Goal: Information Seeking & Learning: Learn about a topic

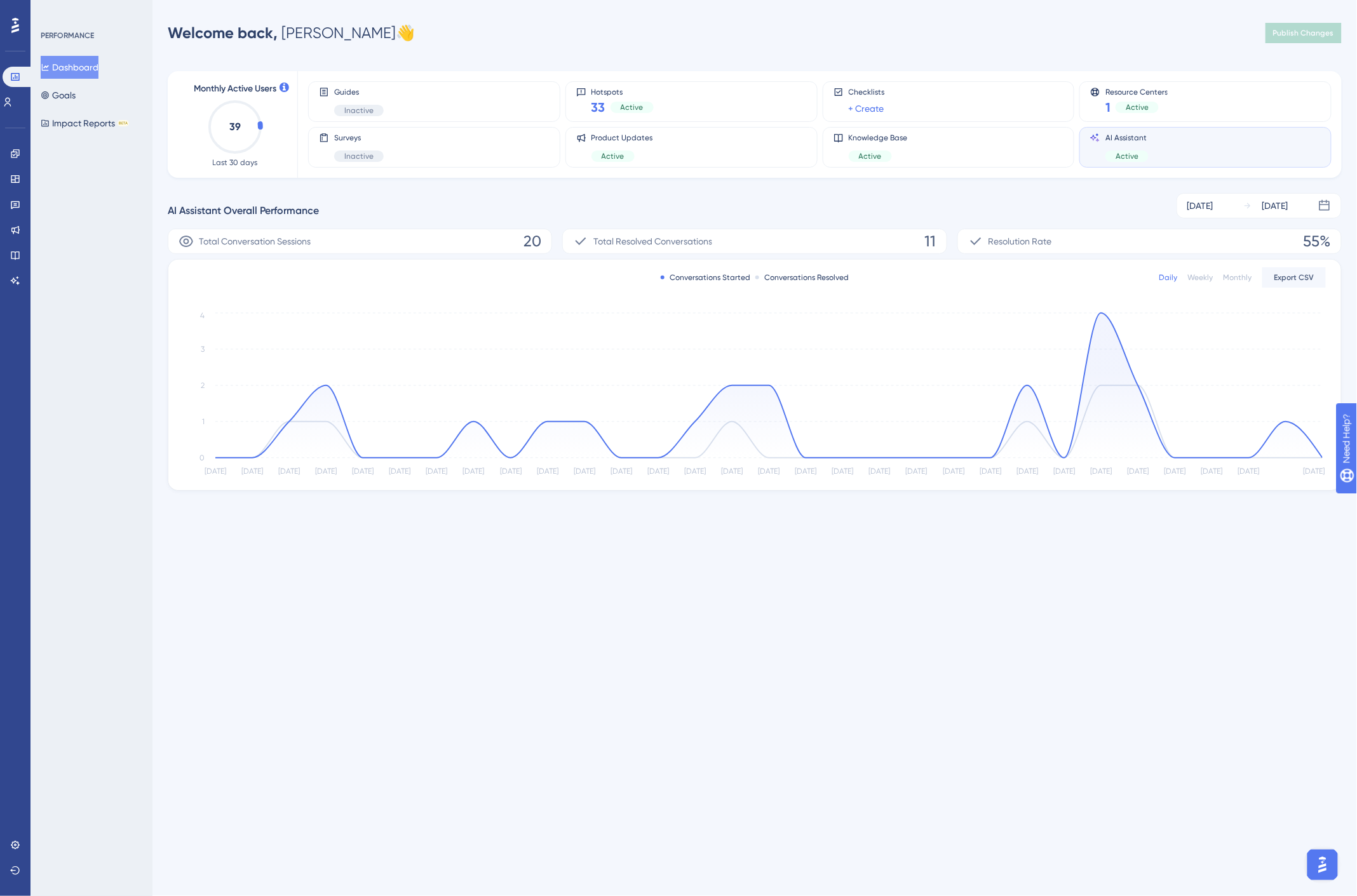
click at [939, 36] on div "Welcome back, Jason 👋 Publish Changes" at bounding box center [754, 33] width 1174 height 25
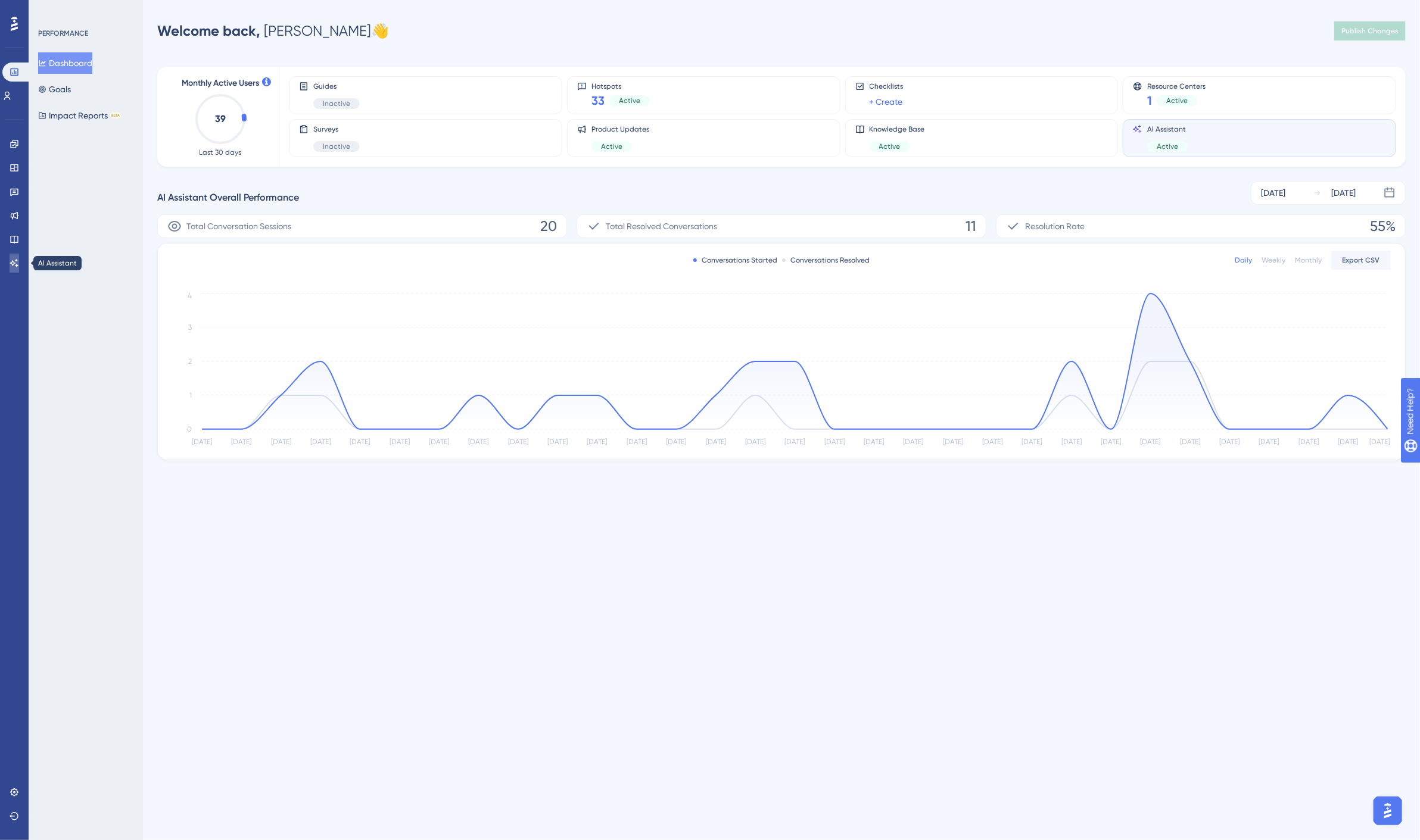
click at [15, 263] on icon at bounding box center [14, 263] width 8 height 8
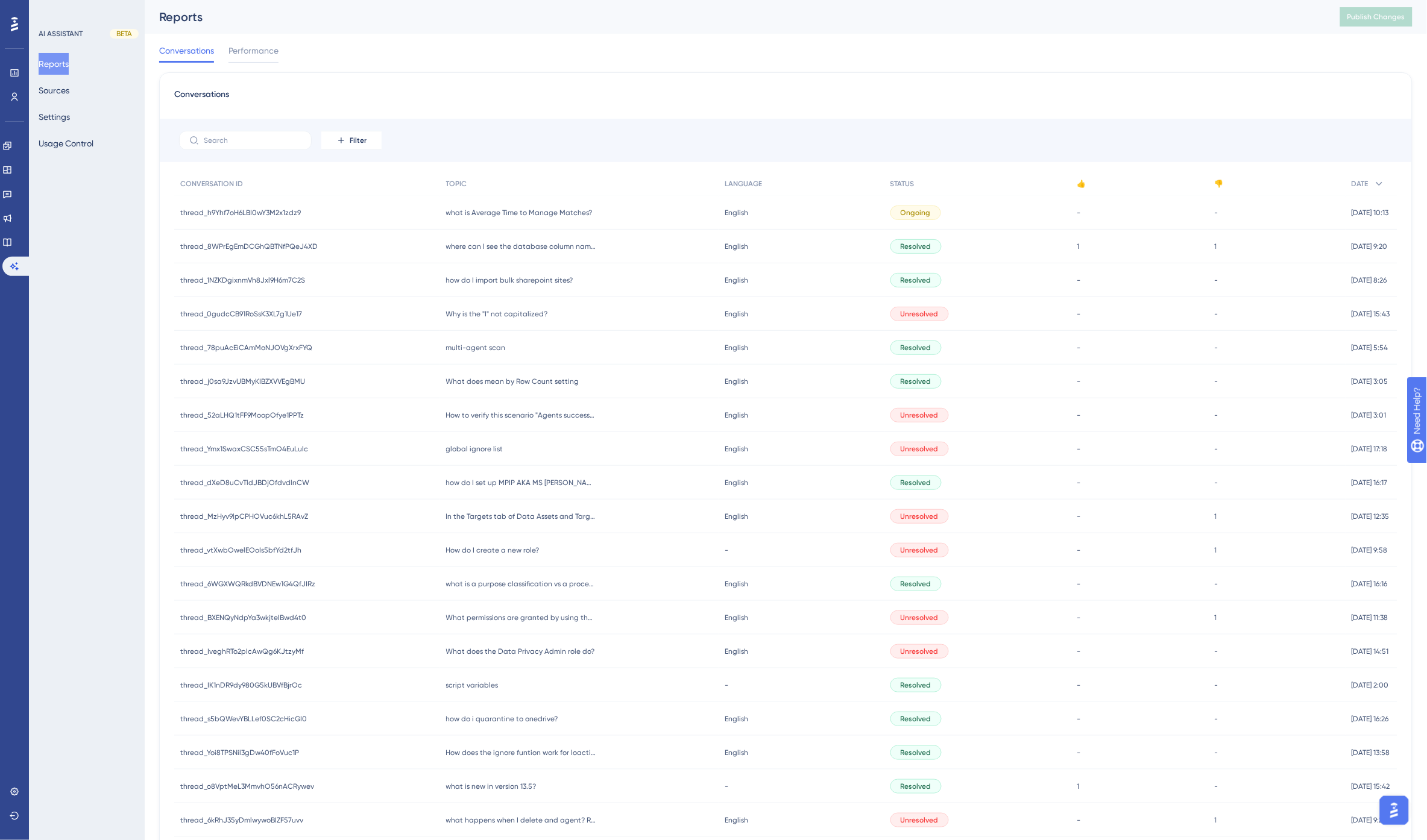
click at [17, 133] on div "Engagement Widgets Feedback Product Updates Knowledge Base AI Assistant" at bounding box center [14, 191] width 24 height 170
click at [12, 143] on icon at bounding box center [7, 146] width 9 height 9
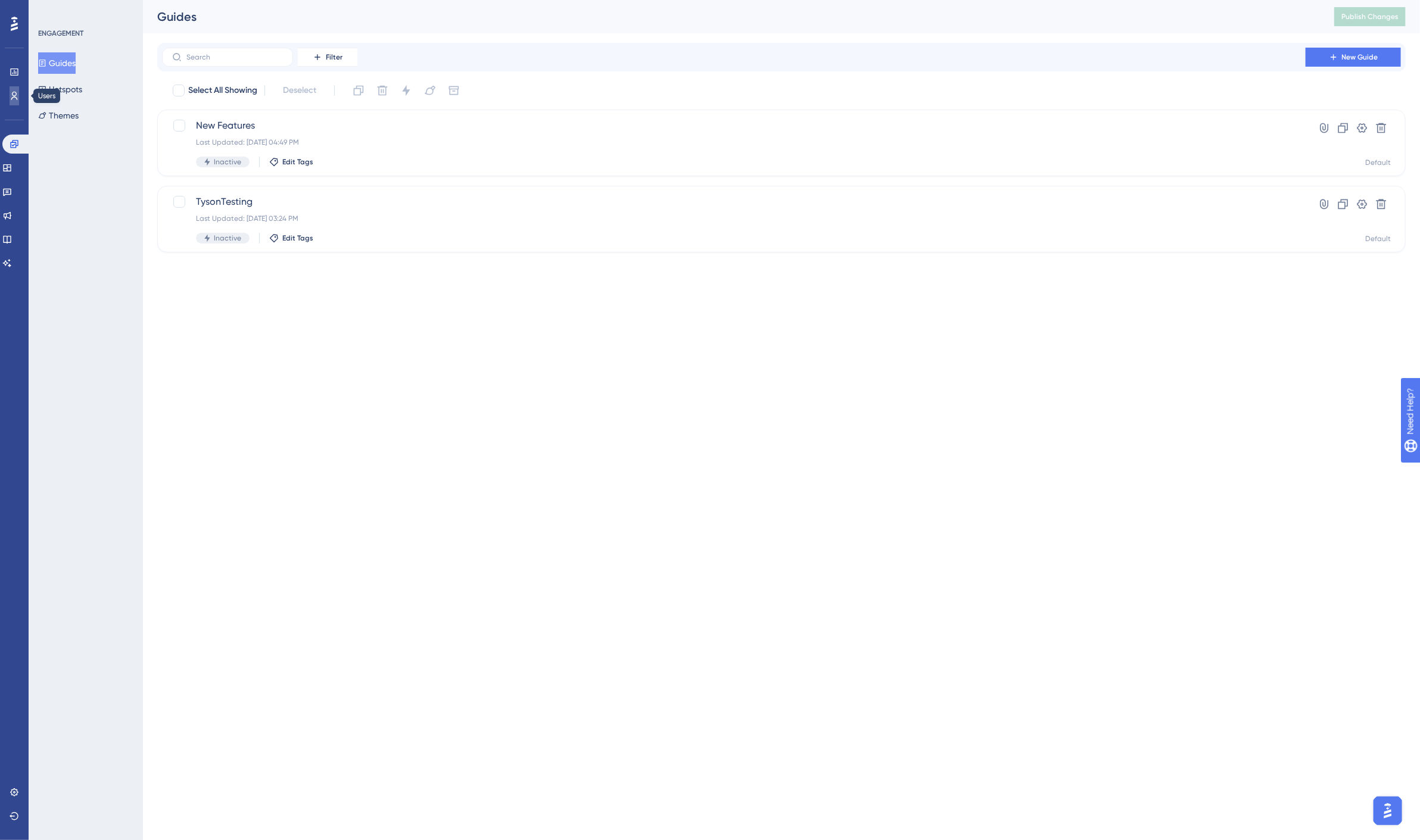
click at [9, 99] on icon at bounding box center [14, 96] width 9 height 9
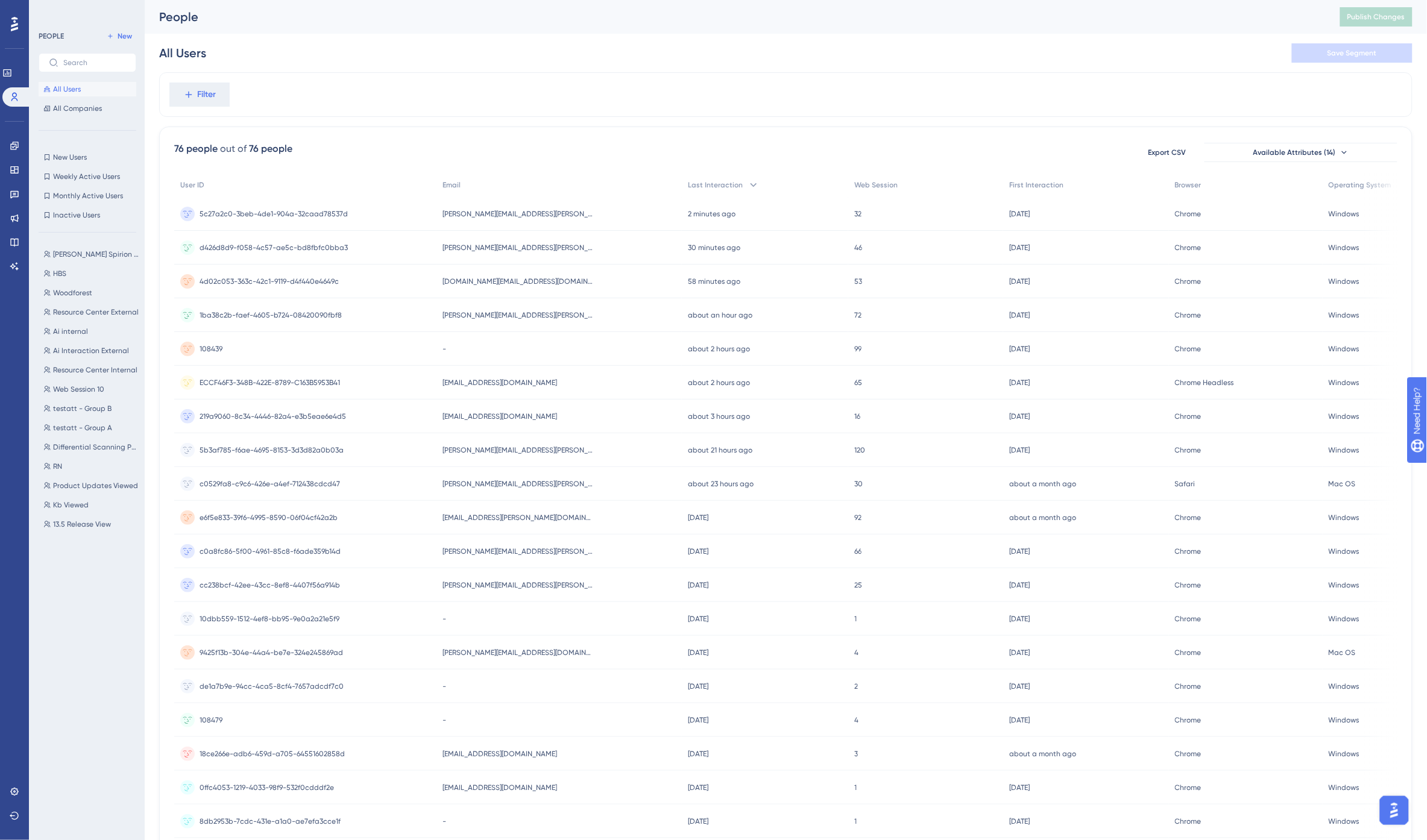
click at [485, 26] on div "People Publish Changes" at bounding box center [786, 17] width 1282 height 34
click at [1287, 153] on icon at bounding box center [1344, 153] width 9 height 9
click at [1165, 89] on div "Filter" at bounding box center [785, 95] width 1253 height 45
click at [1171, 154] on span "Export CSV" at bounding box center [1167, 153] width 38 height 9
click at [503, 212] on span "kay.brewer@spirion.com" at bounding box center [518, 214] width 150 height 9
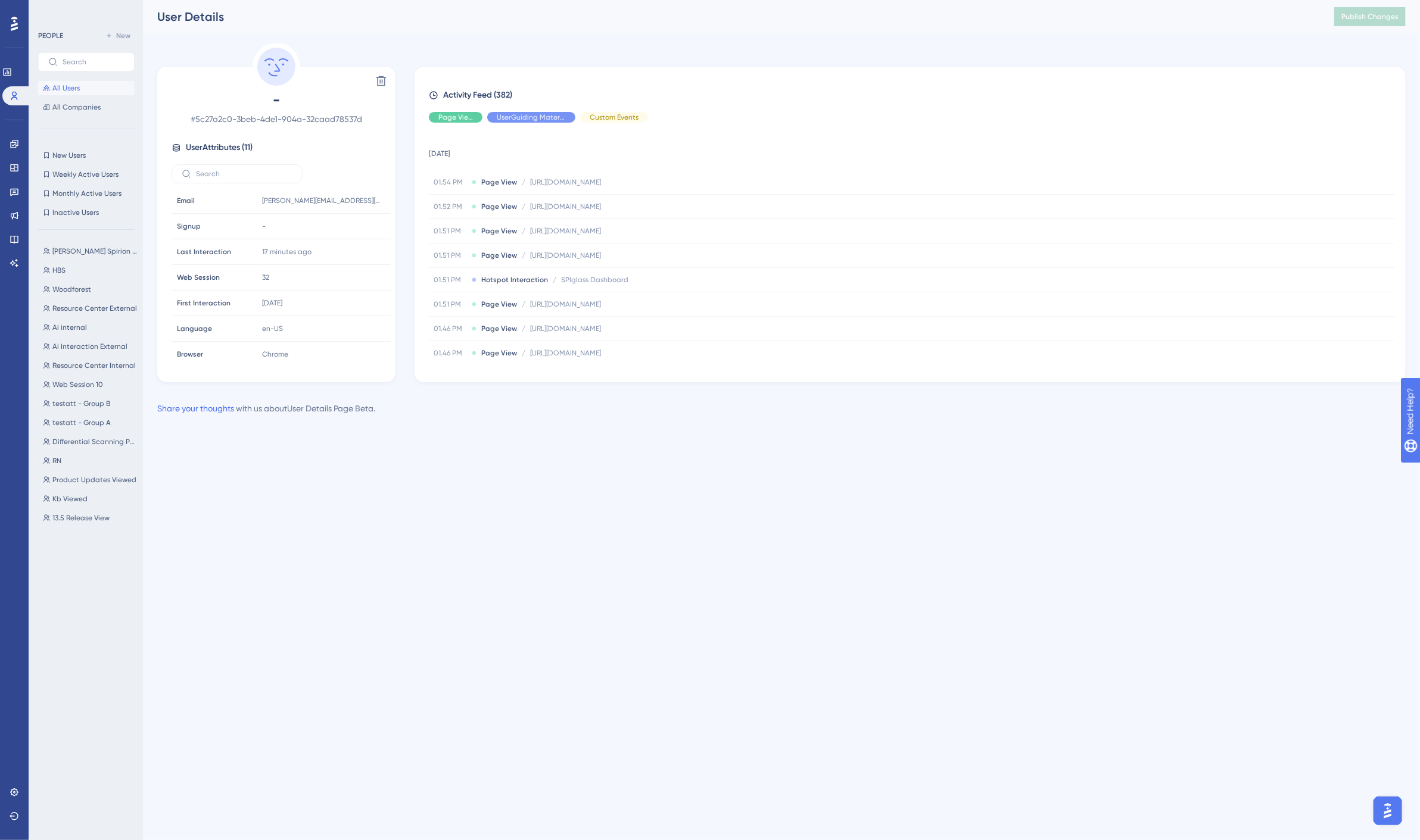
click at [580, 41] on div "Performance Users Engagement Widgets Feedback Product Updates Knowledge Base AI…" at bounding box center [782, 217] width 1278 height 435
click at [12, 95] on icon at bounding box center [14, 96] width 9 height 9
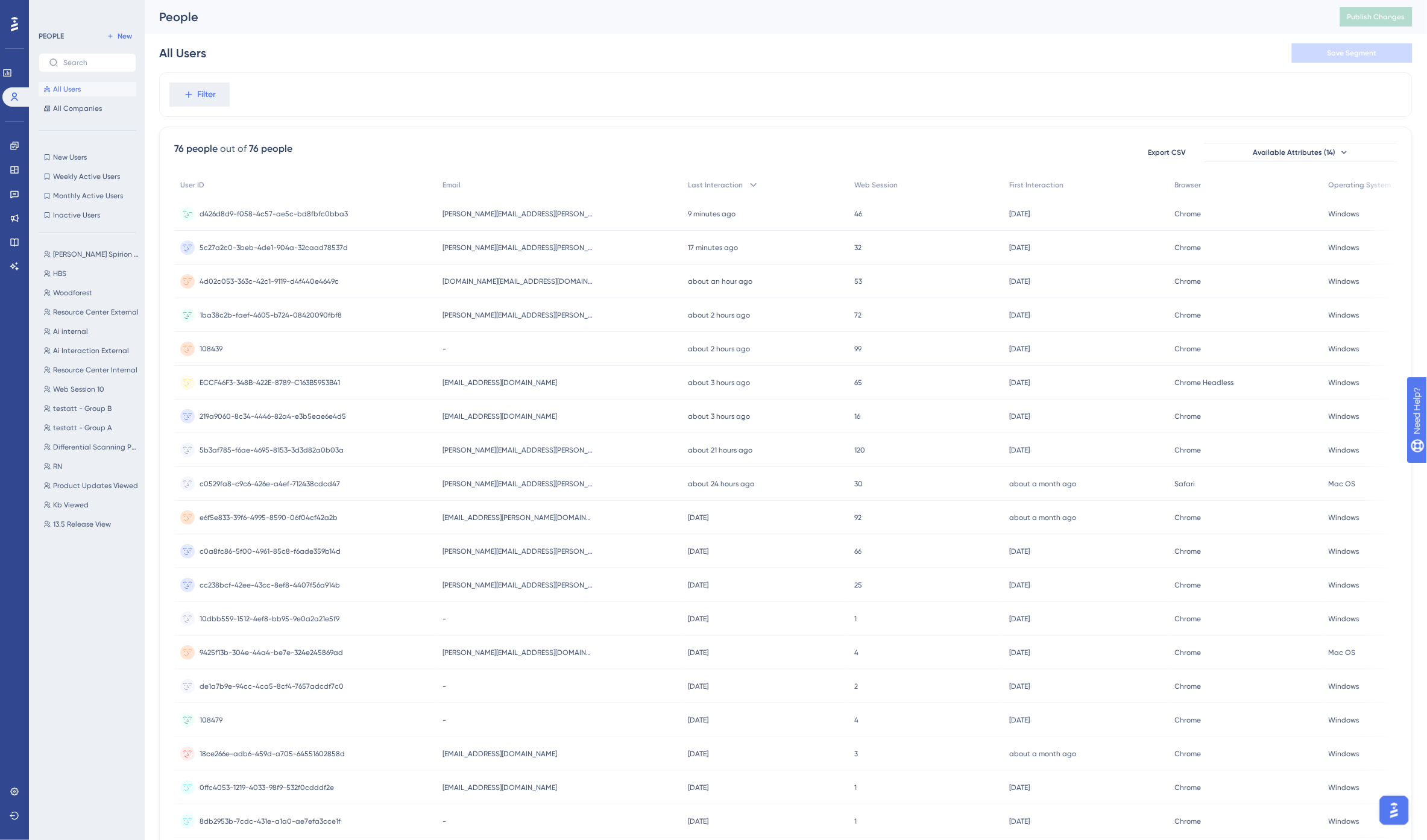
click at [553, 210] on div "mark.mcclung@spirion.com mark.mcclung@spirion.com" at bounding box center [559, 214] width 246 height 34
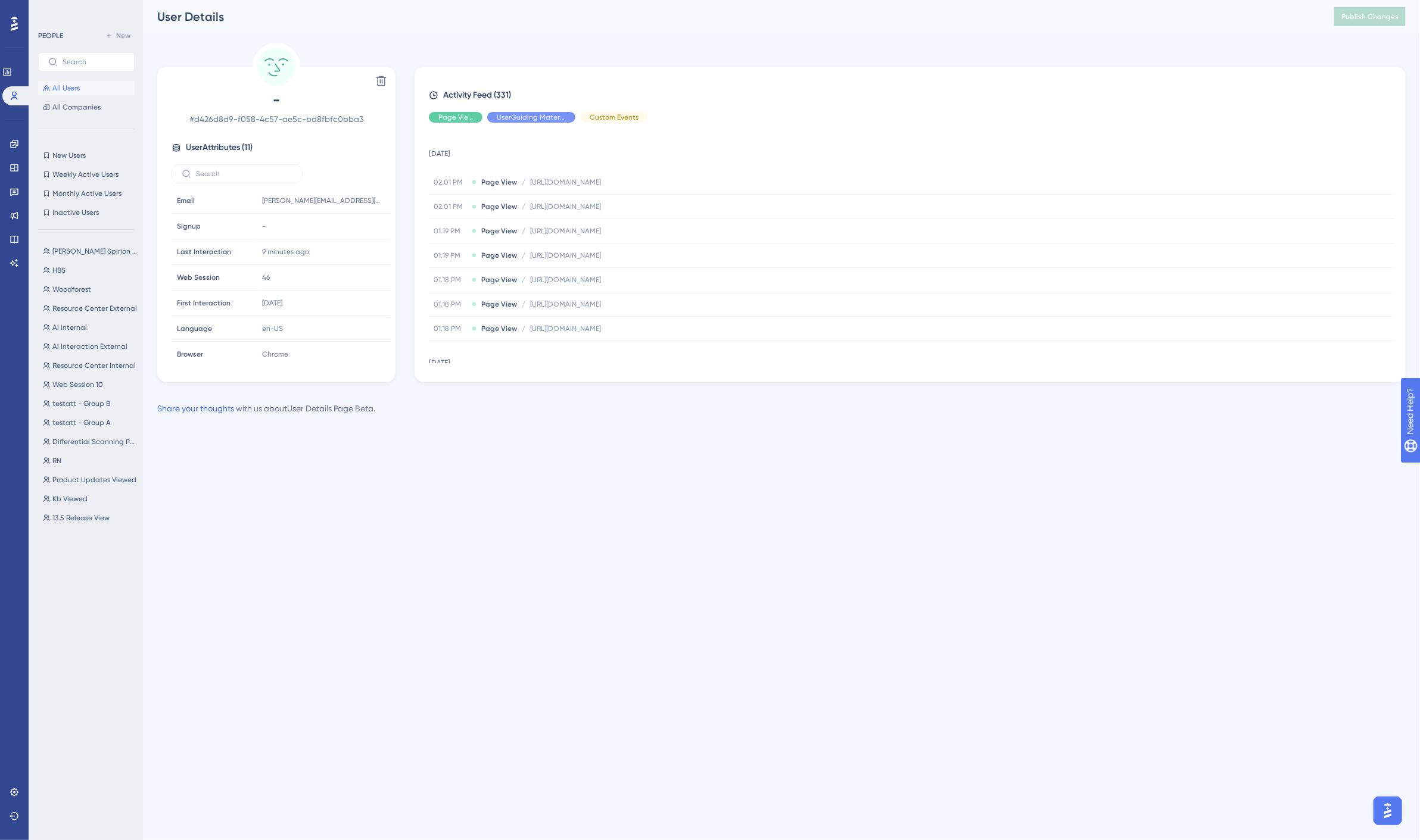
click at [419, 15] on div "User Details" at bounding box center [731, 17] width 1147 height 17
click at [12, 239] on icon at bounding box center [14, 239] width 9 height 9
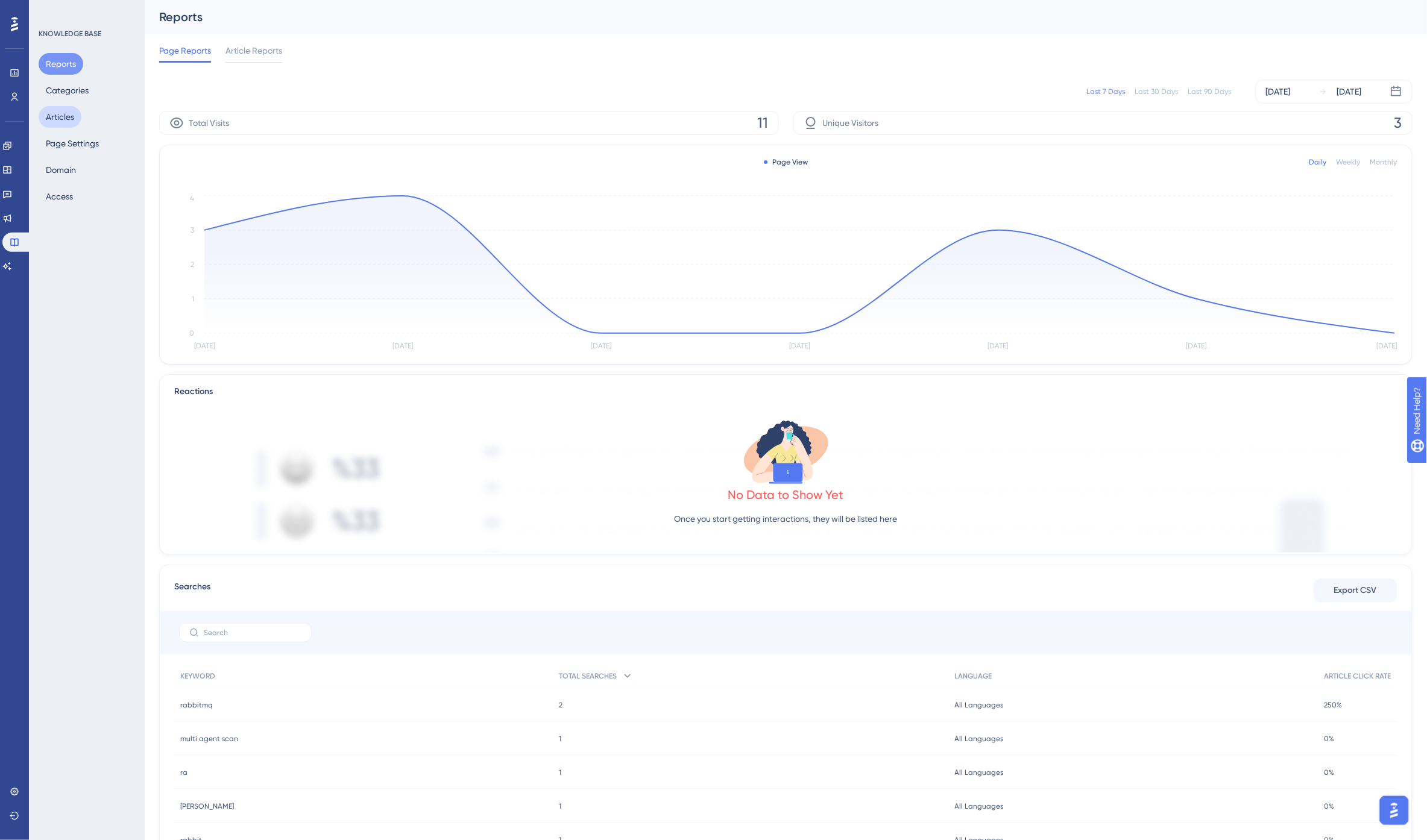
click at [58, 115] on button "Articles" at bounding box center [60, 117] width 43 height 22
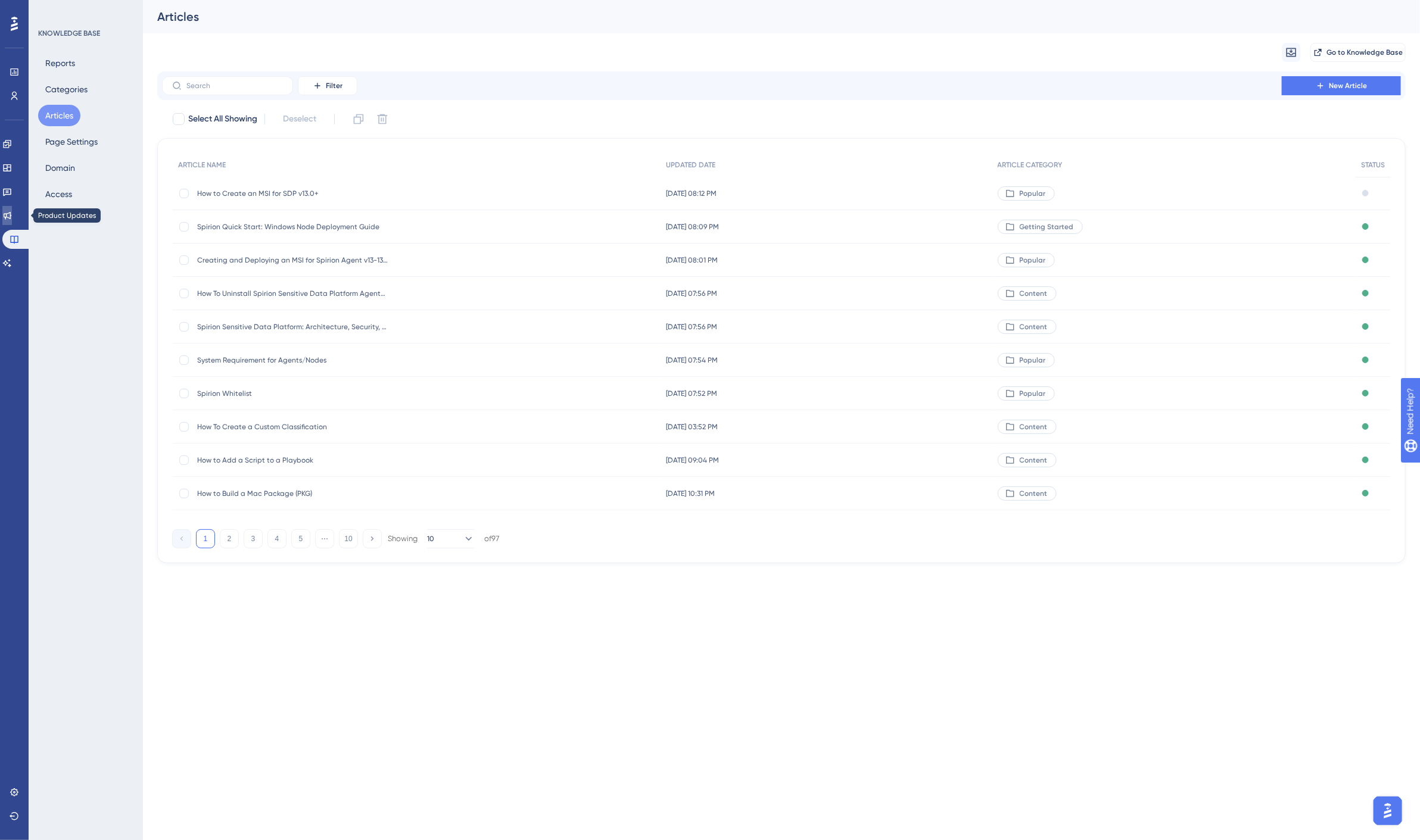
click at [12, 213] on icon at bounding box center [7, 215] width 9 height 9
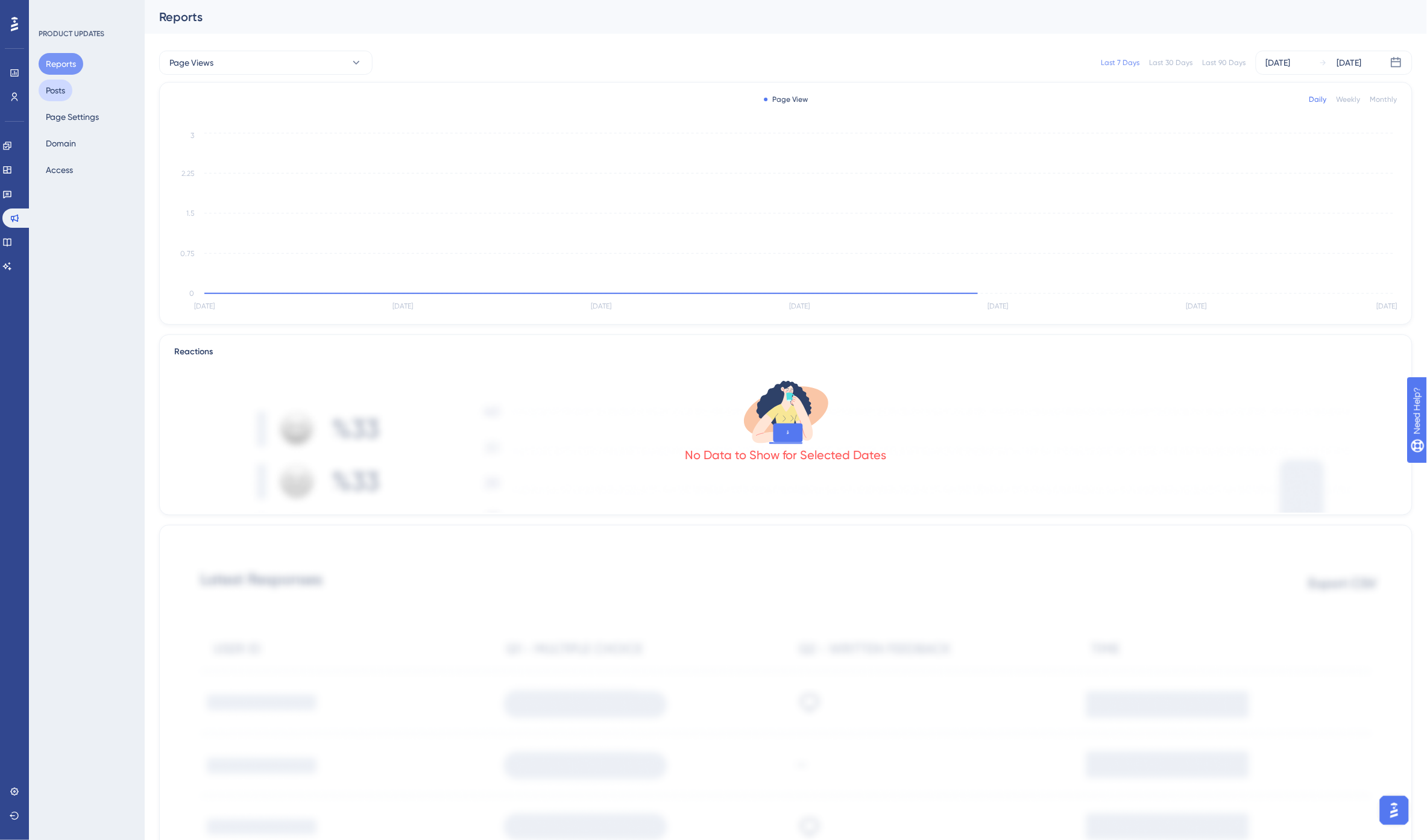
click at [64, 88] on button "Posts" at bounding box center [56, 91] width 34 height 22
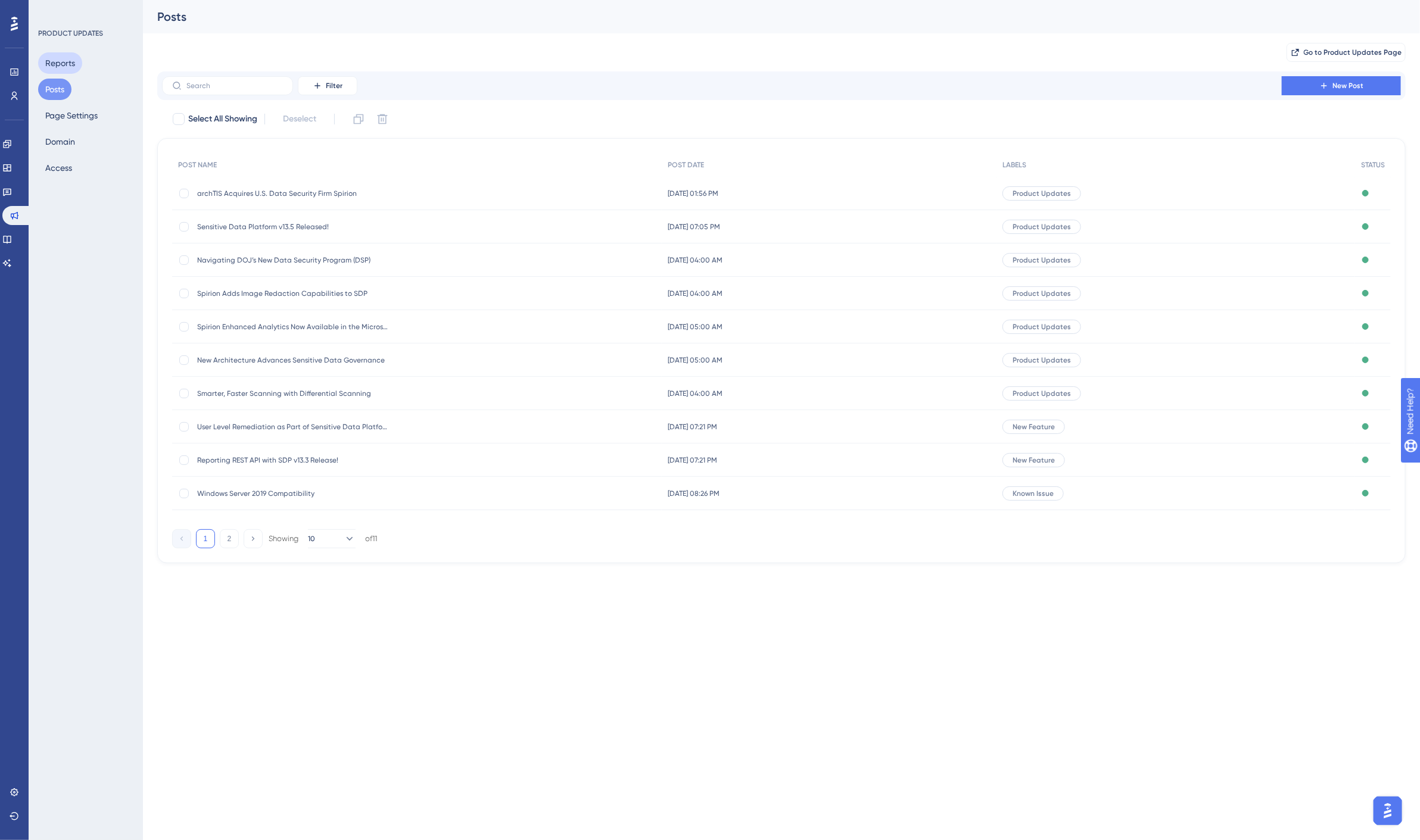
click at [63, 61] on button "Reports" at bounding box center [61, 63] width 44 height 21
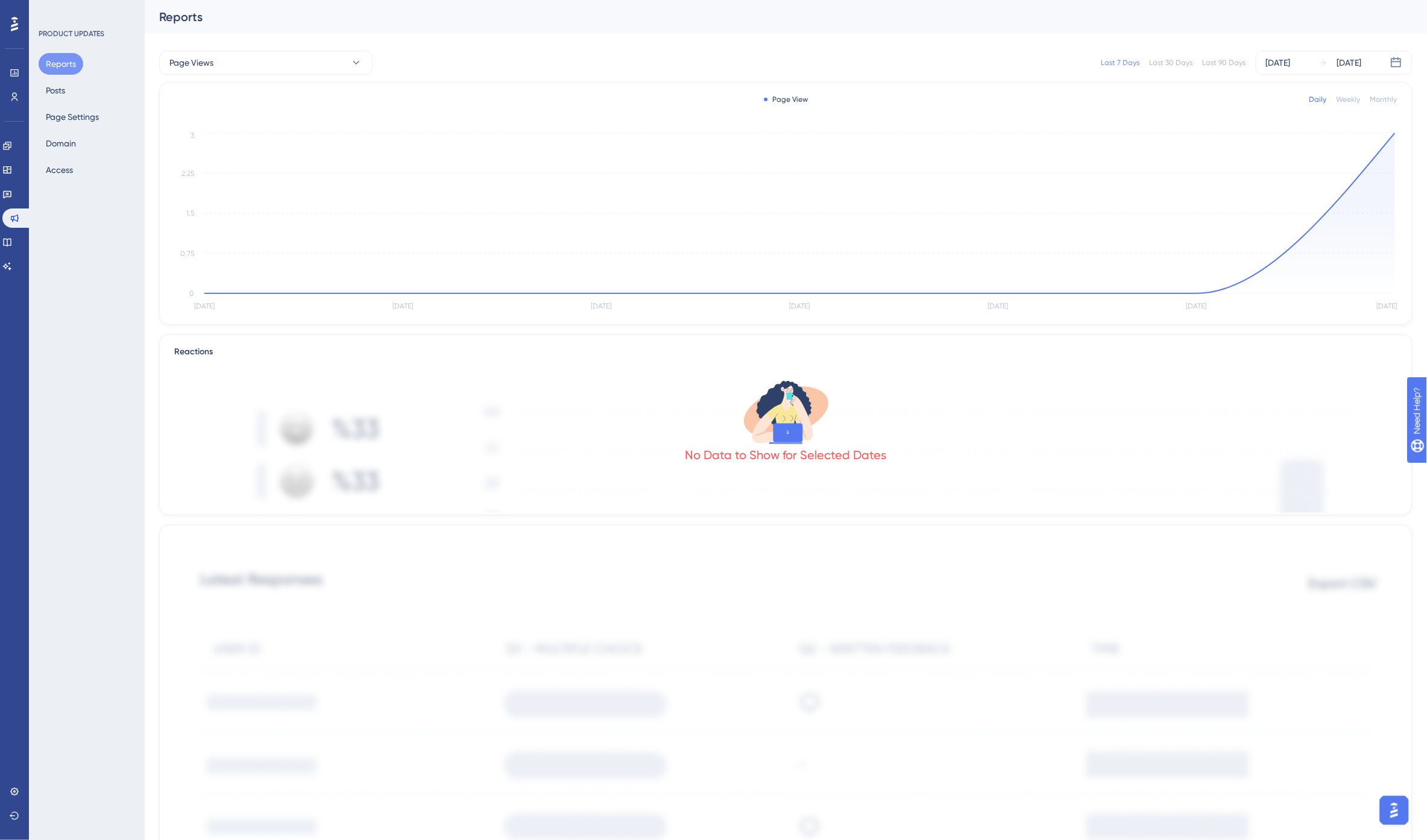
click at [1187, 58] on div "Last 30 Days" at bounding box center [1171, 63] width 43 height 9
click at [1393, 133] on circle at bounding box center [1394, 133] width 4 height 4
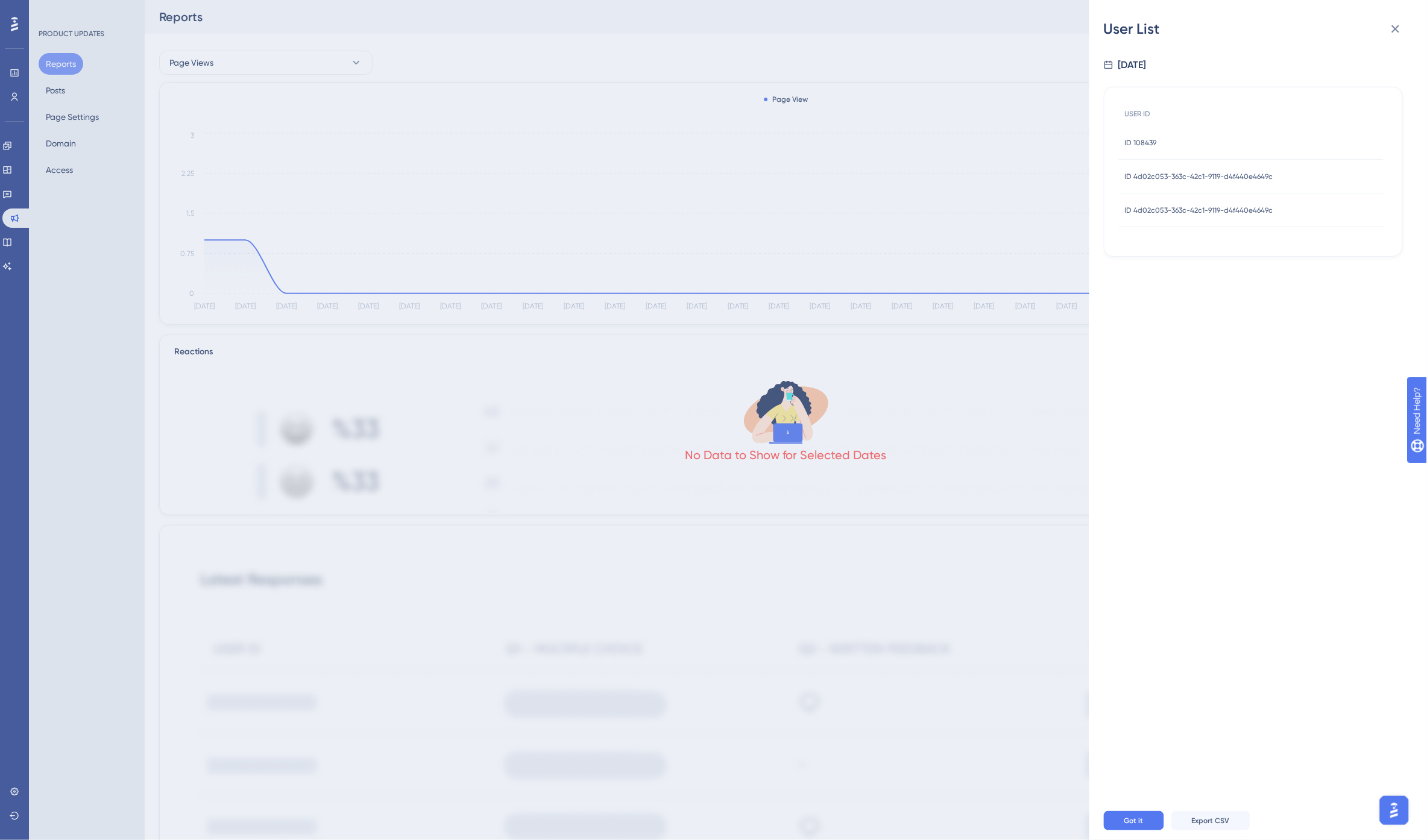
click at [1208, 143] on div "ID 108439 ID 108439" at bounding box center [1251, 143] width 264 height 34
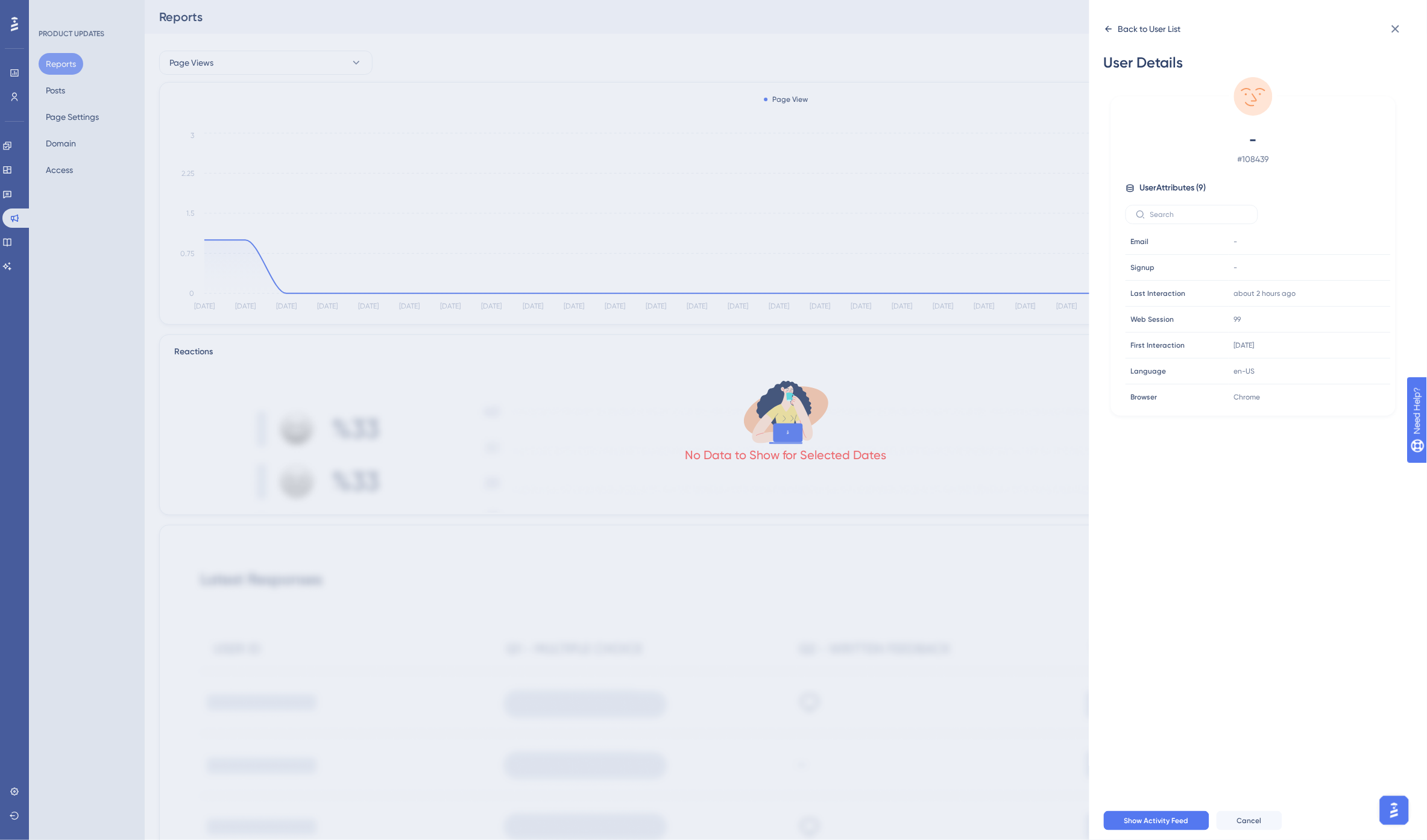
click at [1112, 28] on icon at bounding box center [1108, 29] width 9 height 9
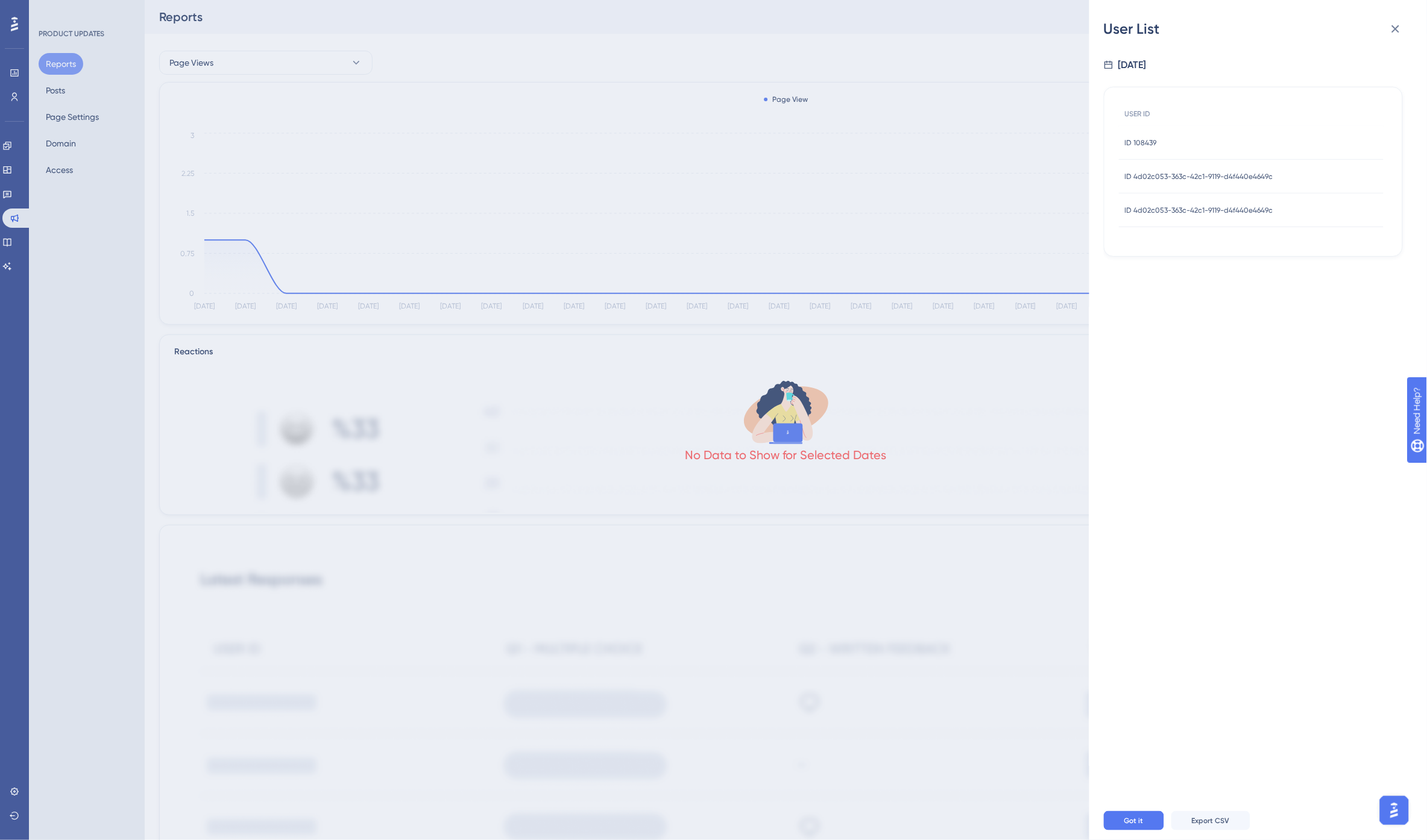
click at [1218, 172] on span "ID 4d02c053-363c-42c1-9119-d4f440e4649c" at bounding box center [1198, 177] width 148 height 9
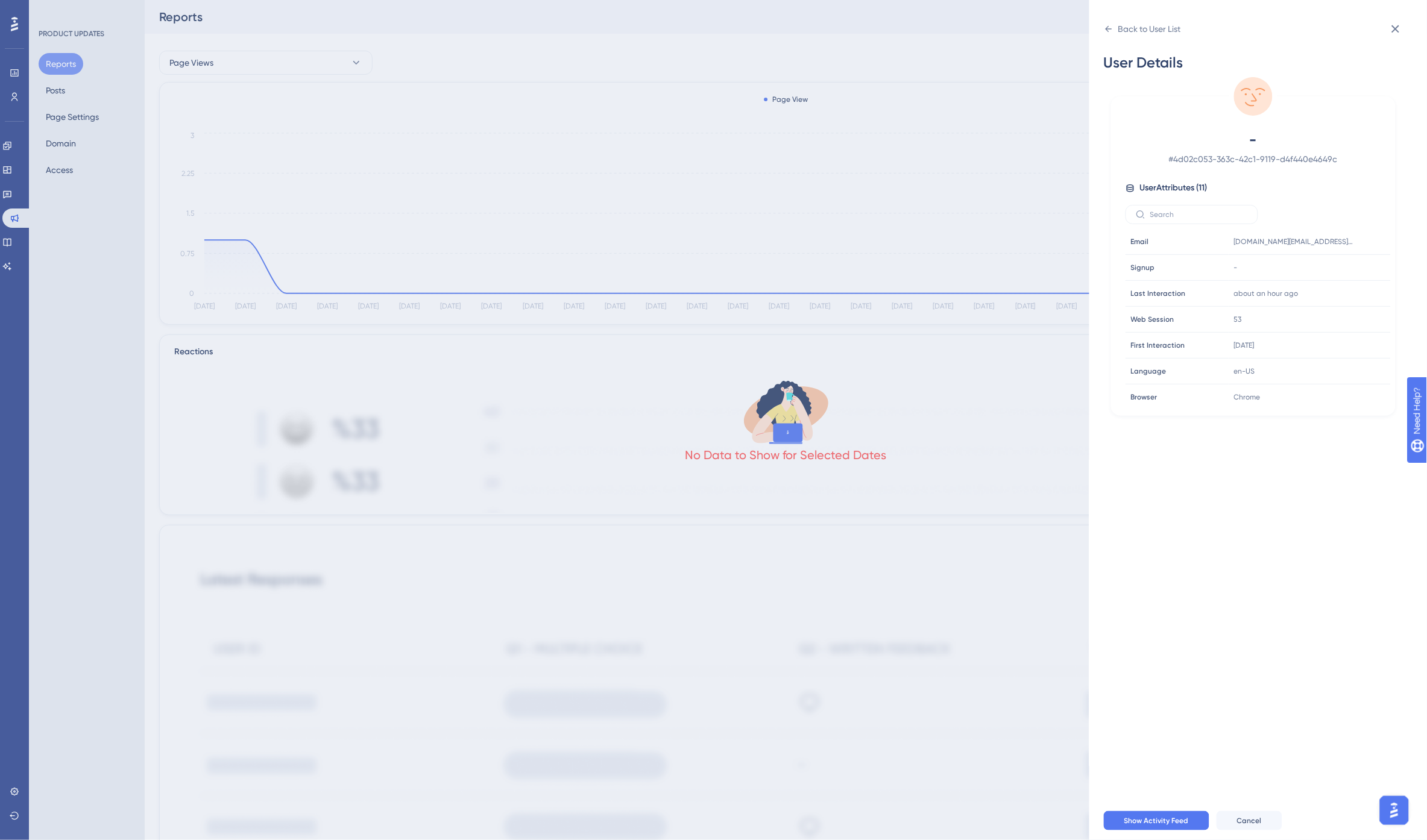
click at [1102, 31] on div "Back to User List User Details - # 4d02c053-363c-42c1-9119-d4f440e4649c User At…" at bounding box center [1258, 420] width 338 height 840
click at [1110, 28] on icon at bounding box center [1108, 29] width 9 height 9
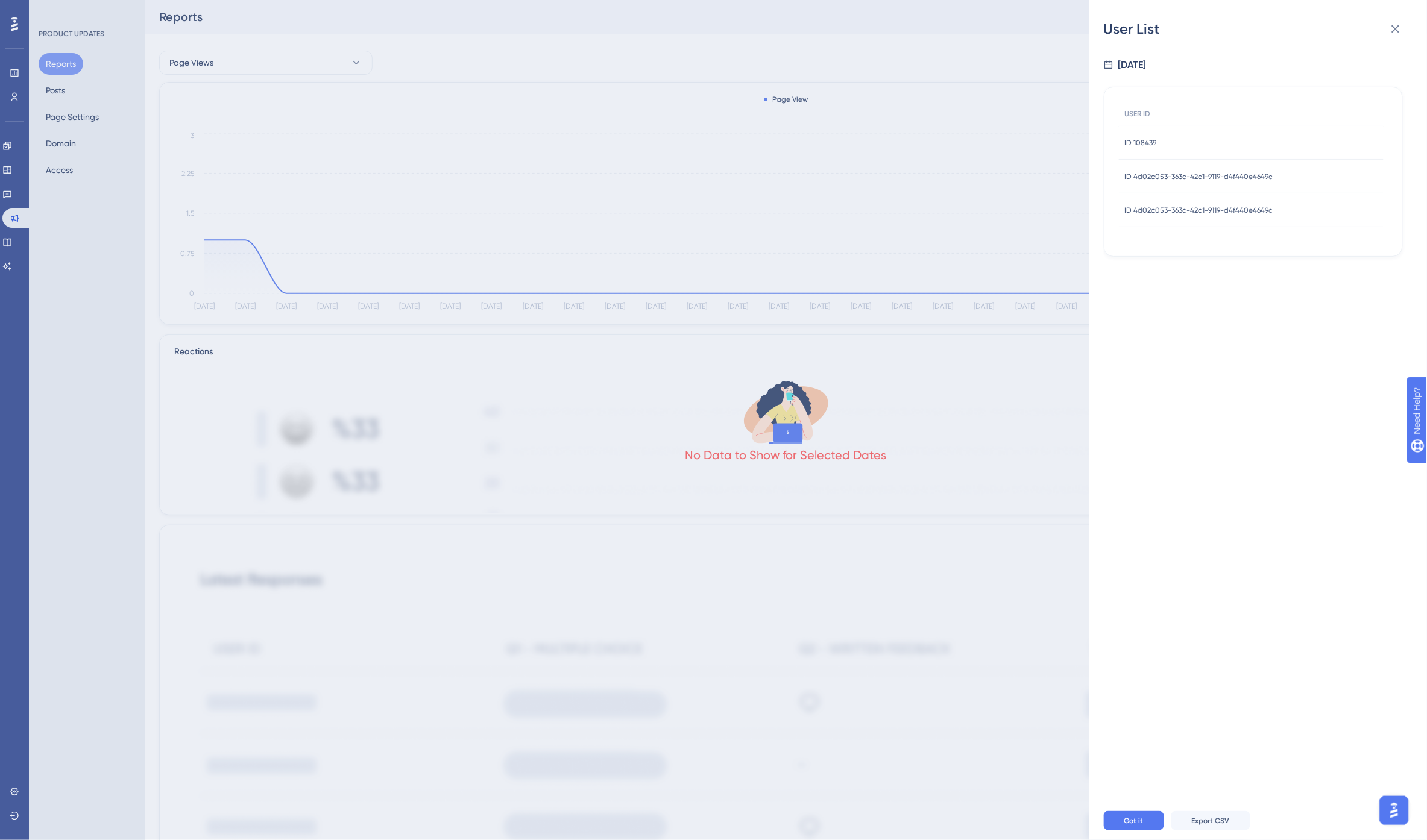
click at [1180, 209] on span "ID 4d02c053-363c-42c1-9119-d4f440e4649c" at bounding box center [1198, 210] width 148 height 9
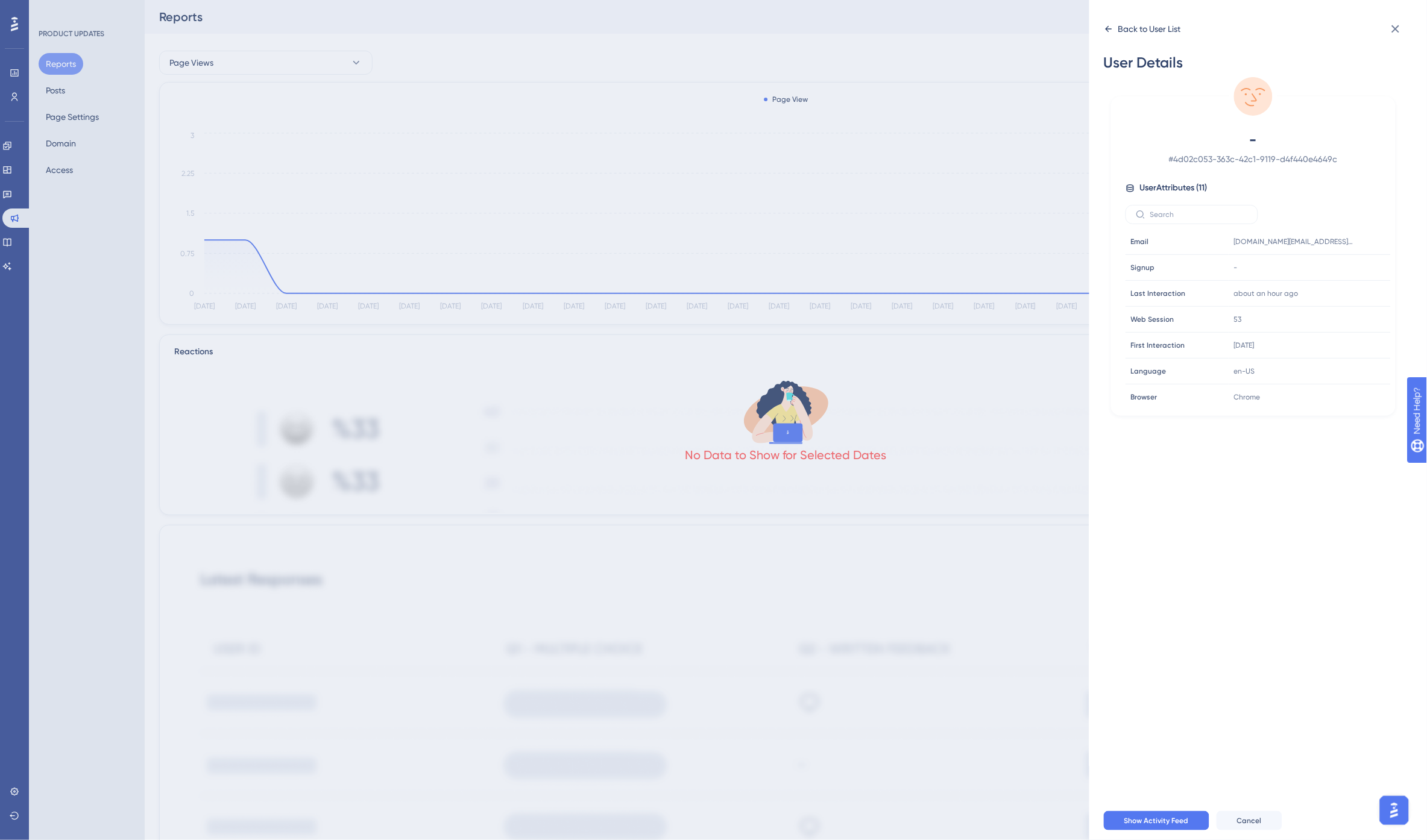
click at [1105, 23] on div "Back to User List" at bounding box center [1143, 29] width 78 height 19
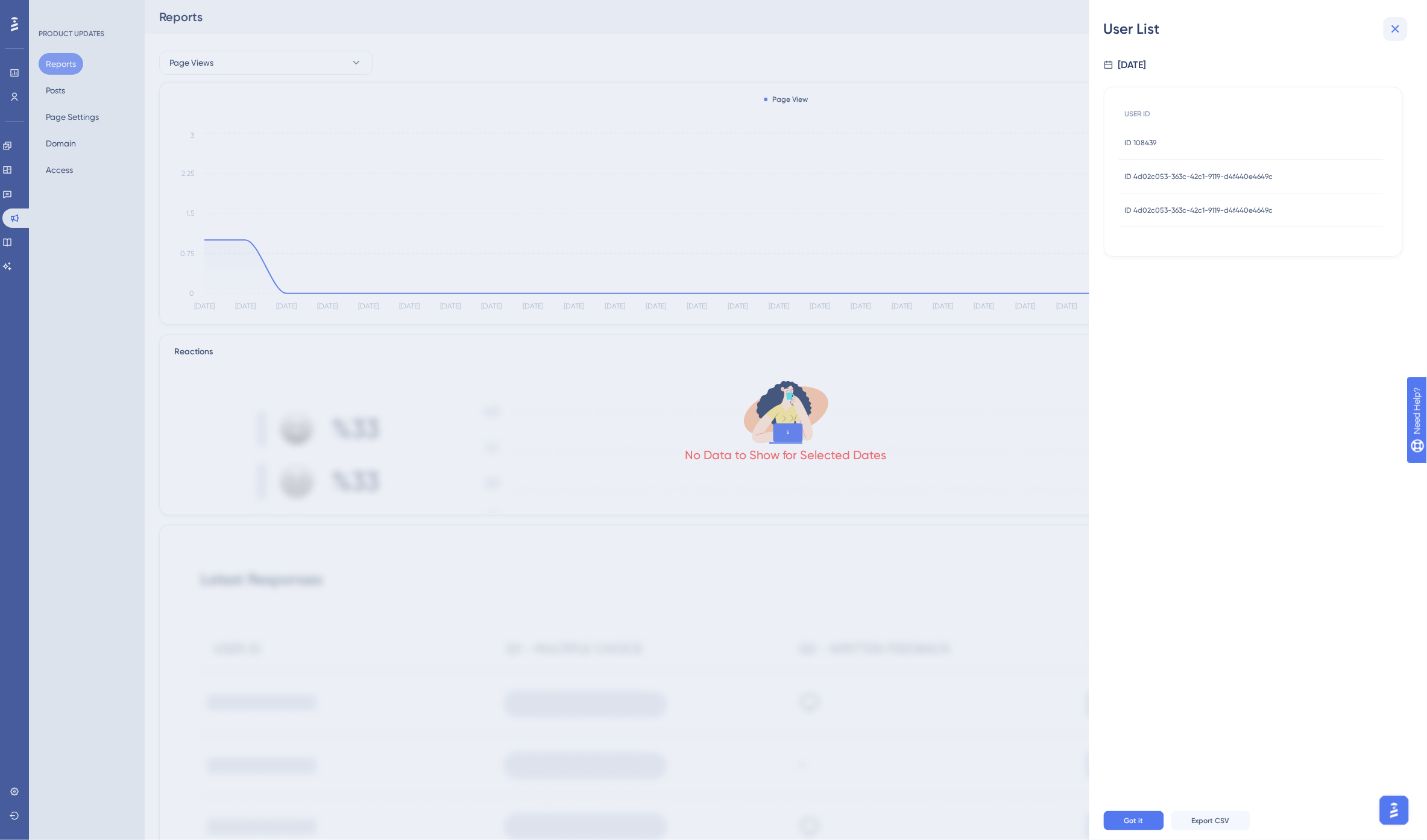
click at [1400, 29] on icon at bounding box center [1395, 29] width 15 height 15
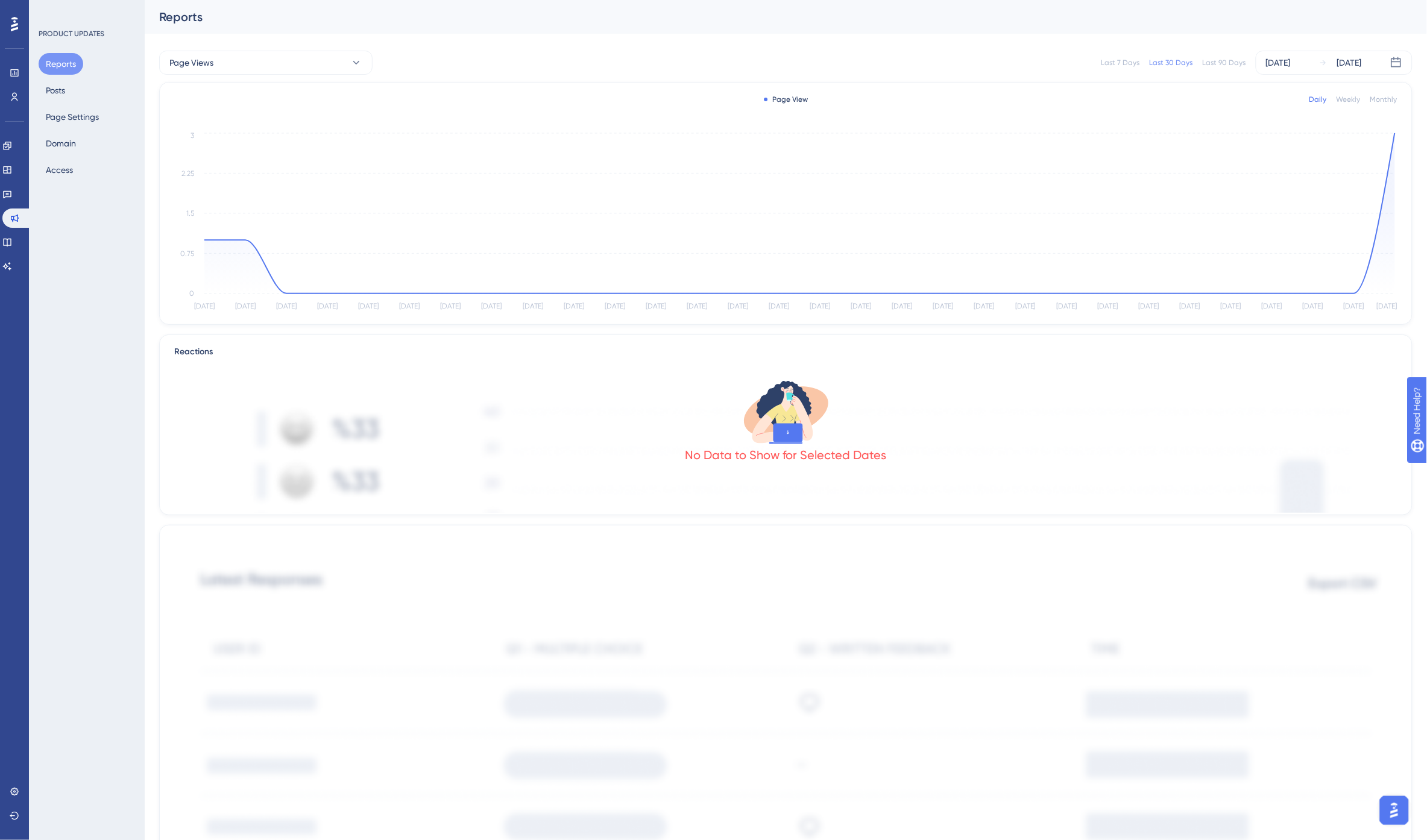
click at [1220, 61] on div "Last 90 Days" at bounding box center [1225, 63] width 43 height 9
click at [2, 99] on div "Performance Users Engagement Widgets Feedback Product Updates Knowledge Base AI…" at bounding box center [14, 420] width 29 height 840
click at [9, 96] on icon at bounding box center [14, 97] width 9 height 9
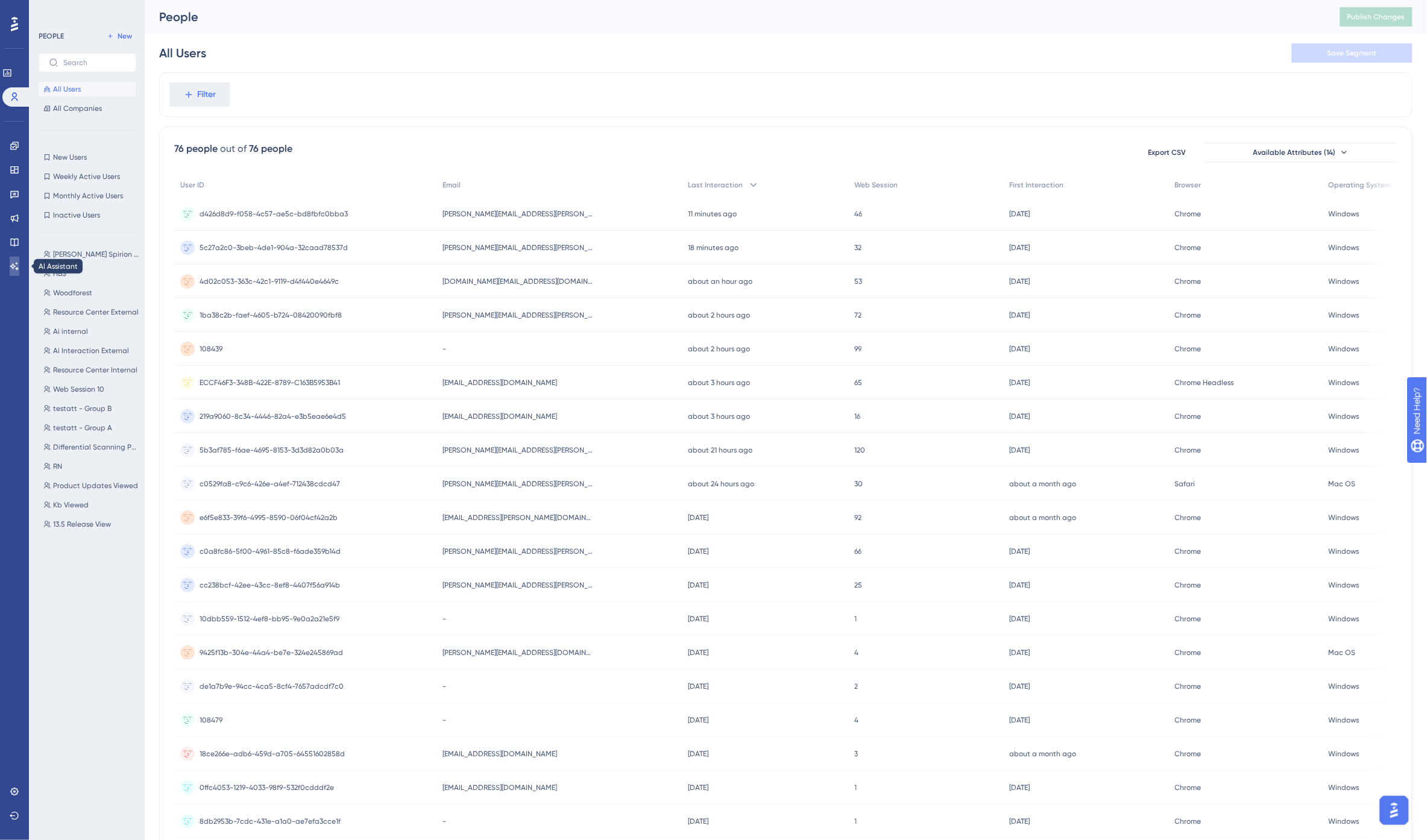
click at [15, 266] on icon at bounding box center [14, 266] width 9 height 8
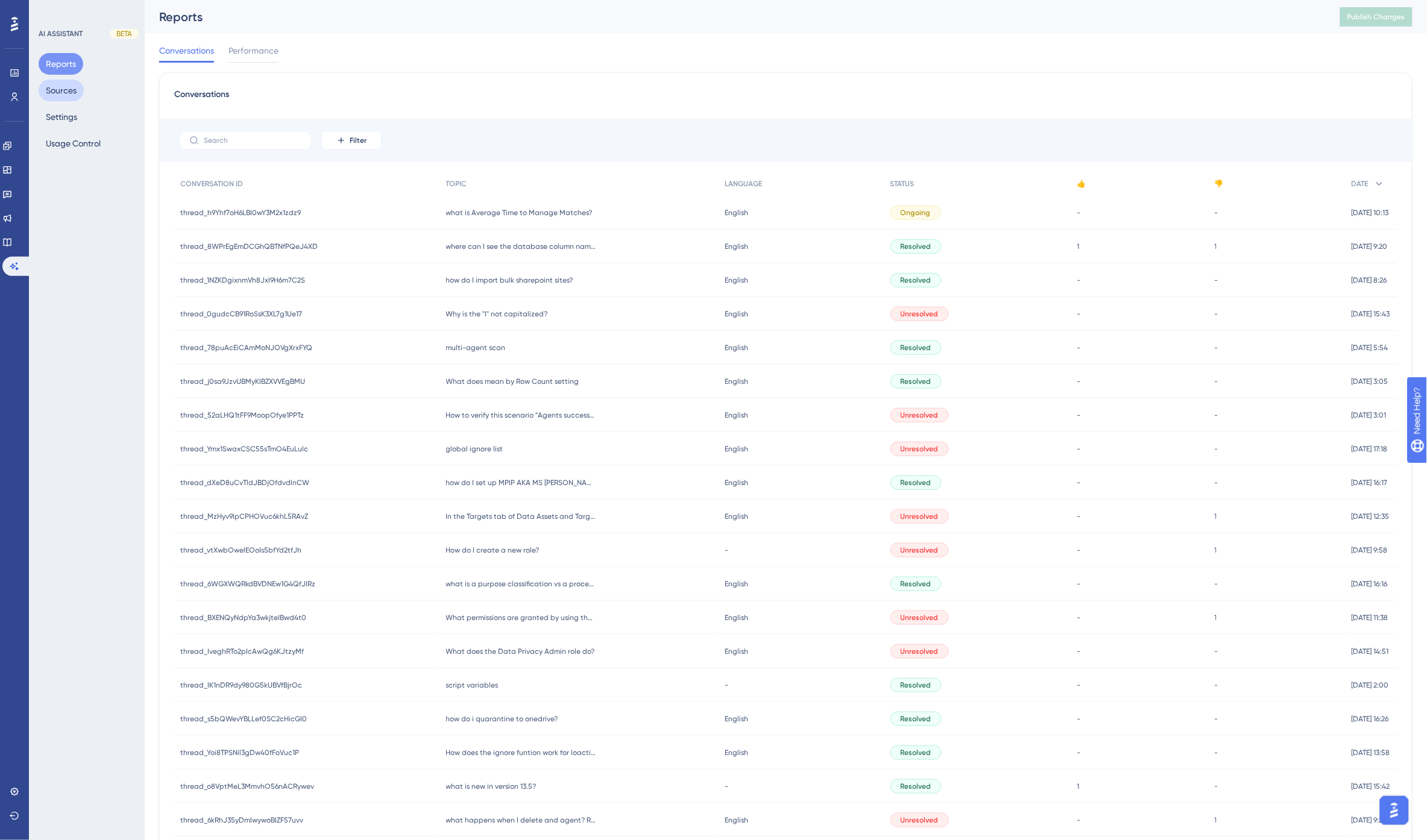
drag, startPoint x: 59, startPoint y: 91, endPoint x: 219, endPoint y: 112, distance: 161.4
click at [59, 91] on button "Sources" at bounding box center [61, 91] width 45 height 22
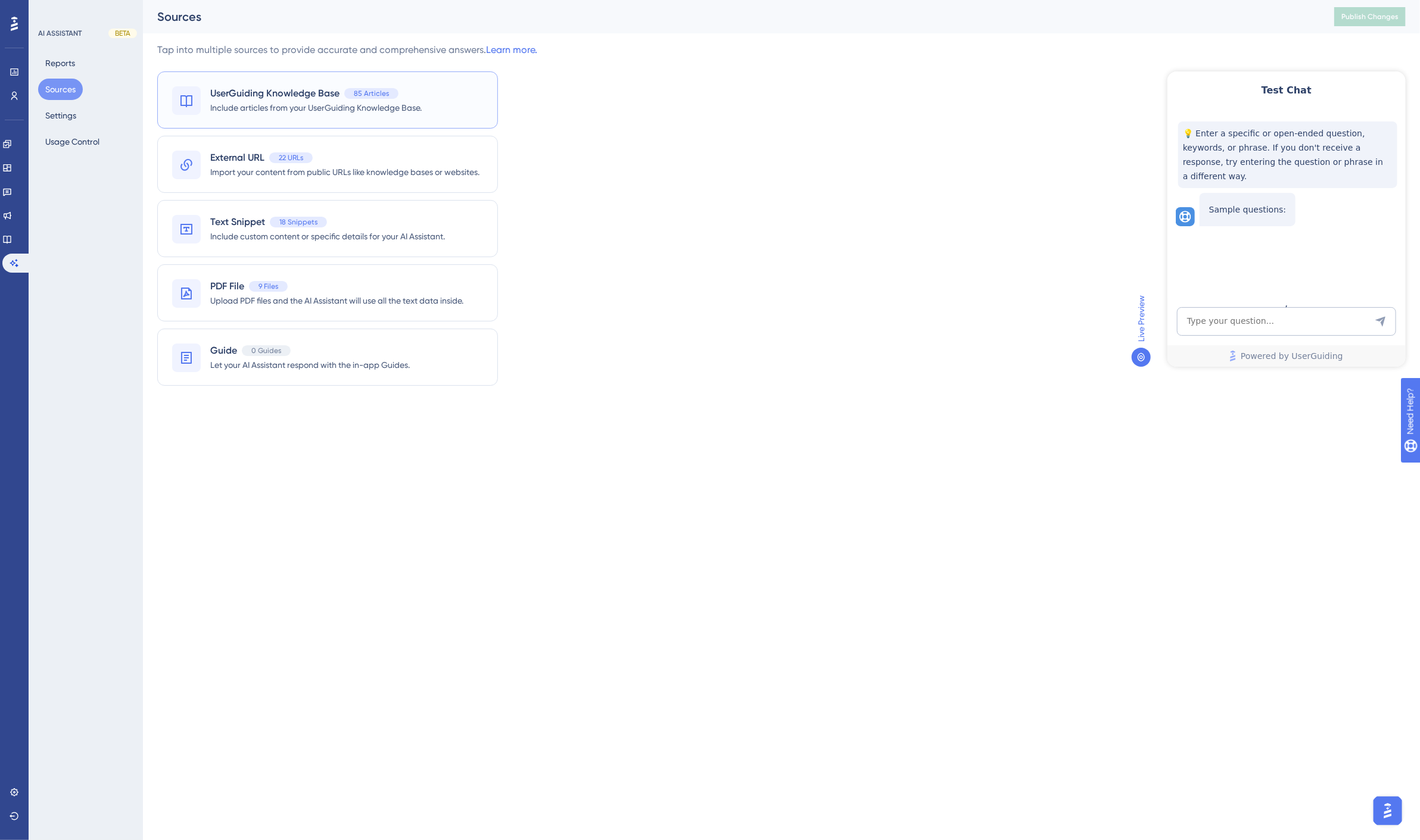
click at [274, 109] on span "Include articles from your UserGuiding Knowledge Base." at bounding box center [316, 107] width 211 height 15
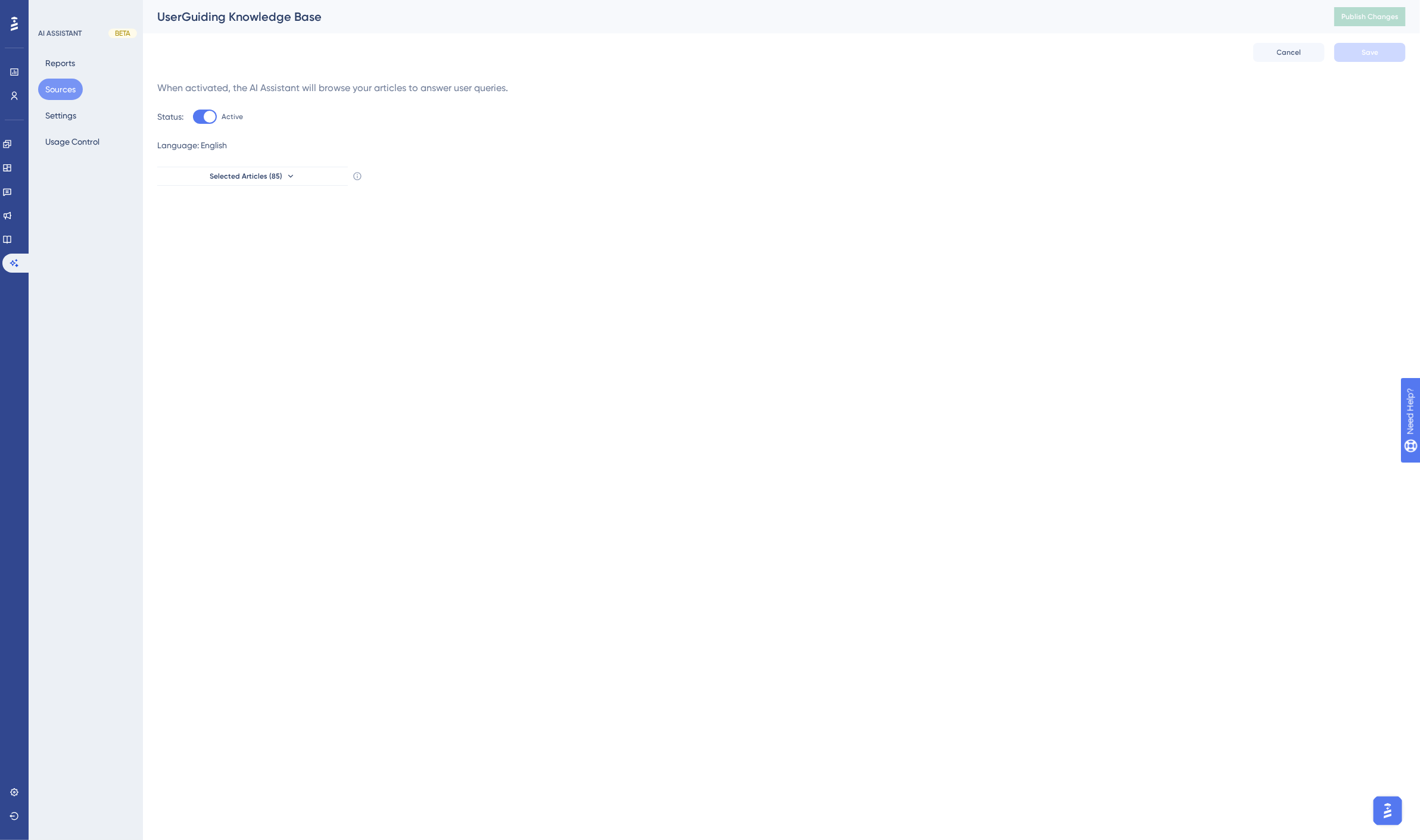
click at [61, 90] on button "Sources" at bounding box center [61, 90] width 44 height 21
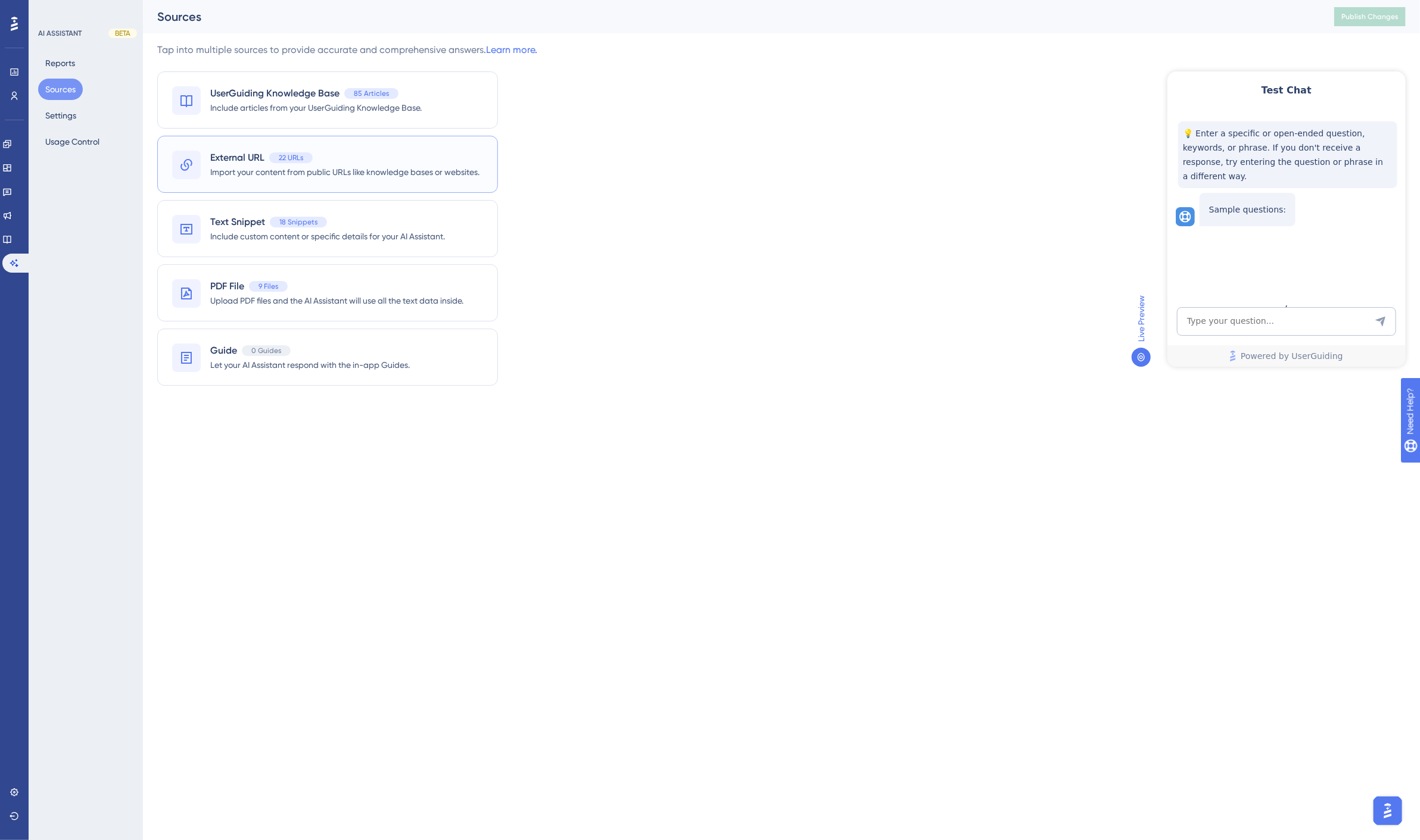
click at [271, 157] on div "22 URLs" at bounding box center [291, 158] width 44 height 11
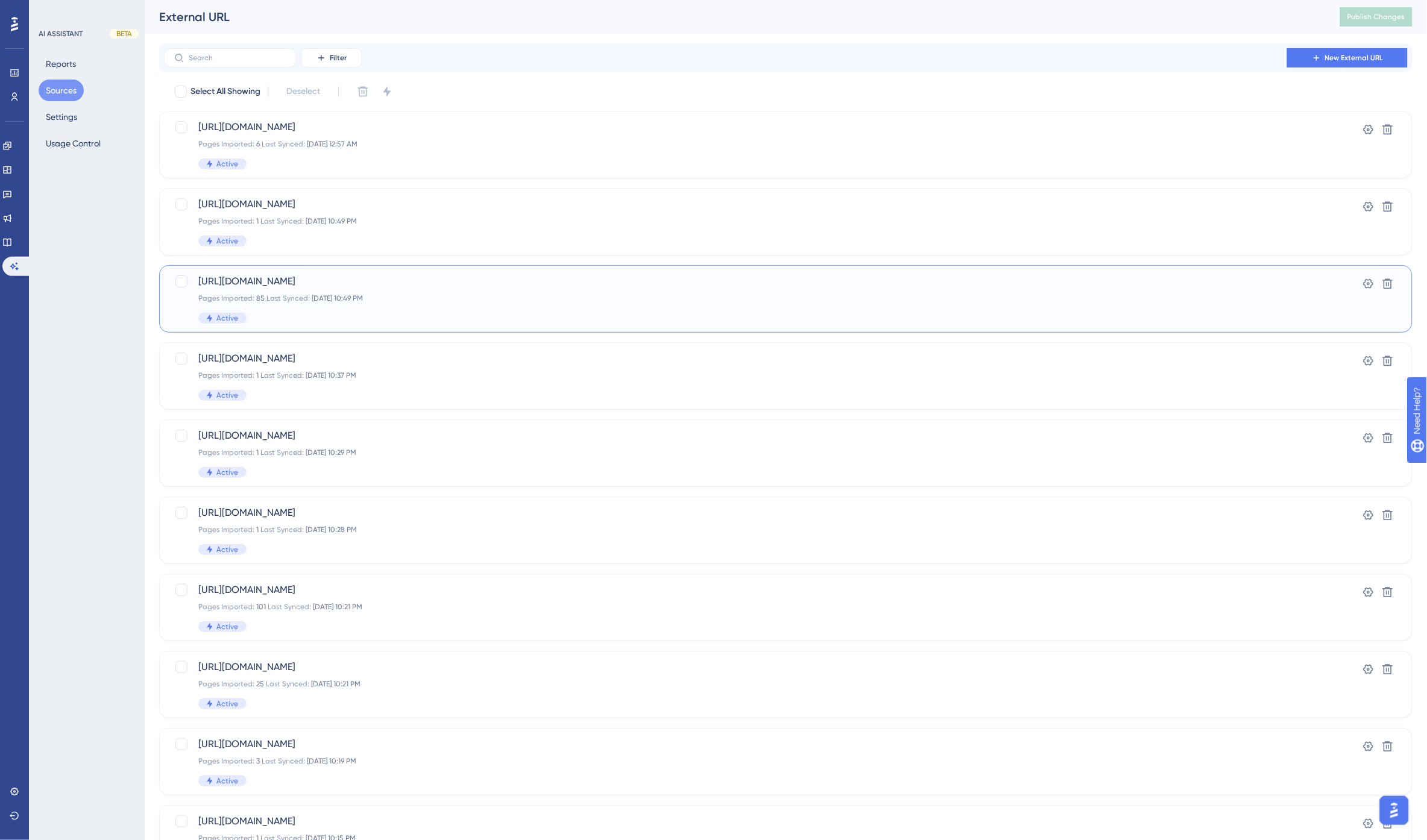
click at [677, 298] on div "Pages Imported: 85 Last Synced: Sep 30 2025, 10:49 PM" at bounding box center [737, 298] width 1078 height 9
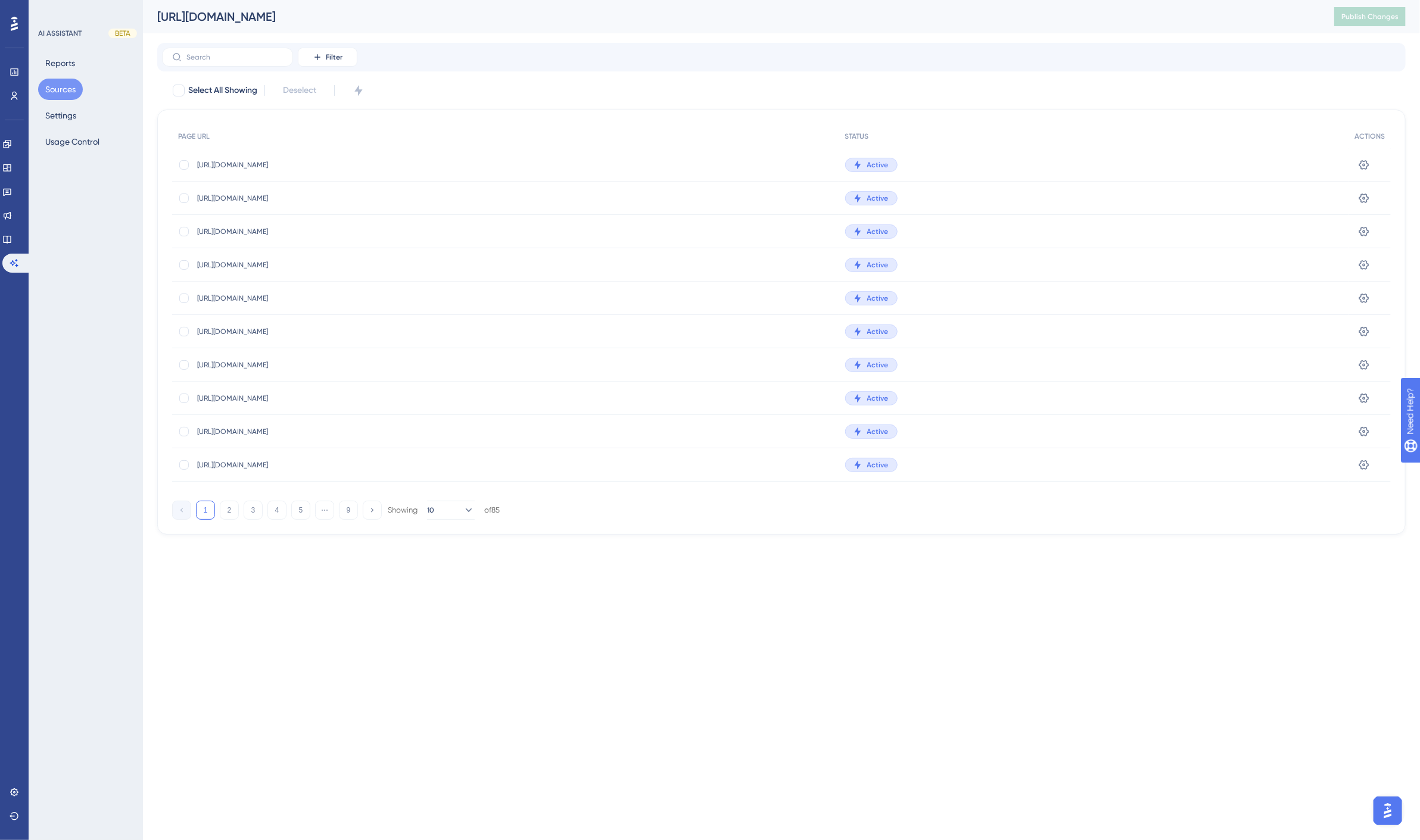
drag, startPoint x: 755, startPoint y: 16, endPoint x: 157, endPoint y: 15, distance: 598.0
click at [157, 15] on div "https://docs.spirion.com/Content/Sensitive%20Data%20Platform/Platform/Platform/…" at bounding box center [731, 17] width 1147 height 17
copy div "https://docs.spirion.com/Content/Sensitive%20Data%20Platform/Platform/Platform/…"
click at [61, 90] on button "Sources" at bounding box center [61, 90] width 44 height 21
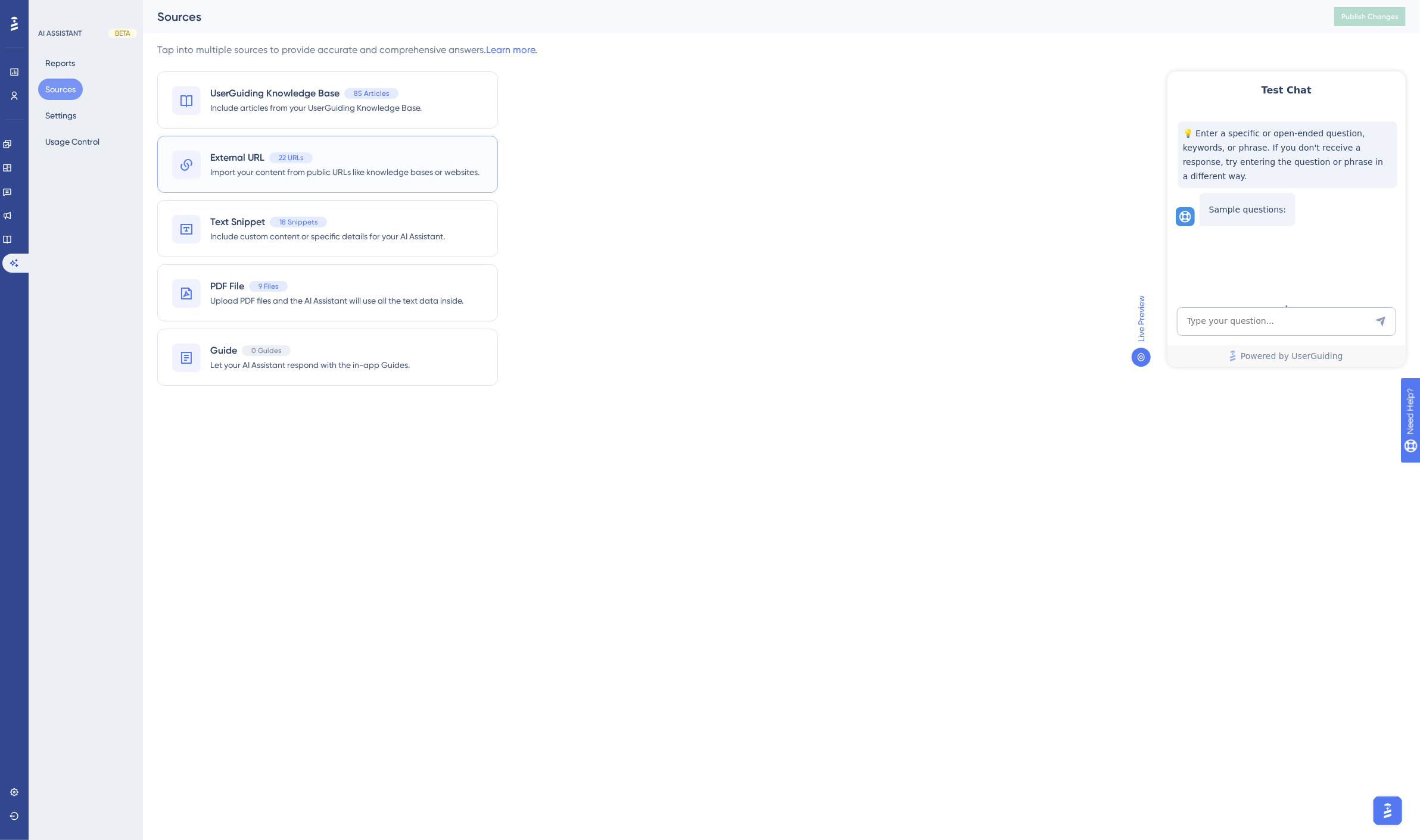
click at [219, 156] on span "External URL" at bounding box center [237, 158] width 54 height 15
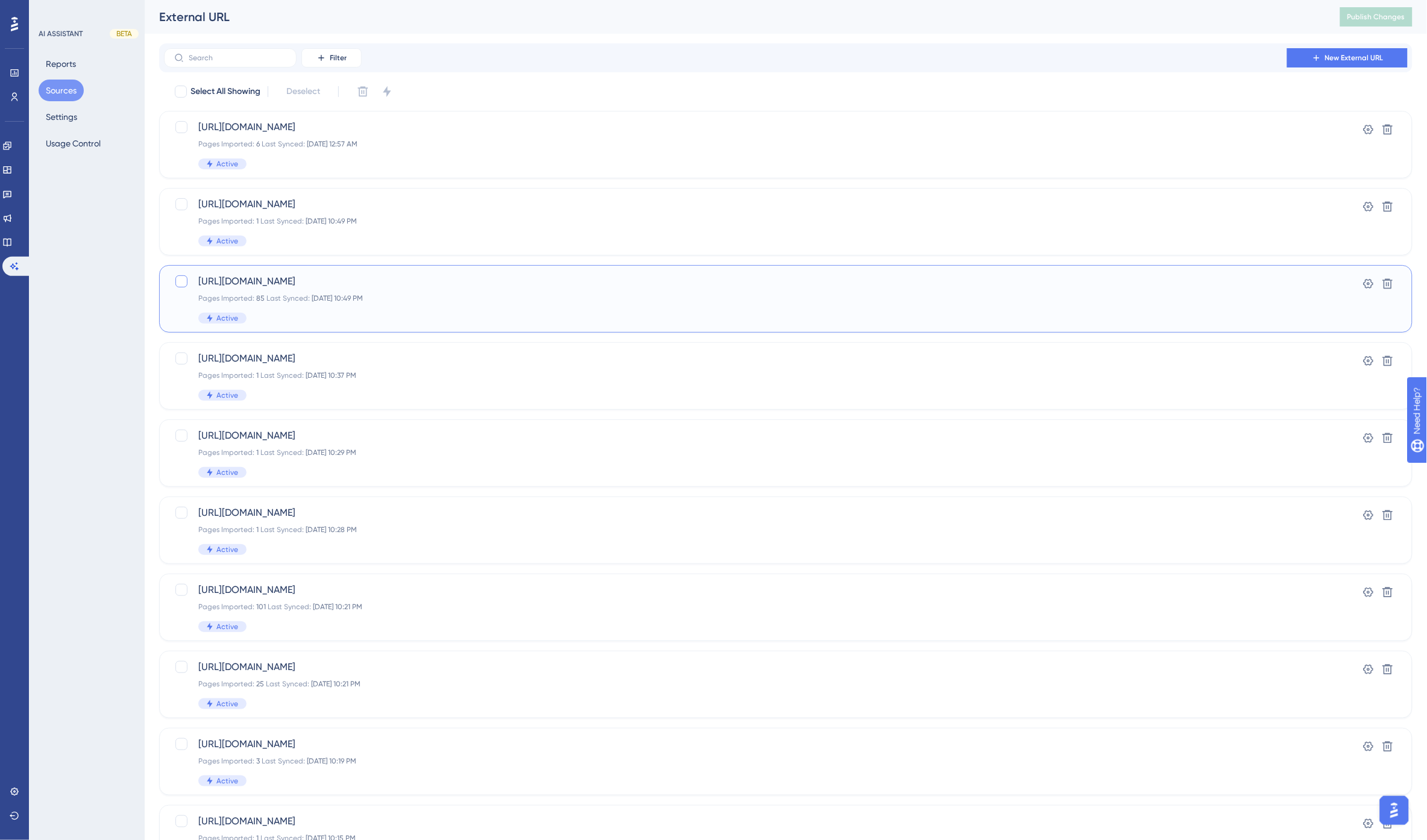
click at [183, 281] on div at bounding box center [181, 281] width 12 height 12
checkbox input "true"
click at [363, 88] on icon at bounding box center [363, 91] width 12 height 12
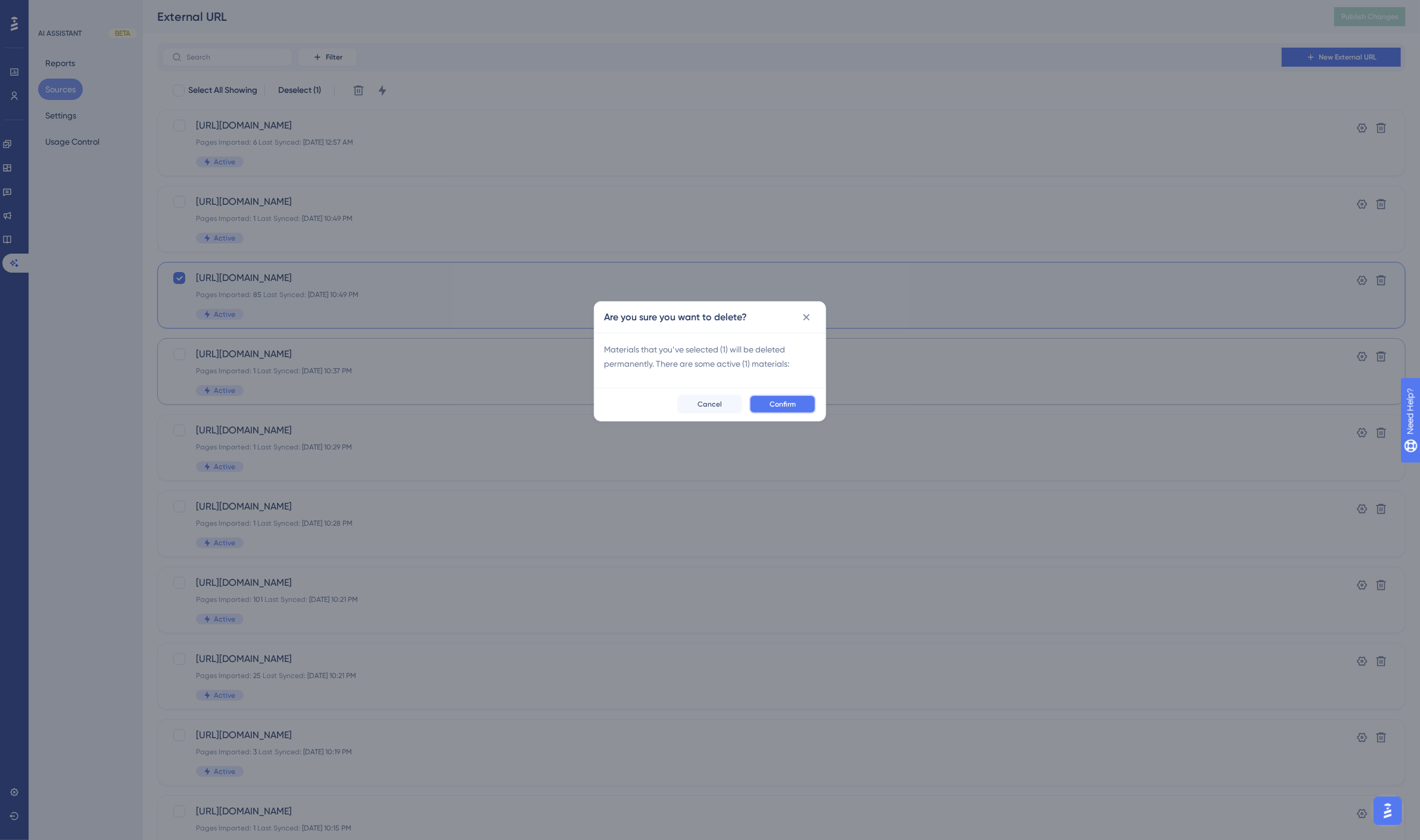
click at [779, 397] on button "Confirm" at bounding box center [782, 404] width 67 height 19
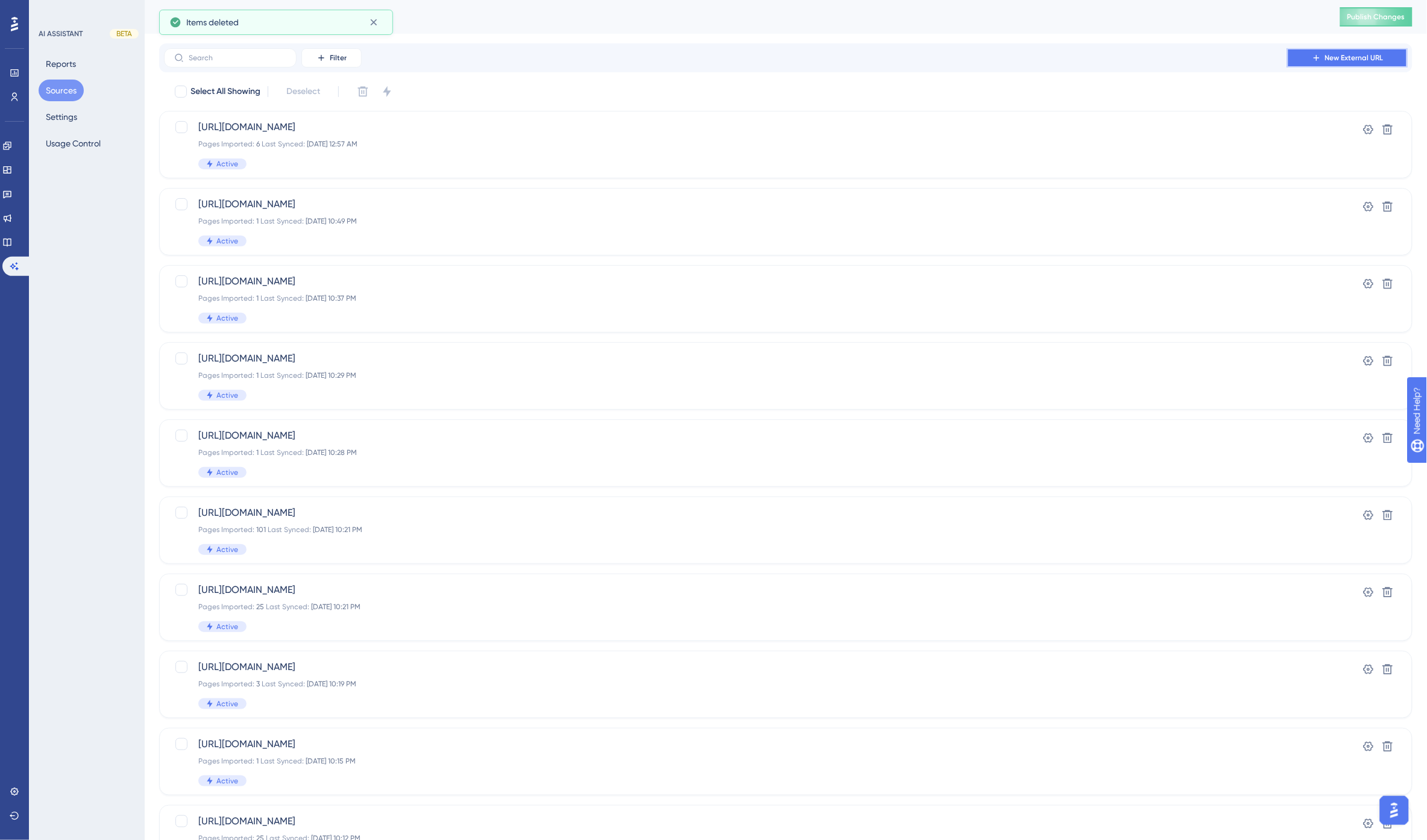
click at [1340, 58] on span "New External URL" at bounding box center [1354, 57] width 58 height 9
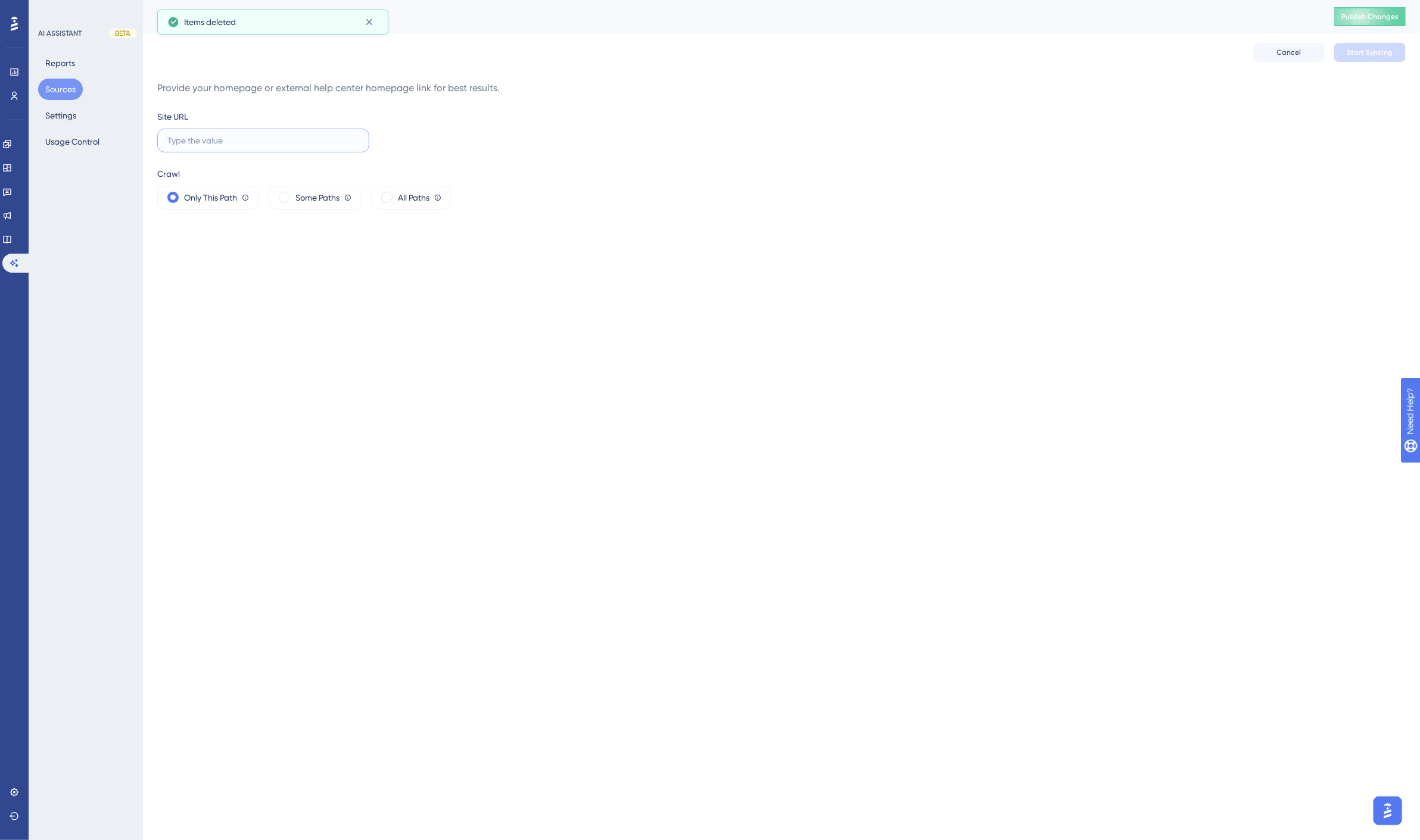
click at [240, 141] on input "text" at bounding box center [263, 140] width 191 height 13
paste input "https://docs.spirion.com/Content/Sensitive%20Data%20Platform/Platform/Platform/…"
type input "https://docs.spirion.com/Content/Sensitive%20Data%20Platform/Platform/Platform/…"
click at [401, 197] on span "All Paths" at bounding box center [414, 198] width 31 height 15
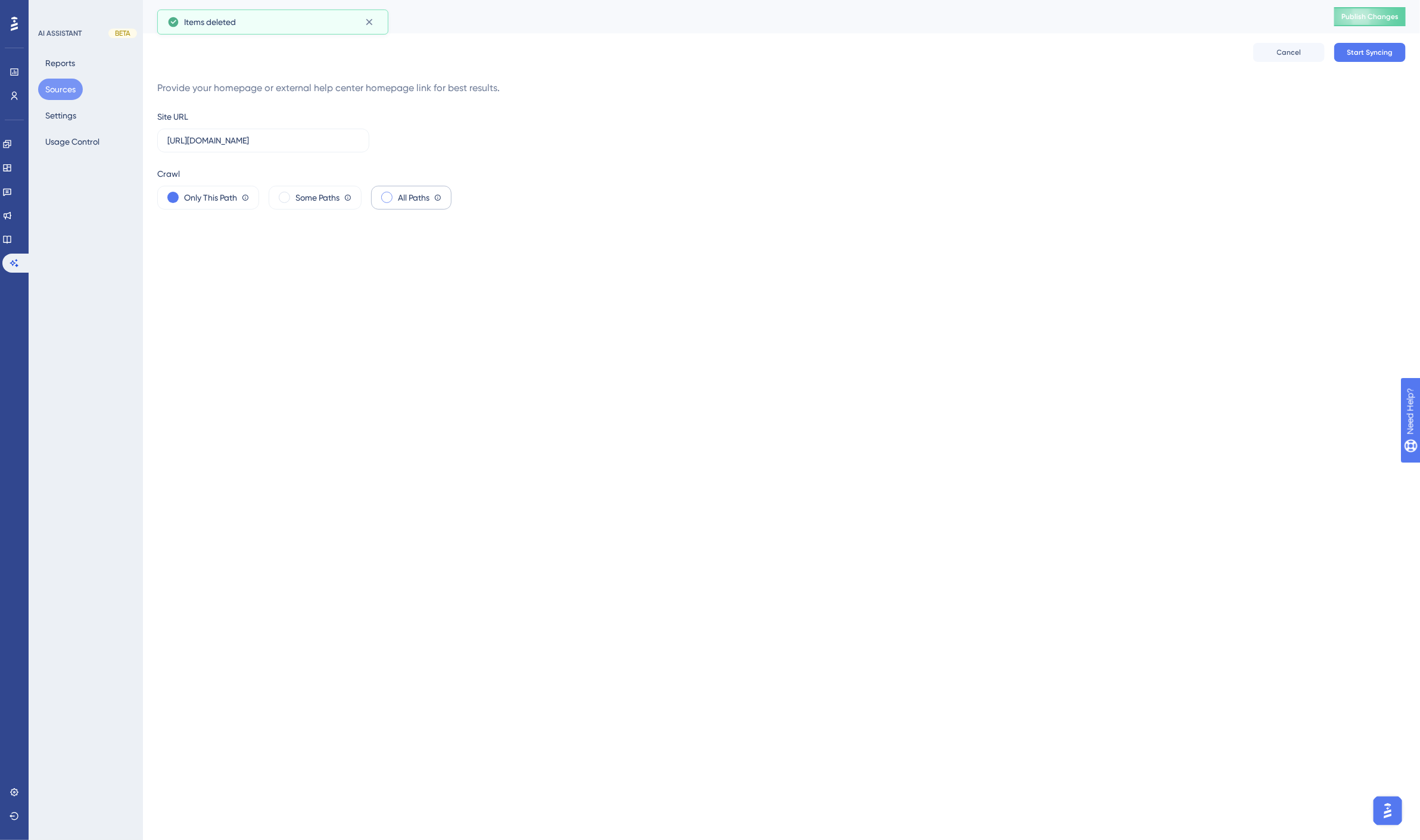
scroll to position [0, 0]
click at [1370, 50] on span "Start Syncing" at bounding box center [1370, 52] width 46 height 9
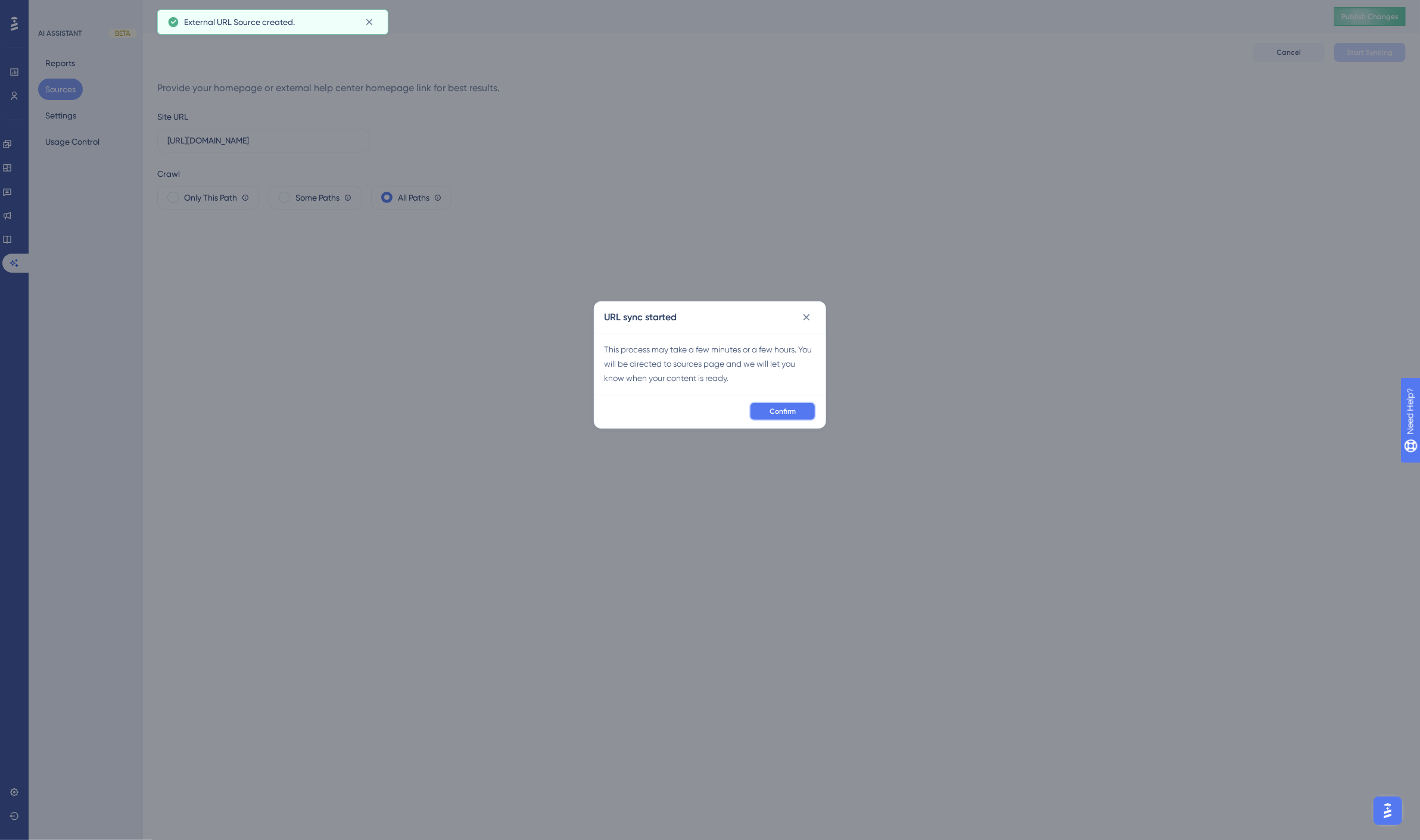
click at [797, 410] on button "Confirm" at bounding box center [782, 411] width 67 height 19
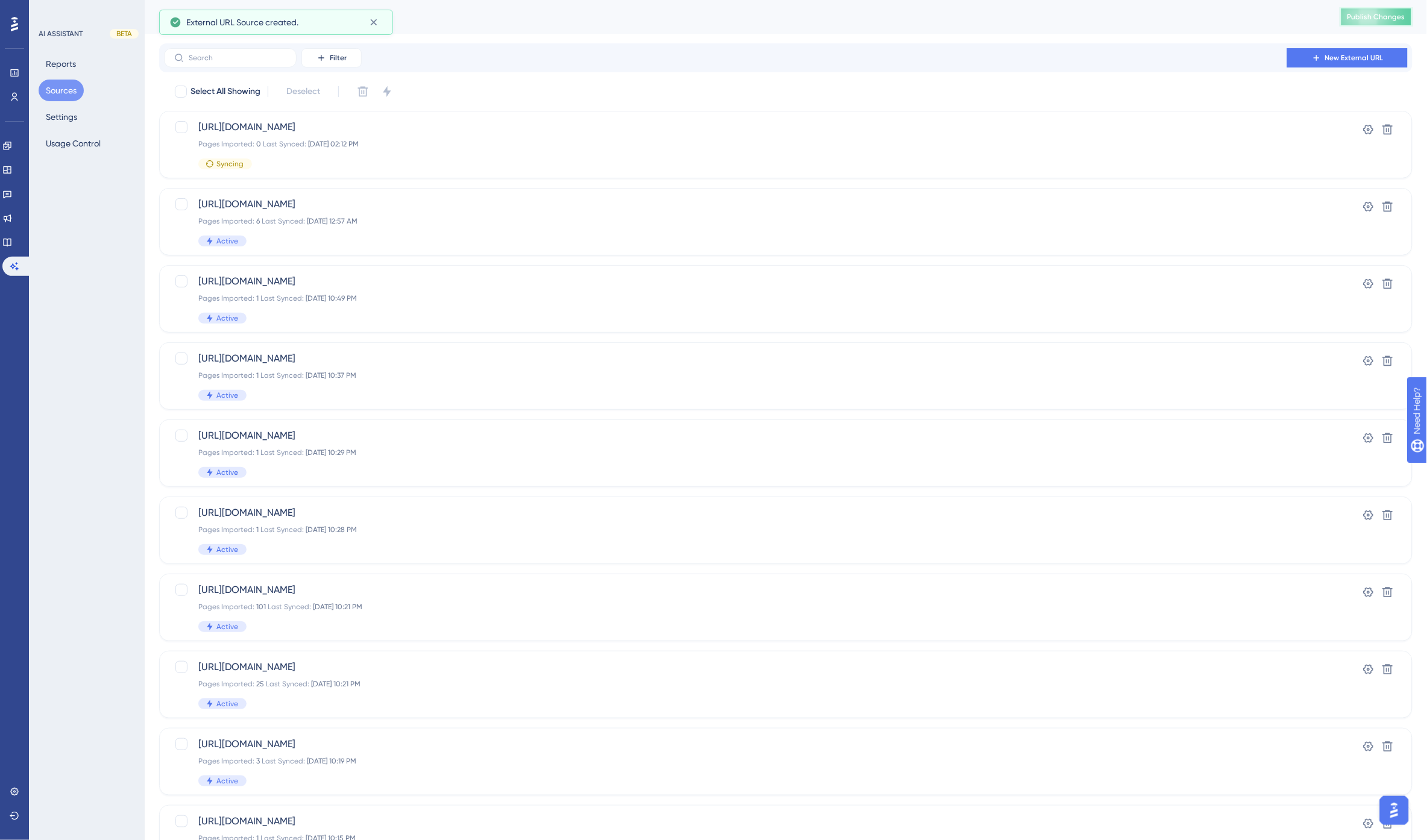
click at [1391, 15] on span "Publish Changes" at bounding box center [1376, 17] width 58 height 9
click at [64, 112] on button "Settings" at bounding box center [61, 117] width 46 height 22
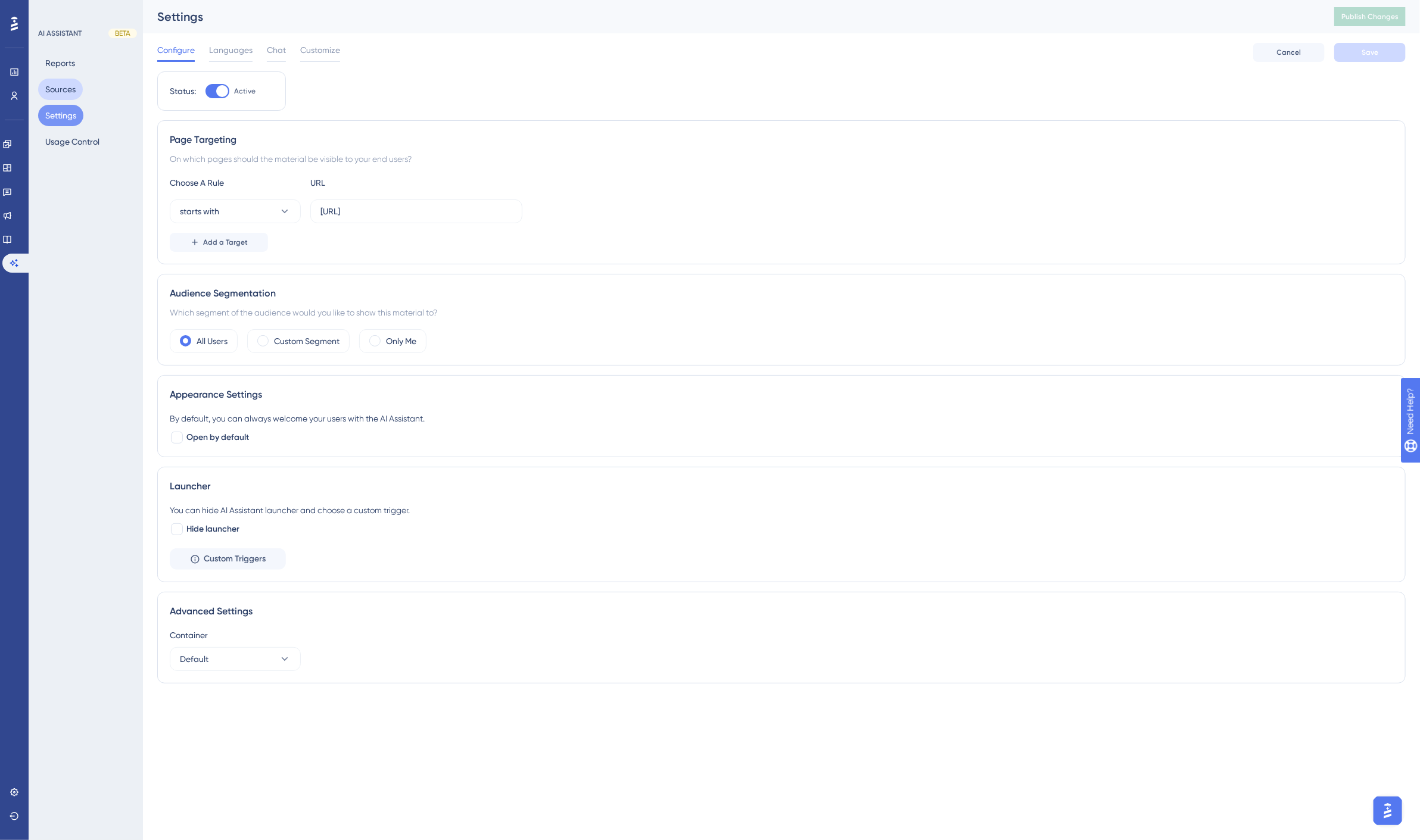
click at [61, 90] on button "Sources" at bounding box center [61, 90] width 44 height 21
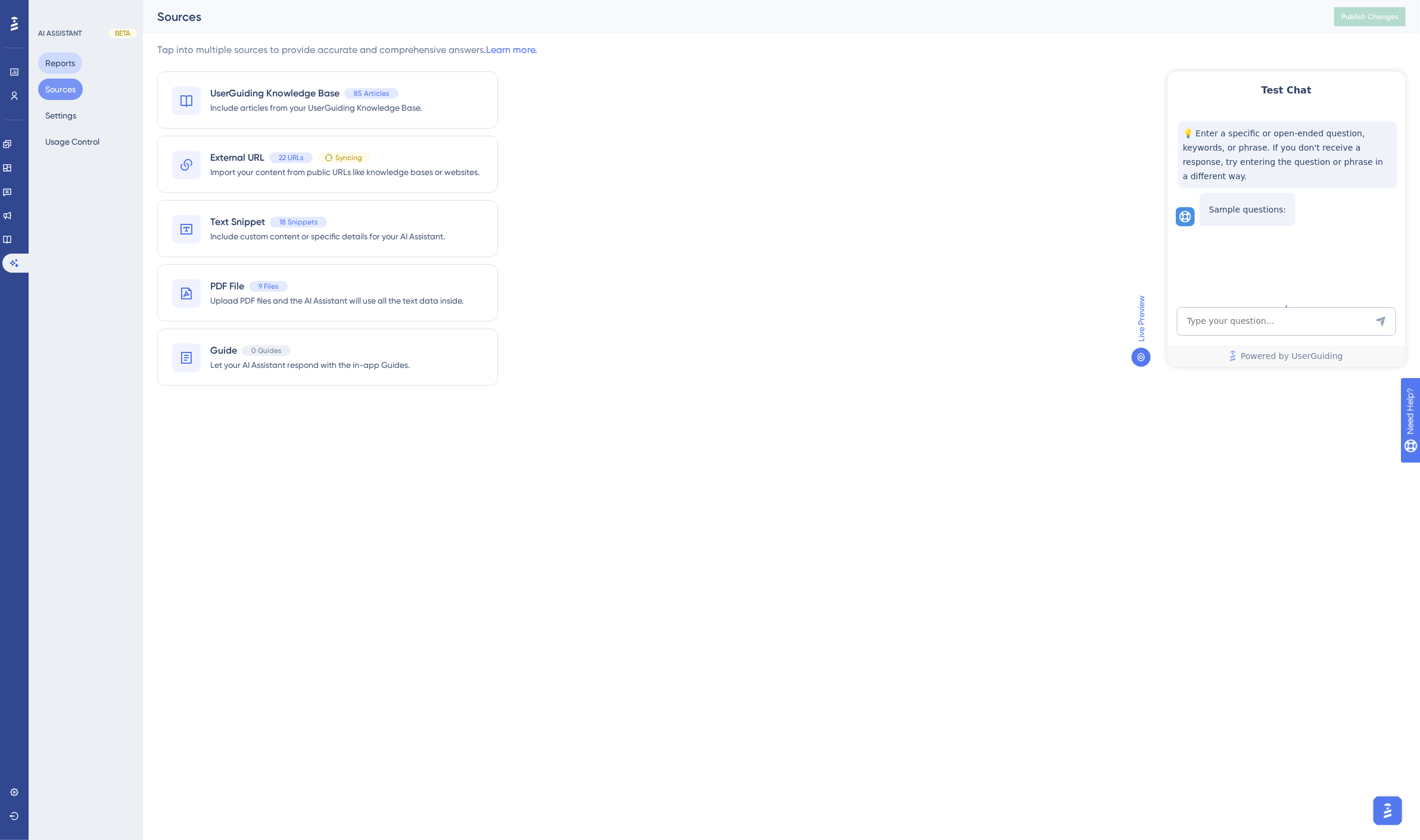
click at [57, 61] on button "Reports" at bounding box center [61, 63] width 44 height 21
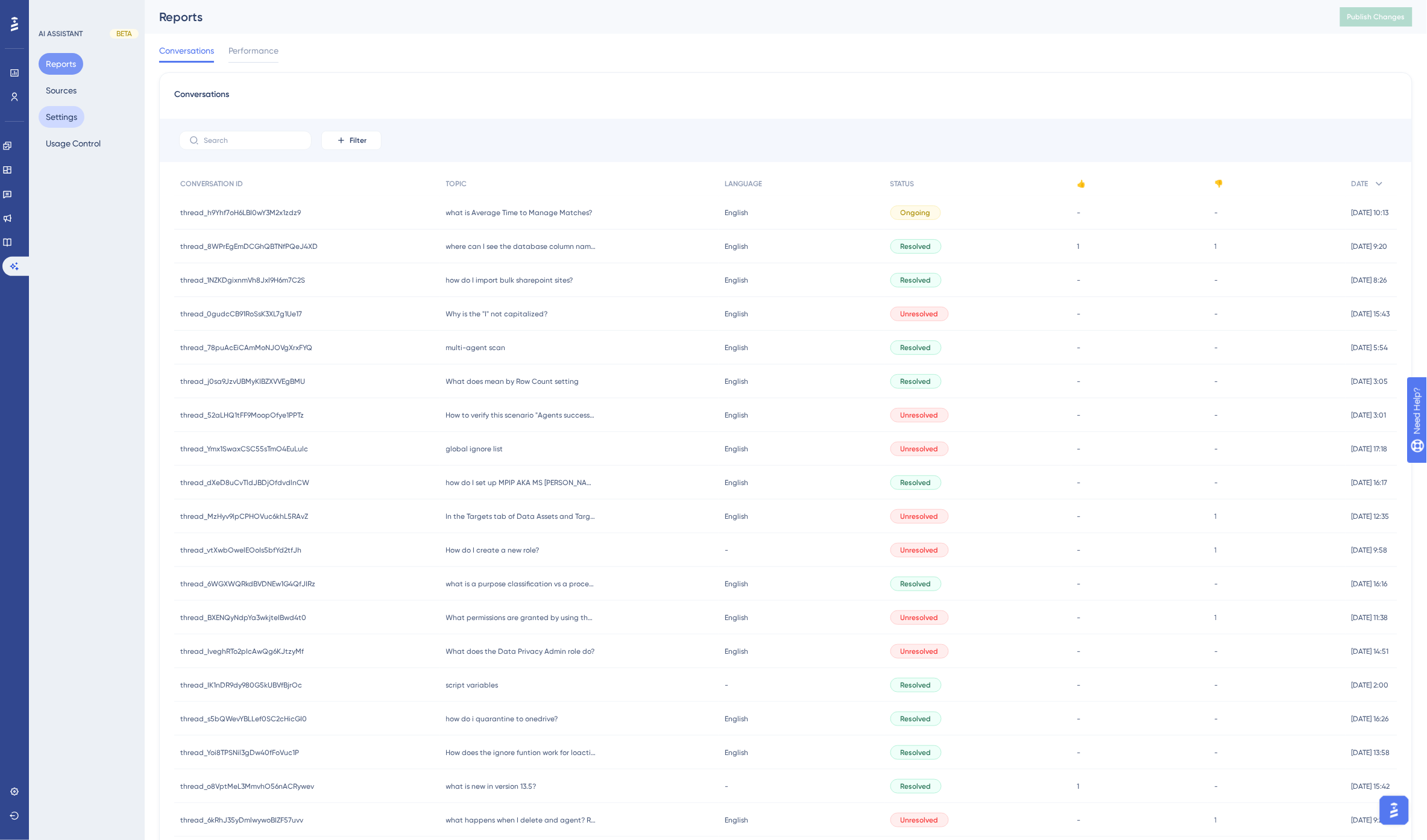
click at [64, 119] on button "Settings" at bounding box center [61, 117] width 46 height 22
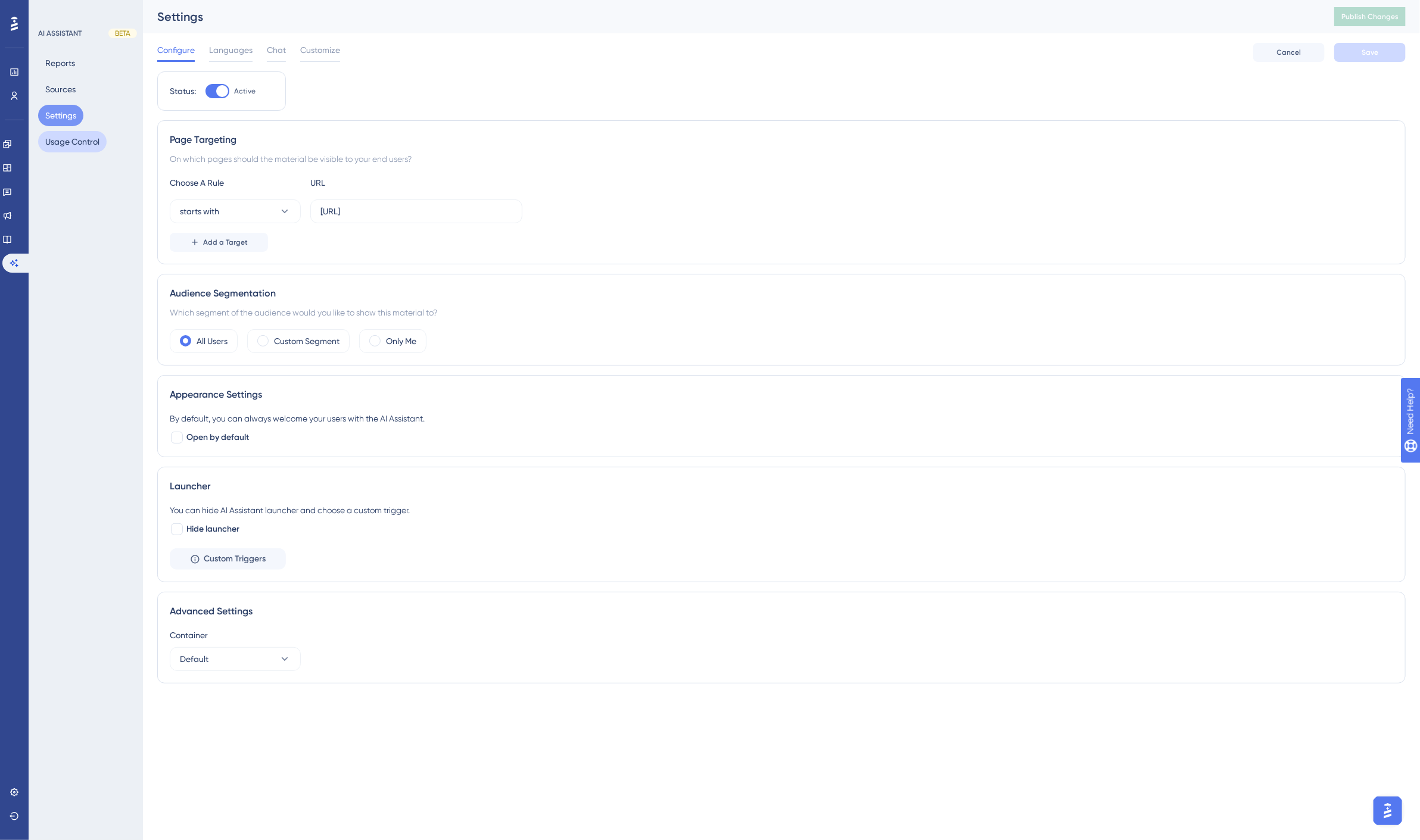
click at [61, 141] on button "Usage Control" at bounding box center [72, 142] width 68 height 21
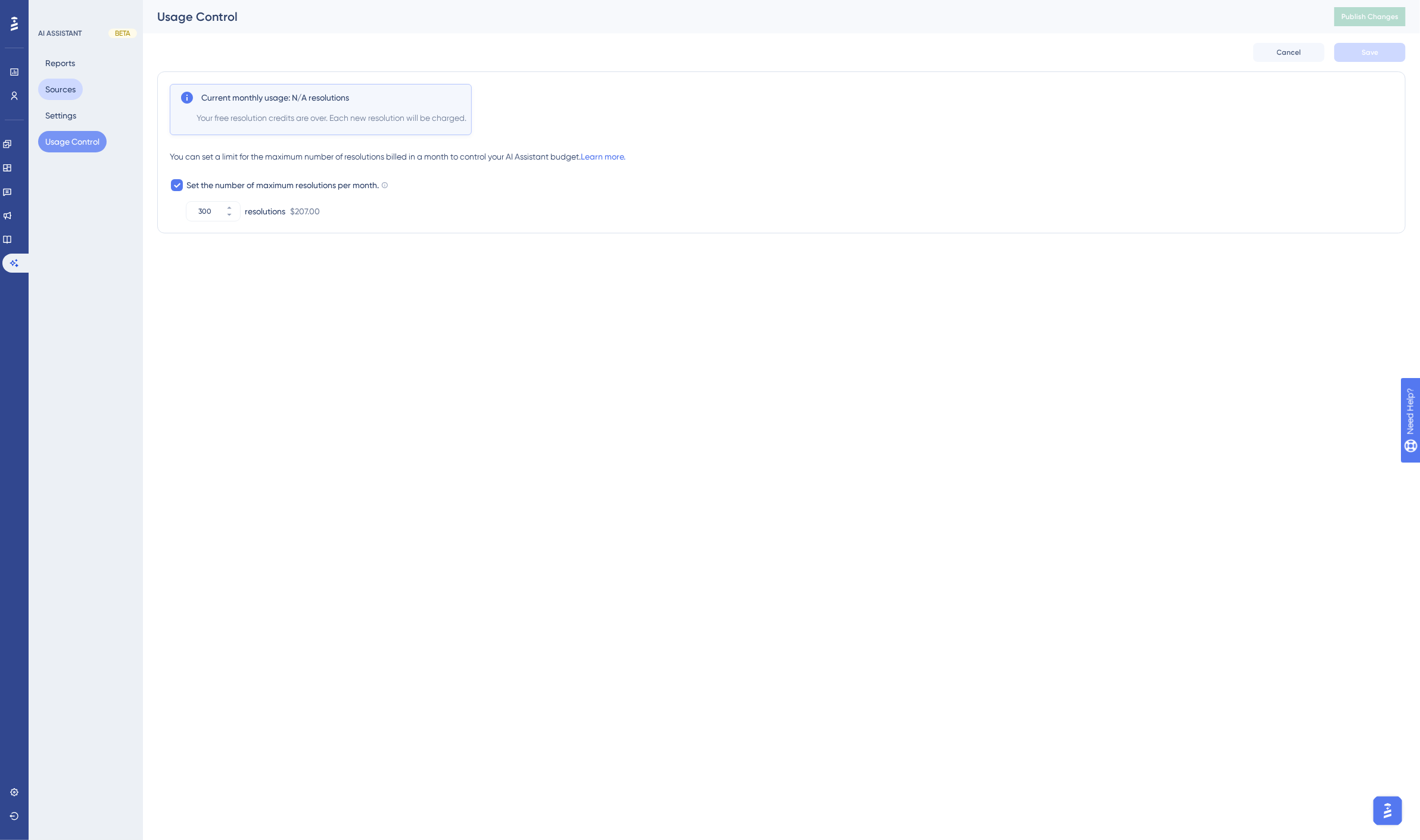
click at [57, 90] on button "Sources" at bounding box center [61, 90] width 44 height 21
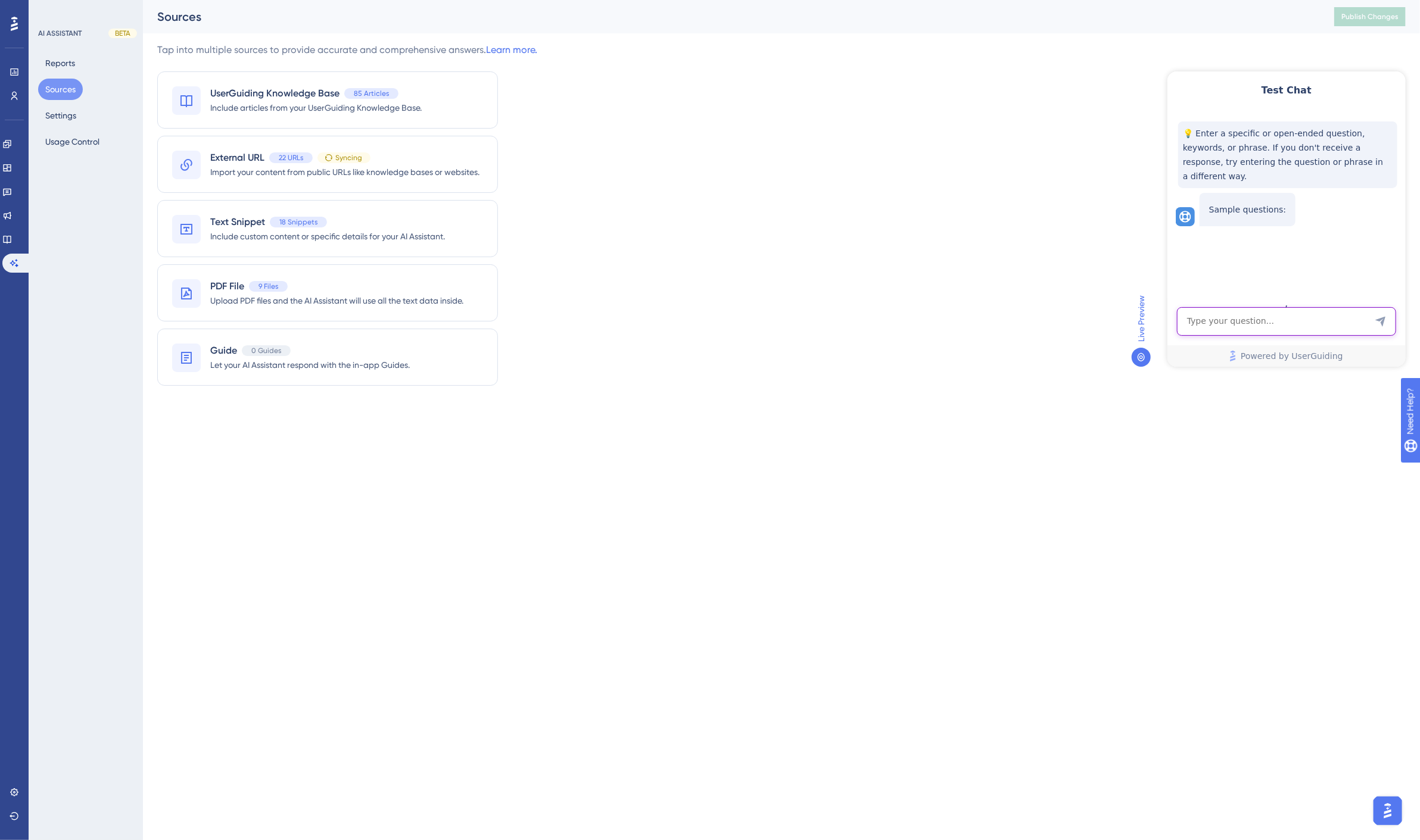
click at [1265, 318] on textarea "AI Assistant Text Input" at bounding box center [1286, 321] width 219 height 28
type textarea "is spirion a division of archtis?"
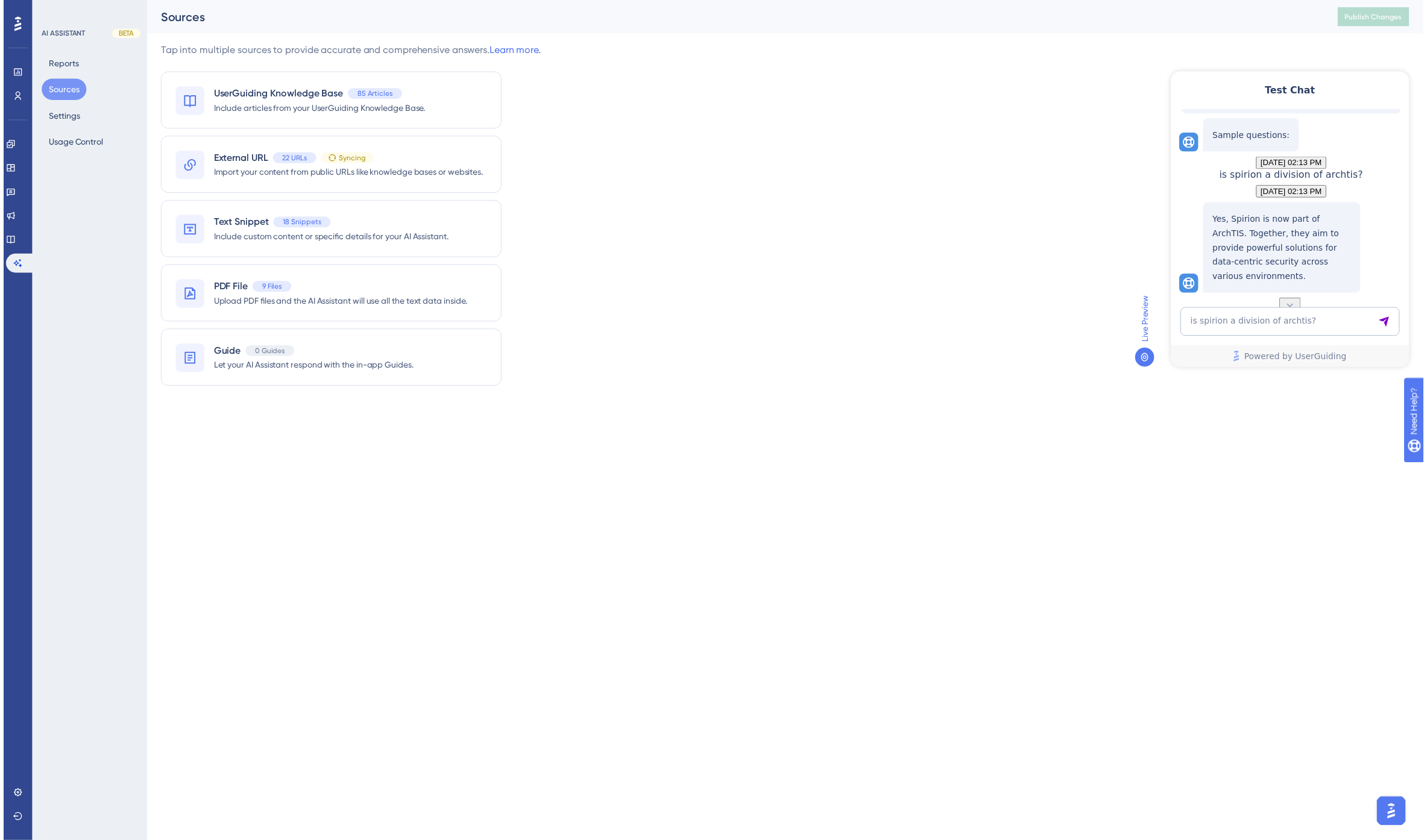
scroll to position [96, 0]
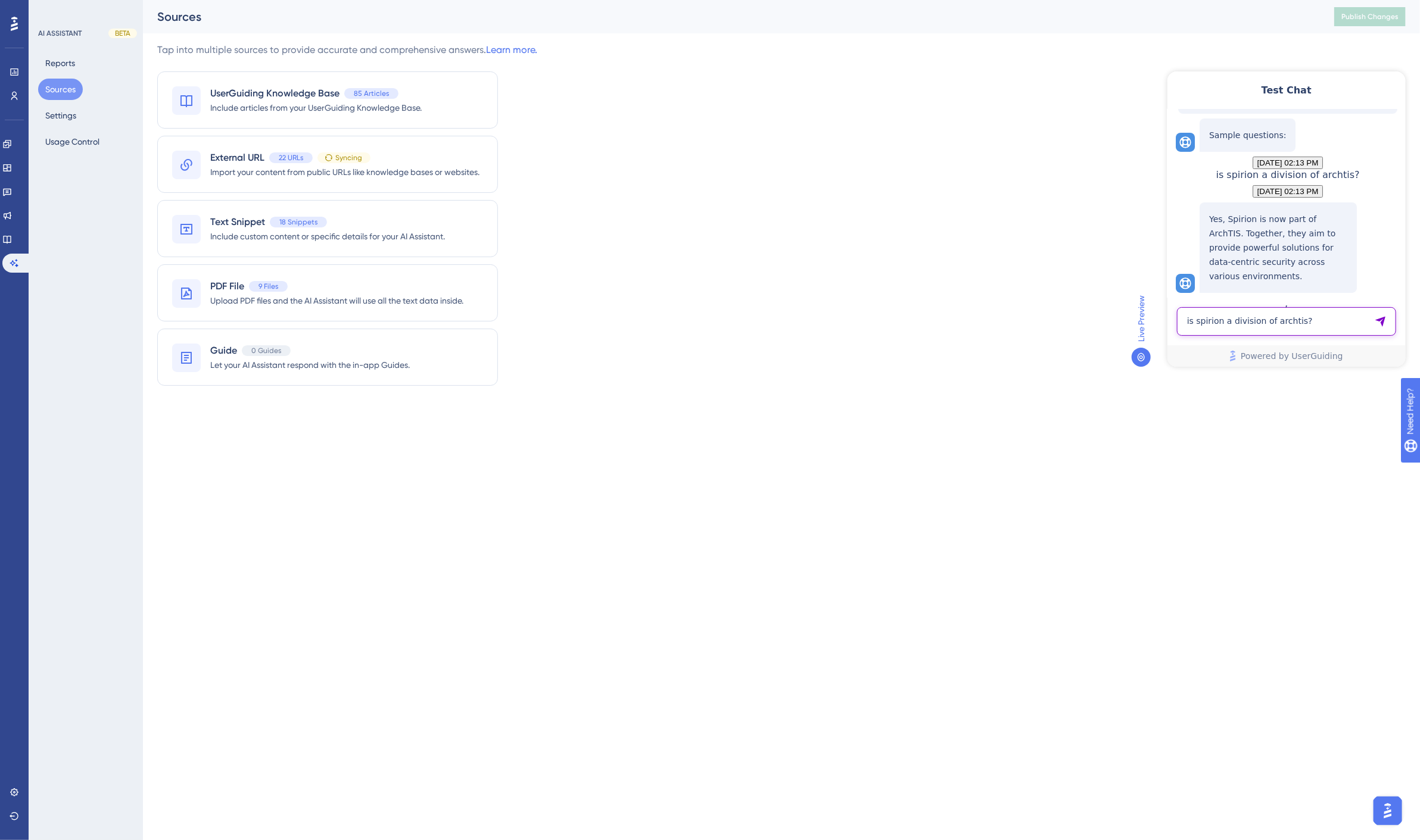
click at [1226, 321] on textarea "is spirion a division of archtis?" at bounding box center [1286, 321] width 219 height 28
click at [393, 159] on div "External URL 22 URLs Syncing" at bounding box center [345, 158] width 270 height 15
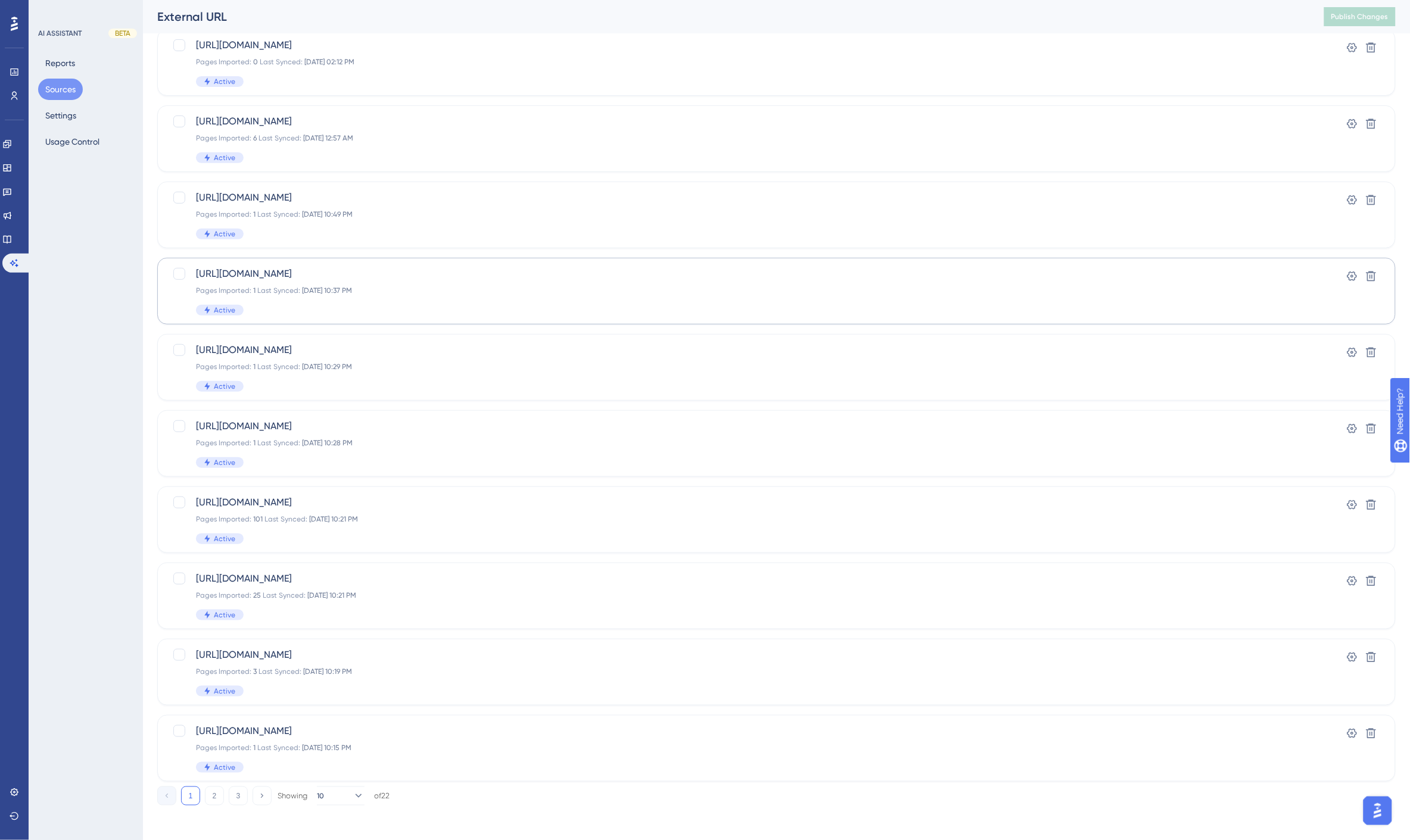
scroll to position [84, 0]
click at [342, 793] on button "10" at bounding box center [341, 793] width 47 height 19
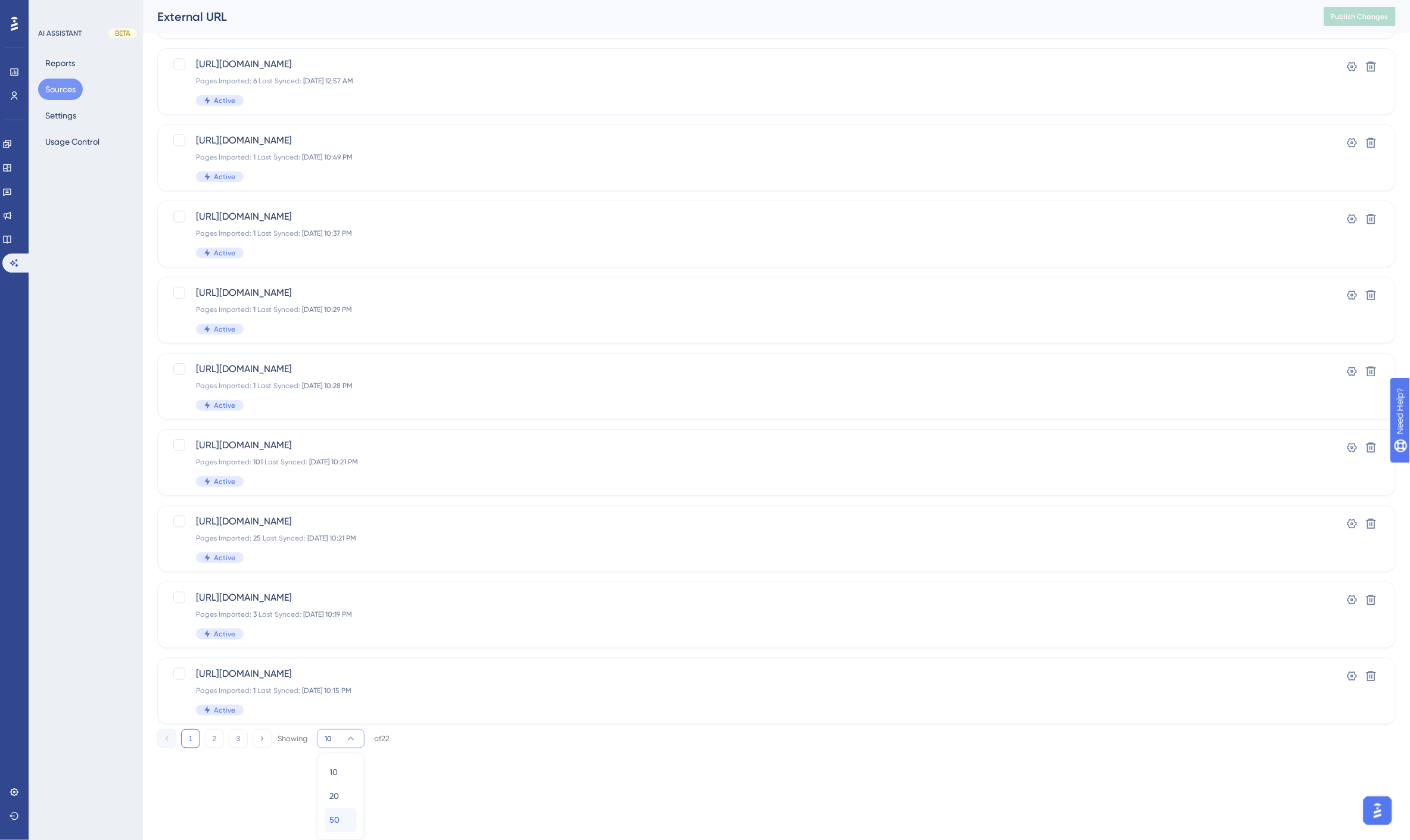
click at [339, 821] on span "50" at bounding box center [334, 820] width 10 height 15
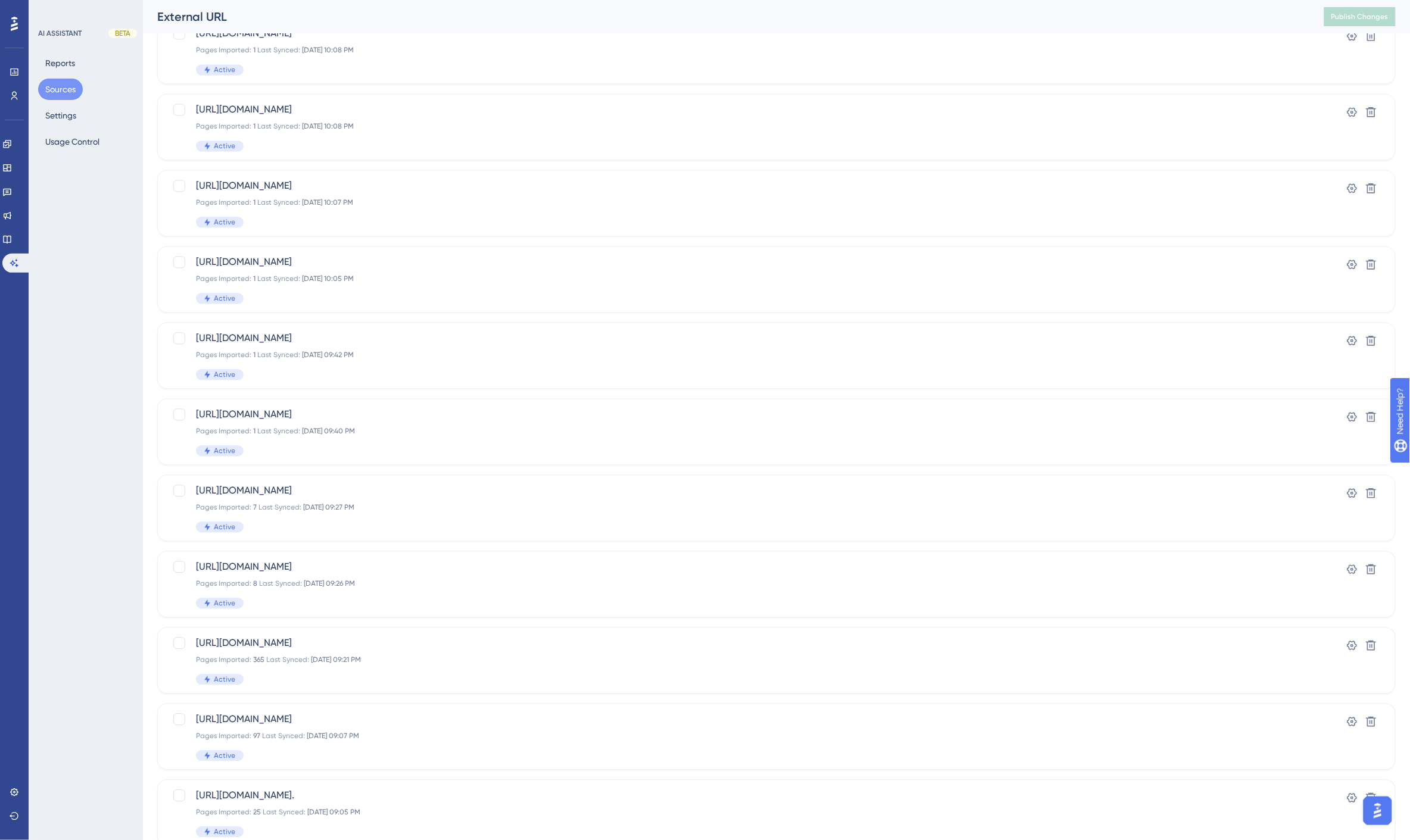
scroll to position [931, 0]
click at [1372, 646] on icon at bounding box center [1372, 646] width 12 height 12
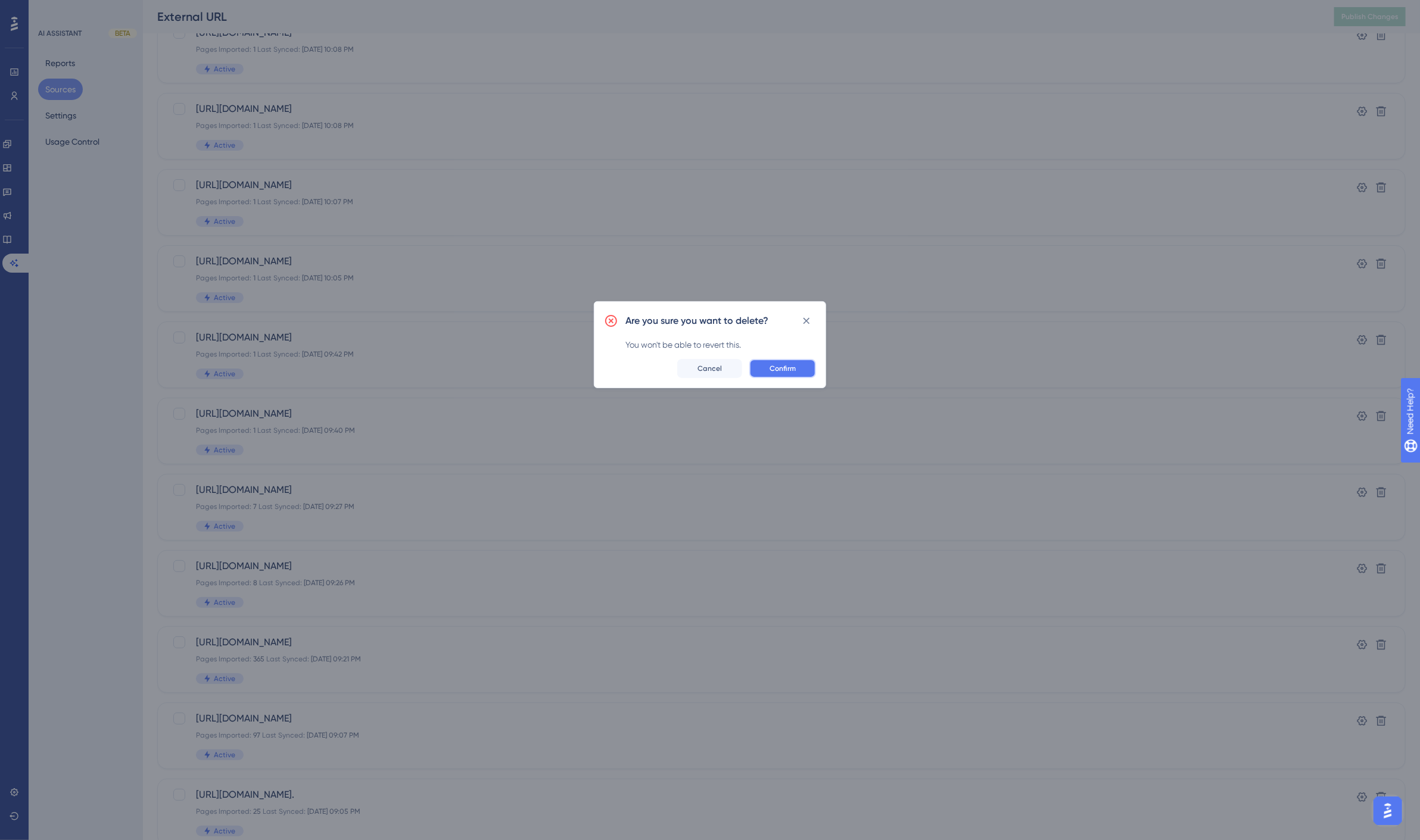
click at [792, 364] on span "Confirm" at bounding box center [783, 368] width 26 height 9
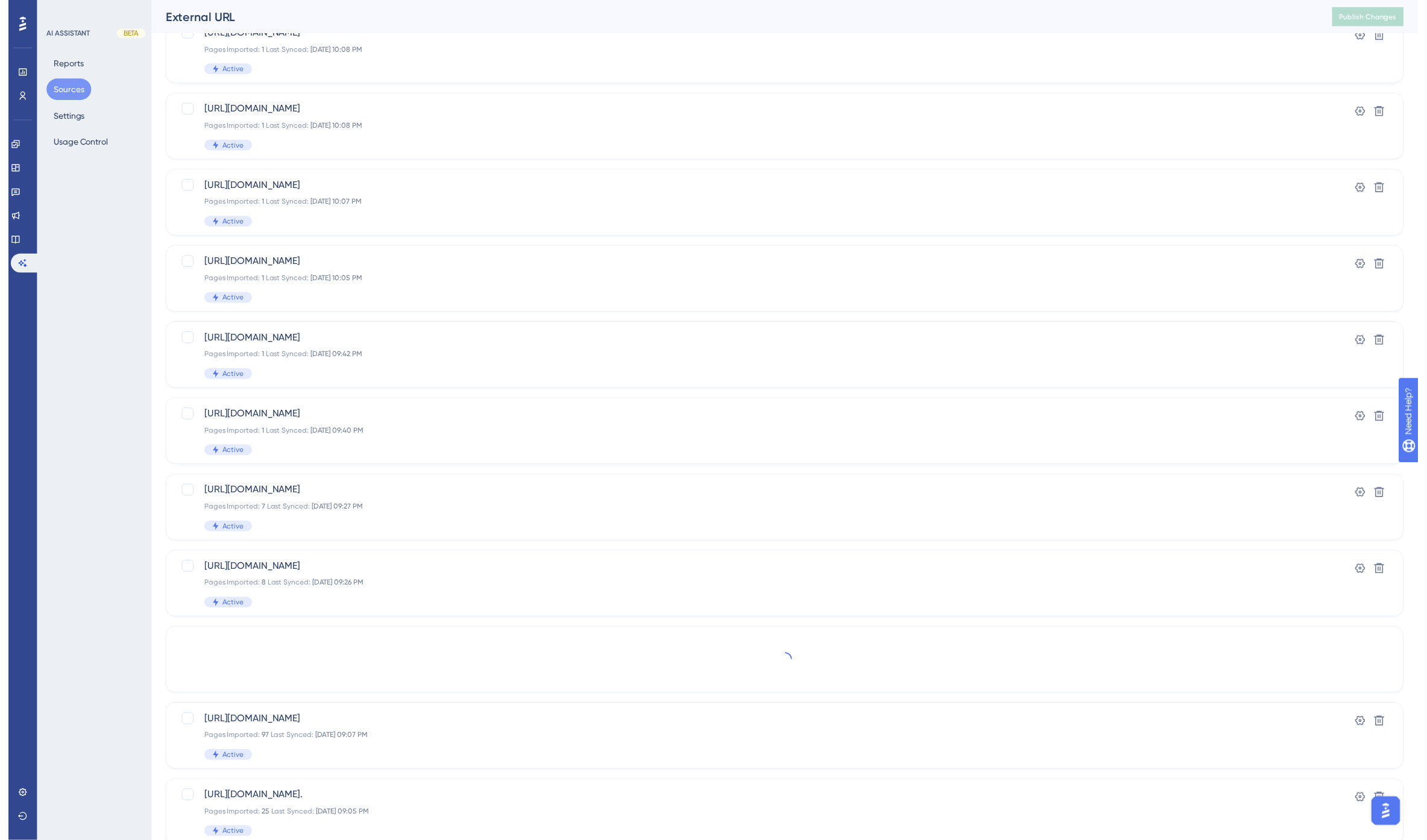
scroll to position [0, 0]
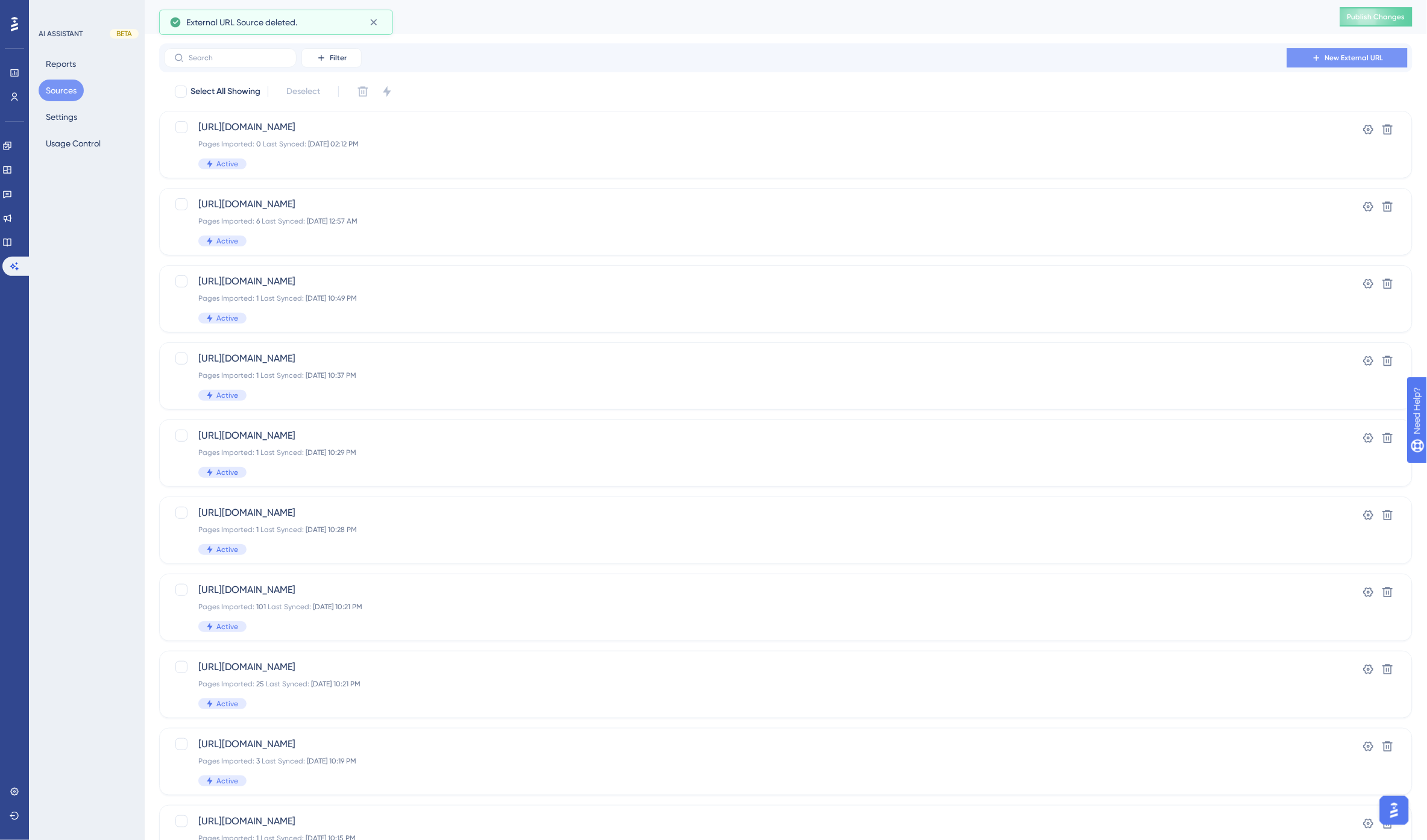
click at [1322, 62] on icon at bounding box center [1316, 57] width 9 height 9
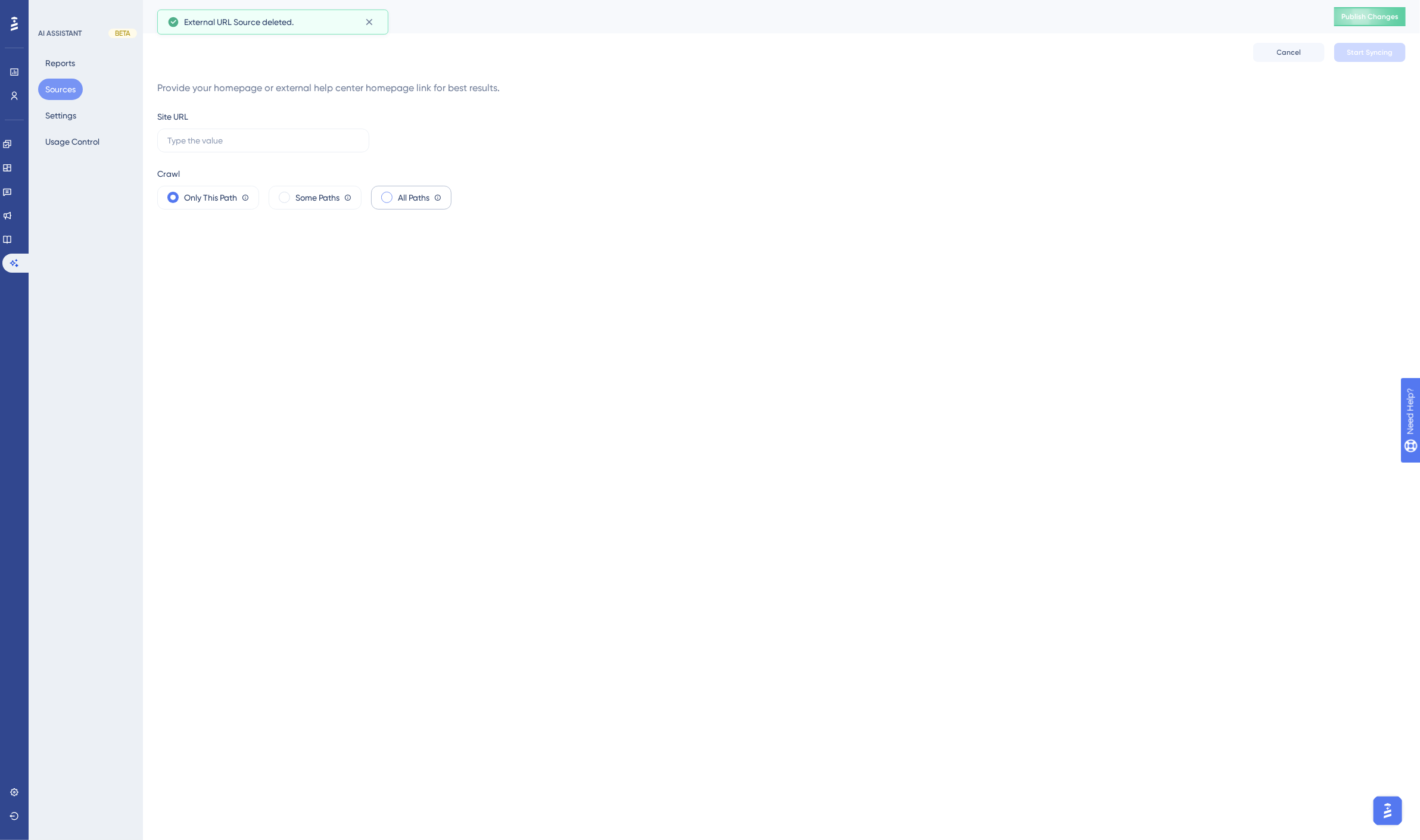
click at [414, 197] on span "All Paths" at bounding box center [414, 198] width 31 height 15
click at [285, 141] on input "text" at bounding box center [263, 140] width 191 height 13
type input "https://www.spirion.com"
click at [1392, 48] on span "Start Syncing" at bounding box center [1370, 52] width 46 height 9
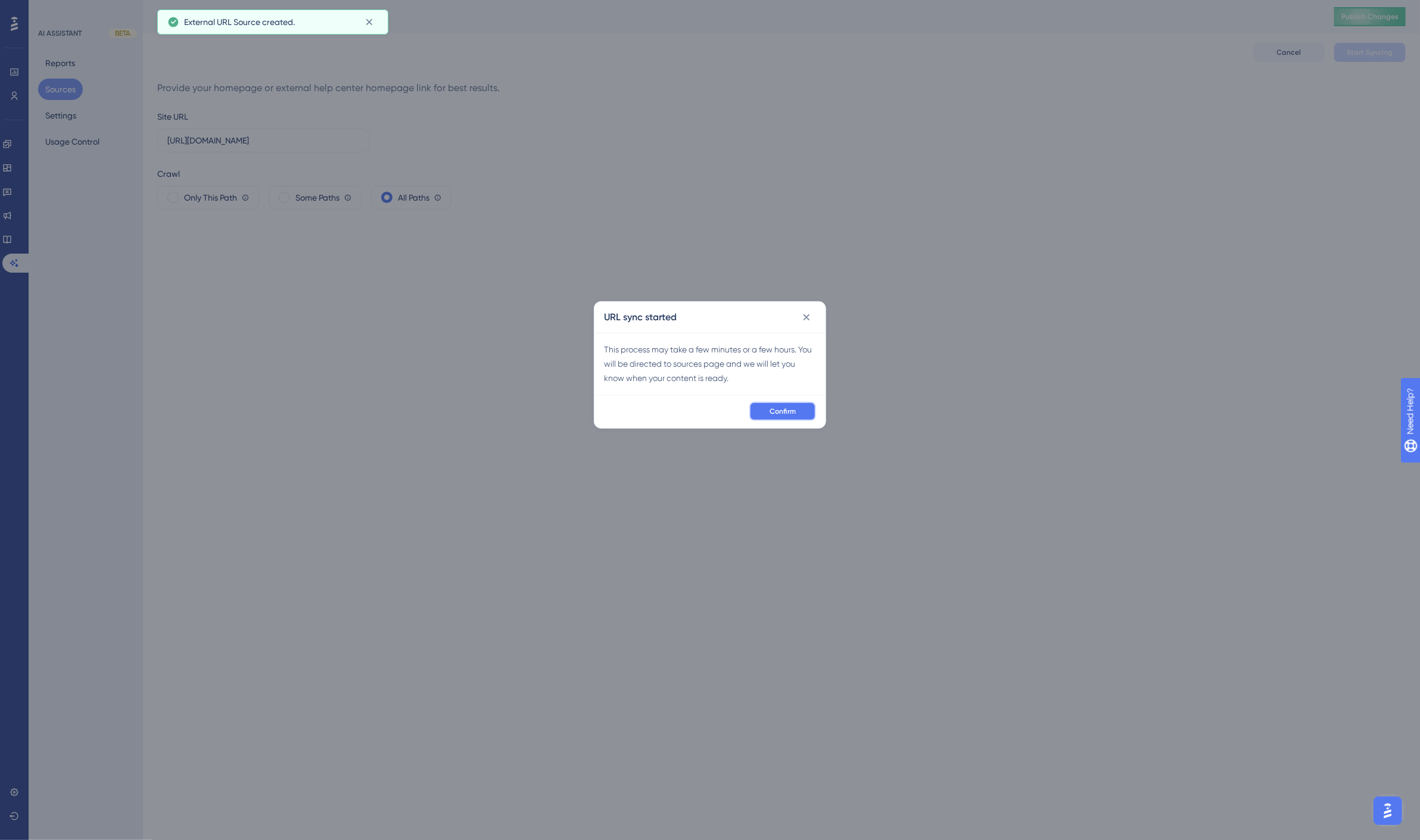
click at [801, 404] on button "Confirm" at bounding box center [782, 411] width 67 height 19
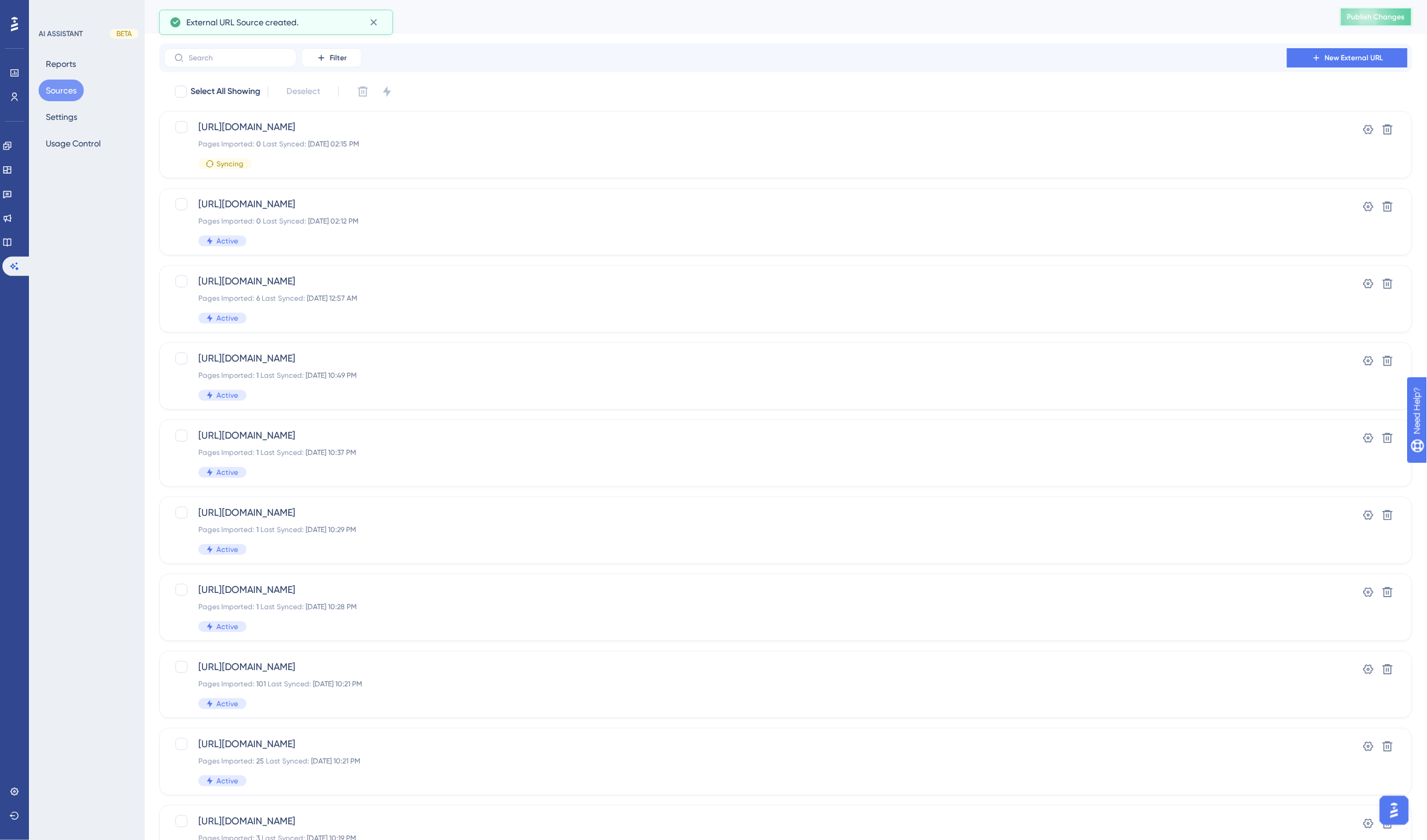
click at [1394, 13] on span "Publish Changes" at bounding box center [1376, 17] width 58 height 9
click at [1382, 61] on span "New External URL" at bounding box center [1354, 57] width 58 height 9
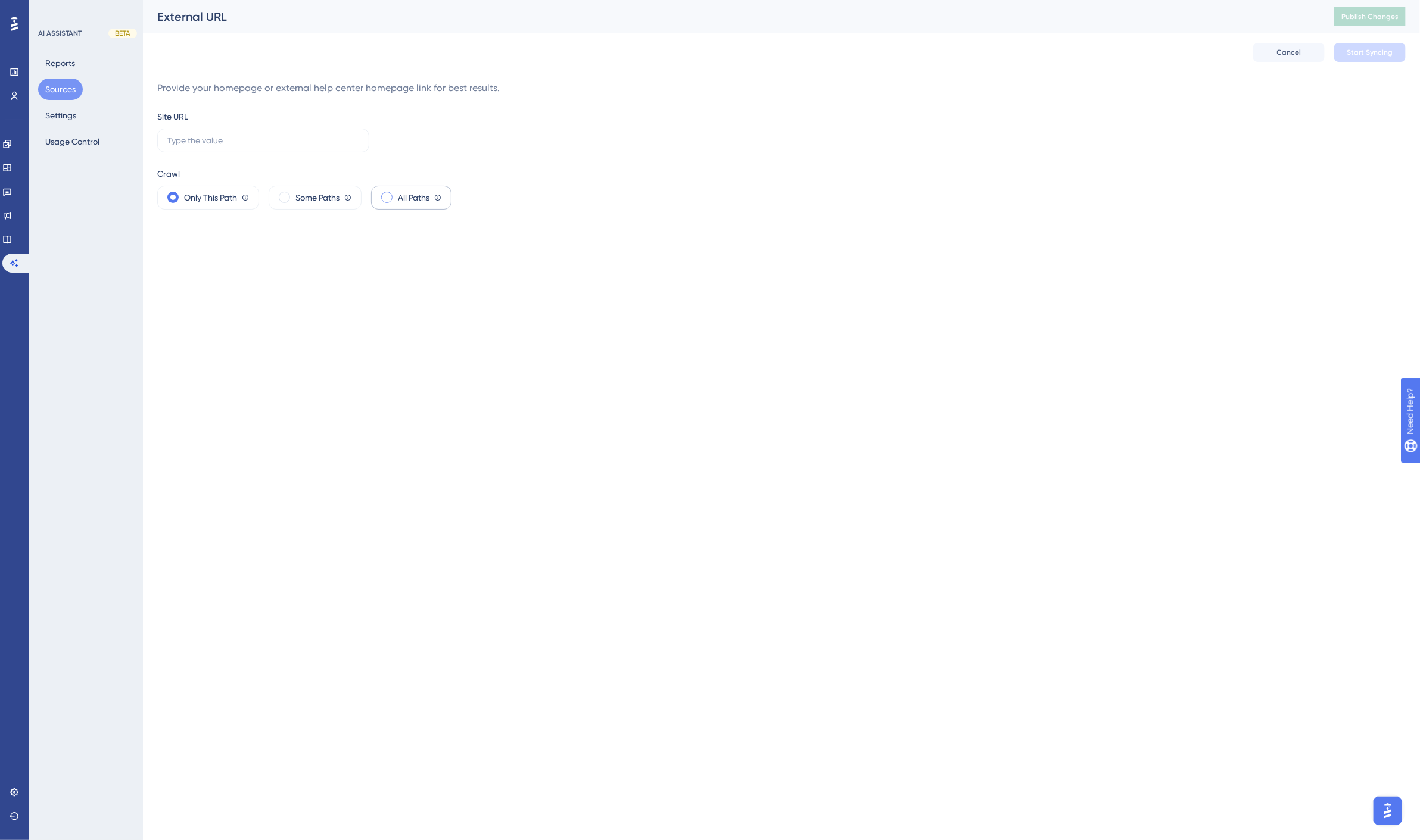
click at [417, 197] on span "All Paths" at bounding box center [414, 198] width 31 height 15
click at [234, 141] on input "text" at bounding box center [263, 140] width 191 height 13
drag, startPoint x: 215, startPoint y: 137, endPoint x: 132, endPoint y: 142, distance: 83.2
click at [143, 142] on div "Performance Users Engagement Widgets Feedback Product Updates Knowledge Base AI…" at bounding box center [782, 114] width 1278 height 229
paste input "www.archtis.com/"
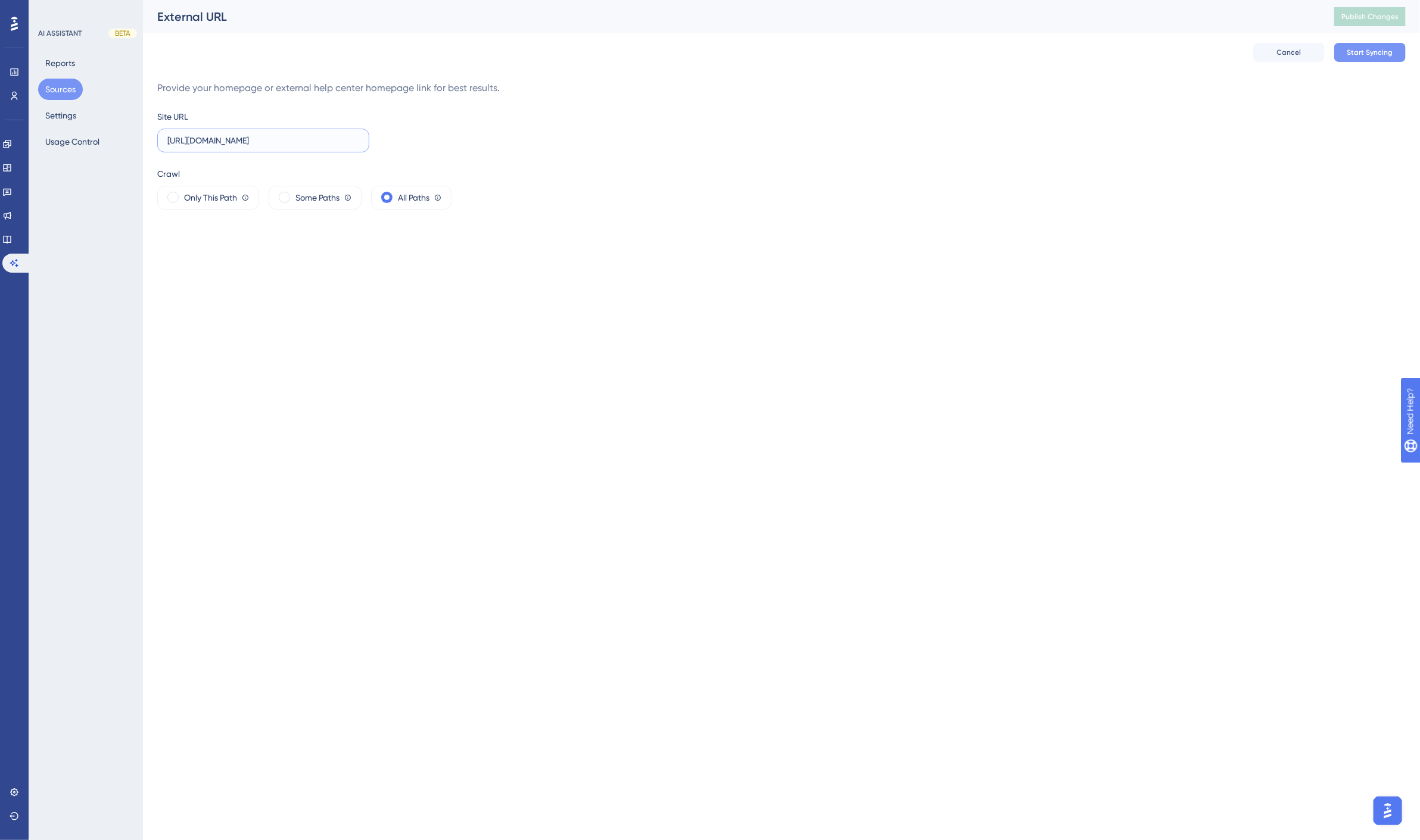
type input "https://www.archtis.com/"
click at [1366, 52] on span "Start Syncing" at bounding box center [1370, 52] width 46 height 9
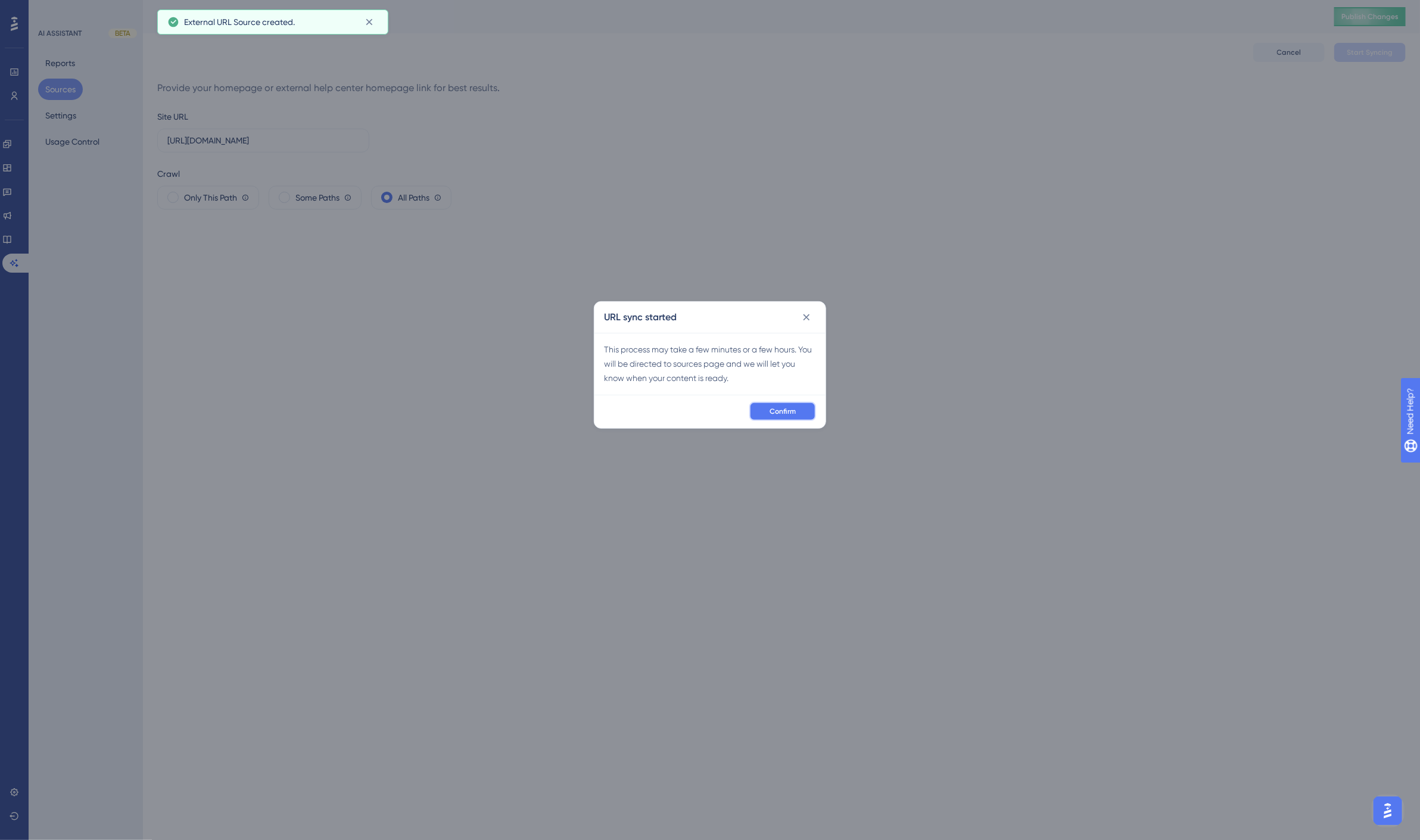
click at [784, 408] on span "Confirm" at bounding box center [783, 411] width 26 height 9
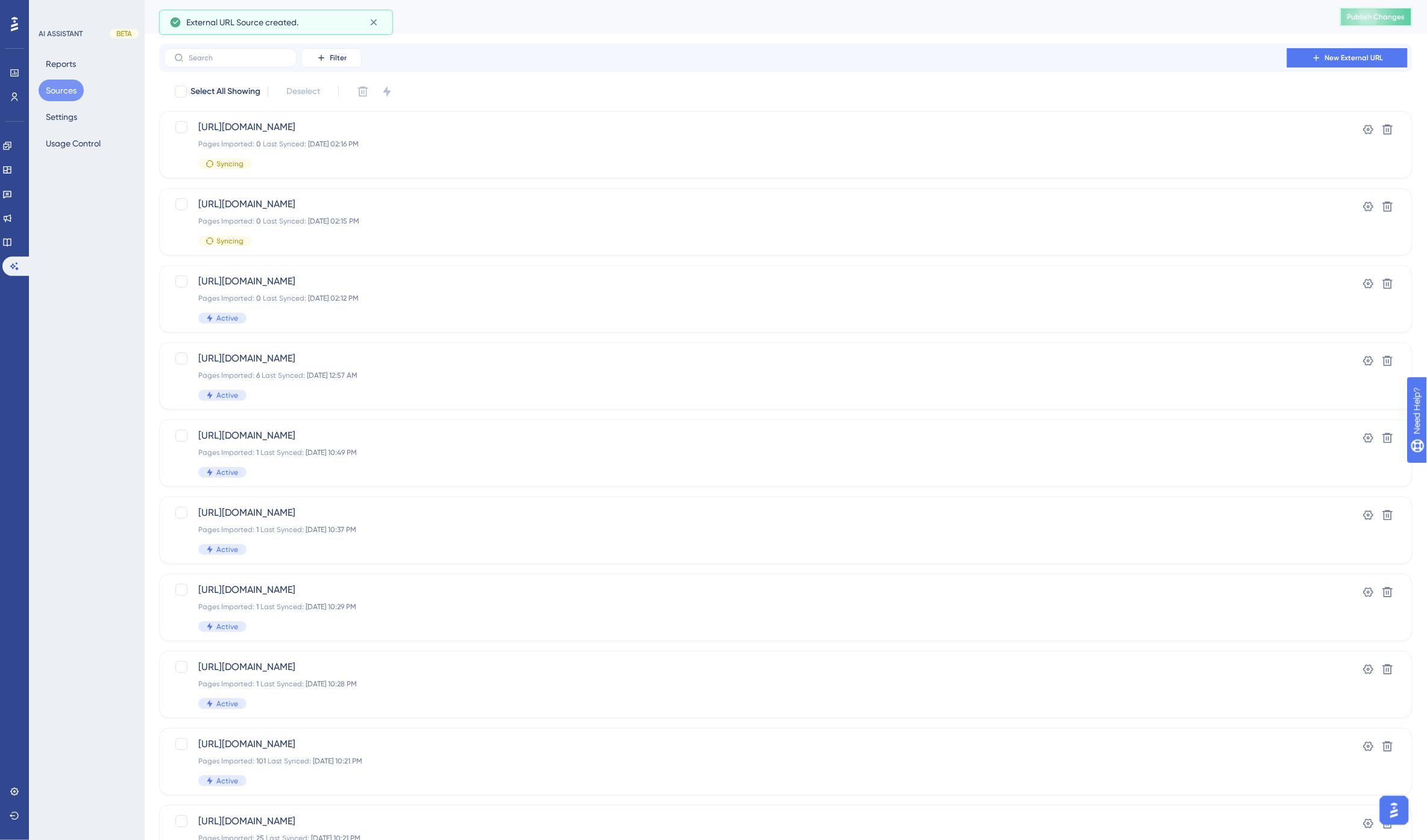
click at [1394, 12] on span "Publish Changes" at bounding box center [1376, 17] width 58 height 9
click at [802, 50] on div "Filter New External URL" at bounding box center [786, 57] width 1244 height 19
click at [64, 119] on button "Settings" at bounding box center [61, 117] width 46 height 22
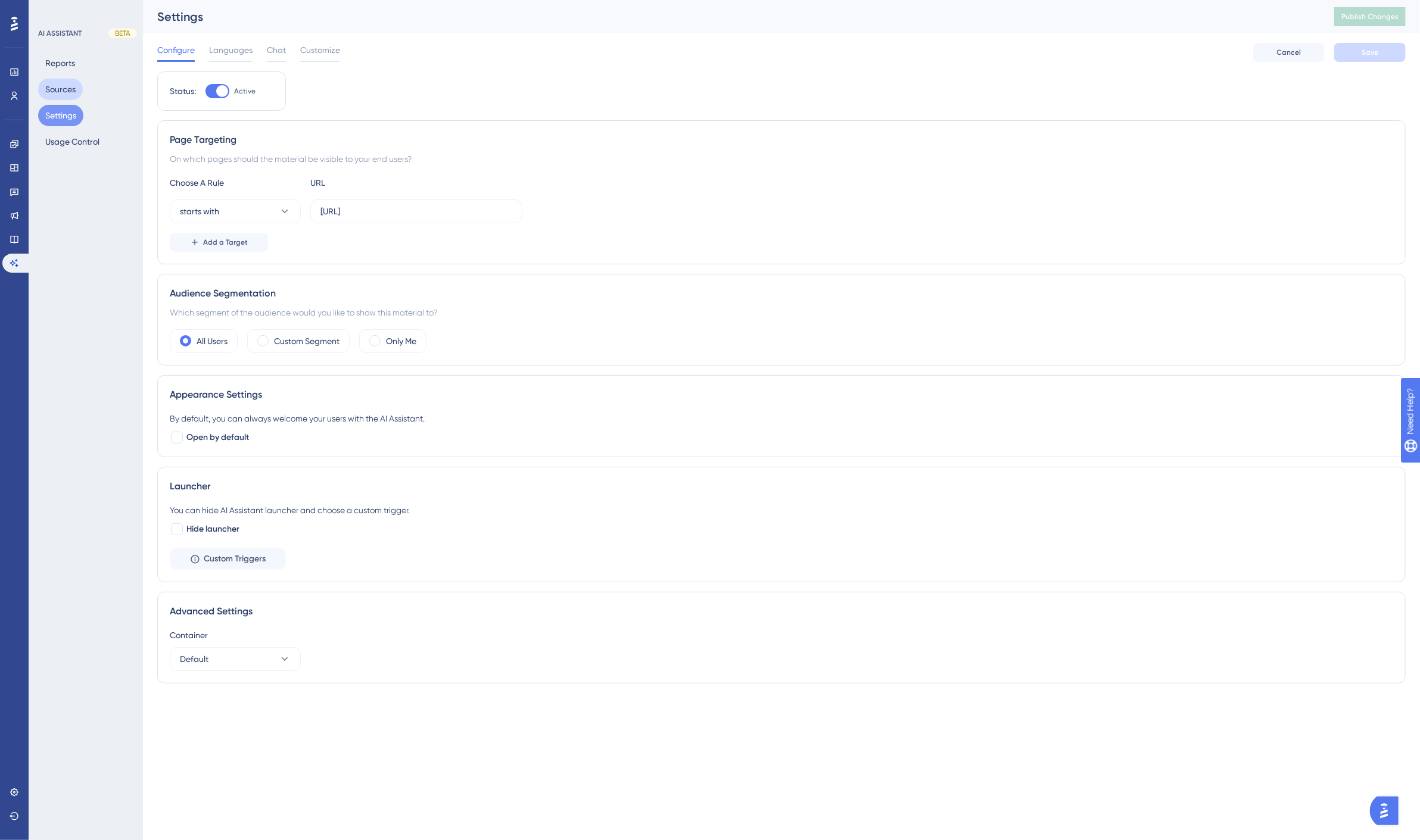
click at [68, 93] on button "Sources" at bounding box center [61, 90] width 44 height 21
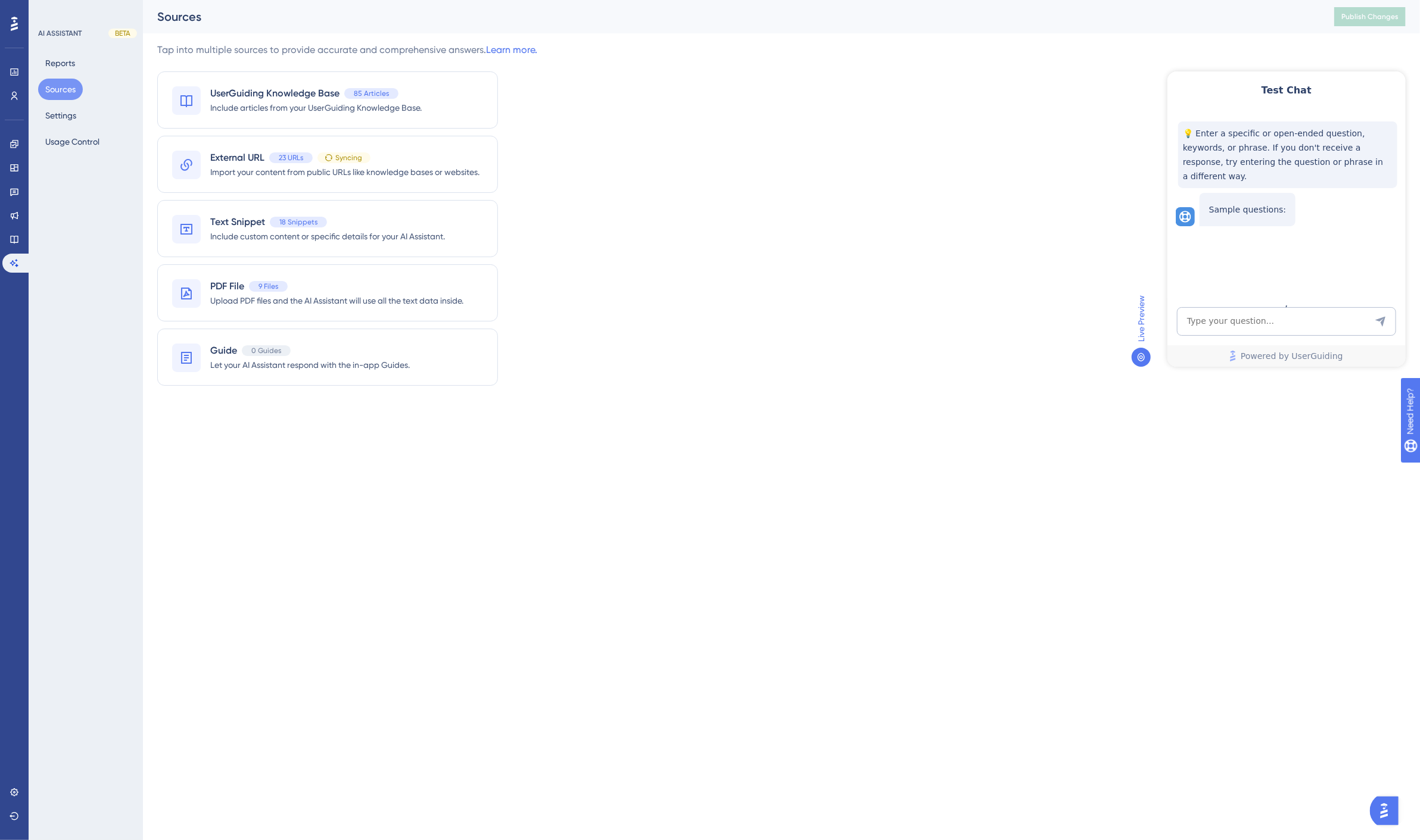
click at [665, 107] on div "Tap into multiple sources to provide accurate and comprehensive answers. Learn …" at bounding box center [781, 221] width 1248 height 358
click at [402, 158] on div "External URL 23 URLs Syncing" at bounding box center [345, 158] width 270 height 15
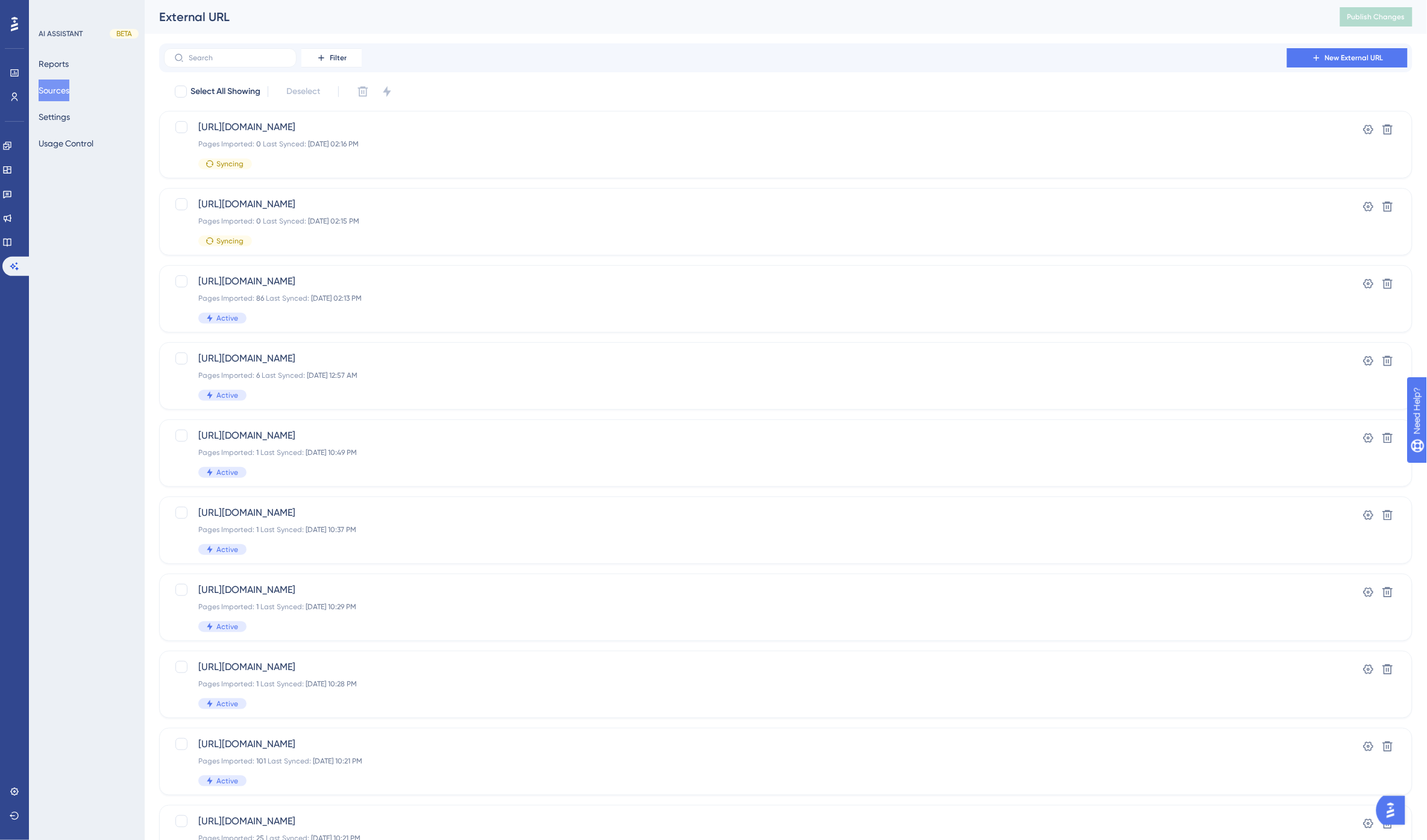
click at [65, 91] on button "Sources" at bounding box center [54, 91] width 31 height 22
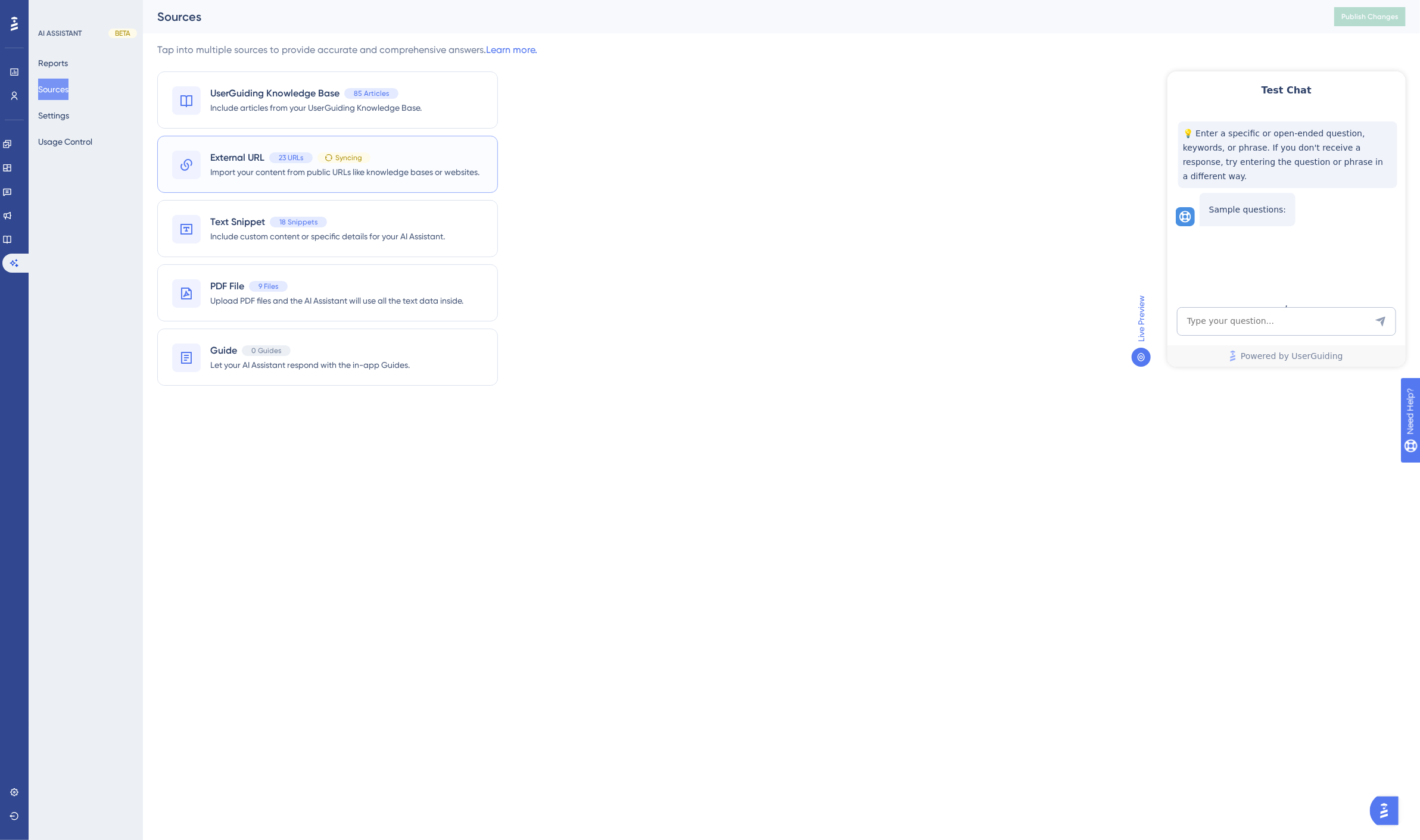
click at [228, 155] on span "External URL" at bounding box center [237, 158] width 54 height 15
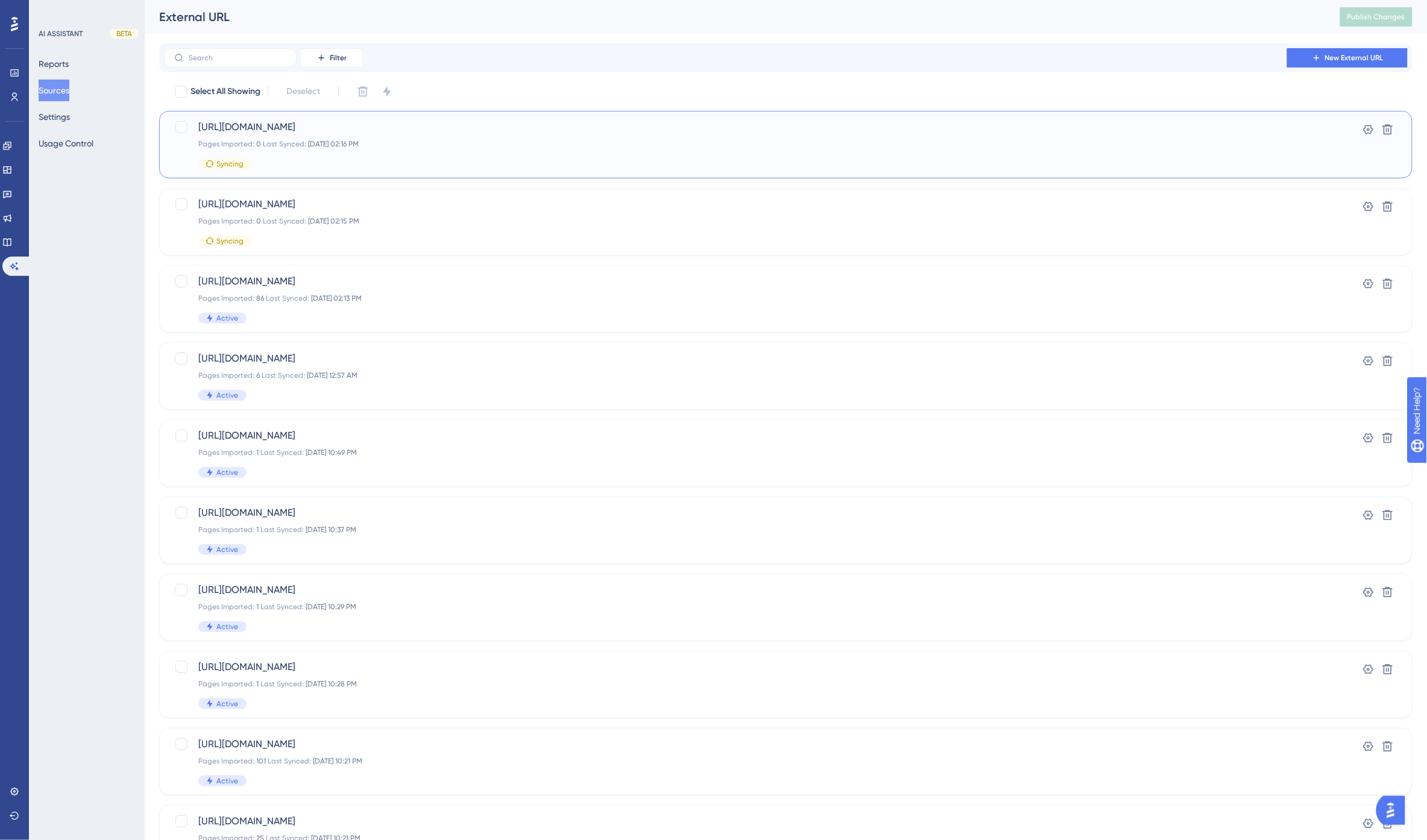
click at [395, 149] on div "https://www.archtis.com/ Pages Imported: 0 Last Synced: Oct 01 2025, 02:16 PM S…" at bounding box center [737, 145] width 1078 height 50
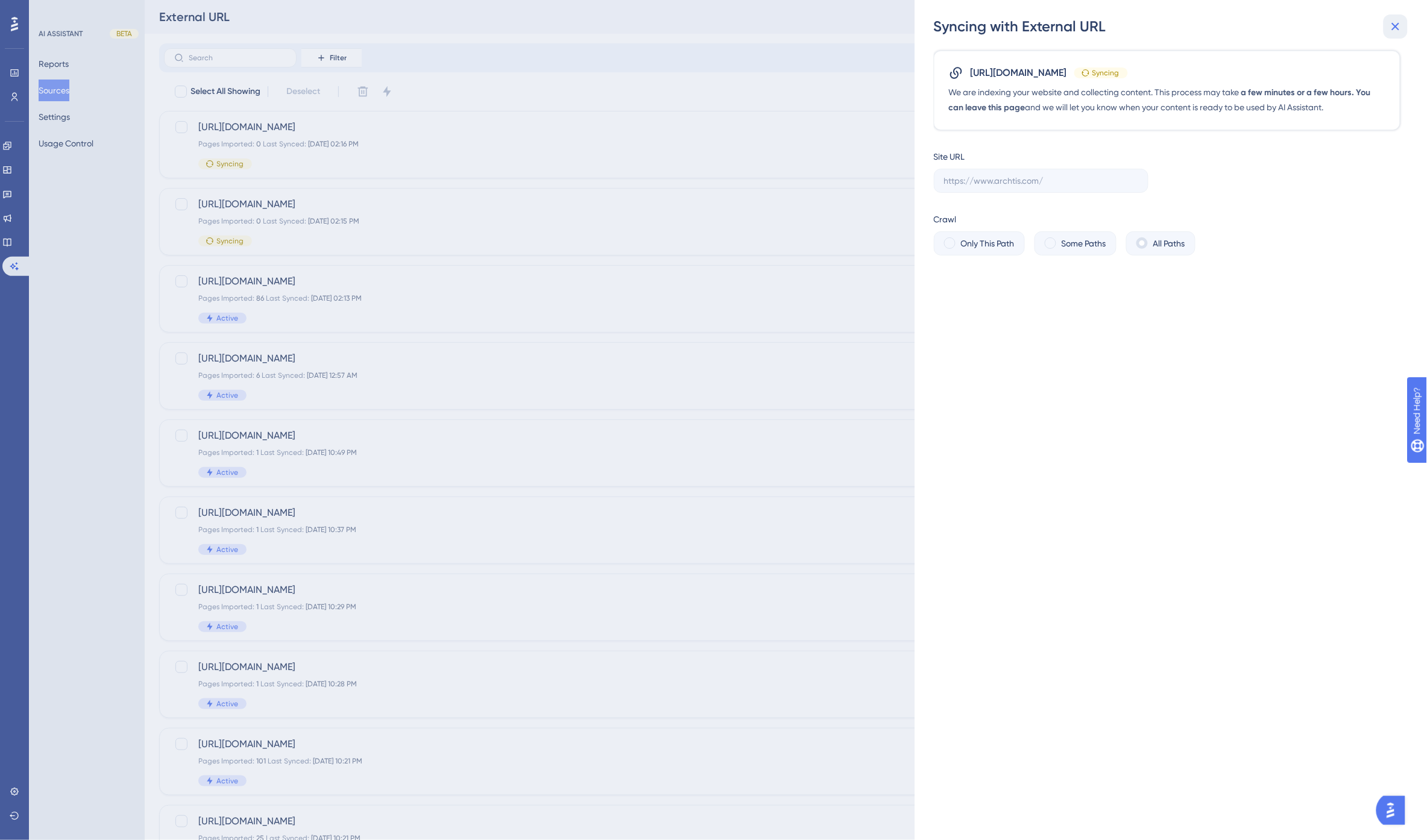
click at [1401, 26] on icon at bounding box center [1395, 26] width 15 height 15
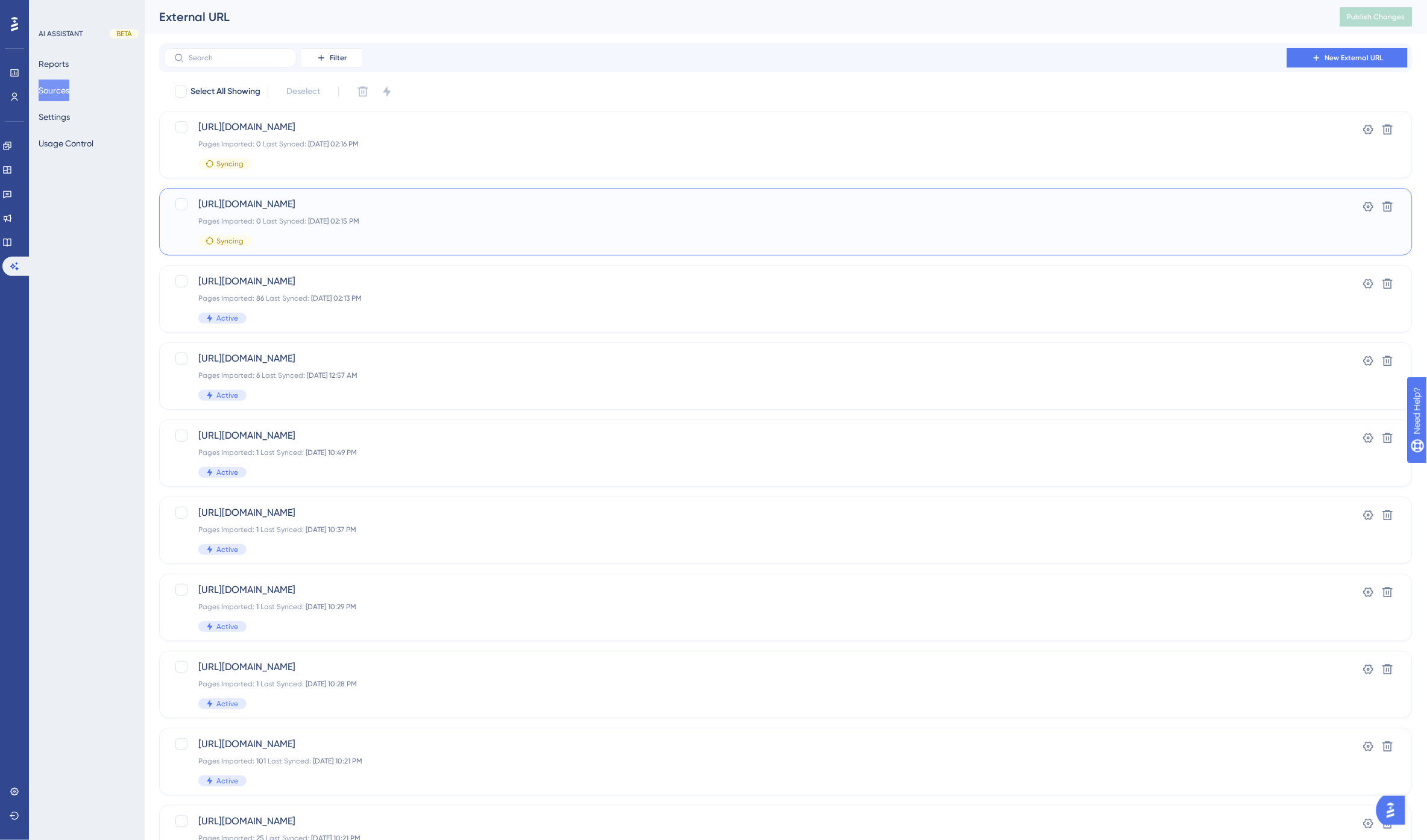
click at [435, 220] on div "Pages Imported: 0 Last Synced: Oct 01 2025, 02:15 PM" at bounding box center [737, 221] width 1078 height 9
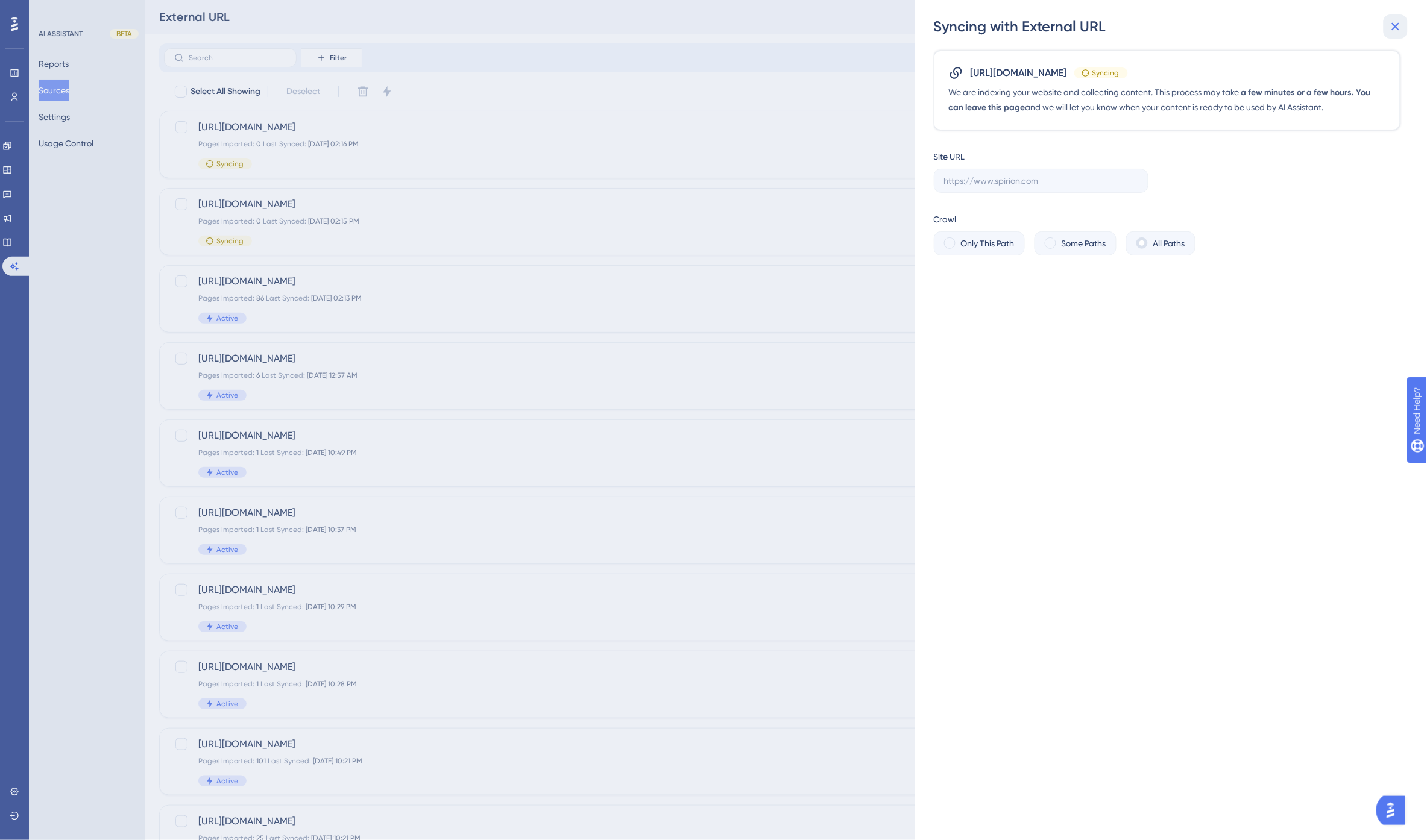
click at [1402, 27] on icon at bounding box center [1395, 26] width 15 height 15
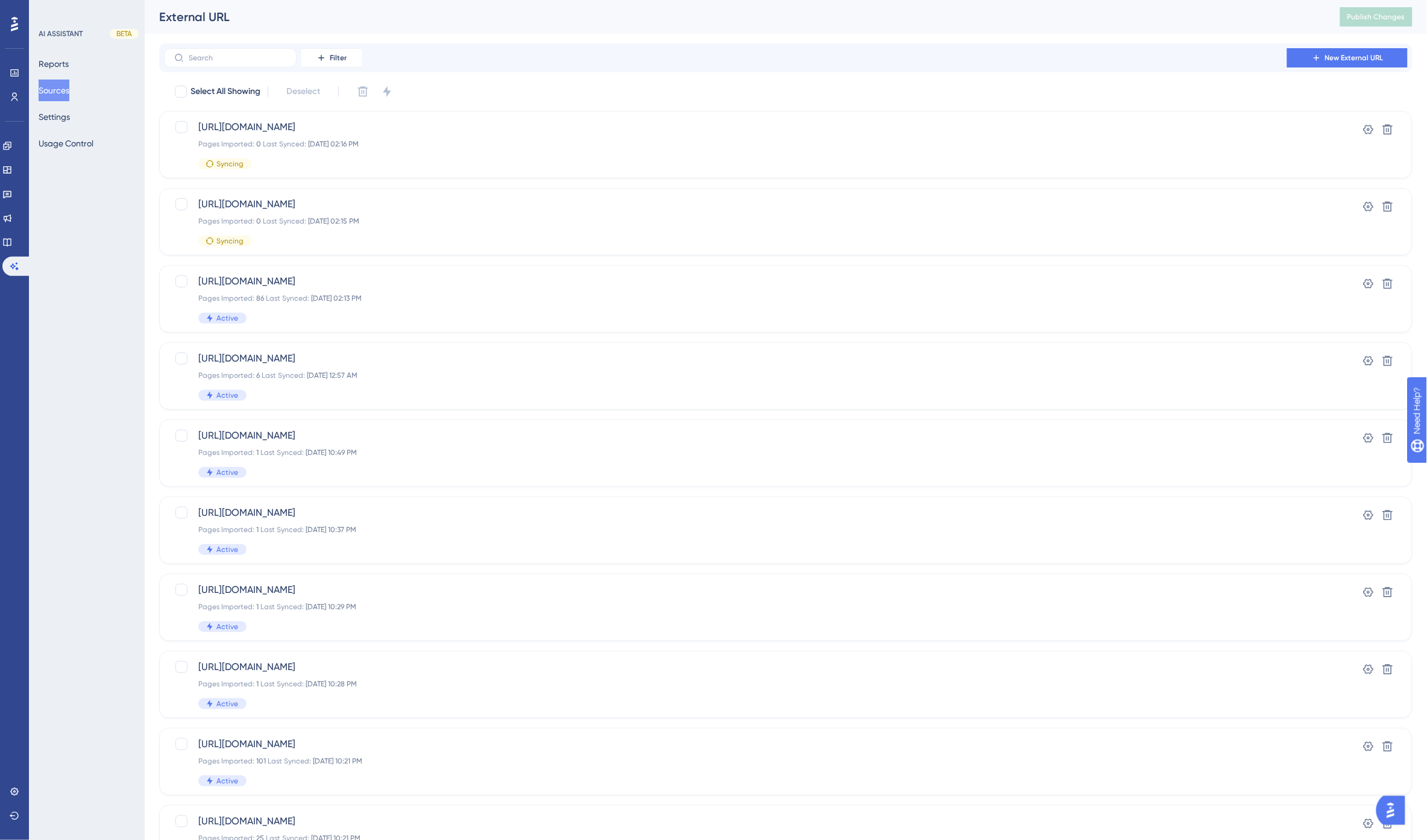
click at [629, 80] on div "Filter New External URL Select All Showing Deselect https://www.archtis.com/ Pa…" at bounding box center [785, 470] width 1253 height 853
click at [281, 212] on div "https://www.spirion.com Pages Imported: 0 Last Synced: Oct 01 2025, 02:15 PM Sy…" at bounding box center [737, 222] width 1078 height 50
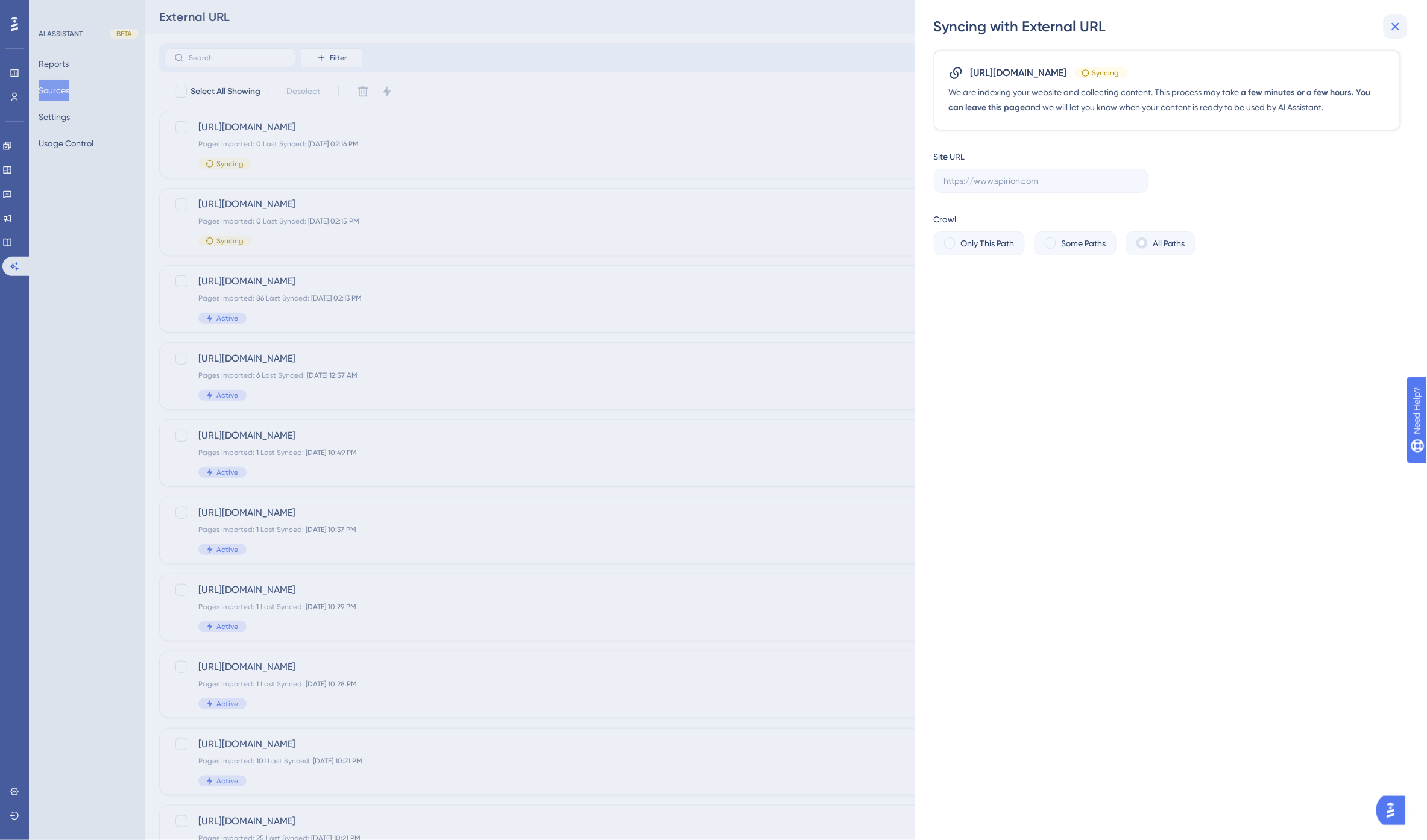
click at [1393, 31] on icon at bounding box center [1395, 26] width 15 height 15
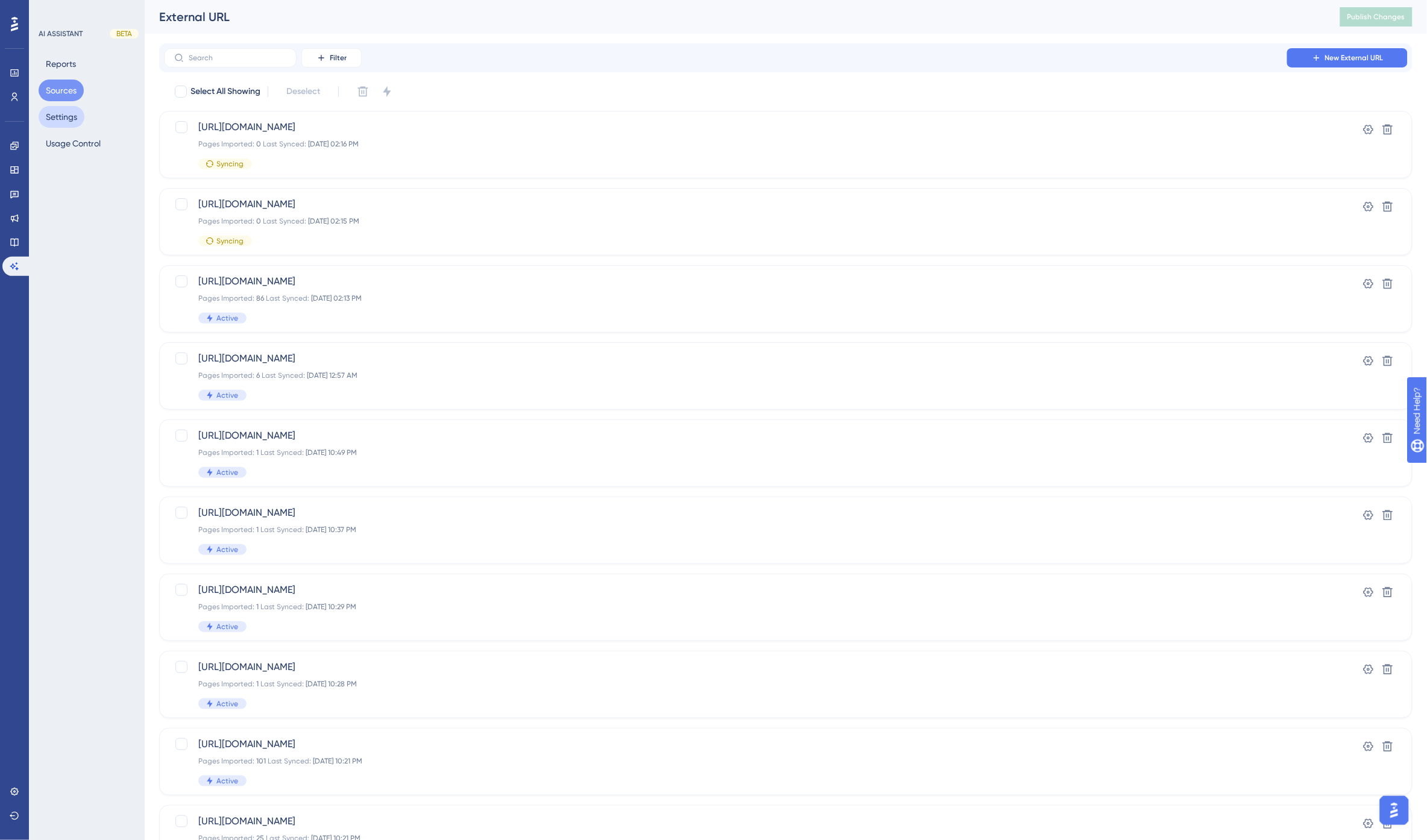
click at [45, 118] on button "Settings" at bounding box center [61, 117] width 46 height 22
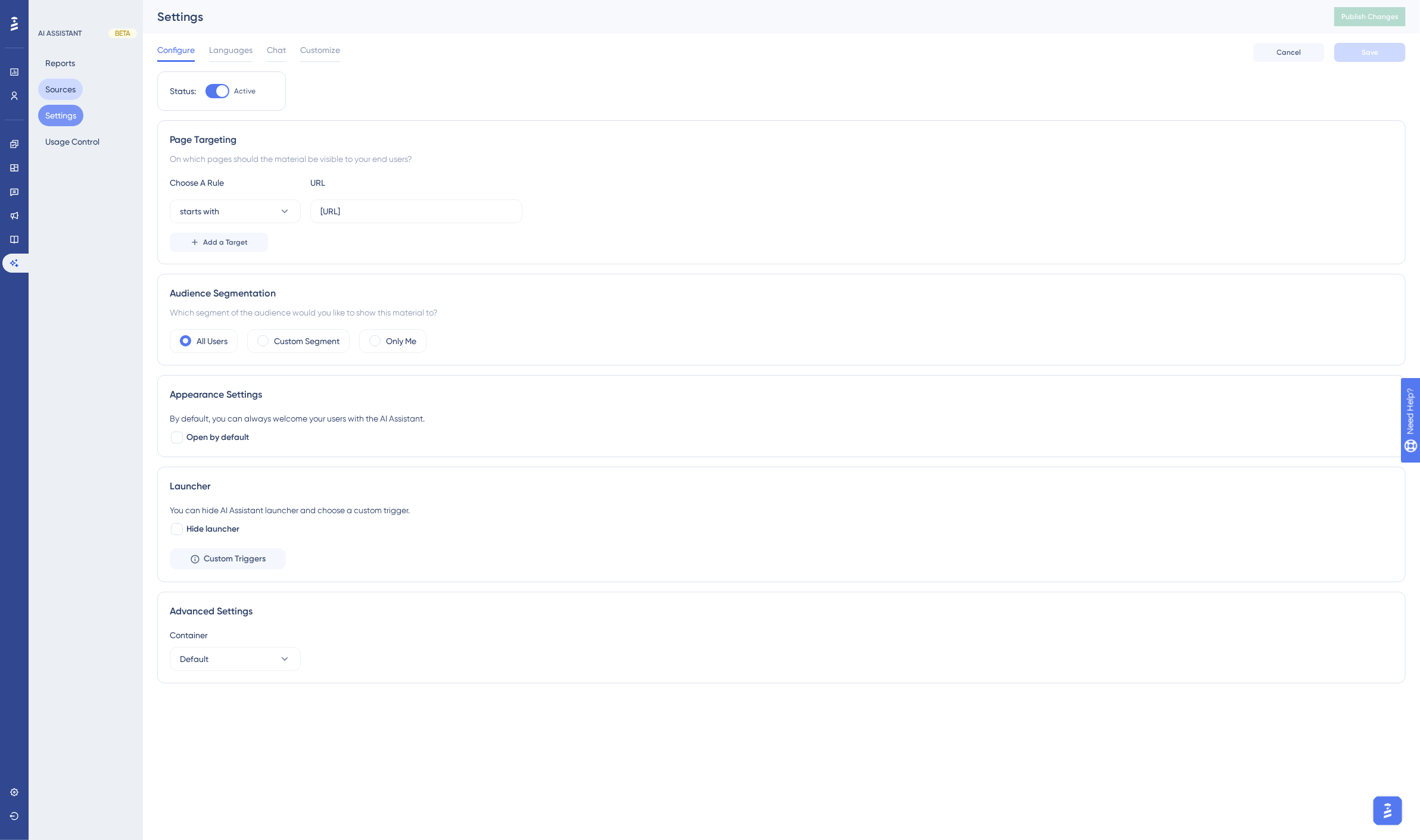
click at [56, 90] on button "Sources" at bounding box center [61, 90] width 44 height 21
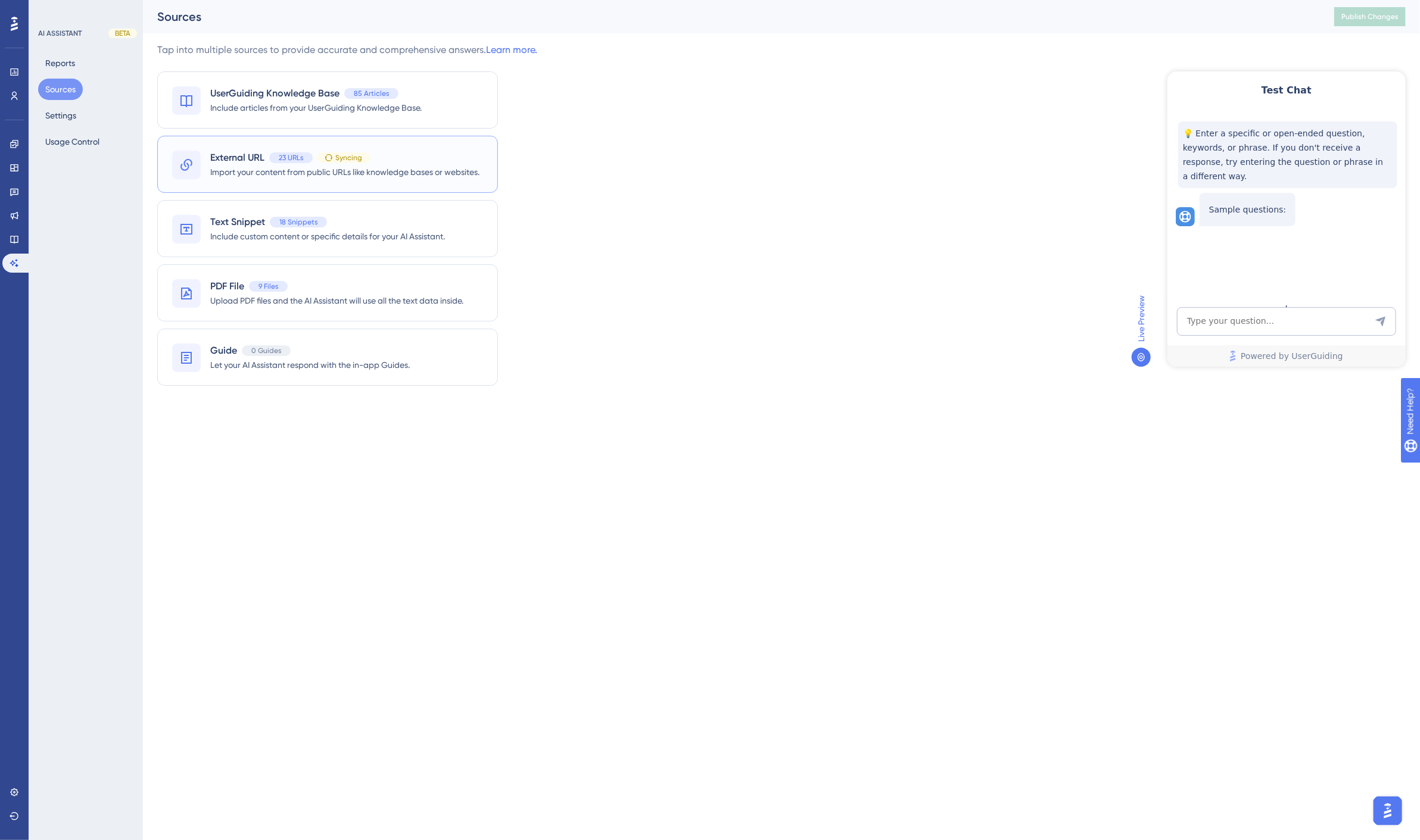
click at [247, 159] on span "External URL" at bounding box center [237, 158] width 54 height 15
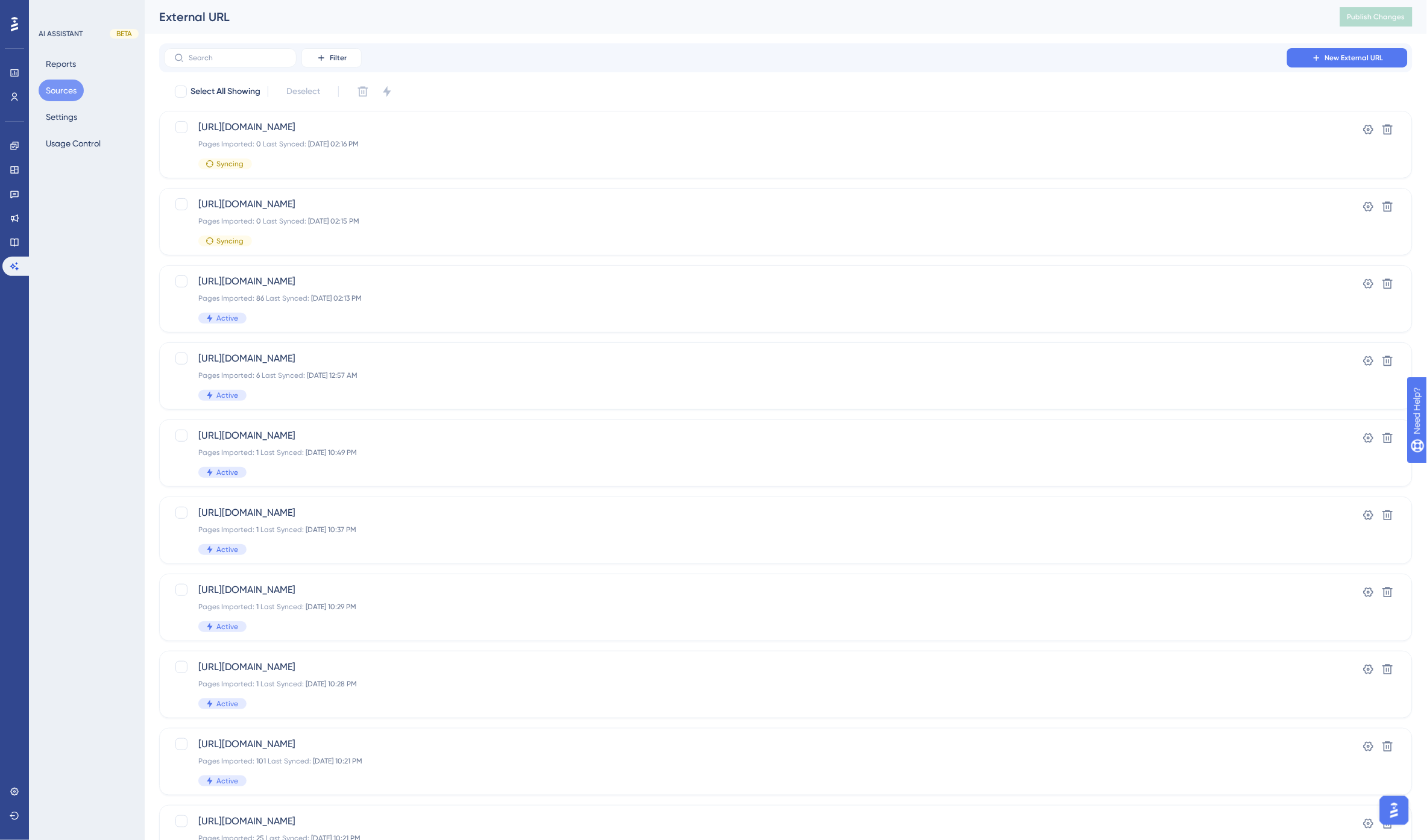
click at [680, 40] on div "Performance Users Engagement Widgets Feedback Product Updates Knowledge Base AI…" at bounding box center [786, 458] width 1282 height 916
click at [54, 115] on button "Settings" at bounding box center [61, 117] width 46 height 22
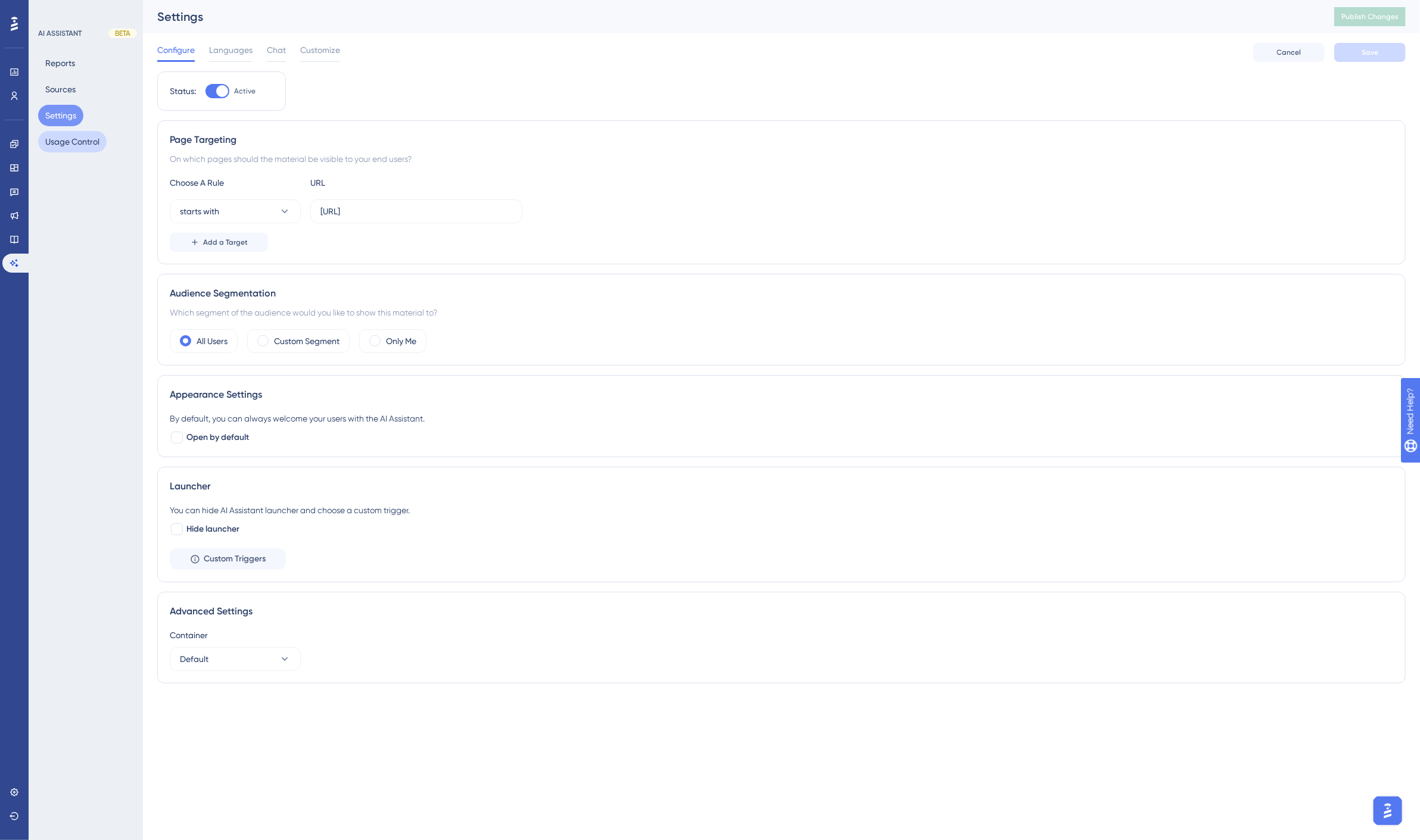
click at [67, 139] on button "Usage Control" at bounding box center [72, 142] width 68 height 21
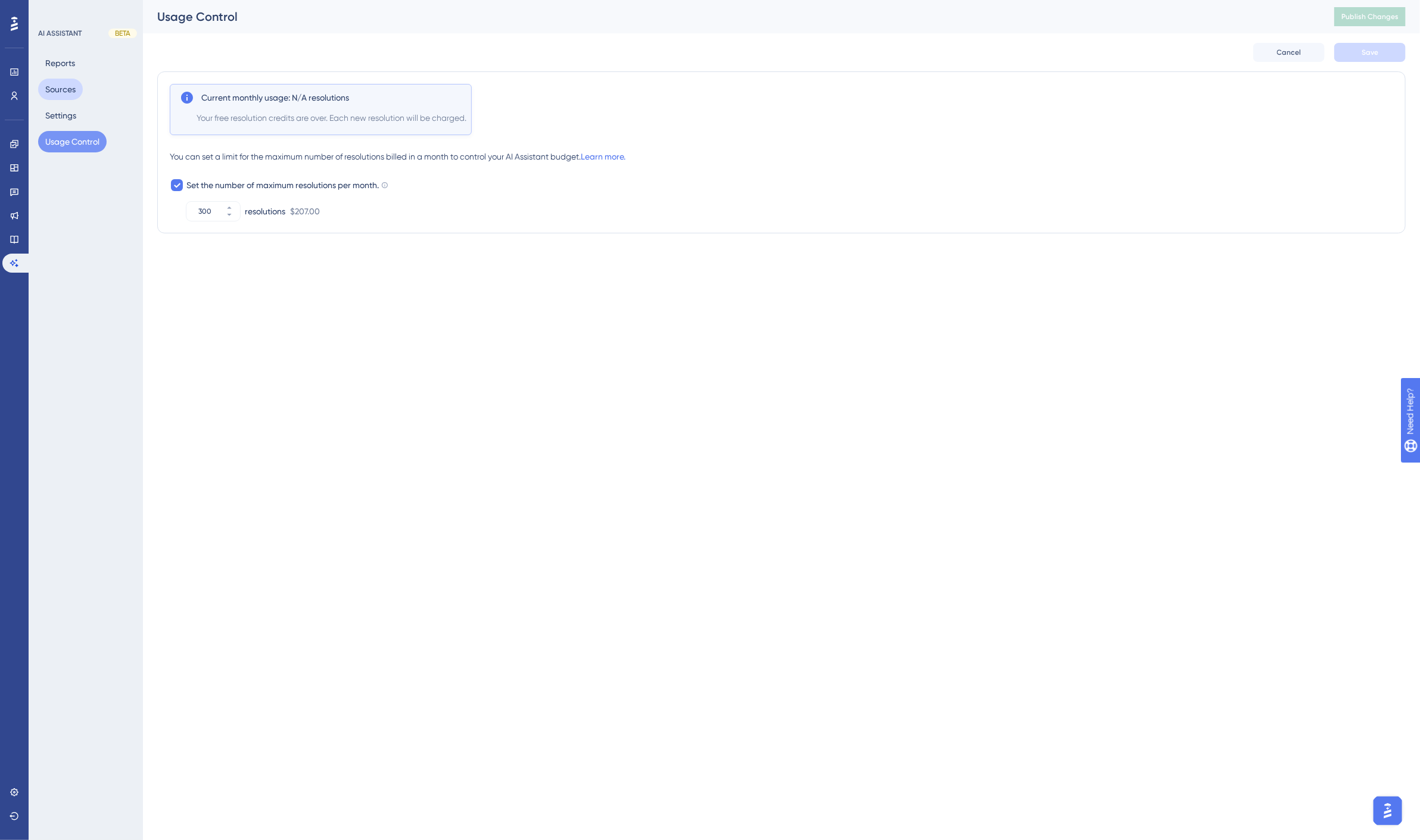
click at [61, 90] on button "Sources" at bounding box center [61, 90] width 44 height 21
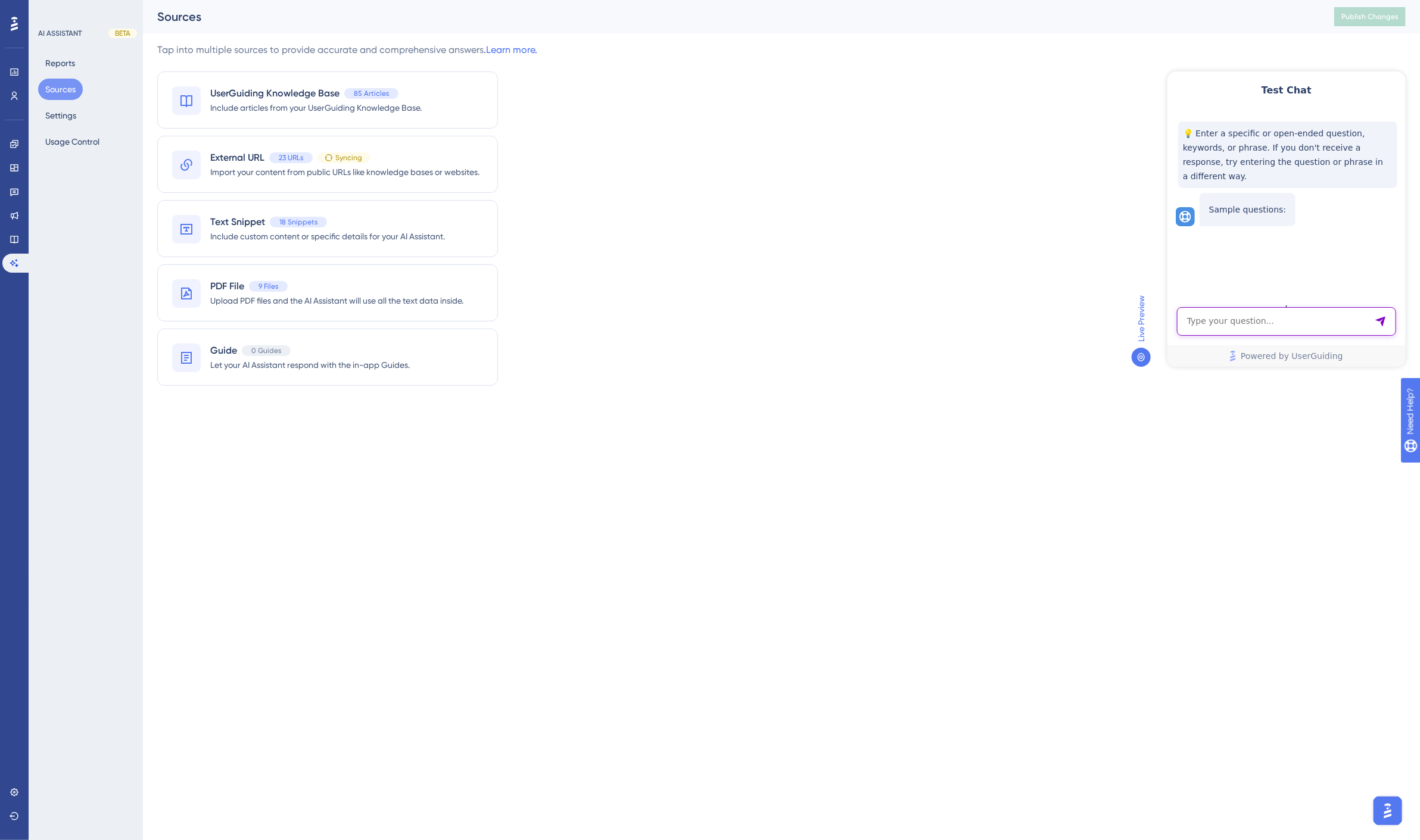
click at [1210, 318] on textarea "AI Assistant Text Input" at bounding box center [1286, 321] width 219 height 28
click at [15, 234] on icon at bounding box center [14, 239] width 9 height 9
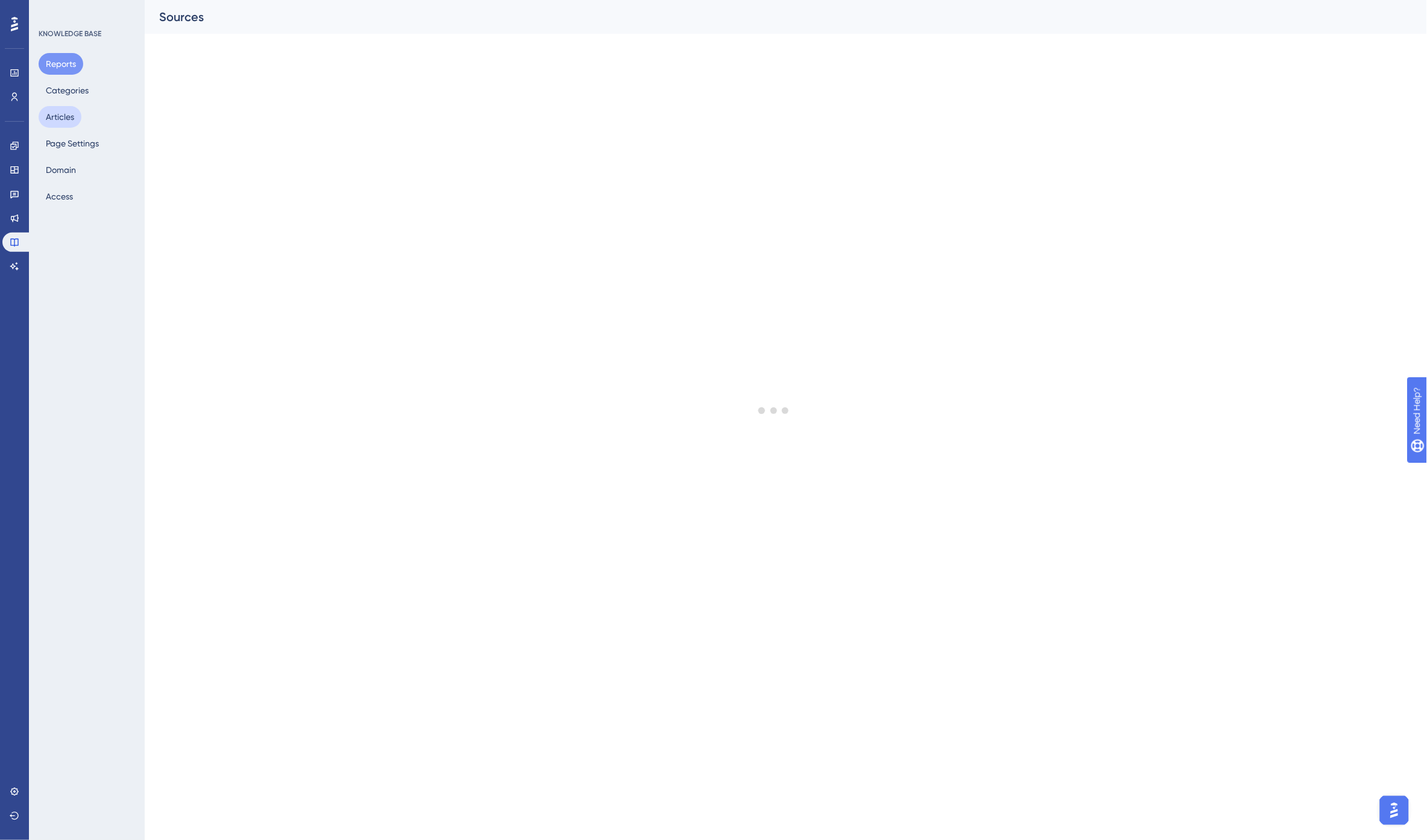
click at [70, 113] on button "Articles" at bounding box center [60, 117] width 43 height 22
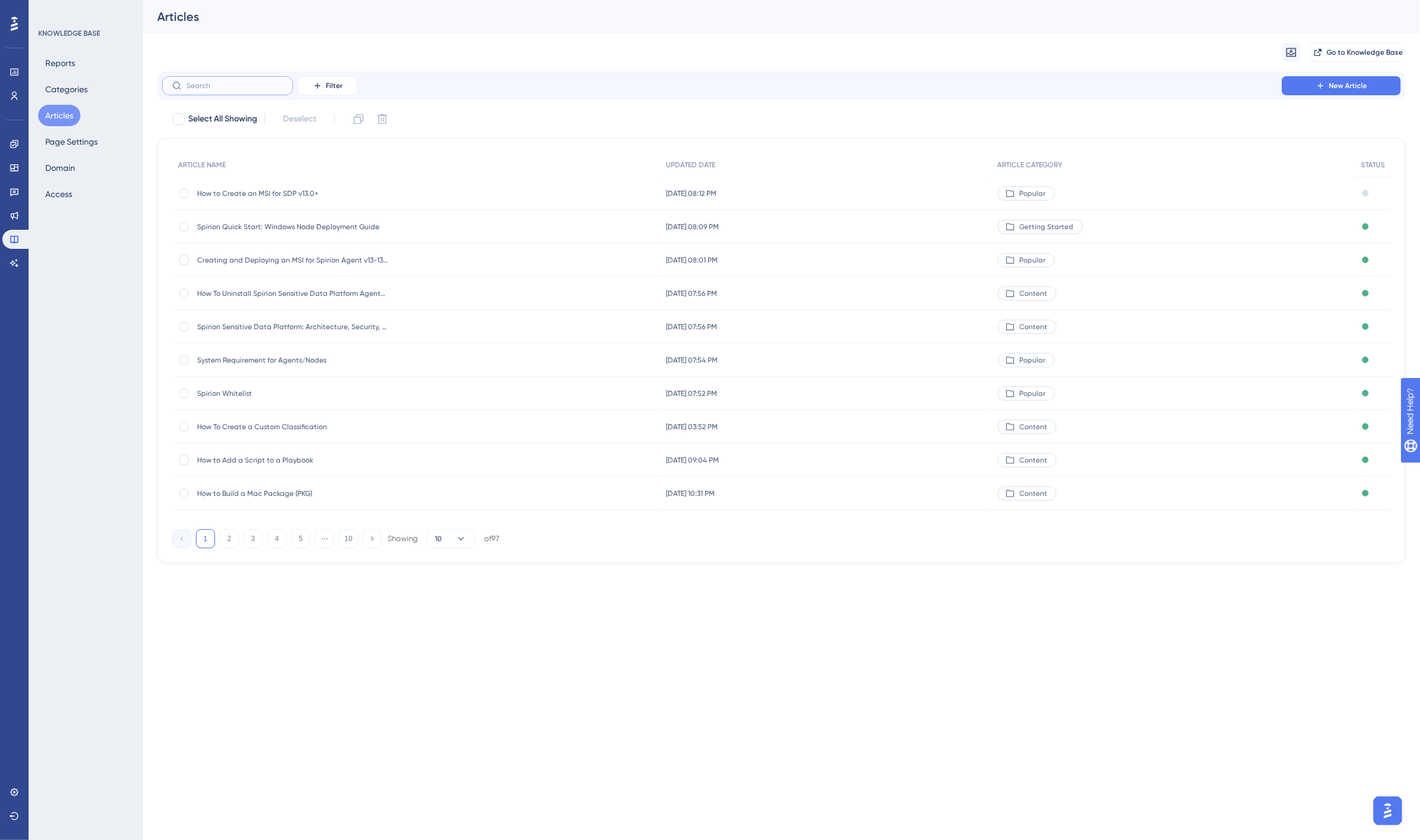
click at [242, 83] on input "text" at bounding box center [234, 86] width 97 height 8
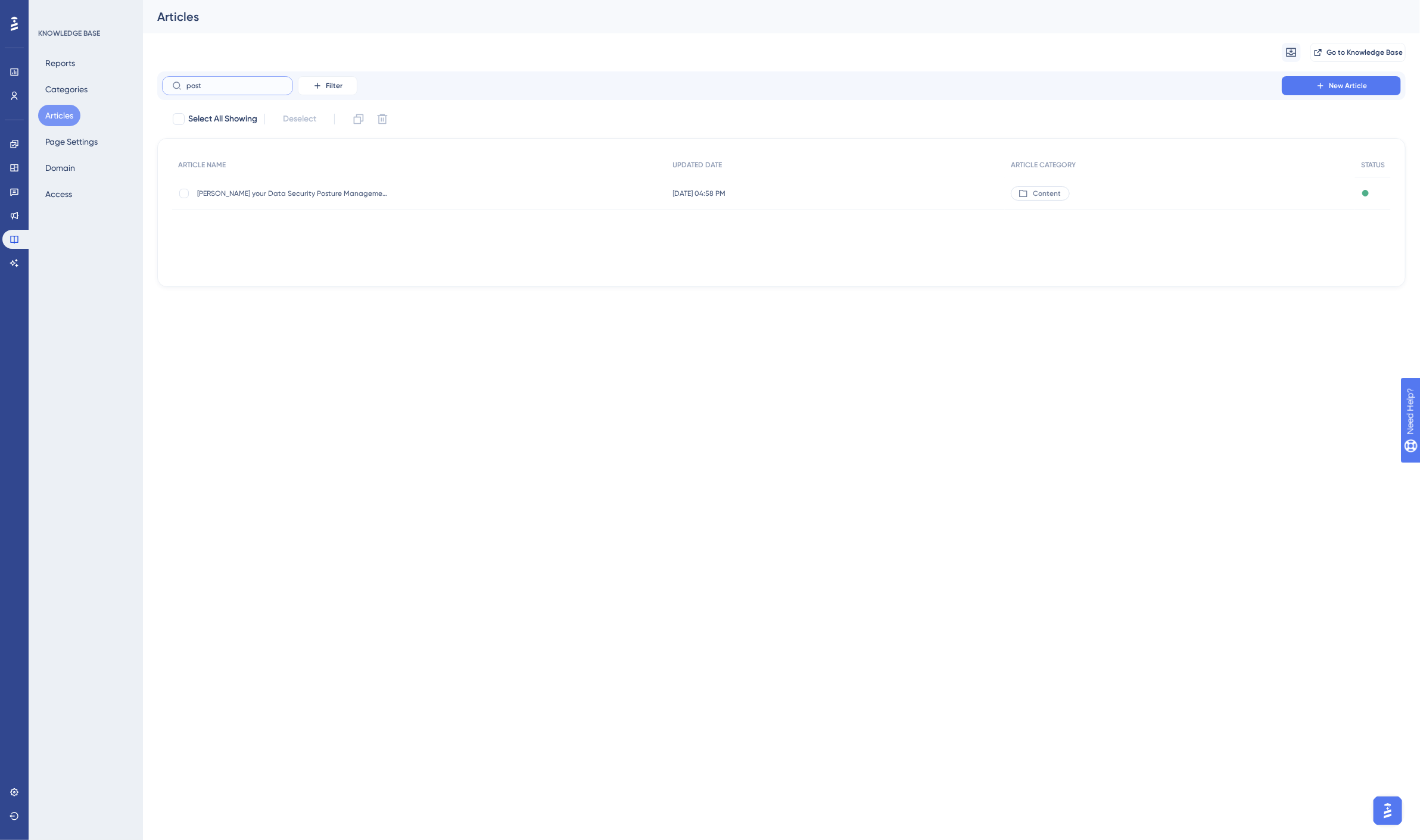
type input "post"
click at [1334, 84] on span "New Article" at bounding box center [1348, 86] width 38 height 9
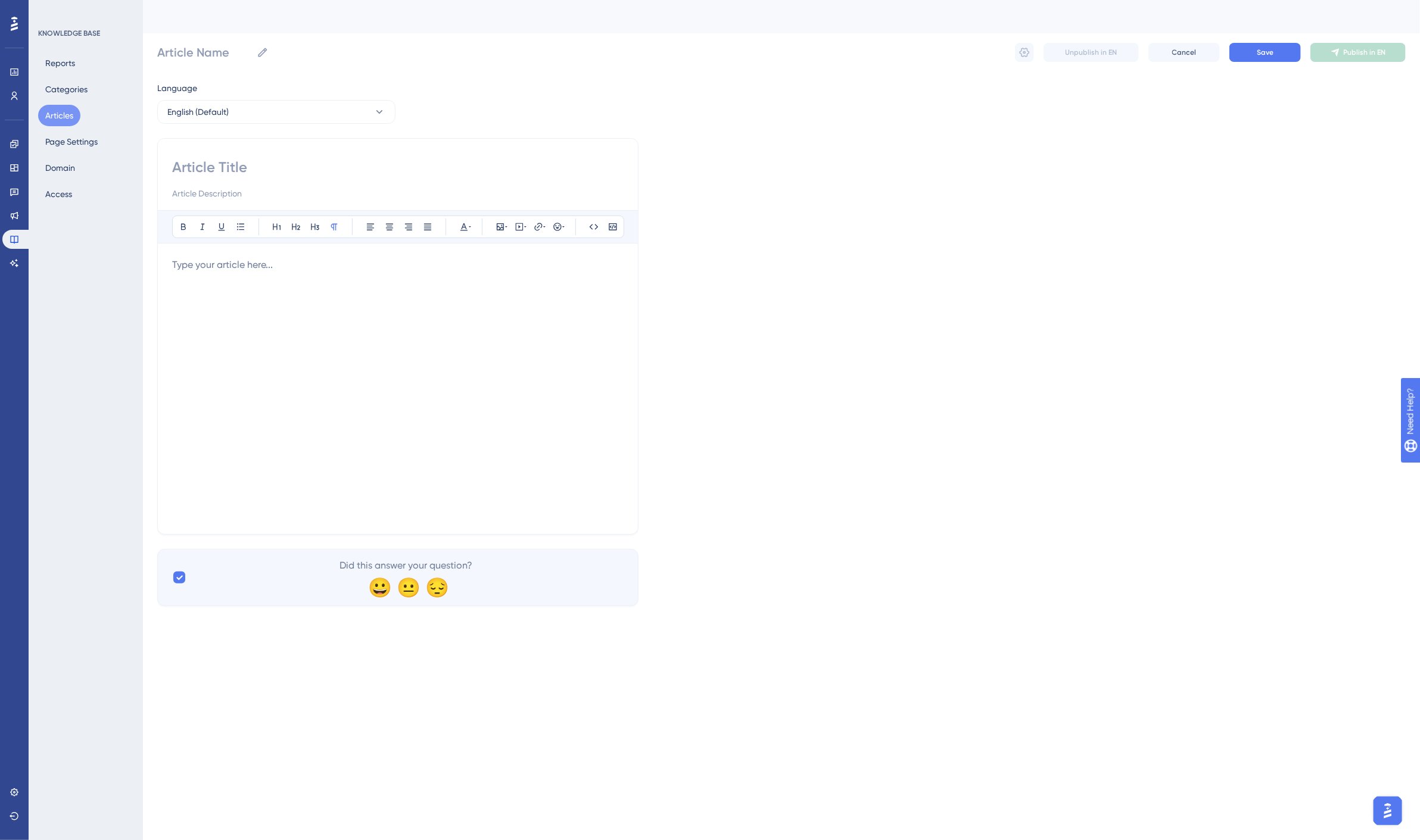
click at [414, 263] on p at bounding box center [398, 265] width 452 height 15
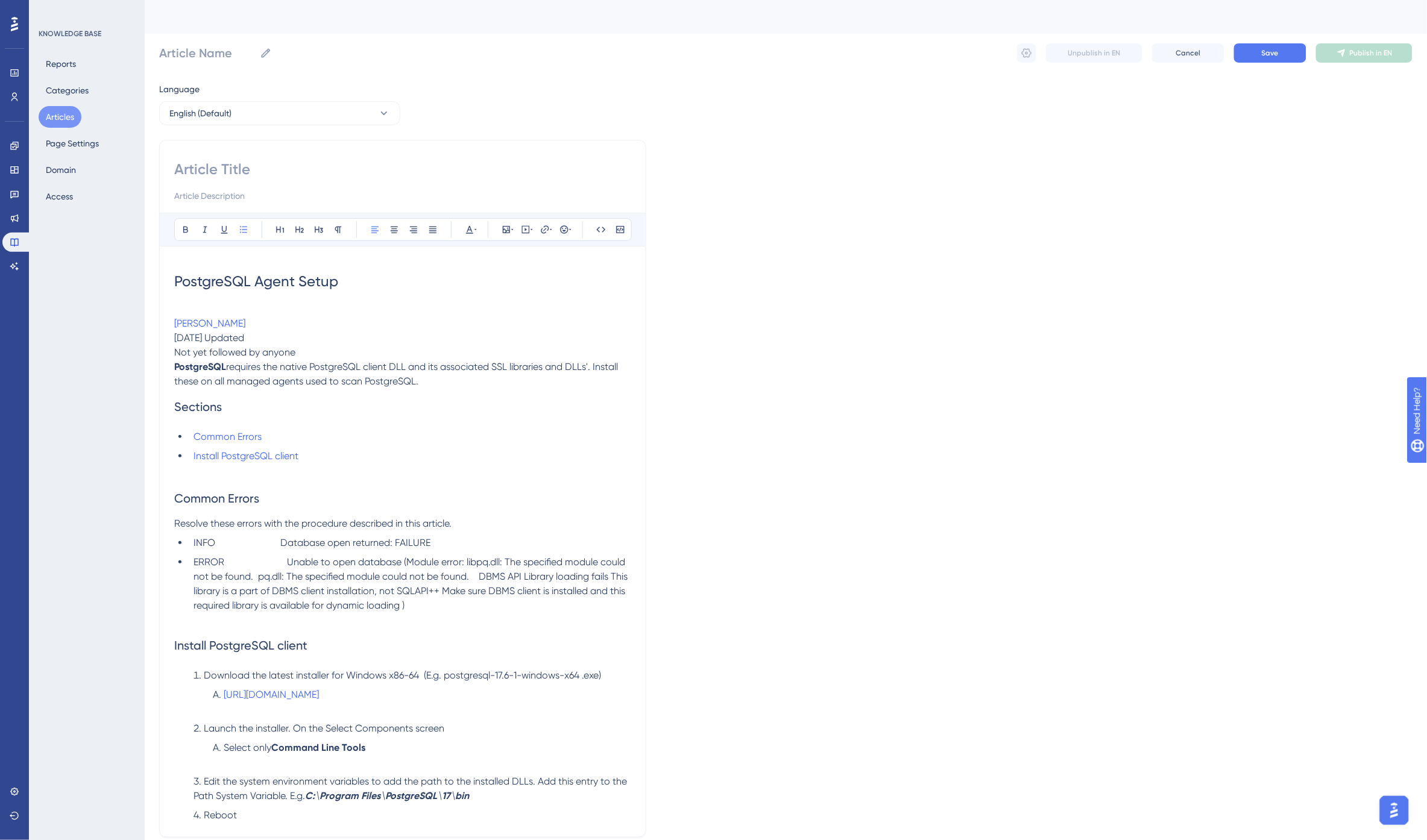
click at [246, 327] on p "Nick Lacolla" at bounding box center [403, 323] width 457 height 15
drag, startPoint x: 255, startPoint y: 327, endPoint x: 171, endPoint y: 329, distance: 84.0
click at [171, 329] on div "Bold Italic Underline Bullet Point Heading 1 Heading 2 Heading 3 Normal Align L…" at bounding box center [402, 488] width 487 height 698
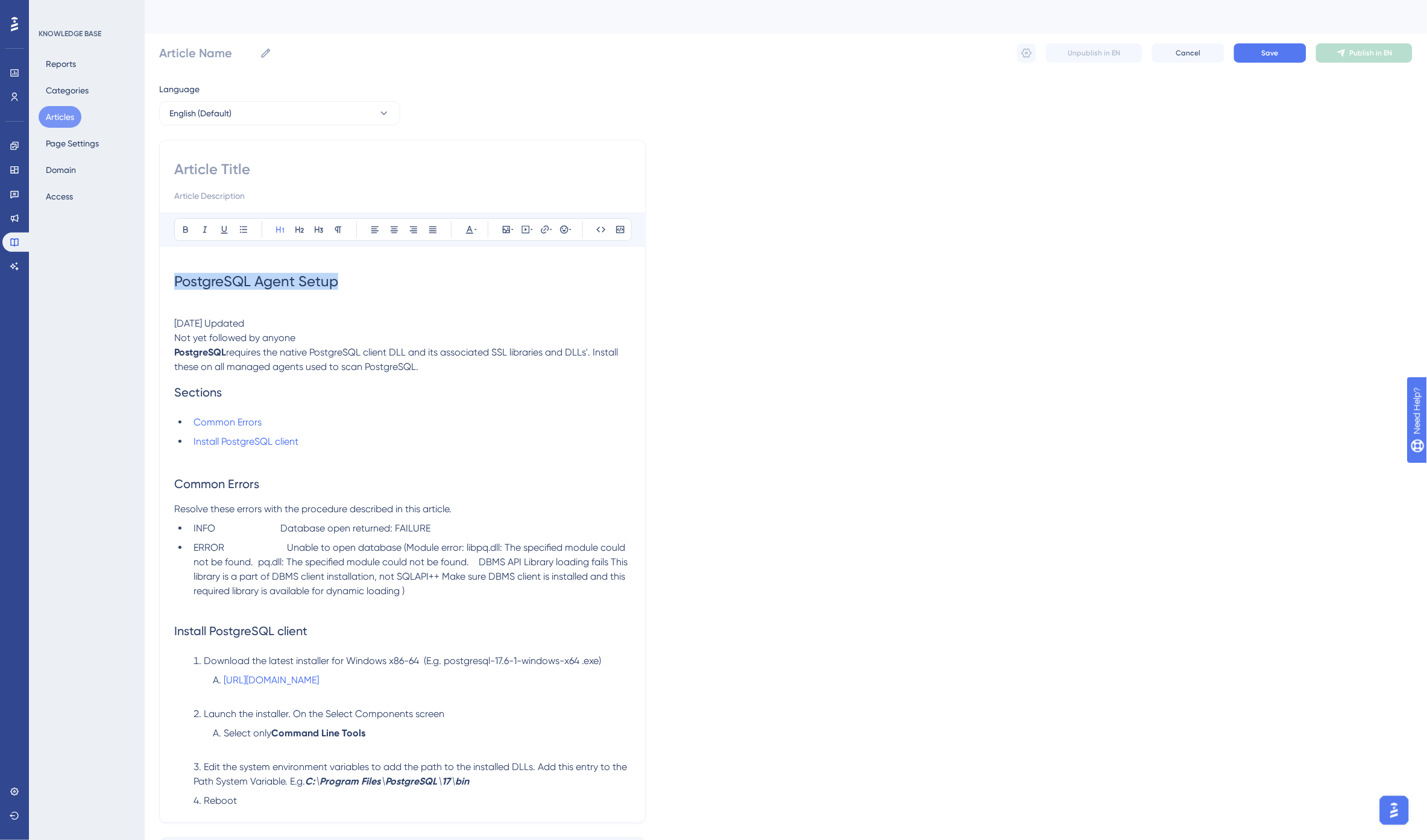
drag, startPoint x: 319, startPoint y: 281, endPoint x: 149, endPoint y: 281, distance: 170.0
click at [149, 281] on div "Performance Users Engagement Widgets Feedback Product Updates Knowledge Base AI…" at bounding box center [786, 457] width 1282 height 915
click at [220, 166] on input at bounding box center [403, 169] width 457 height 19
paste input "PostgreSQL Agent Setup"
type input "PostgreSQL Agent Setup"
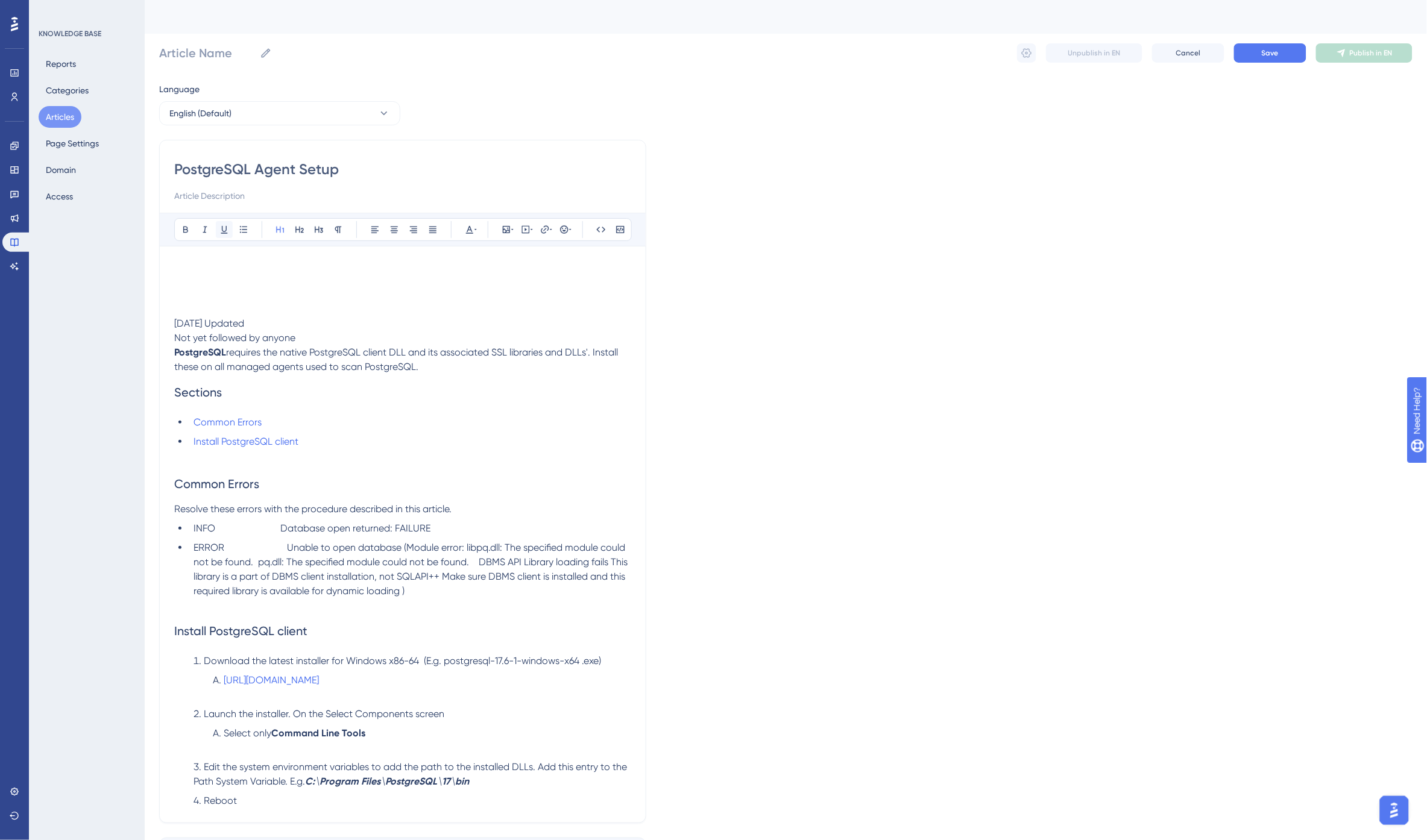
type input "PostgreSQL Agent Setup"
click at [234, 274] on h1 at bounding box center [403, 281] width 457 height 41
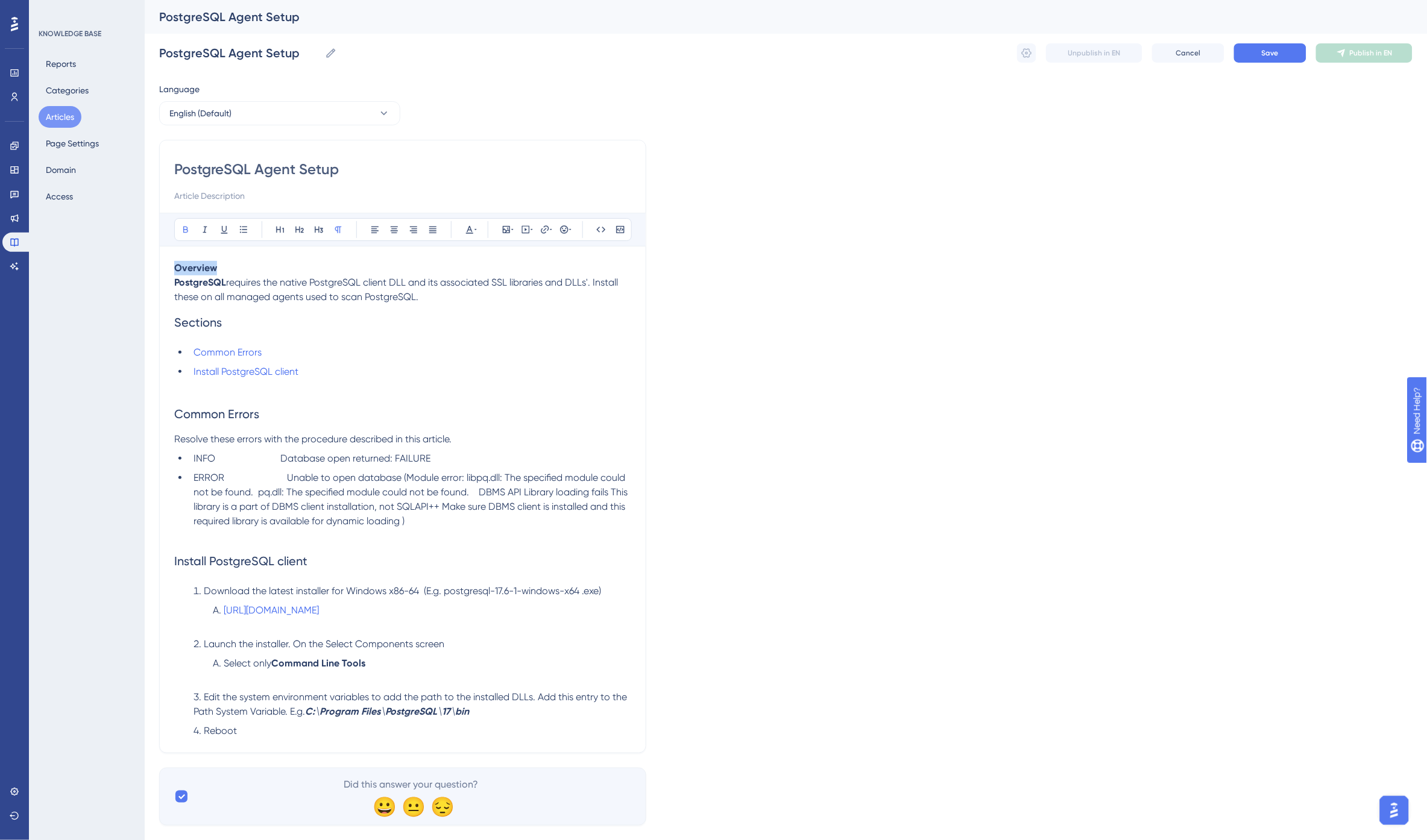
drag, startPoint x: 221, startPoint y: 264, endPoint x: 193, endPoint y: 236, distance: 39.6
click at [160, 265] on div "PostgreSQL Agent Setup Bold Italic Underline Bullet Point Heading 1 Heading 2 H…" at bounding box center [402, 446] width 487 height 614
click at [188, 228] on icon at bounding box center [185, 229] width 9 height 9
click at [205, 263] on span "Overview" at bounding box center [195, 267] width 40 height 12
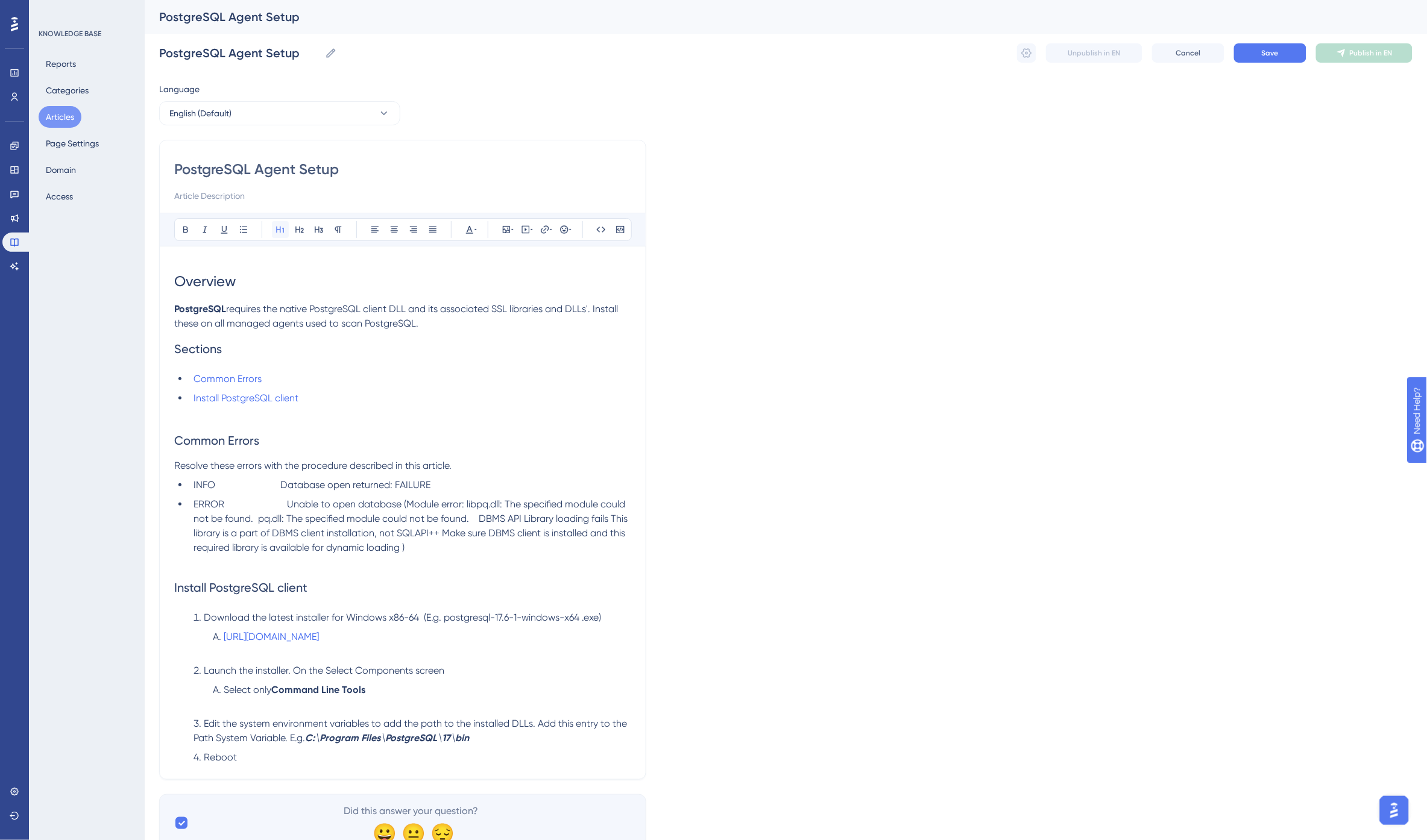
click at [284, 229] on icon at bounding box center [280, 229] width 9 height 9
click at [208, 350] on span "Sections" at bounding box center [198, 349] width 47 height 15
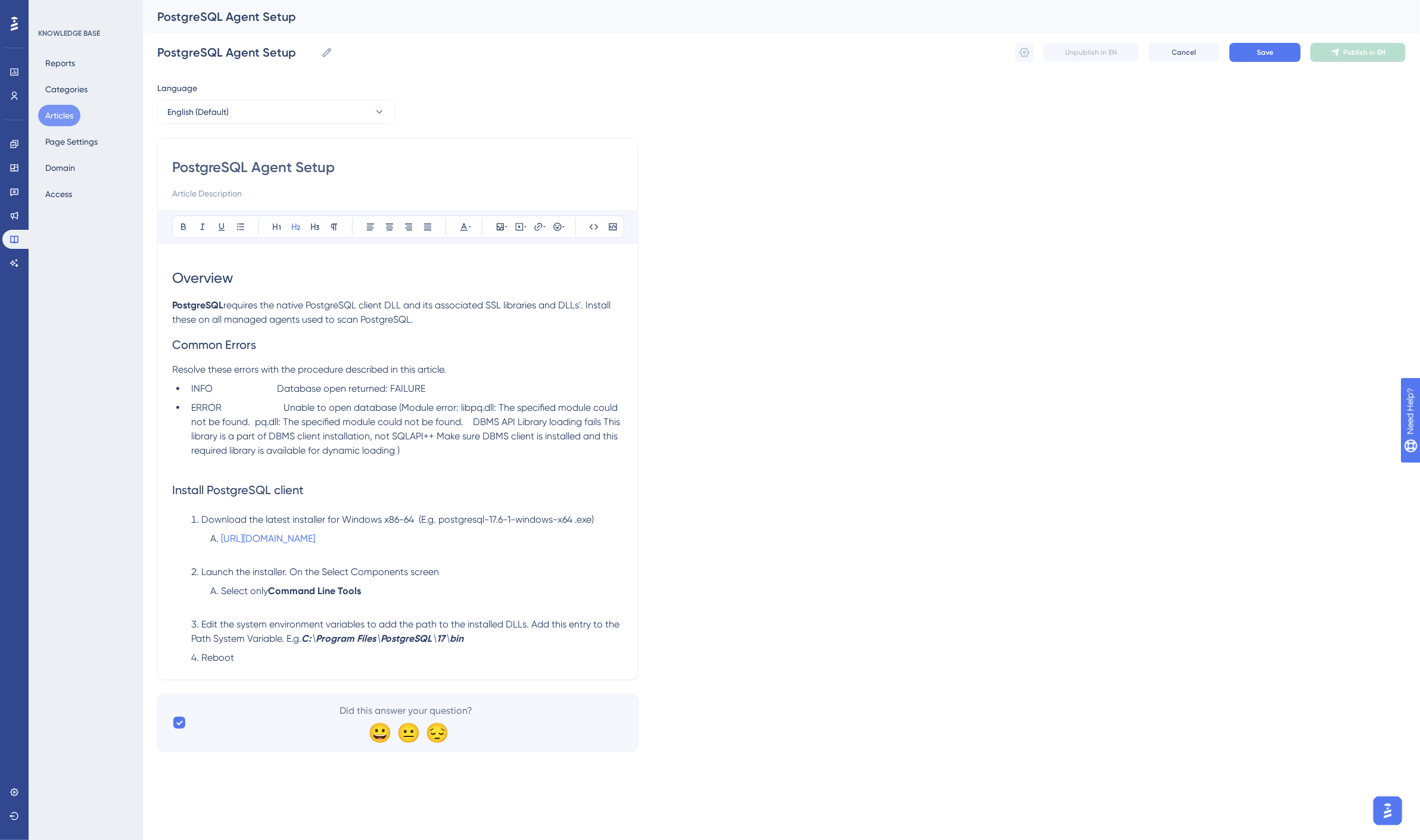
click at [221, 387] on span "INFO Database open returned: FAILURE" at bounding box center [309, 388] width 234 height 11
click at [440, 421] on span "ERROR - Unable to open database (Module error: libpq.dll: The specified module …" at bounding box center [406, 429] width 429 height 54
click at [203, 194] on input at bounding box center [398, 193] width 452 height 15
type input "Use the following instructions to install the PostgreSQL Agent"
click at [1269, 55] on span "Save" at bounding box center [1265, 52] width 17 height 9
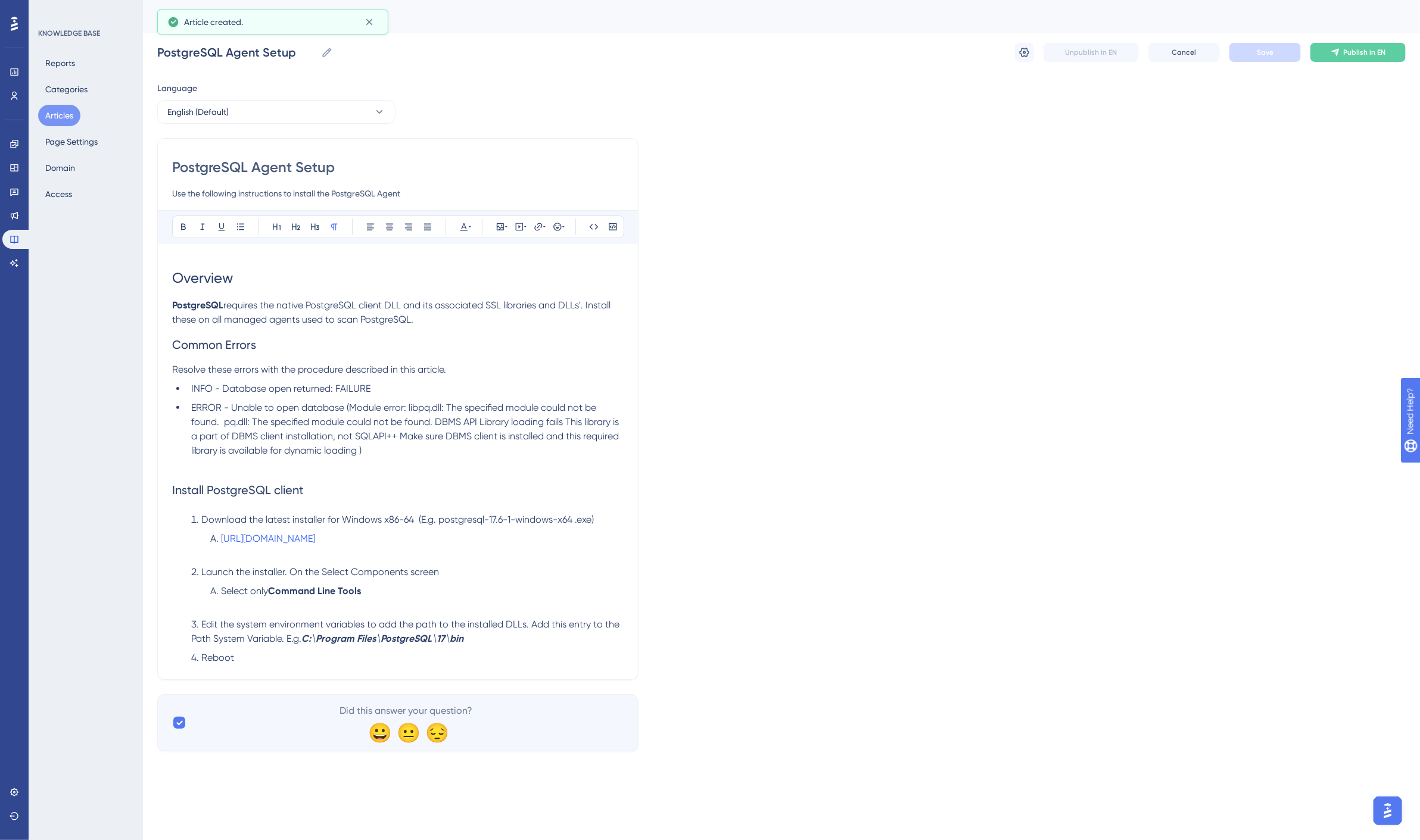
click at [263, 309] on span "requires the native PostgreSQL client DLL and its associated SSL libraries and …" at bounding box center [393, 312] width 441 height 25
click at [594, 305] on span "requires the native PostgreSQL client DLL and its associated SSL libraries and …" at bounding box center [393, 312] width 441 height 25
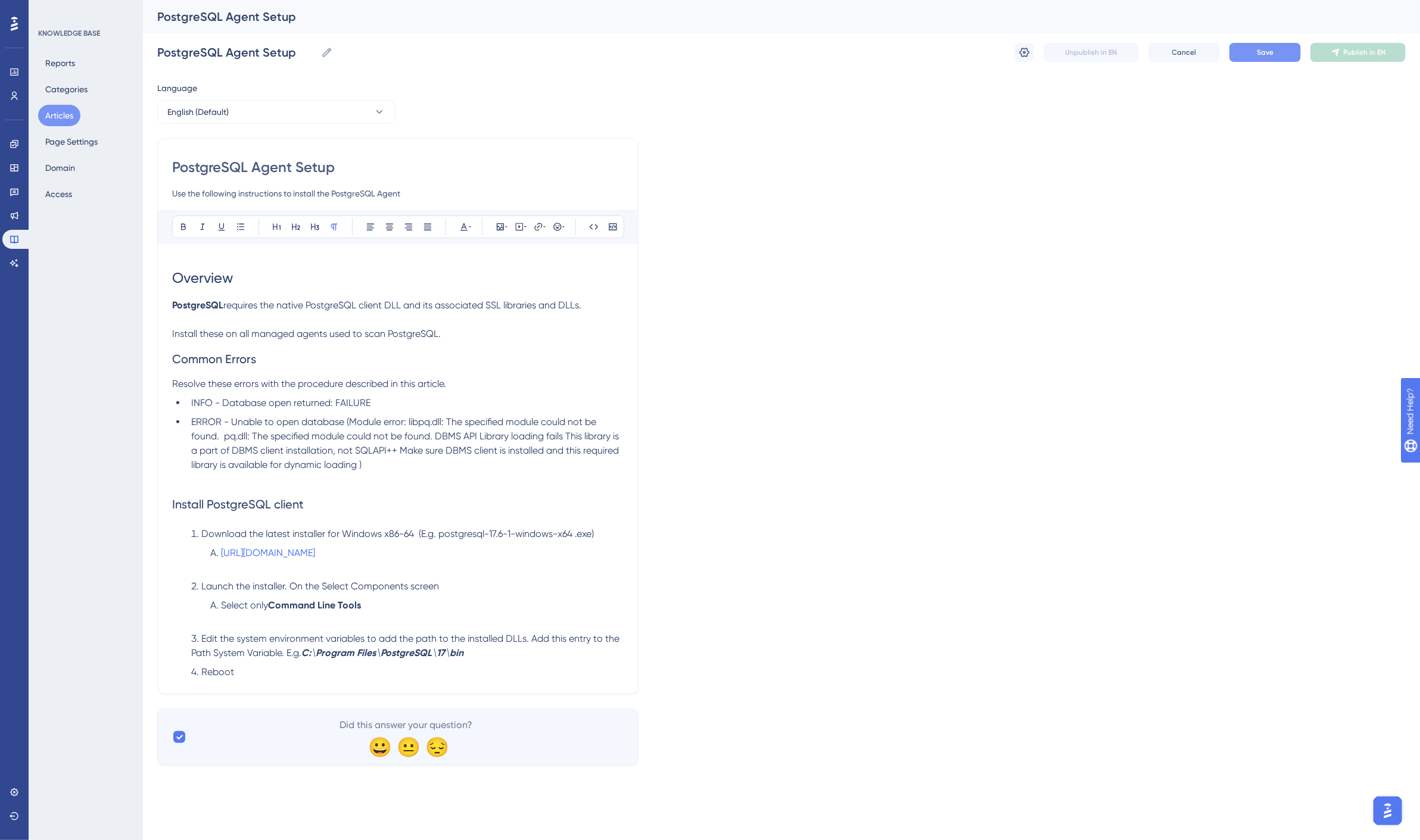
click at [201, 404] on span "INFO - Database open returned: FAILURE" at bounding box center [281, 403] width 179 height 11
click at [180, 224] on icon at bounding box center [183, 227] width 9 height 9
click at [596, 224] on icon at bounding box center [594, 226] width 9 height 5
click at [260, 410] on li "INFO - Database open returned: FAILURE" at bounding box center [404, 403] width 437 height 15
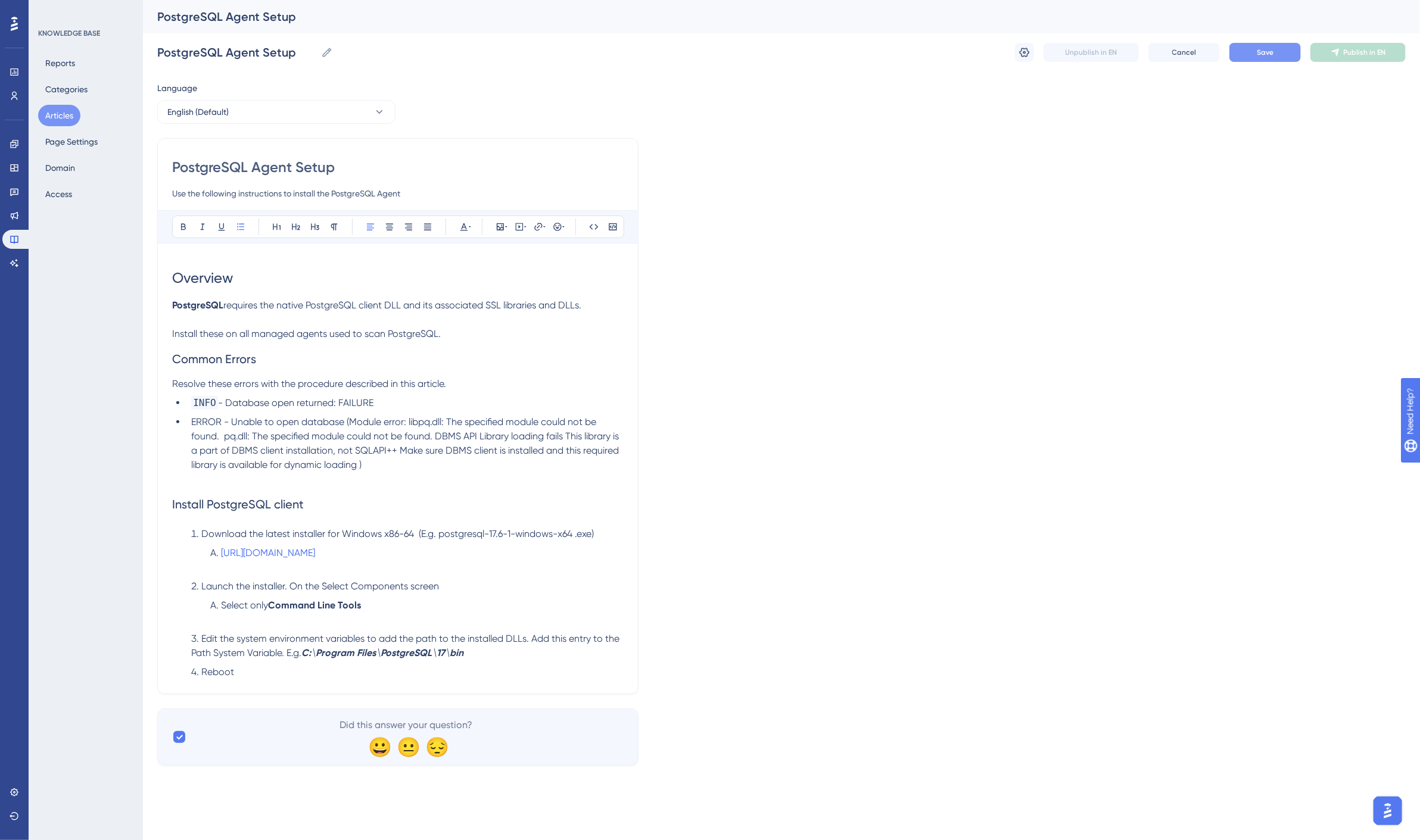
click at [208, 402] on strong "INFO" at bounding box center [204, 403] width 27 height 14
click at [184, 227] on icon at bounding box center [183, 227] width 9 height 9
click at [298, 384] on span "Resolve these errors with the procedure described in this article." at bounding box center [309, 384] width 274 height 11
click at [204, 422] on span "ERROR - Unable to open database (Module error: libpq.dll: The specified module …" at bounding box center [407, 443] width 430 height 54
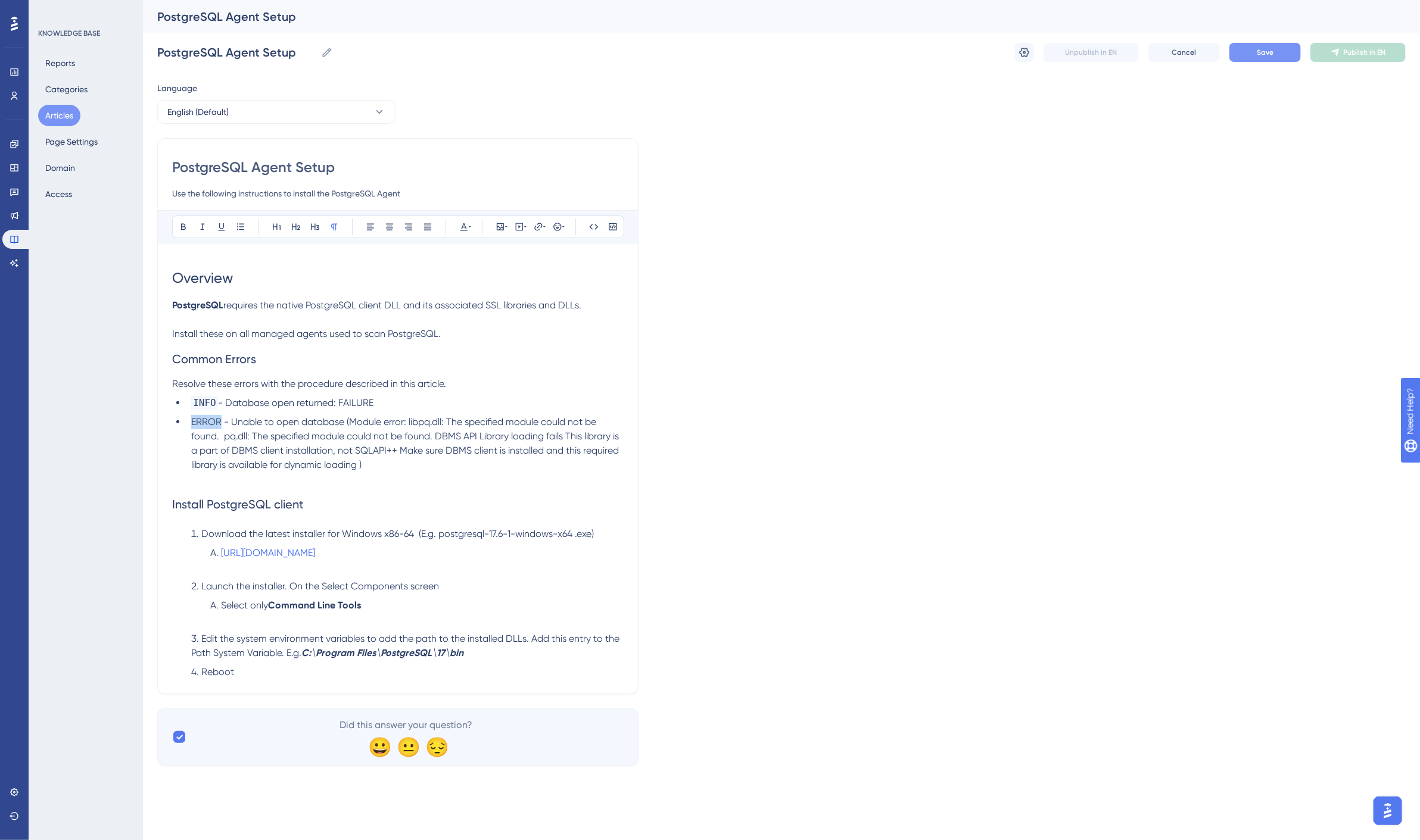
click at [205, 421] on span "ERROR - Unable to open database (Module error: libpq.dll: The specified module …" at bounding box center [407, 443] width 430 height 54
click at [594, 223] on icon at bounding box center [594, 227] width 9 height 9
click at [416, 371] on h2 "Common Errors" at bounding box center [398, 359] width 452 height 36
drag, startPoint x: 569, startPoint y: 433, endPoint x: 602, endPoint y: 435, distance: 33.1
click at [570, 433] on span "- Unable to open database (Module error: libpq.dll: The specified module could …" at bounding box center [407, 443] width 430 height 54
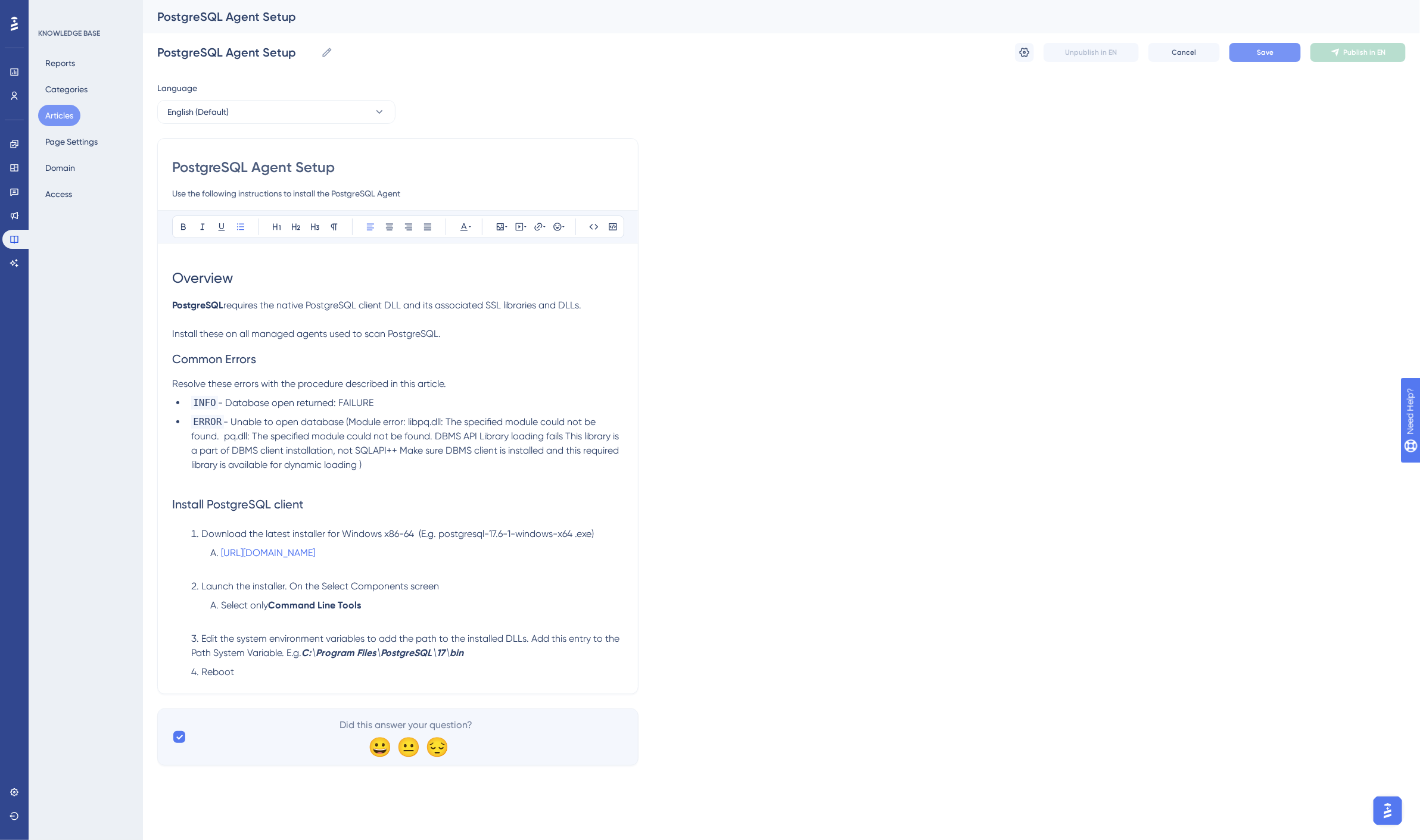
click at [224, 438] on span "- Unable to open database (Module error: libpq.dll: The specified module could …" at bounding box center [407, 443] width 430 height 54
click at [233, 404] on span "- Database open returned: FAILURE" at bounding box center [296, 403] width 155 height 11
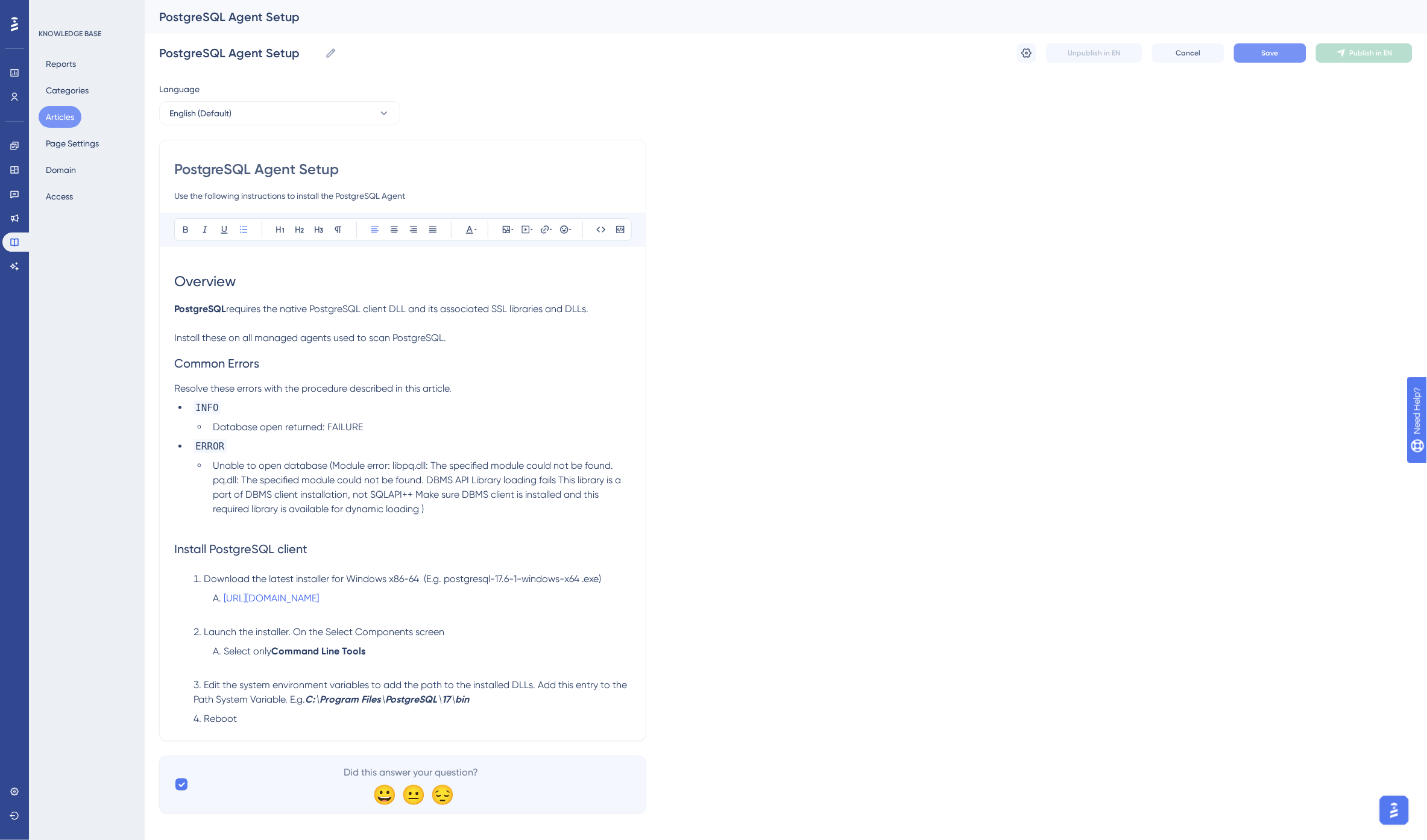
click at [335, 552] on h2 "Install PostgreSQL client" at bounding box center [403, 549] width 457 height 36
click at [281, 229] on icon at bounding box center [280, 229] width 9 height 9
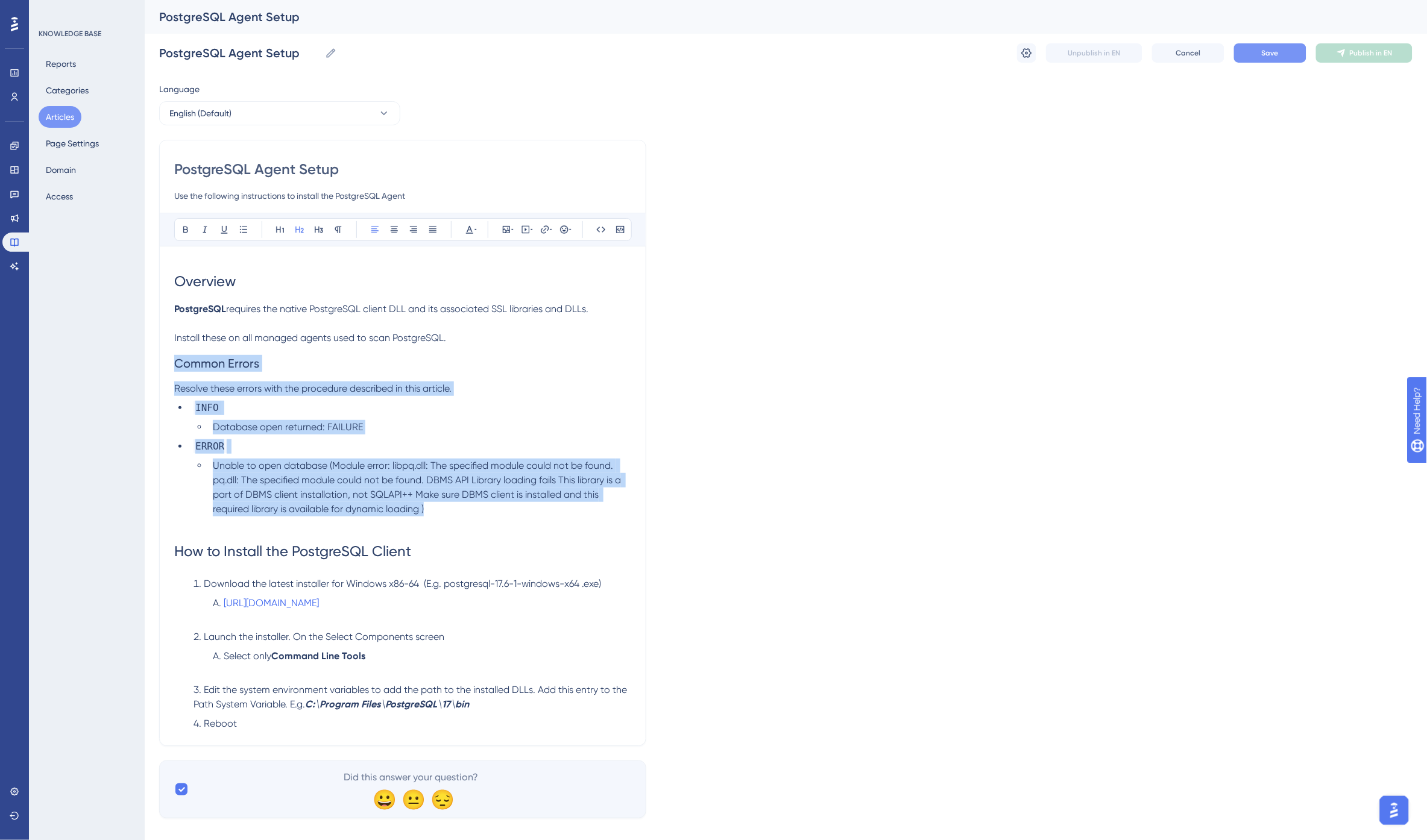
drag, startPoint x: 175, startPoint y: 360, endPoint x: 547, endPoint y: 508, distance: 400.4
click at [547, 508] on div "Overview PostgreSQL requires the native PostgreSQL client DLL and its associate…" at bounding box center [403, 496] width 457 height 470
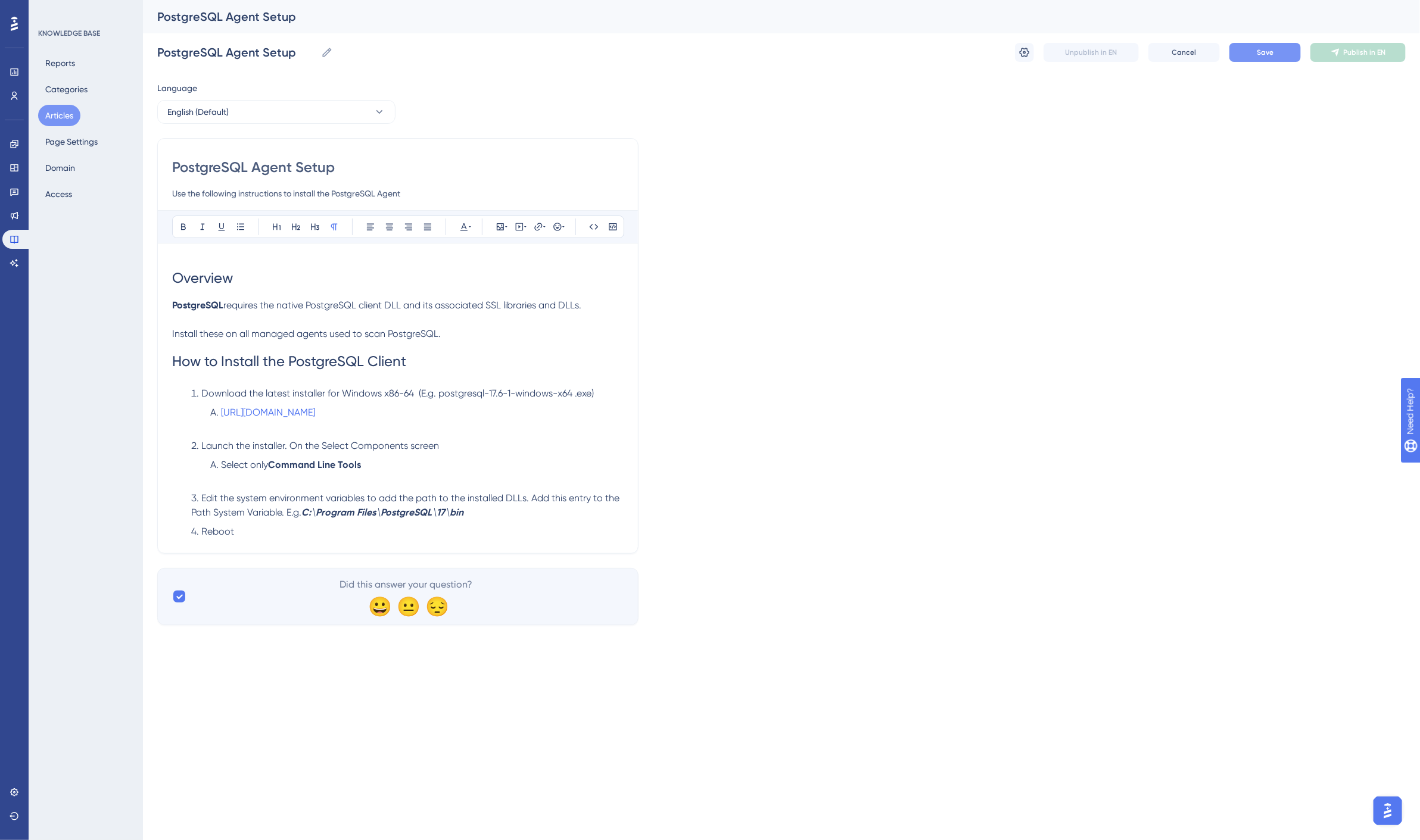
click at [318, 532] on li "Reboot" at bounding box center [404, 531] width 437 height 15
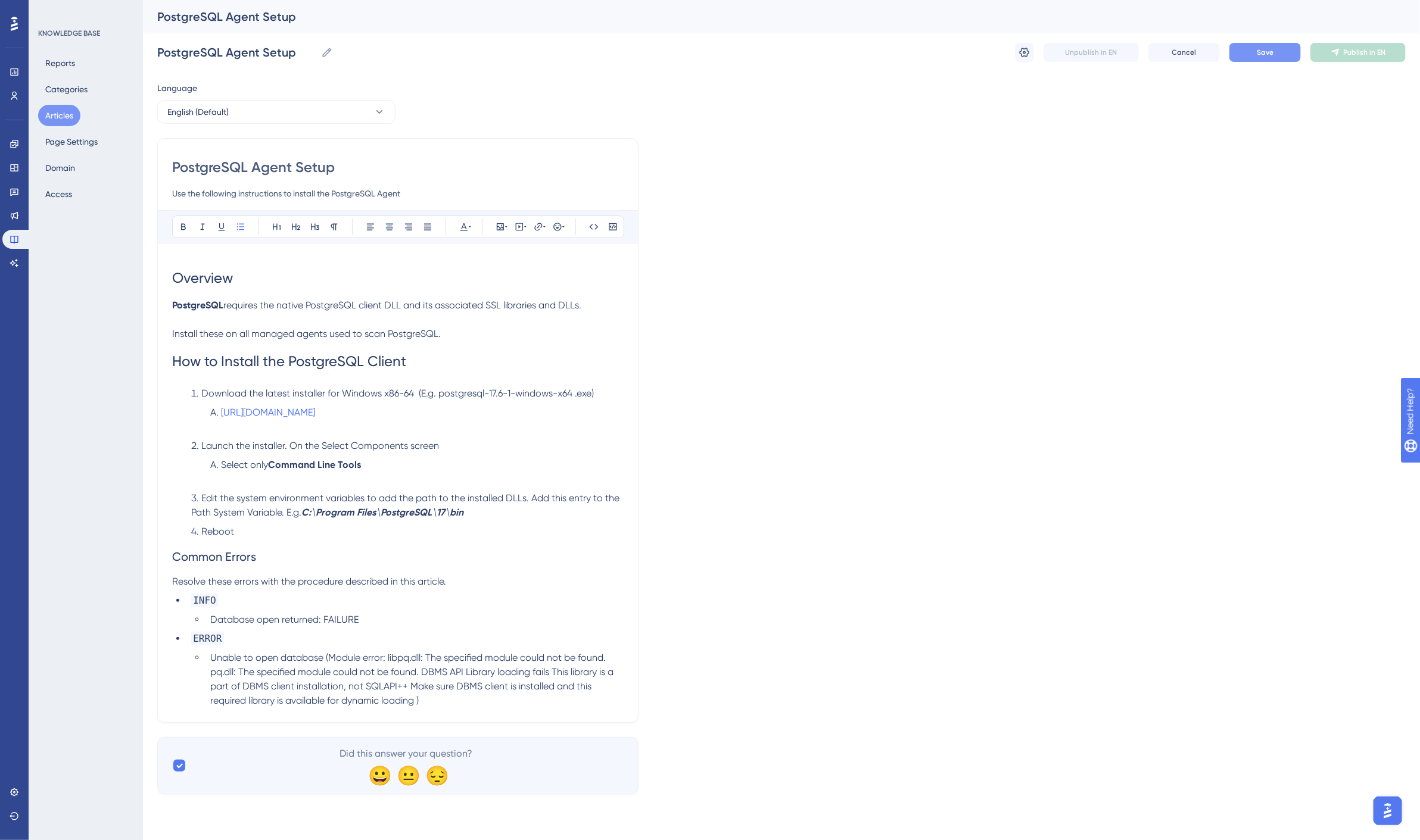
click at [232, 430] on li "https://www.enterprisedb.com/downloads/postgres-postgresql-downloads" at bounding box center [414, 420] width 418 height 28
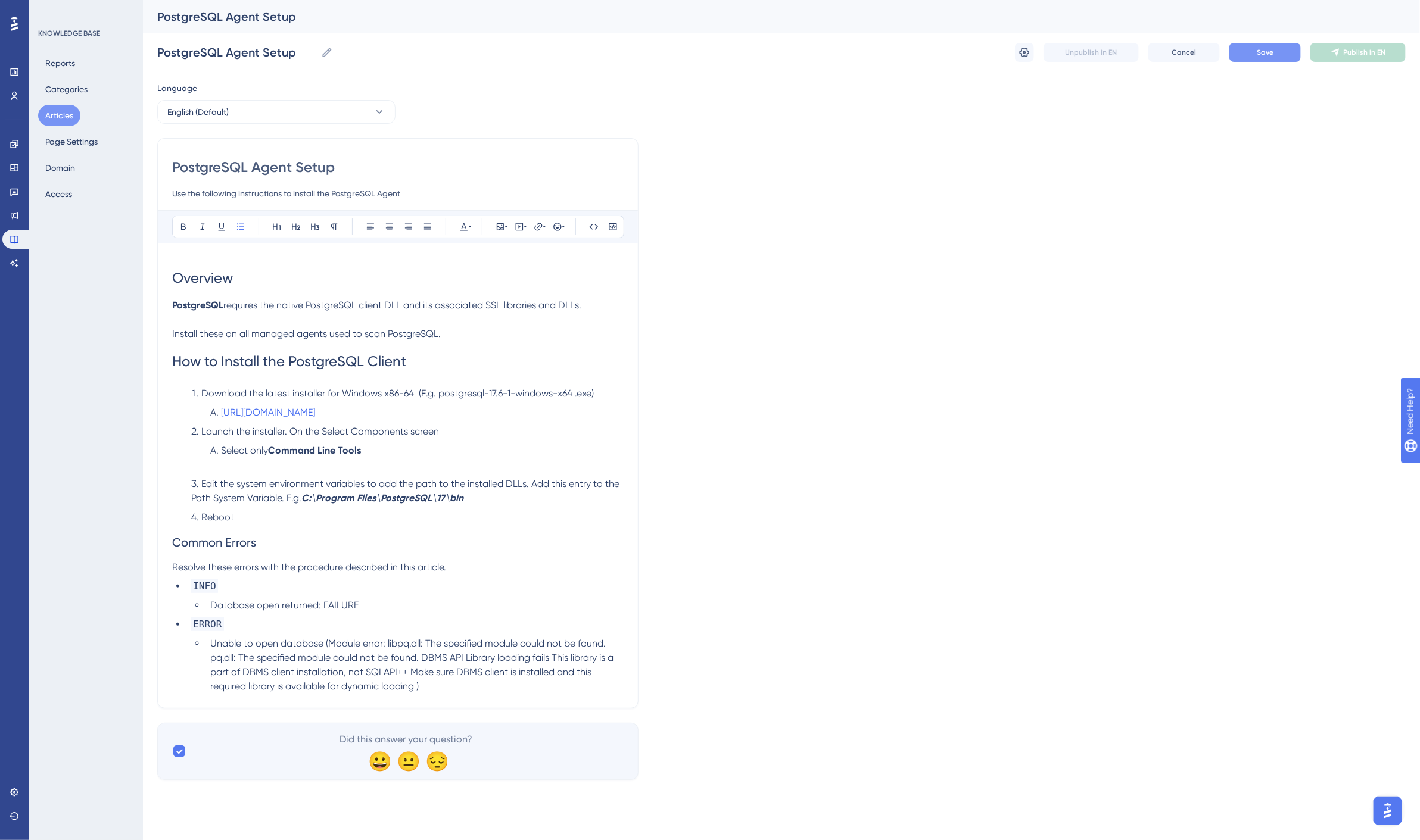
click at [263, 468] on li "Select only Command Line Tools" at bounding box center [414, 457] width 418 height 28
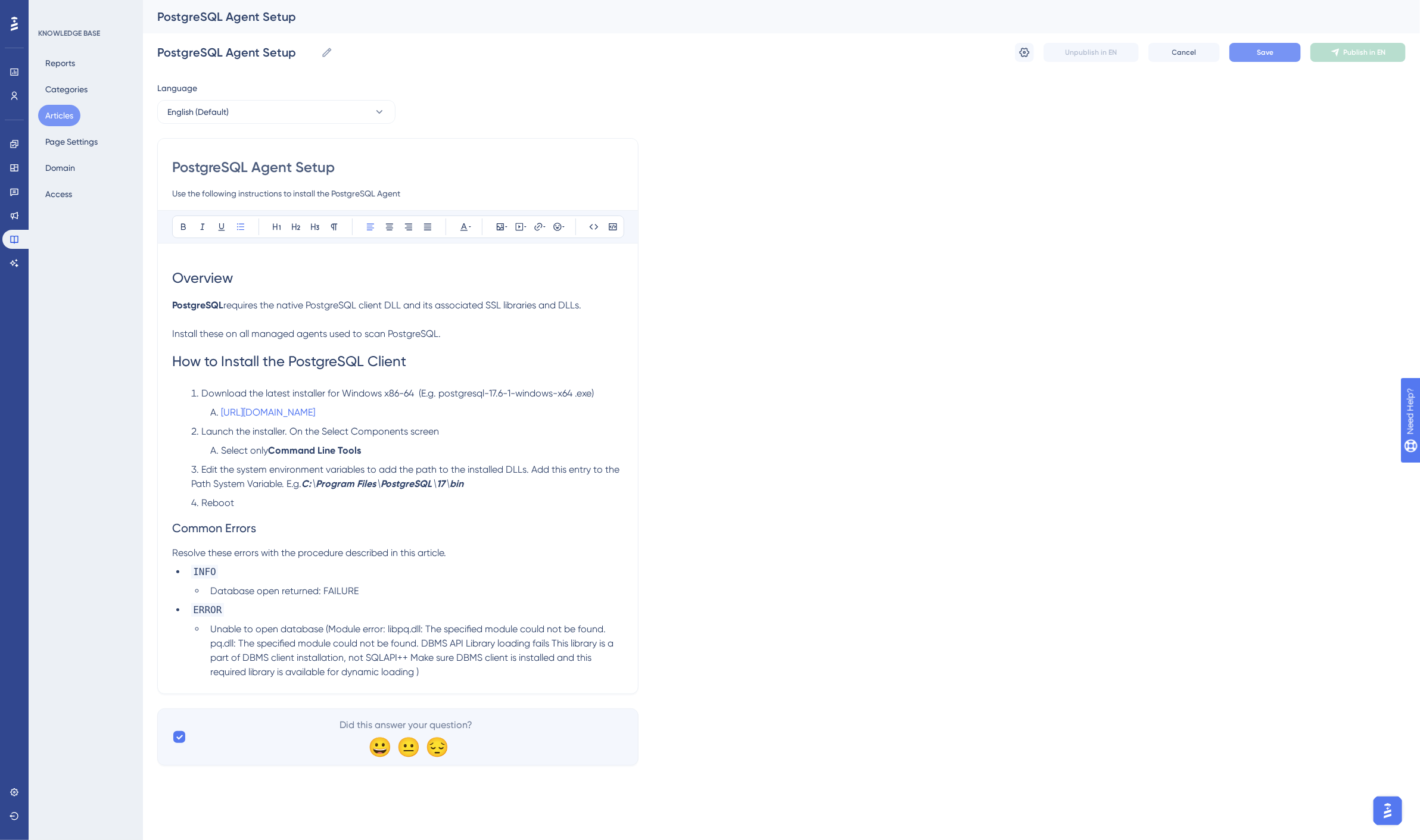
click at [362, 473] on span "Edit the system environment variables to add the path to the installed DLLs. Ad…" at bounding box center [407, 476] width 430 height 25
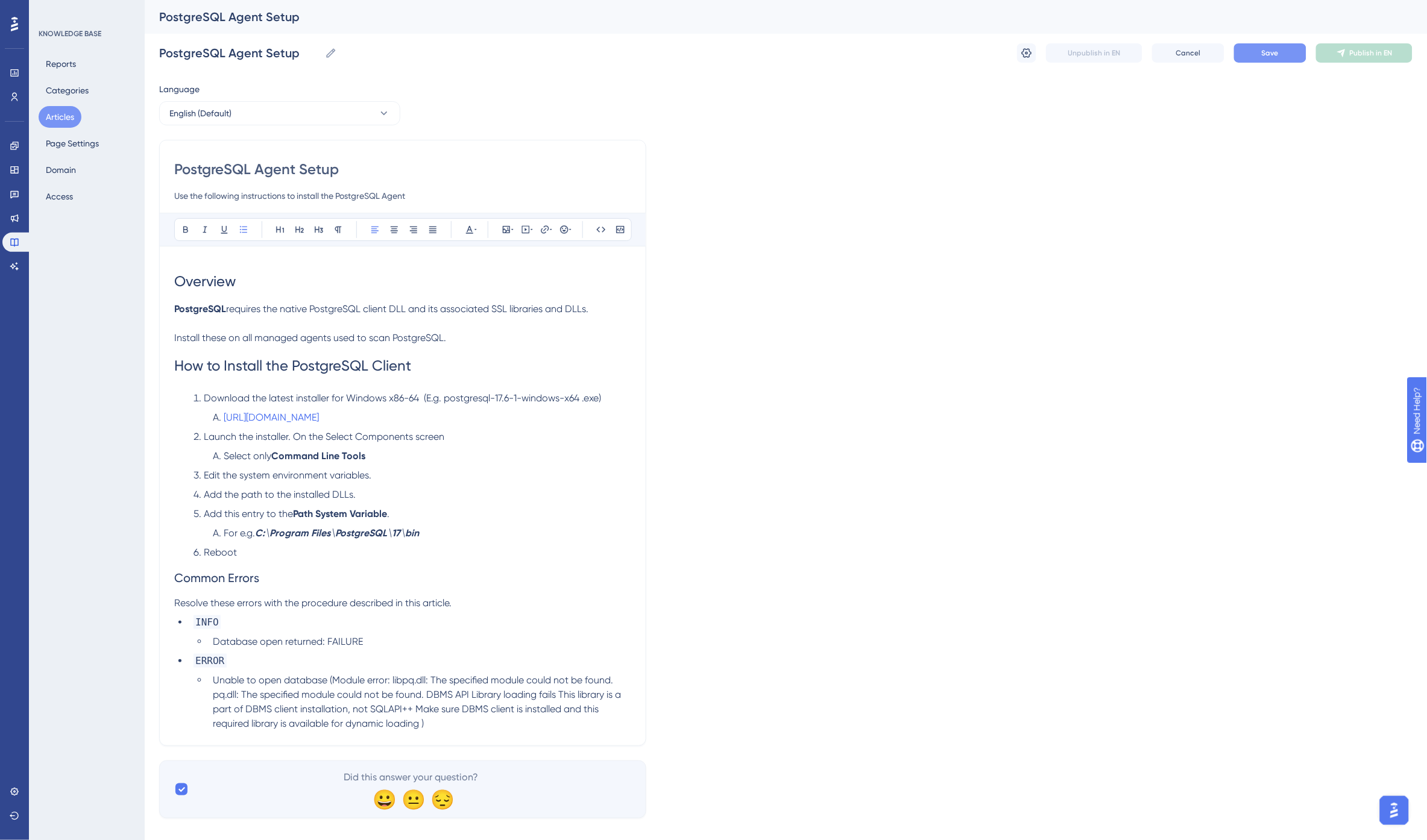
click at [252, 530] on span "For e.g." at bounding box center [240, 533] width 31 height 12
click at [279, 438] on span "Launch the installer. On the Select Components screen" at bounding box center [324, 436] width 240 height 12
drag, startPoint x: 326, startPoint y: 435, endPoint x: 412, endPoint y: 441, distance: 86.2
click at [412, 441] on span "Launch the installer. On the Select Components screen" at bounding box center [324, 436] width 240 height 12
click at [293, 436] on span "Launch the installer. On the" at bounding box center [264, 436] width 119 height 12
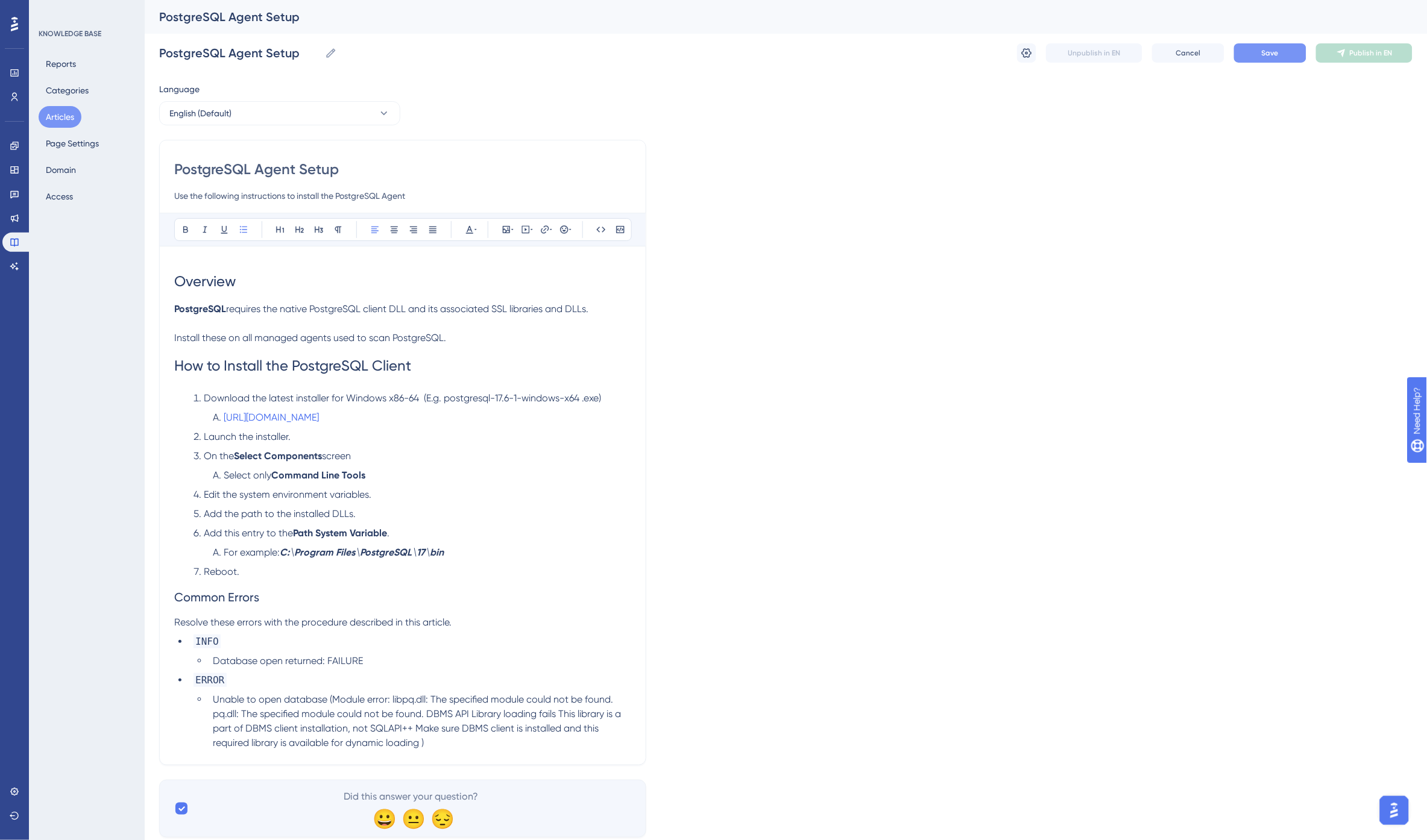
click at [380, 453] on li "On the Select Components screen" at bounding box center [409, 456] width 443 height 15
drag, startPoint x: 242, startPoint y: 492, endPoint x: 368, endPoint y: 492, distance: 126.0
click at [368, 492] on span "Edit the system environment variables." at bounding box center [288, 494] width 167 height 12
click at [281, 513] on span "Add the path to the installed DLLs." at bounding box center [280, 514] width 152 height 12
click at [398, 533] on li "Add this entry to the Path System Variable ." at bounding box center [409, 533] width 443 height 15
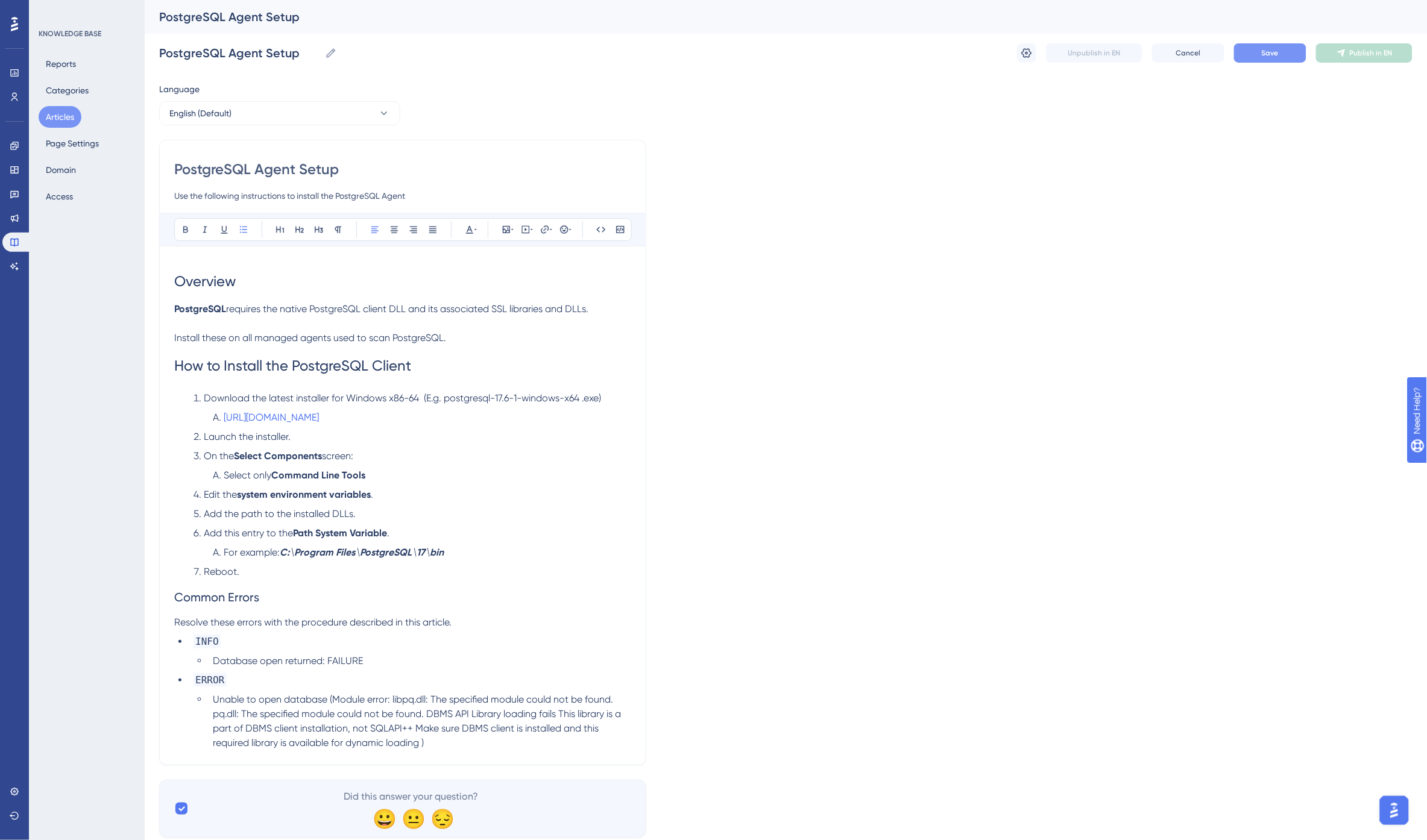
click at [574, 415] on li "https://www.enterprisedb.com/downloads/postgres-postgresql-downloads" at bounding box center [419, 418] width 423 height 15
click at [544, 229] on icon at bounding box center [545, 229] width 9 height 9
click at [522, 335] on span "Open in a new tab" at bounding box center [531, 337] width 71 height 15
checkbox input "true"
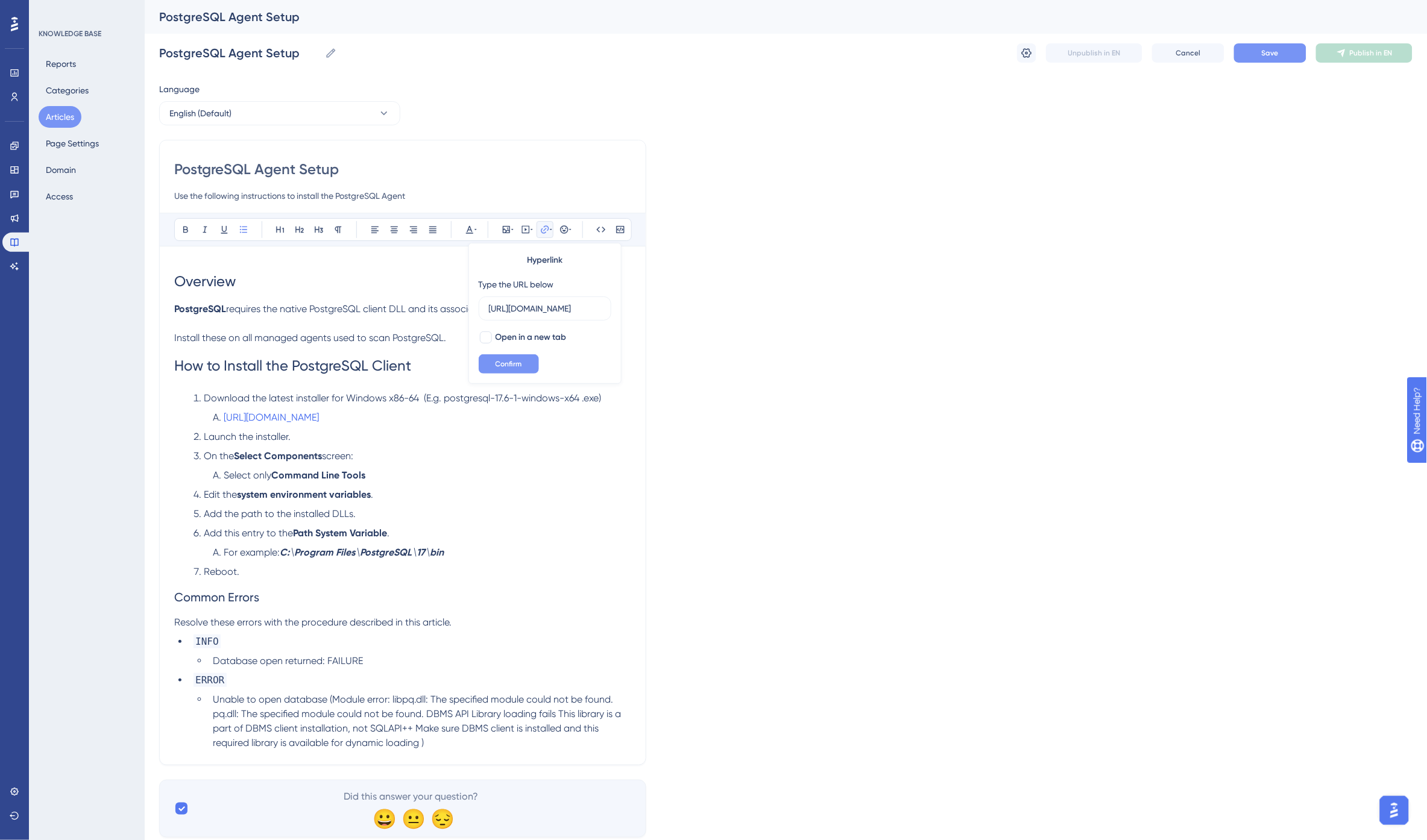
scroll to position [0, 0]
click at [513, 362] on span "Confirm" at bounding box center [508, 364] width 26 height 9
click at [597, 420] on li "https://www.enterprisedb.com/downloads/postgres-postgresql-downloads" at bounding box center [419, 418] width 423 height 15
click at [584, 419] on li "https://www.enterprisedb.com/downloads/postgres-postgresql-downloads" at bounding box center [419, 418] width 423 height 15
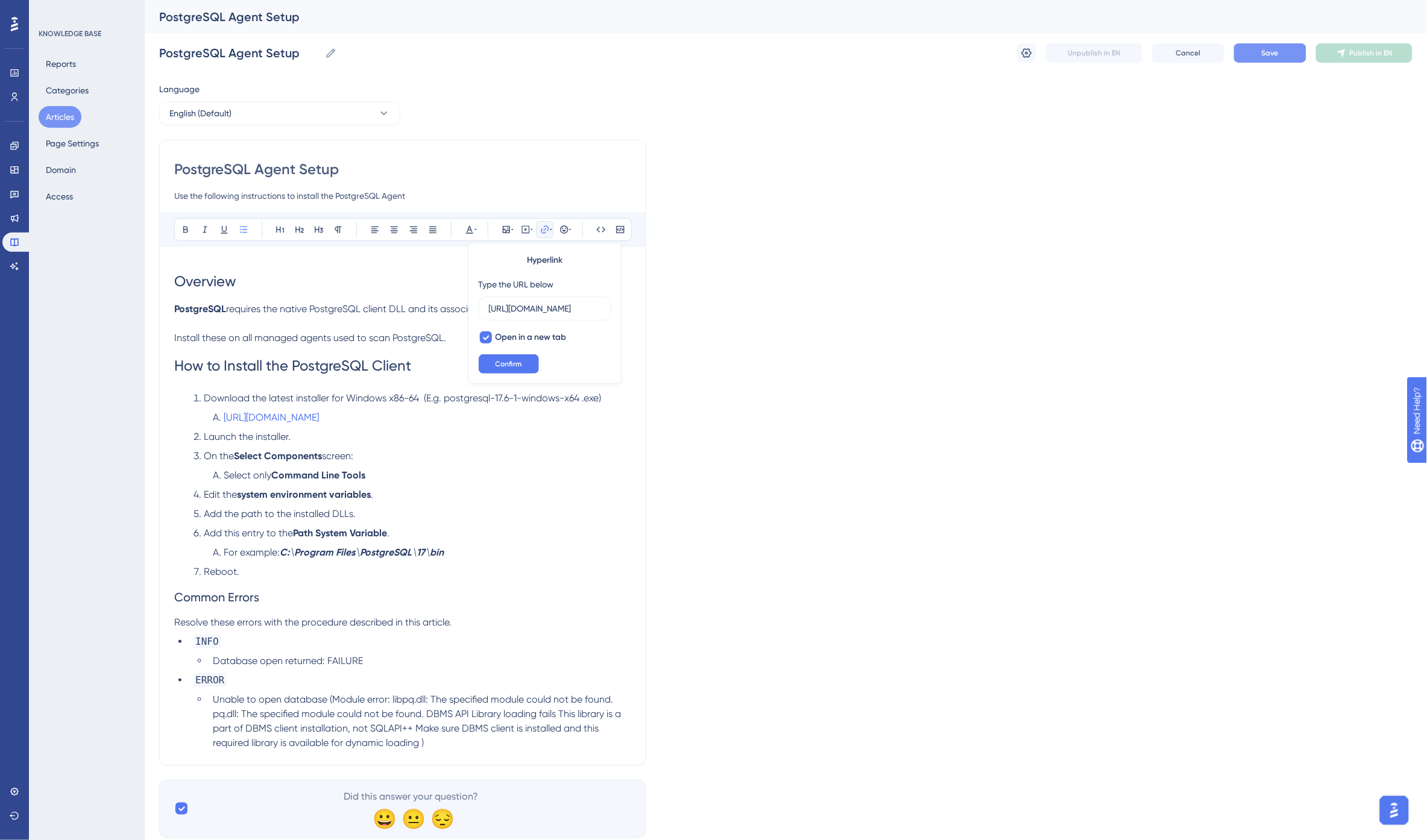
click at [208, 441] on span "Launch the installer." at bounding box center [247, 436] width 87 height 12
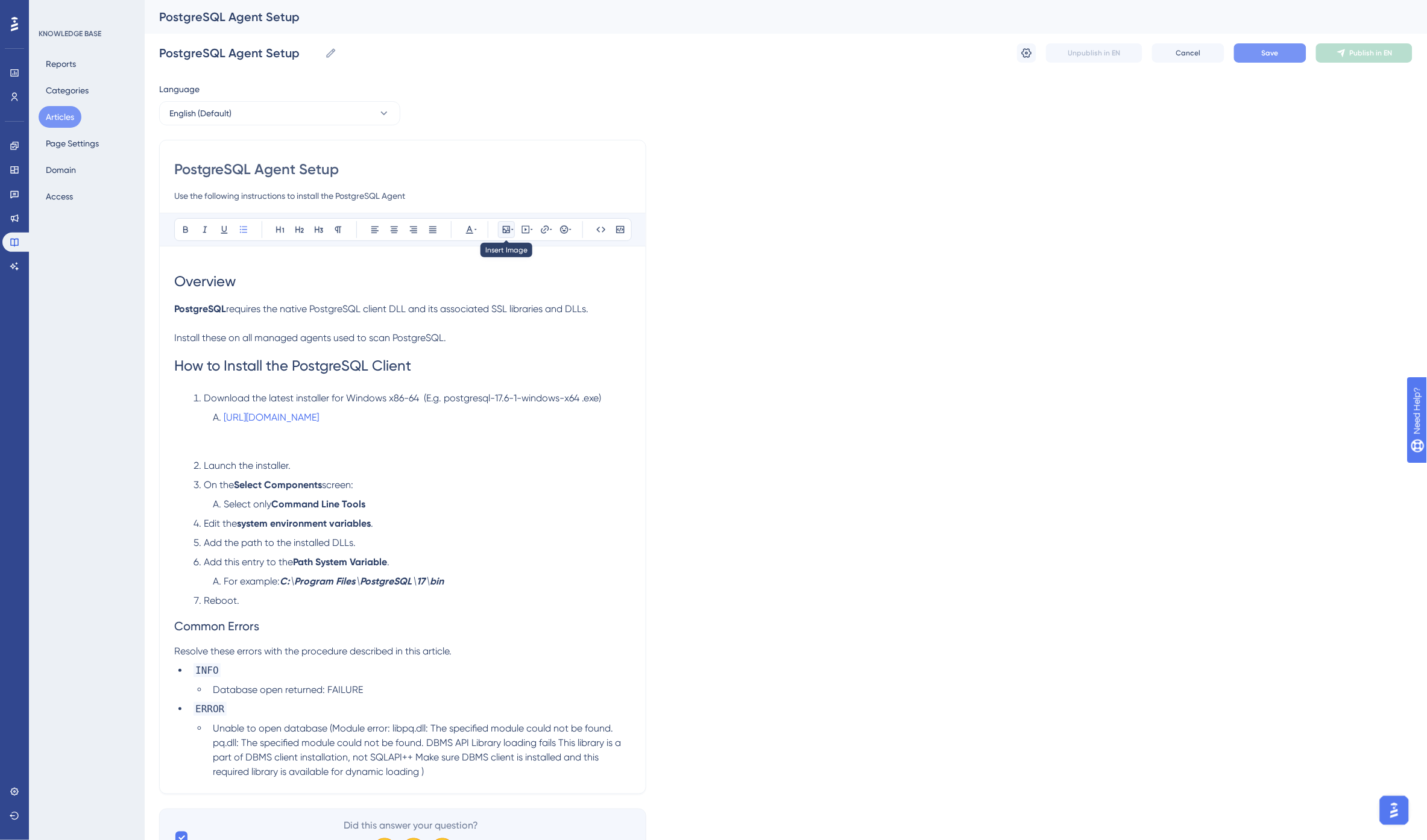
click at [508, 226] on icon at bounding box center [506, 229] width 7 height 7
click at [528, 279] on button "Upload Image" at bounding box center [506, 287] width 133 height 19
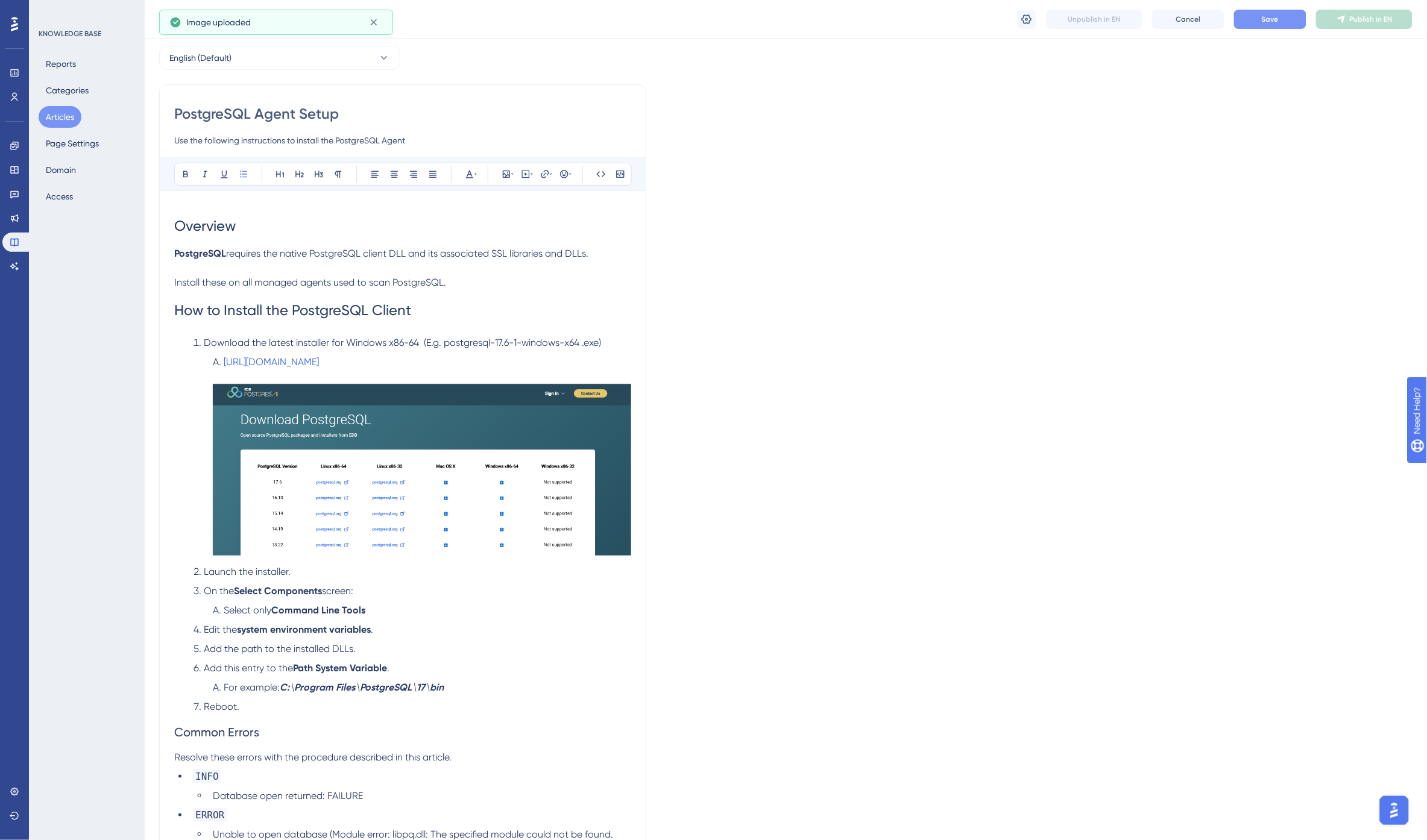
scroll to position [67, 0]
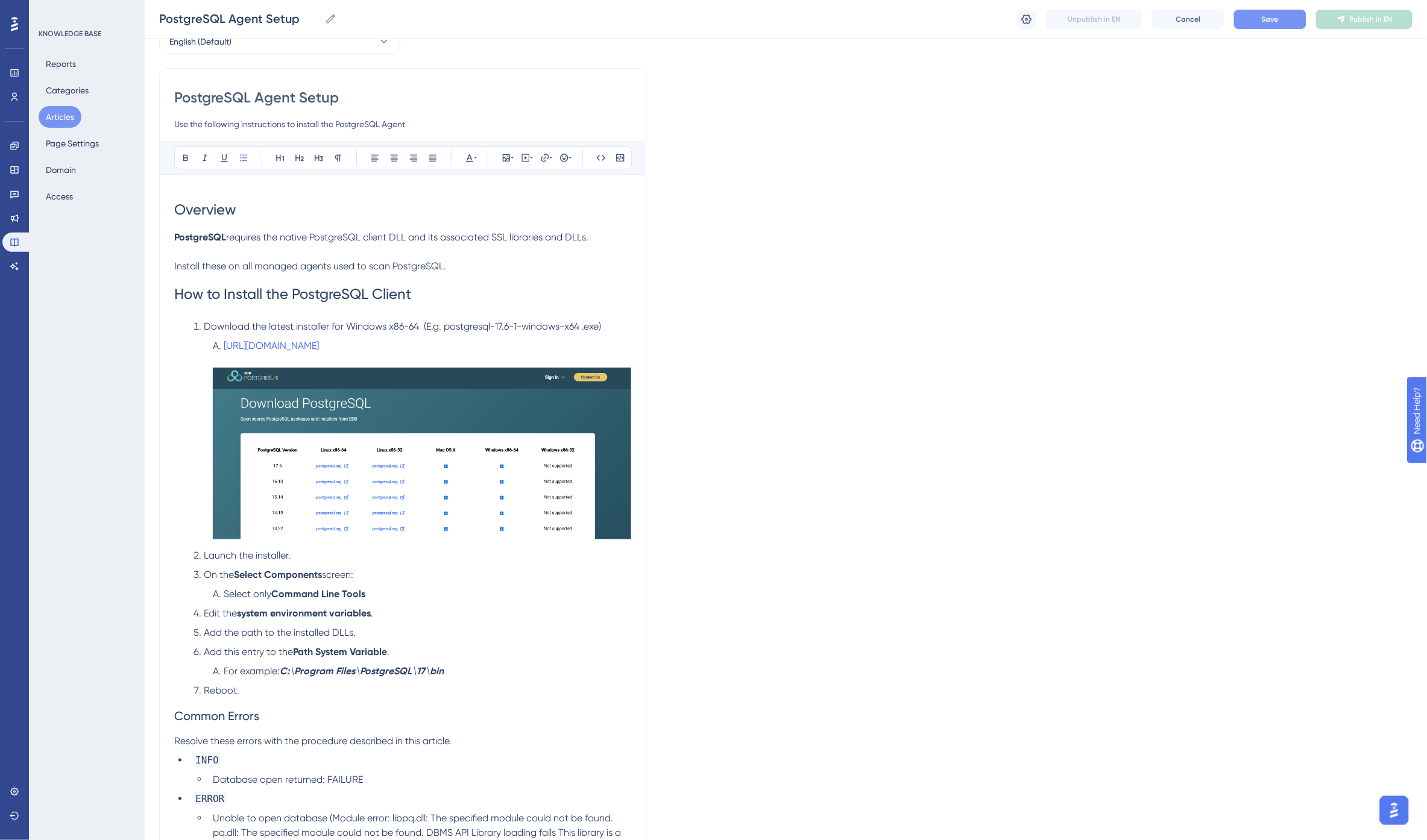
click at [413, 594] on li "Select only Command Line Tools" at bounding box center [419, 594] width 423 height 15
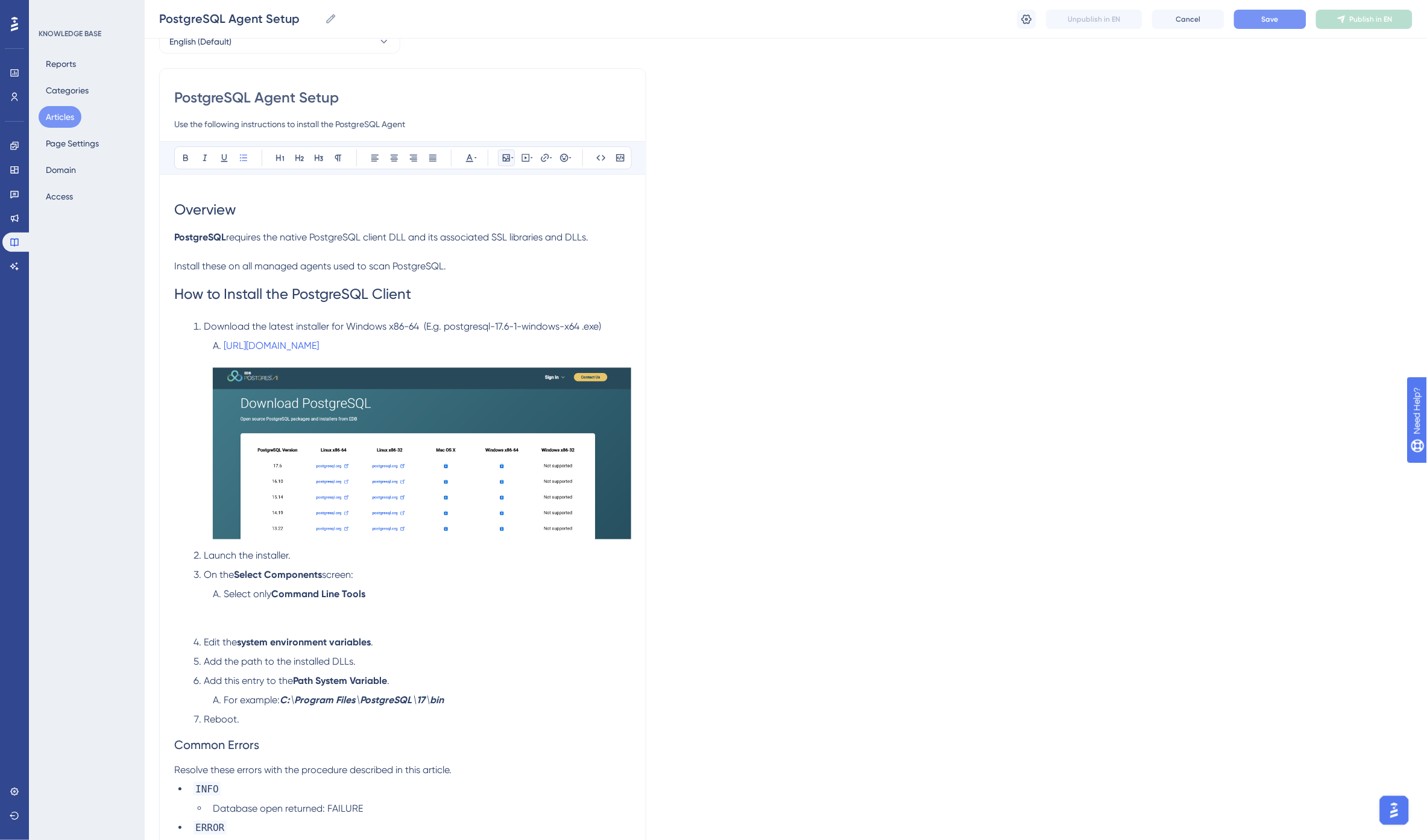
click at [508, 160] on icon at bounding box center [506, 158] width 9 height 9
click at [515, 214] on span "Upload Image" at bounding box center [512, 215] width 49 height 9
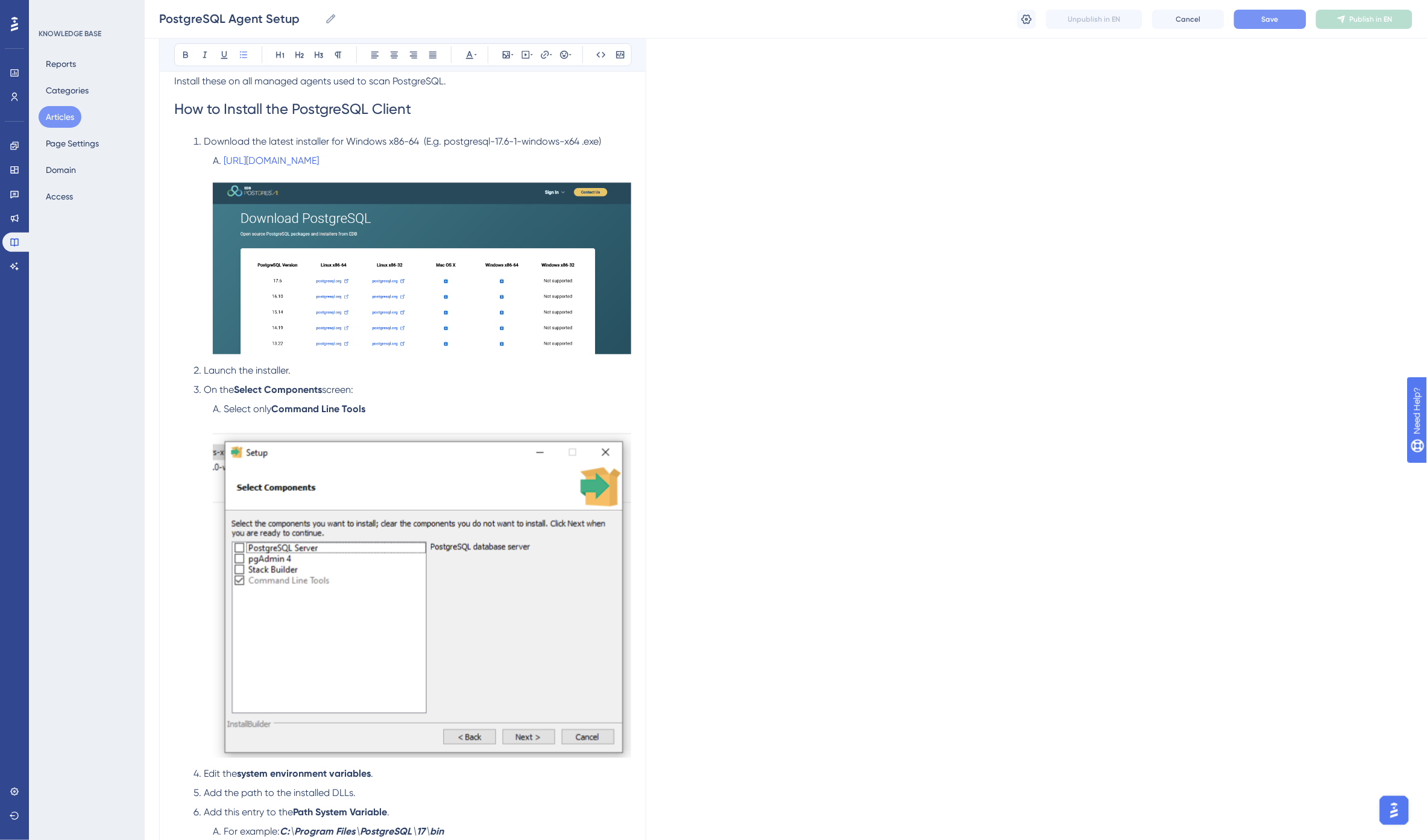
scroll to position [267, 0]
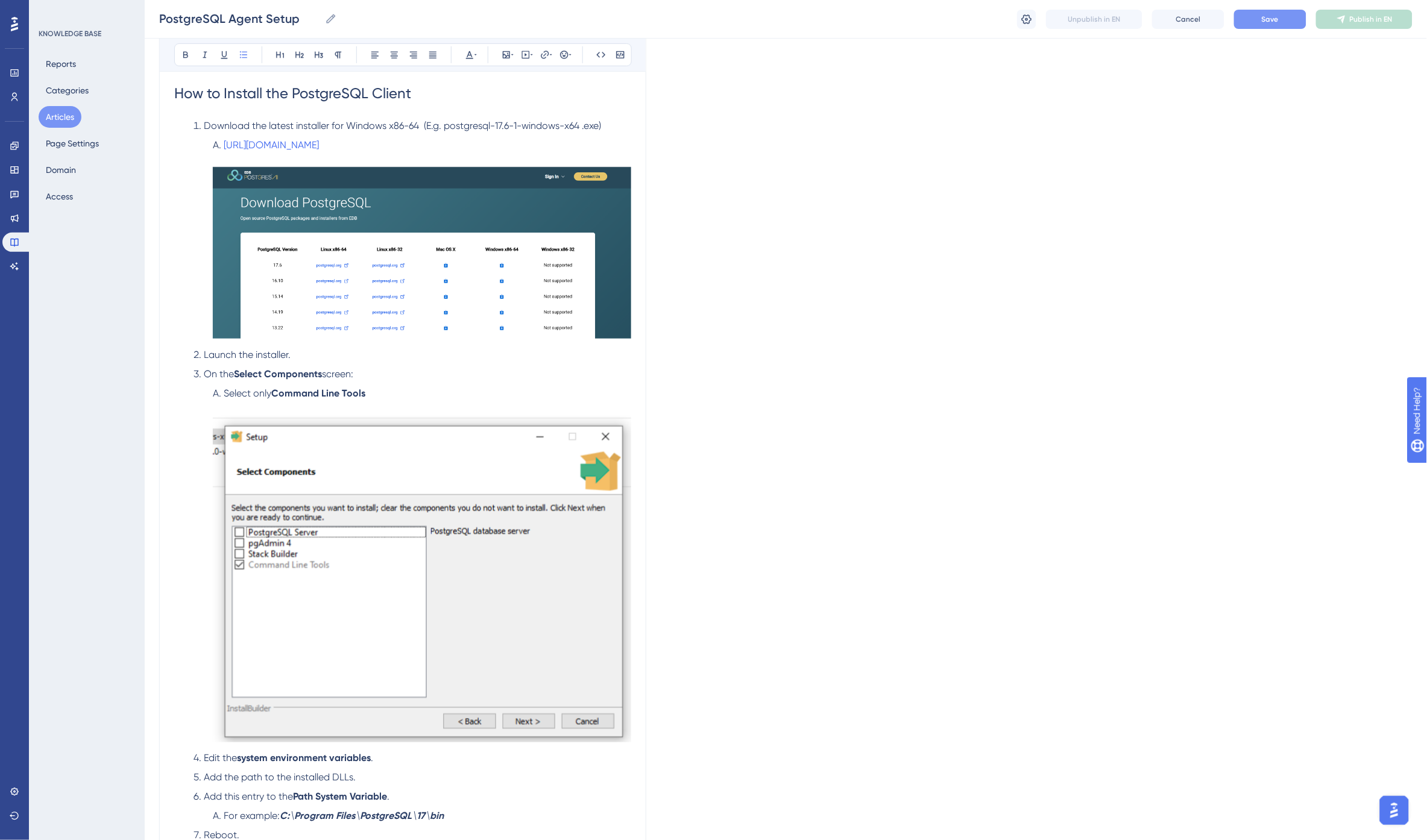
click at [392, 391] on li "Select only Command Line Tools" at bounding box center [419, 566] width 423 height 360
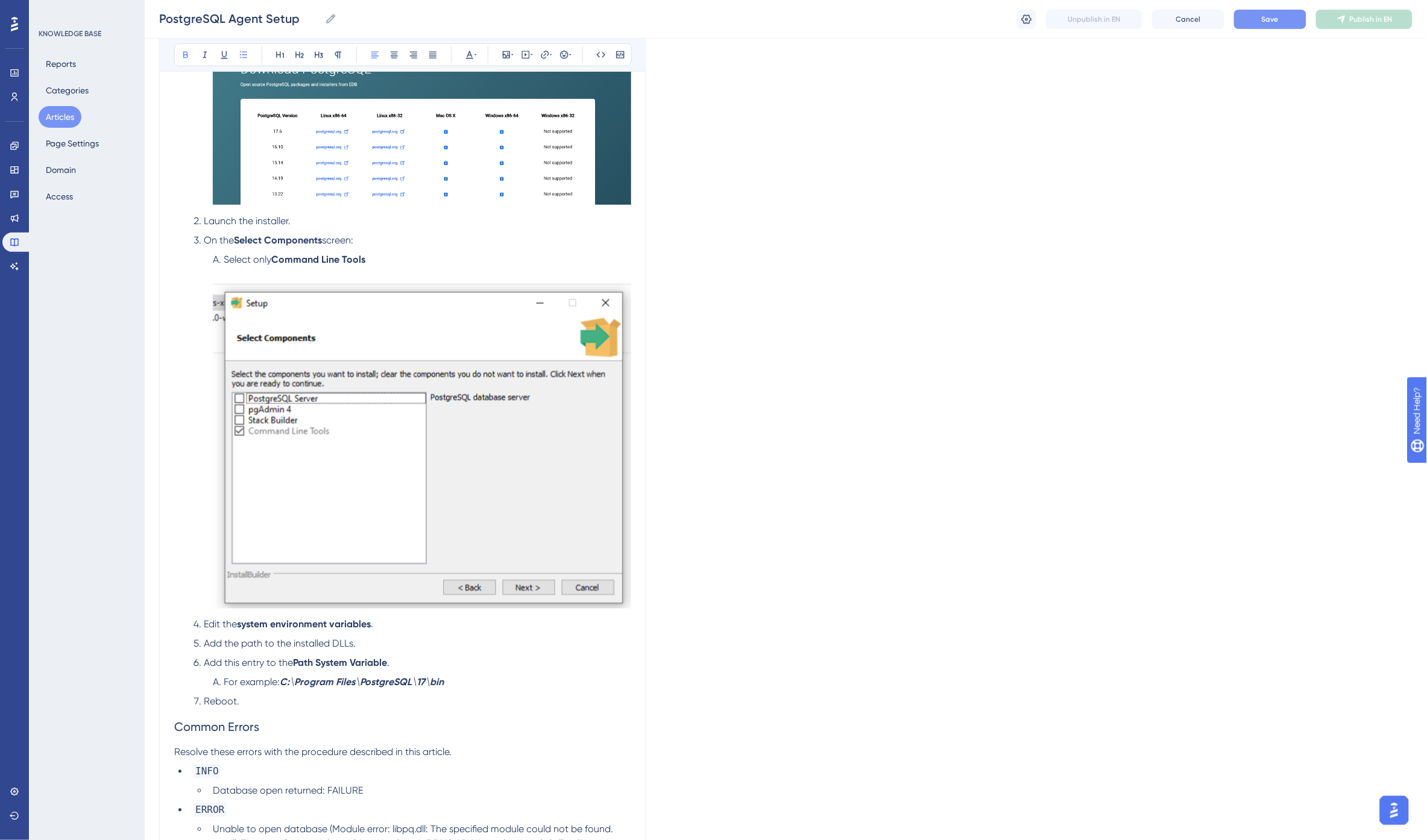
click at [286, 625] on strong "system environment variables" at bounding box center [304, 625] width 134 height 12
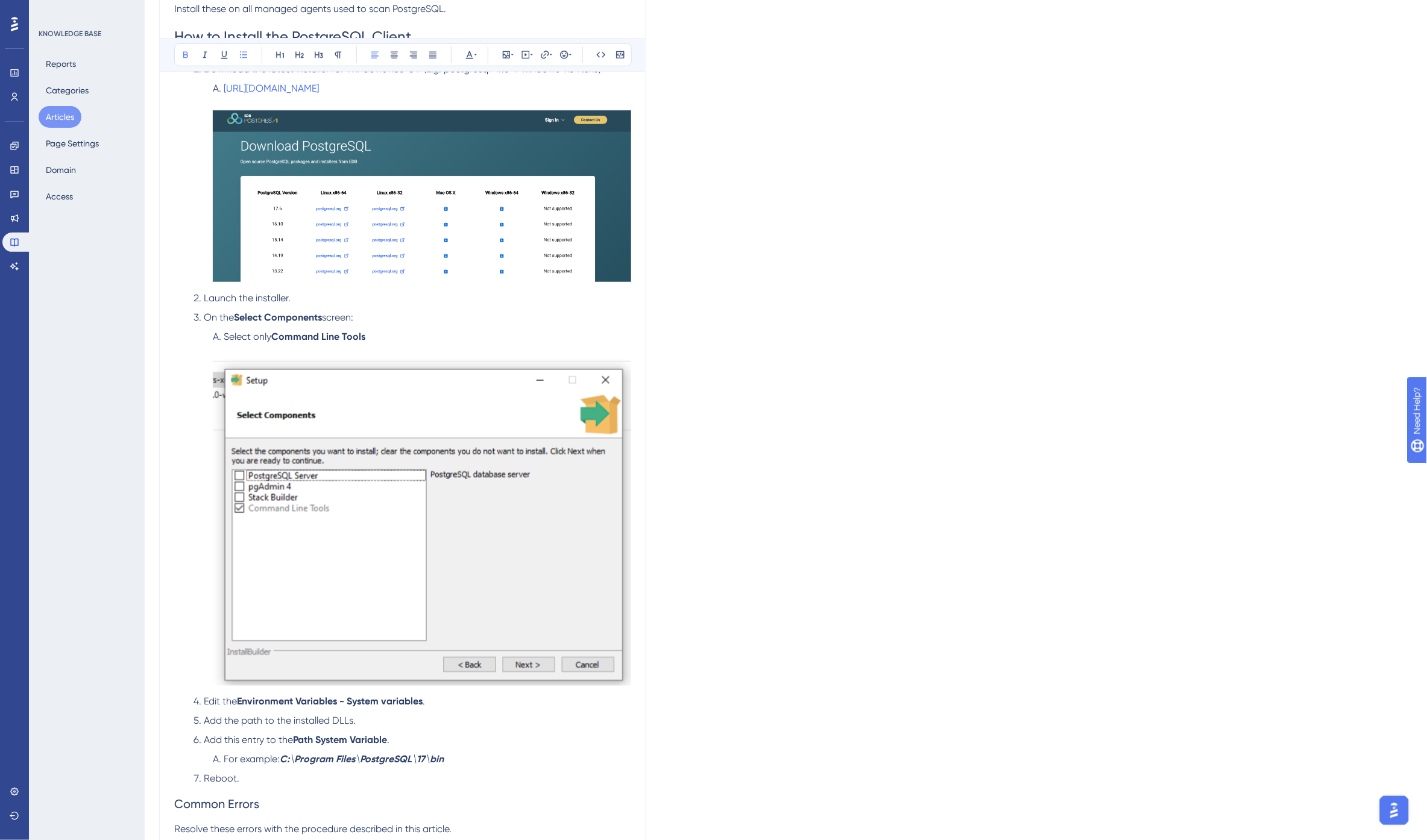
scroll to position [335, 0]
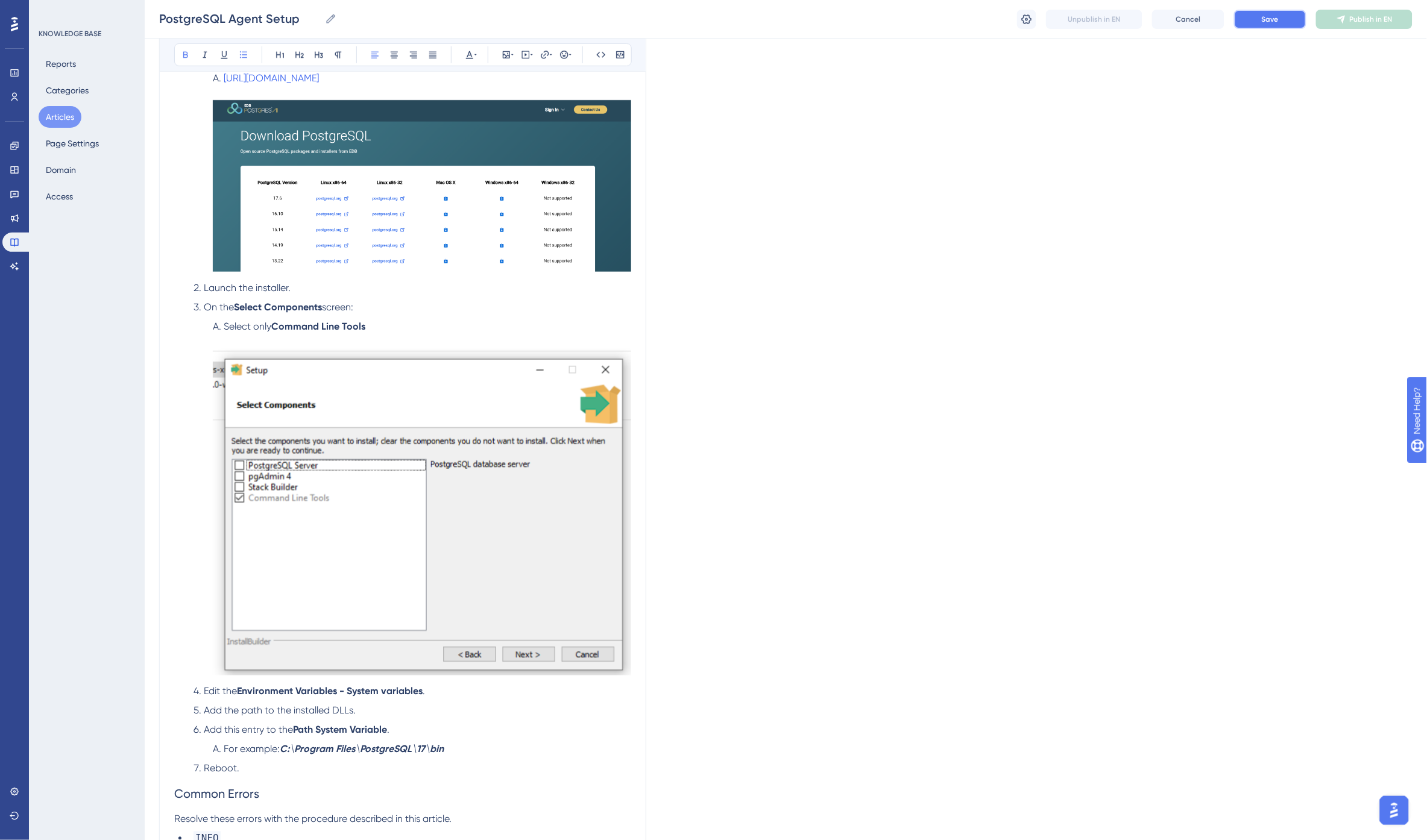
click at [1269, 19] on span "Save" at bounding box center [1270, 19] width 17 height 9
click at [371, 722] on ol "Download the latest installer for Windows x86-64 (E.g. postgresql-17.6-1-window…" at bounding box center [403, 414] width 457 height 725
click at [374, 714] on li "Add the path to the installed DLLs." at bounding box center [409, 711] width 443 height 15
click at [436, 693] on li "Edit the Environment Variables - System variables ." at bounding box center [409, 692] width 443 height 15
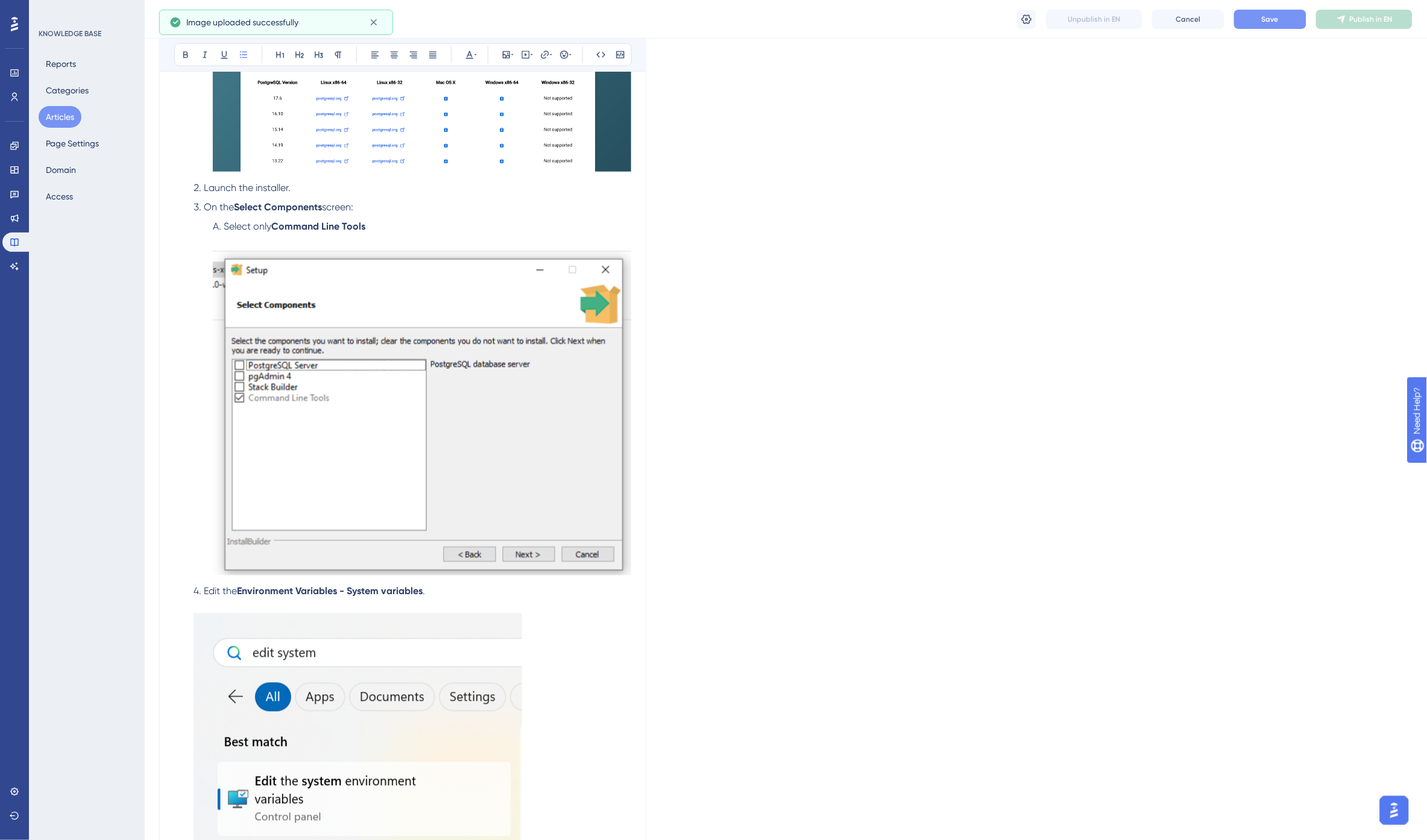
scroll to position [603, 0]
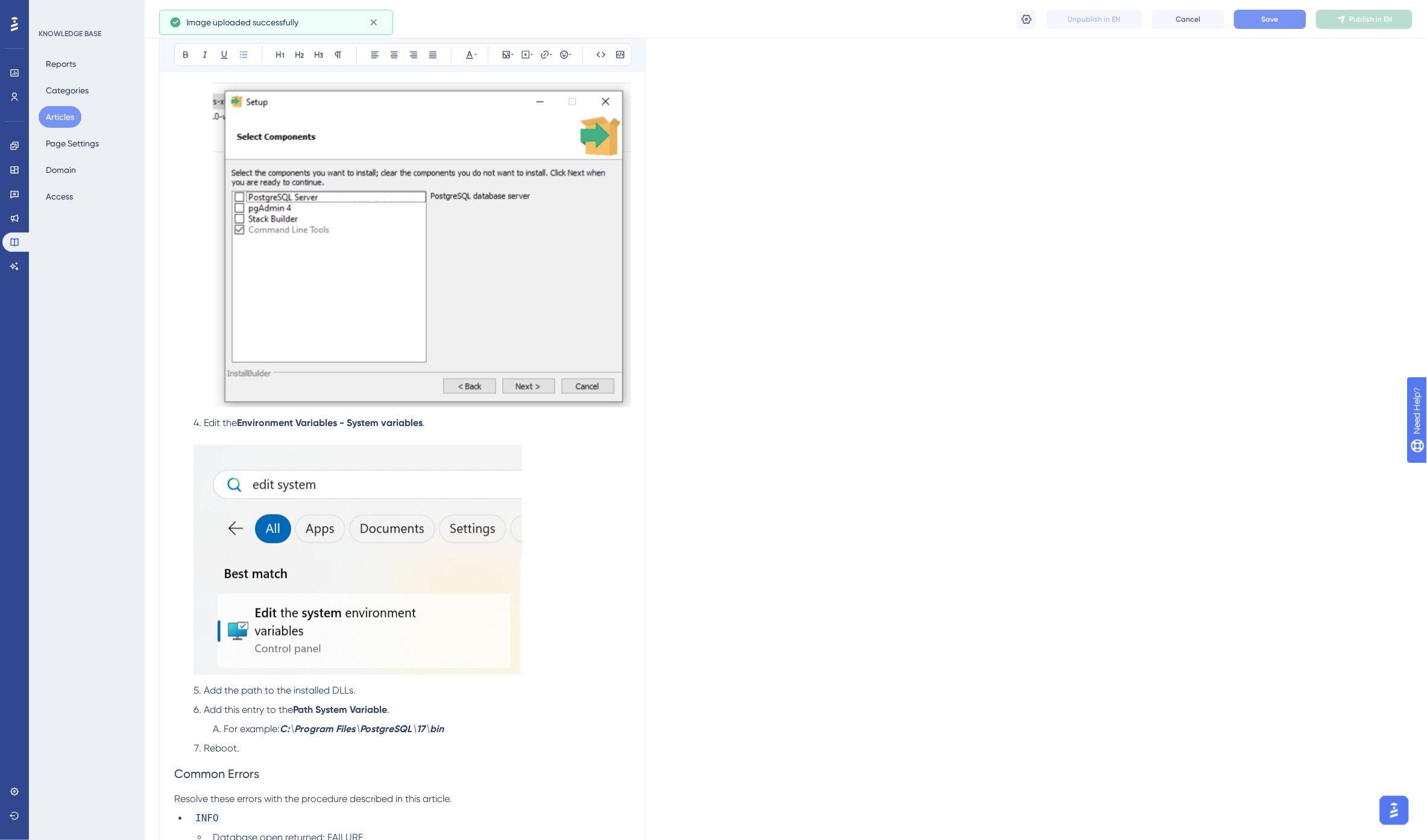
click at [371, 632] on img at bounding box center [358, 560] width 329 height 229
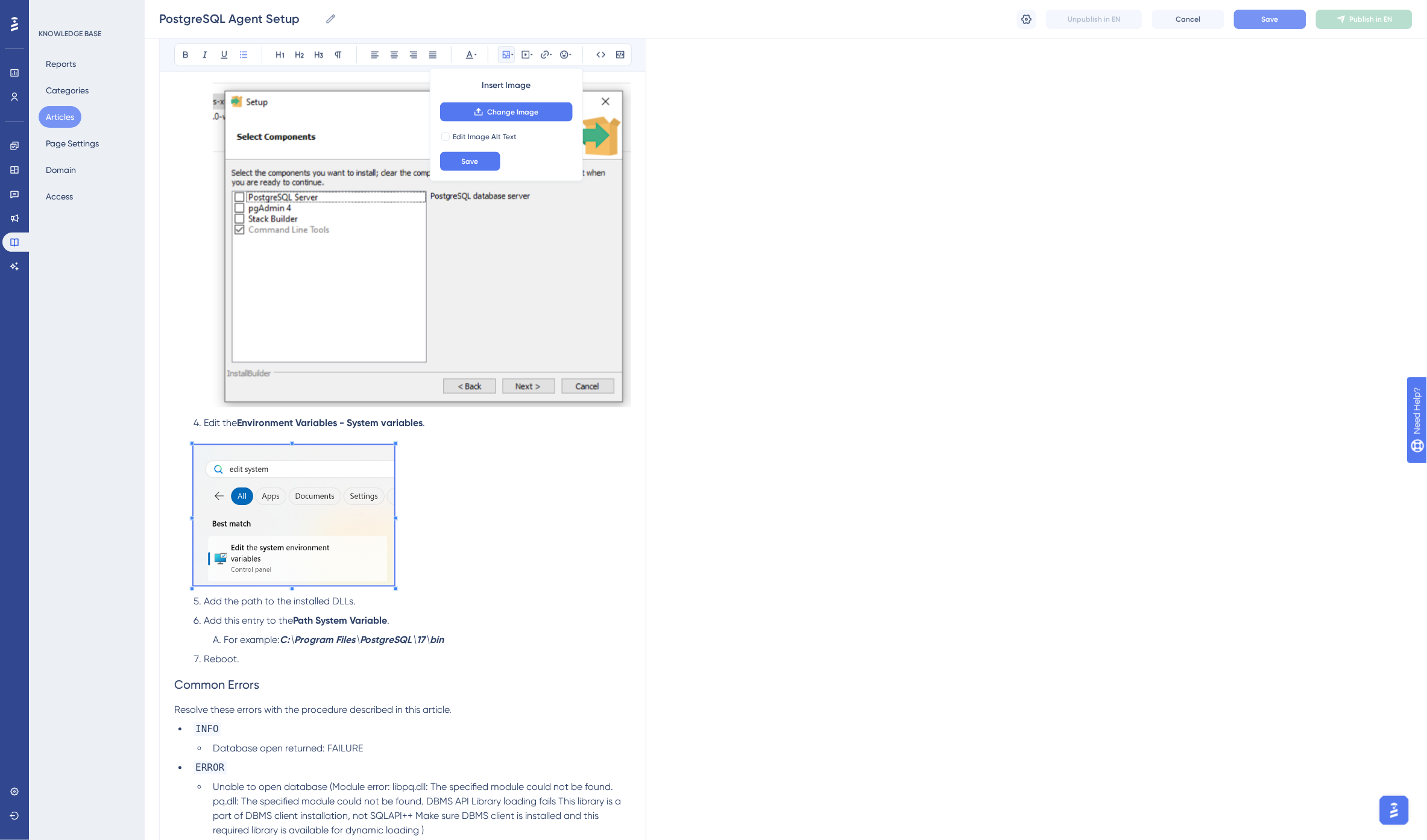
click at [394, 585] on span at bounding box center [294, 518] width 201 height 145
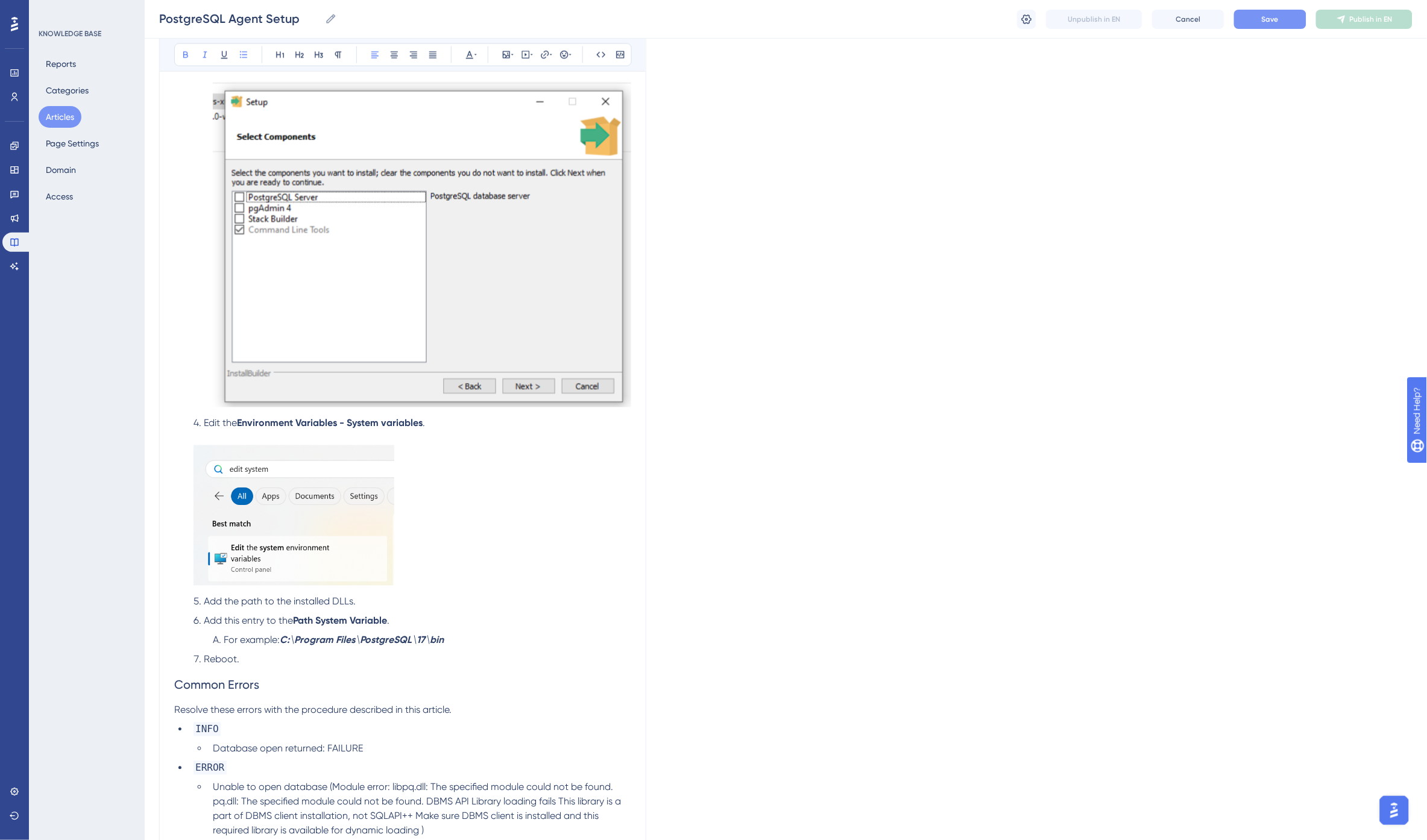
click at [393, 642] on strong "C:\Program Files\PostgreSQL\17\bin" at bounding box center [362, 640] width 164 height 12
click at [292, 527] on img at bounding box center [294, 515] width 201 height 140
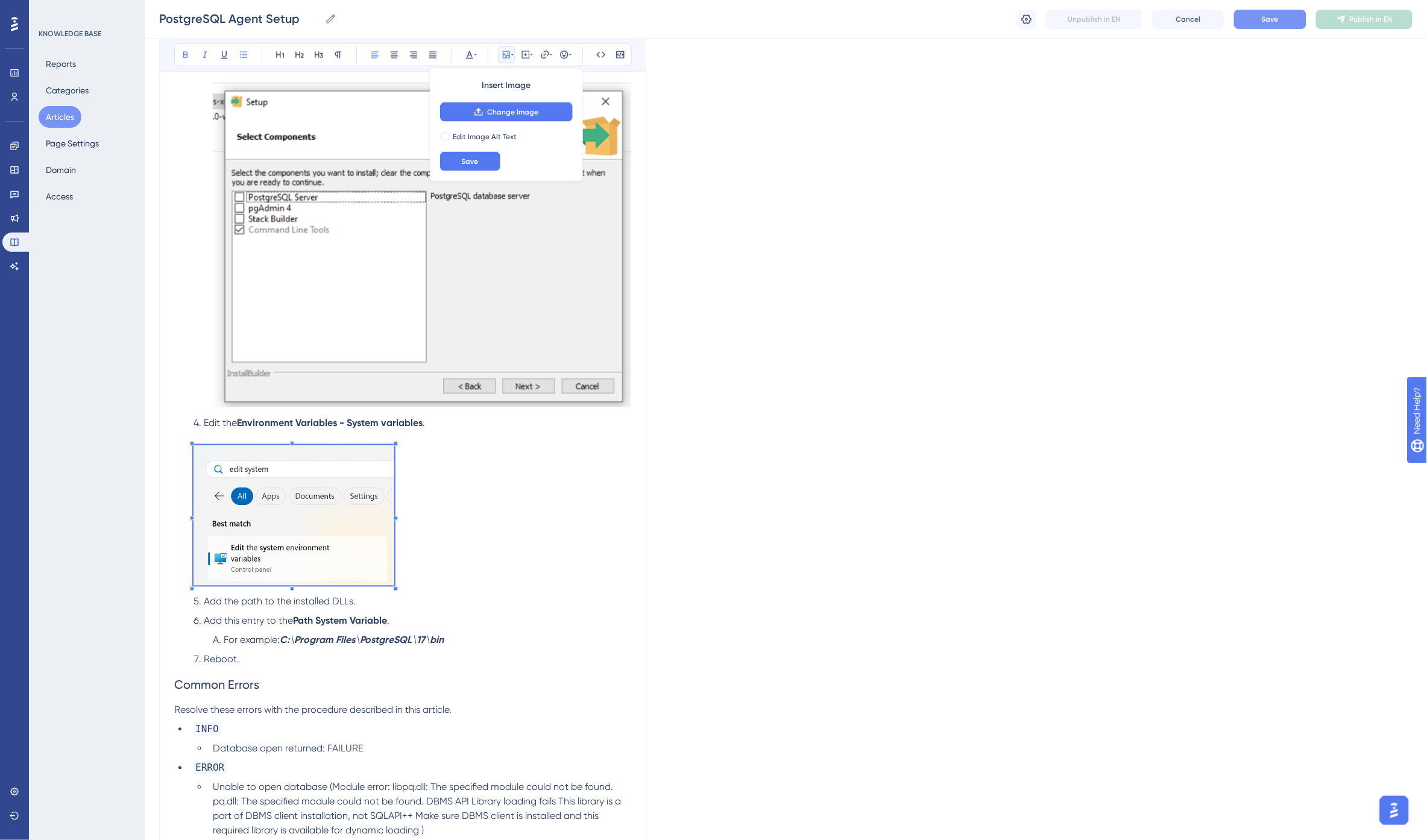
click at [508, 559] on li "Edit the Environment Variables - System variables ." at bounding box center [409, 503] width 443 height 174
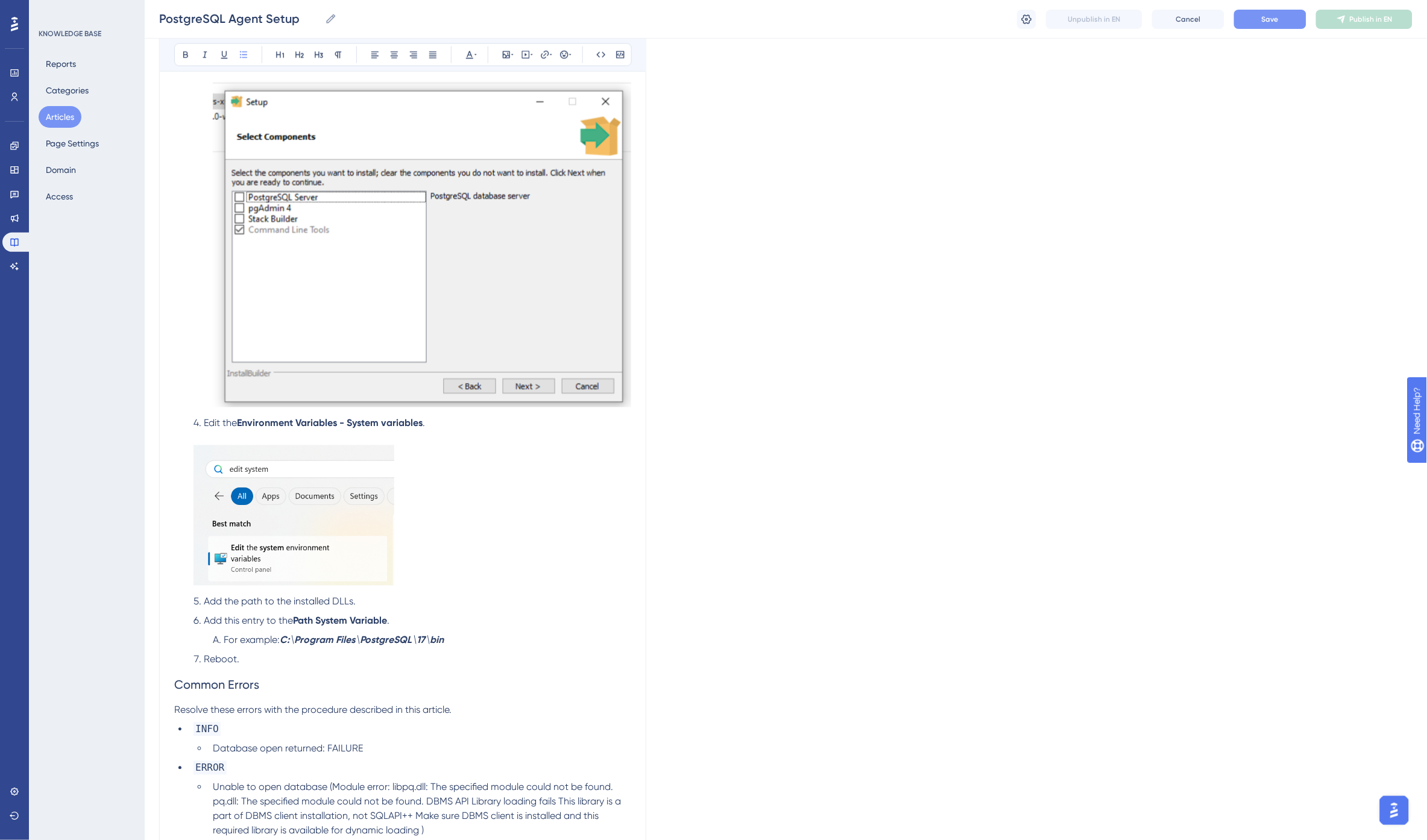
scroll to position [670, 0]
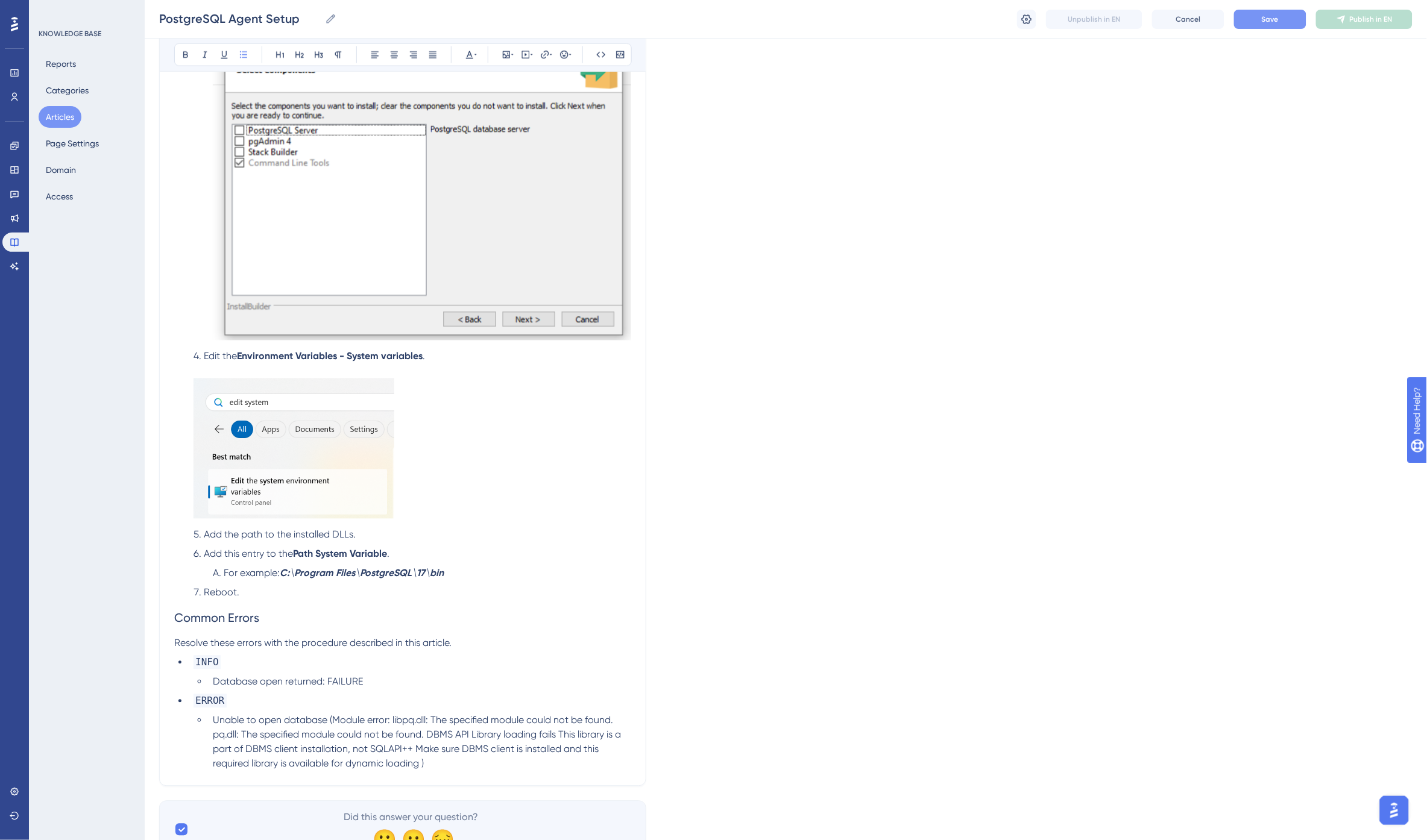
click at [484, 579] on li "For example: C:\Program Files\PostgreSQL\17\bin" at bounding box center [419, 573] width 423 height 15
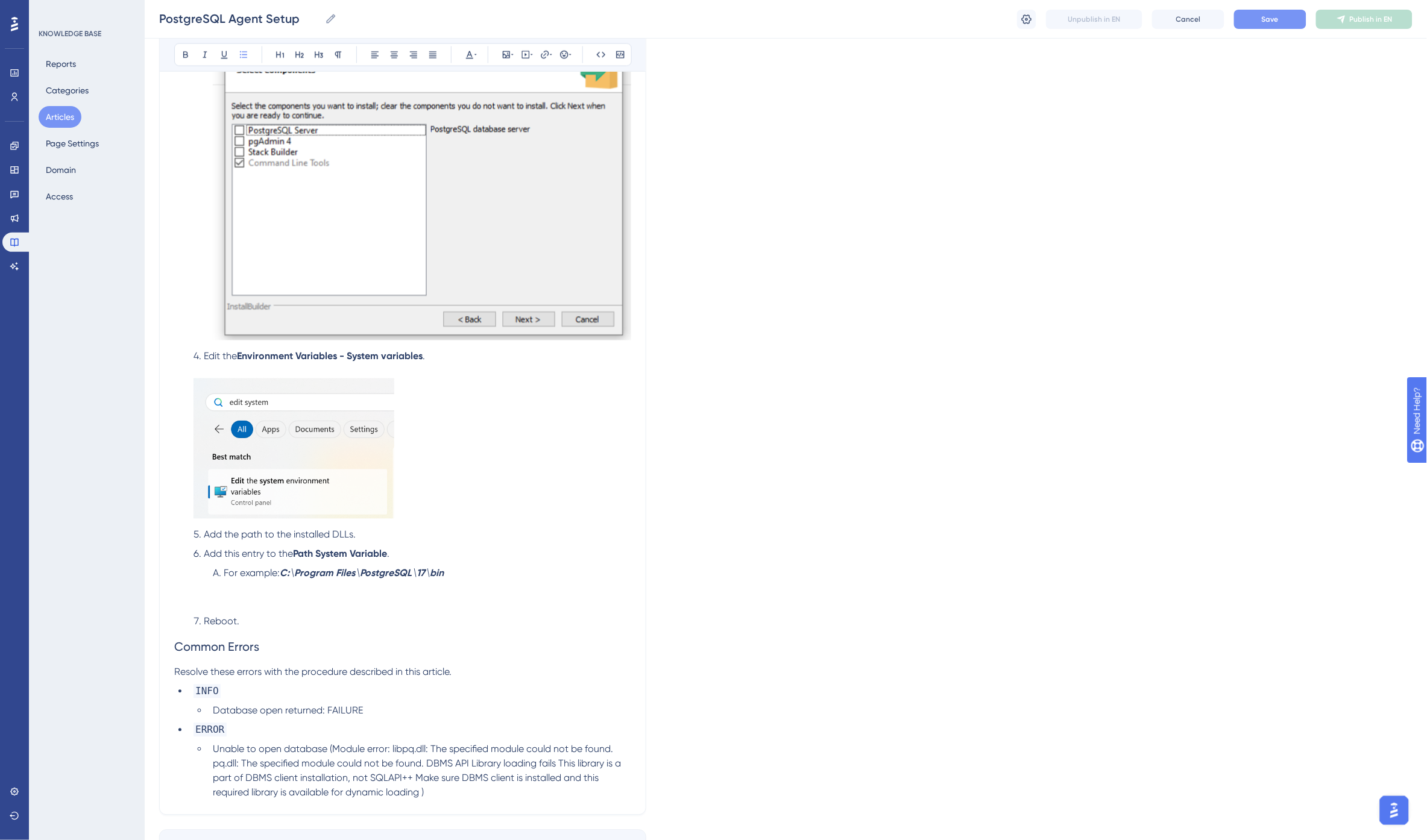
click at [253, 588] on li "For example: C:\Program Files\PostgreSQL\17\bin" at bounding box center [419, 588] width 423 height 43
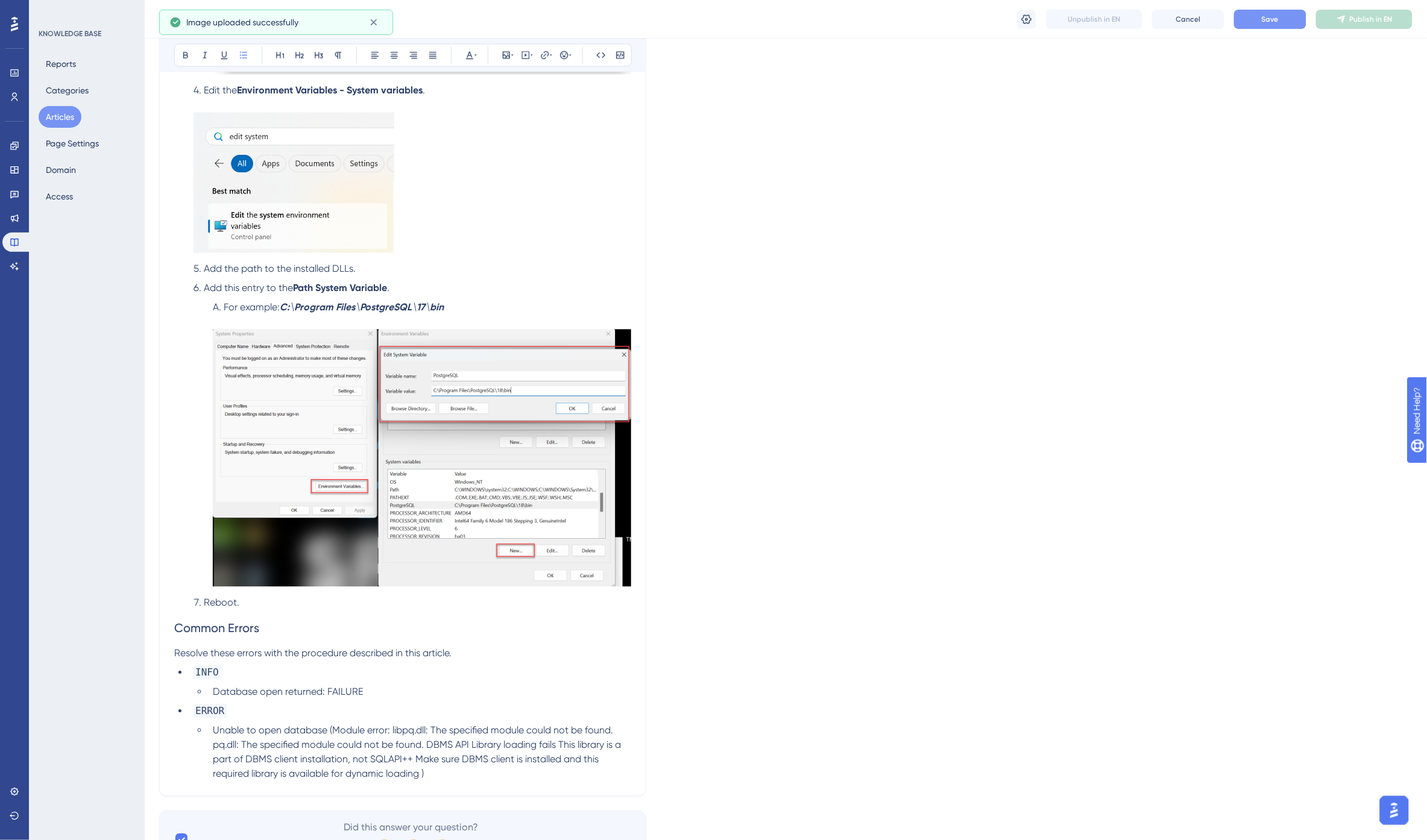
scroll to position [937, 0]
click at [254, 603] on li "Reboot." at bounding box center [409, 601] width 443 height 15
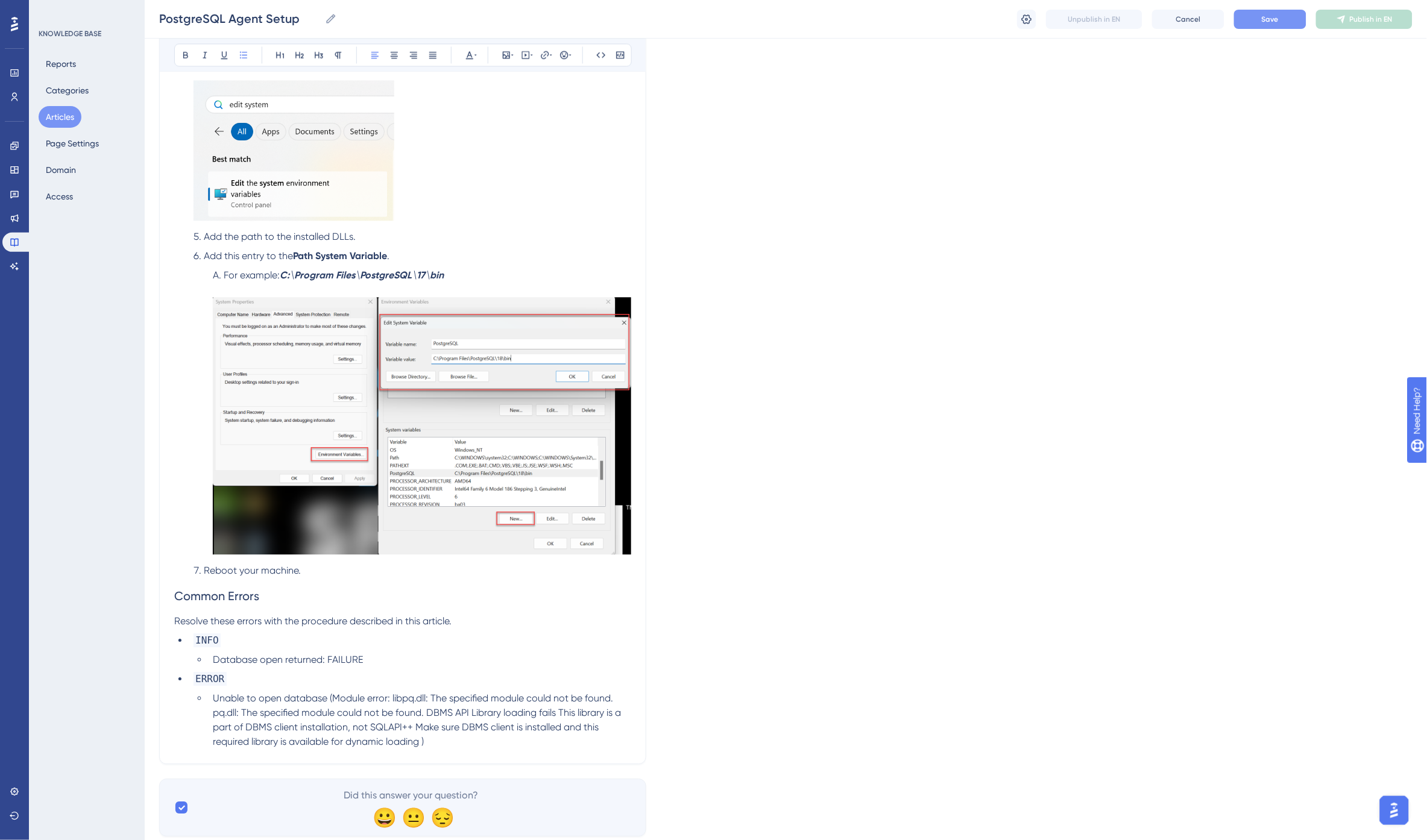
scroll to position [937, 0]
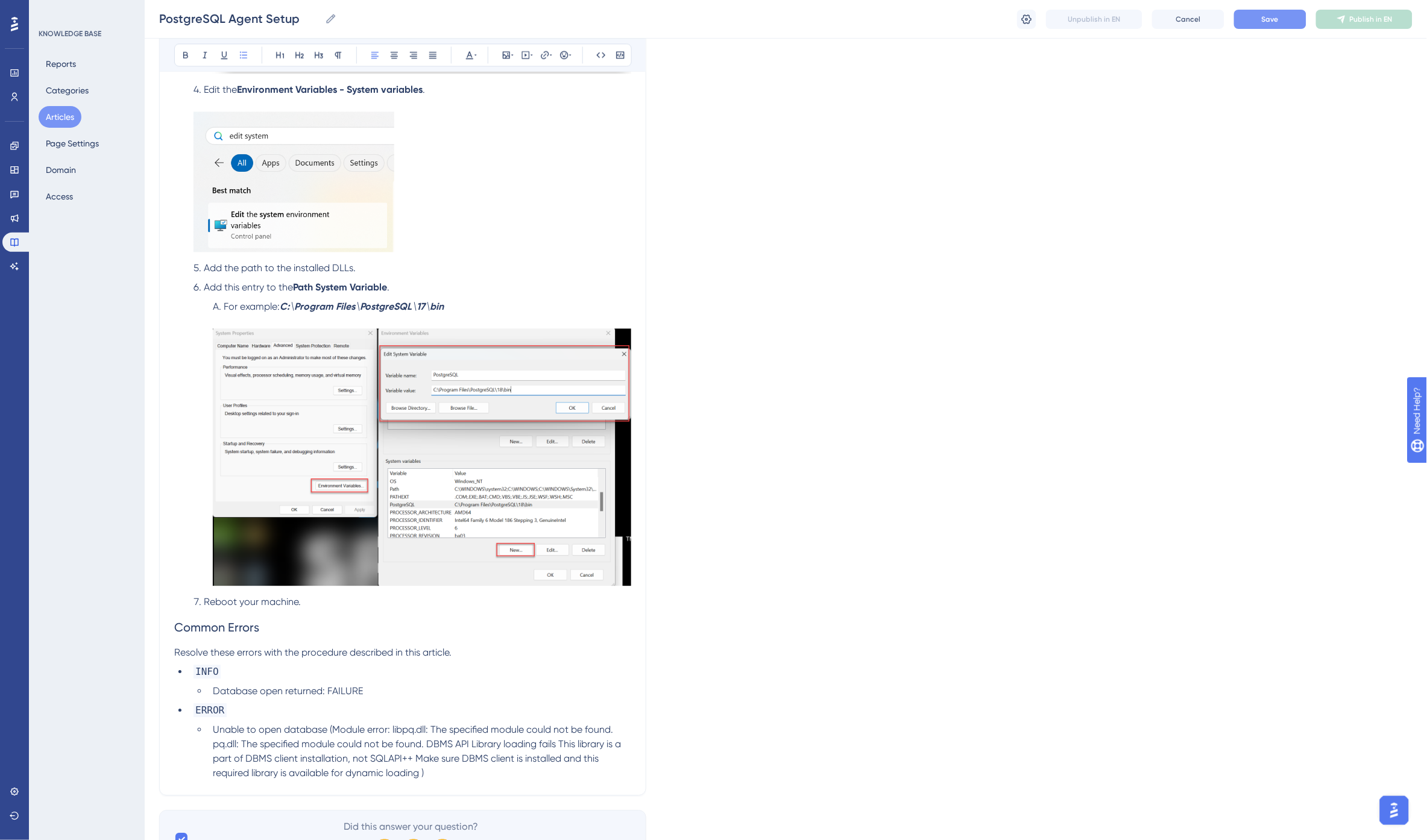
click at [484, 462] on img at bounding box center [422, 457] width 419 height 257
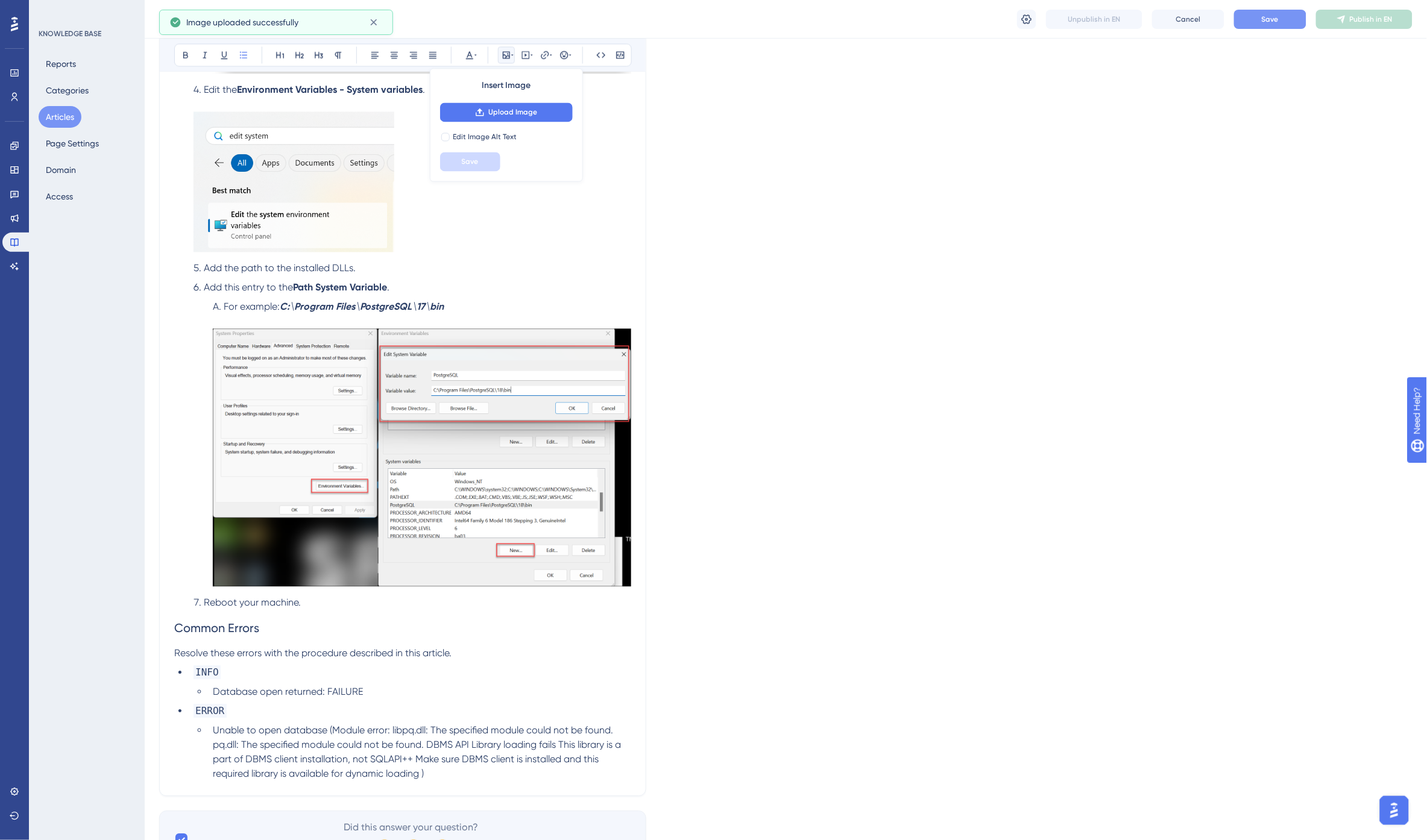
click at [395, 621] on h2 "Common Errors" at bounding box center [403, 628] width 457 height 36
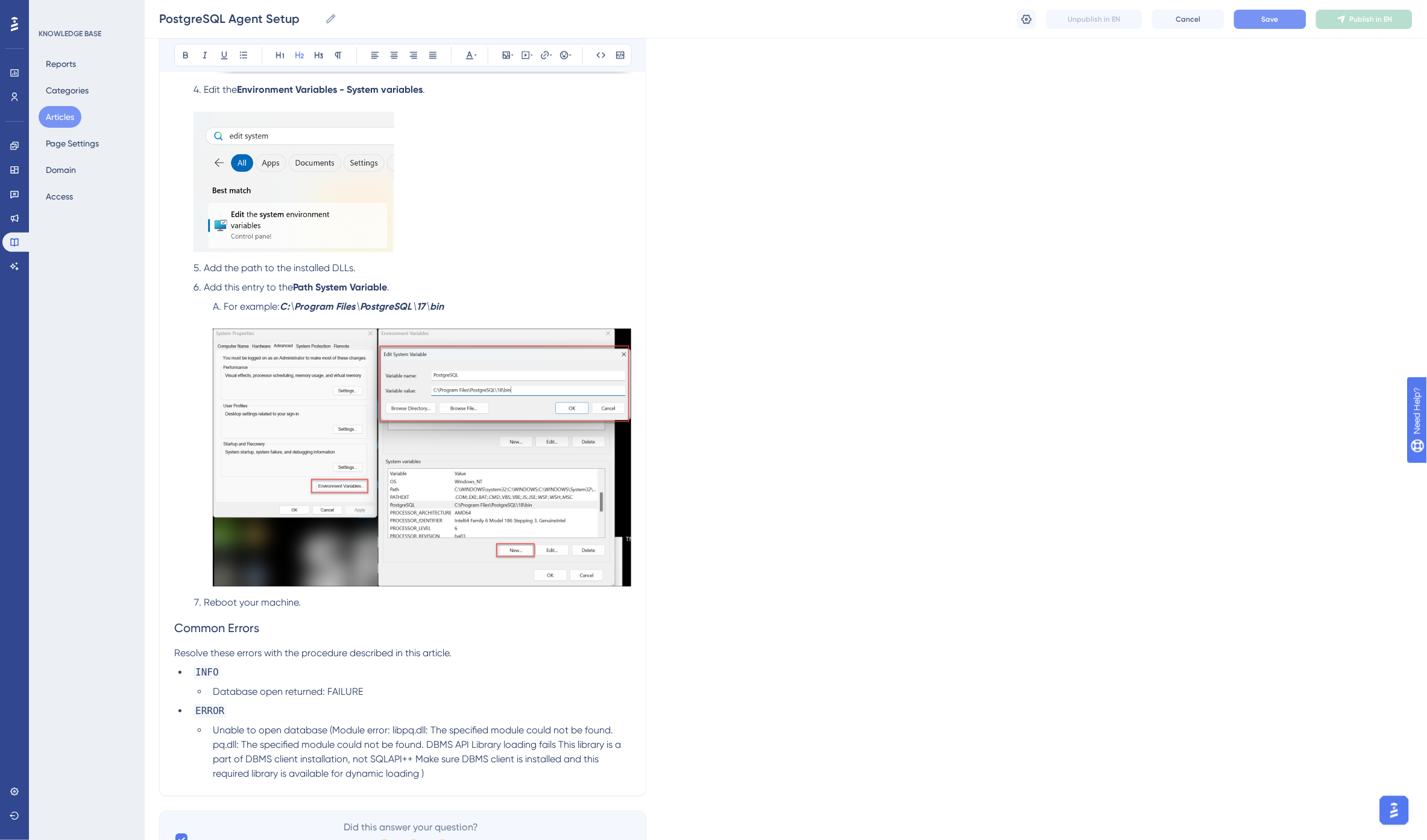
click at [232, 266] on span "Add the path to the installed DLLs." at bounding box center [280, 267] width 152 height 12
click at [429, 306] on strong "C:\Program Files\PostgreSQL\17\bin" at bounding box center [362, 306] width 164 height 12
click at [544, 284] on li "Add this entry to the Path System Variable ." at bounding box center [409, 287] width 443 height 15
click at [1268, 26] on button "Save" at bounding box center [1270, 19] width 72 height 19
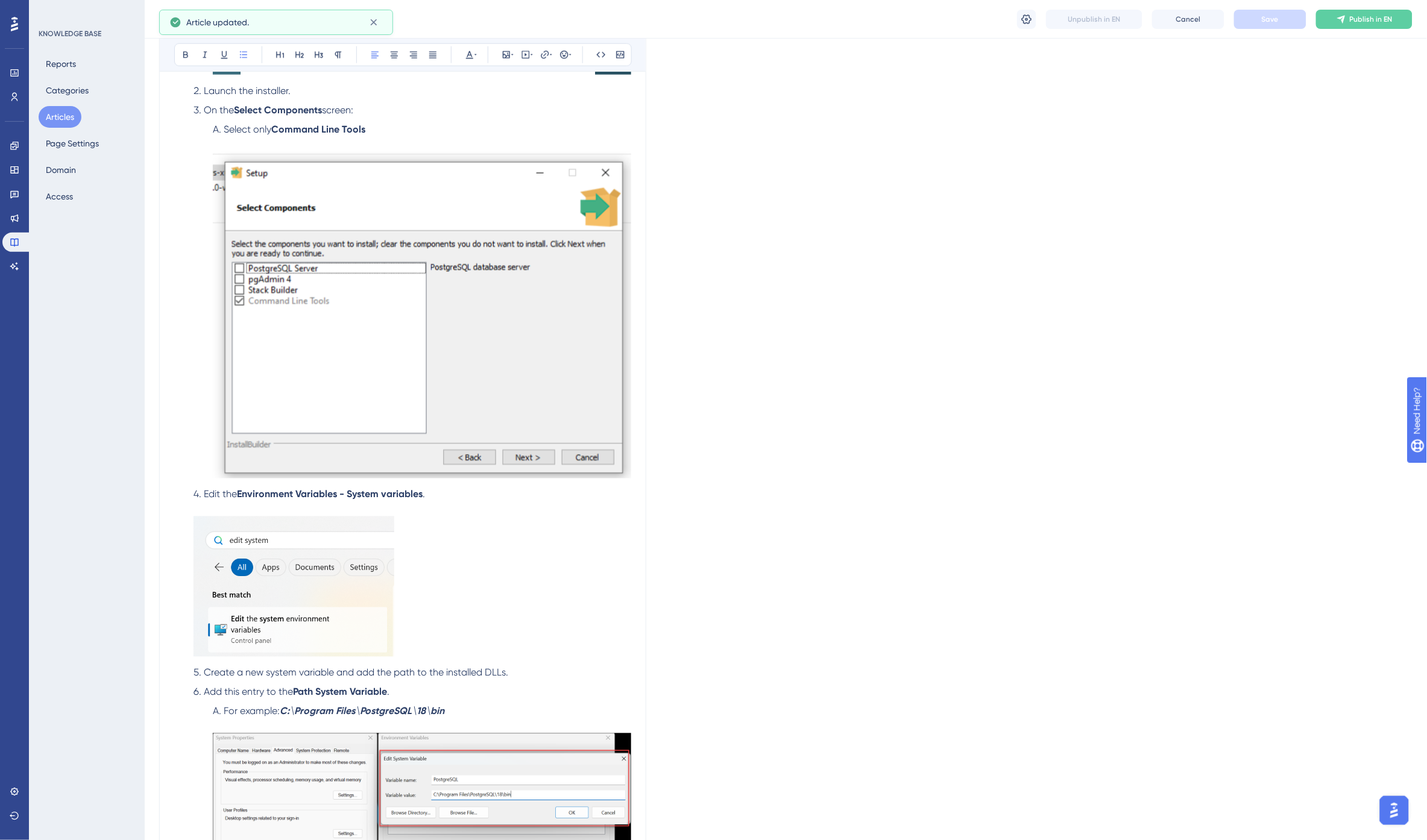
scroll to position [535, 0]
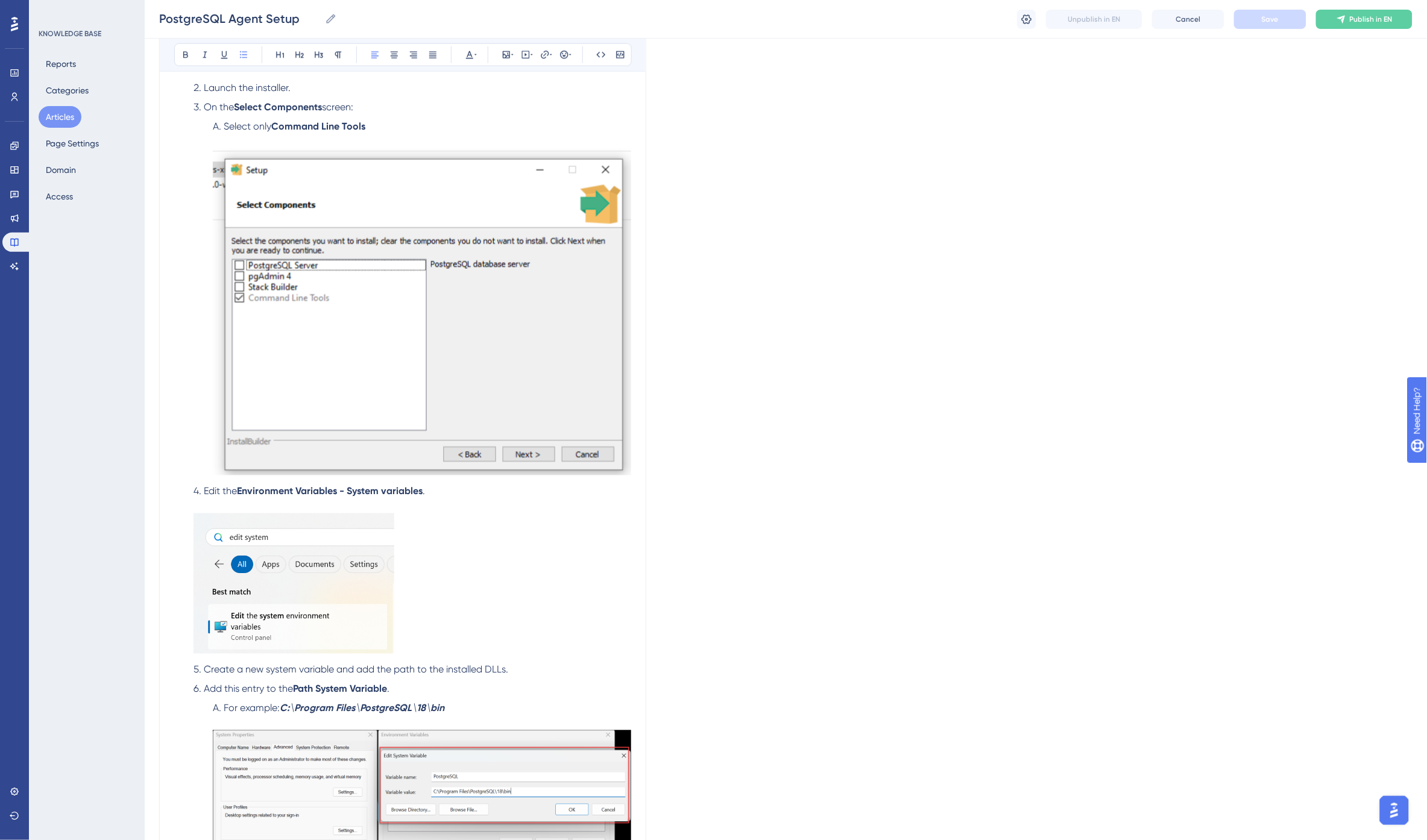
click at [273, 542] on img at bounding box center [294, 584] width 201 height 140
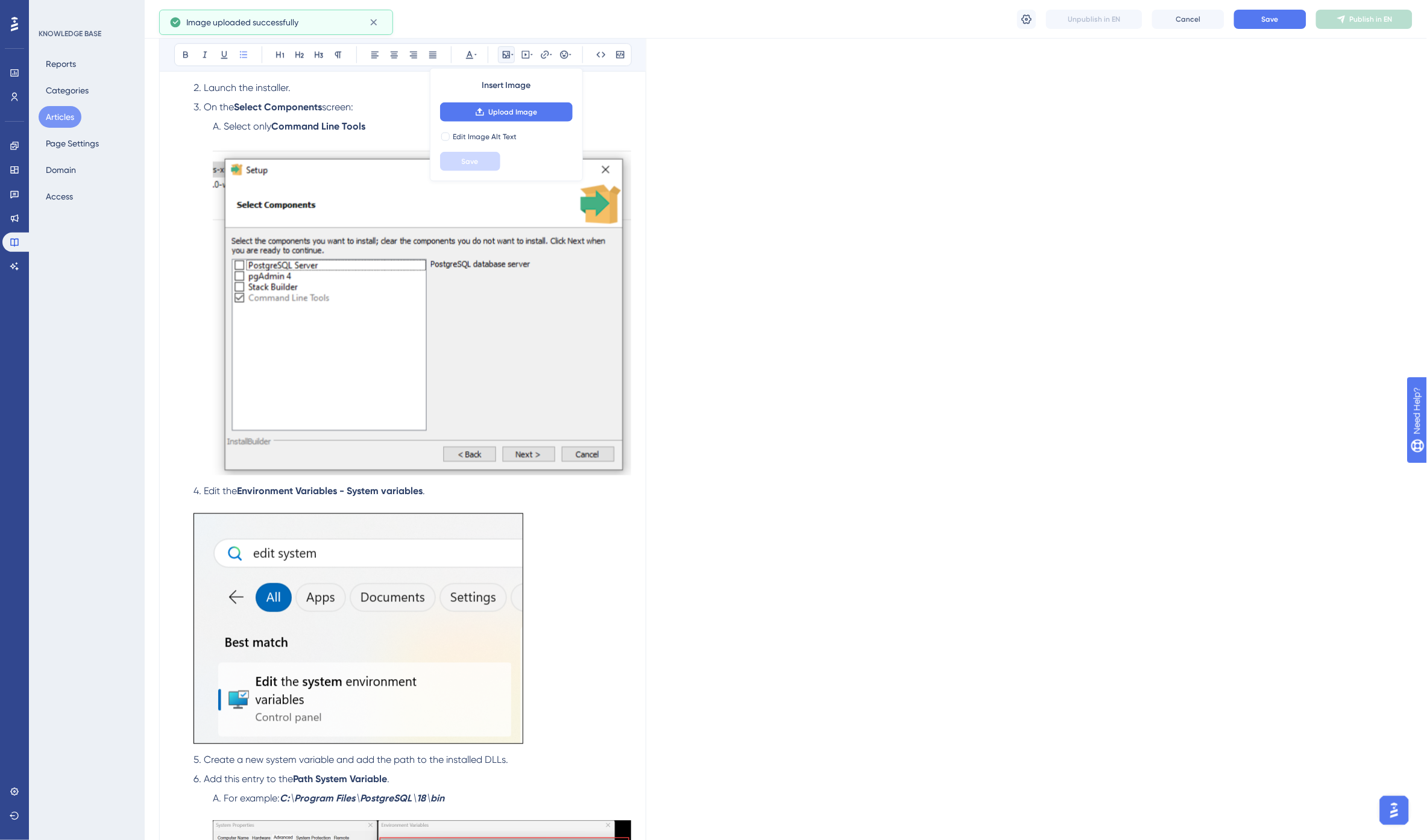
click at [387, 640] on img at bounding box center [358, 629] width 329 height 231
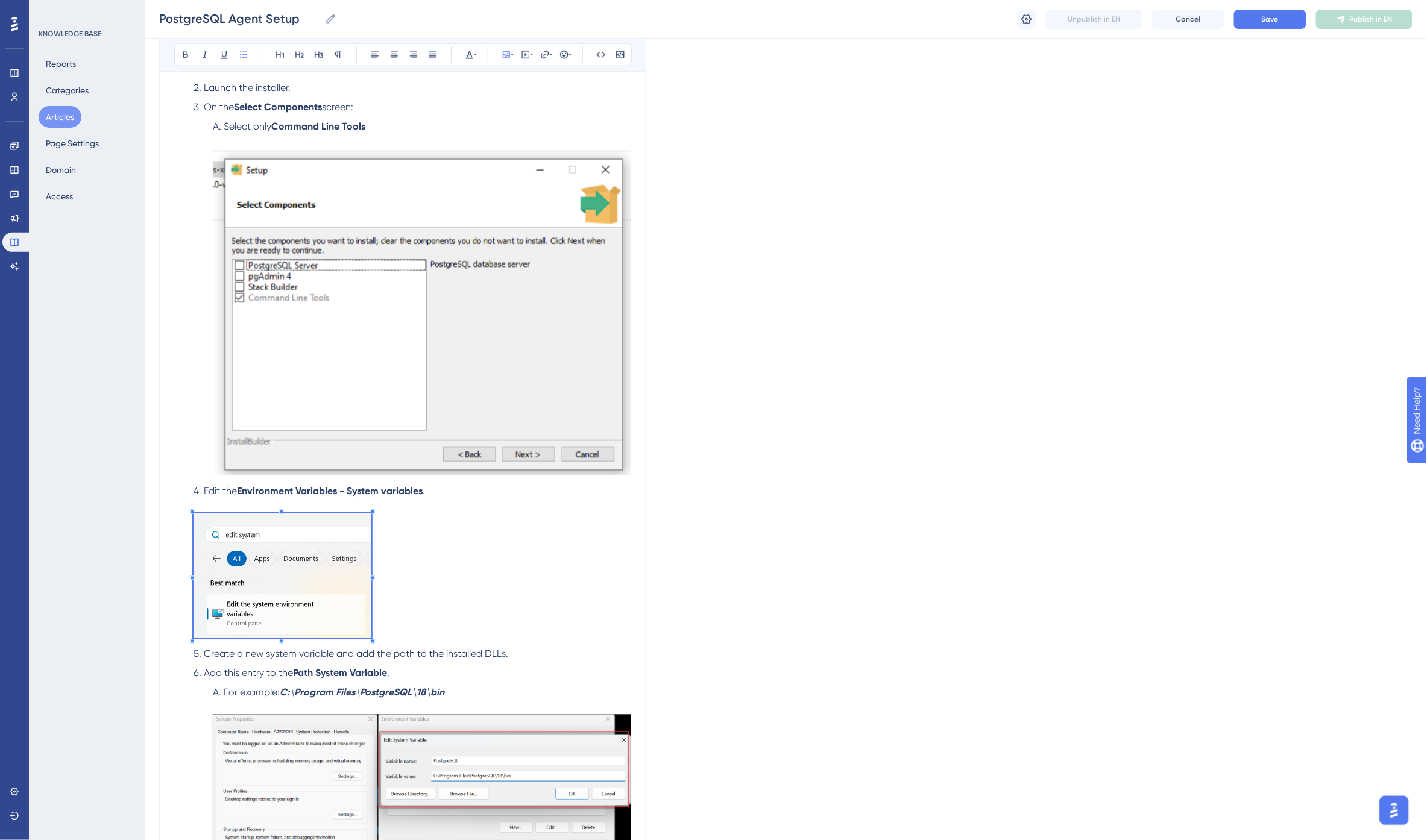
click at [371, 641] on div at bounding box center [372, 641] width 4 height 4
click at [467, 621] on li "Edit the Environment Variables - System variables ." at bounding box center [409, 563] width 443 height 158
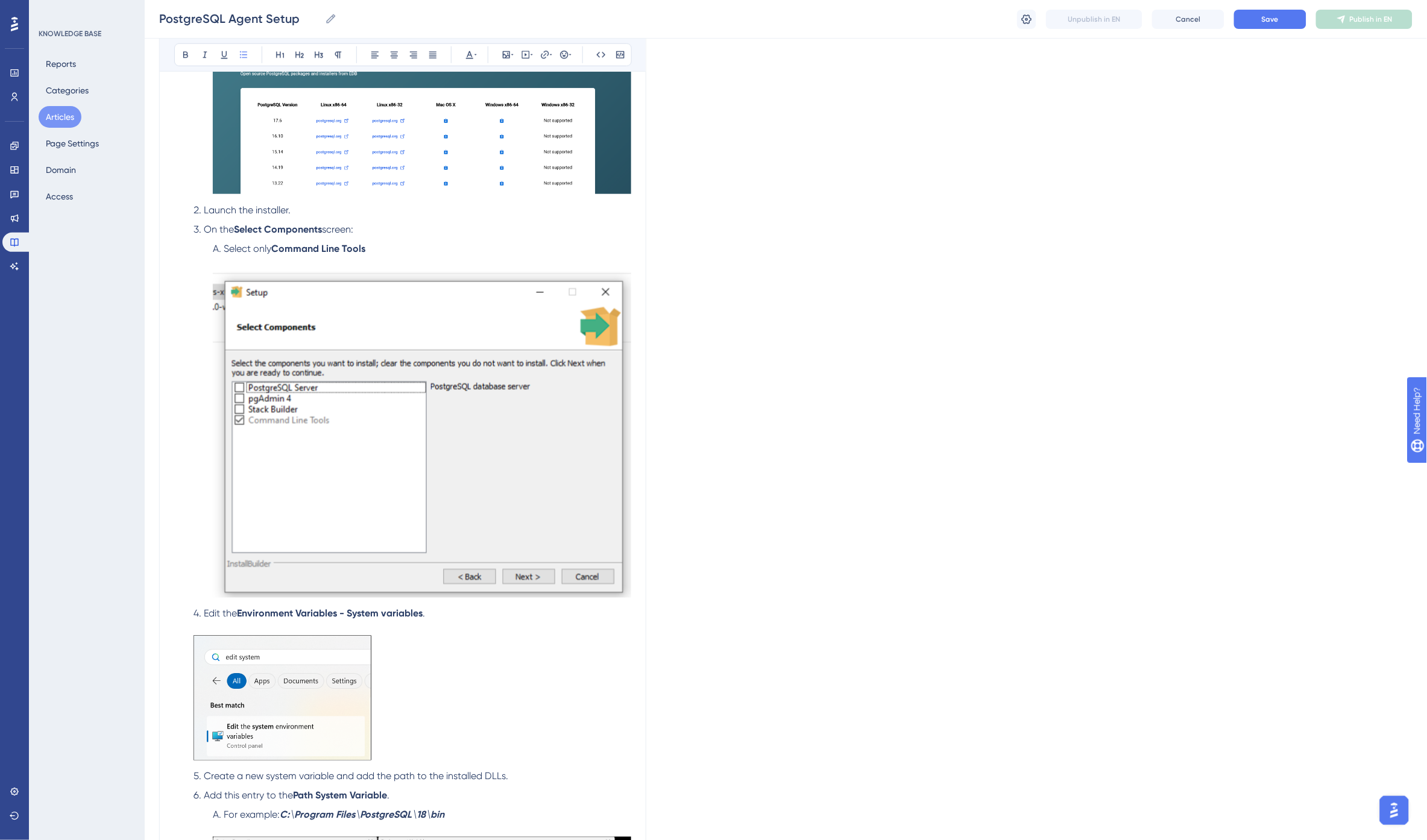
scroll to position [401, 0]
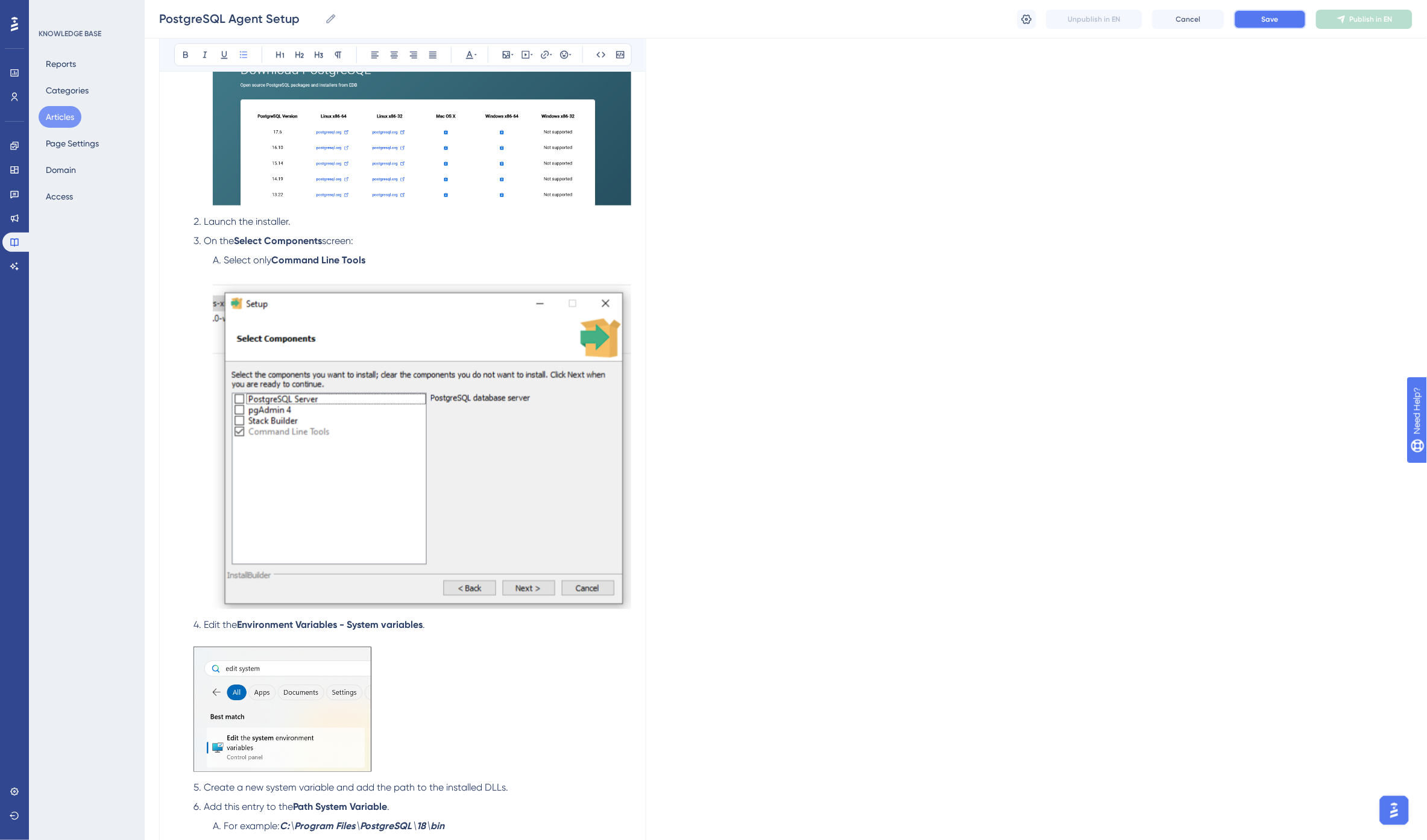
click at [1269, 20] on span "Save" at bounding box center [1270, 19] width 17 height 9
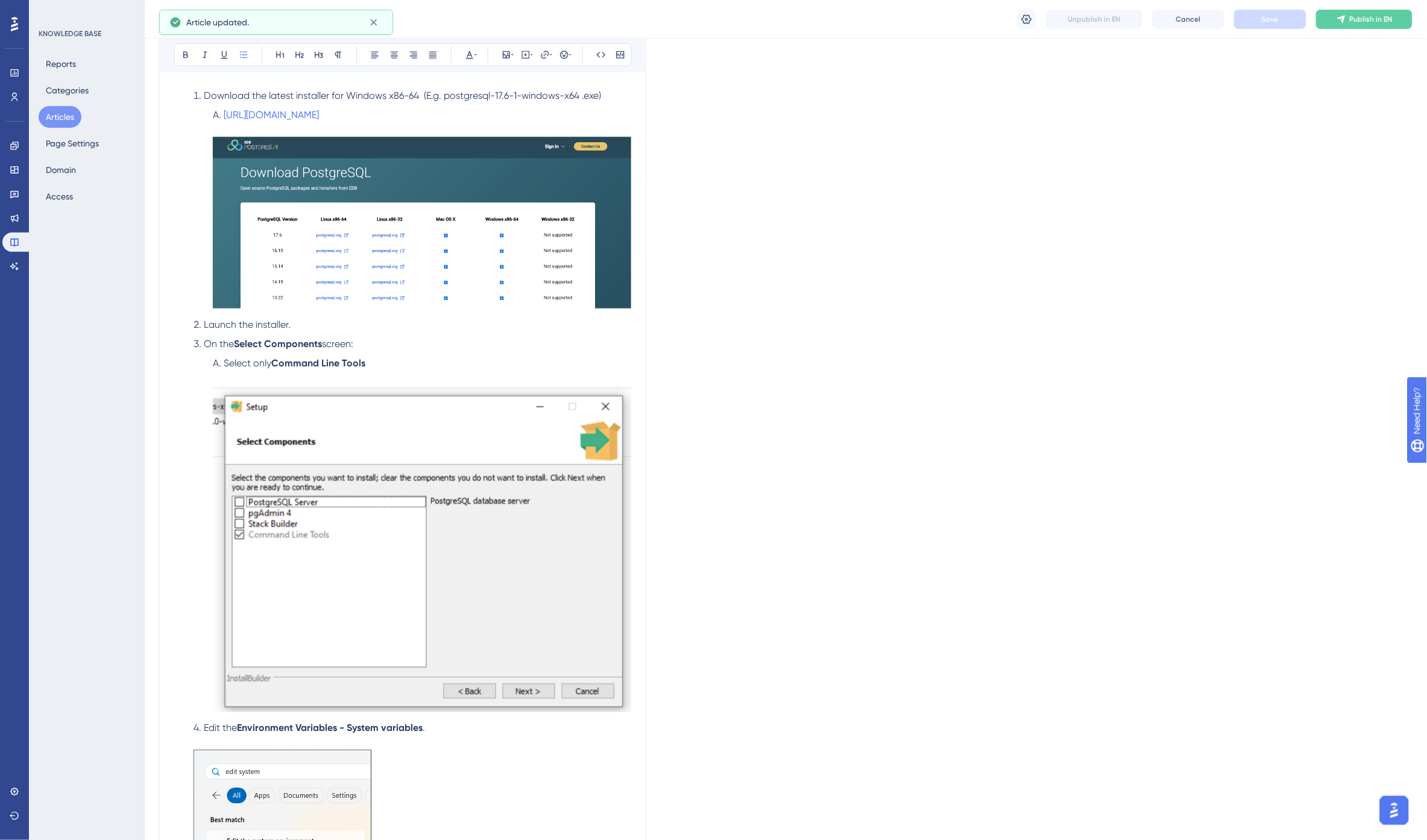
scroll to position [0, 0]
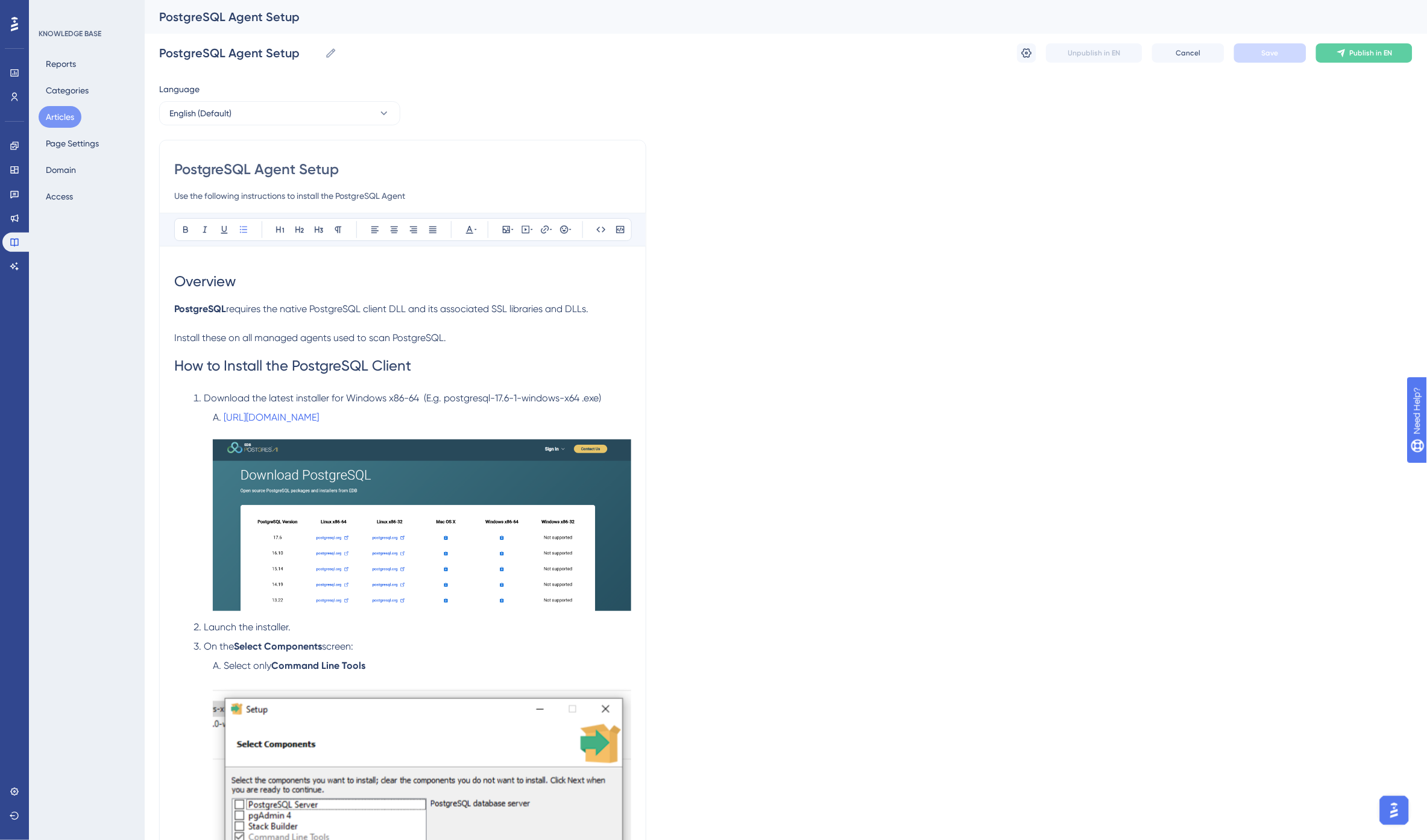
click at [408, 310] on span "requires the native PostgreSQL client DLL and its associated SSL libraries and …" at bounding box center [407, 308] width 362 height 12
drag, startPoint x: 260, startPoint y: 315, endPoint x: 258, endPoint y: 333, distance: 18.1
click at [284, 336] on span "Install these on all managed agents used to scan PostgreSQL." at bounding box center [310, 338] width 272 height 12
click at [277, 340] on span "Install these on all managed agents used to scan PostgreSQL." at bounding box center [310, 338] width 272 height 12
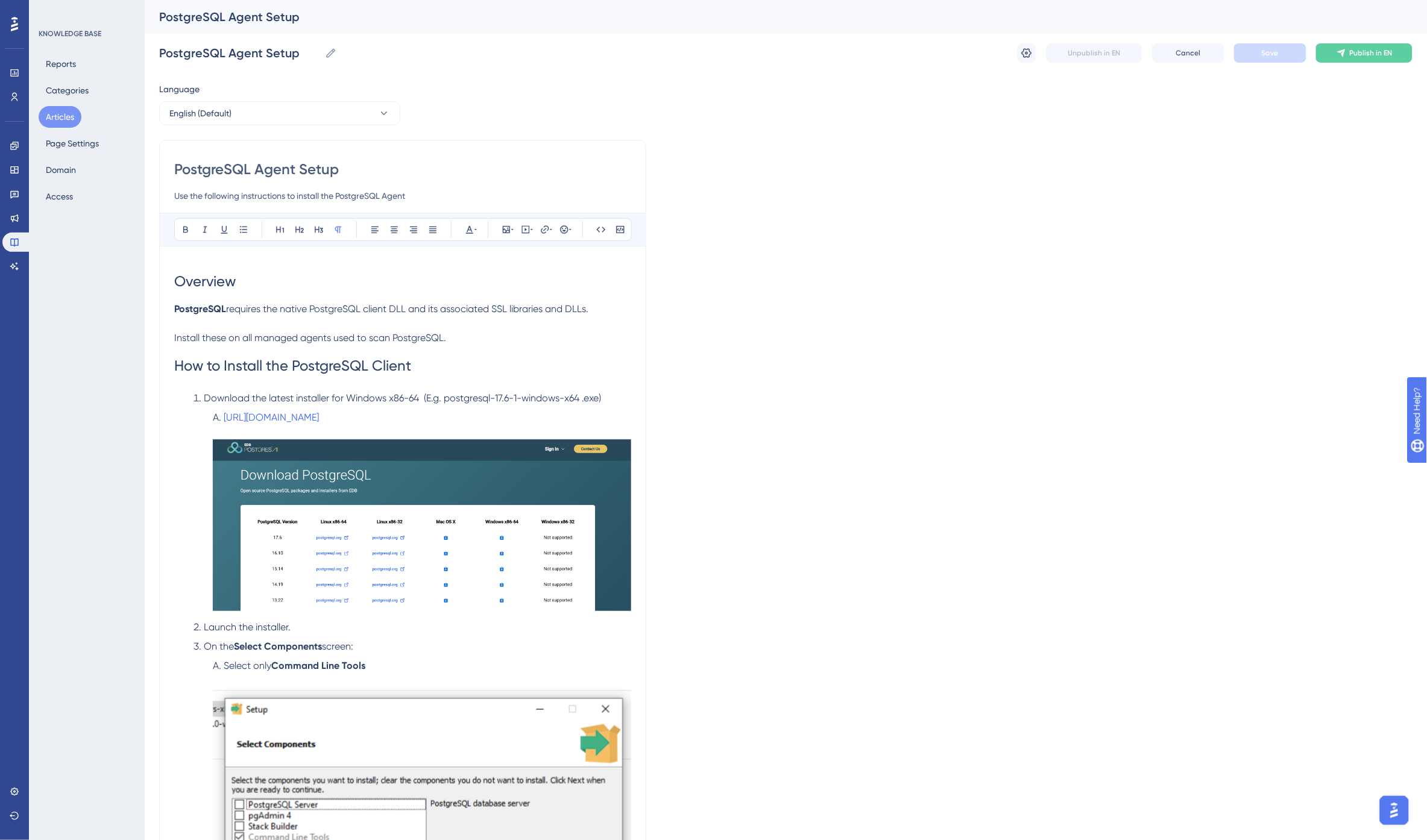
click at [229, 336] on span "Install these on all managed agents used to scan PostgreSQL." at bounding box center [310, 338] width 272 height 12
click at [298, 309] on span "requires the native PostgreSQL client DLL and its associated SSL libraries and …" at bounding box center [407, 308] width 362 height 12
click at [460, 364] on h1 "How to Install the PostgreSQL Client" at bounding box center [403, 366] width 457 height 41
click at [1287, 52] on button "Save" at bounding box center [1270, 53] width 72 height 19
click at [416, 196] on input "Use the following instructions to install the PostgreSQL Agent" at bounding box center [403, 195] width 457 height 15
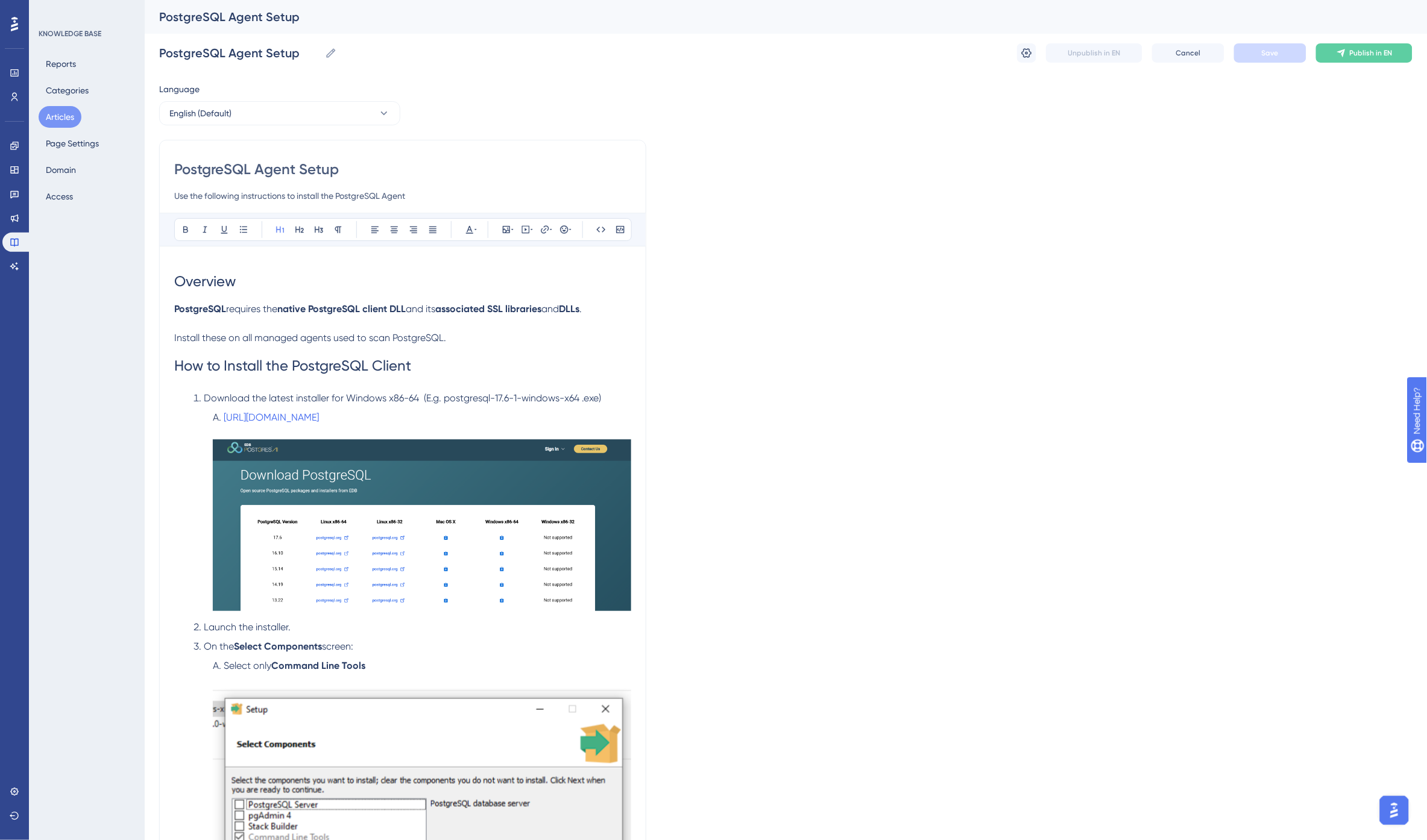
click at [332, 167] on input "PostgreSQL Agent Setup" at bounding box center [403, 169] width 457 height 19
click at [323, 167] on input "PostgreSQL Agent Setup" at bounding box center [403, 169] width 457 height 19
type input "PostgreSQL Agent"
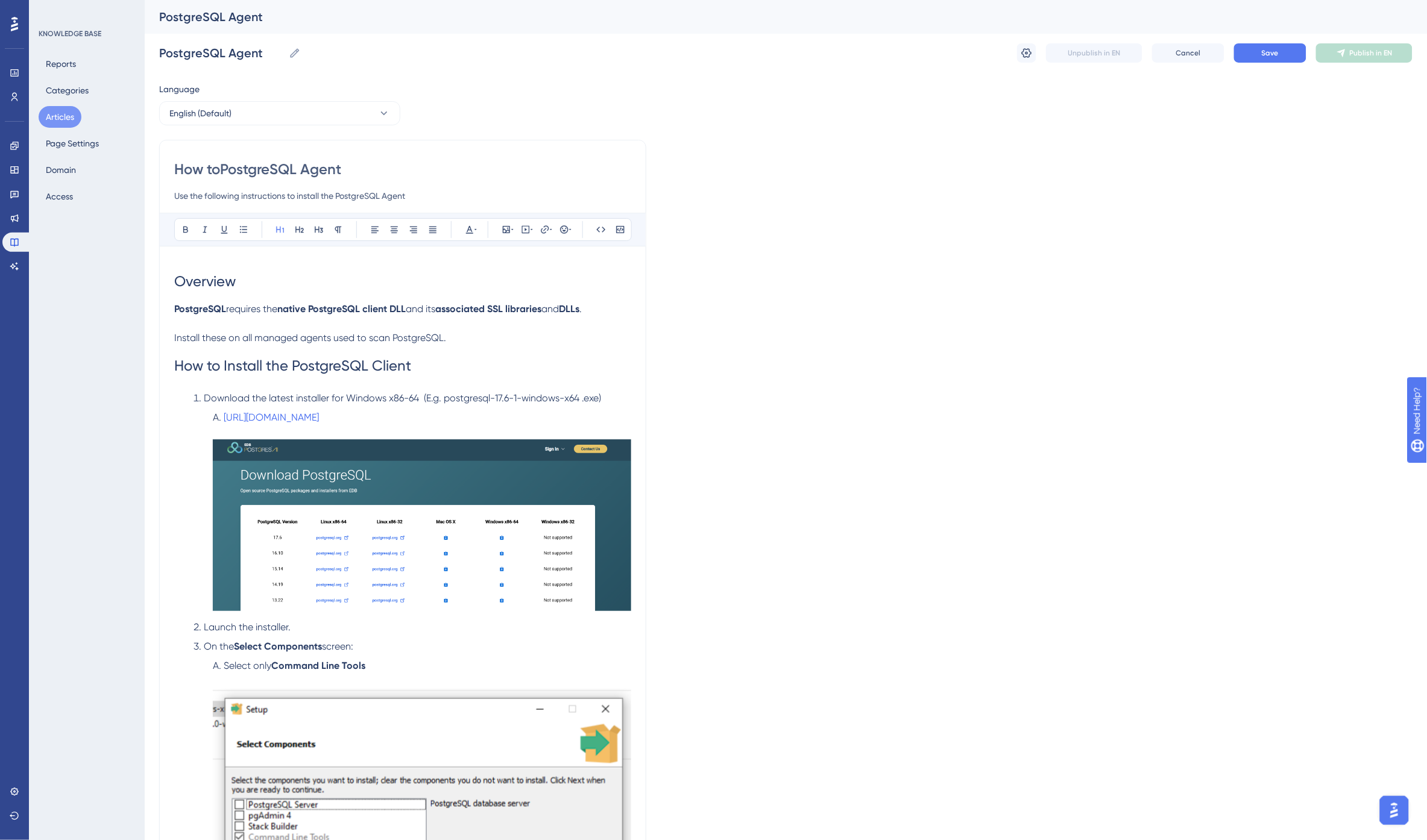
type input "How to PostgreSQL Agent"
type input "How to inPostgreSQL Agent"
type input "How to insPostgreSQL Agent"
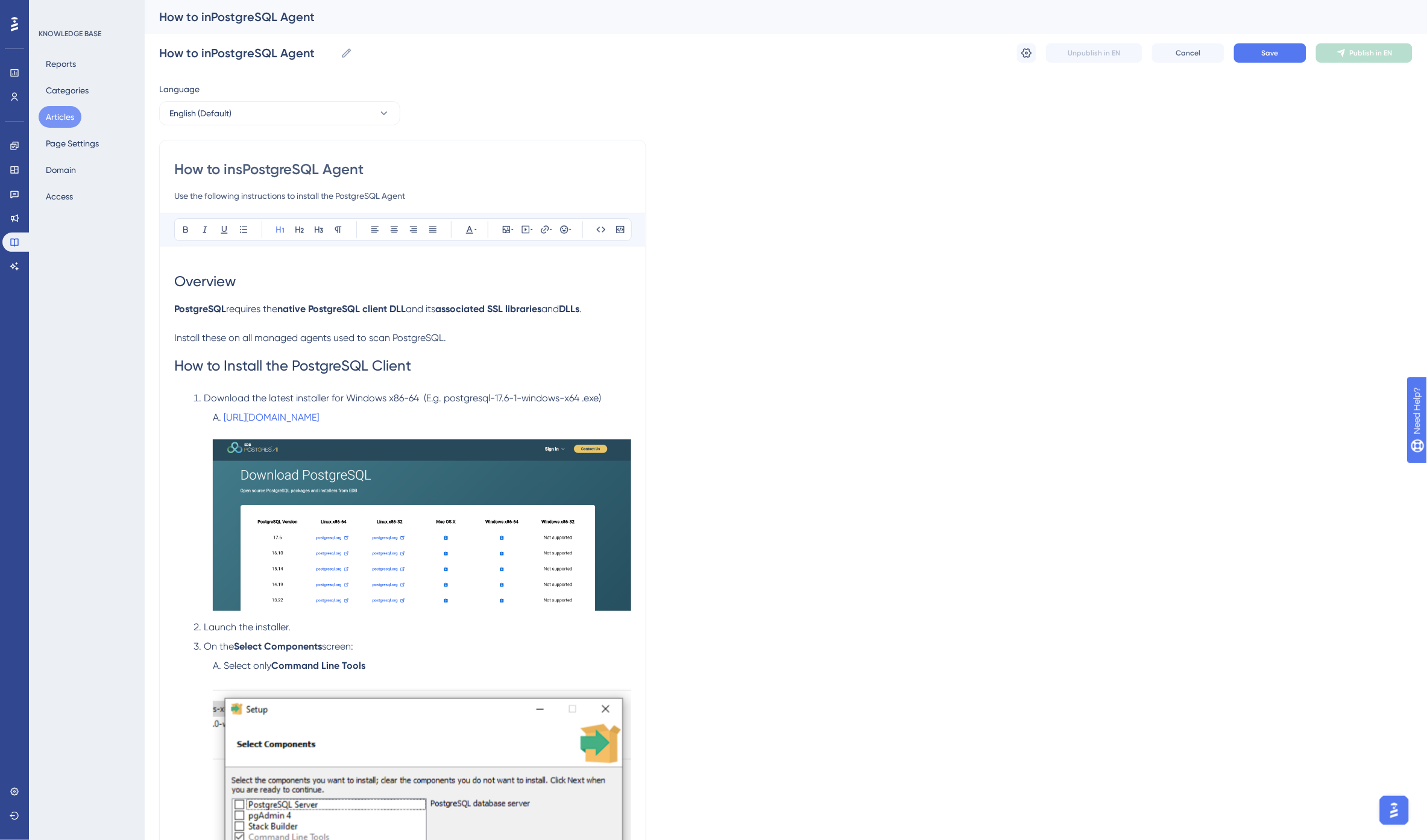
type input "How to insPostgreSQL Agent"
type input "How to Install and SetPostgreSQL Agent"
type input "How to Install and Set Up PostgreSQL Agent"
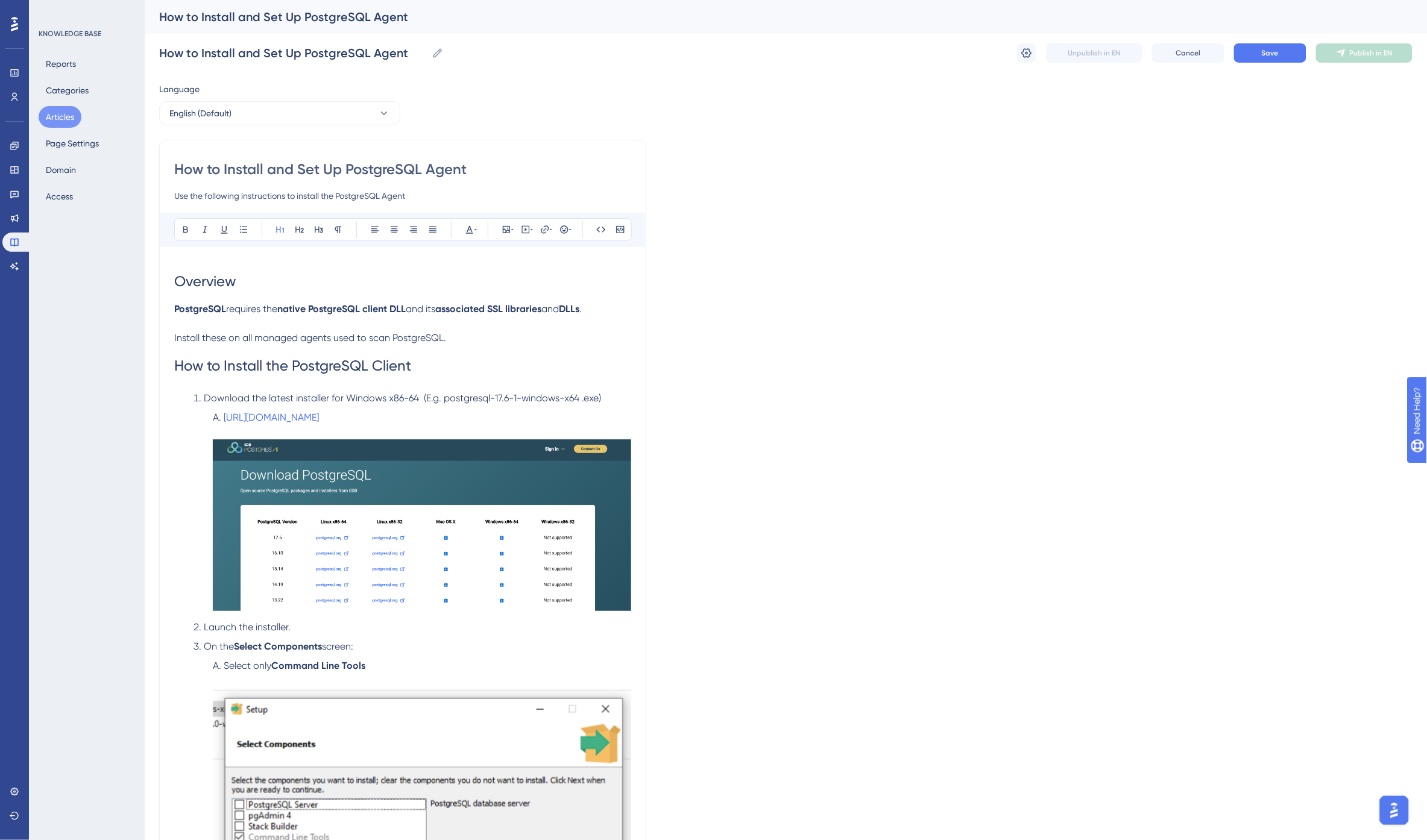
click at [451, 170] on input "How to Install and Set Up PostgreSQL Agent" at bounding box center [403, 169] width 457 height 19
drag, startPoint x: 960, startPoint y: 207, endPoint x: 1132, endPoint y: 105, distance: 200.0
click at [1276, 58] on button "Save" at bounding box center [1270, 53] width 72 height 19
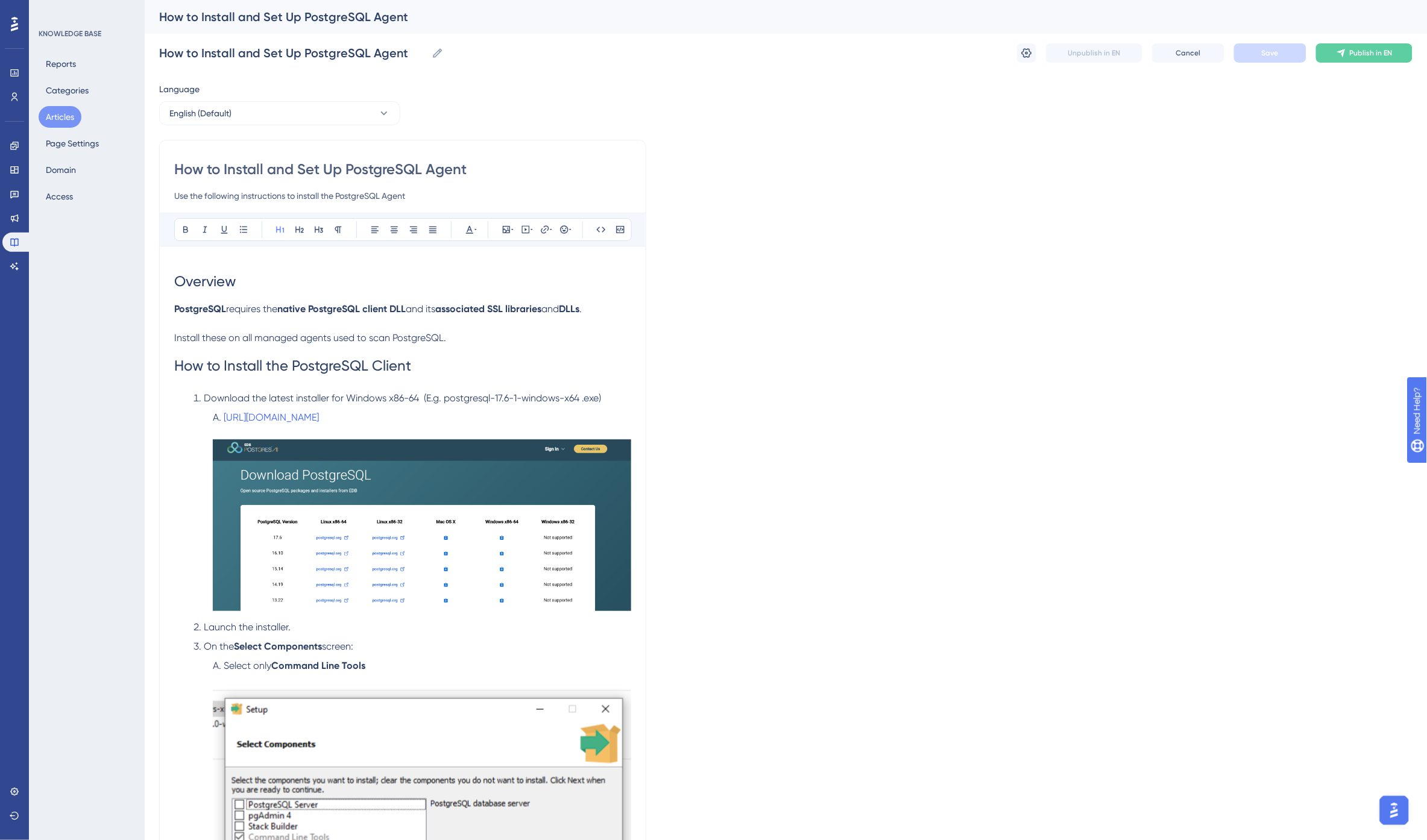
click at [430, 394] on span "Download the latest installer for Windows x86-64 (E.g. postgresql-17.6-1-window…" at bounding box center [402, 398] width 398 height 12
click at [410, 165] on input "How to Install and Set Up PostgreSQL Agent" at bounding box center [403, 169] width 457 height 19
click at [453, 166] on input "How to Install and Set Up PostgreSQL Agent" at bounding box center [403, 169] width 457 height 19
type input "How to Install and Set Up PostgreSQL c"
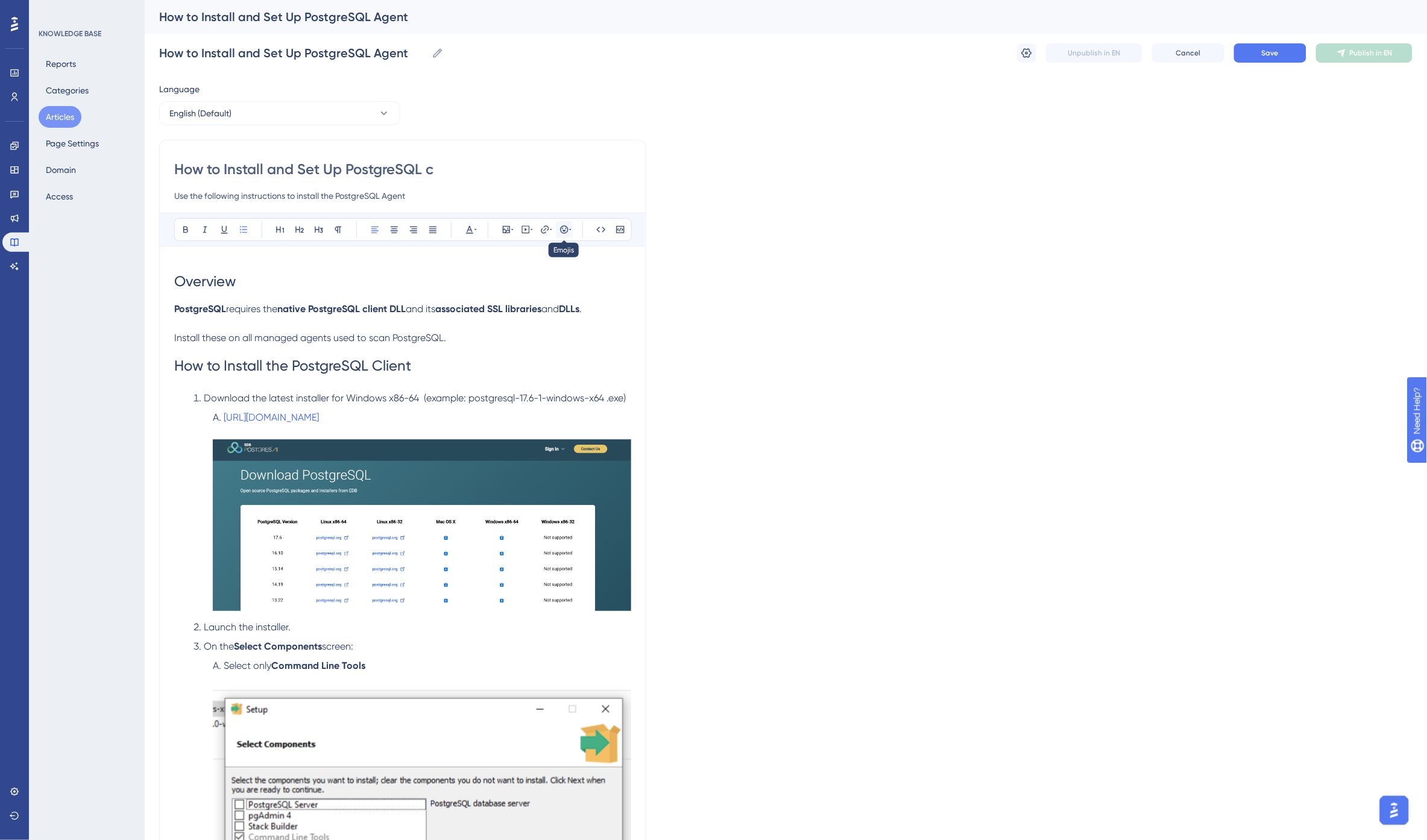
type input "How to Install and Set Up PostgreSQL c"
type input "How to Install and Set Up PostgreSQL CLient"
type input "How to Install and Set Up PostgreSQL Cient"
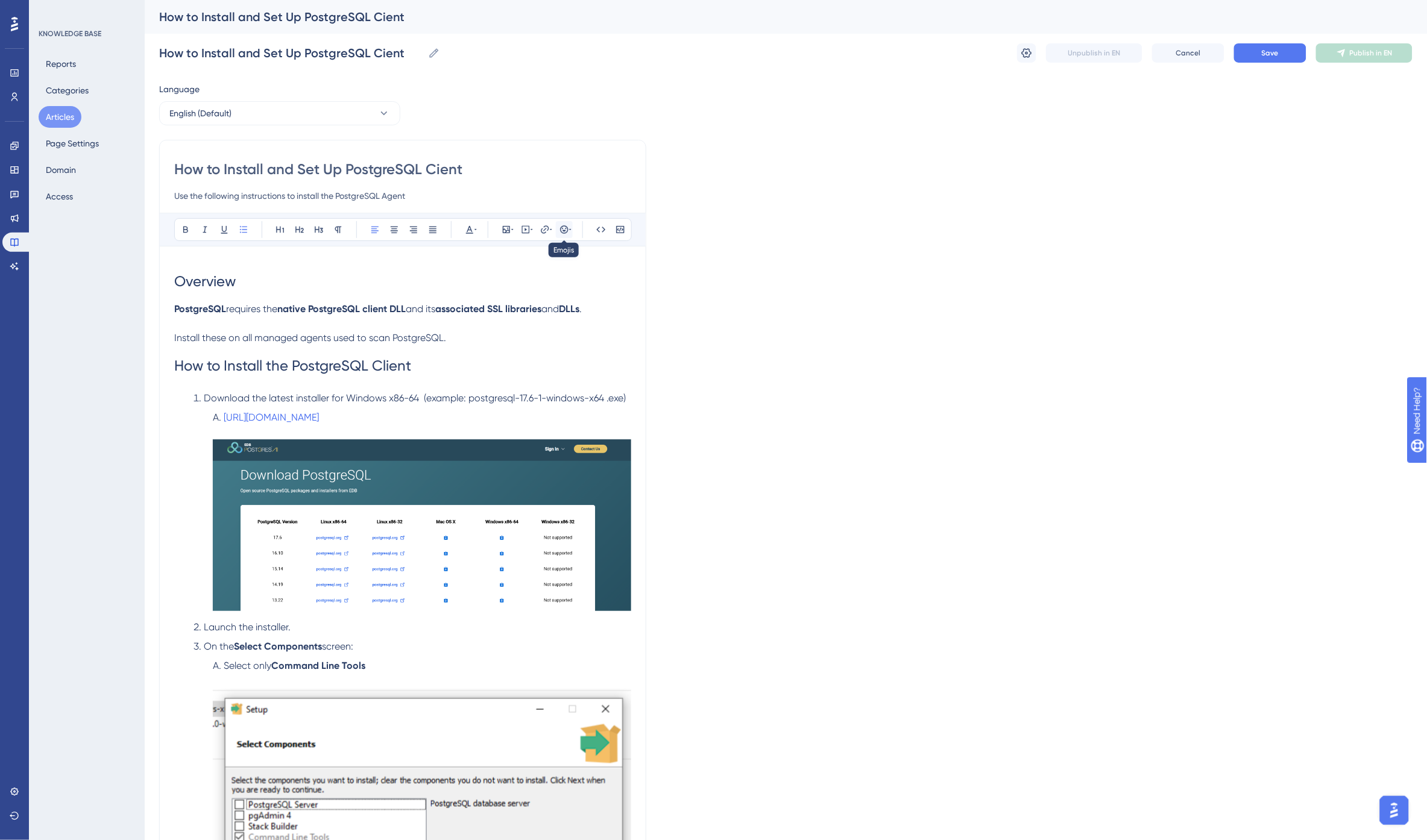
type input "How to Install and Set Up PostgreSQL Client"
click at [402, 195] on input "Use the following instructions to install the PostgreSQL Agent" at bounding box center [403, 195] width 457 height 15
type input "Use the following instructions to install the PostgreSQL Client on all managed …"
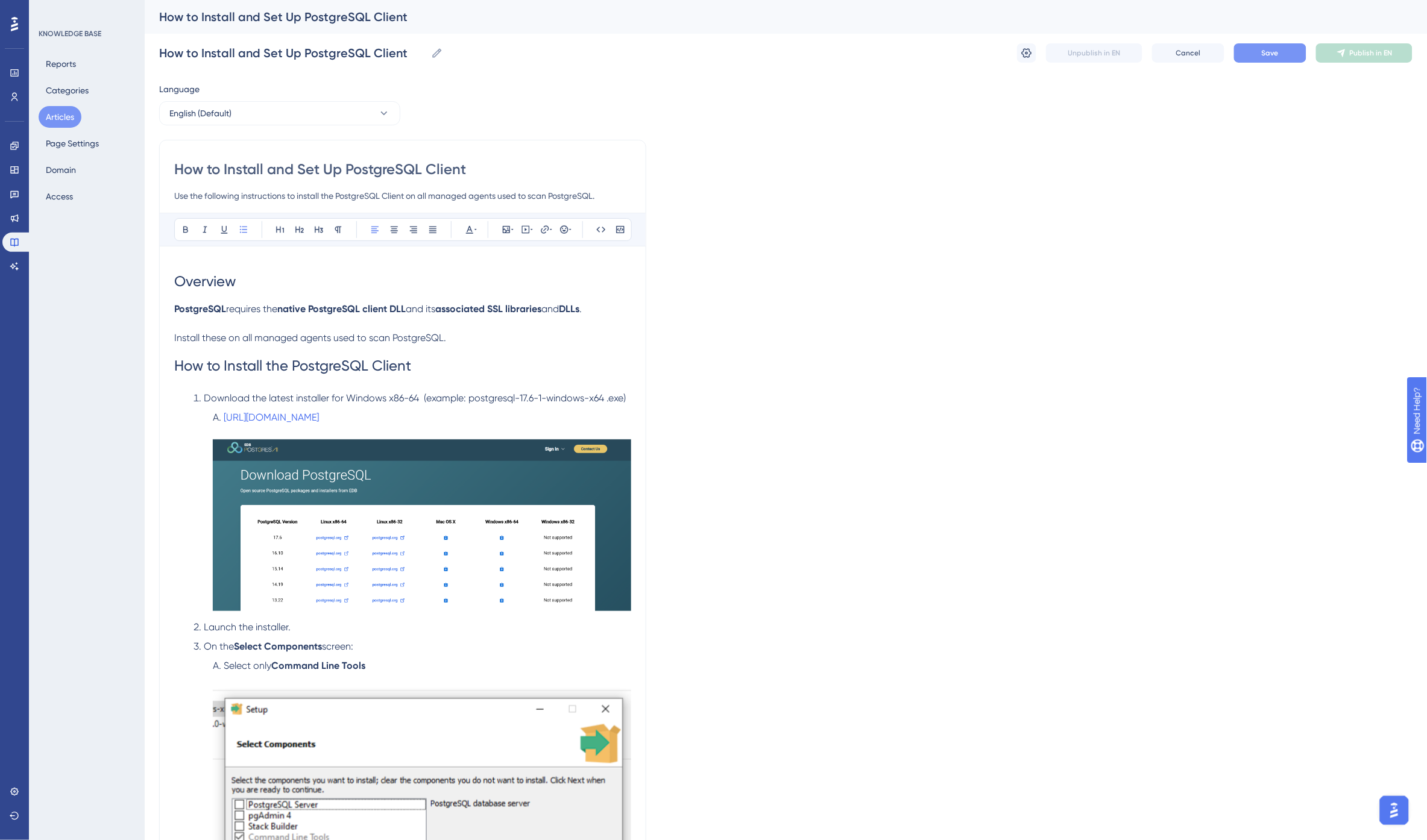
click at [1263, 53] on span "Save" at bounding box center [1270, 53] width 17 height 9
click at [1366, 53] on span "Publish in EN" at bounding box center [1370, 53] width 43 height 9
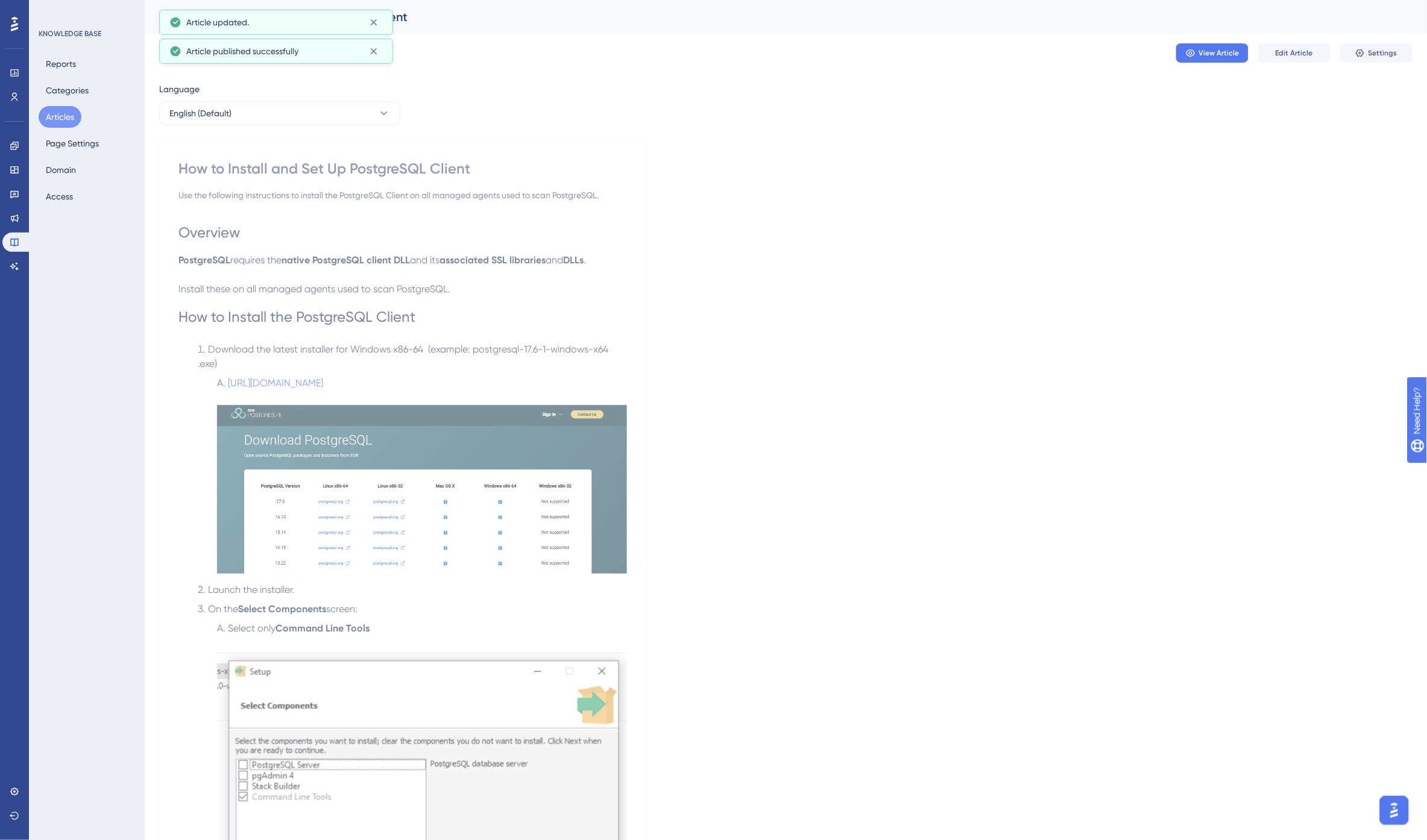
click at [63, 117] on button "Articles" at bounding box center [60, 117] width 43 height 22
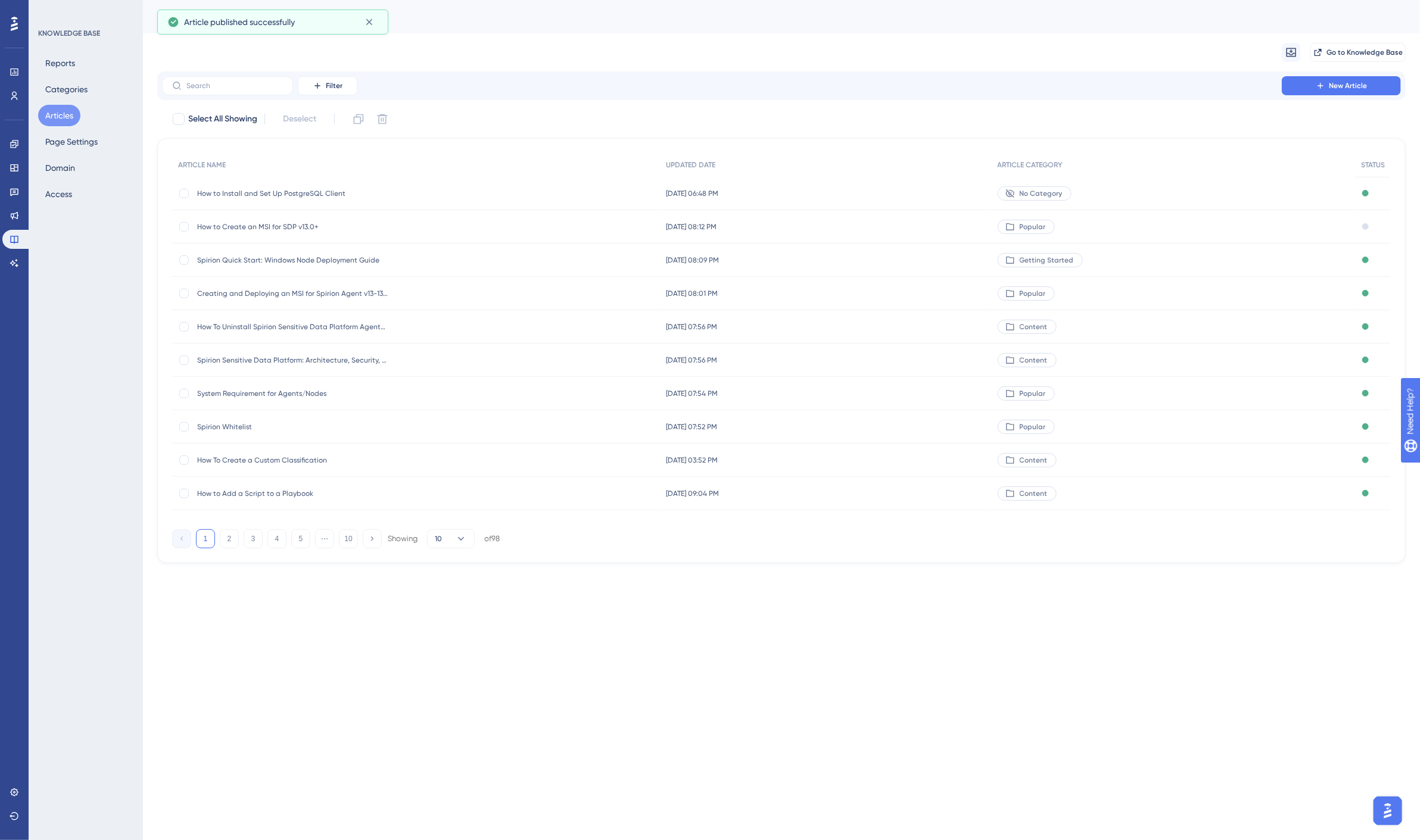
click at [679, 34] on div "Migrate from Go to Knowledge Base" at bounding box center [781, 53] width 1248 height 38
drag, startPoint x: 17, startPoint y: 264, endPoint x: 299, endPoint y: 175, distance: 295.7
click at [17, 264] on icon at bounding box center [14, 263] width 8 height 8
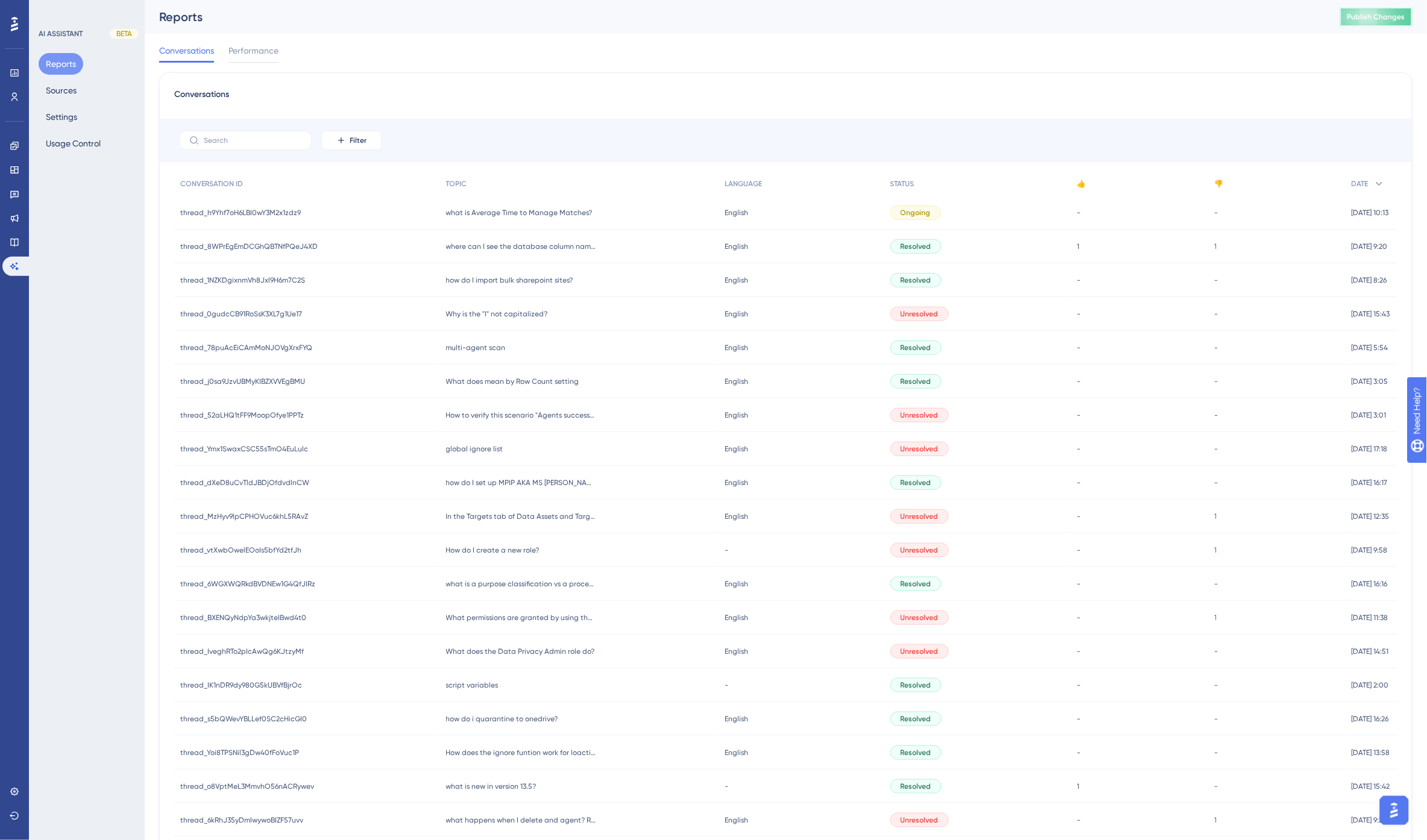
click at [1387, 15] on span "Publish Changes" at bounding box center [1376, 17] width 58 height 9
click at [857, 40] on div "Conversations Performance" at bounding box center [785, 53] width 1253 height 39
click at [68, 118] on button "Settings" at bounding box center [61, 117] width 46 height 22
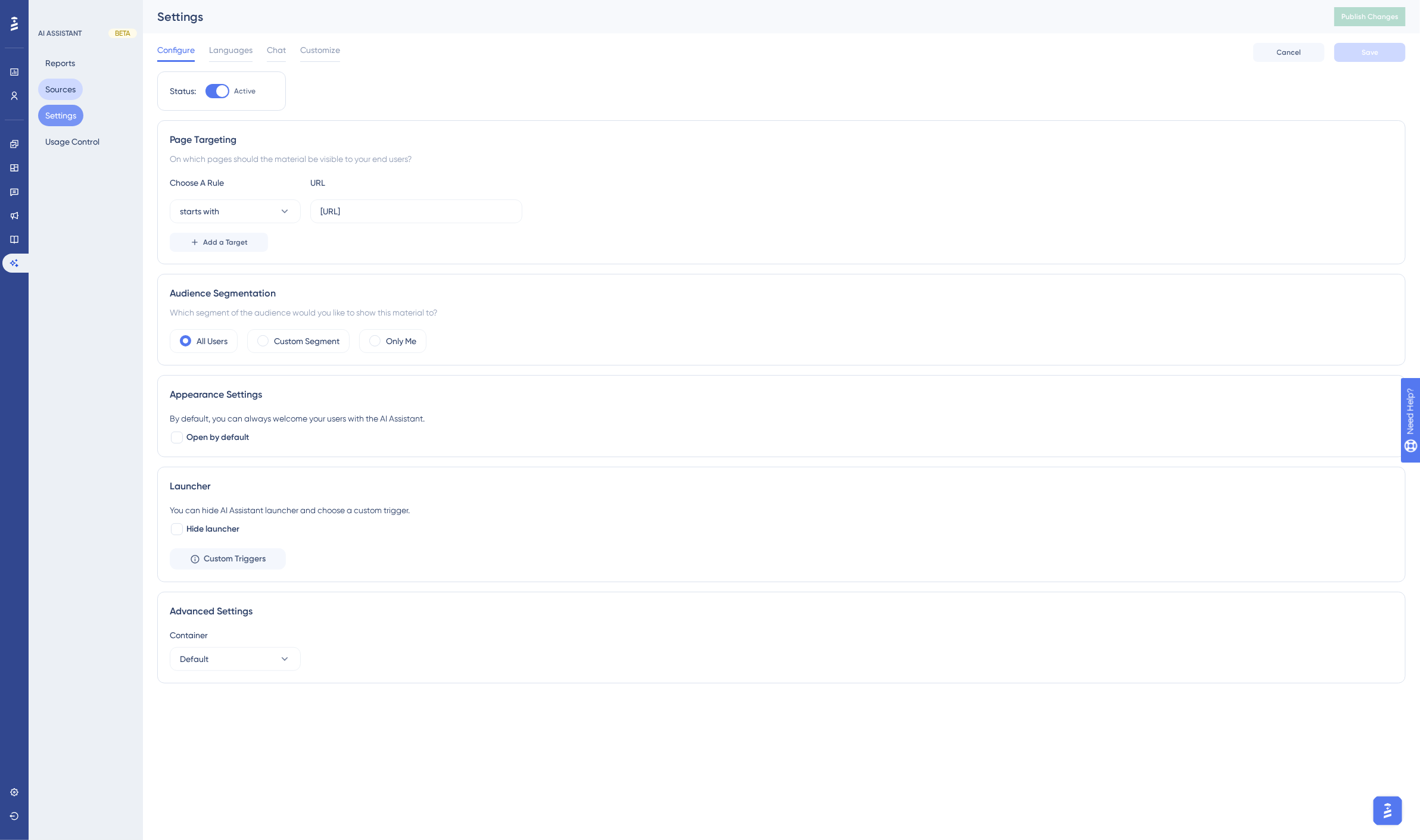
click at [63, 90] on button "Sources" at bounding box center [61, 90] width 44 height 21
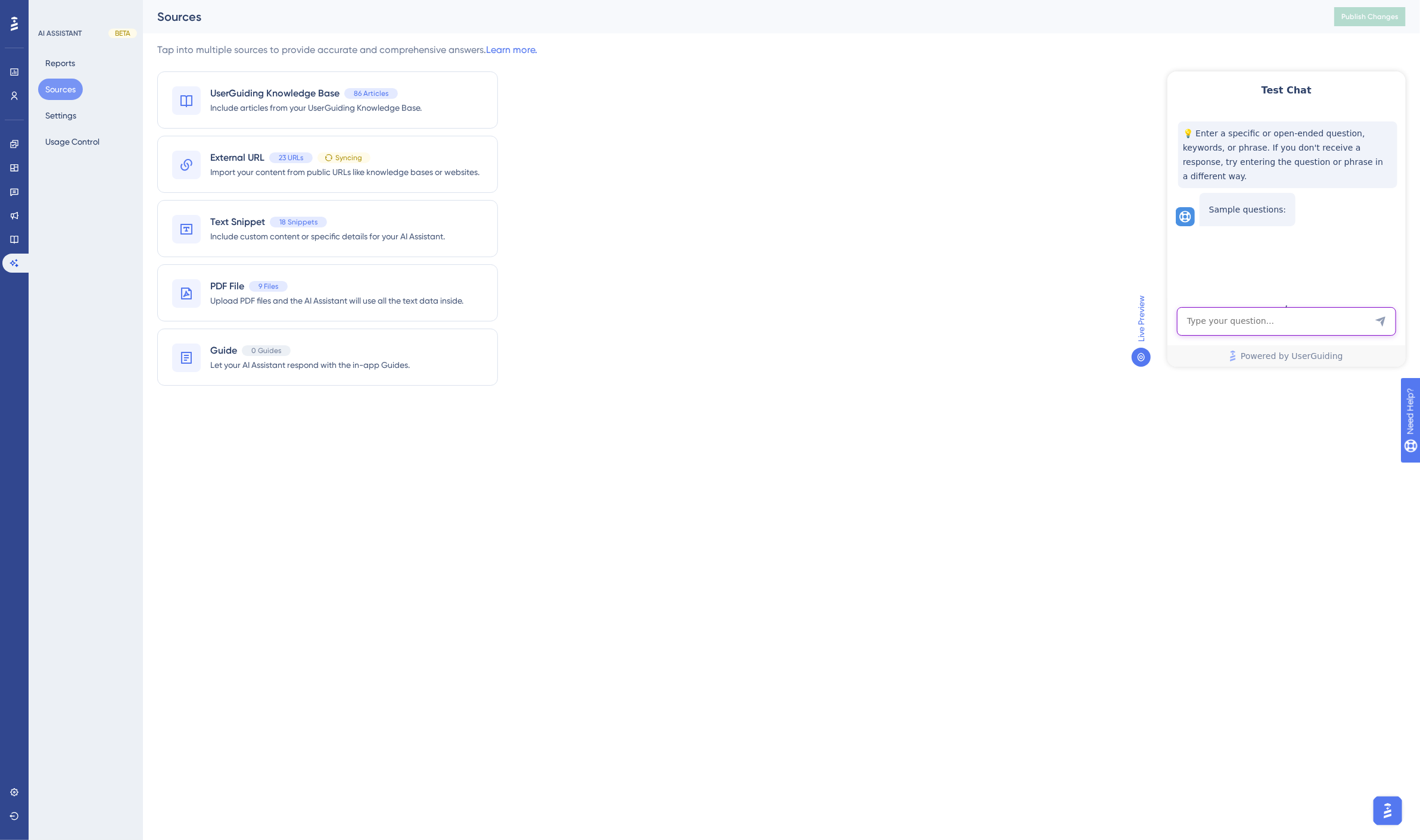
click at [1284, 323] on textarea "AI Assistant Text Input" at bounding box center [1286, 321] width 219 height 28
type textarea "what benefits does archtis software offer than spirion software does not?"
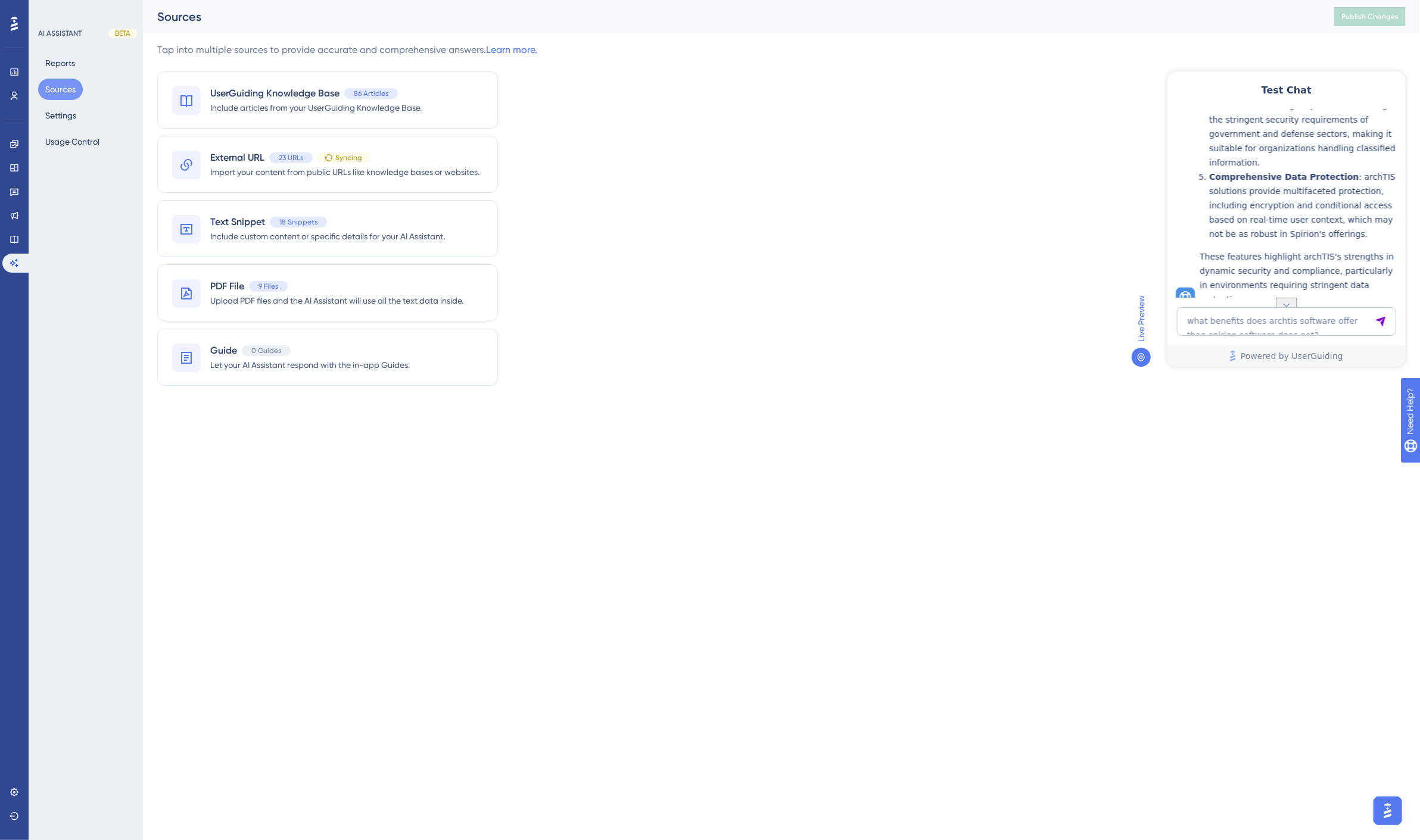
scroll to position [569, 0]
click at [931, 132] on div "Tap into multiple sources to provide accurate and comprehensive answers. Learn …" at bounding box center [781, 221] width 1248 height 358
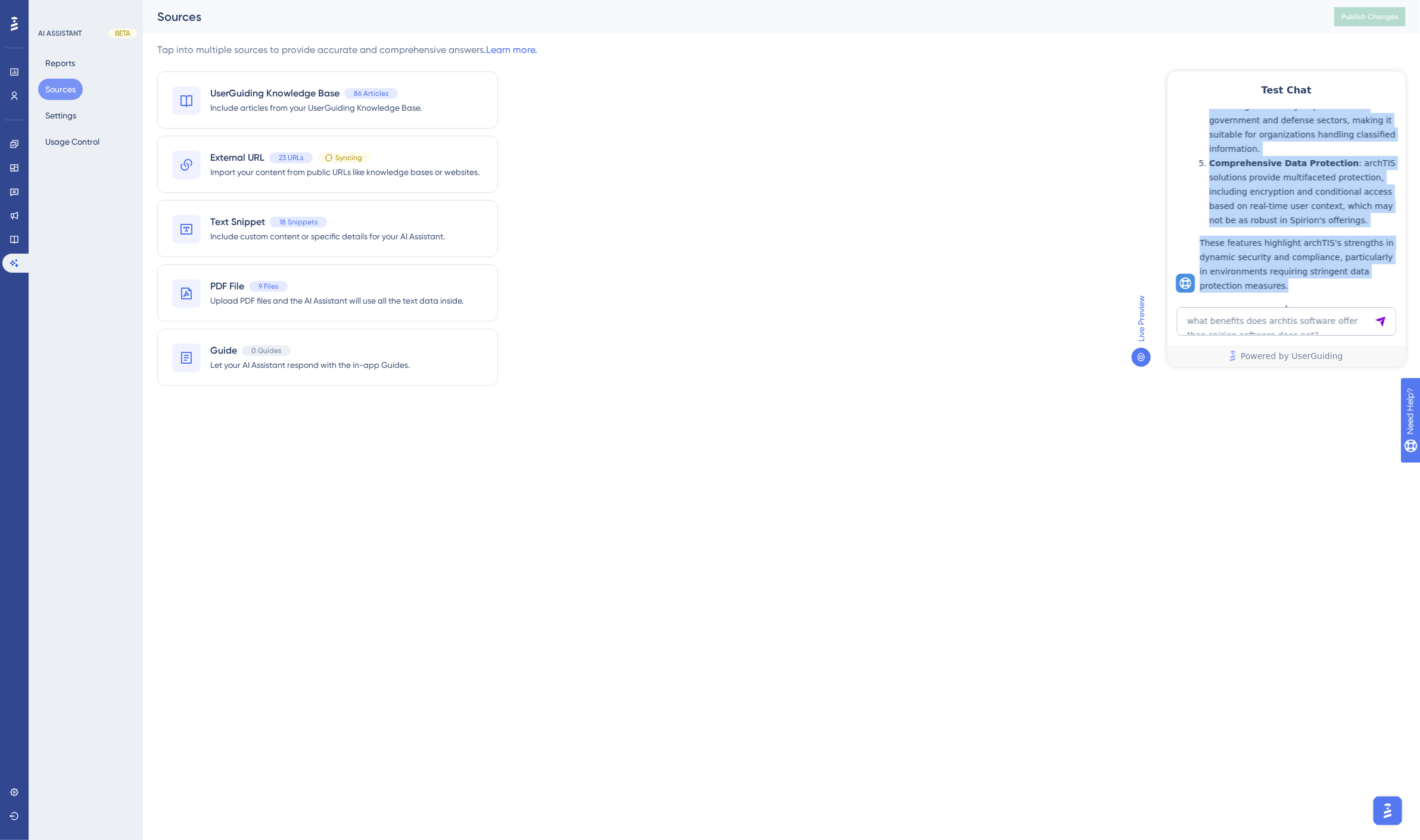
drag, startPoint x: 1208, startPoint y: 168, endPoint x: 1304, endPoint y: 275, distance: 143.8
click at [1304, 275] on div "The benefits of archTIS software compared to Spirion software include: Attribut…" at bounding box center [1299, 34] width 200 height 517
copy div "The benefits of archTIS software compared to Spirion software include: Attribut…"
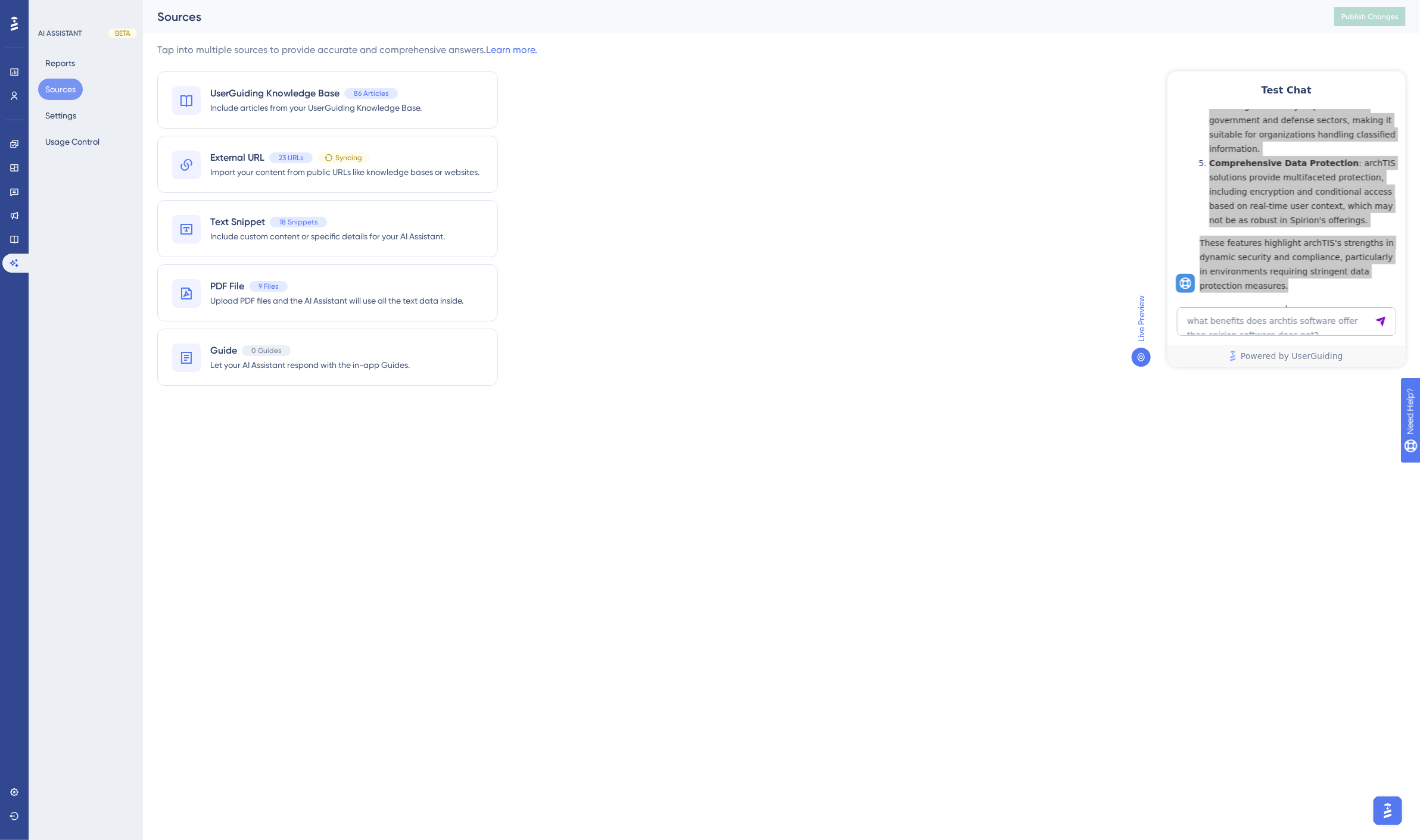
click at [1016, 253] on div "Tap into multiple sources to provide accurate and comprehensive answers. Learn …" at bounding box center [781, 221] width 1248 height 358
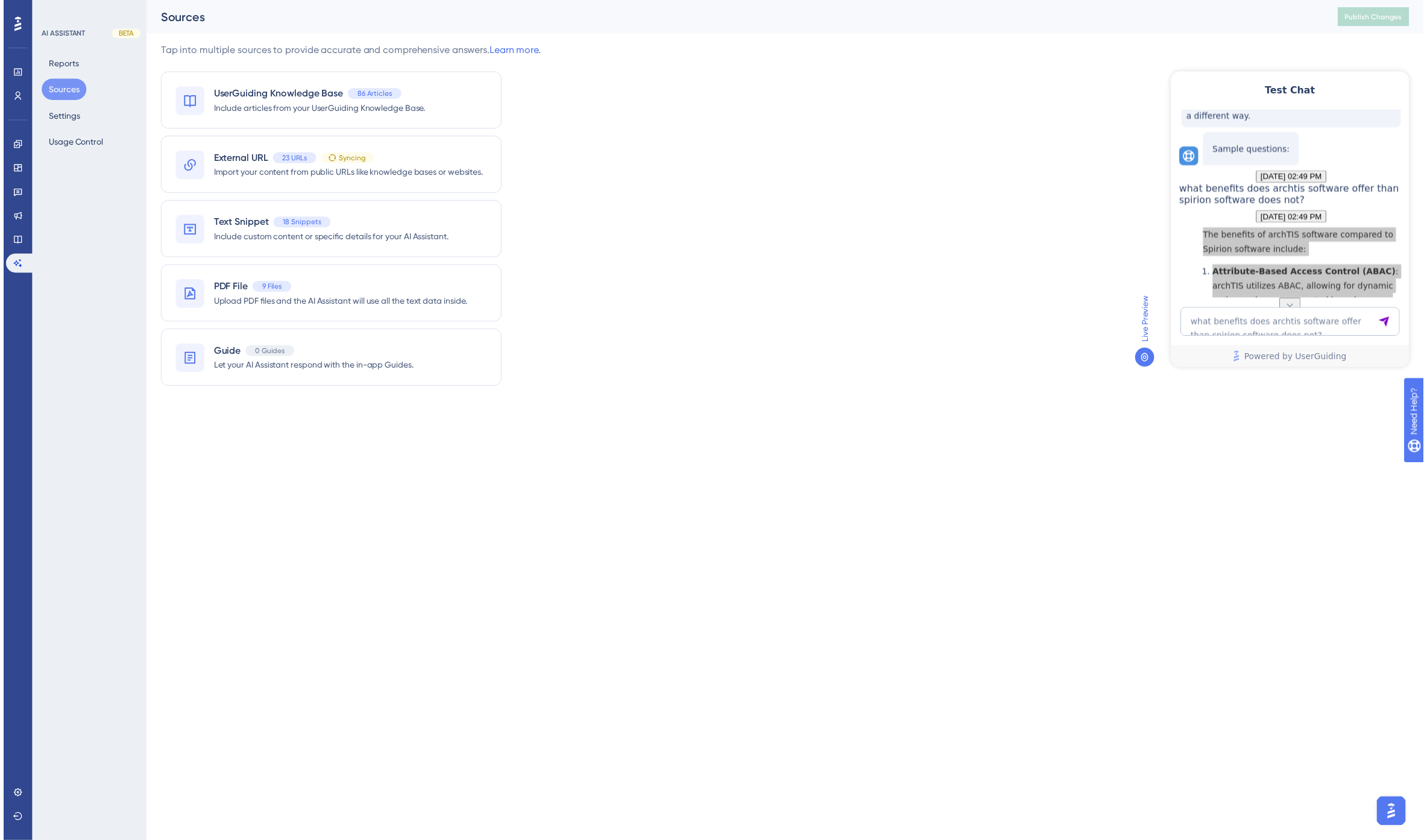
scroll to position [40, 0]
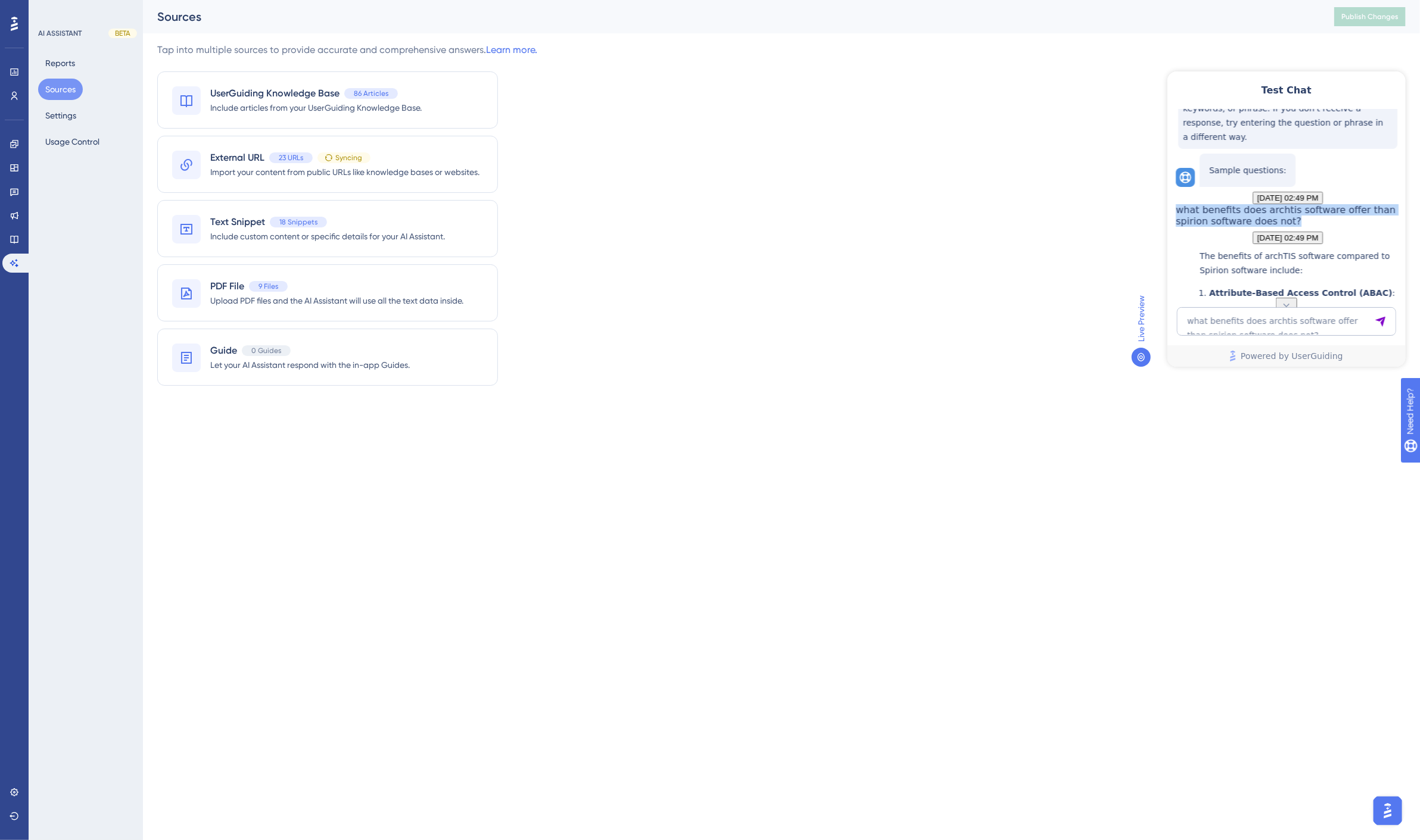
drag, startPoint x: 1249, startPoint y: 218, endPoint x: 2573, endPoint y: 304, distance: 1326.8
click at [1405, 232] on html "Test Chat 💡 Enter a specific or open-ended question, keywords, or phrase. If yo…" at bounding box center [1286, 219] width 238 height 296
copy span "what benefits does archtis software offer than spirion software does not?"
click at [956, 342] on div "Tap into multiple sources to provide accurate and comprehensive answers. Learn …" at bounding box center [781, 221] width 1248 height 358
click at [1264, 223] on span "what benefits does archtis software offer than spirion software does not?" at bounding box center [1285, 215] width 220 height 23
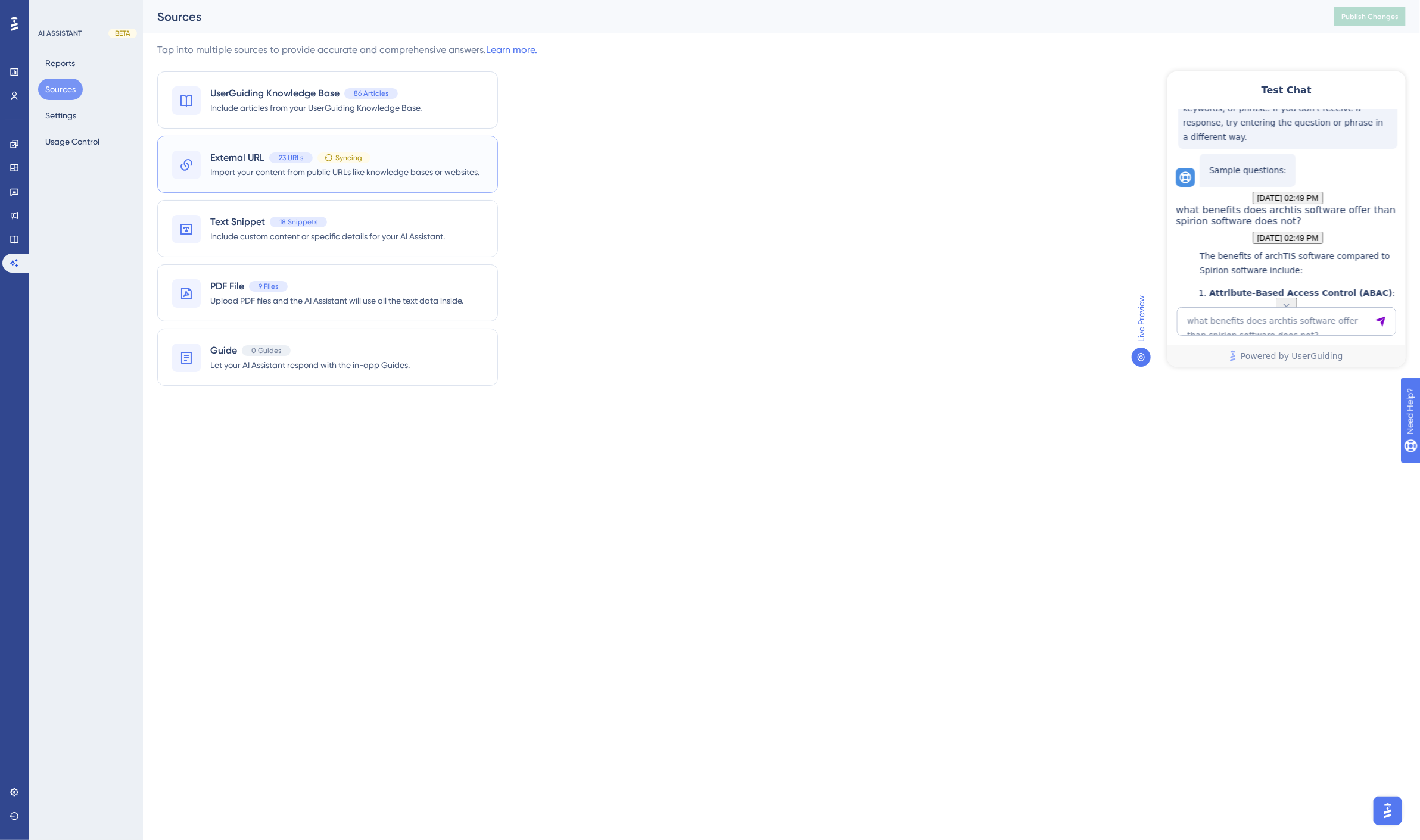
click at [401, 164] on div "External URL 23 URLs Syncing" at bounding box center [345, 158] width 270 height 15
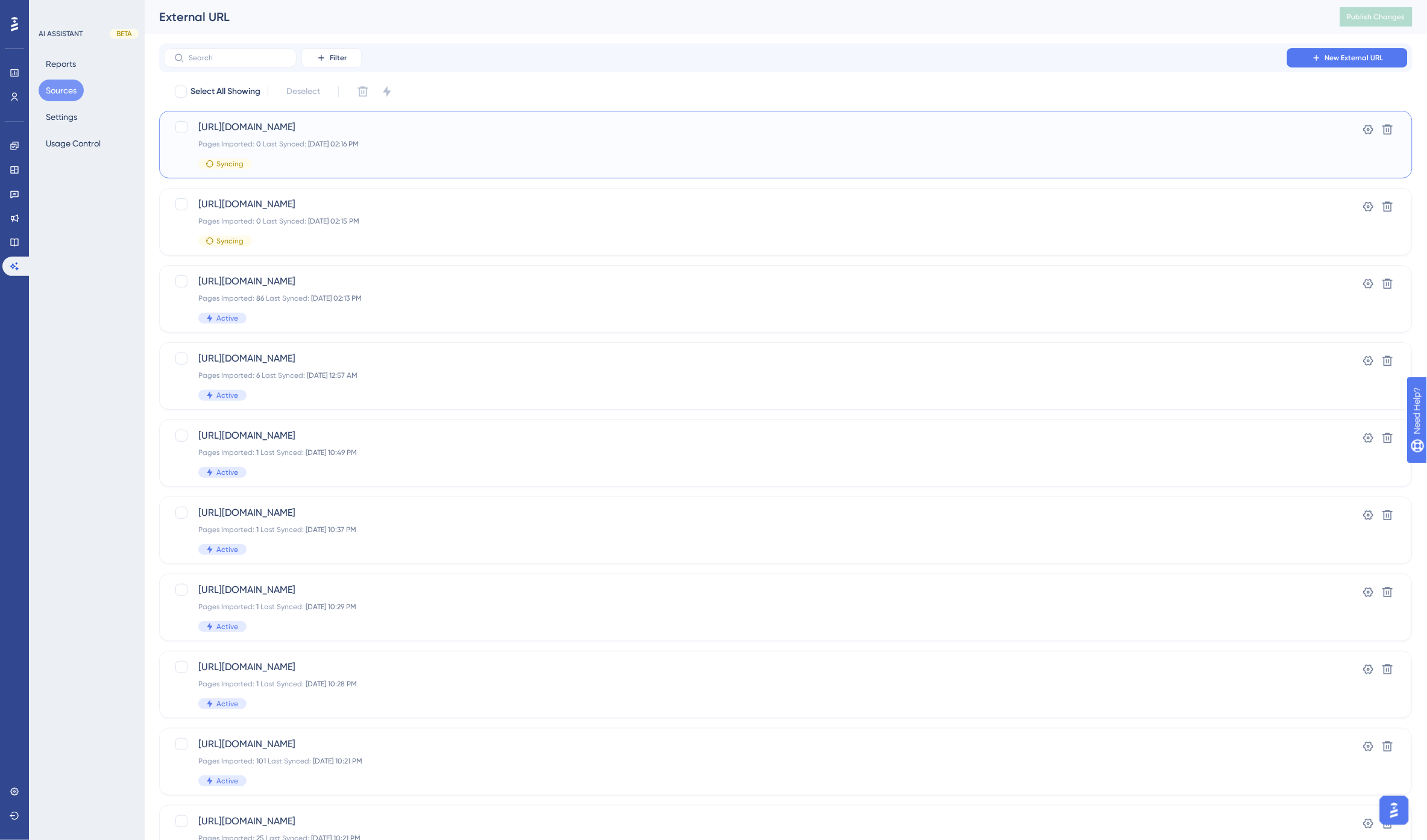
click at [440, 159] on div "Syncing" at bounding box center [737, 164] width 1078 height 11
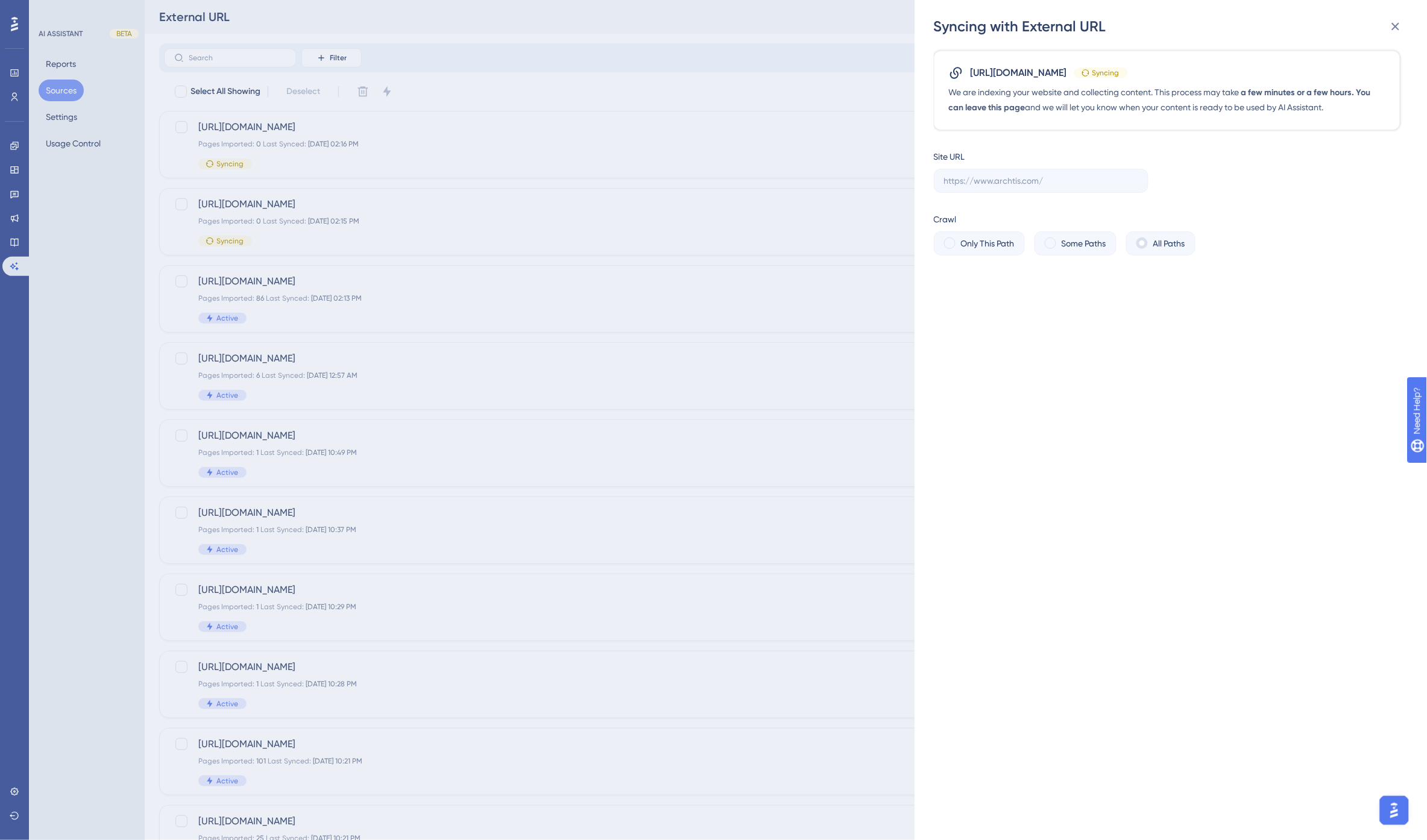
click at [629, 83] on div "Syncing with External URL https://www.archtis.com/ Syncing We are indexing your…" at bounding box center [713, 420] width 1427 height 840
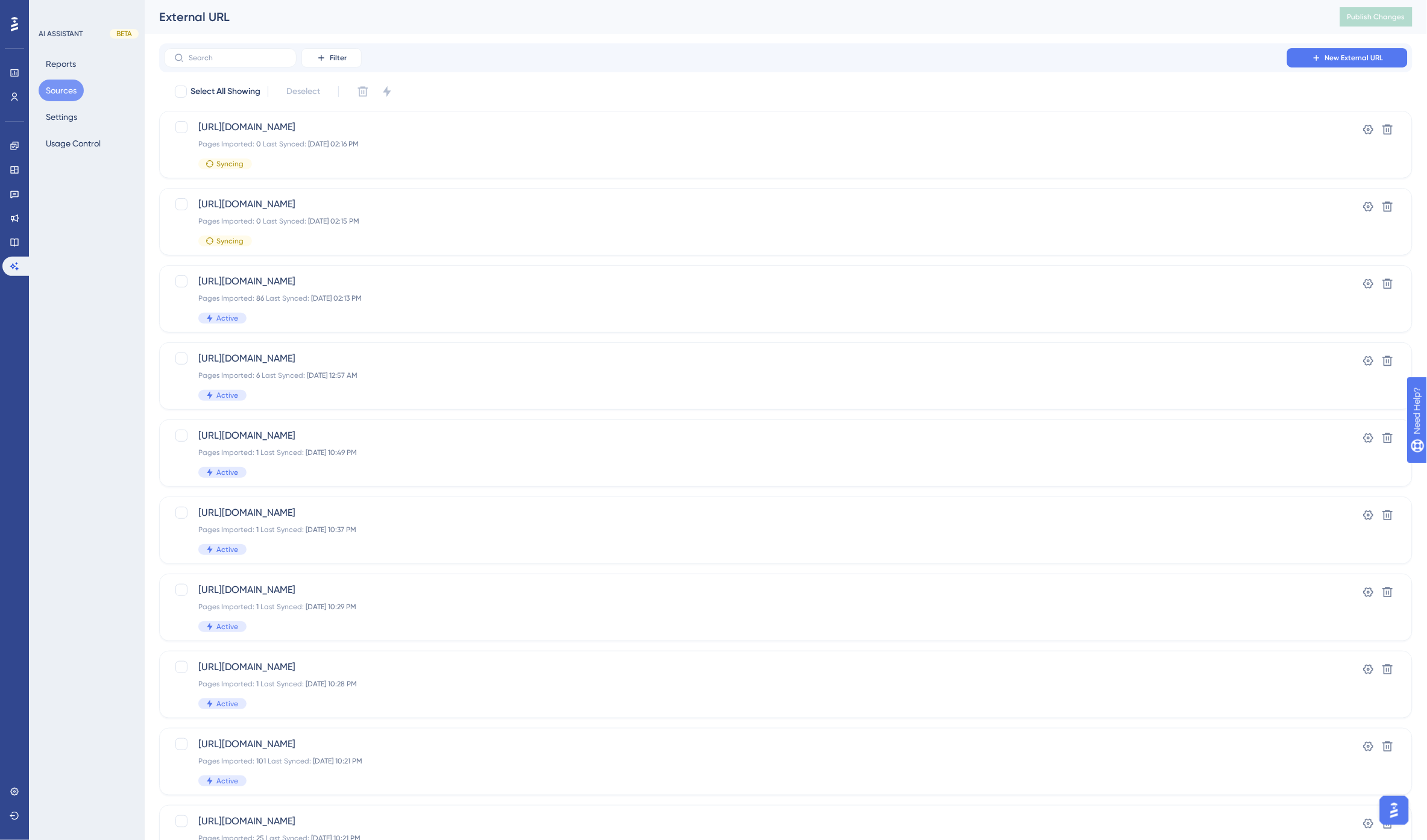
click at [598, 60] on div "Filter New External URL" at bounding box center [786, 57] width 1244 height 19
click at [597, 49] on div "Filter New External URL" at bounding box center [786, 57] width 1244 height 19
click at [1166, 20] on div "External URL" at bounding box center [734, 17] width 1151 height 17
click at [490, 23] on div "External URL" at bounding box center [734, 17] width 1151 height 17
click at [69, 414] on div "AI ASSISTANT BETA Reports Sources Settings Usage Control" at bounding box center [86, 420] width 115 height 840
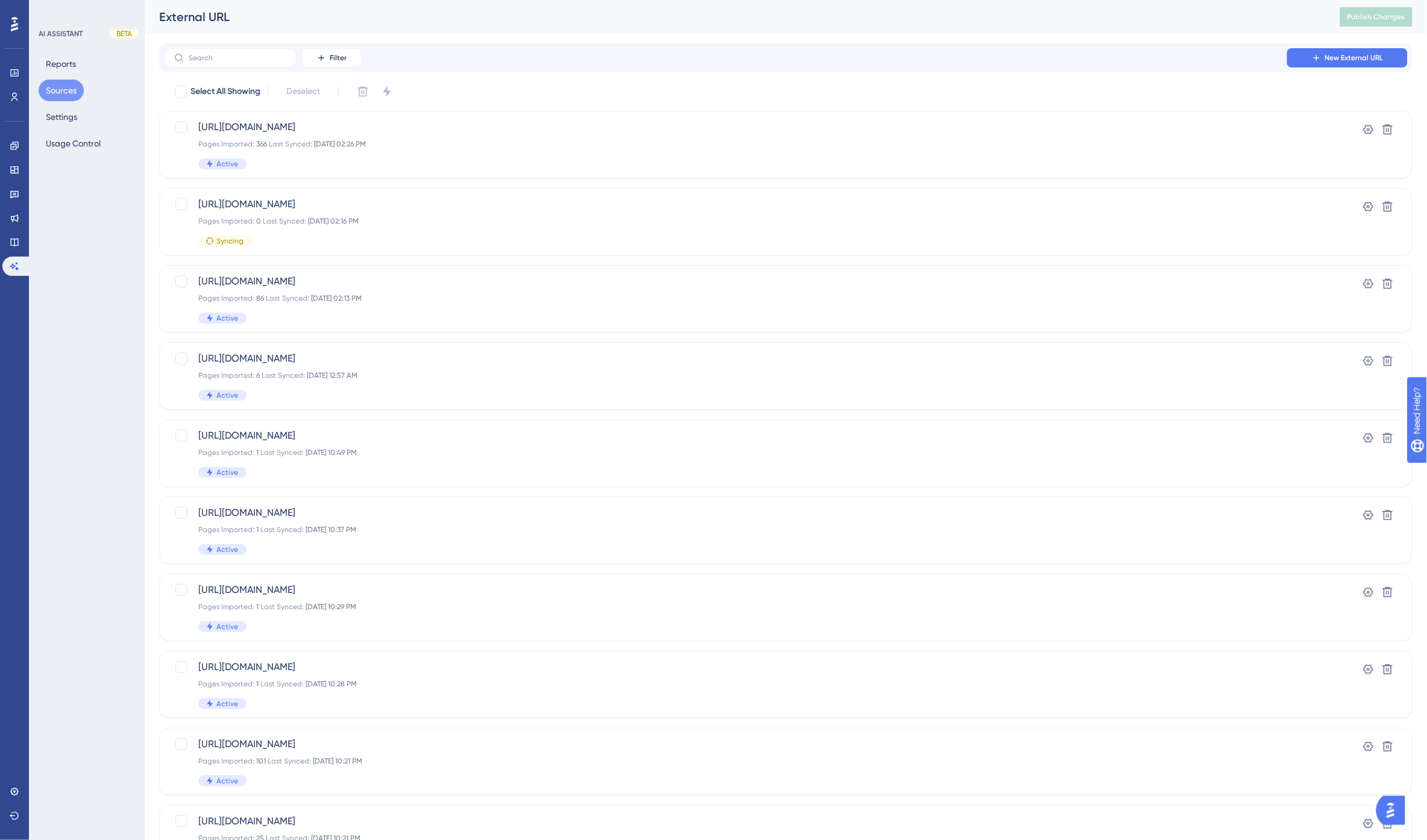
click at [598, 28] on div "External URL Publish Changes" at bounding box center [786, 17] width 1282 height 34
click at [12, 95] on icon at bounding box center [14, 97] width 9 height 9
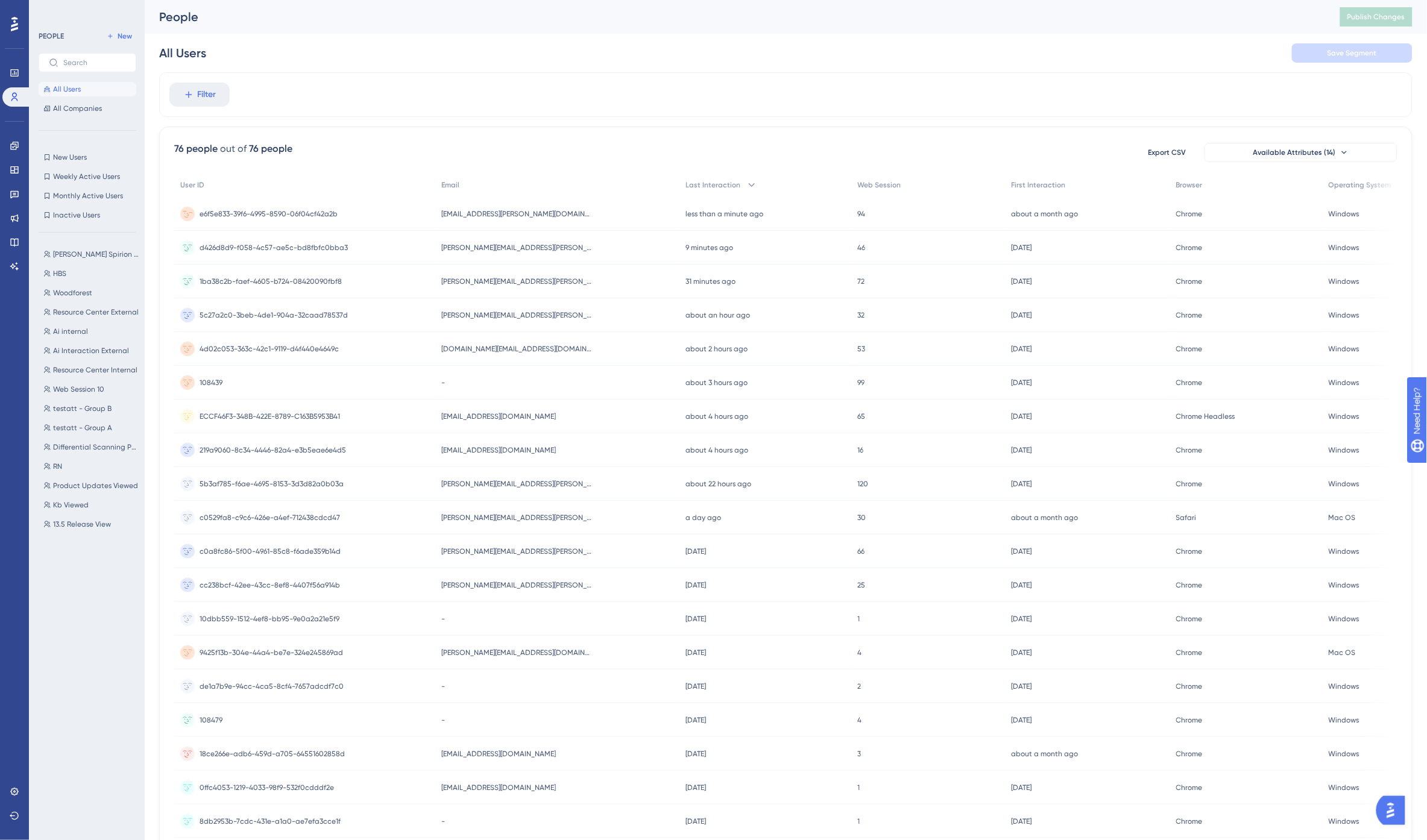
click at [527, 214] on span "[EMAIL_ADDRESS][PERSON_NAME][DOMAIN_NAME]" at bounding box center [516, 214] width 150 height 9
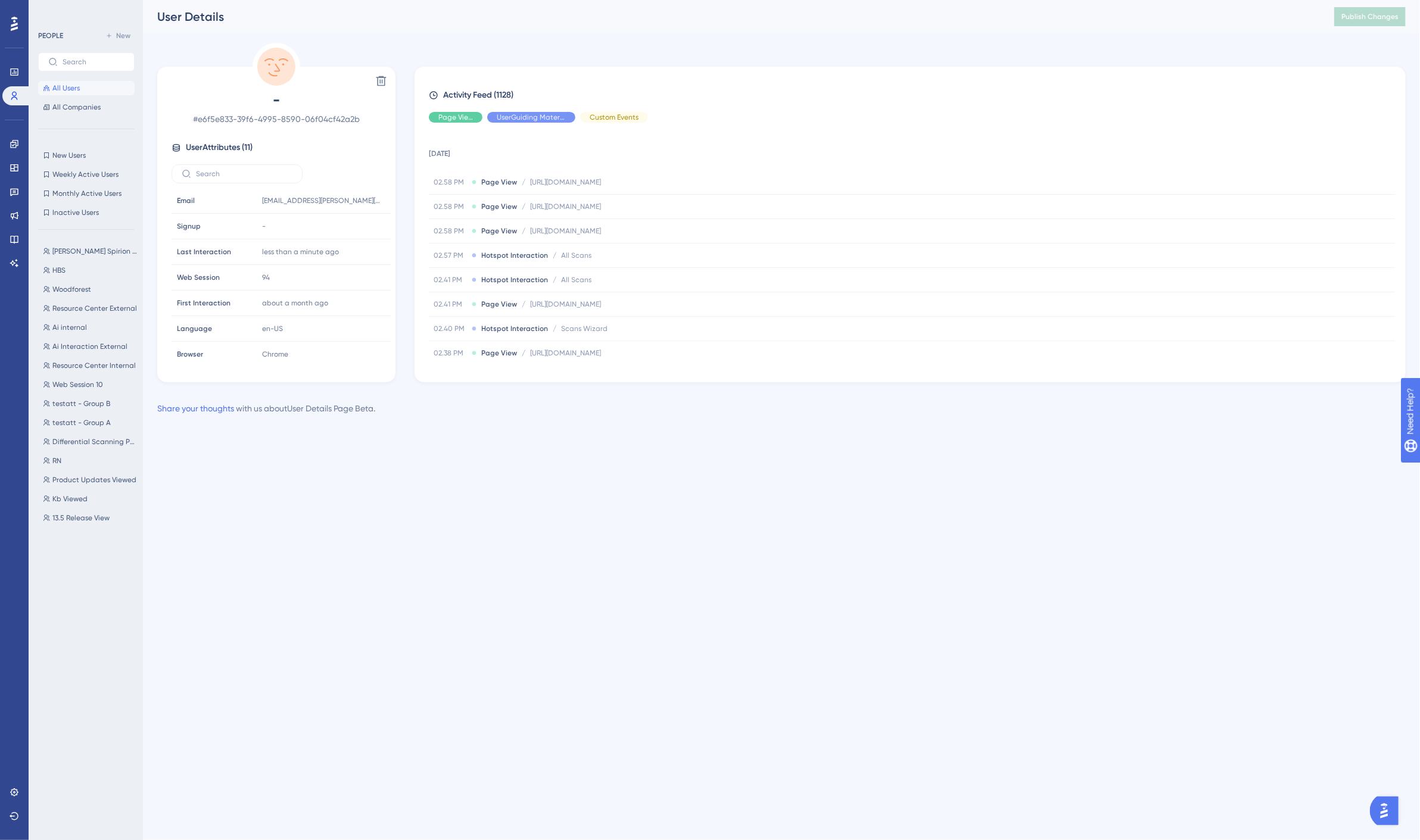
click at [67, 84] on span "All Users" at bounding box center [66, 88] width 28 height 9
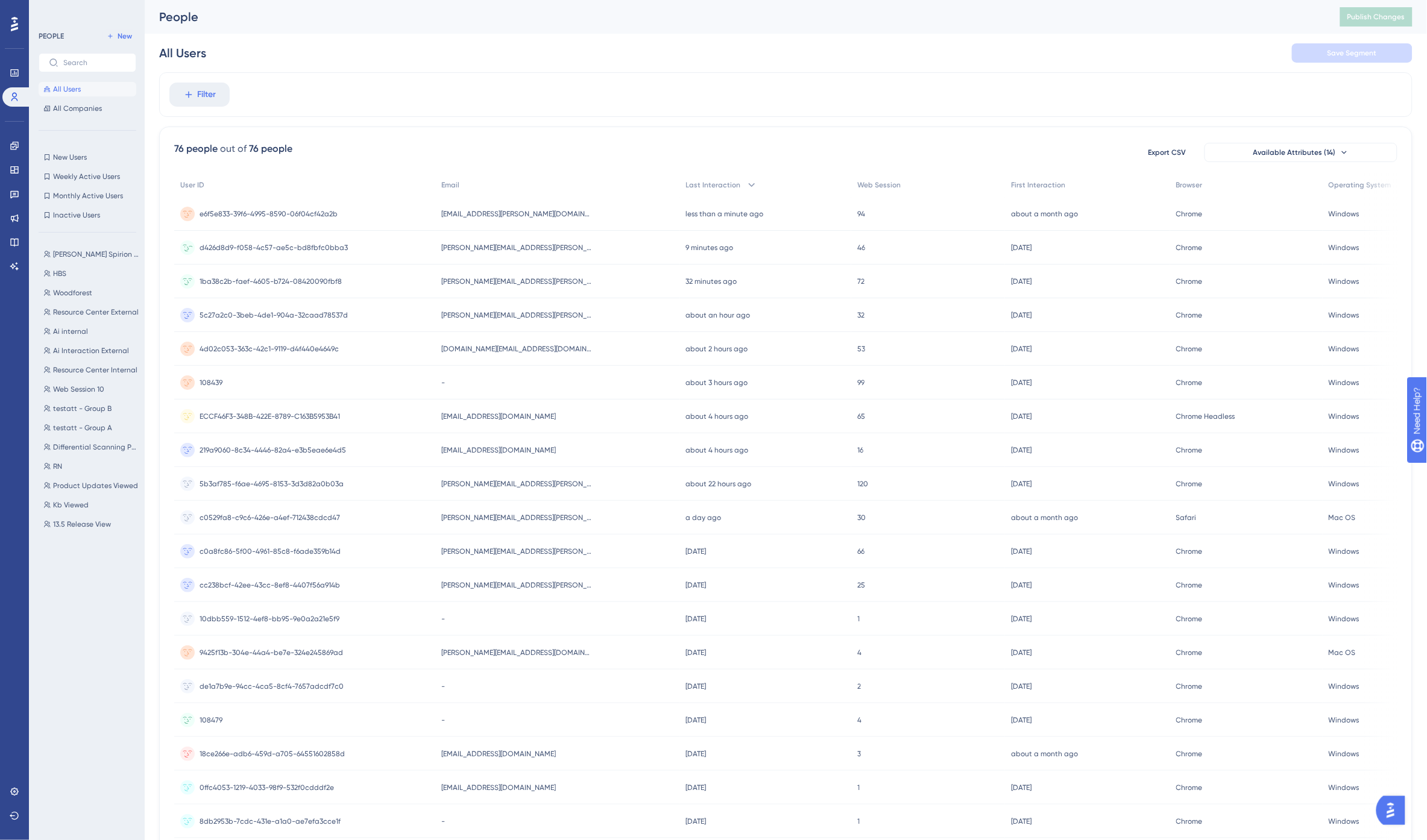
click at [588, 248] on div "mark.mcclung@spirion.com mark.mcclung@spirion.com" at bounding box center [557, 248] width 244 height 34
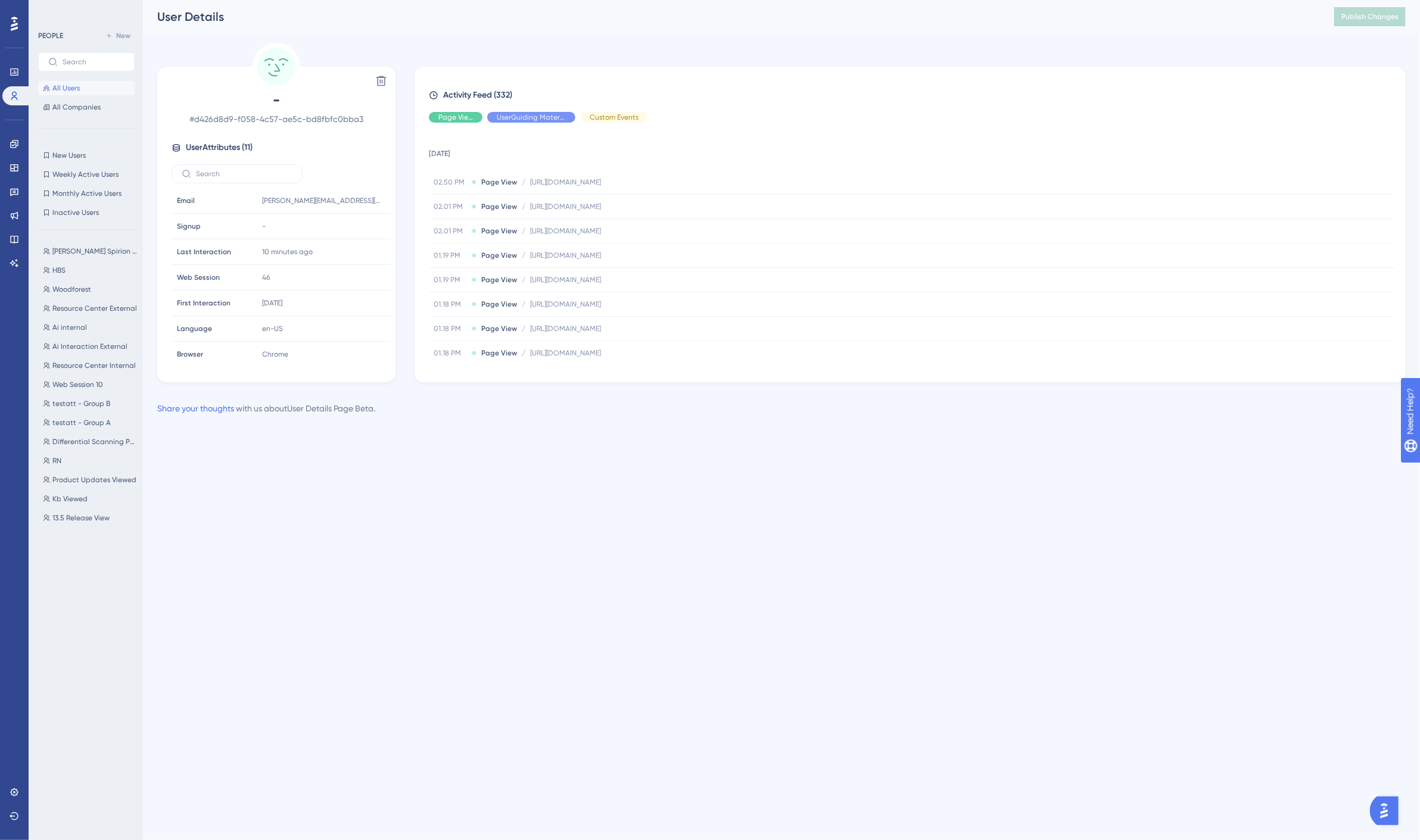
click at [662, 0] on html "Performance Users Engagement Widgets Feedback Product Updates Knowledge Base AI…" at bounding box center [710, 0] width 1420 height 0
click at [85, 309] on span "Resource Center External" at bounding box center [94, 309] width 84 height 9
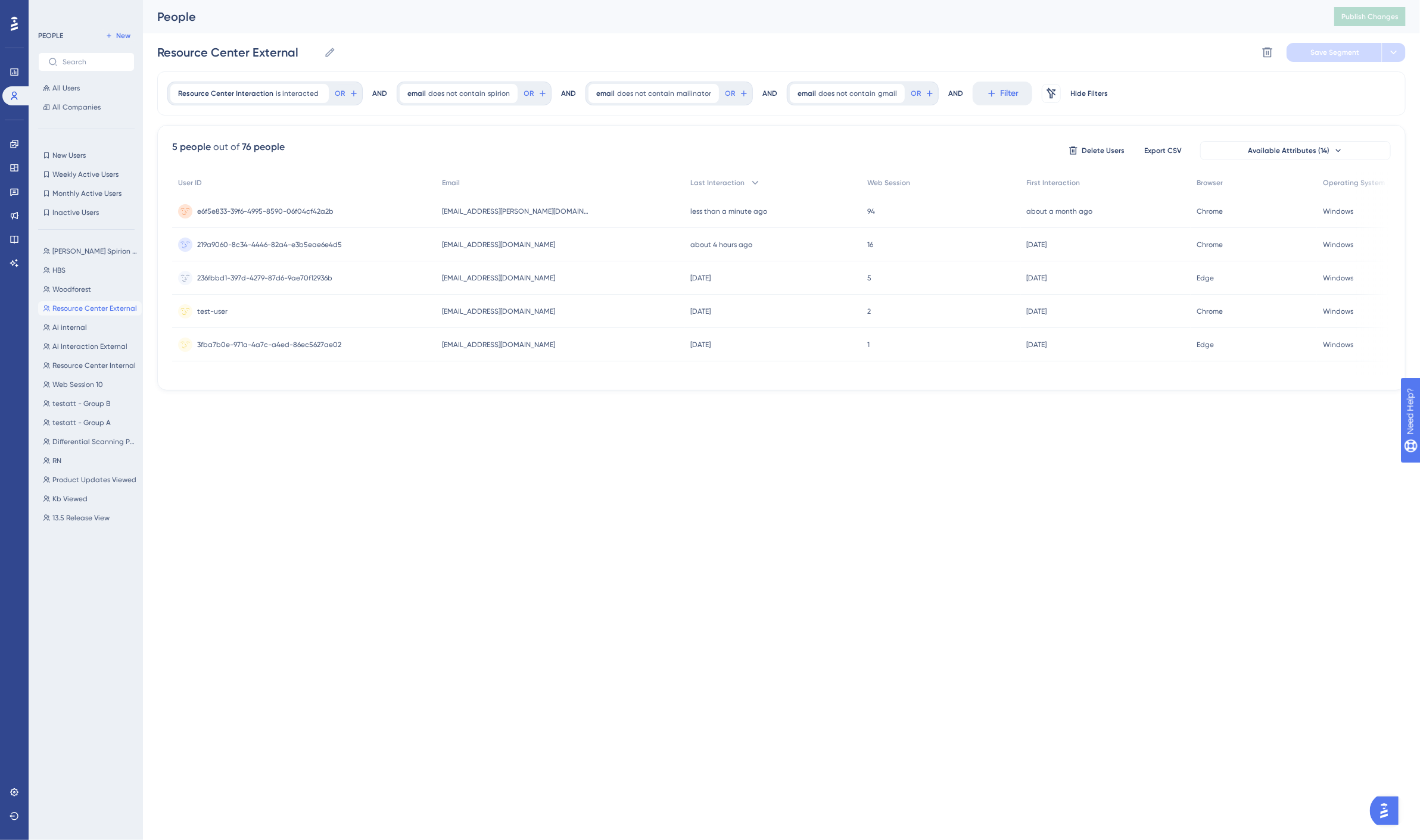
click at [463, 415] on div "Performance Users Engagement Widgets Feedback Product Updates Knowledge Base AI…" at bounding box center [710, 214] width 1420 height 429
click at [113, 364] on span "Resource Center Internal" at bounding box center [93, 365] width 83 height 9
type input "Resource Center Internal"
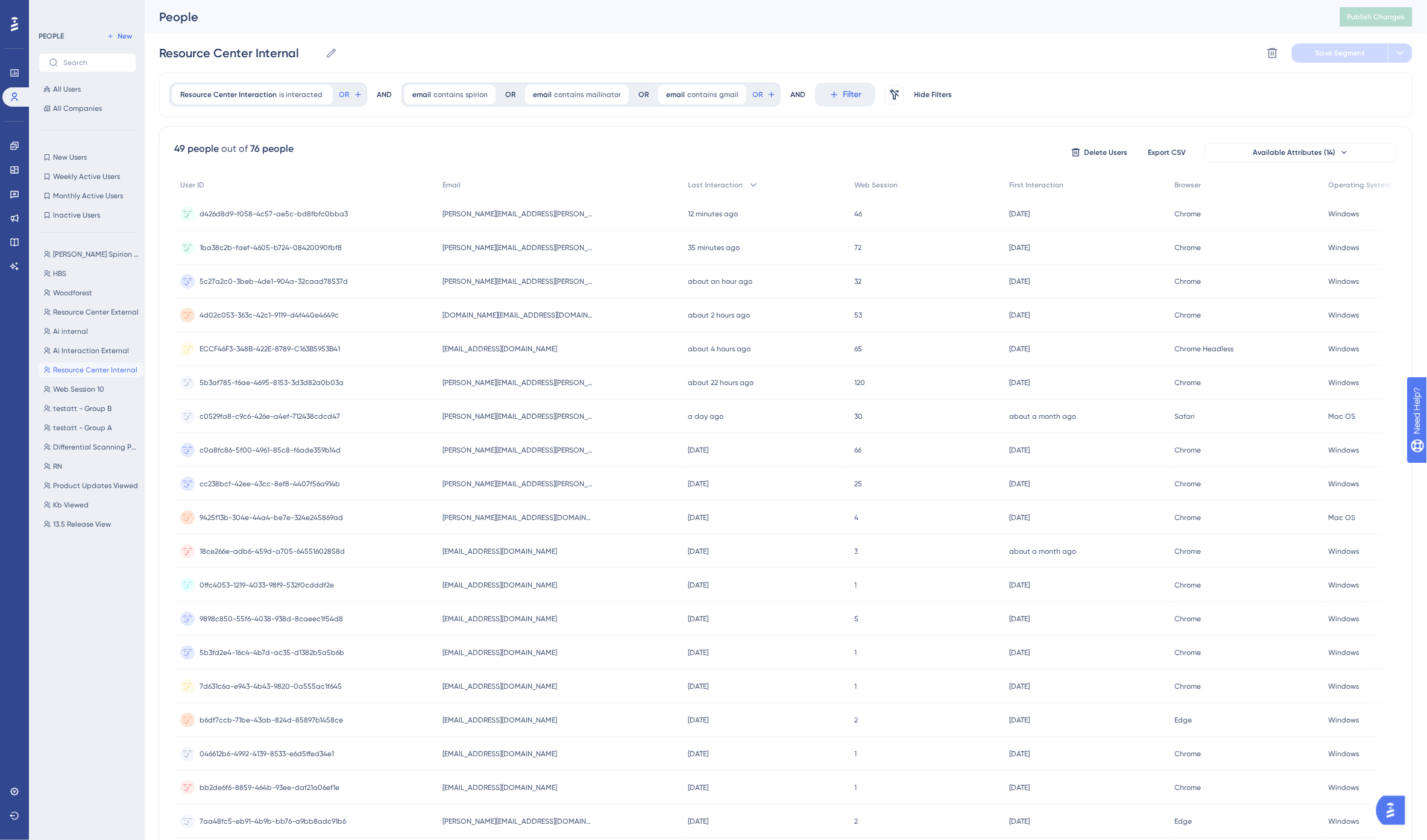
click at [1091, 36] on div "Resource Center Internal Resource Center Internal Delete Segment Save Segment" at bounding box center [785, 53] width 1253 height 39
click at [67, 86] on span "All Users" at bounding box center [67, 89] width 28 height 9
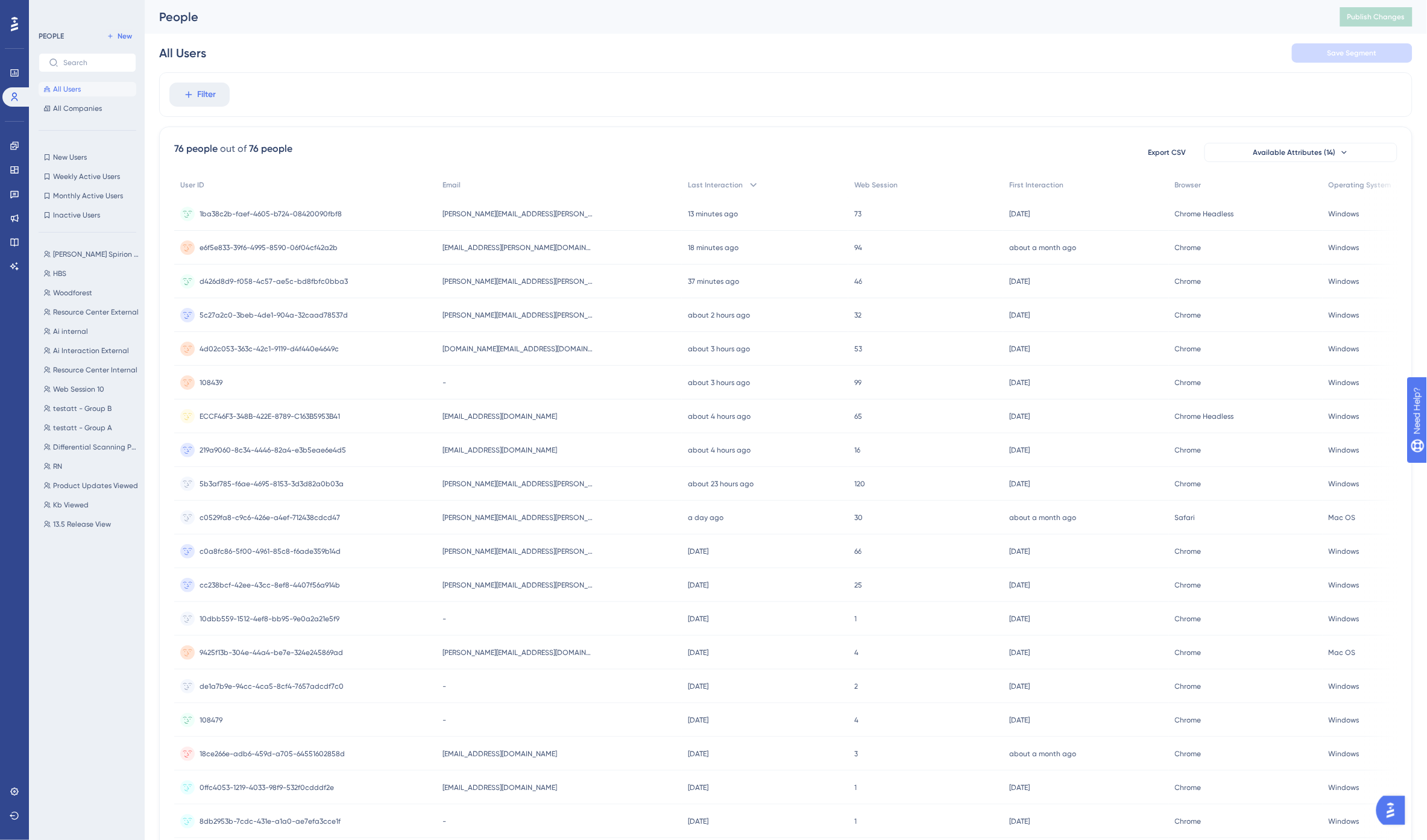
click at [453, 64] on div "All Users Save Segment" at bounding box center [785, 53] width 1253 height 39
click at [499, 219] on span "[PERSON_NAME][EMAIL_ADDRESS][PERSON_NAME][DOMAIN_NAME]" at bounding box center [518, 214] width 150 height 9
drag, startPoint x: 515, startPoint y: 110, endPoint x: 533, endPoint y: 82, distance: 33.3
click at [533, 82] on div "Filter" at bounding box center [785, 95] width 1253 height 45
click at [68, 106] on span "All Companies" at bounding box center [77, 108] width 49 height 9
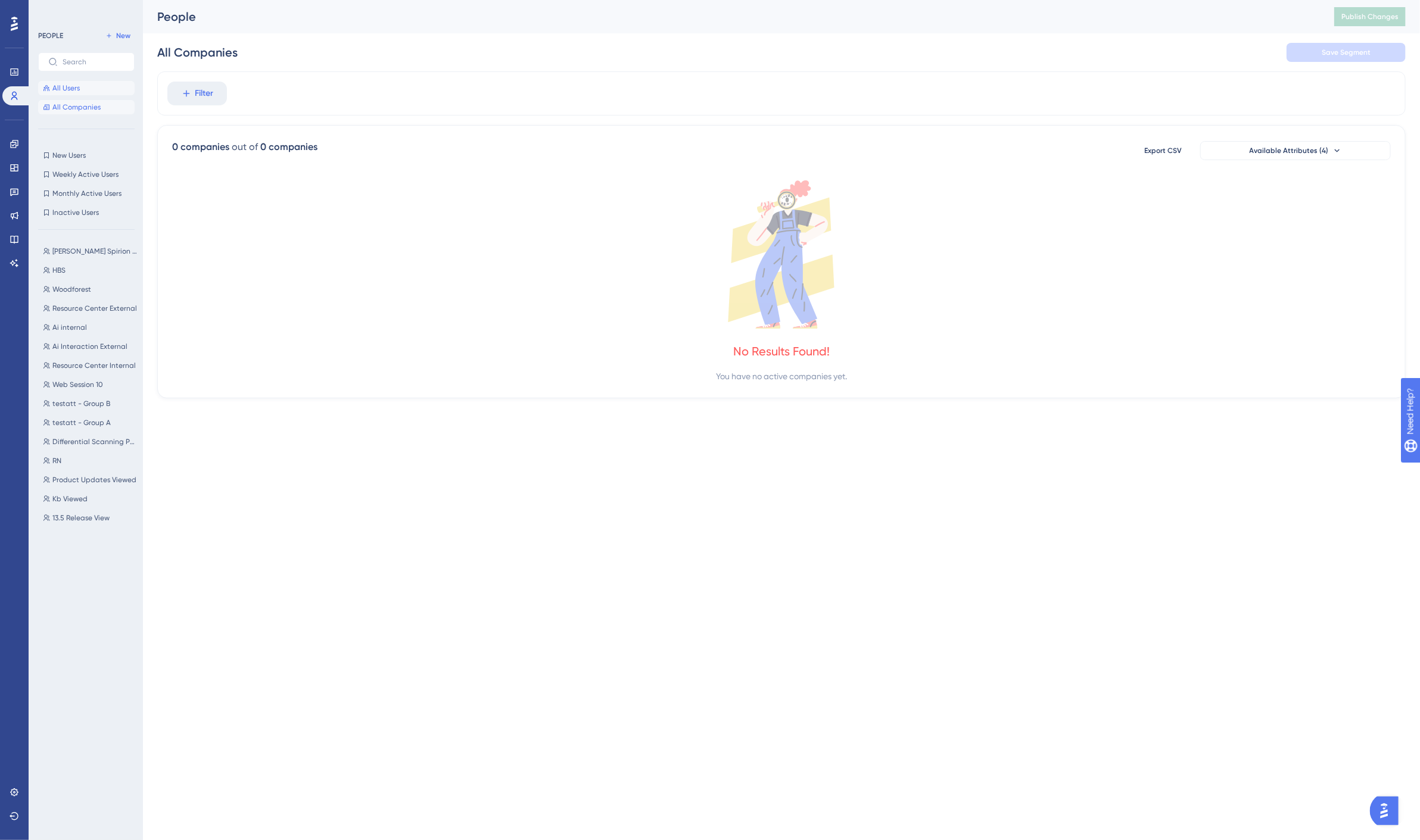
click at [64, 84] on span "All Users" at bounding box center [66, 88] width 28 height 9
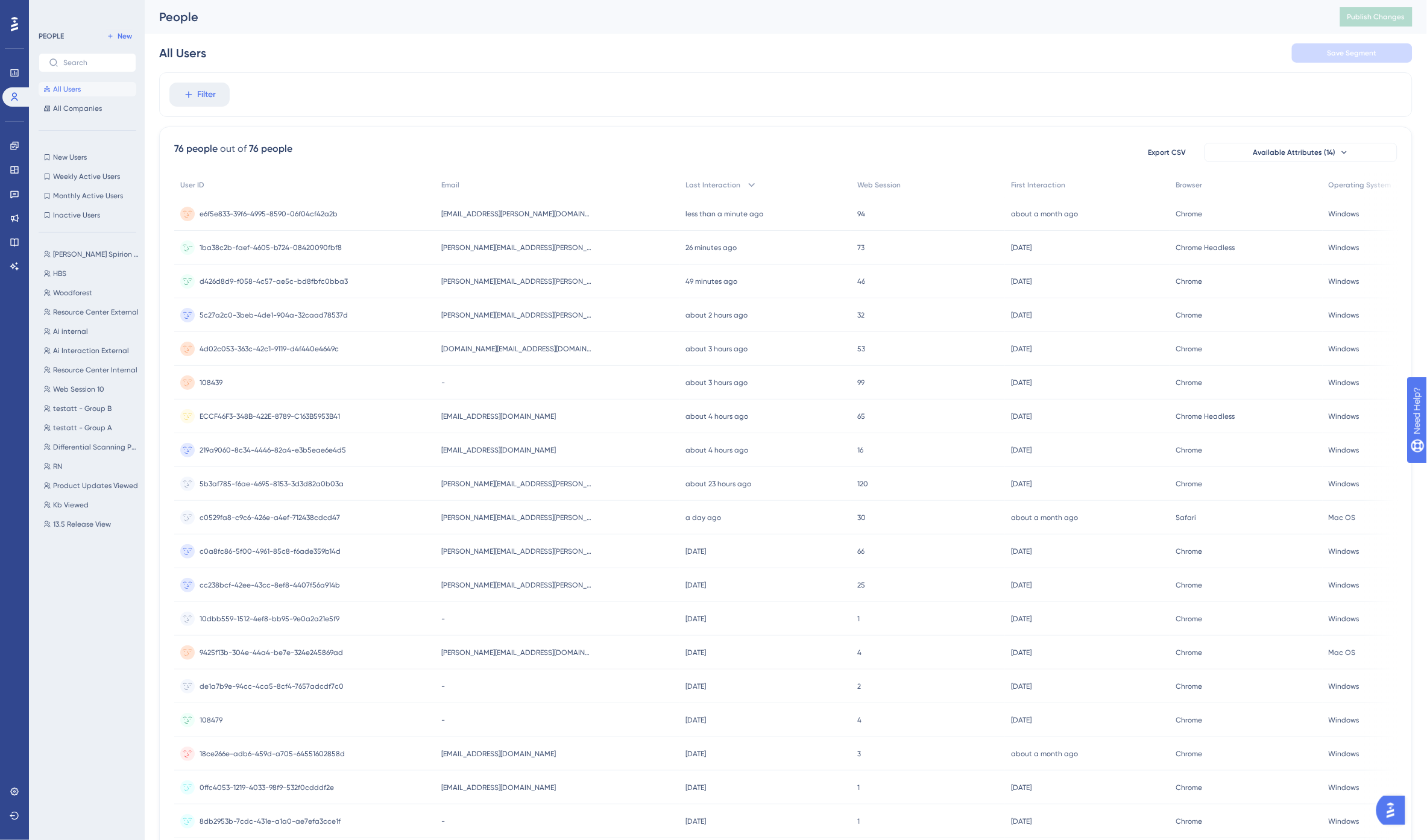
click at [538, 243] on div "nick.lacolla@spirion.com nick.lacolla@spirion.com" at bounding box center [557, 248] width 244 height 34
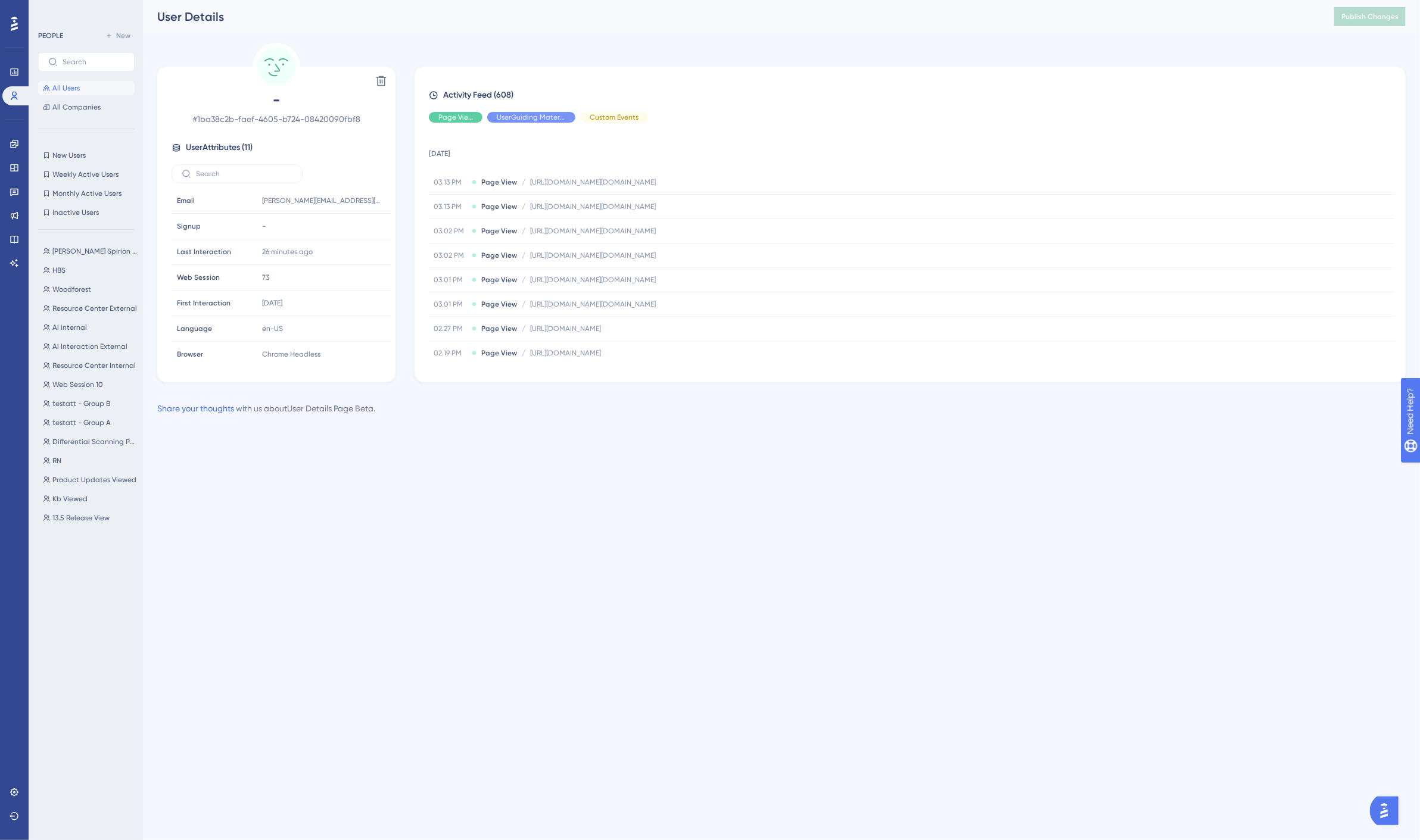
click at [570, 44] on div "Delete - # 1ba38c2b-faef-4605-b724-08420090fbf8 User Attributes ( 11 ) Email Em…" at bounding box center [781, 212] width 1248 height 339
click at [16, 261] on icon at bounding box center [14, 263] width 9 height 9
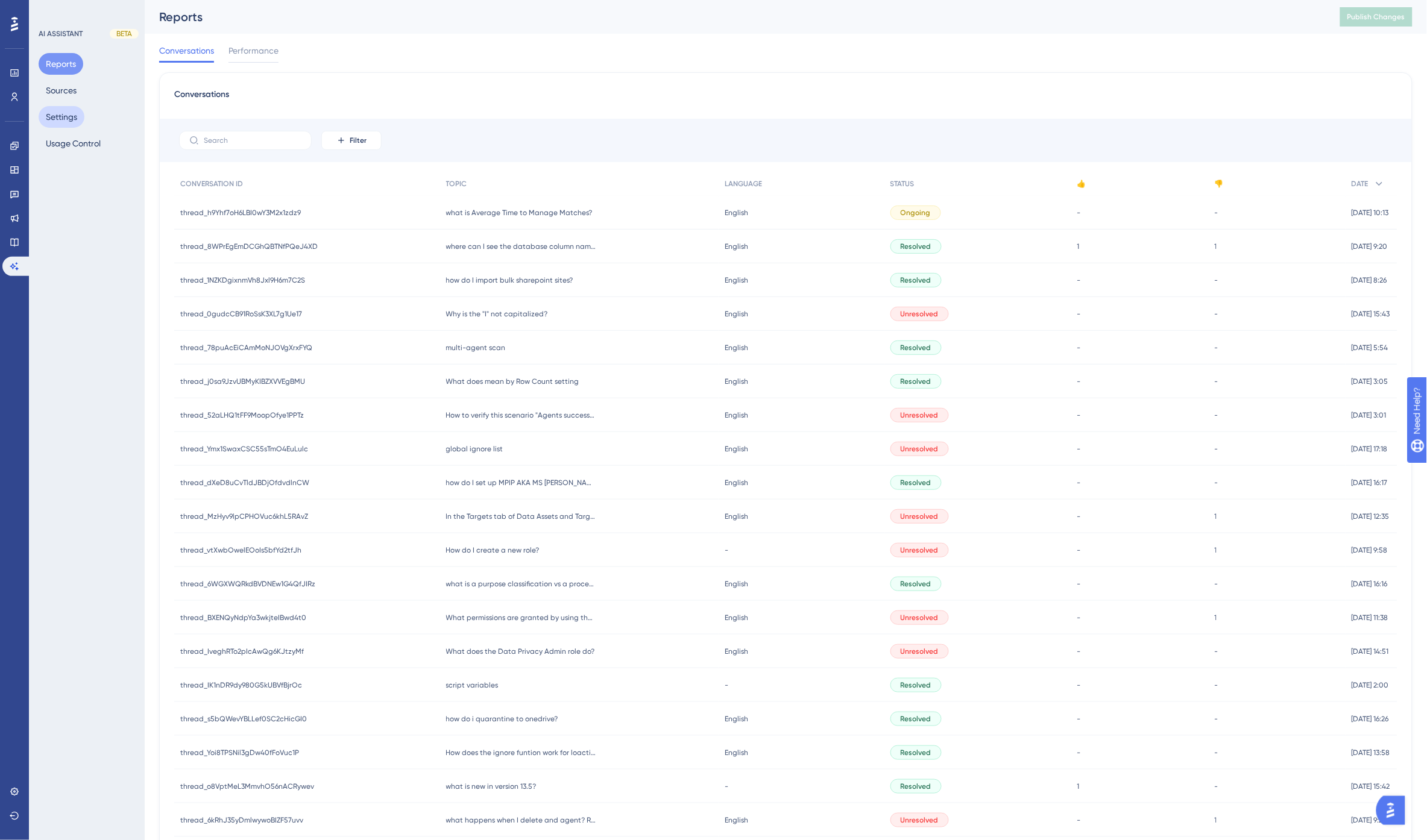
click at [67, 113] on button "Settings" at bounding box center [61, 117] width 46 height 22
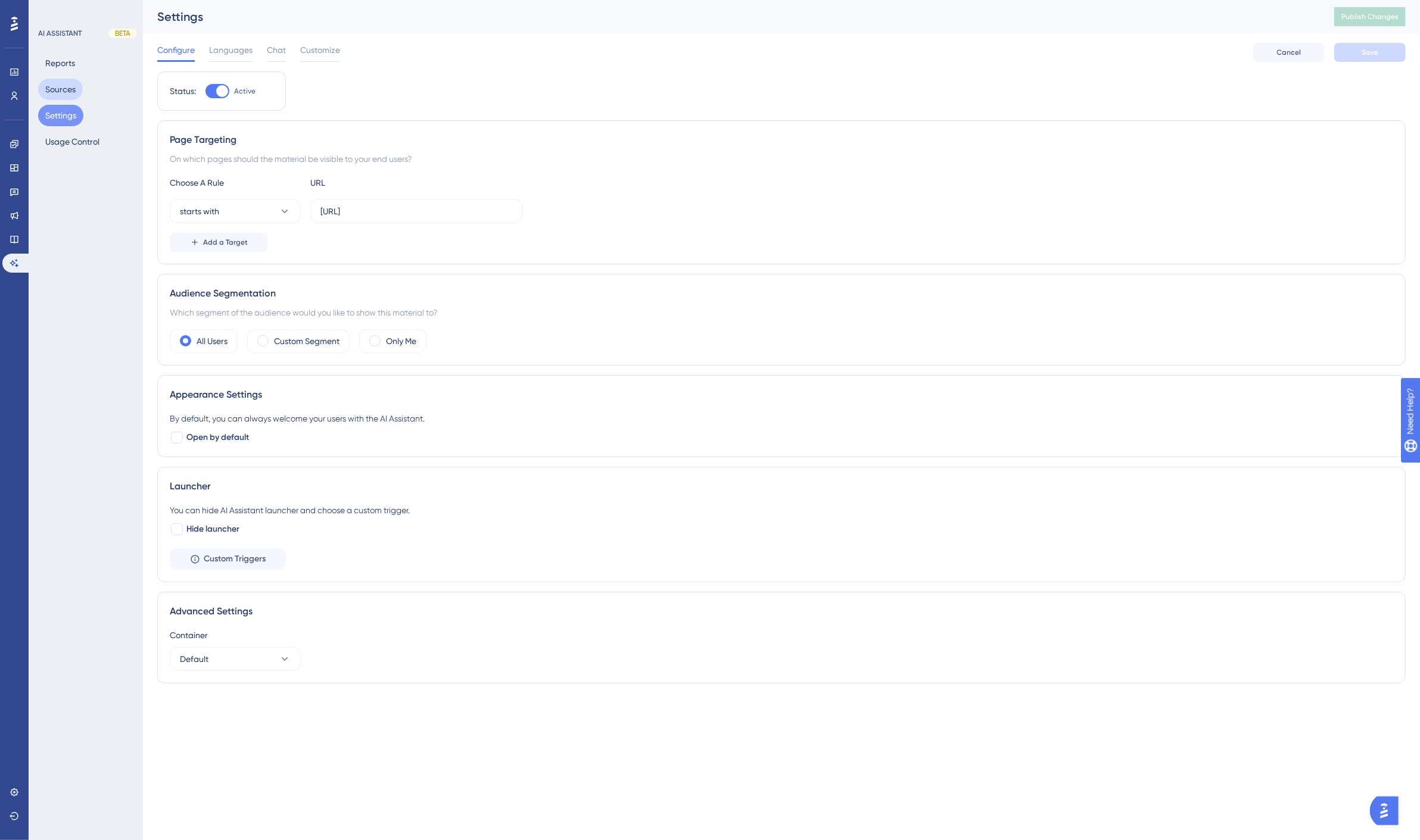
click at [74, 88] on button "Sources" at bounding box center [61, 90] width 44 height 21
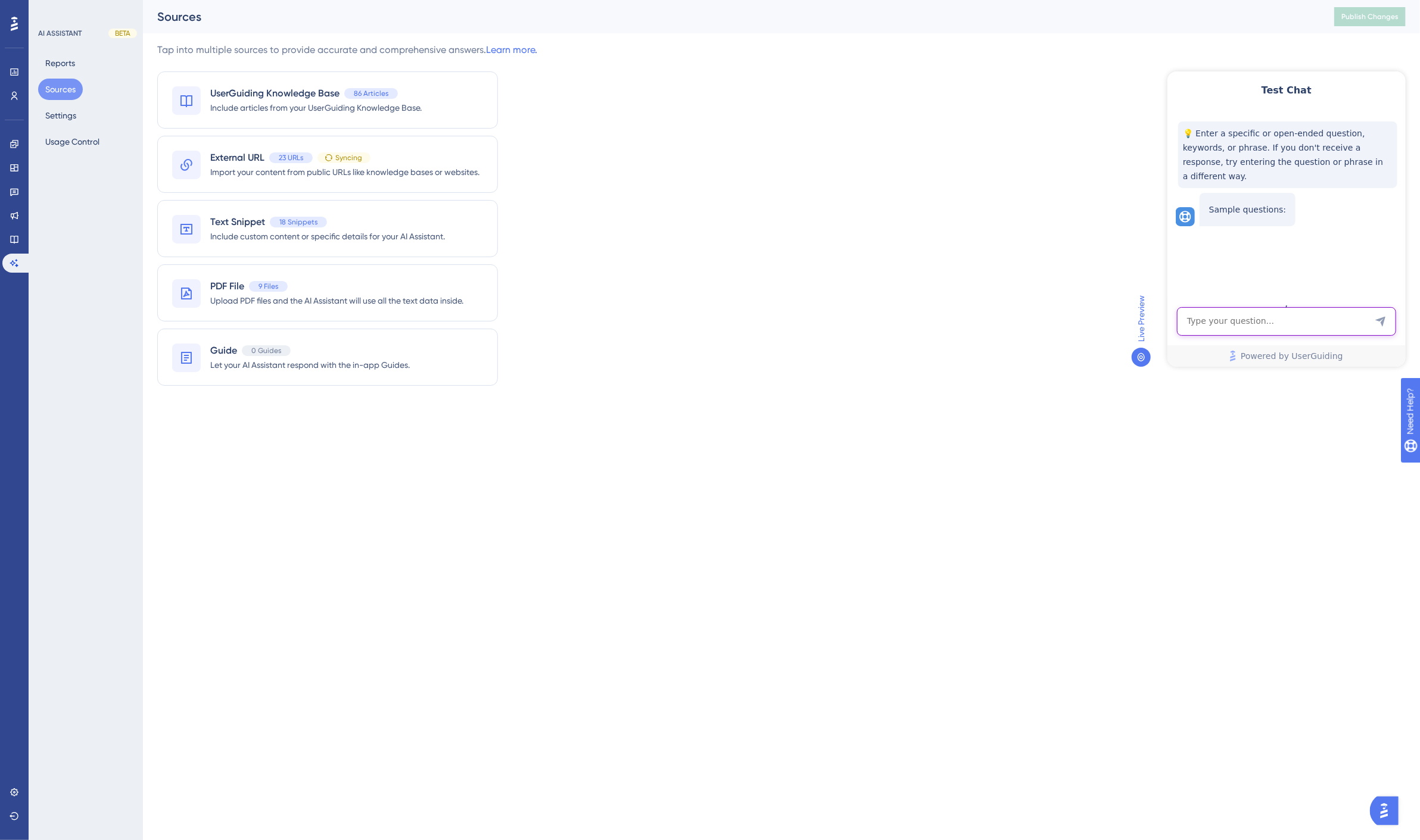
click at [1225, 320] on textarea "AI Assistant Text Input" at bounding box center [1286, 321] width 219 height 28
drag, startPoint x: 1319, startPoint y: 320, endPoint x: 1317, endPoint y: 325, distance: 5.4
click at [1319, 320] on textarea "for what reason would a user" at bounding box center [1286, 321] width 219 height 28
type textarea "for what reason would a user be denied access to Global Classifications?"
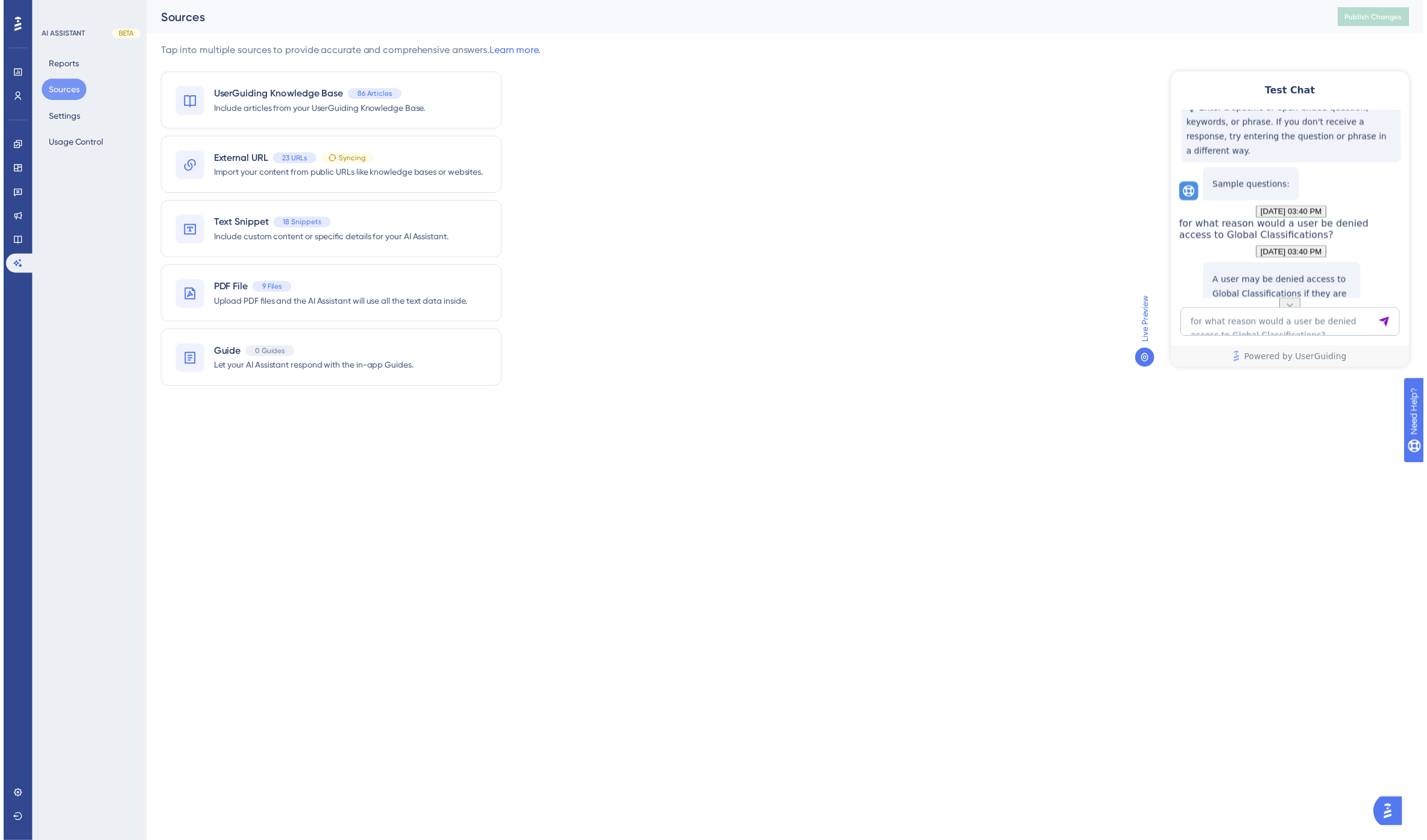
scroll to position [169, 0]
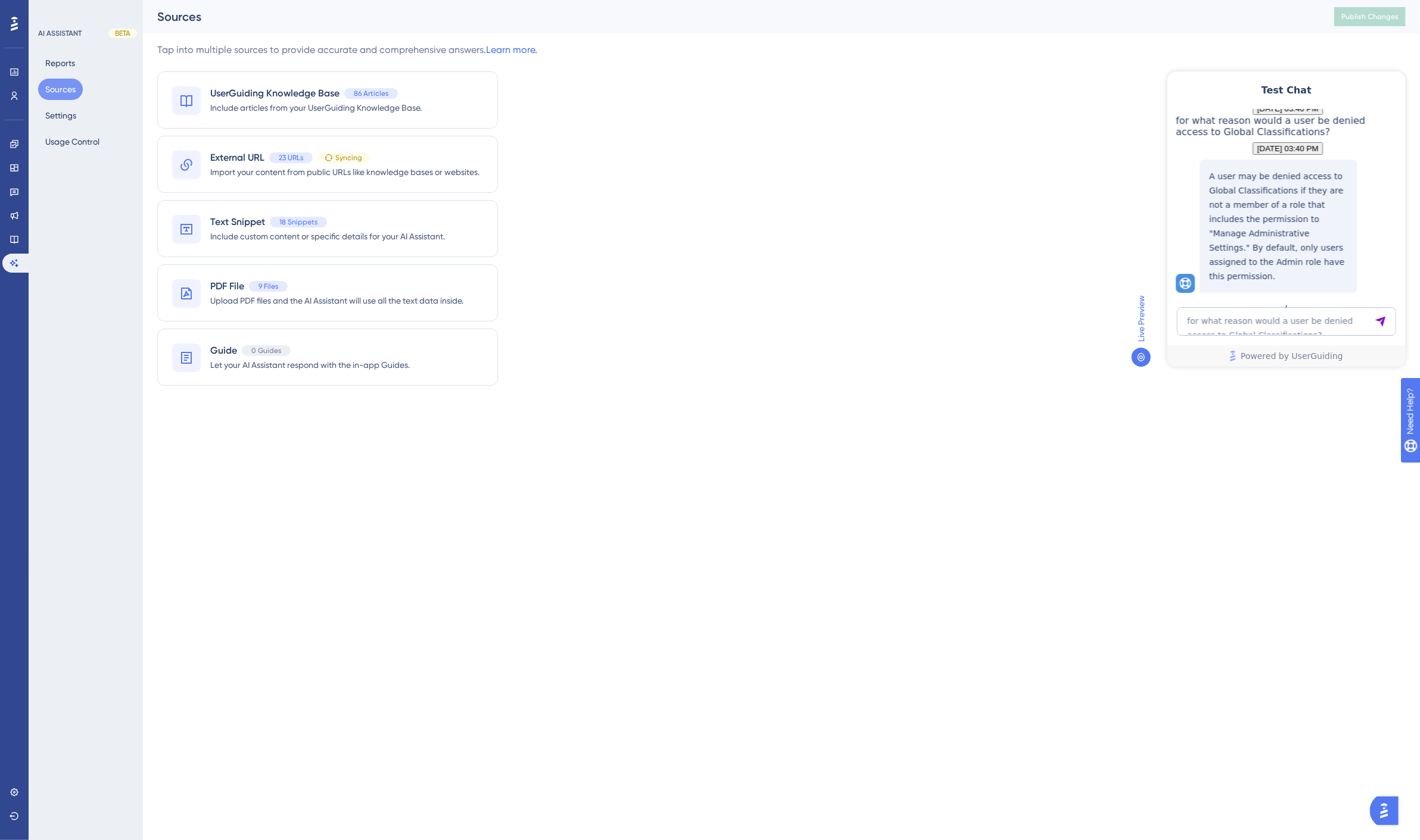
drag, startPoint x: 930, startPoint y: 162, endPoint x: 890, endPoint y: 162, distance: 40.0
click at [930, 162] on div "Tap into multiple sources to provide accurate and comprehensive answers. Learn …" at bounding box center [781, 221] width 1248 height 358
click at [350, 165] on span "Import your content from public URLs like knowledge bases or websites." at bounding box center [345, 172] width 270 height 15
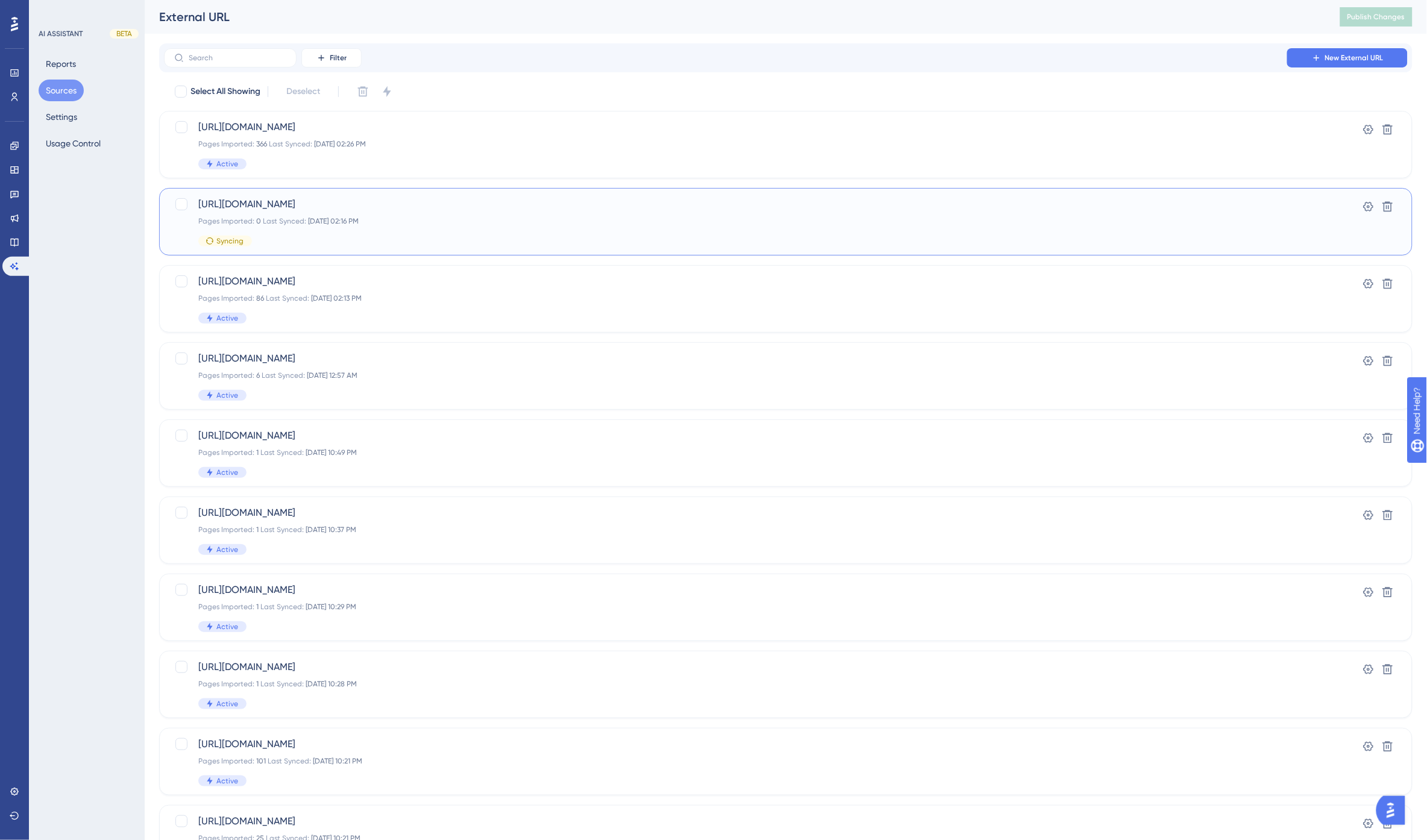
click at [520, 207] on span "[URL][DOMAIN_NAME]" at bounding box center [737, 204] width 1078 height 15
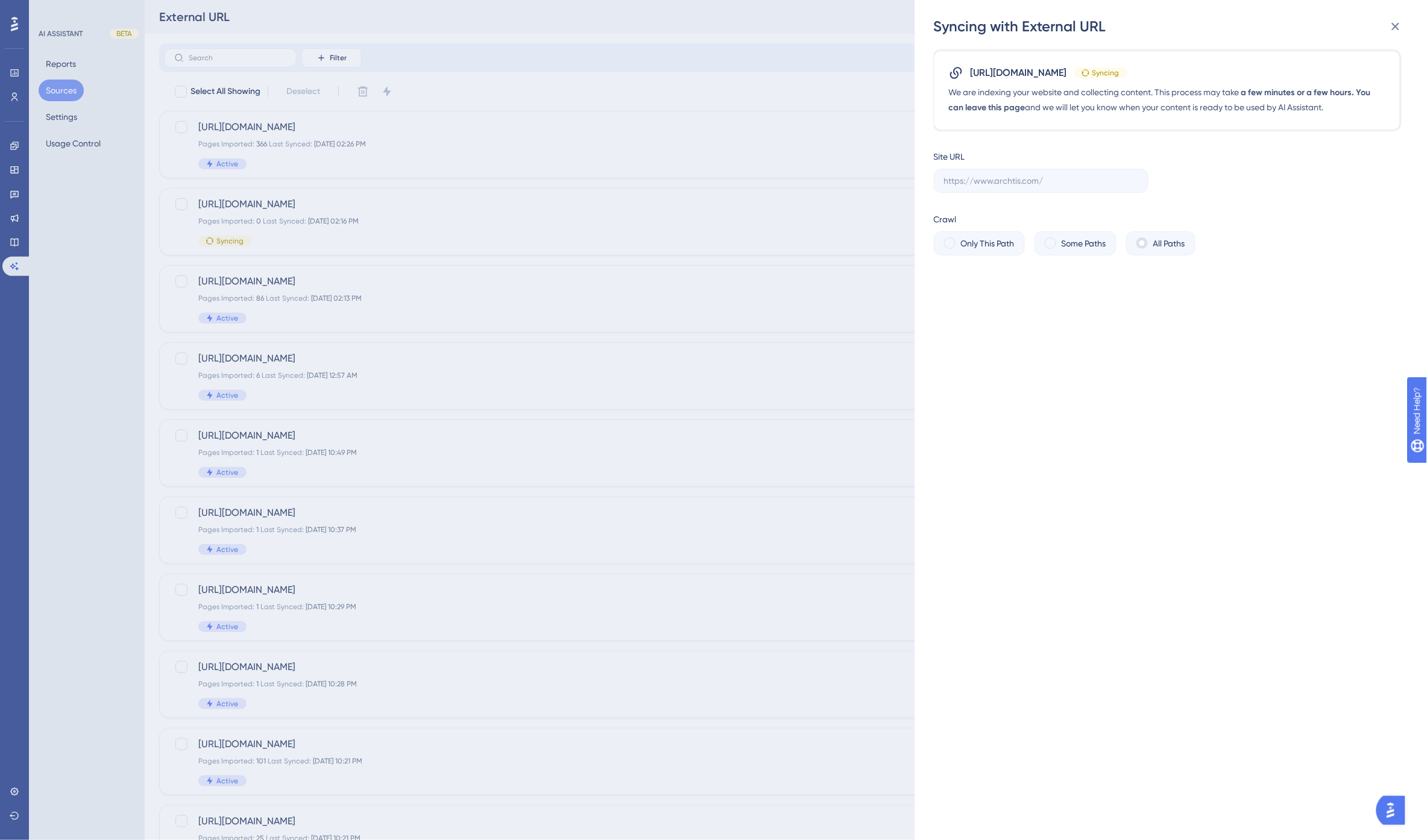
click at [629, 72] on div "Syncing with External URL https://www.archtis.com/ Syncing We are indexing your…" at bounding box center [713, 420] width 1427 height 840
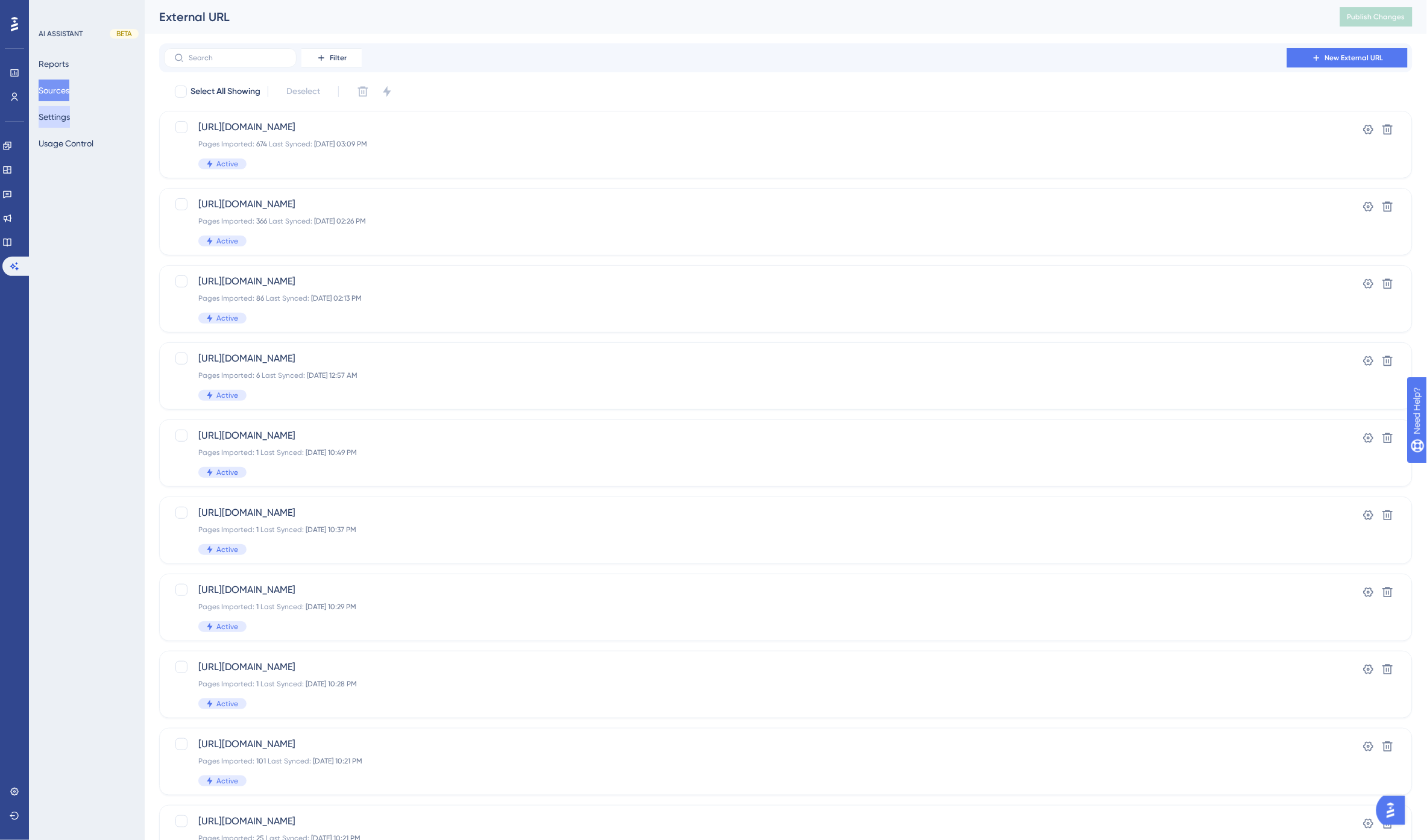
drag, startPoint x: 73, startPoint y: 117, endPoint x: 76, endPoint y: 136, distance: 19.2
click at [70, 117] on button "Settings" at bounding box center [54, 117] width 31 height 22
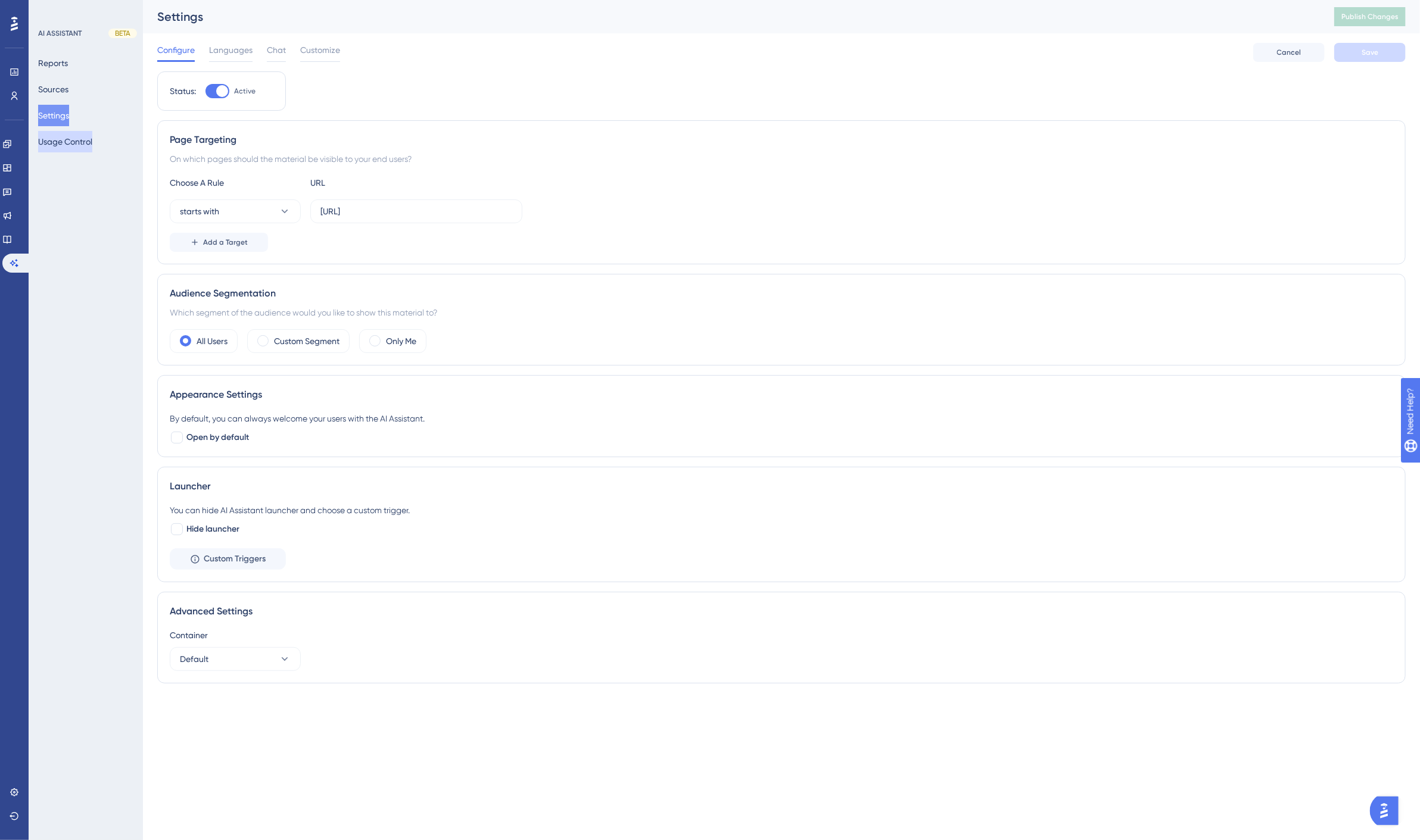
click at [64, 141] on button "Usage Control" at bounding box center [65, 142] width 54 height 21
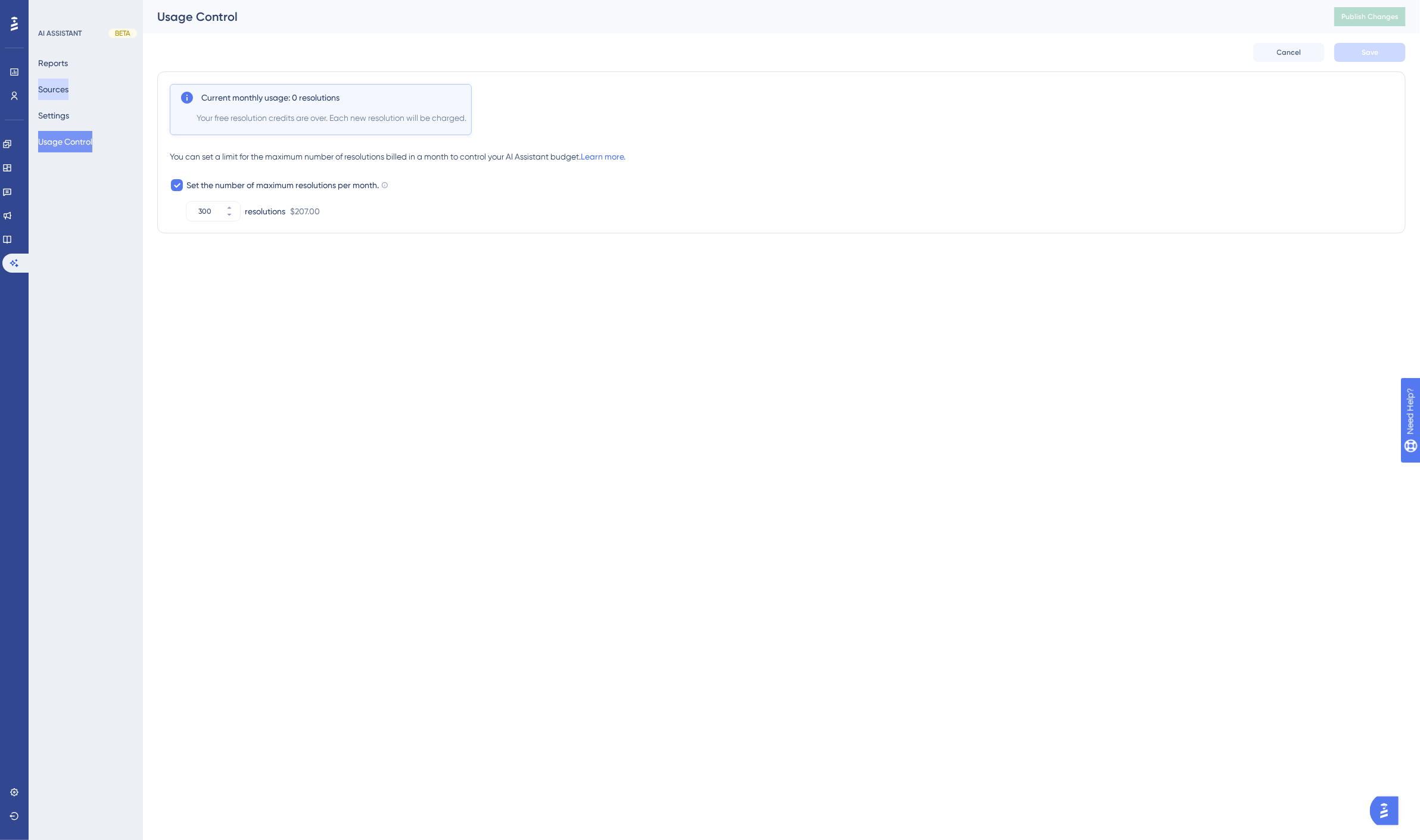
click at [67, 91] on button "Sources" at bounding box center [54, 90] width 31 height 21
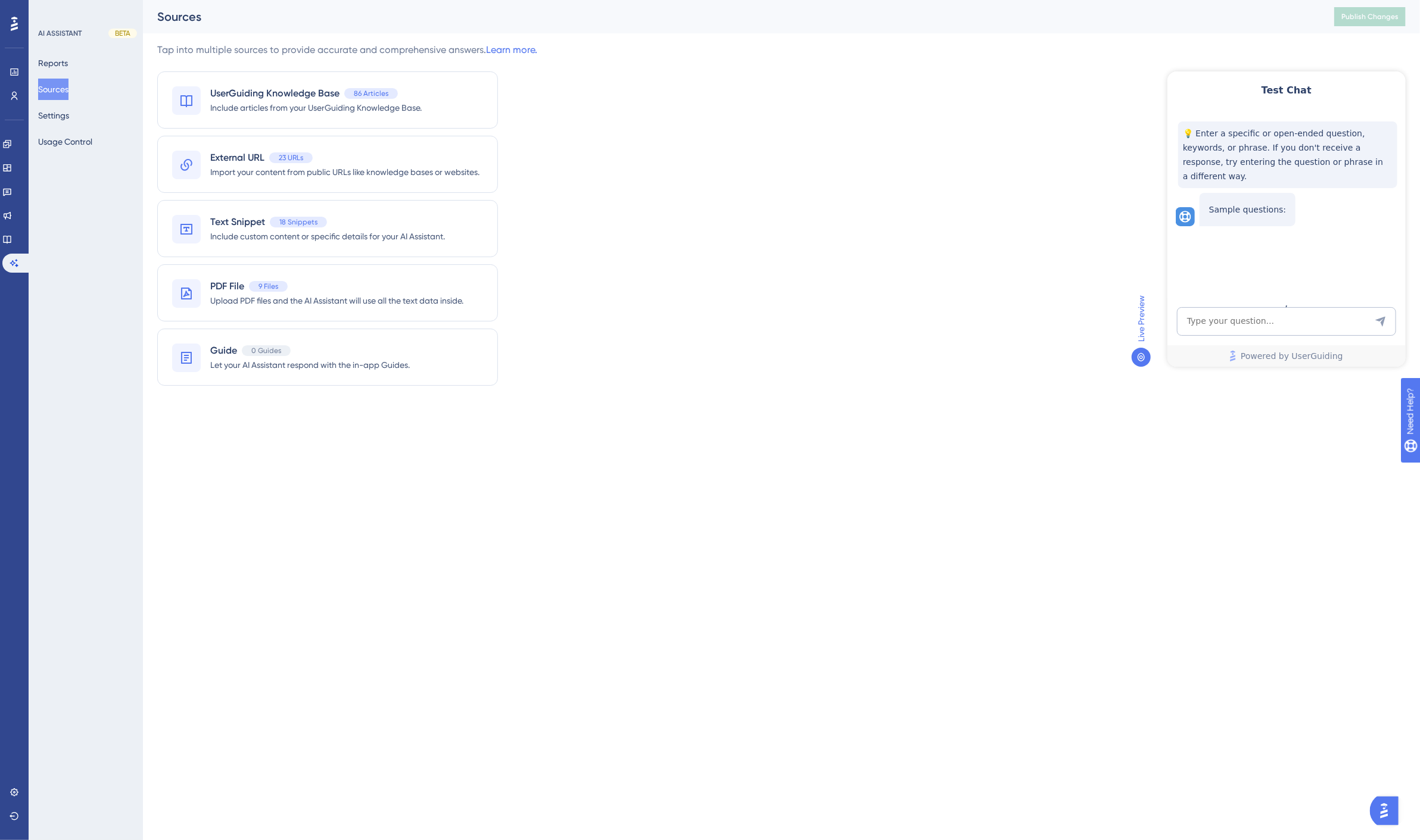
click at [722, 207] on div "Tap into multiple sources to provide accurate and comprehensive answers. Learn …" at bounding box center [781, 221] width 1248 height 358
click at [656, 137] on div "Tap into multiple sources to provide accurate and comprehensive answers. Learn …" at bounding box center [781, 221] width 1248 height 358
drag, startPoint x: 343, startPoint y: 301, endPoint x: 347, endPoint y: 320, distance: 19.4
click at [344, 301] on span "Upload PDF files and the AI Assistant will use all the text data inside." at bounding box center [337, 300] width 254 height 15
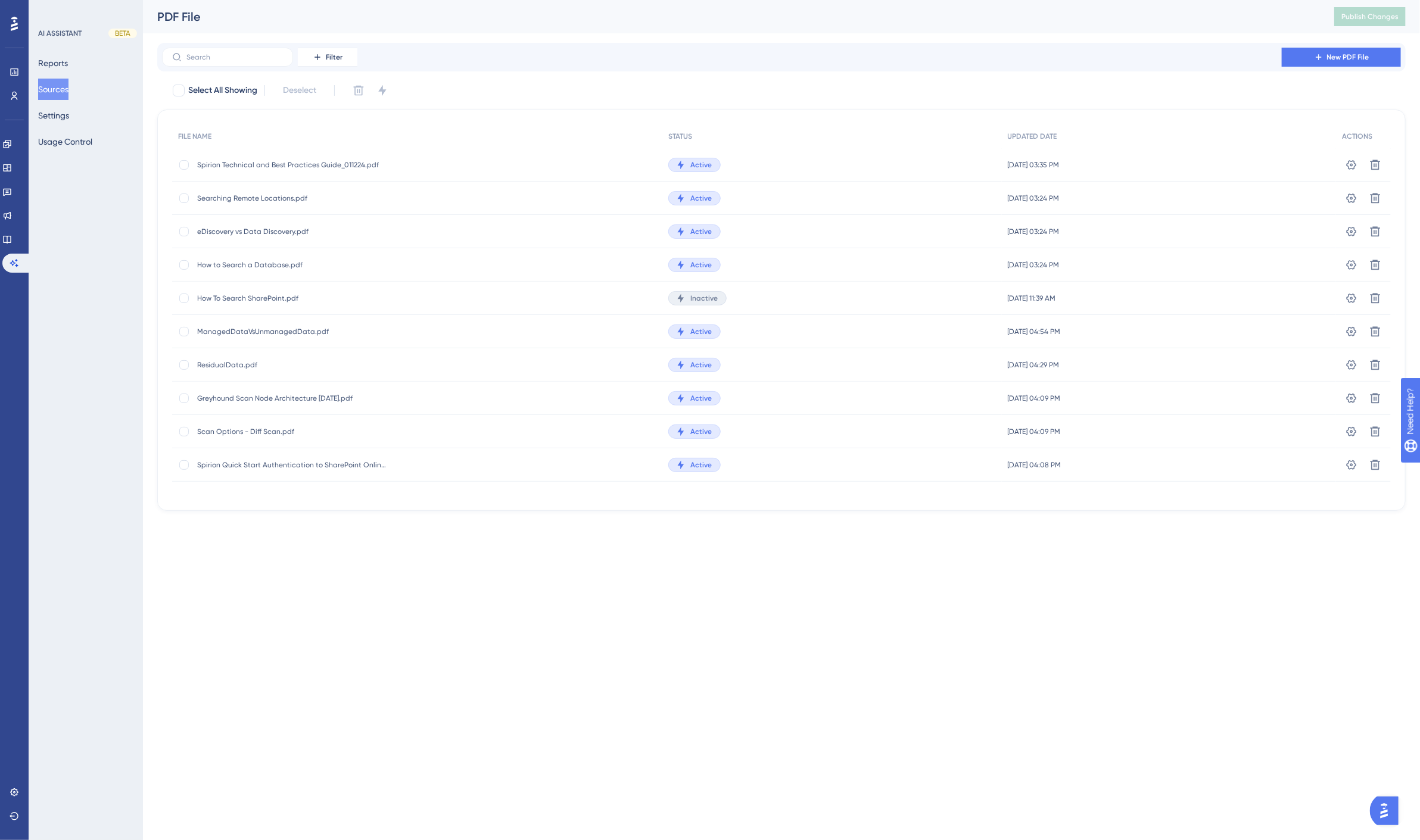
click at [331, 167] on span "Spirion Technical and Best Practices Guide_011224.pdf" at bounding box center [292, 165] width 191 height 9
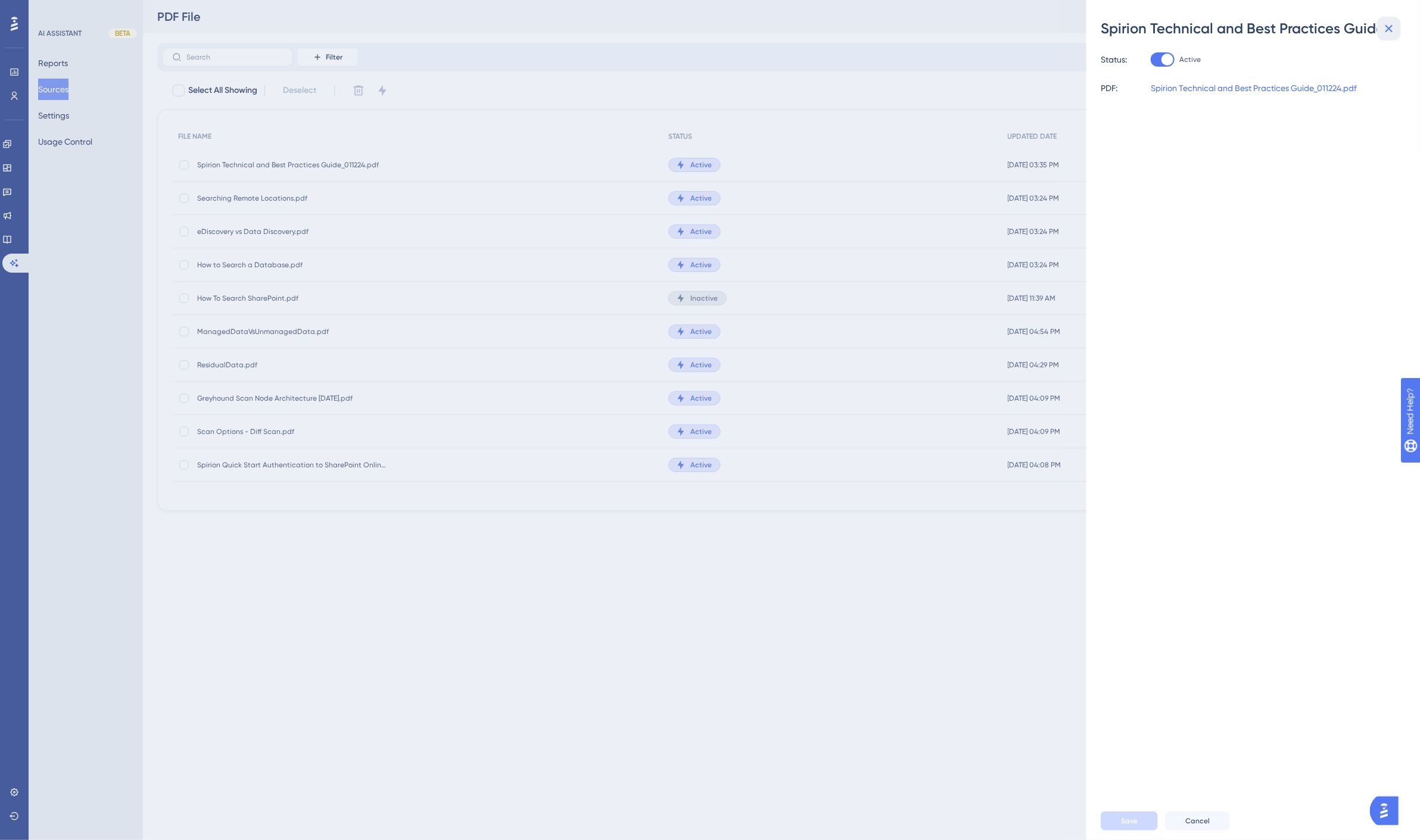
click at [1389, 25] on icon at bounding box center [1389, 28] width 15 height 15
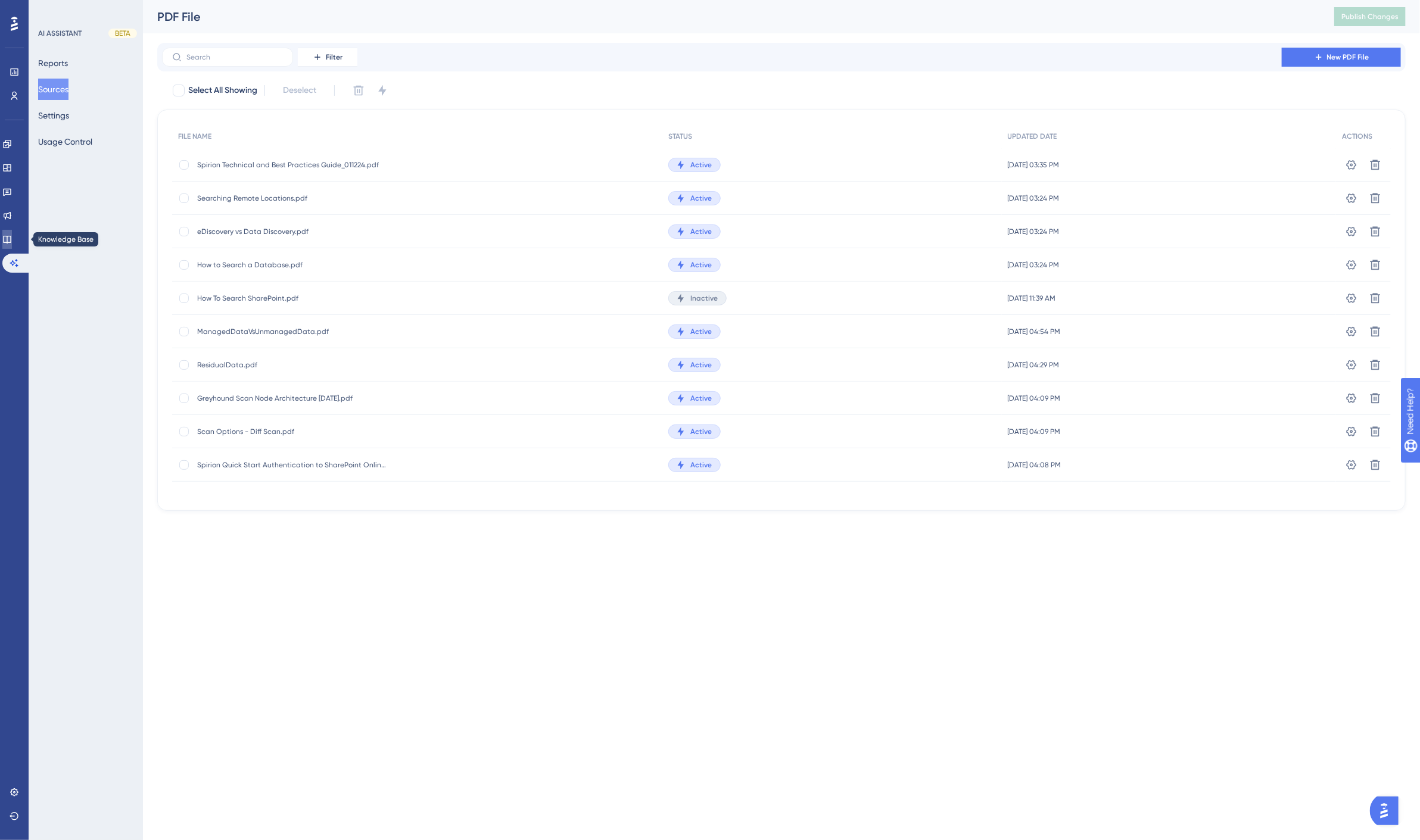
click at [12, 235] on icon at bounding box center [7, 239] width 9 height 9
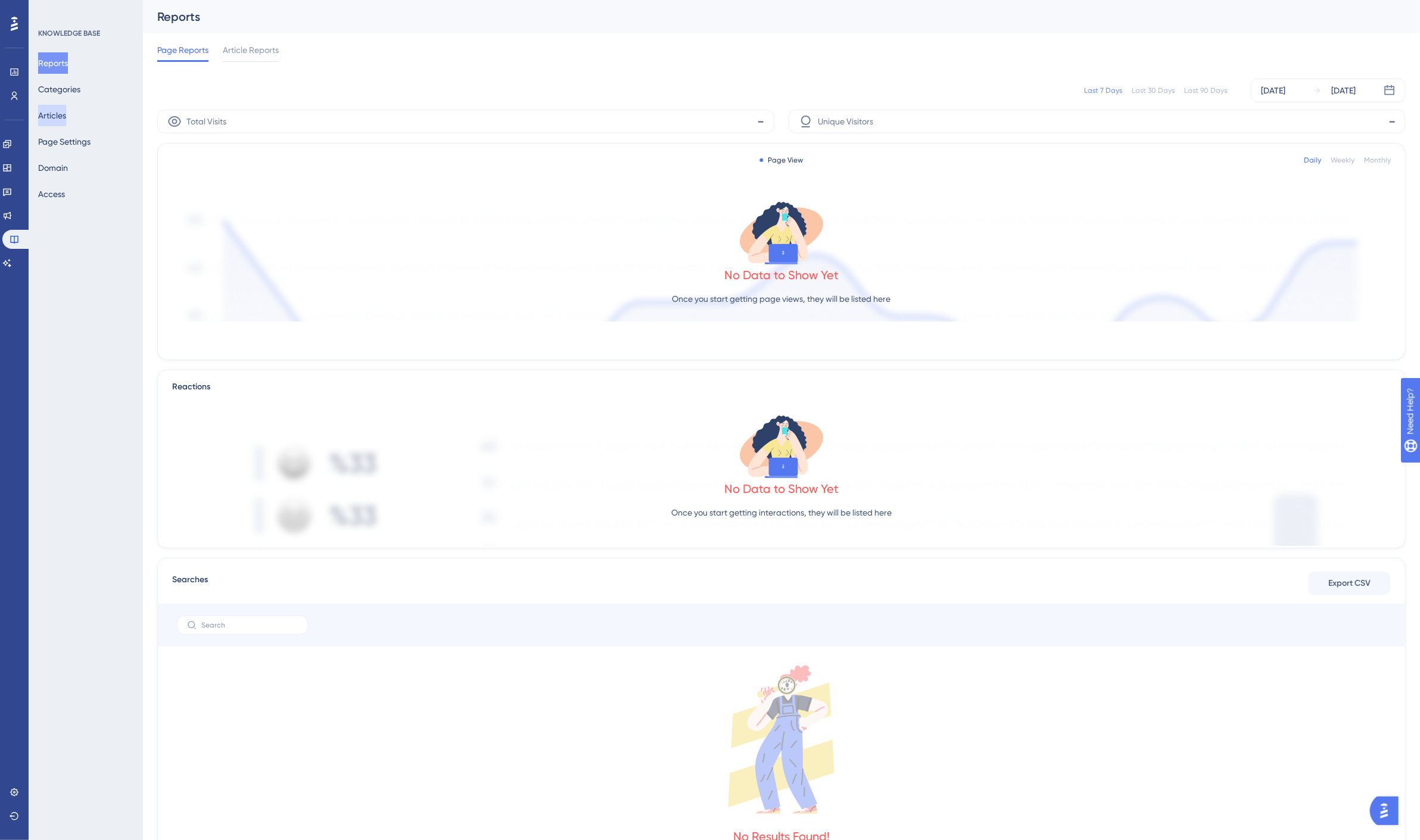
click at [58, 113] on button "Articles" at bounding box center [52, 116] width 28 height 21
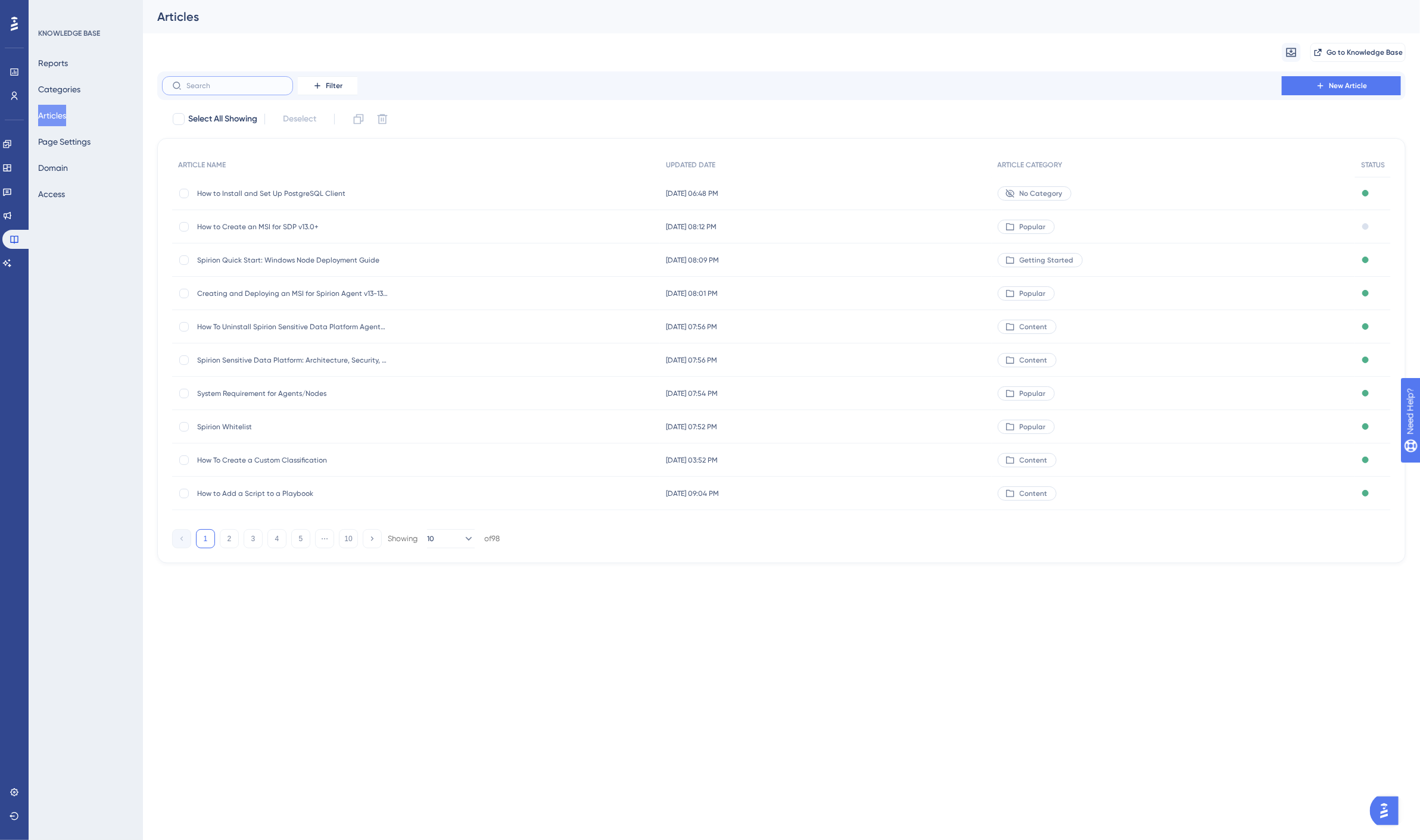
click at [224, 87] on input "text" at bounding box center [234, 86] width 97 height 8
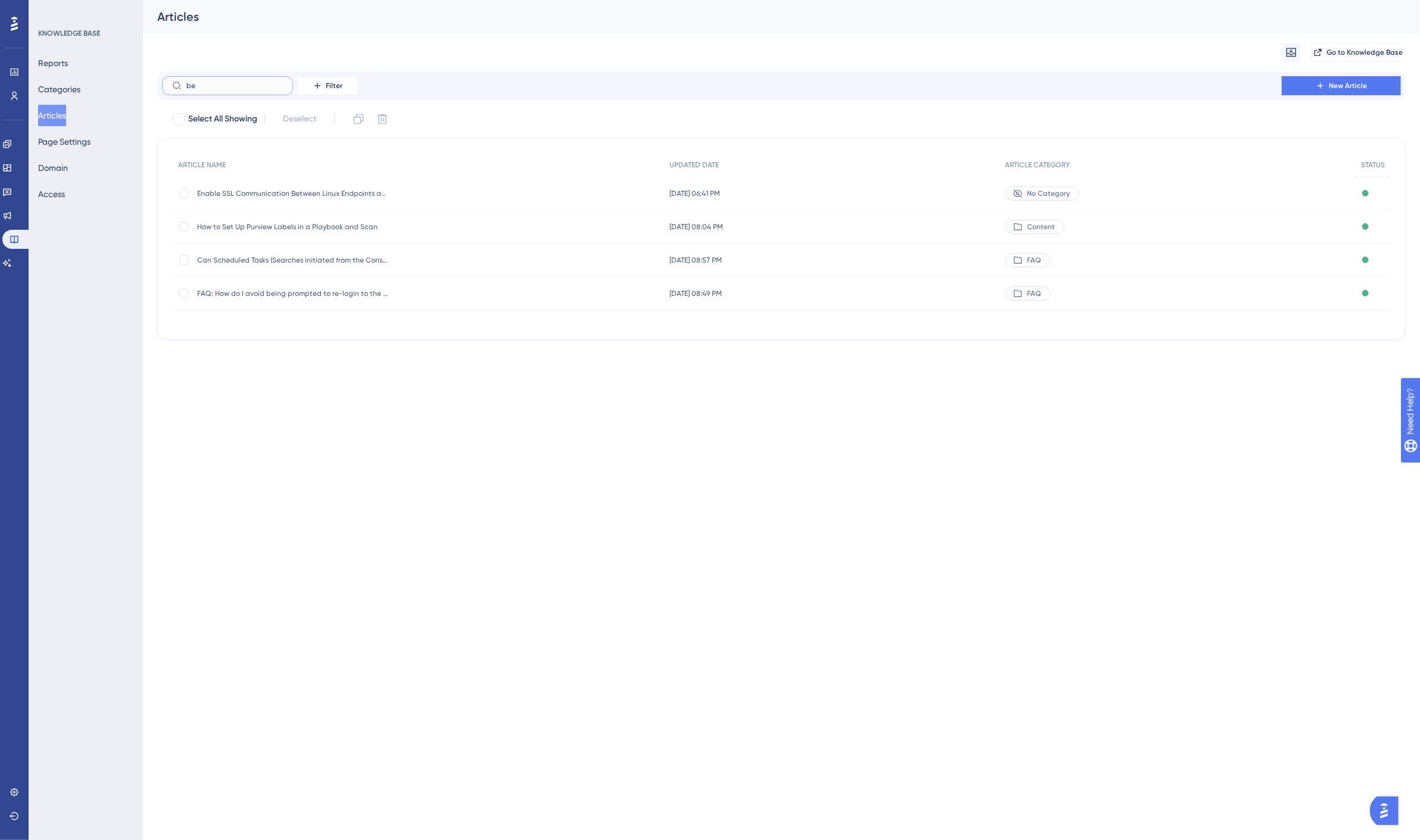
type input "bes"
checkbox input "true"
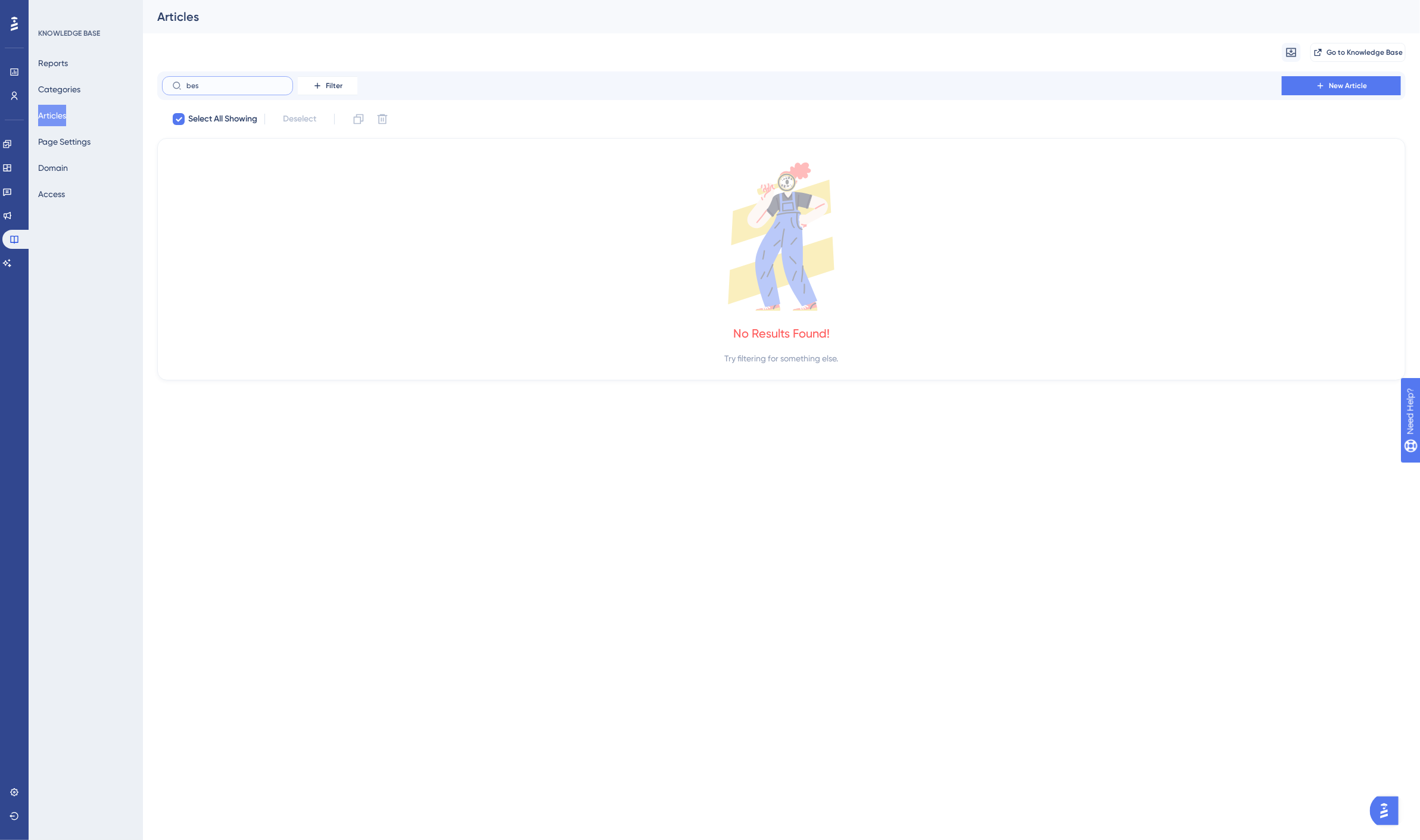
type input "be"
checkbox input "false"
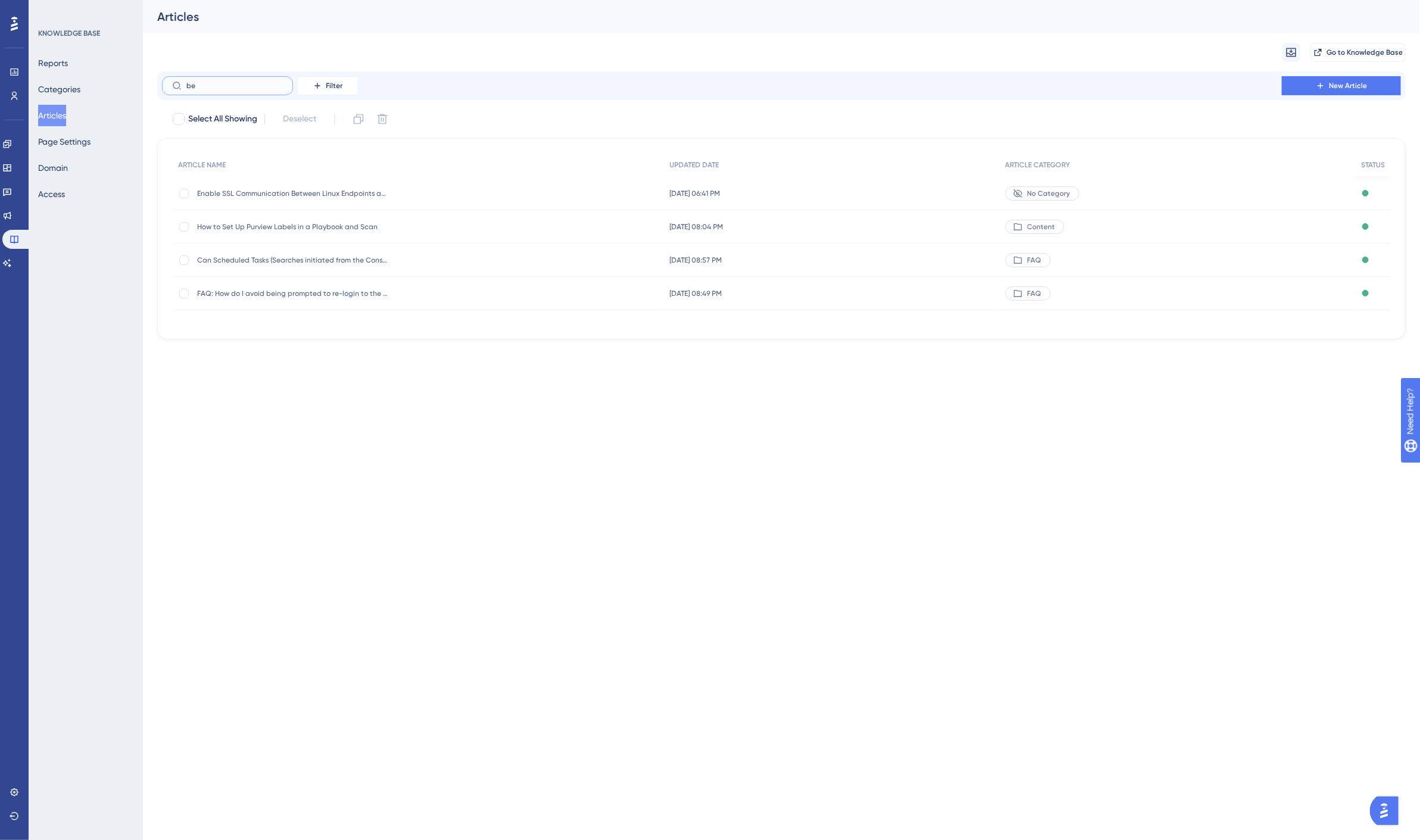
type input "b"
type input "tech"
checkbox input "true"
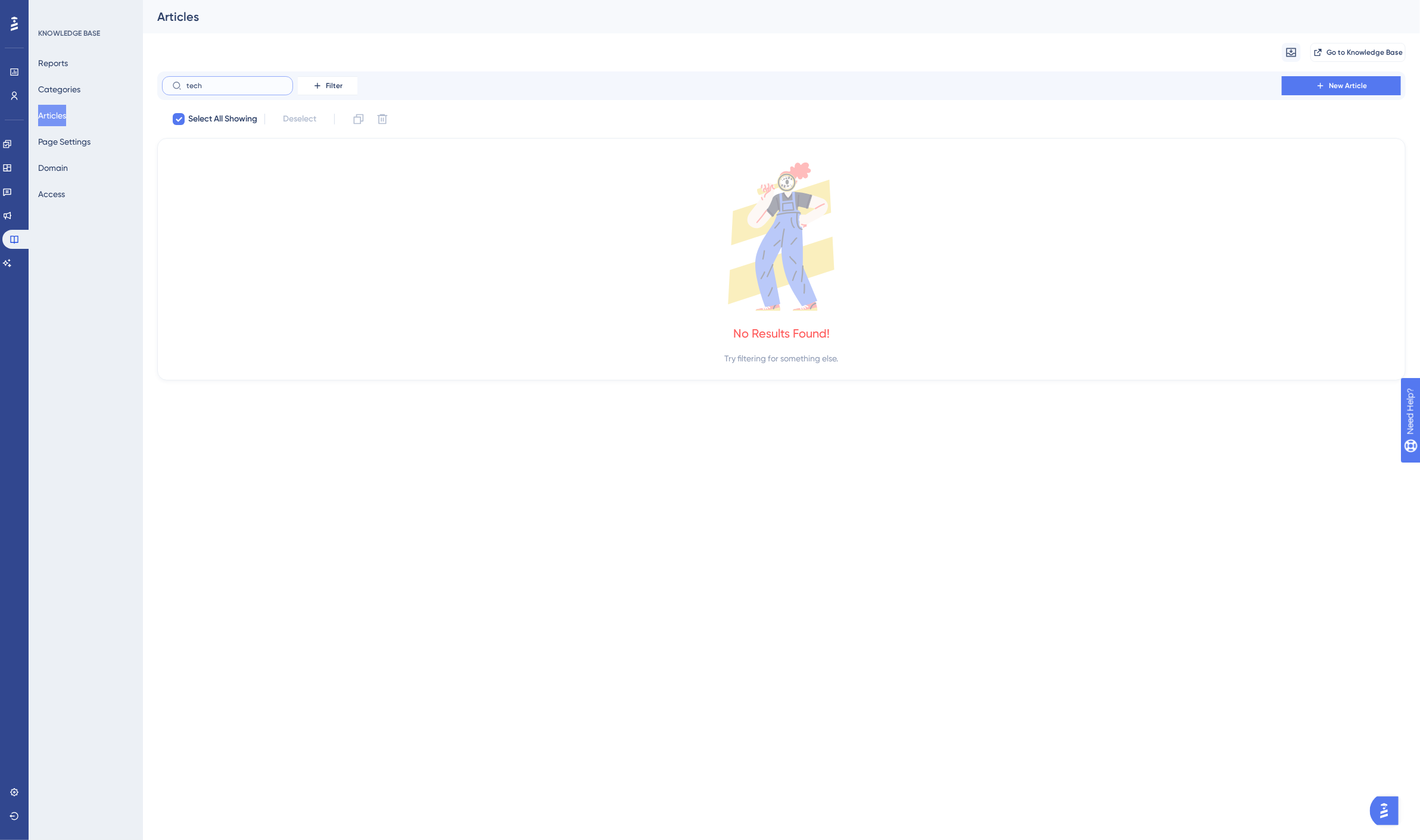
type input "tec"
checkbox input "false"
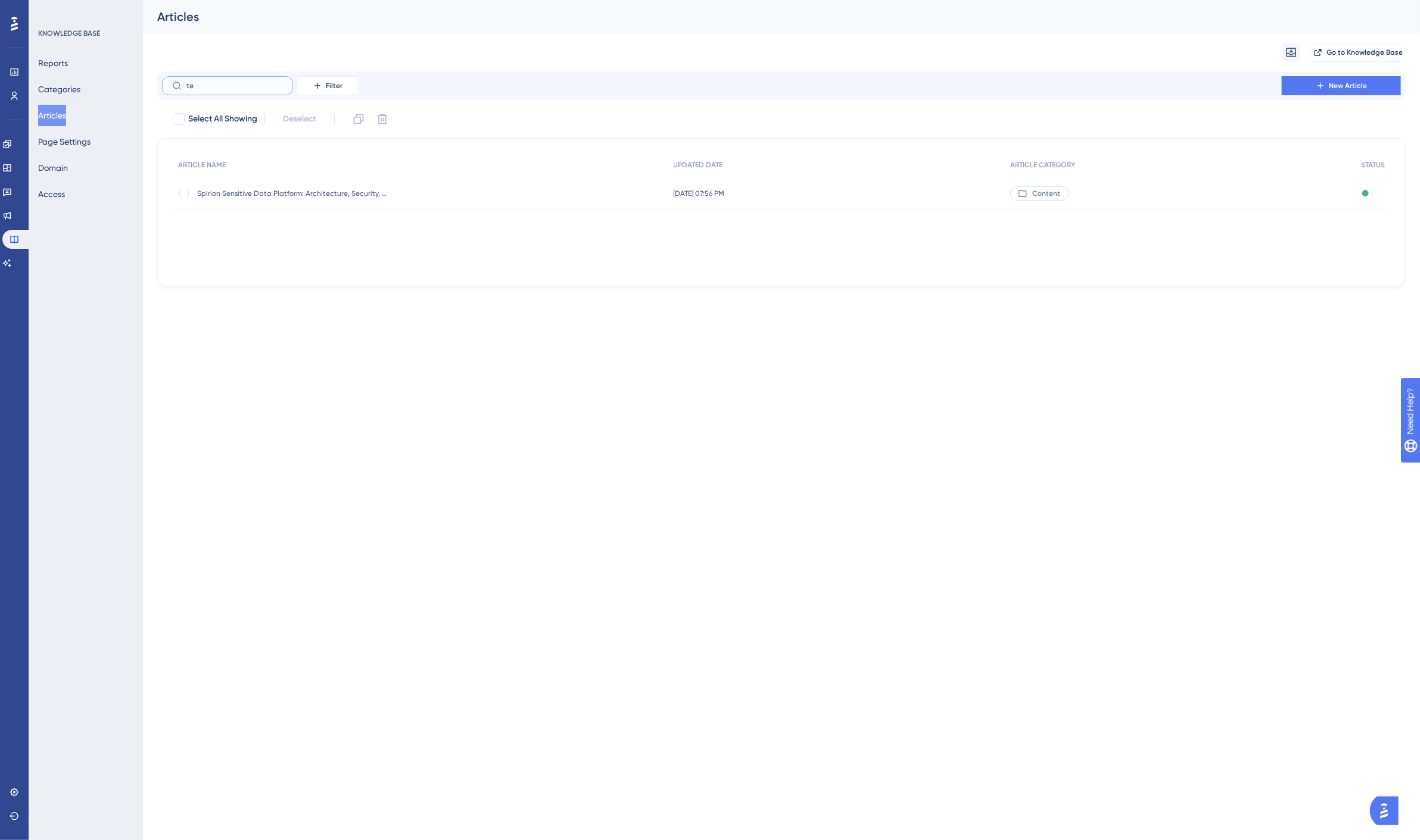
type input "t"
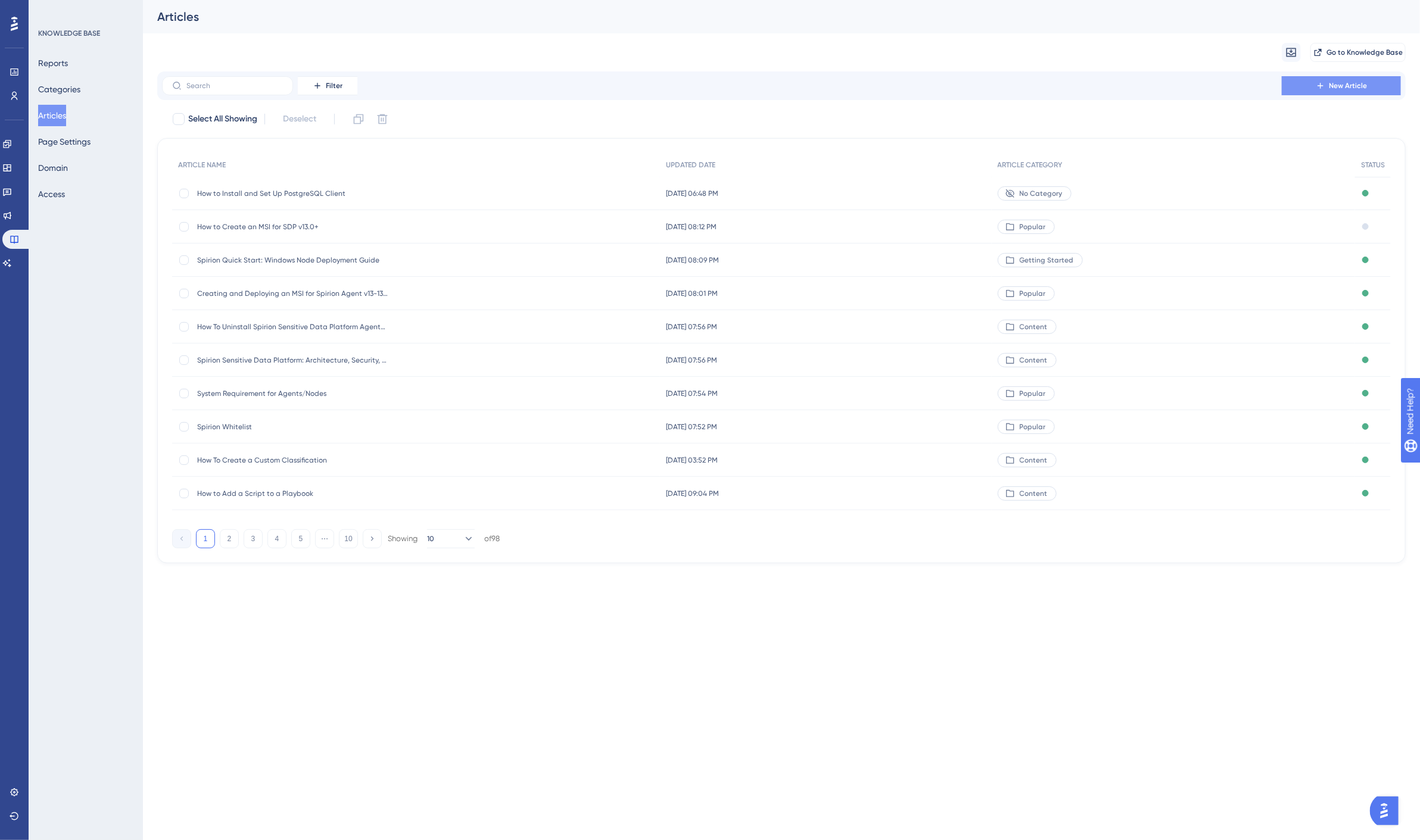
click at [1323, 84] on icon at bounding box center [1320, 86] width 9 height 9
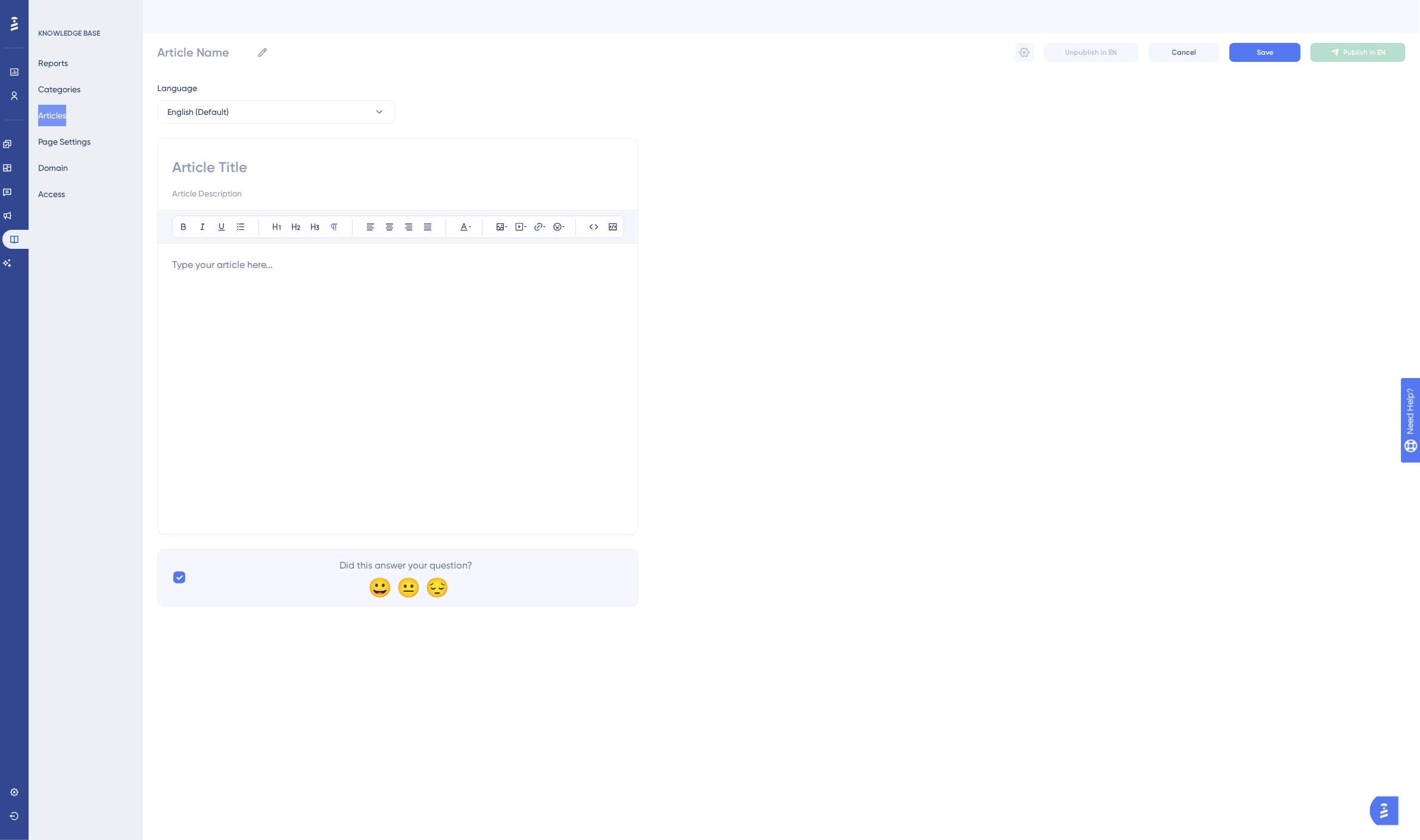
click at [332, 431] on div at bounding box center [398, 389] width 452 height 262
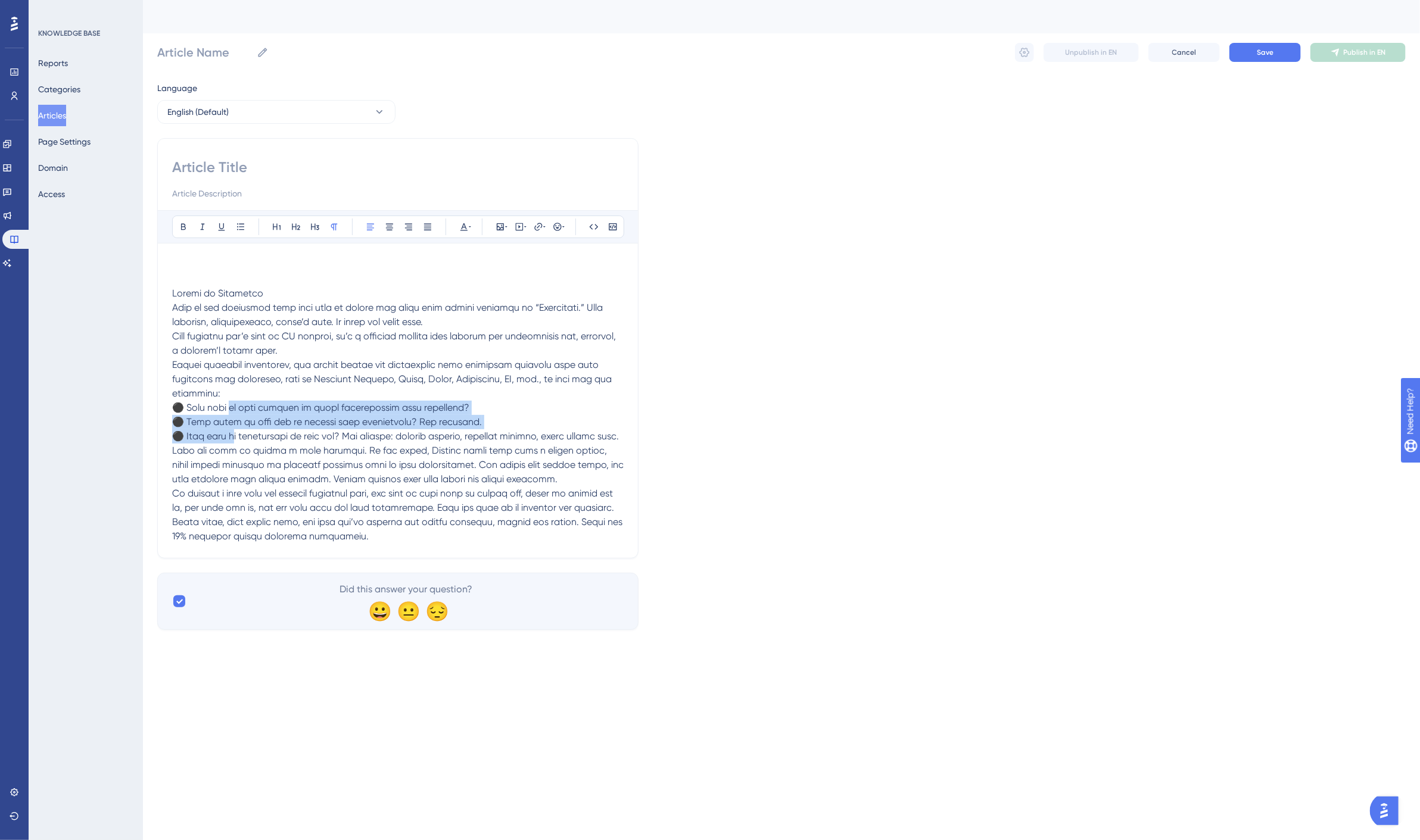
drag, startPoint x: 240, startPoint y: 407, endPoint x: 240, endPoint y: 436, distance: 29.0
click at [240, 436] on span at bounding box center [399, 415] width 454 height 254
click at [240, 223] on icon at bounding box center [240, 227] width 9 height 9
click at [188, 293] on span at bounding box center [399, 415] width 454 height 254
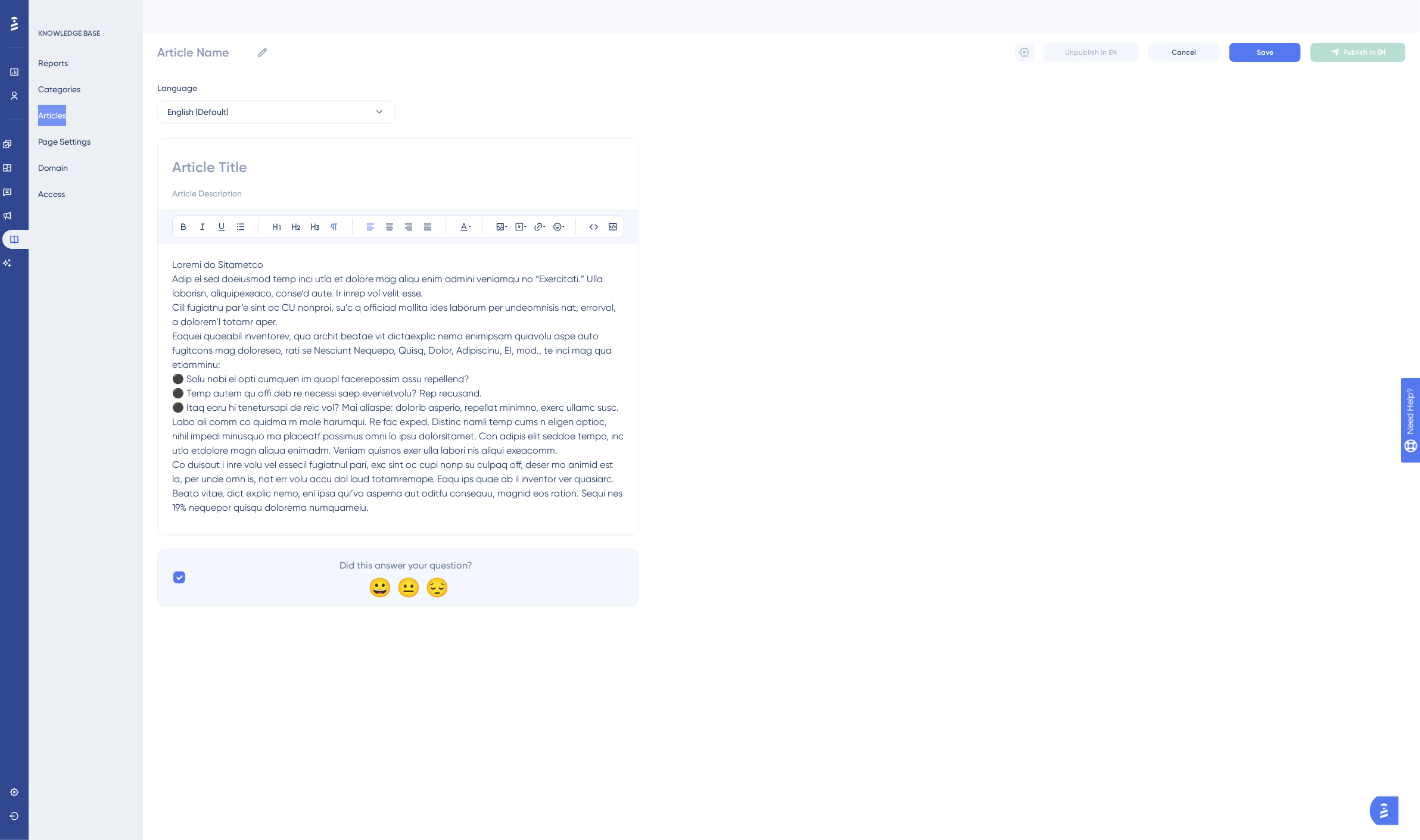
click at [261, 264] on p at bounding box center [398, 387] width 452 height 257
click at [240, 260] on span "Basics of Searching" at bounding box center [214, 264] width 84 height 11
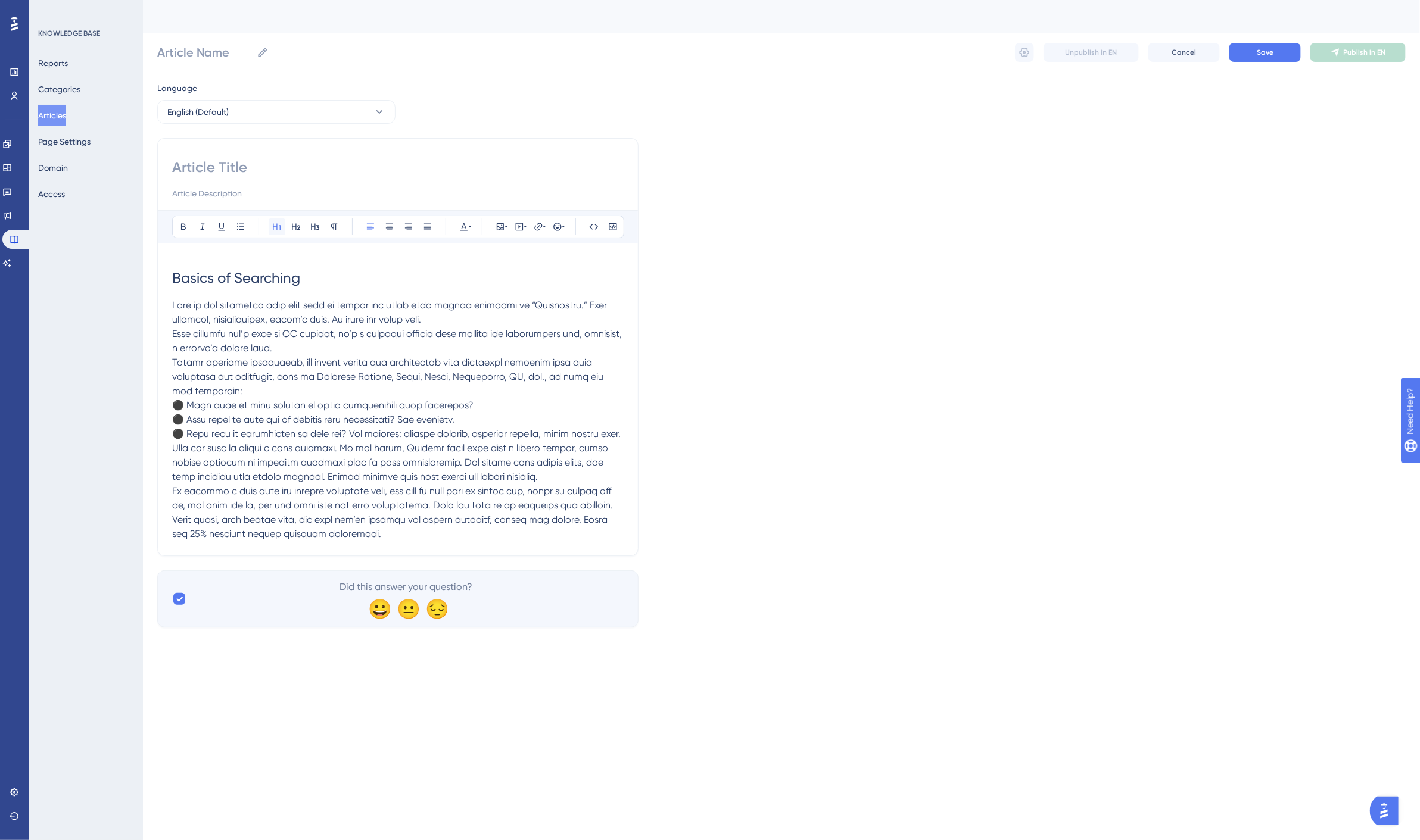
click at [275, 225] on icon at bounding box center [276, 227] width 9 height 9
click at [252, 311] on p at bounding box center [398, 420] width 452 height 243
click at [225, 396] on p at bounding box center [398, 420] width 452 height 243
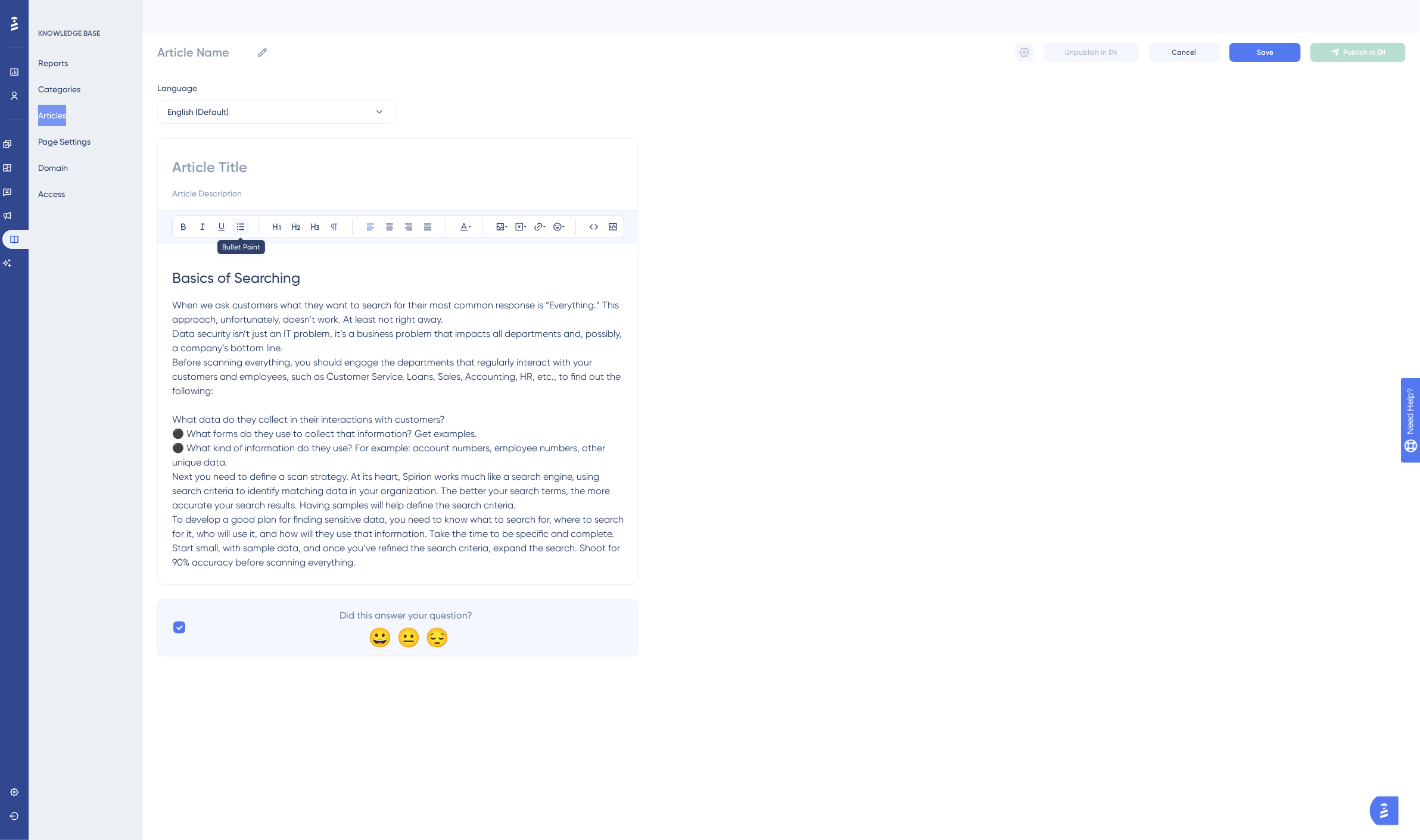
click at [239, 224] on icon at bounding box center [240, 227] width 9 height 9
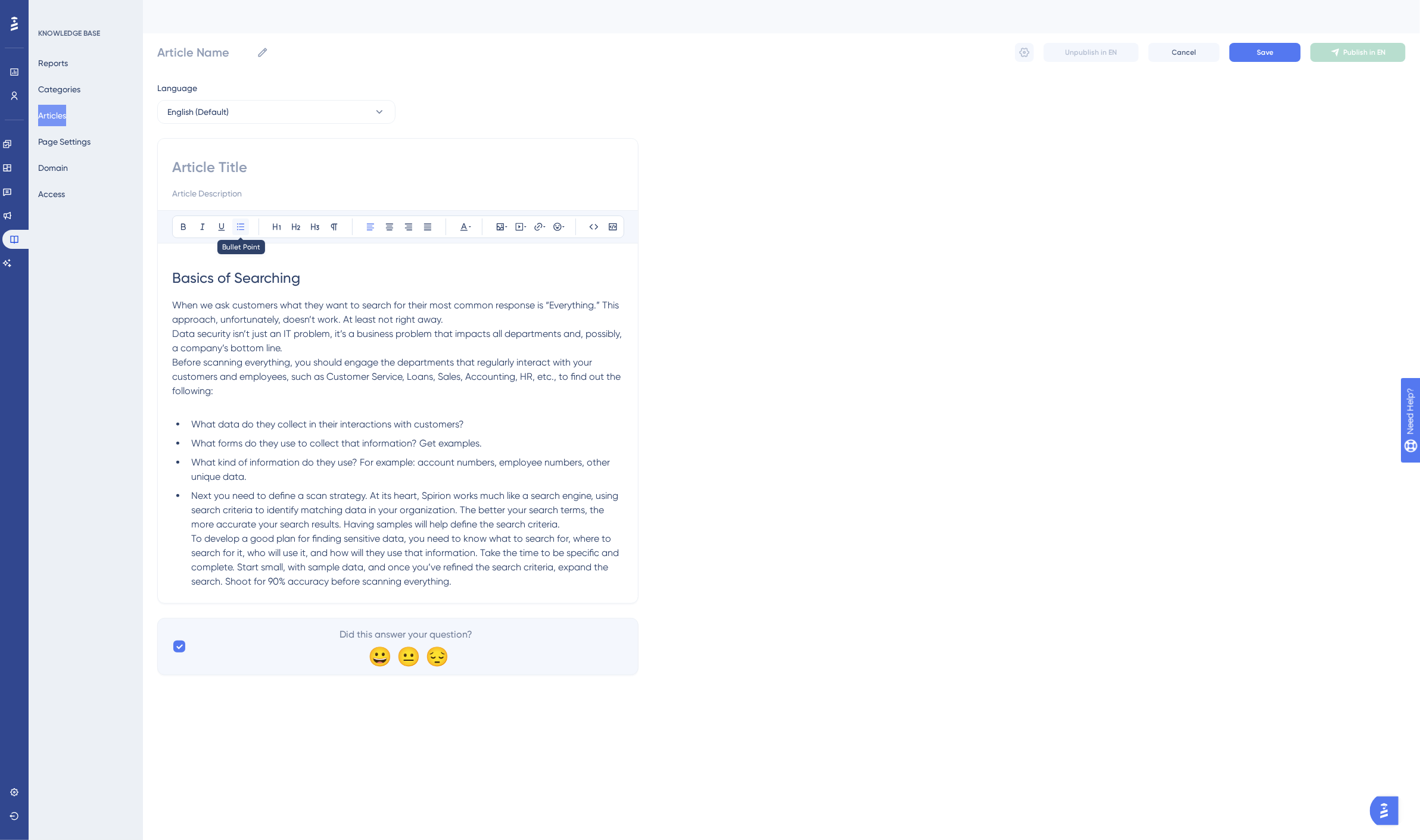
click at [243, 227] on icon at bounding box center [240, 227] width 9 height 9
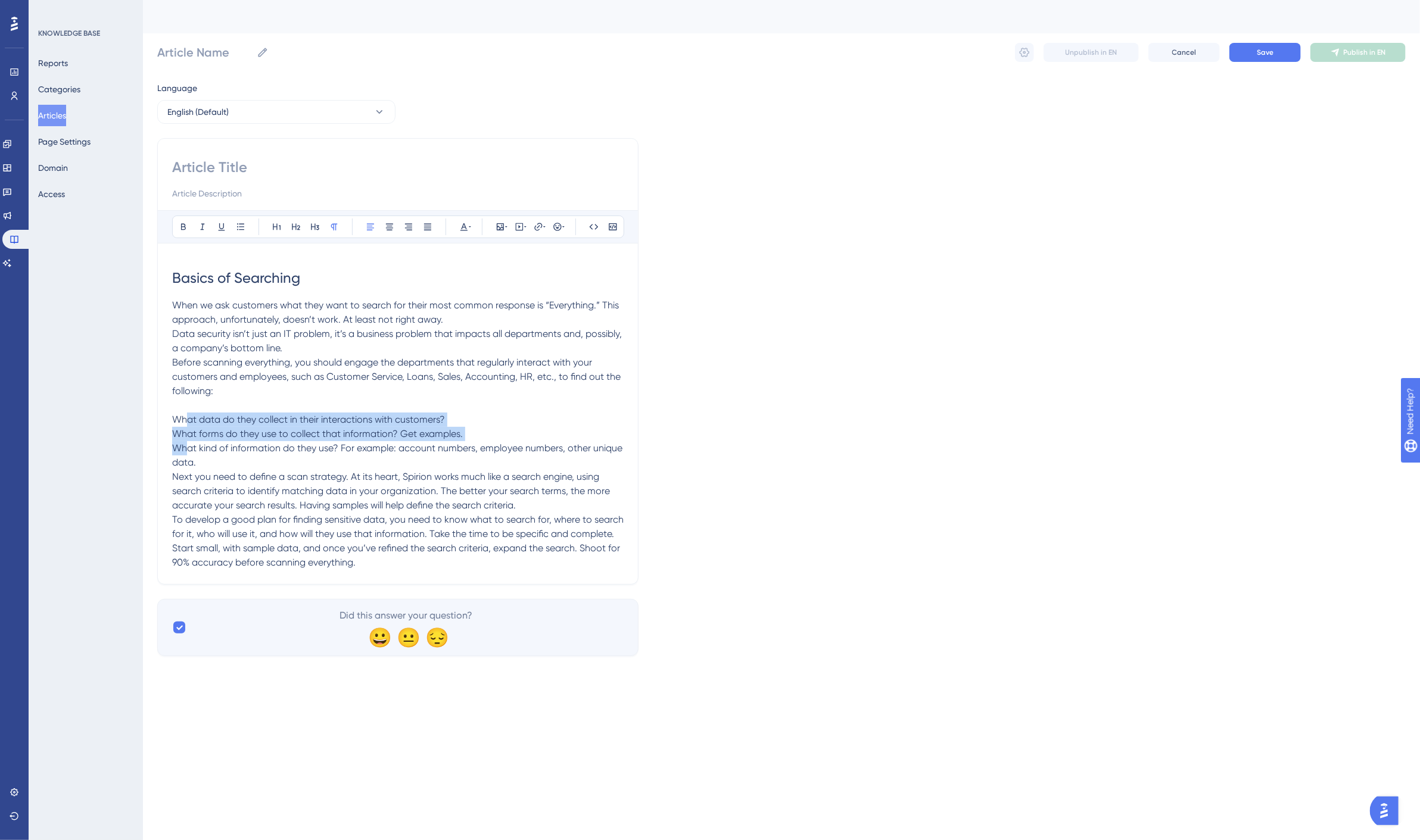
drag, startPoint x: 188, startPoint y: 417, endPoint x: 188, endPoint y: 445, distance: 28.0
click at [188, 445] on div "Basics of Searching When we ask customers what they want to search for their m…" at bounding box center [398, 414] width 452 height 312
click at [240, 227] on icon at bounding box center [240, 227] width 9 height 9
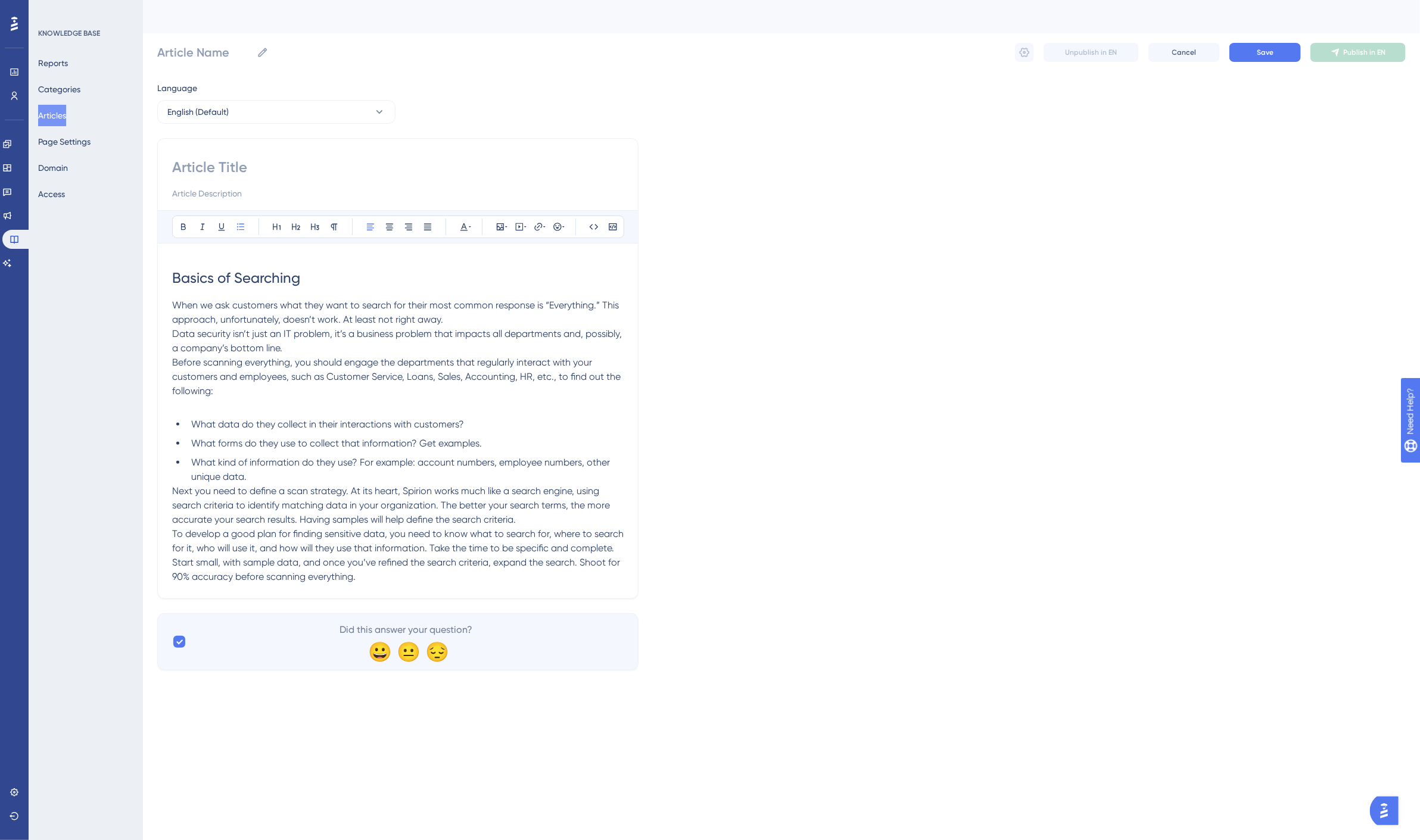
click at [197, 508] on span "Next you need to define a scan strategy. At its heart, Spirion works much like …" at bounding box center [399, 534] width 454 height 97
click at [188, 490] on span "Next you need to define a scan strategy. At its heart, Spirion works much like …" at bounding box center [399, 534] width 454 height 97
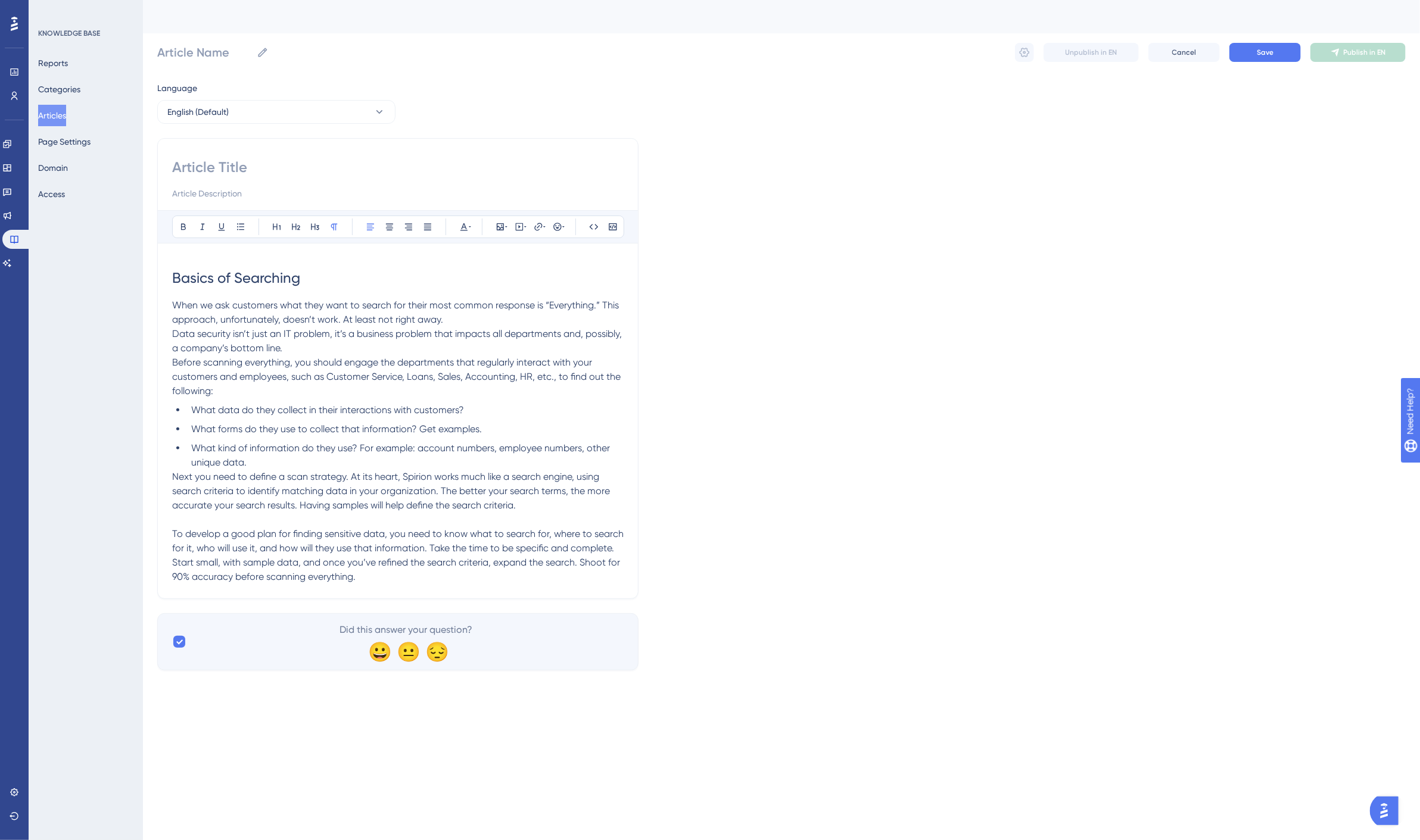
drag, startPoint x: 401, startPoint y: 581, endPoint x: 417, endPoint y: 579, distance: 16.1
click at [401, 581] on p "To develop a good plan for finding sensitive data, you need to know what to sea…" at bounding box center [398, 555] width 452 height 57
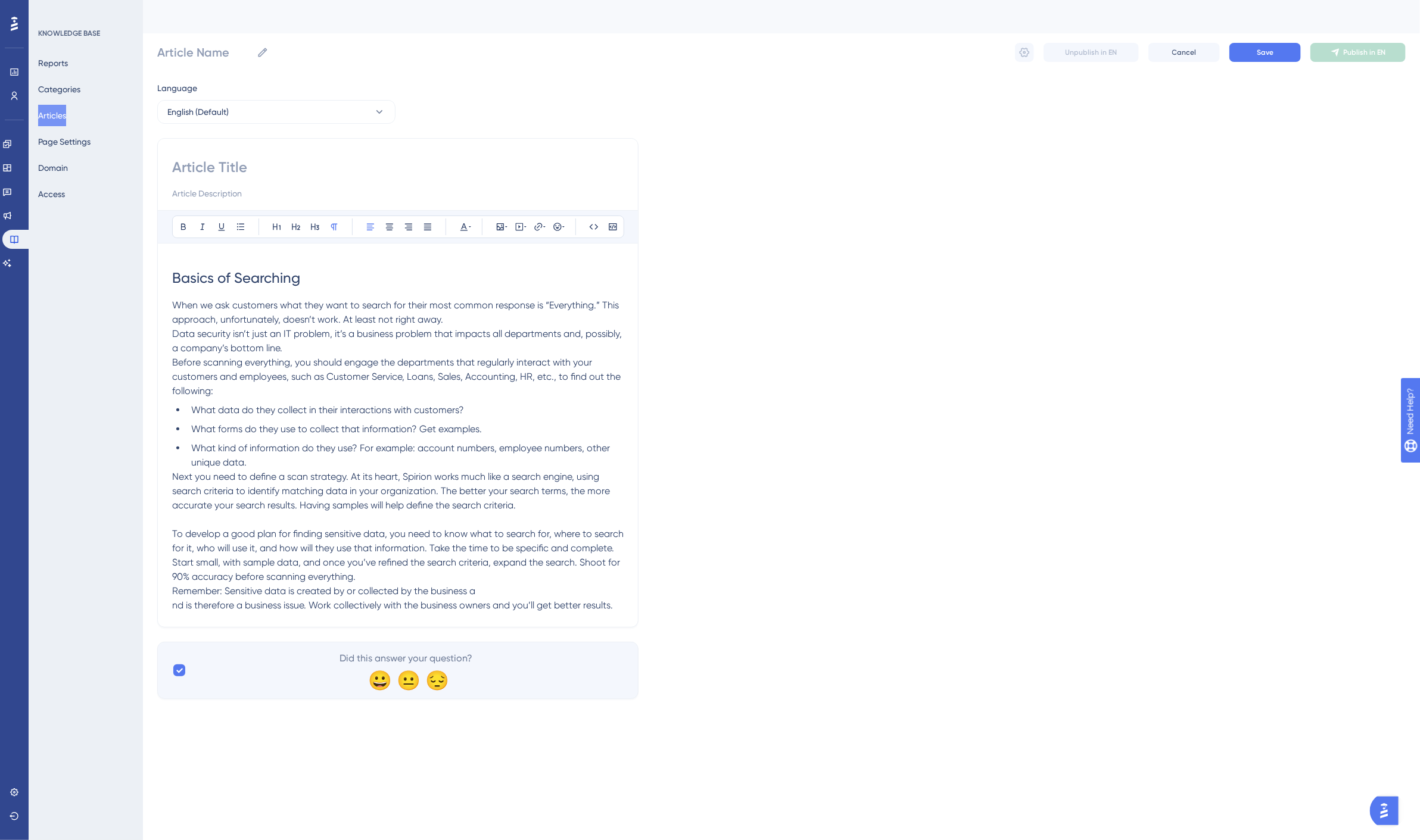
click at [221, 520] on p at bounding box center [398, 520] width 452 height 15
click at [520, 592] on p "Remember: Sensitive data is created by or collected by the business a" at bounding box center [398, 591] width 452 height 15
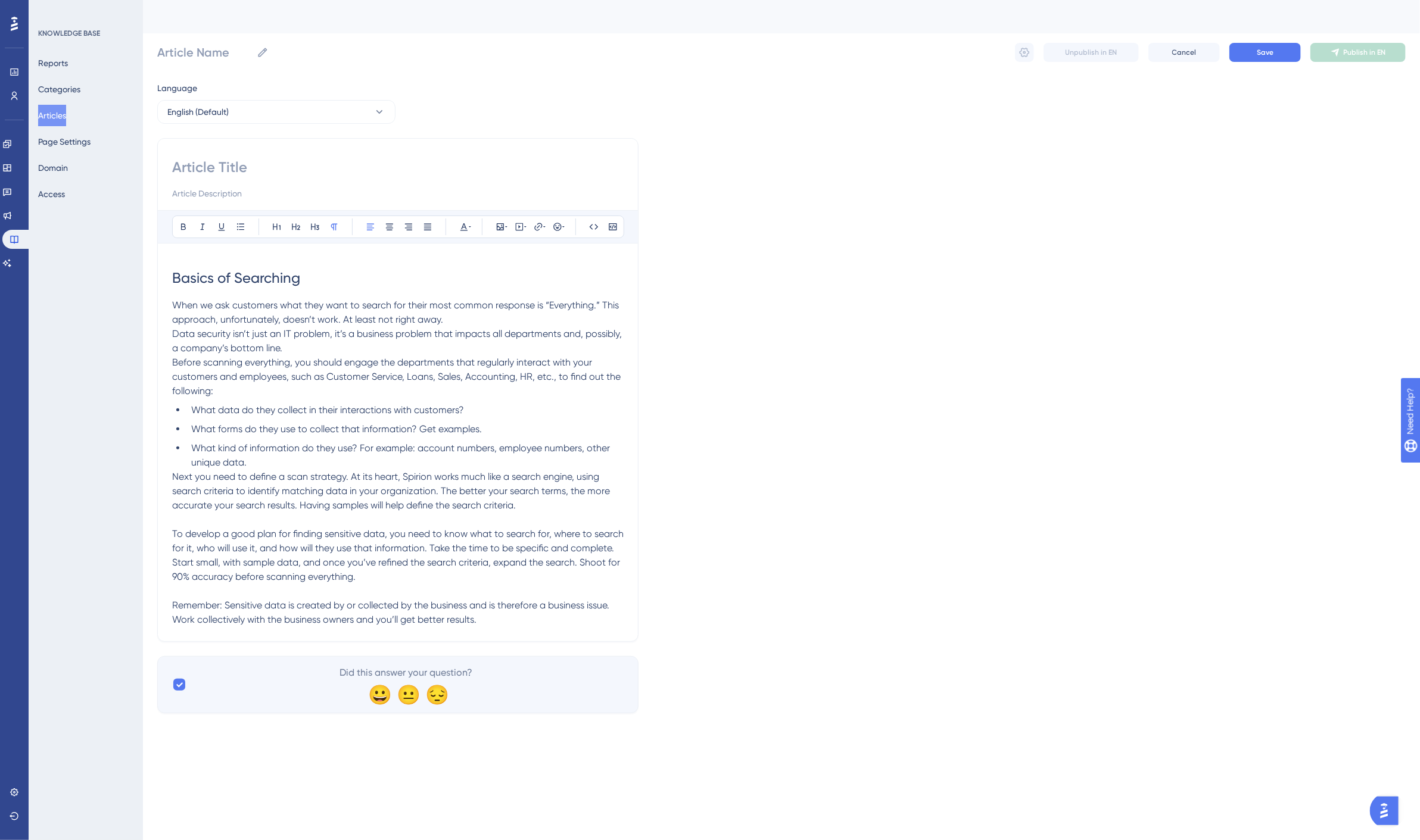
click at [199, 606] on span "Remember: Sensitive data is created by or collected by the business and is ther…" at bounding box center [392, 612] width 440 height 25
click at [471, 555] on p "To develop a good plan for finding sensitive data, you need to know what to sea…" at bounding box center [398, 555] width 452 height 57
click at [526, 620] on p "Remember!! Sensitive data is created by or collected by the business and is the…" at bounding box center [398, 613] width 452 height 28
click at [209, 289] on h1 "Basics of Searching" at bounding box center [398, 278] width 452 height 41
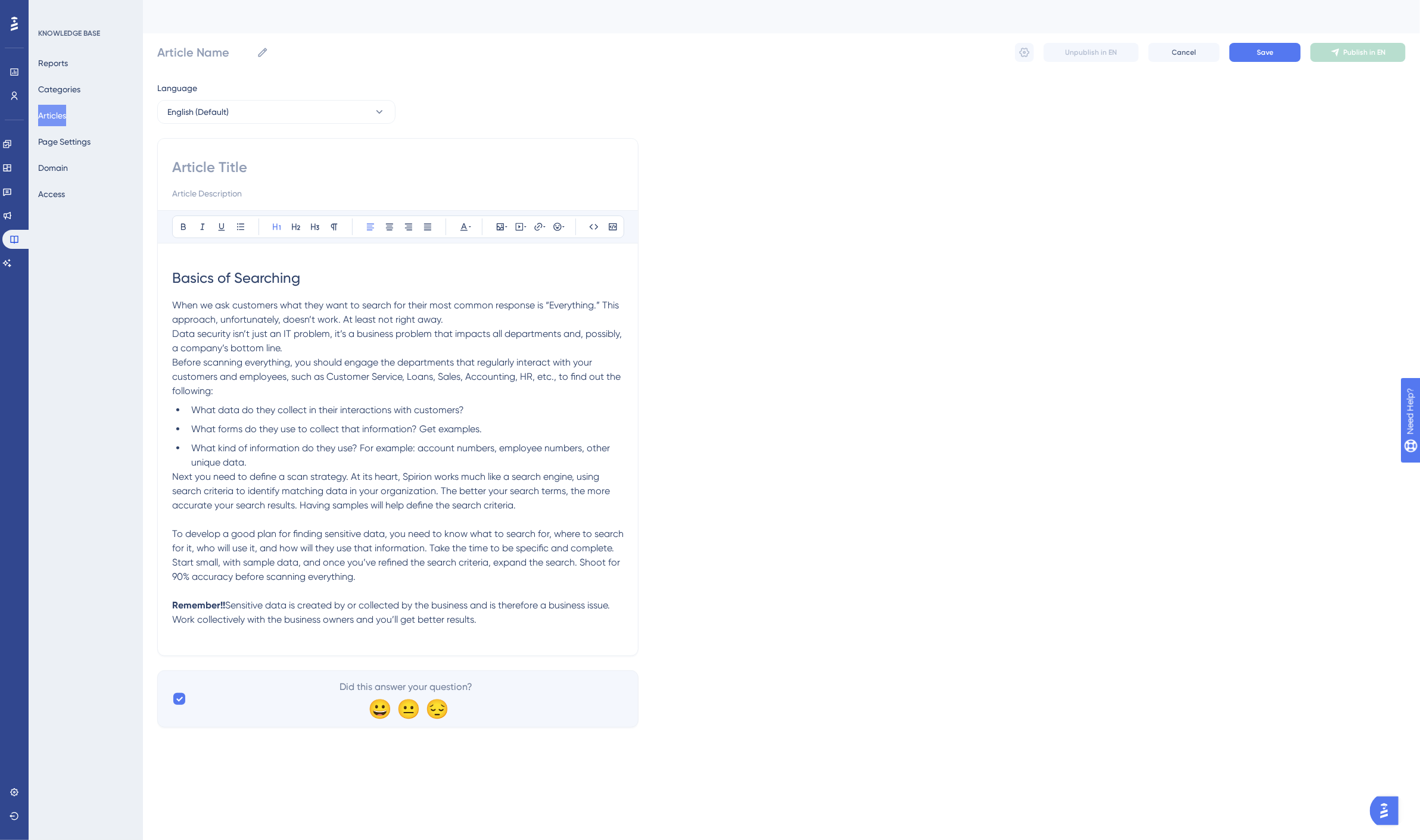
click at [495, 643] on div "Bold Italic Underline Bullet Point Heading 1 Heading 2 Heading 3 Normal Align L…" at bounding box center [398, 397] width 481 height 518
click at [425, 642] on div "Bold Italic Underline Bullet Point Heading 1 Heading 2 Heading 3 Normal Align L…" at bounding box center [398, 397] width 481 height 518
click at [492, 626] on p "Remember!! Sensitive data is created by or collected by the business and is the…" at bounding box center [398, 613] width 452 height 28
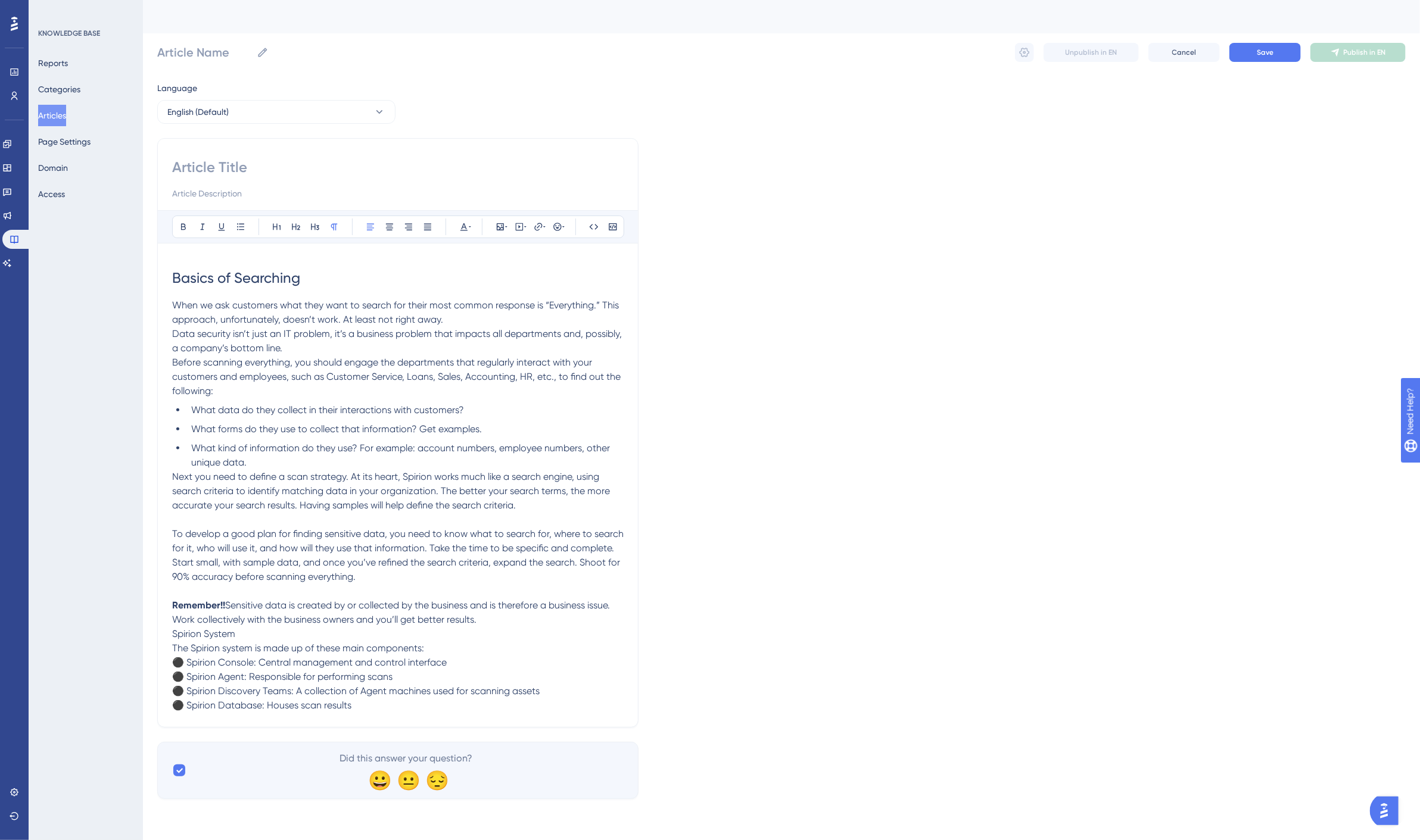
click at [222, 636] on span "Spirion System The Spirion system is made up of these main components: ⚫ Spirio…" at bounding box center [356, 670] width 368 height 83
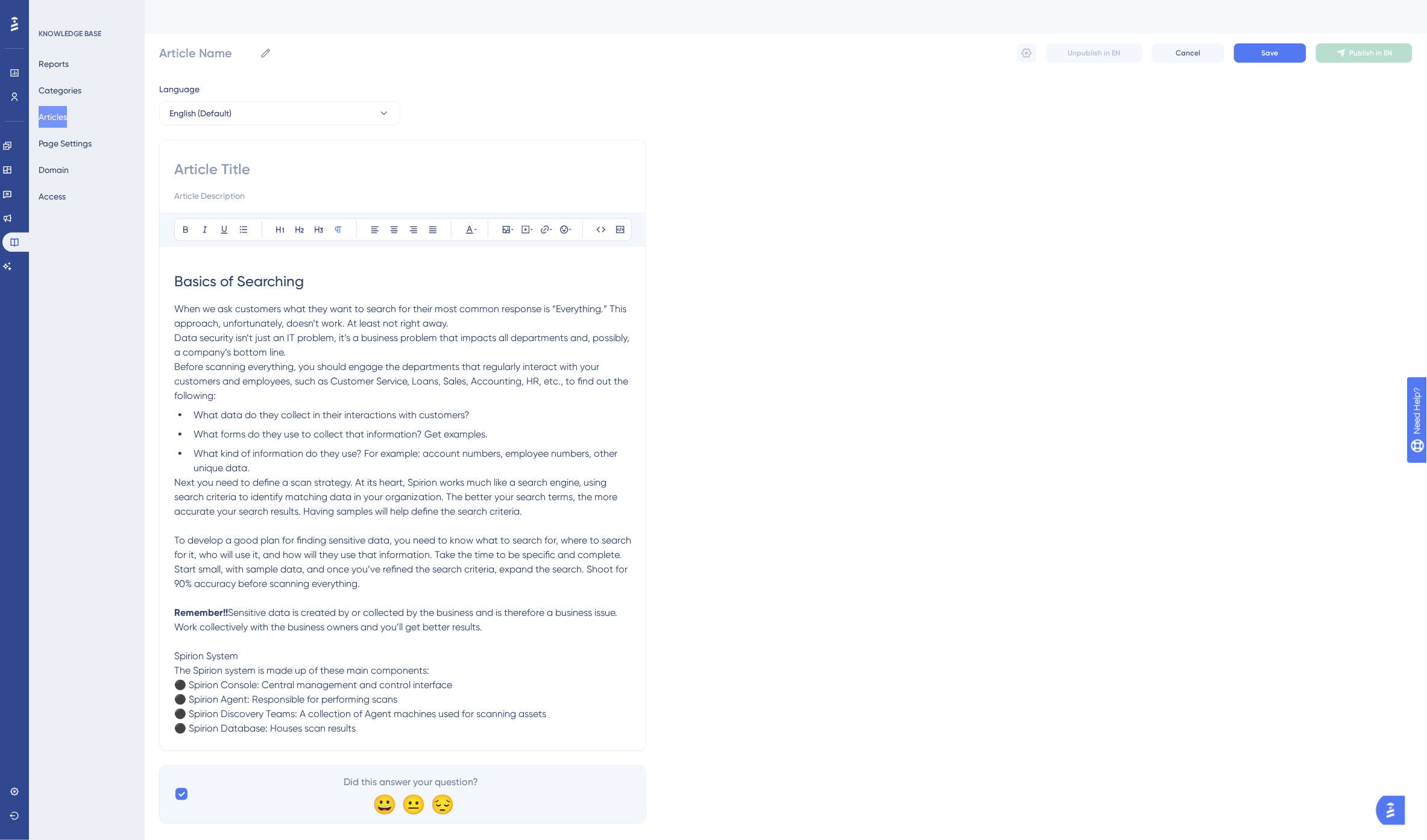
click at [219, 655] on span "Spirion System The Spirion system is made up of these main components: ⚫ Spirio…" at bounding box center [360, 692] width 372 height 84
click at [279, 226] on icon at bounding box center [280, 229] width 9 height 9
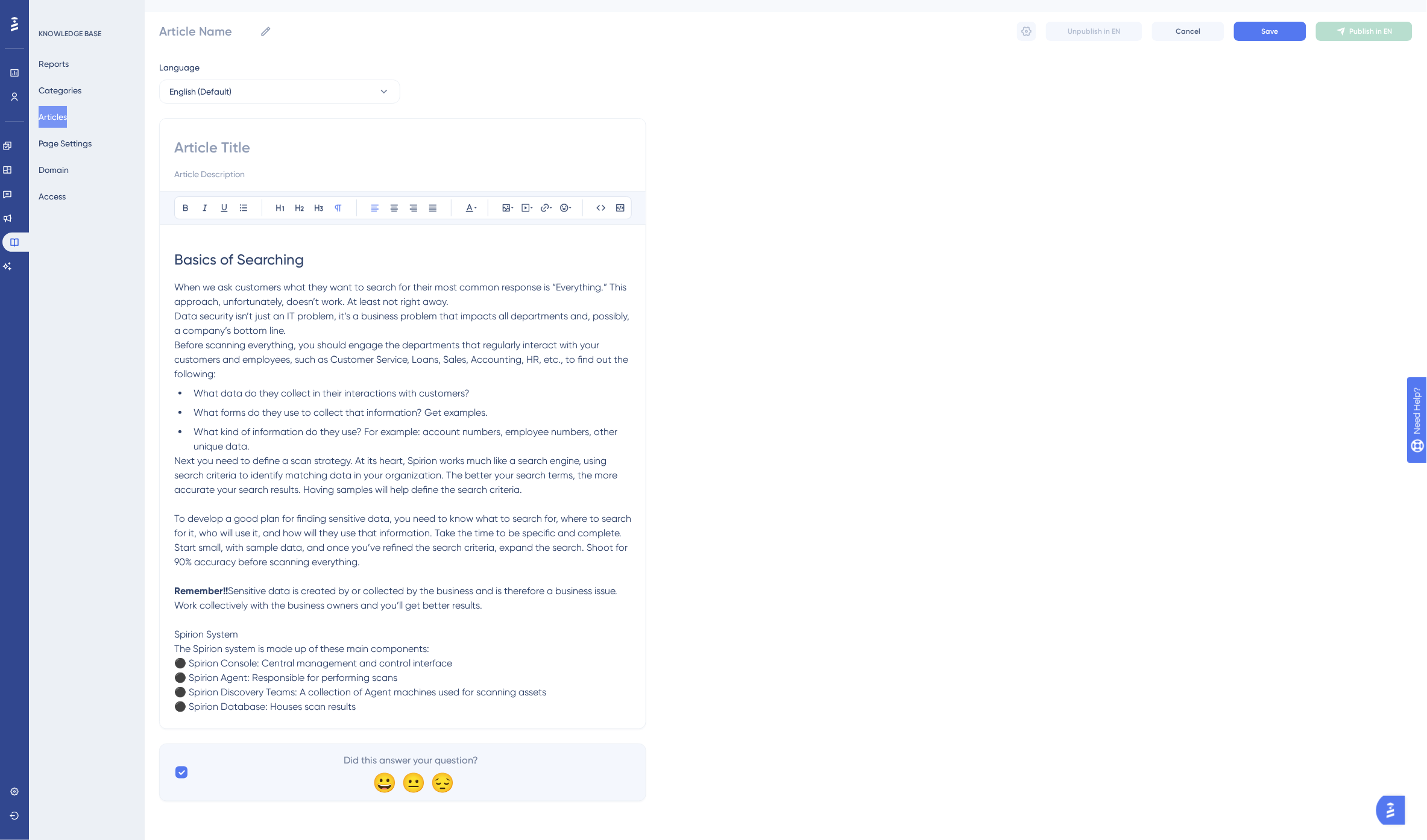
scroll to position [16, 0]
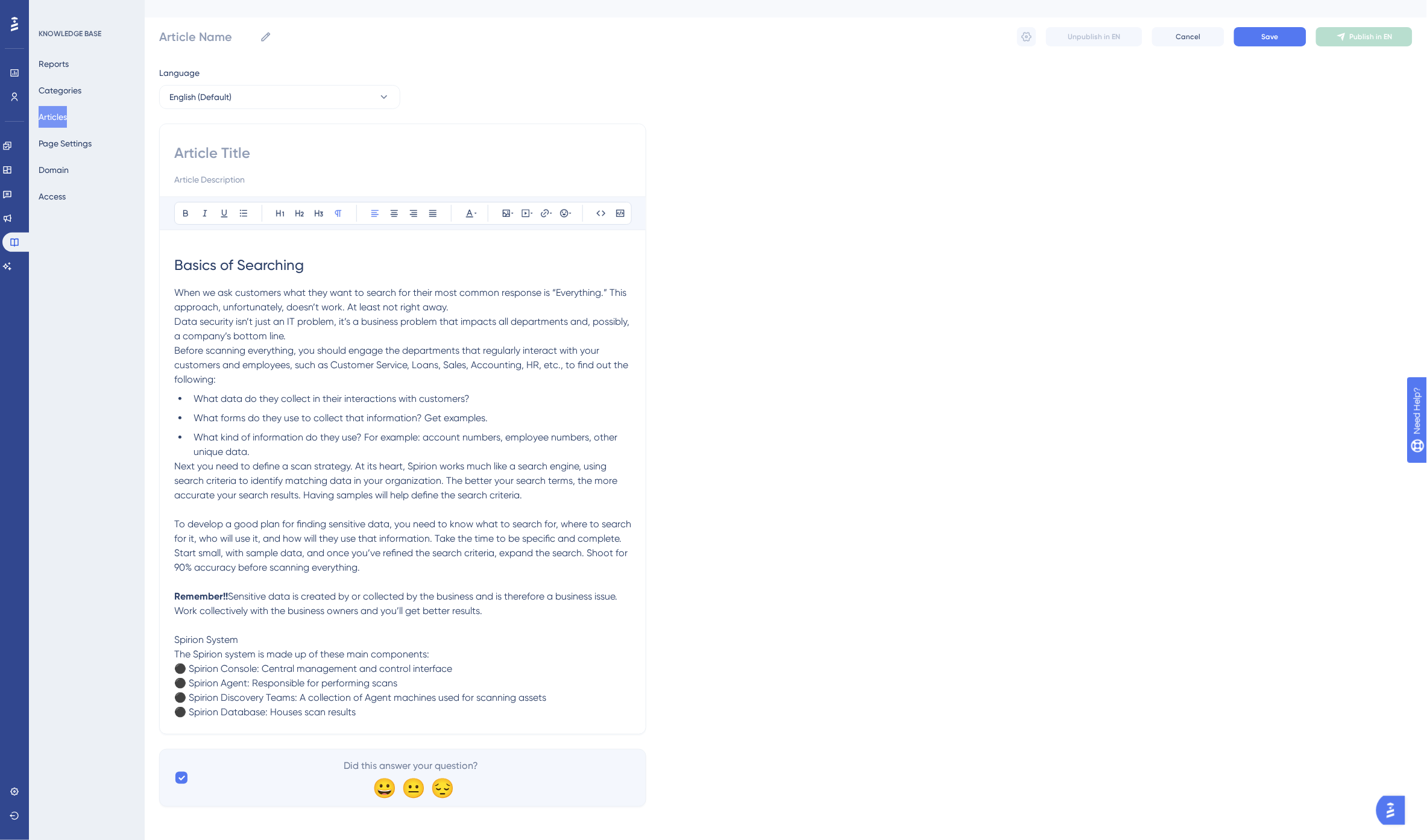
click at [212, 639] on span "Spirion System" at bounding box center [206, 639] width 64 height 12
click at [279, 212] on icon at bounding box center [280, 213] width 9 height 9
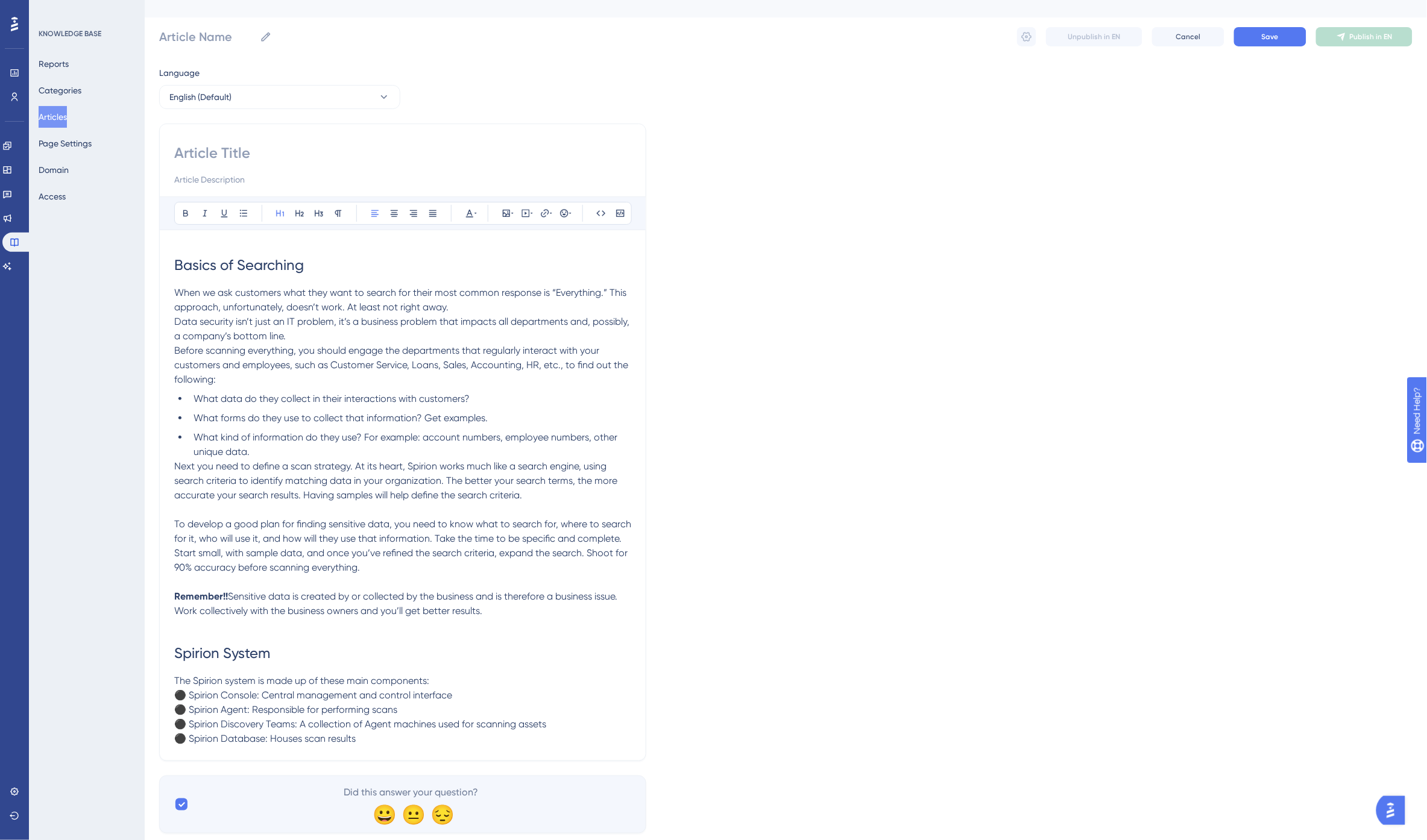
click at [198, 676] on p "The Spirion system is made up of these main components: ⚫ Spirion Console: Cent…" at bounding box center [403, 710] width 457 height 72
click at [262, 629] on p at bounding box center [403, 625] width 457 height 15
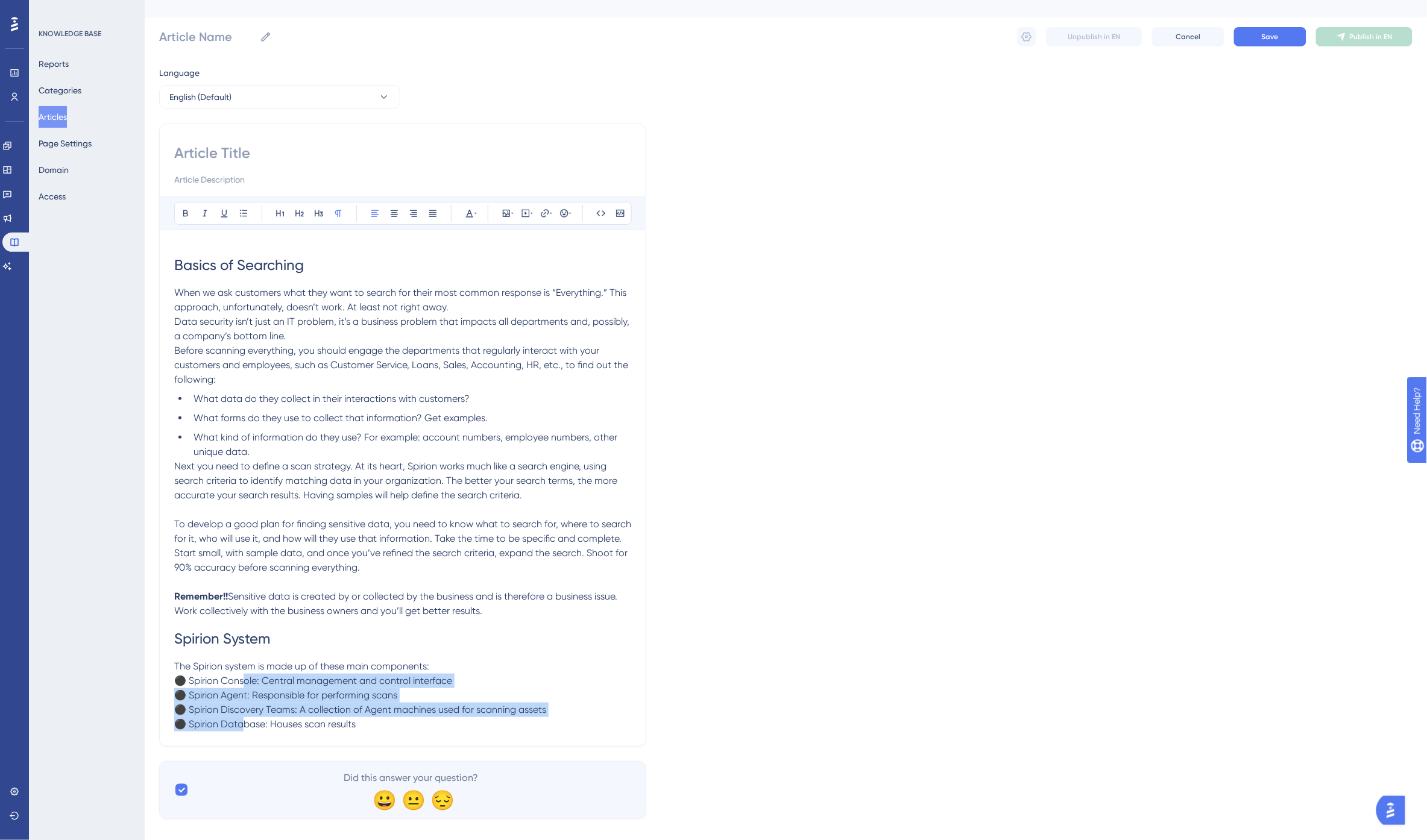
drag, startPoint x: 243, startPoint y: 682, endPoint x: 235, endPoint y: 718, distance: 36.9
click at [239, 722] on span "The Spirion system is made up of these main components: ⚫ Spirion Console: Cent…" at bounding box center [360, 694] width 372 height 69
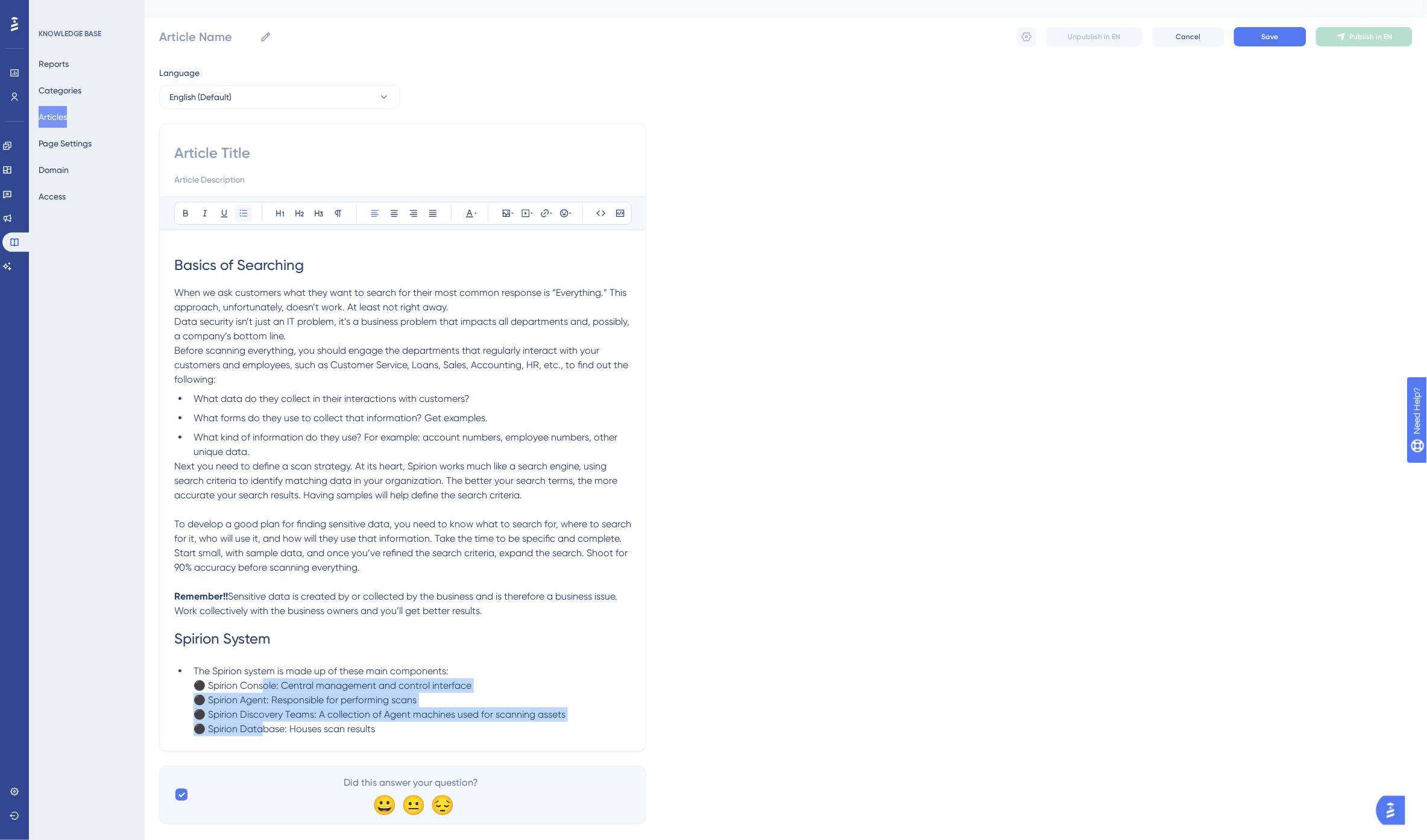
click at [243, 211] on icon at bounding box center [243, 213] width 9 height 9
click at [215, 671] on span "The Spirion system is made up of these main components: ⚫ Spirion Console: Cent…" at bounding box center [380, 700] width 372 height 69
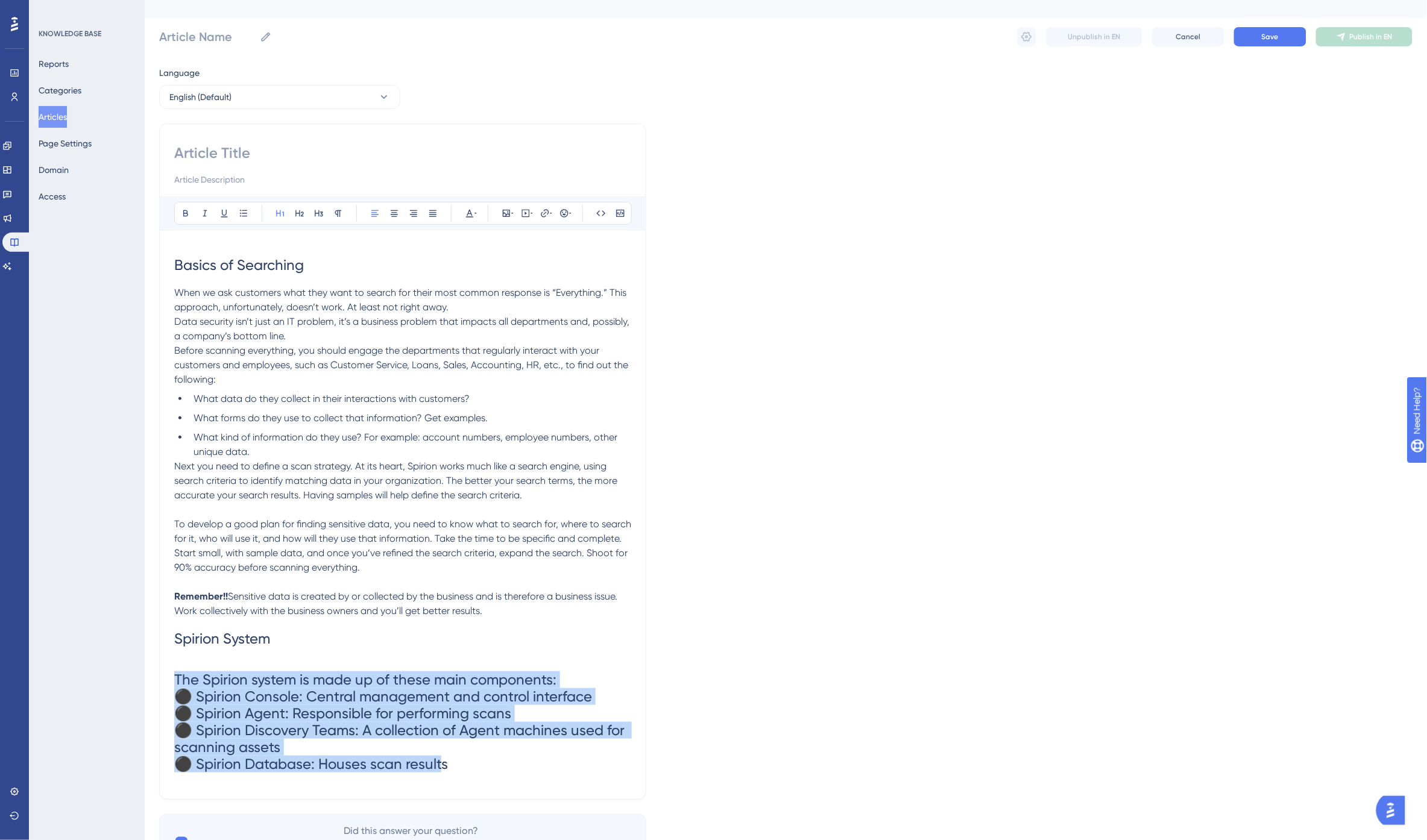
drag, startPoint x: 441, startPoint y: 763, endPoint x: 137, endPoint y: 676, distance: 316.2
click at [145, 676] on div "Performance Users Engagement Widgets Feedback Product Updates Knowledge Base AI…" at bounding box center [786, 437] width 1282 height 907
click at [338, 212] on icon at bounding box center [338, 213] width 7 height 7
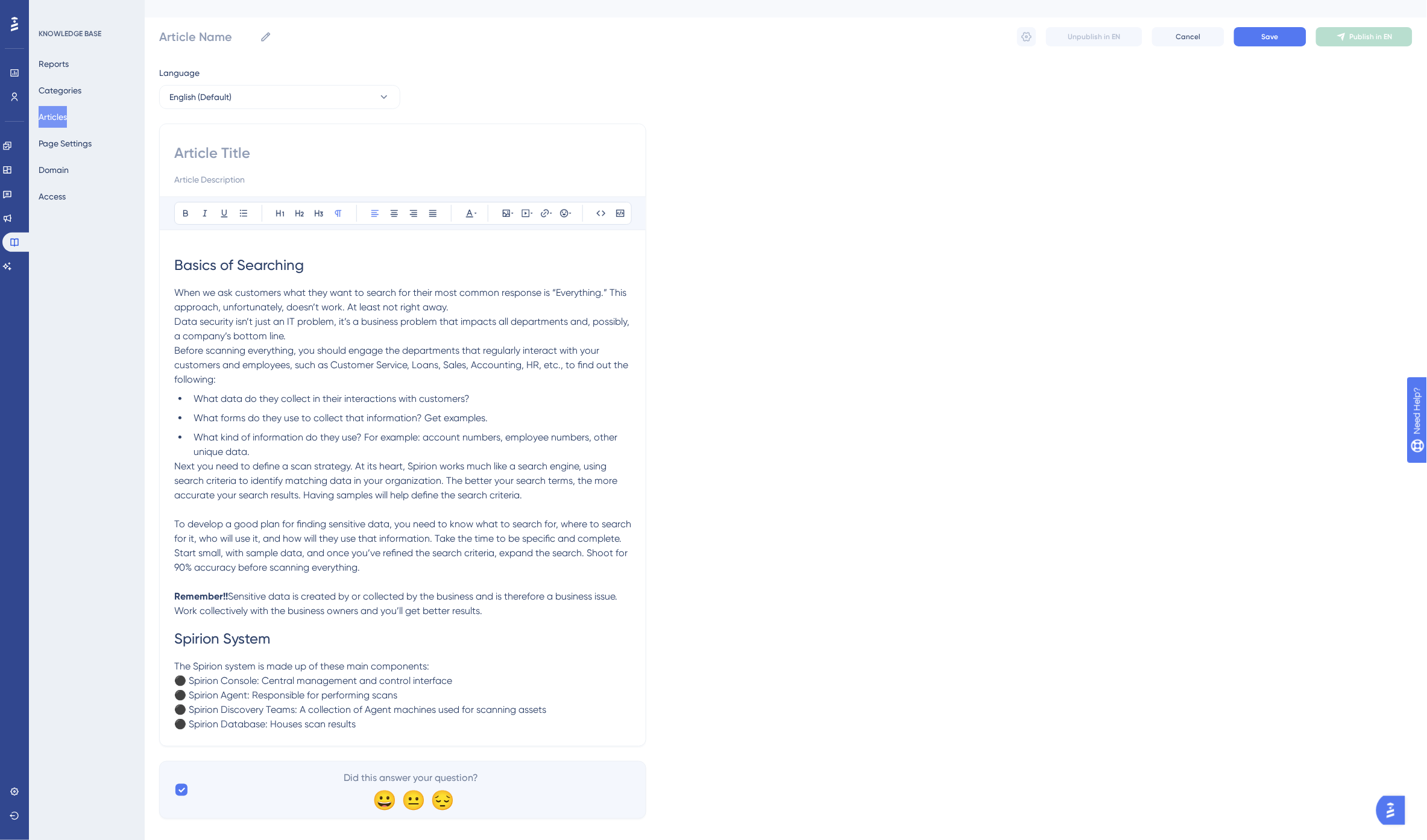
click at [270, 646] on h1 "Spirion System" at bounding box center [403, 639] width 457 height 41
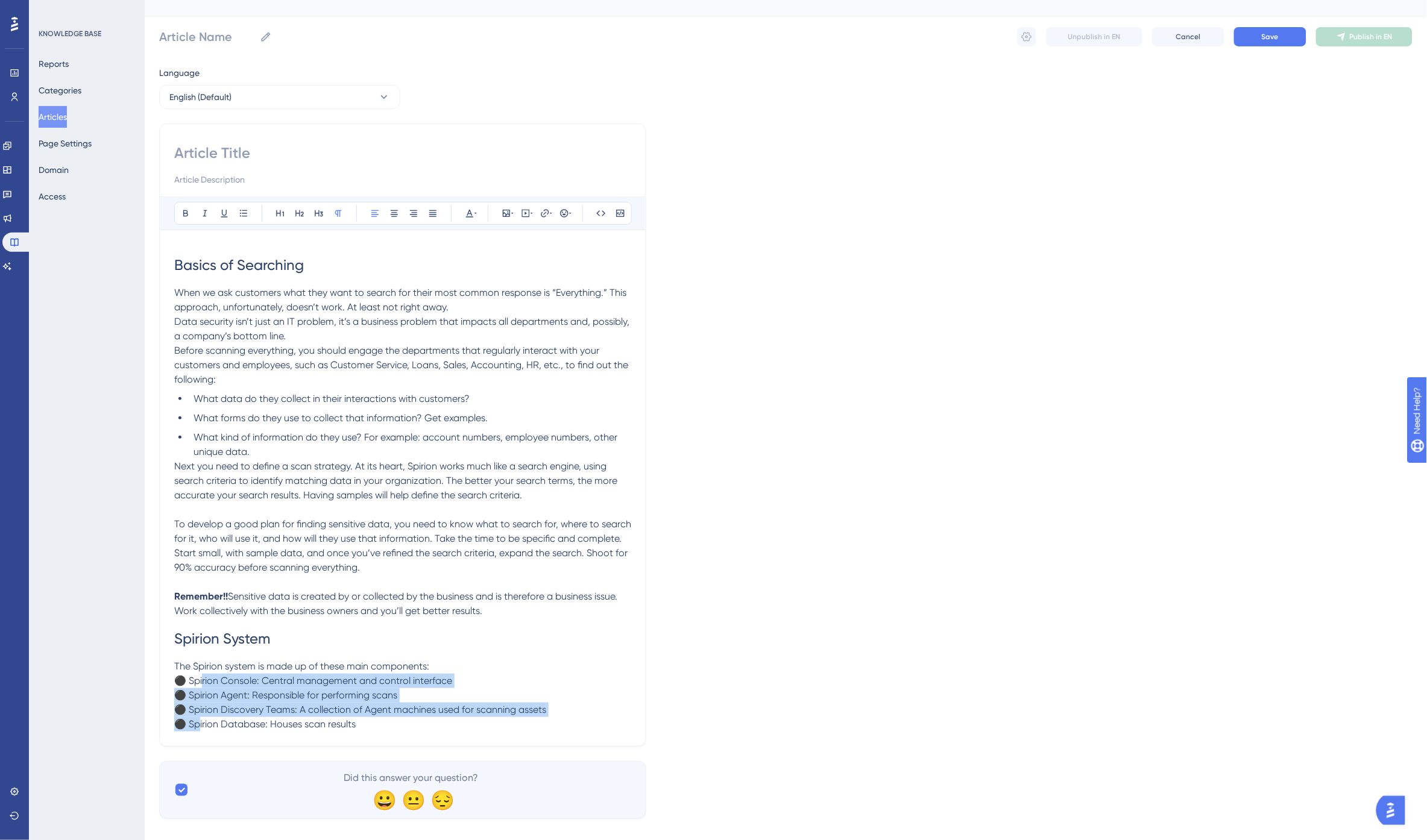
drag, startPoint x: 205, startPoint y: 682, endPoint x: 202, endPoint y: 718, distance: 36.1
click at [202, 718] on span "The Spirion system is made up of these main components: ⚫ Spirion Console: Cent…" at bounding box center [360, 694] width 372 height 69
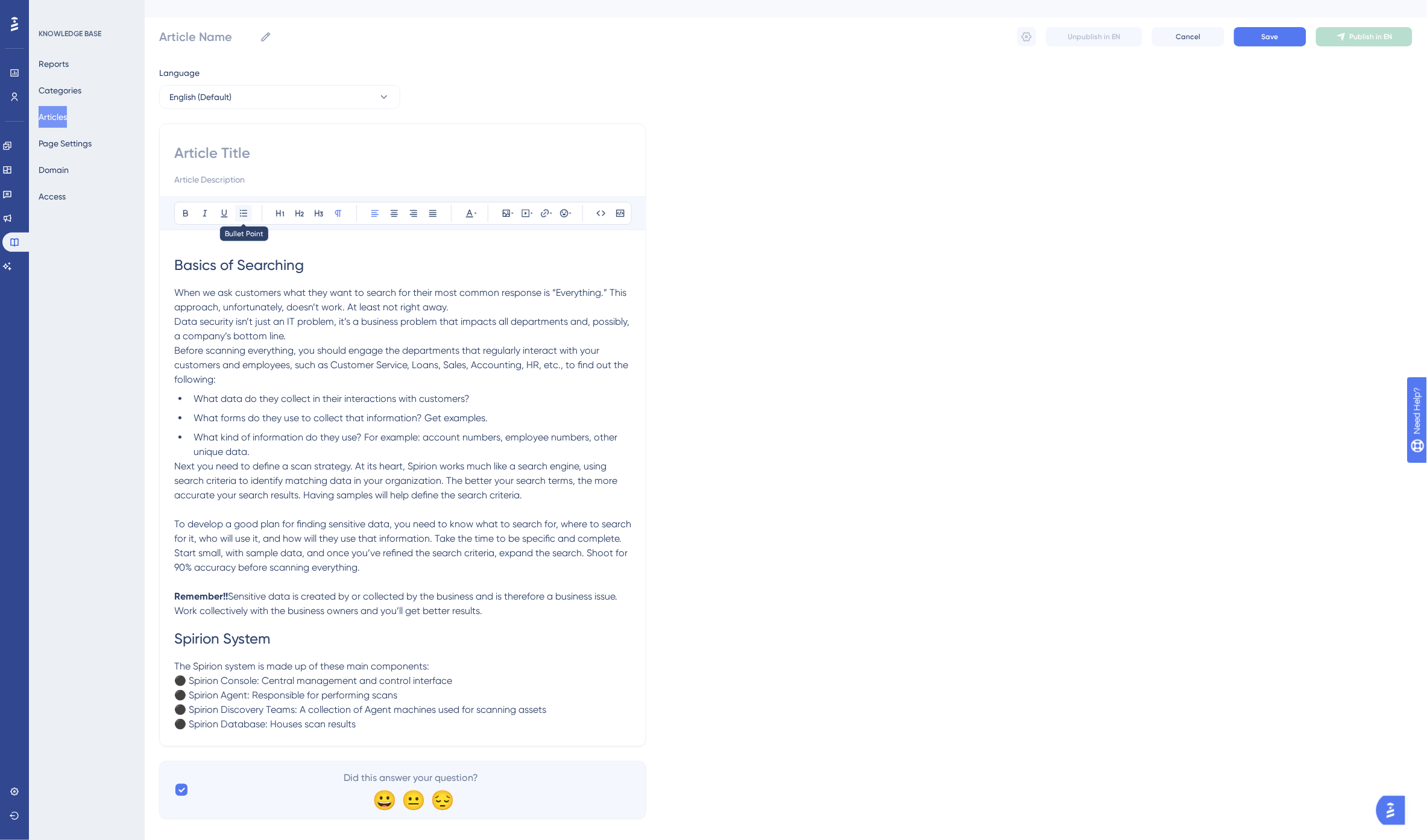
click at [243, 212] on icon at bounding box center [243, 213] width 9 height 9
click at [446, 660] on p "The Spirion system is made up of these main components: ⚫ Spirion Console: Cent…" at bounding box center [403, 695] width 457 height 72
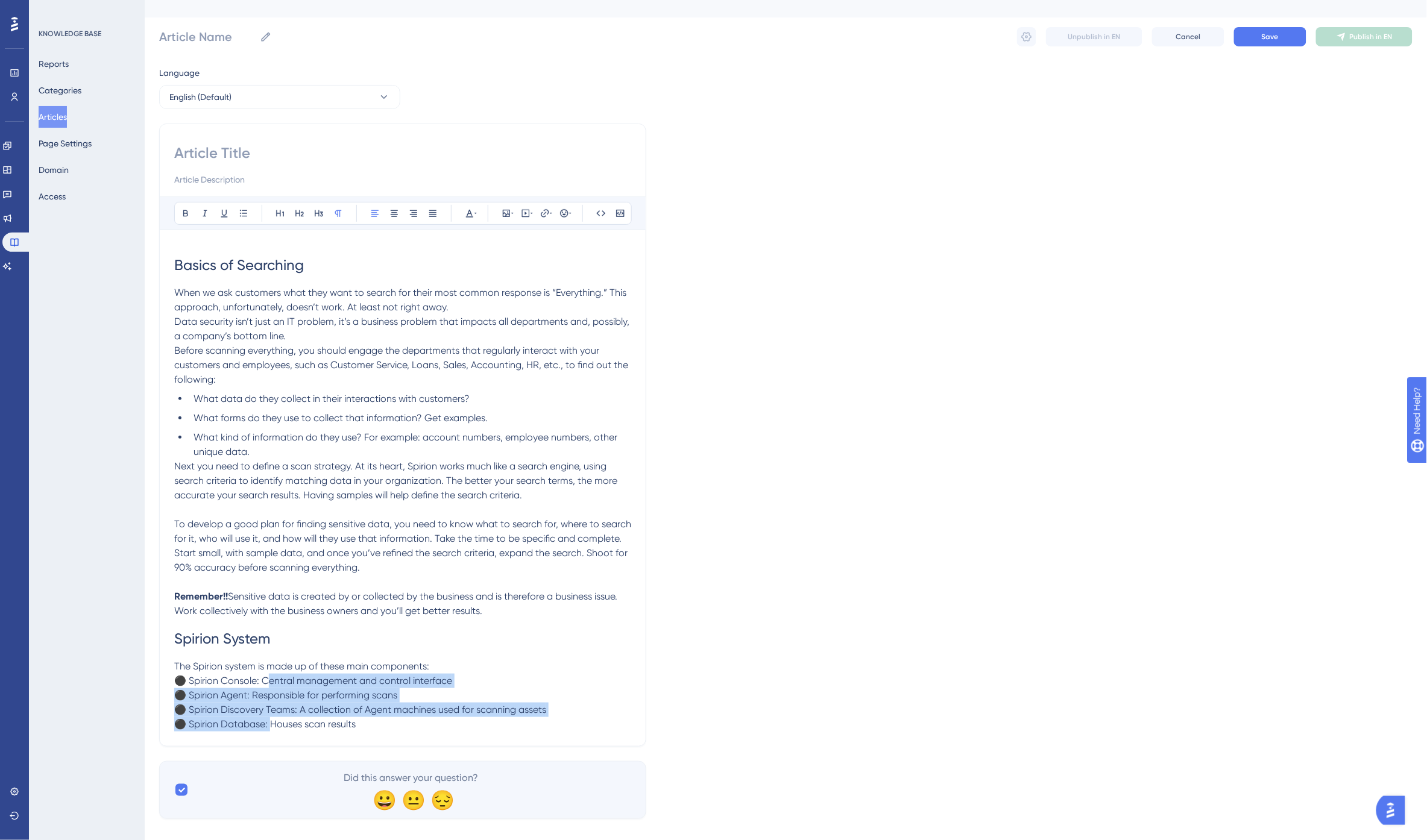
drag, startPoint x: 260, startPoint y: 697, endPoint x: 265, endPoint y: 745, distance: 48.3
click at [265, 732] on p "⚫ Spirion Console: Central management and control interface ⚫ Spirion Agent: Re…" at bounding box center [403, 703] width 457 height 58
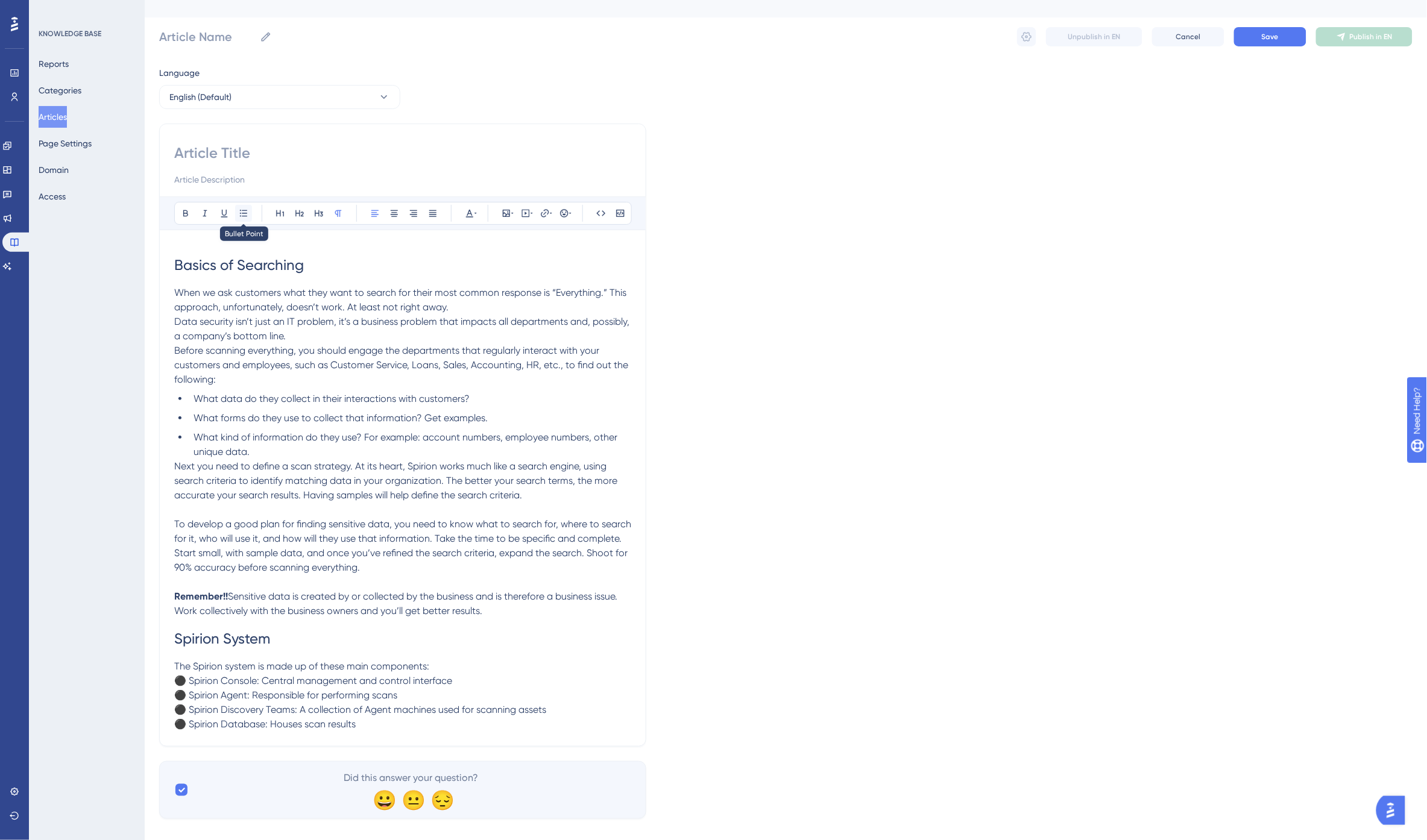
click at [243, 215] on icon at bounding box center [243, 213] width 9 height 9
click at [232, 683] on li "⚫ Spirion Console: Central management and control interface ⚫ Spirion Agent: Re…" at bounding box center [409, 707] width 443 height 58
click at [456, 683] on span "Spirion Console: Central management and control interface Spirion Agent: Respon…" at bounding box center [372, 707] width 357 height 55
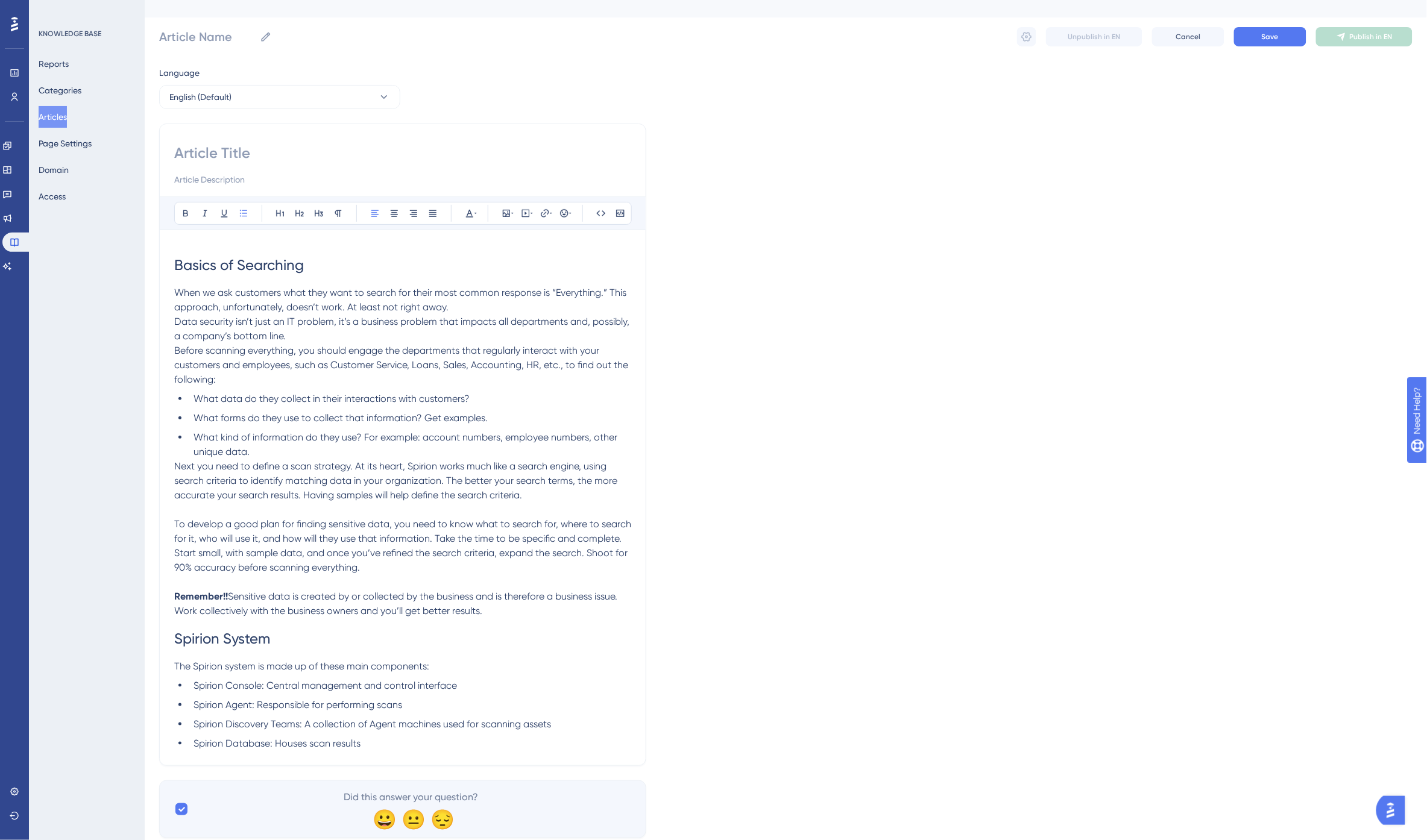
click at [430, 747] on li "Spirion Database: Houses scan results" at bounding box center [409, 743] width 443 height 15
click at [236, 772] on div "Bold Italic Underline Bullet Point Heading 1 Heading 2 Heading 3 Normal Align L…" at bounding box center [402, 452] width 487 height 657
click at [231, 752] on p at bounding box center [403, 758] width 457 height 15
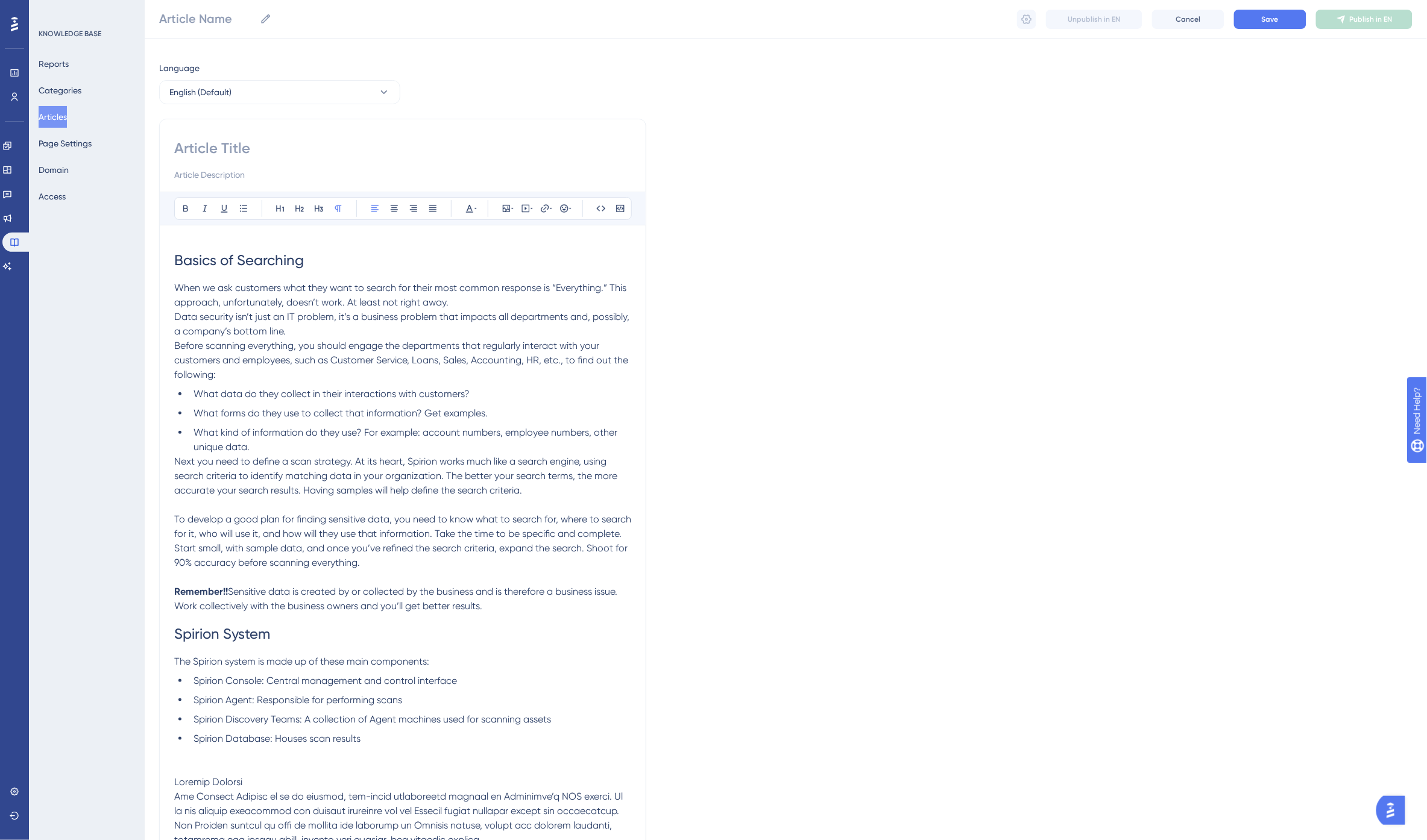
scroll to position [305, 0]
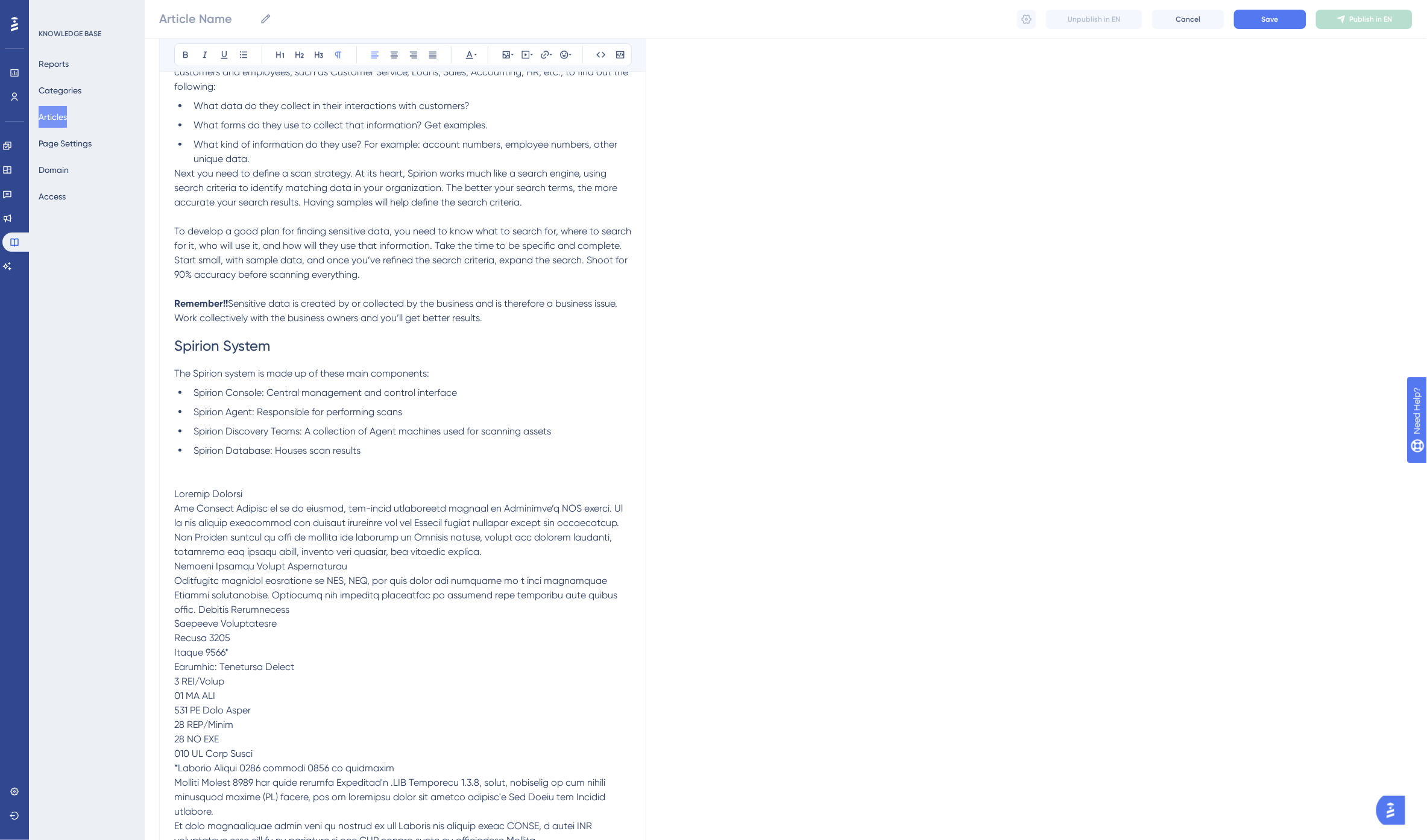
click at [257, 495] on p at bounding box center [403, 667] width 457 height 362
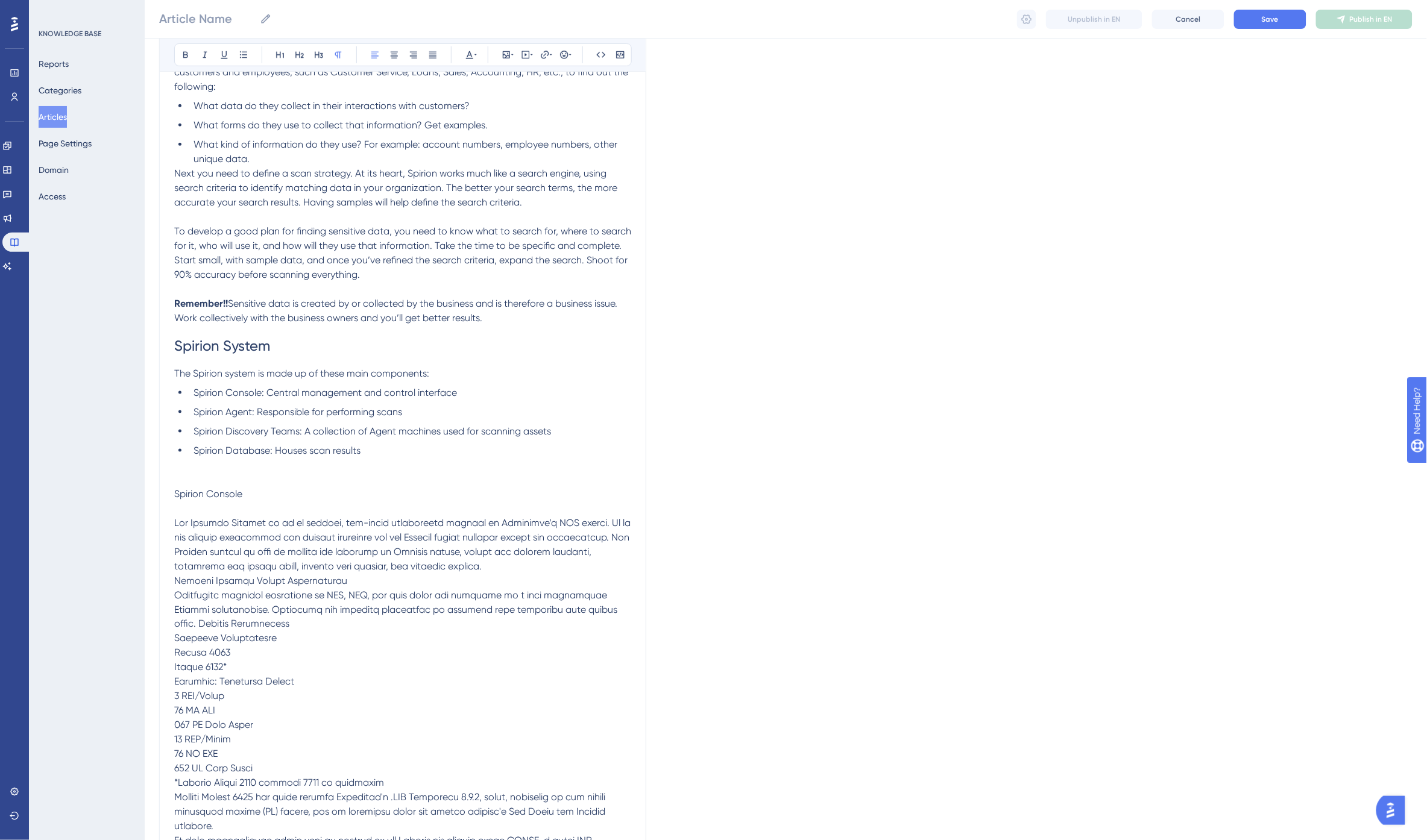
click at [224, 497] on span "Spirion Console" at bounding box center [209, 494] width 68 height 12
click at [281, 51] on icon at bounding box center [280, 55] width 9 height 9
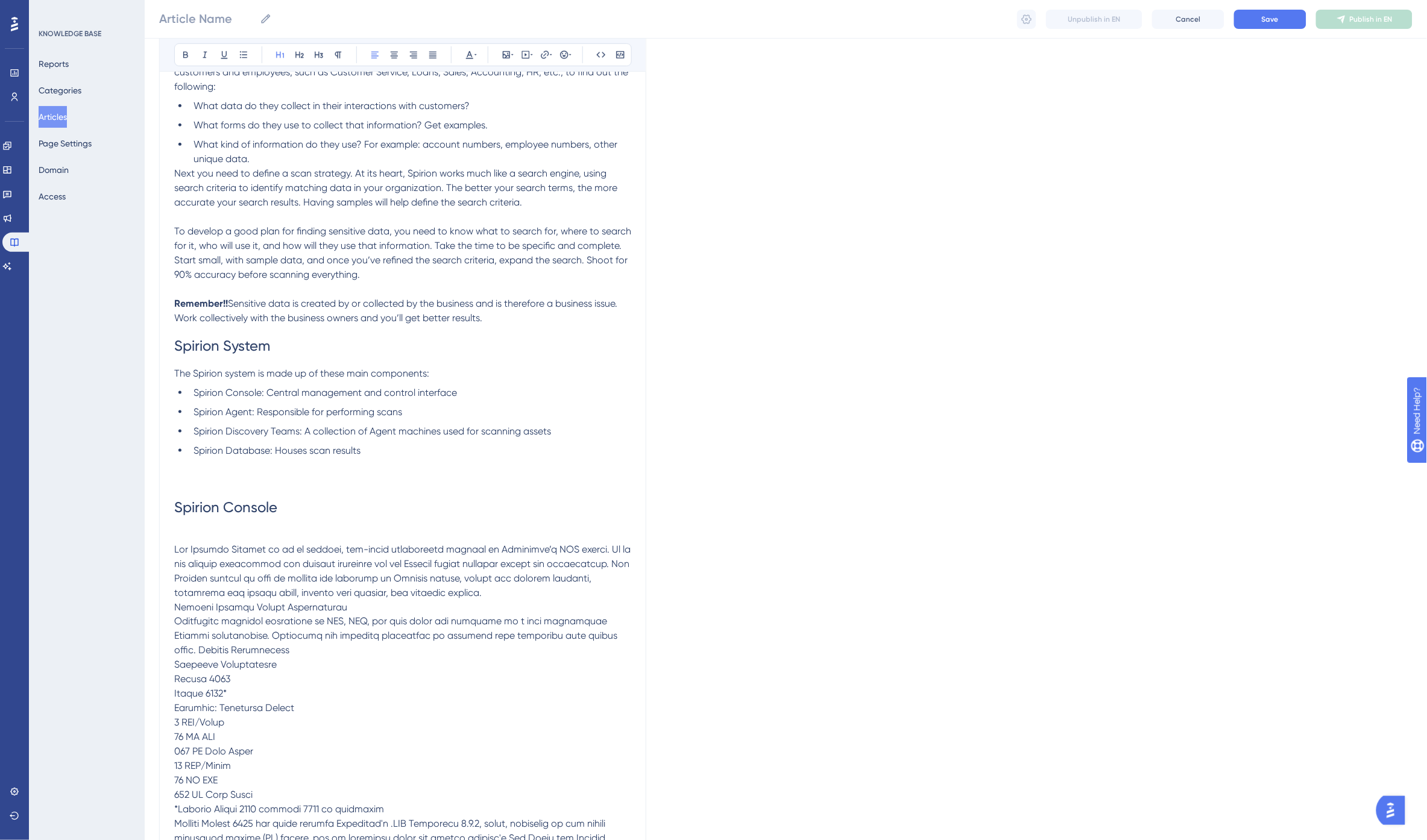
click at [253, 538] on p at bounding box center [403, 535] width 457 height 15
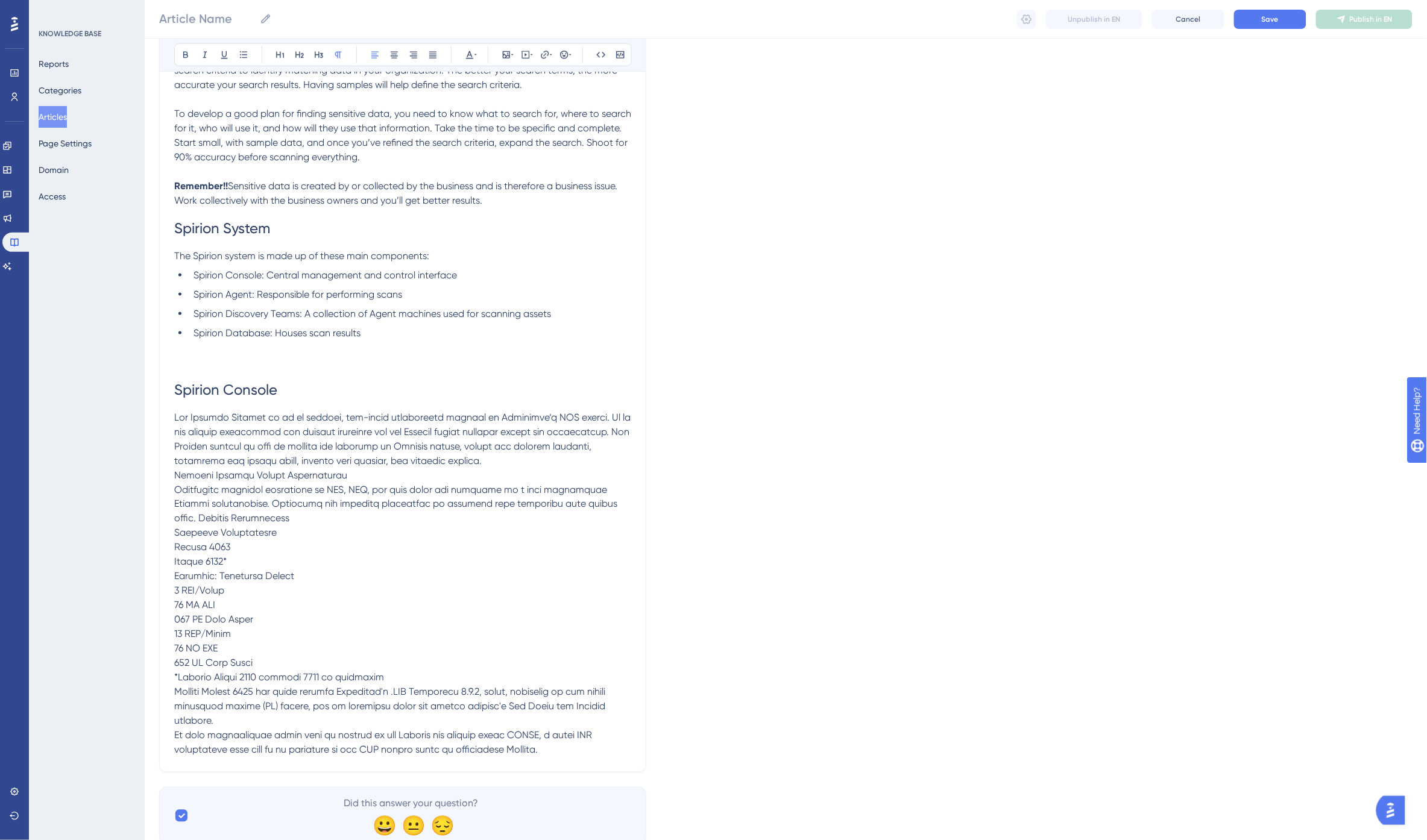
scroll to position [438, 0]
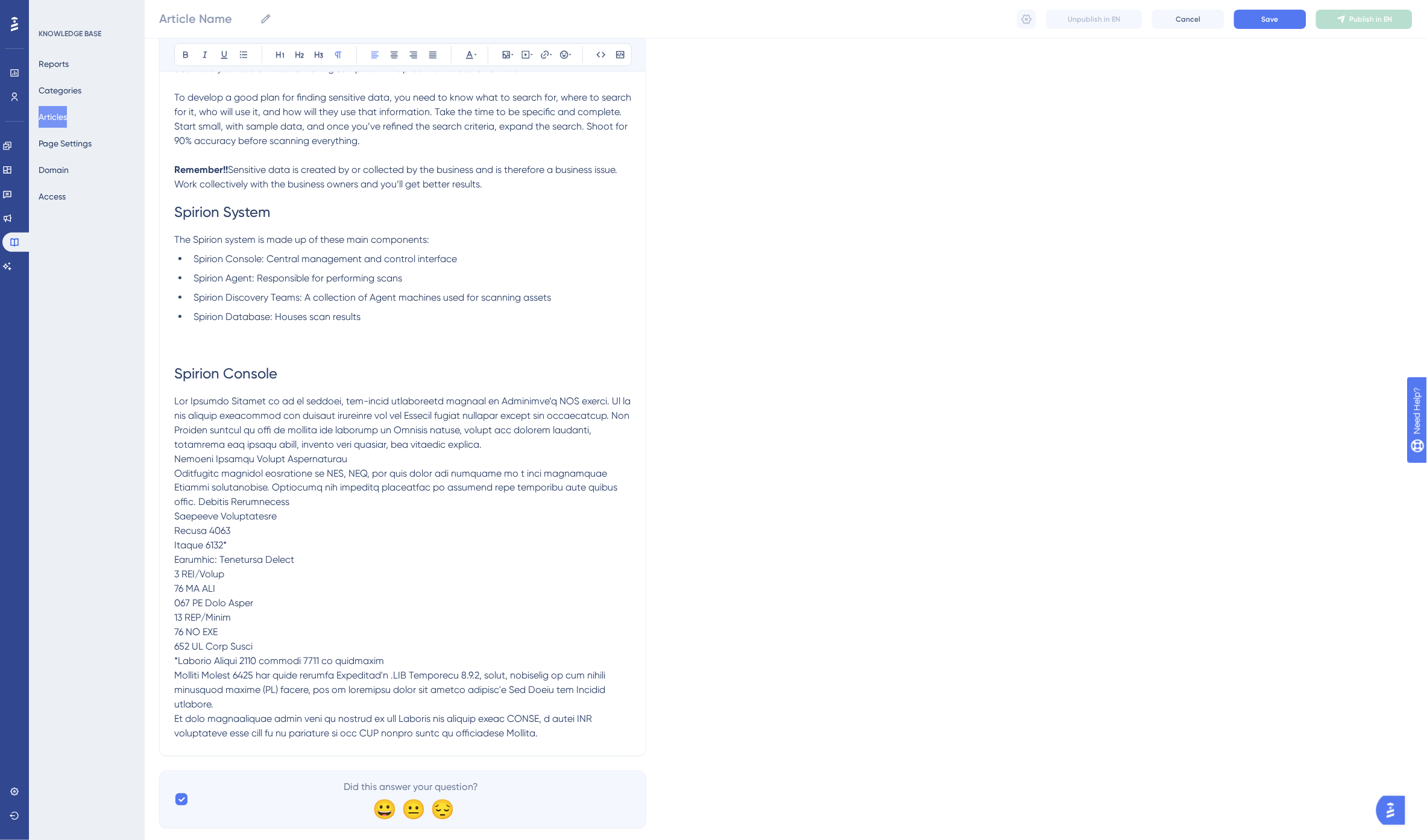
click at [237, 457] on span at bounding box center [404, 567] width 459 height 344
click at [300, 54] on icon at bounding box center [299, 55] width 9 height 9
click at [454, 445] on p at bounding box center [403, 568] width 457 height 347
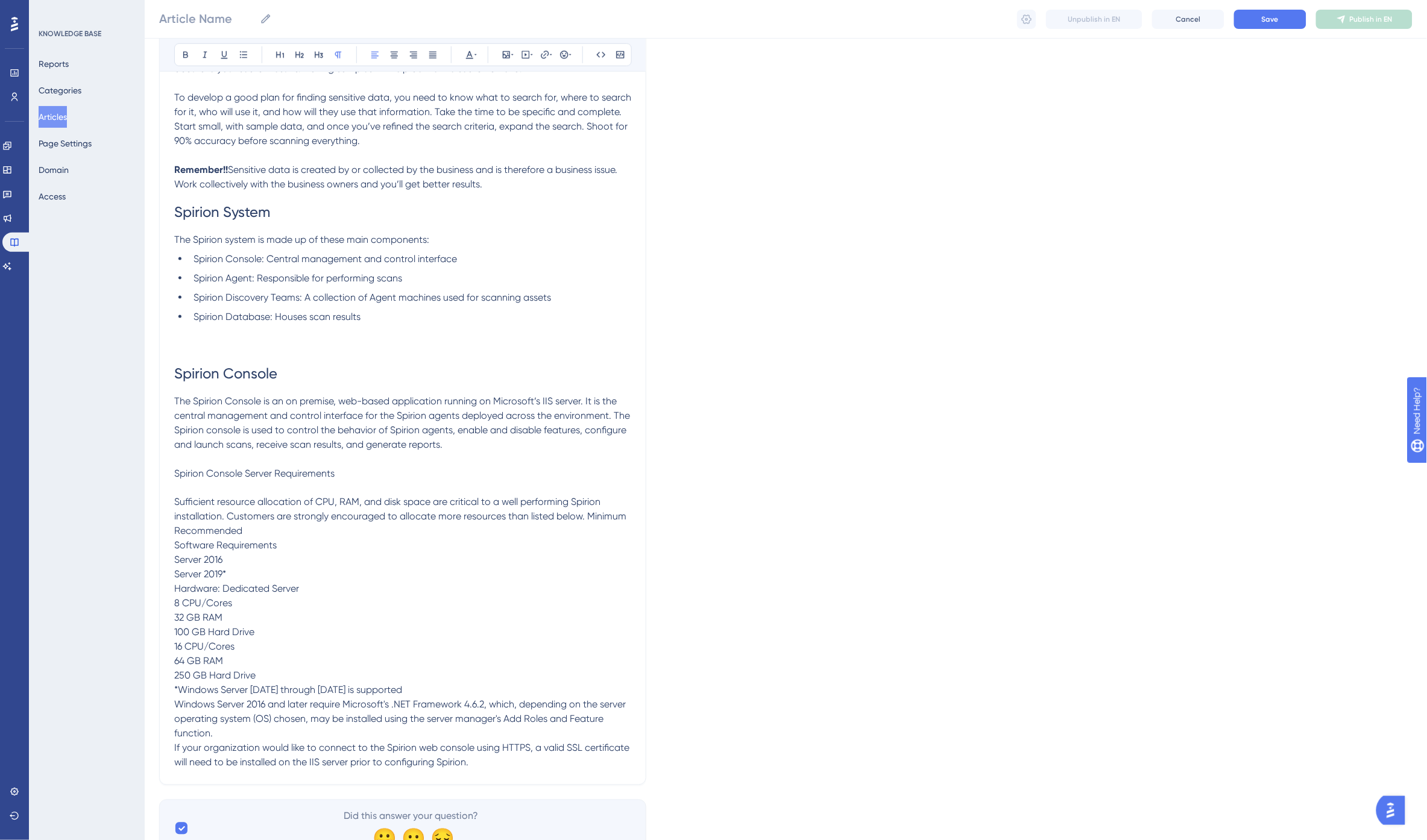
click at [304, 473] on span "Spirion Console Server Requirements" at bounding box center [254, 473] width 160 height 12
click at [300, 56] on icon at bounding box center [299, 55] width 9 height 9
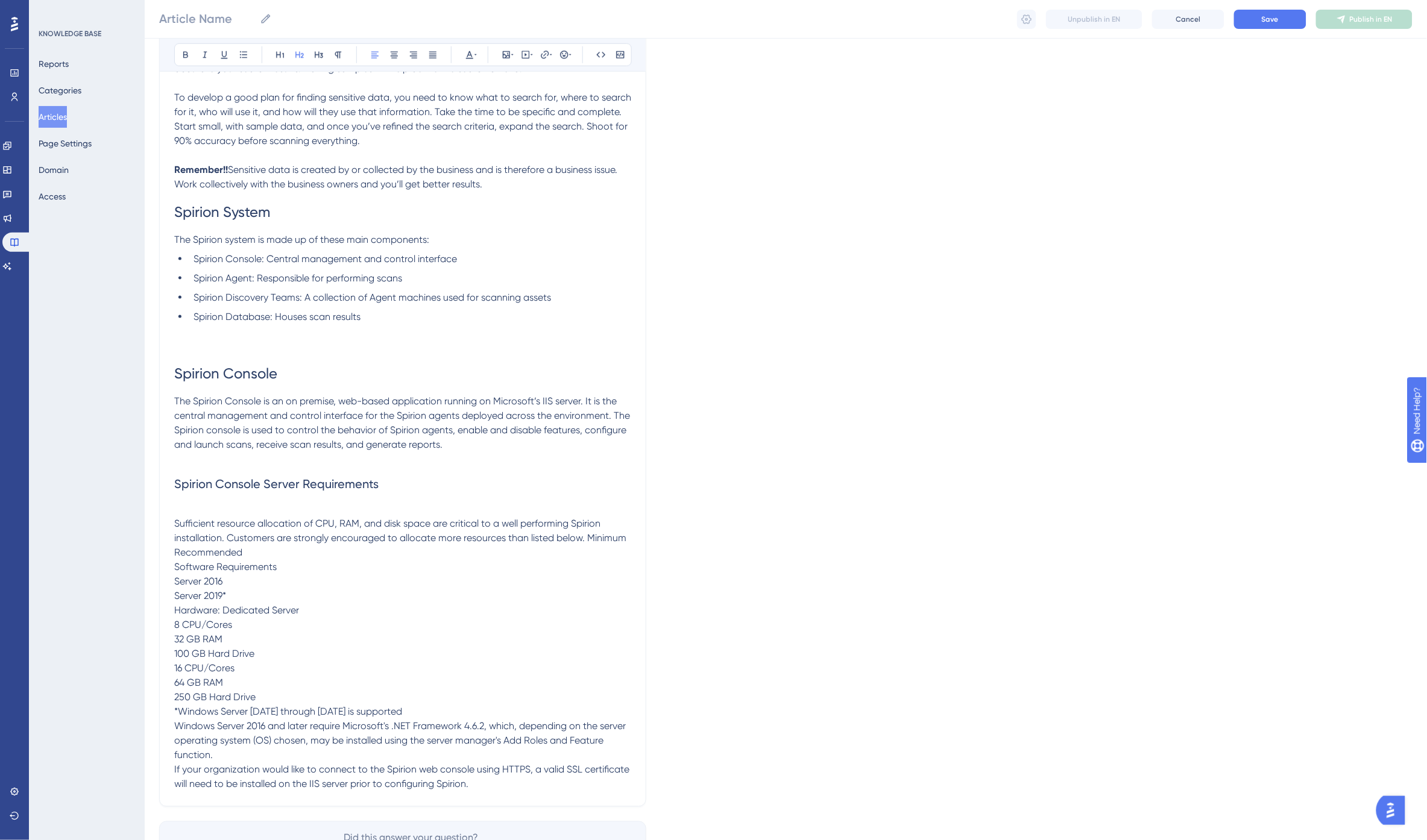
click at [407, 488] on h2 "Spirion Console Server Requirements" at bounding box center [403, 484] width 457 height 36
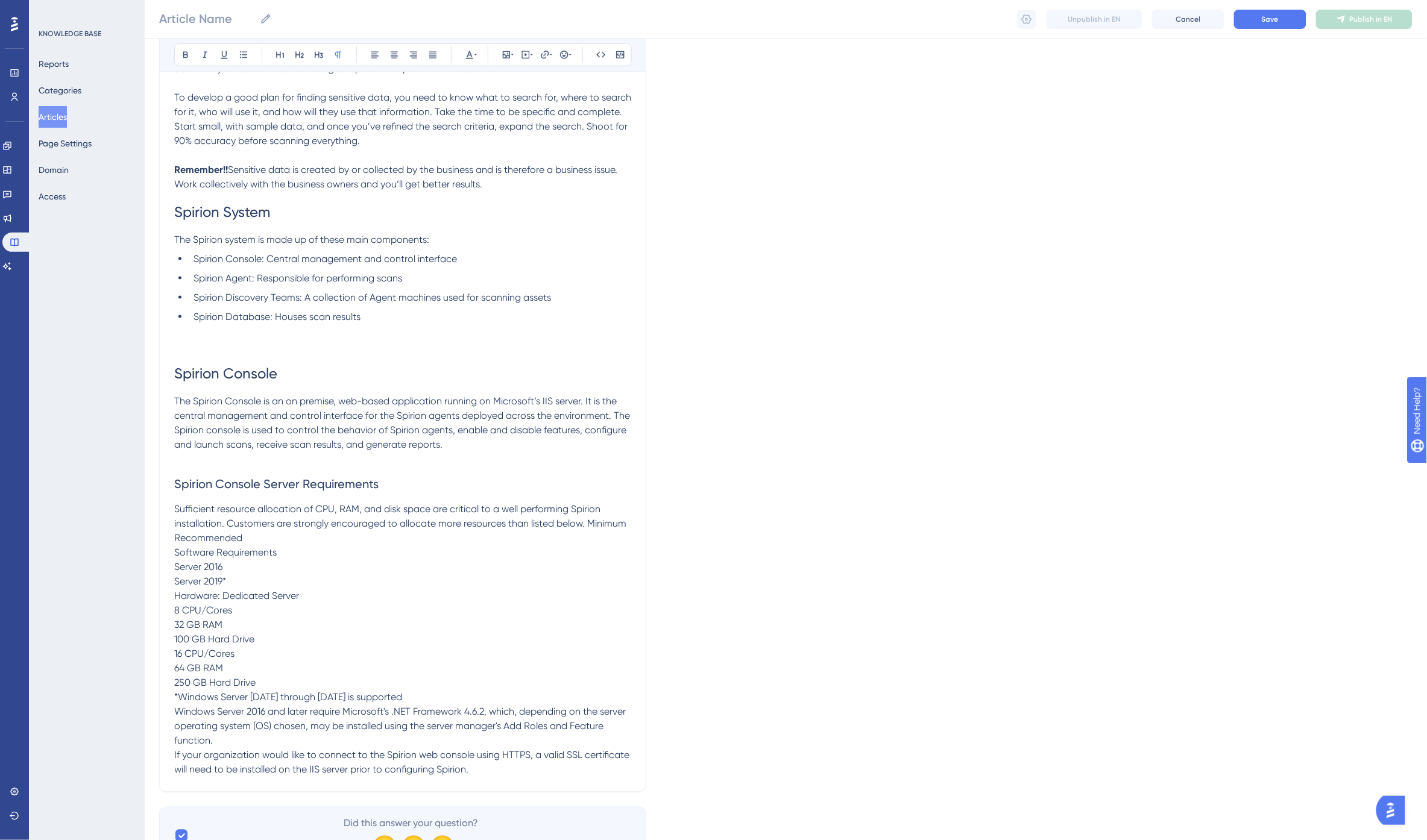
drag, startPoint x: 503, startPoint y: 758, endPoint x: 512, endPoint y: 763, distance: 10.3
click at [505, 760] on span "Sufficient resource allocation of CPU, RAM, and disk space are critical to a we…" at bounding box center [403, 639] width 457 height 272
click at [508, 770] on p "Sufficient resource allocation of CPU, RAM, and disk space are critical to a we…" at bounding box center [403, 640] width 457 height 275
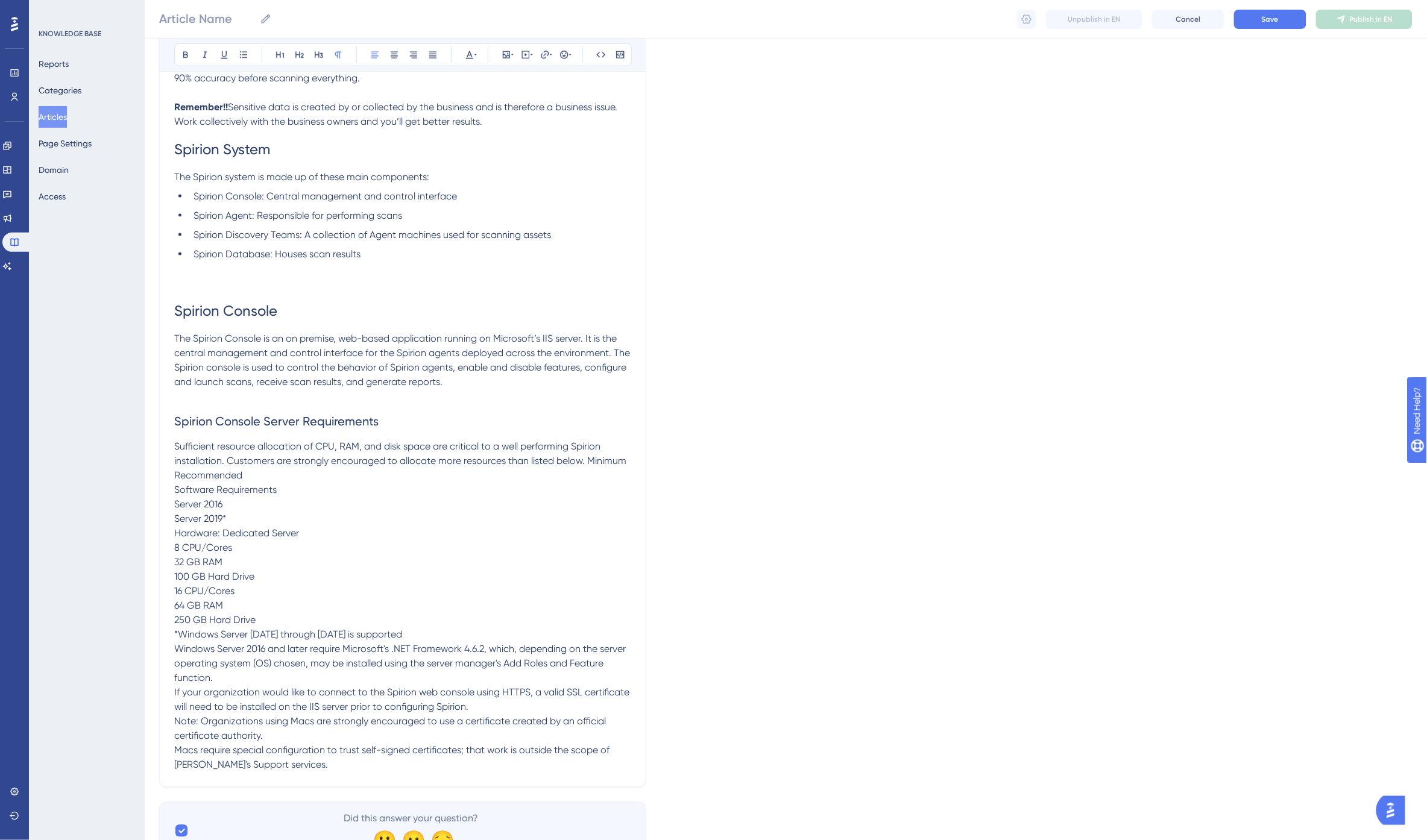
scroll to position [559, 0]
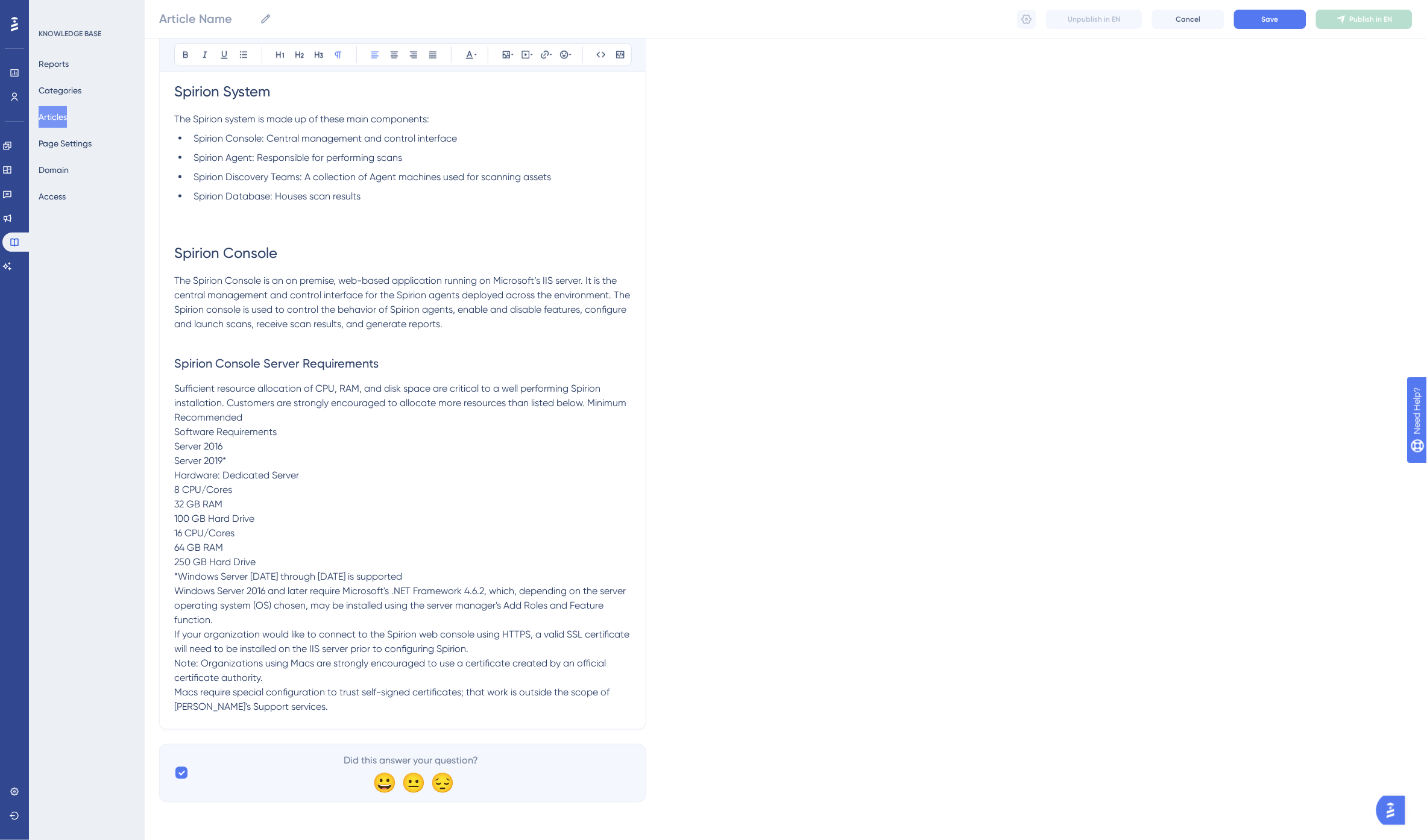
click at [302, 682] on p "Note: Organizations using Macs are strongly encouraged to use a certificate cre…" at bounding box center [403, 686] width 457 height 58
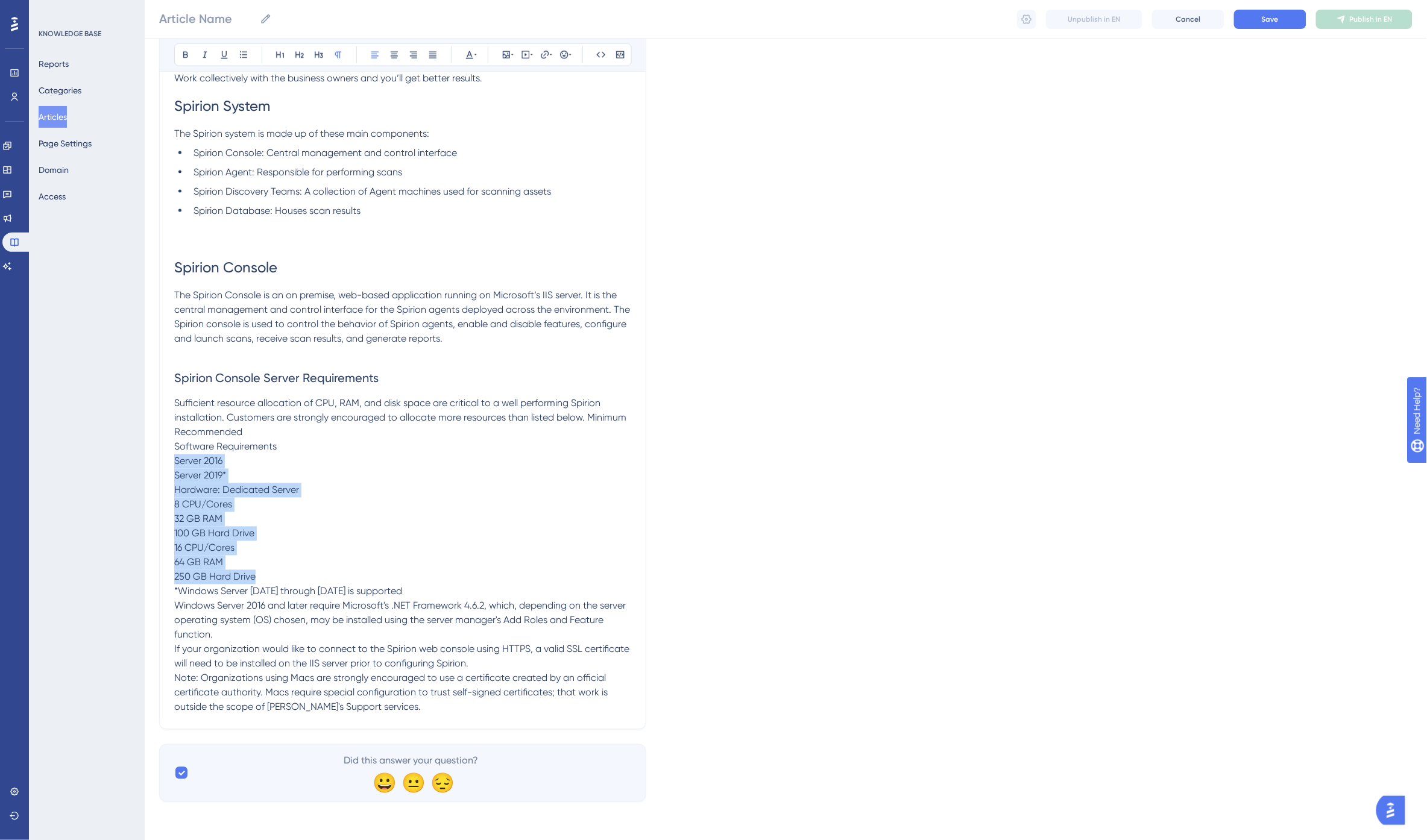
drag, startPoint x: 265, startPoint y: 576, endPoint x: 175, endPoint y: 462, distance: 145.2
click at [175, 462] on p "Sufficient resource allocation of CPU, RAM, and disk space are critical to a we…" at bounding box center [403, 534] width 457 height 275
click at [189, 466] on span "Sufficient resource allocation of CPU, RAM, and disk space are critical to a we…" at bounding box center [403, 533] width 457 height 272
click at [187, 460] on span "Sufficient resource allocation of CPU, RAM, and disk space are critical to a we…" at bounding box center [403, 533] width 457 height 272
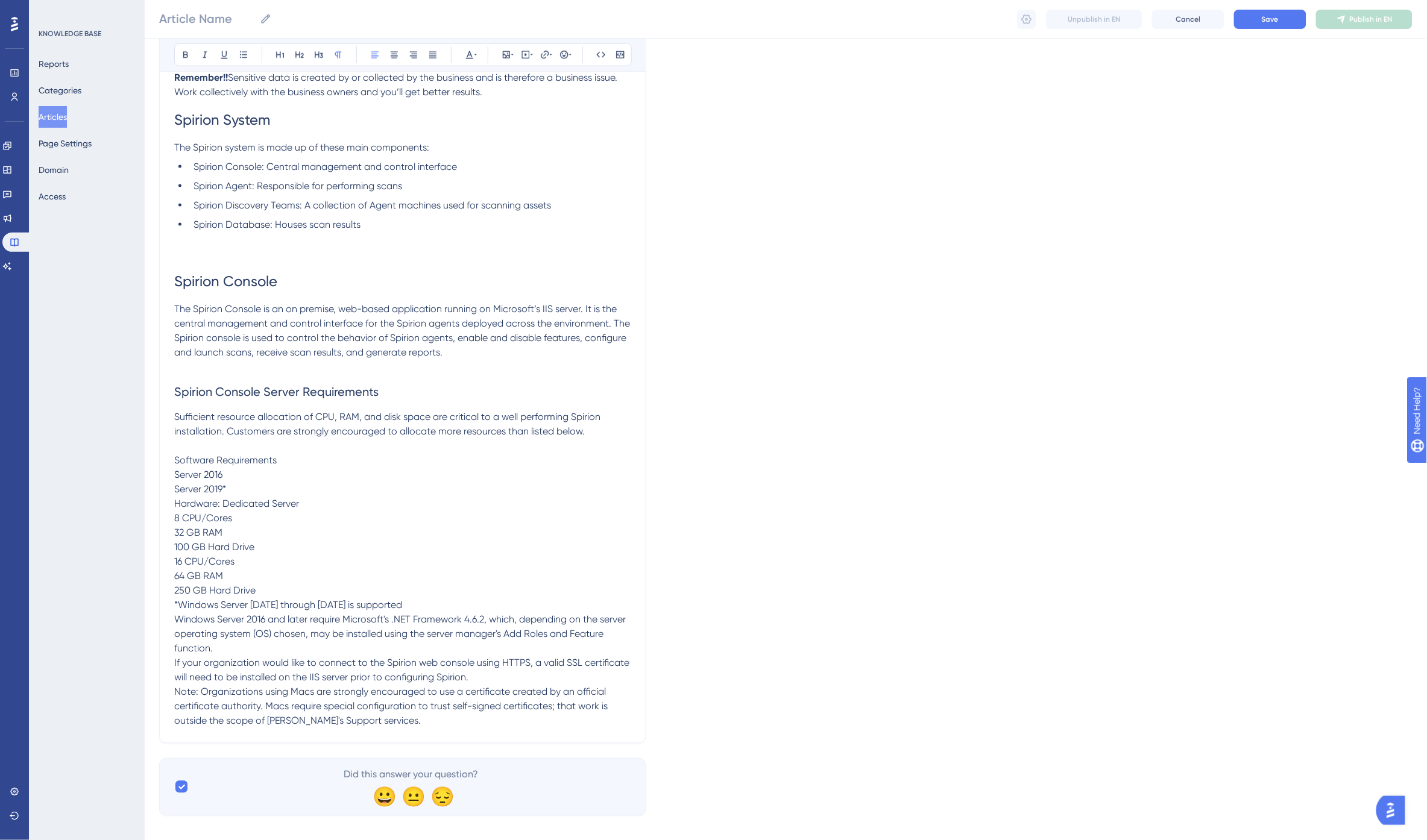
click at [284, 464] on p "Software Requirements Server 2016 Server 2019* Hardware: Dedicated Server 8 CPU…" at bounding box center [403, 570] width 457 height 232
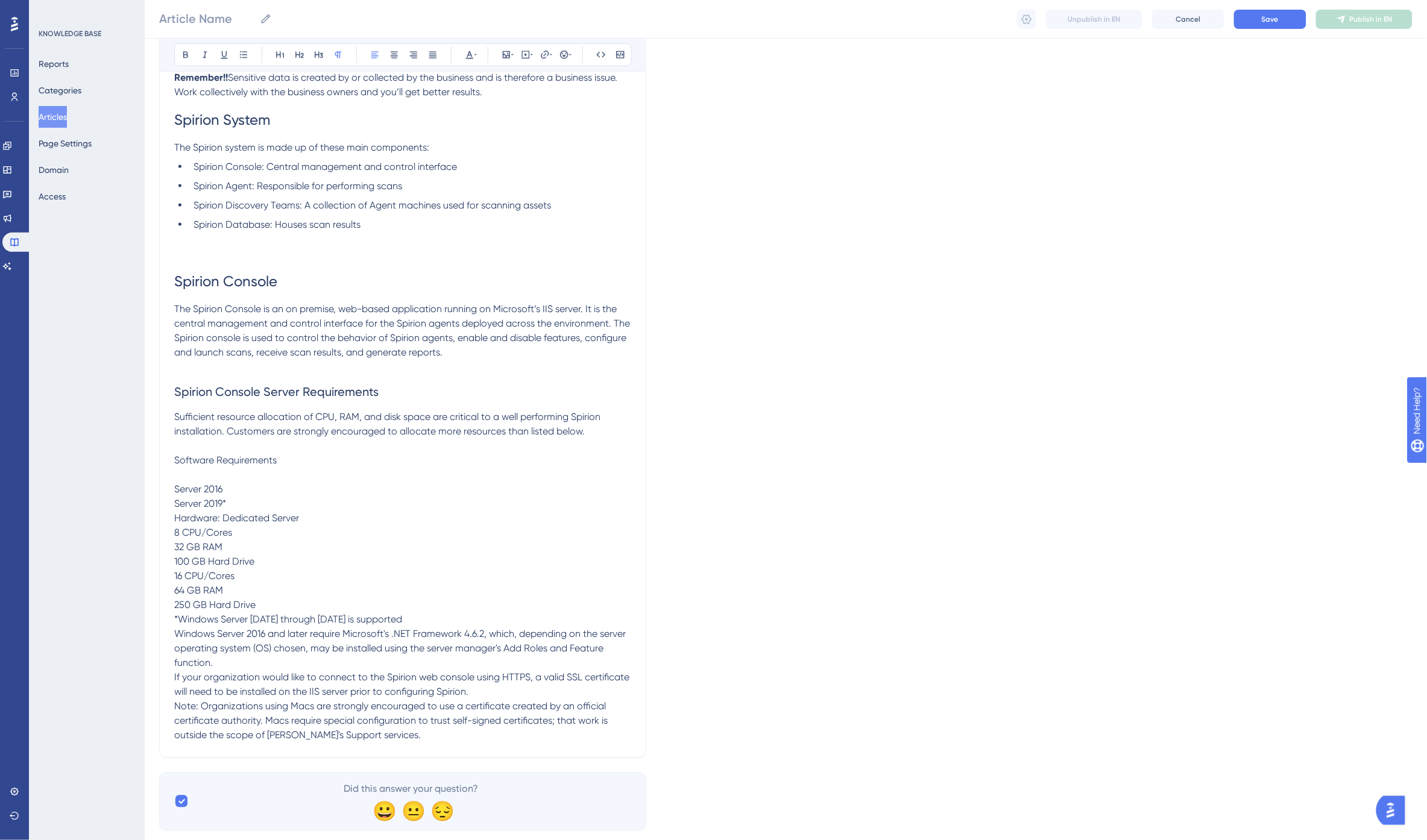
click at [234, 460] on span "Software Requirements" at bounding box center [226, 460] width 102 height 12
click at [316, 56] on icon at bounding box center [319, 55] width 9 height 9
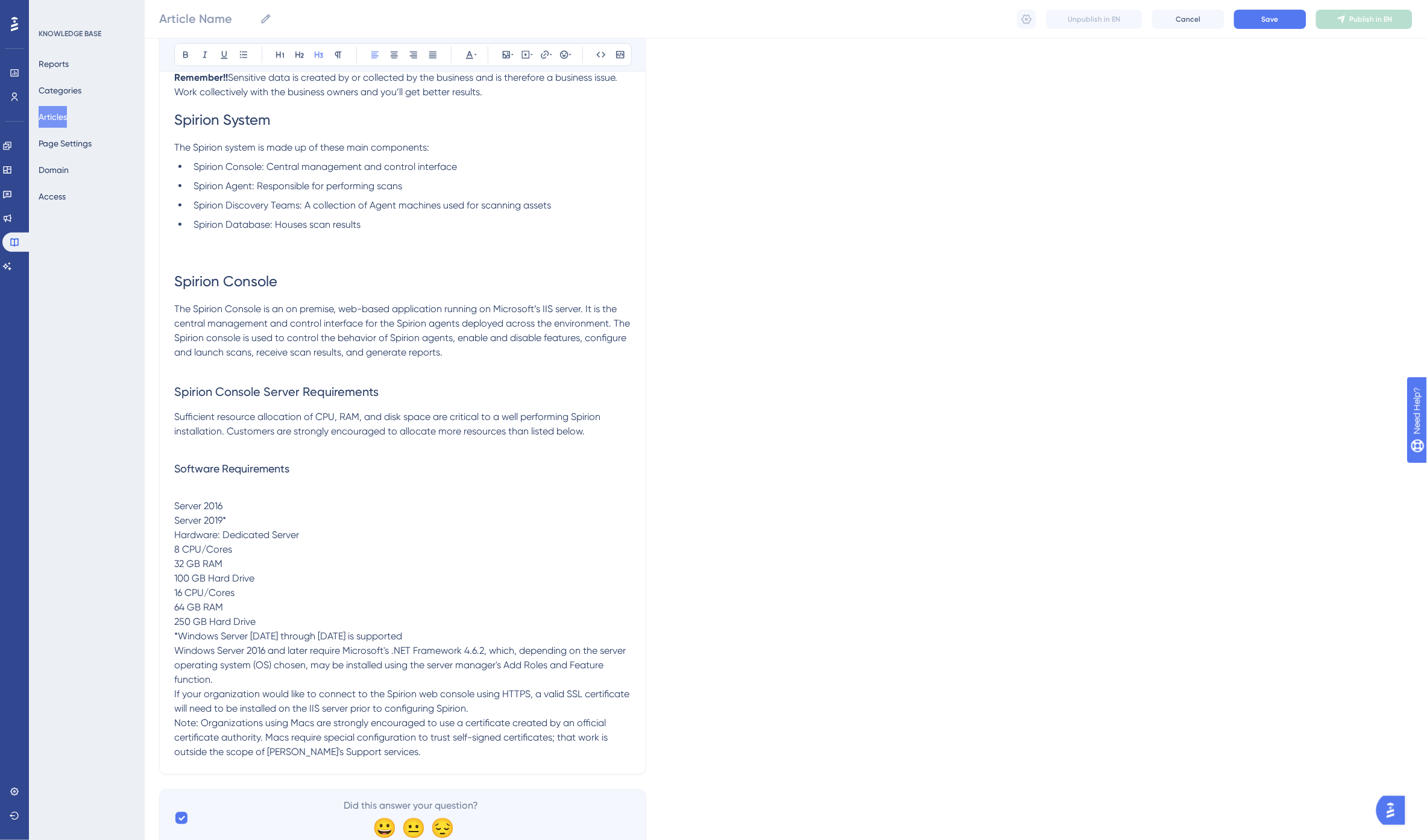
click at [211, 444] on p at bounding box center [403, 446] width 457 height 15
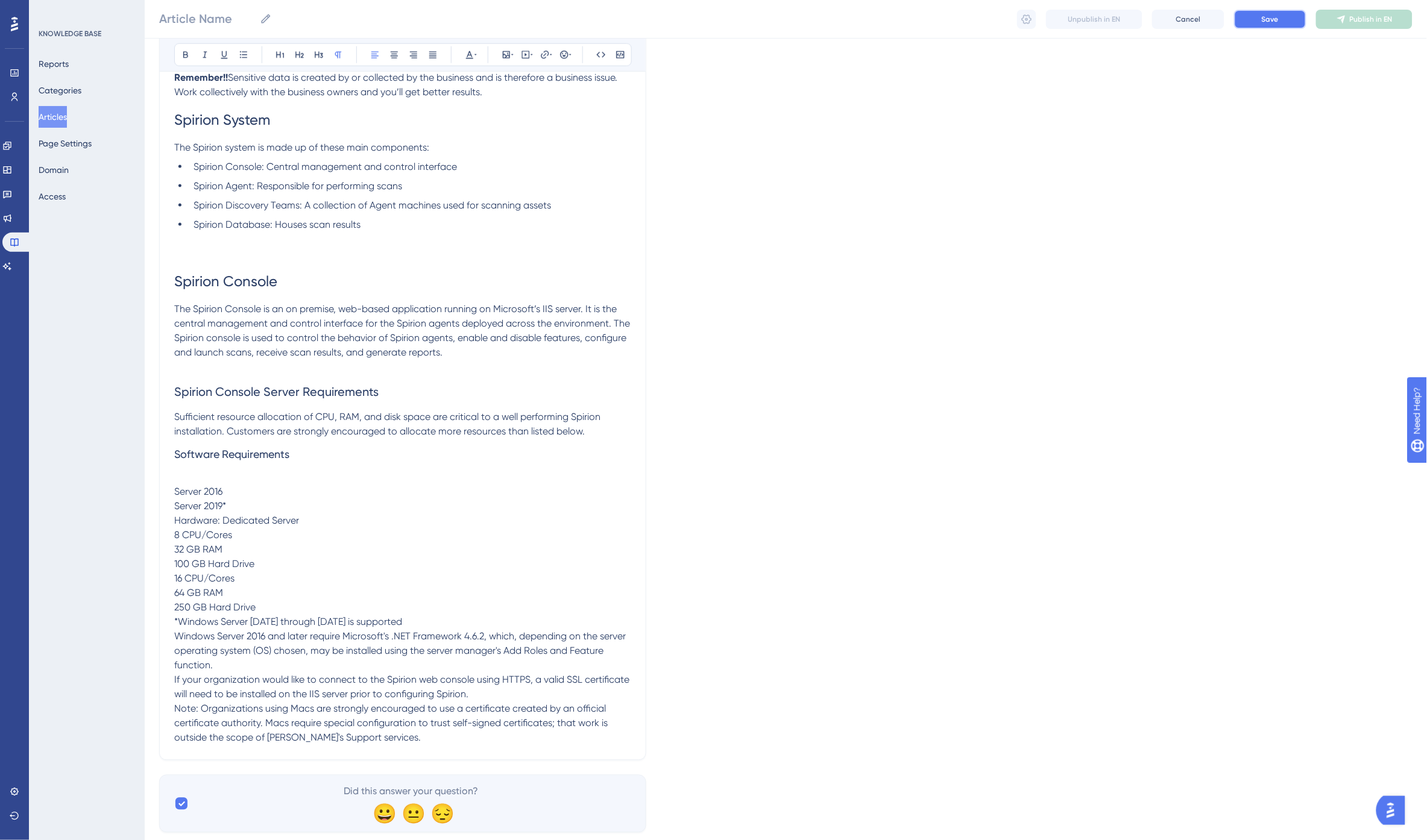
click at [1263, 20] on span "Save" at bounding box center [1270, 19] width 17 height 9
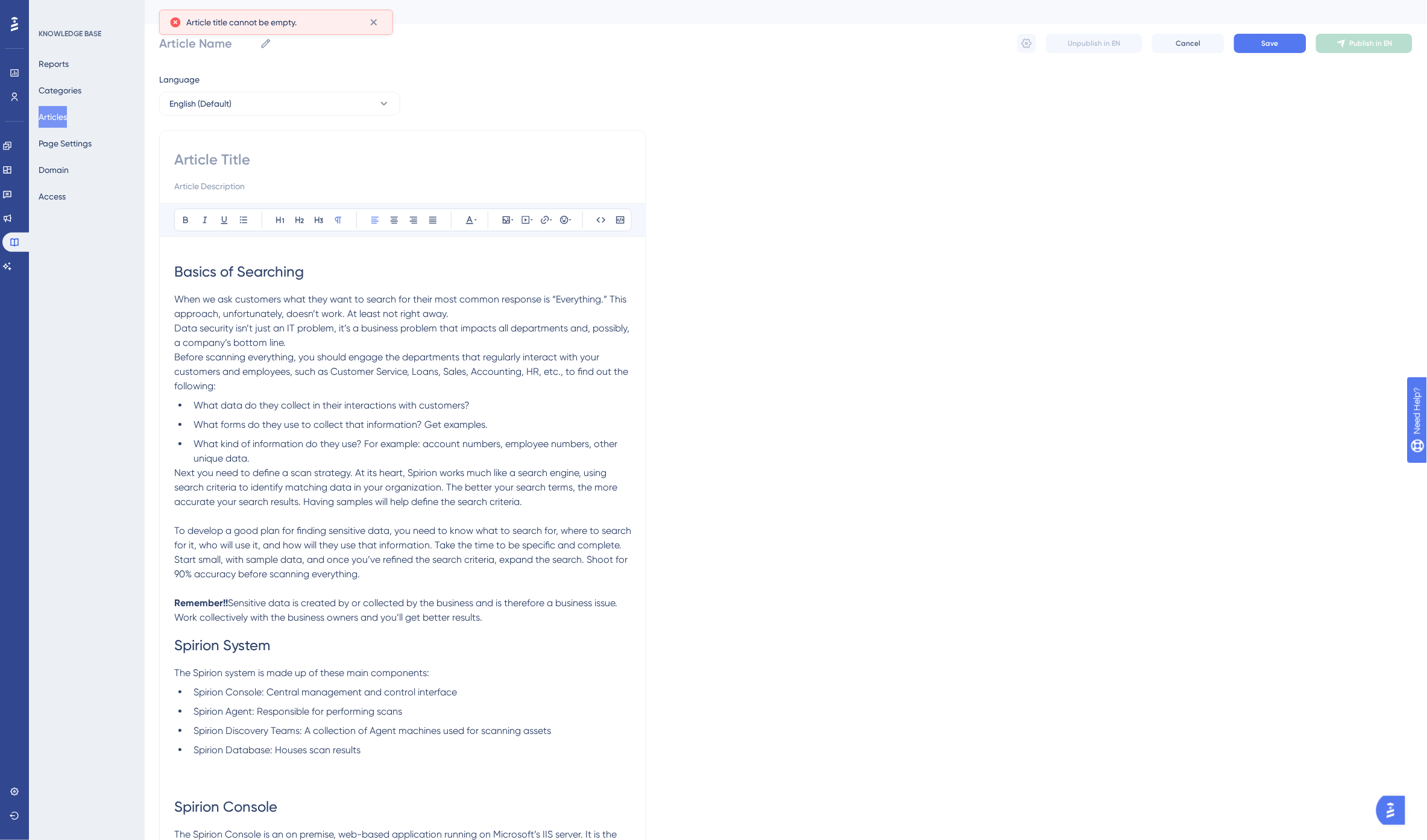
scroll to position [0, 0]
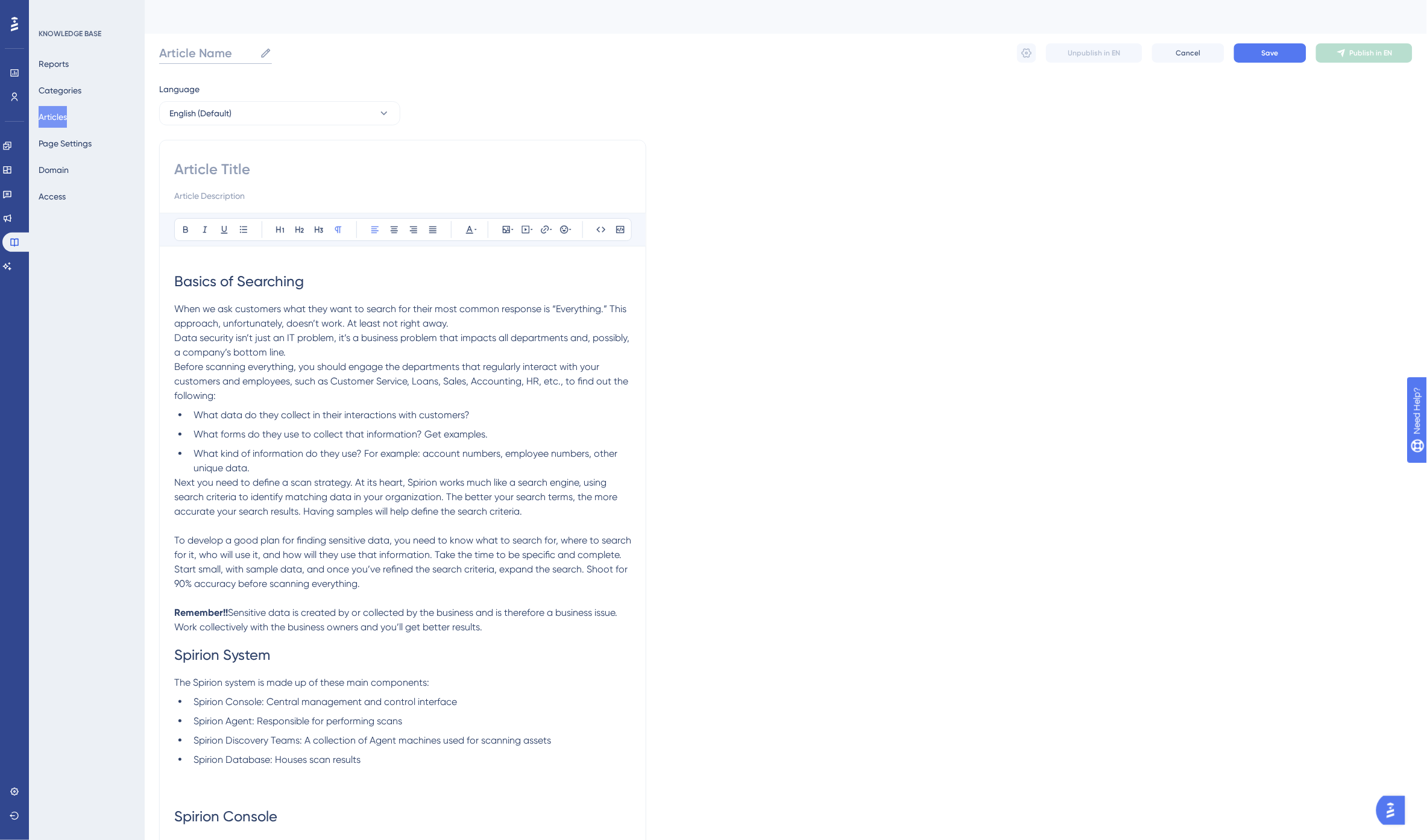
click at [203, 53] on input "Article Name" at bounding box center [207, 53] width 96 height 17
type input "s"
drag, startPoint x: 161, startPoint y: 50, endPoint x: 453, endPoint y: 64, distance: 292.3
click at [453, 64] on div "Spirion Technical and Best Practices Guide Spirion Technical and Best Practices…" at bounding box center [785, 53] width 1253 height 39
type input "Spirion Technical and Best Practices Guide"
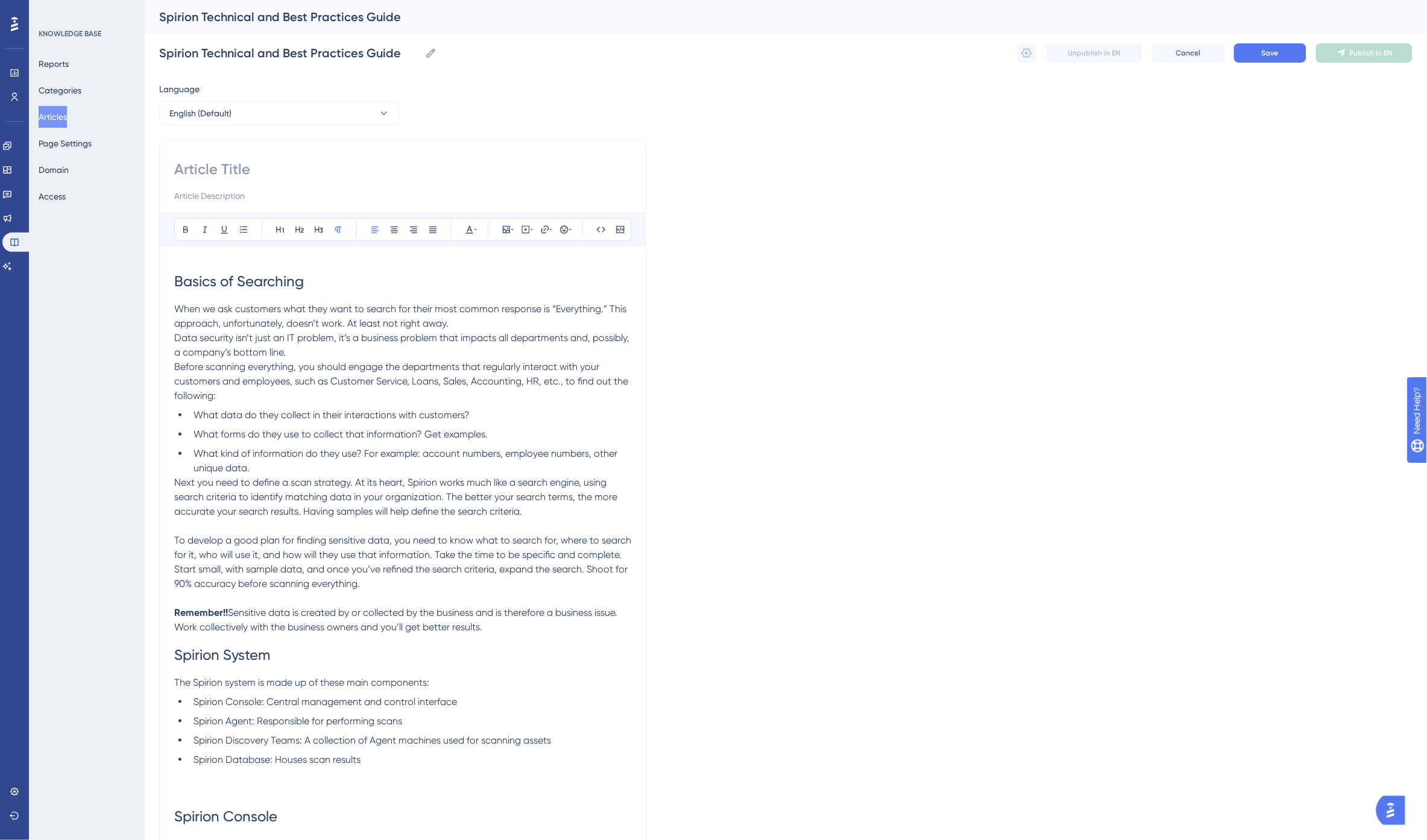
click at [214, 161] on input at bounding box center [403, 169] width 457 height 19
paste input "Spirion Technical and Best Practices Guide"
type input "Spirion Technical and Best Practices Guide"
click at [248, 198] on input at bounding box center [403, 195] width 457 height 15
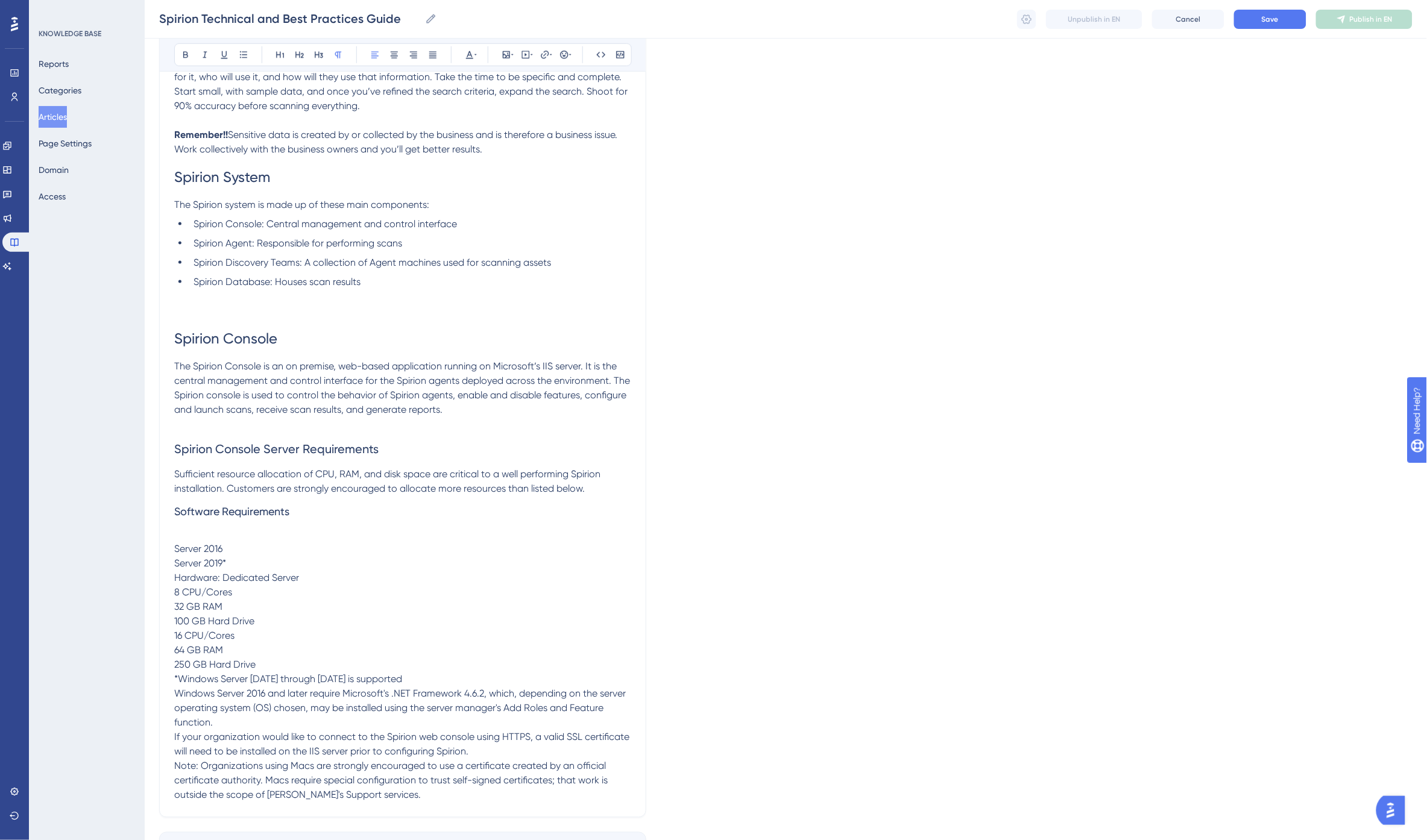
scroll to position [562, 0]
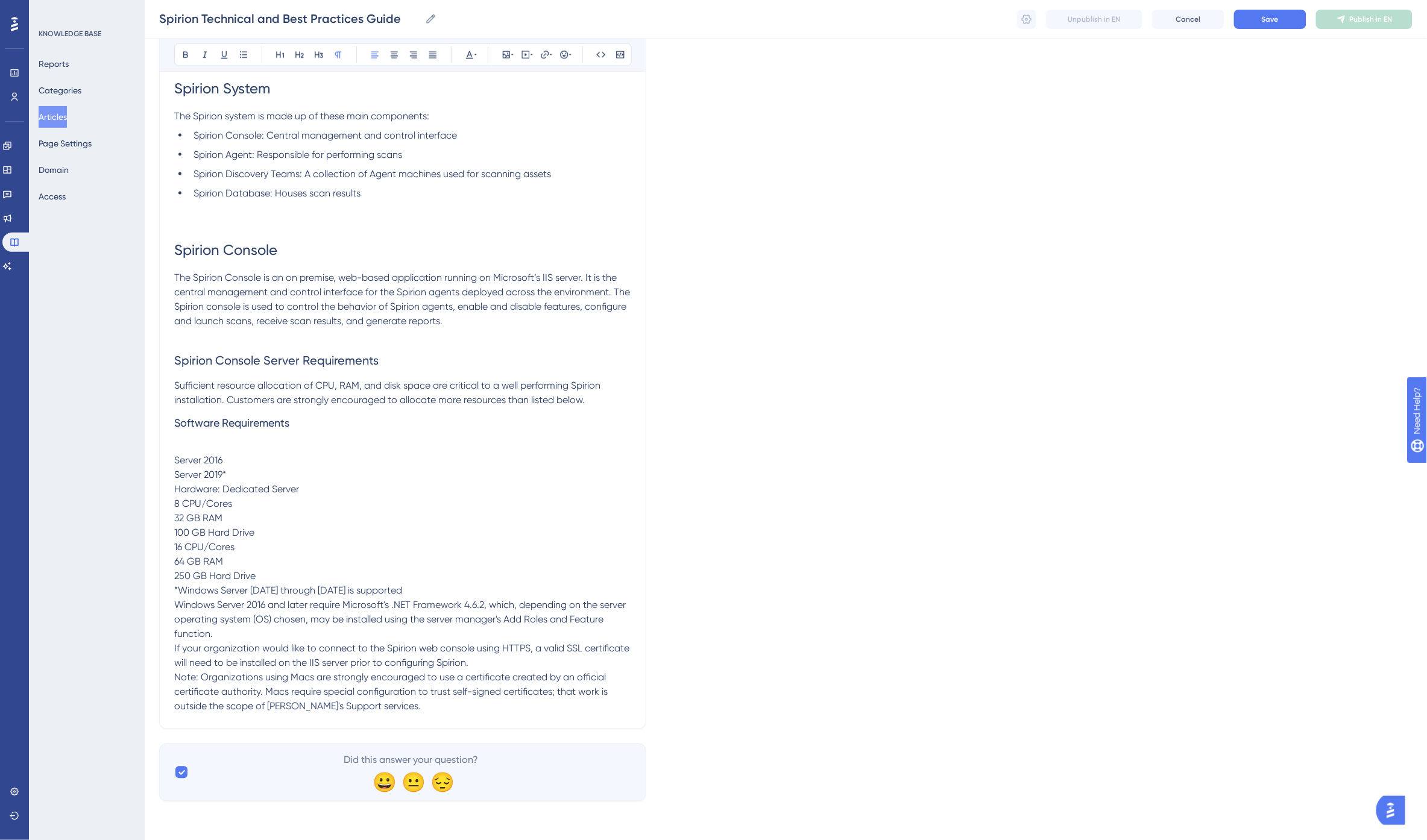
click at [183, 676] on span "Note: Organizations using Macs are strongly encouraged to use a certificate cre…" at bounding box center [392, 692] width 436 height 40
click at [184, 676] on span "Note: Organizations using Macs are strongly encouraged to use a certificate cre…" at bounding box center [392, 692] width 436 height 40
drag, startPoint x: 346, startPoint y: 603, endPoint x: 483, endPoint y: 604, distance: 137.0
click at [483, 604] on span "Server 2016 Server 2019* Hardware: Dedicated Server 8 CPU/Cores 32 GB RAM 100 G…" at bounding box center [403, 562] width 457 height 214
click at [545, 51] on icon at bounding box center [545, 54] width 8 height 8
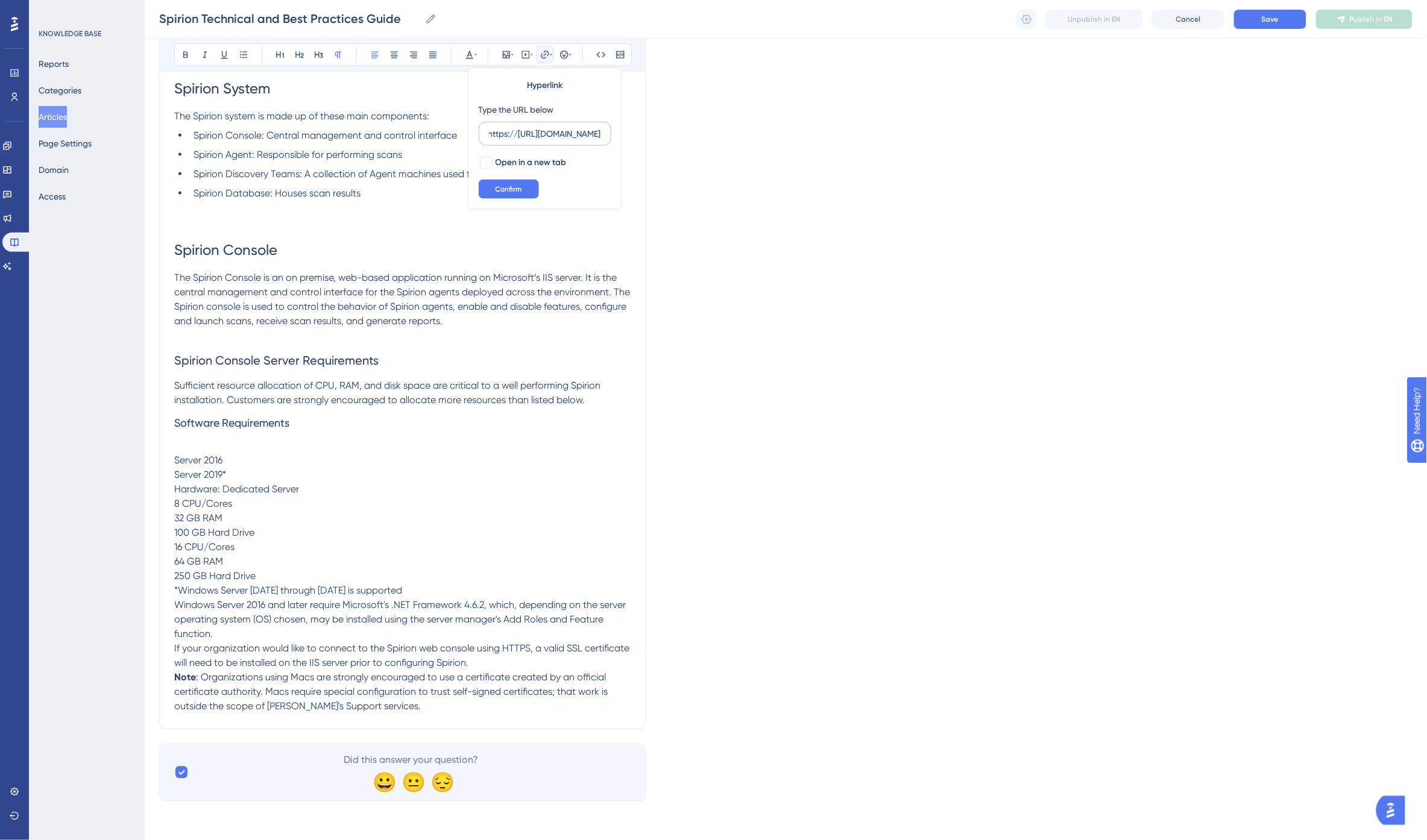
scroll to position [0, 0]
type input "https://dotnet.microsoft.com/en-us/download/dotnet-framework/net462"
click at [528, 161] on span "Open in a new tab" at bounding box center [531, 163] width 71 height 15
checkbox input "true"
click at [517, 188] on span "Confirm" at bounding box center [508, 189] width 26 height 9
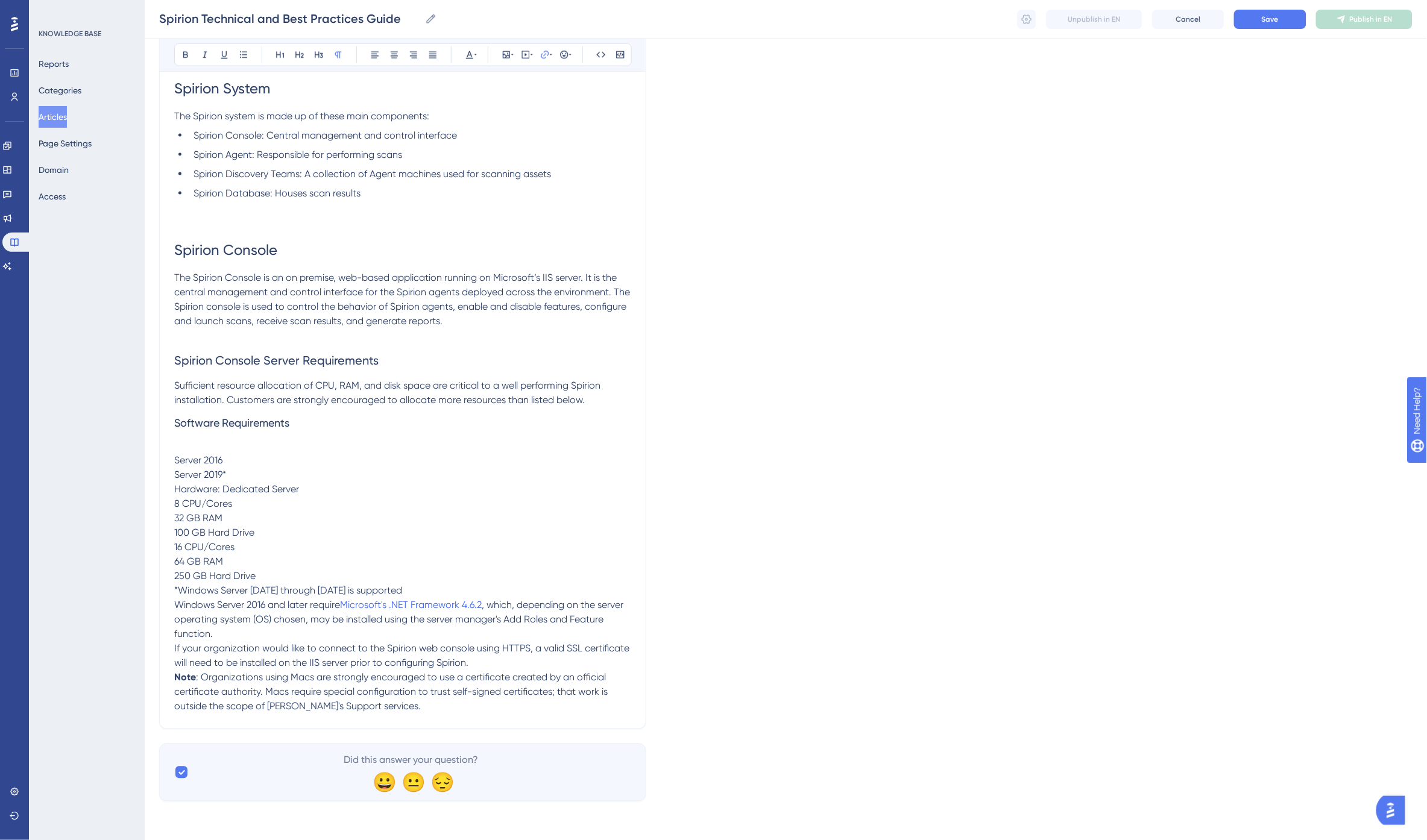
drag, startPoint x: 395, startPoint y: 714, endPoint x: 406, endPoint y: 712, distance: 11.2
click at [395, 714] on div "Spirion Technical and Best Practices Guide Bold Italic Underline Bullet Point H…" at bounding box center [402, 151] width 487 height 1156
click at [408, 708] on p "Note : Organizations using Macs are strongly encouraged to use a certificate cr…" at bounding box center [403, 693] width 457 height 43
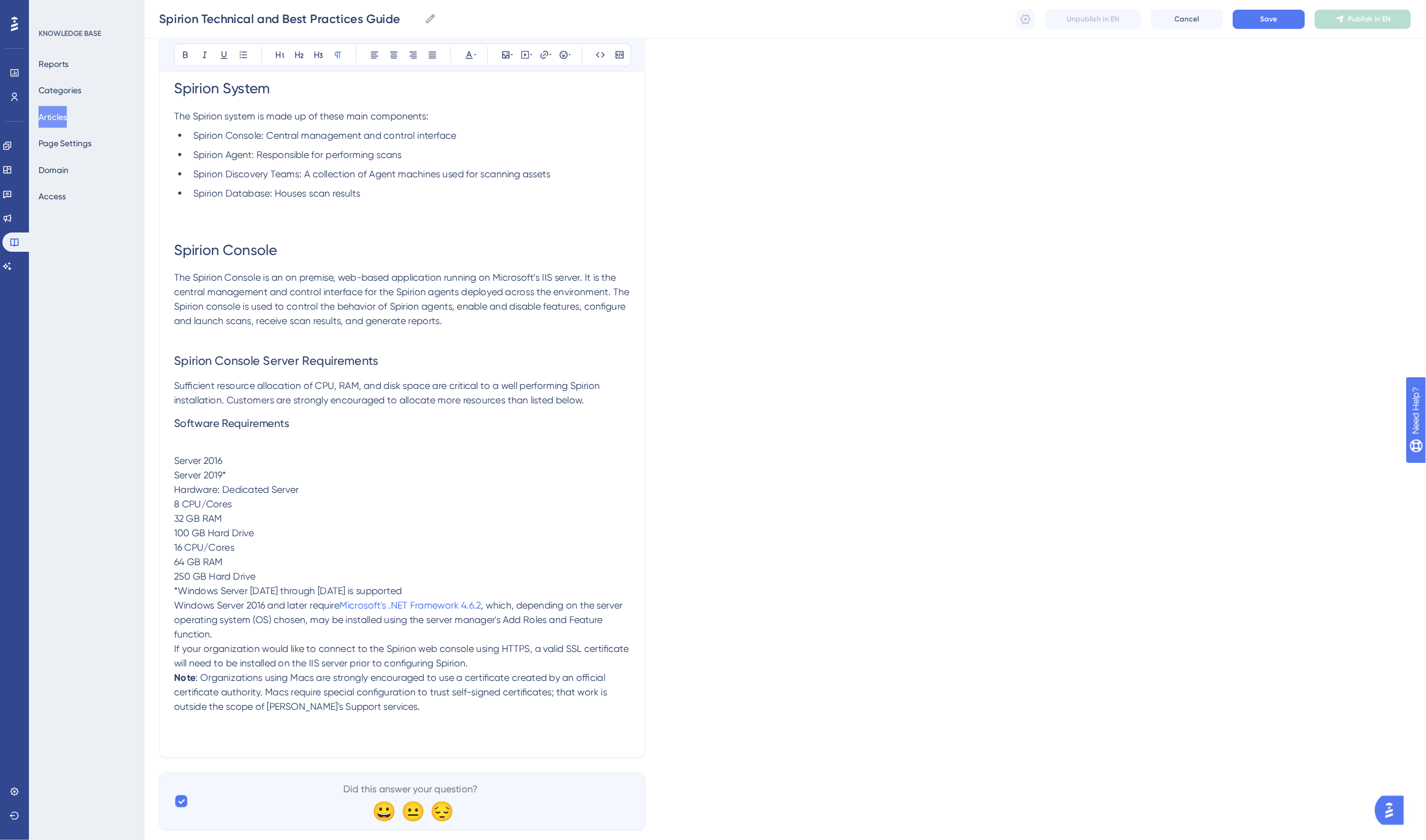
scroll to position [432, 0]
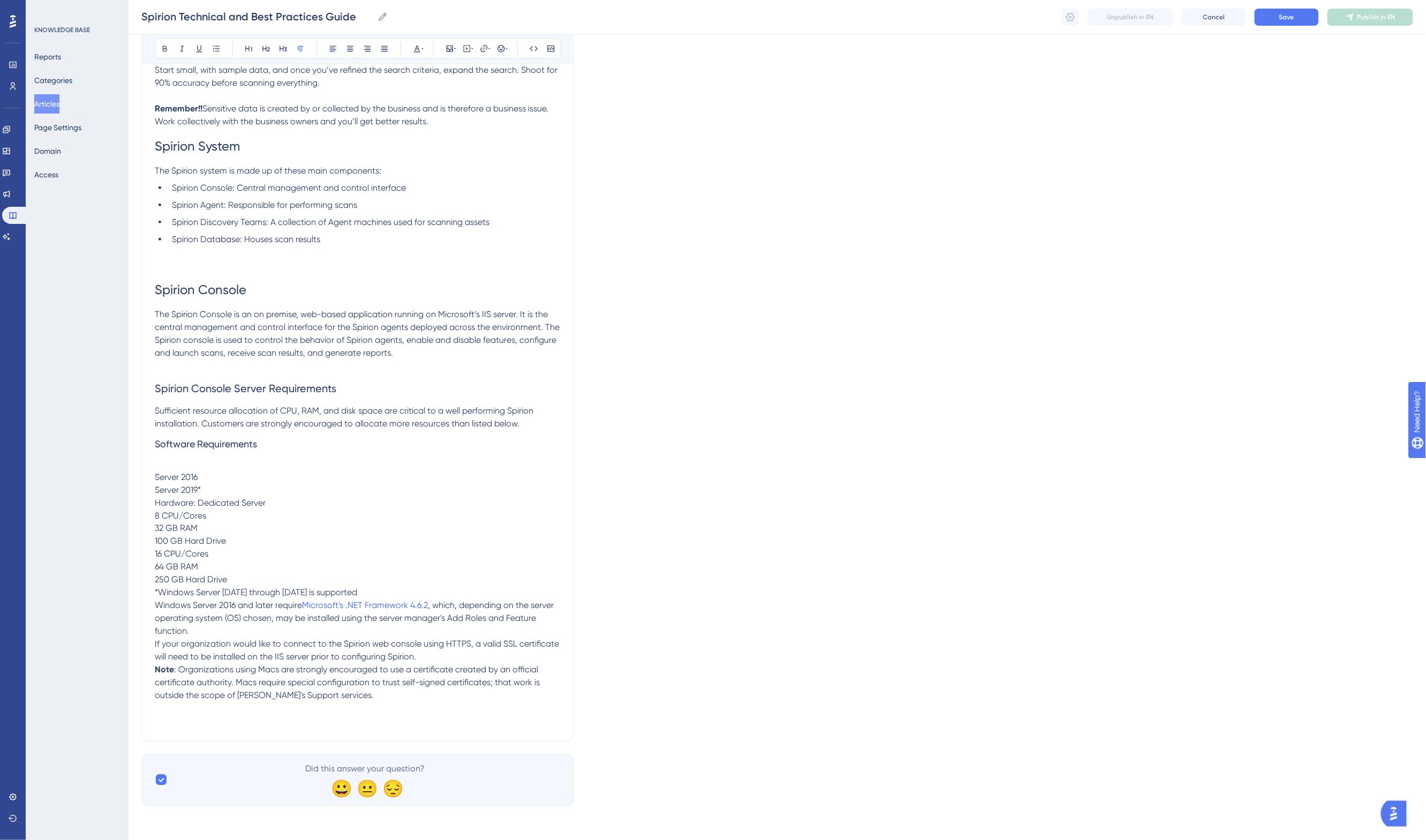
click at [200, 723] on p at bounding box center [358, 721] width 406 height 13
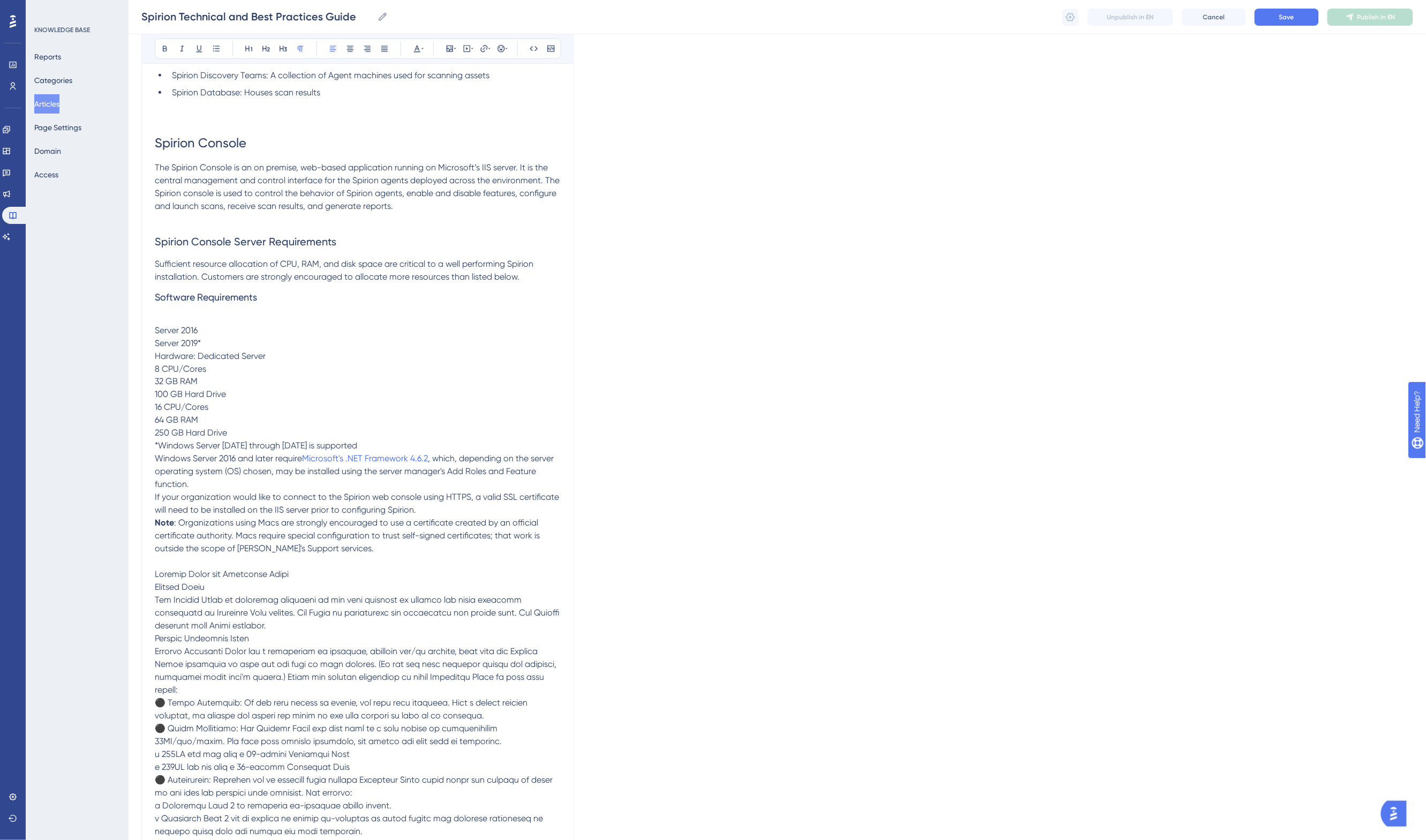
click at [1267, 7] on div "Spirion Technical and Best Practices Guide Spirion Technical and Best Practices…" at bounding box center [777, 17] width 1297 height 34
click at [1267, 19] on span "Save" at bounding box center [1287, 17] width 15 height 8
click at [11, 235] on icon at bounding box center [6, 237] width 8 height 8
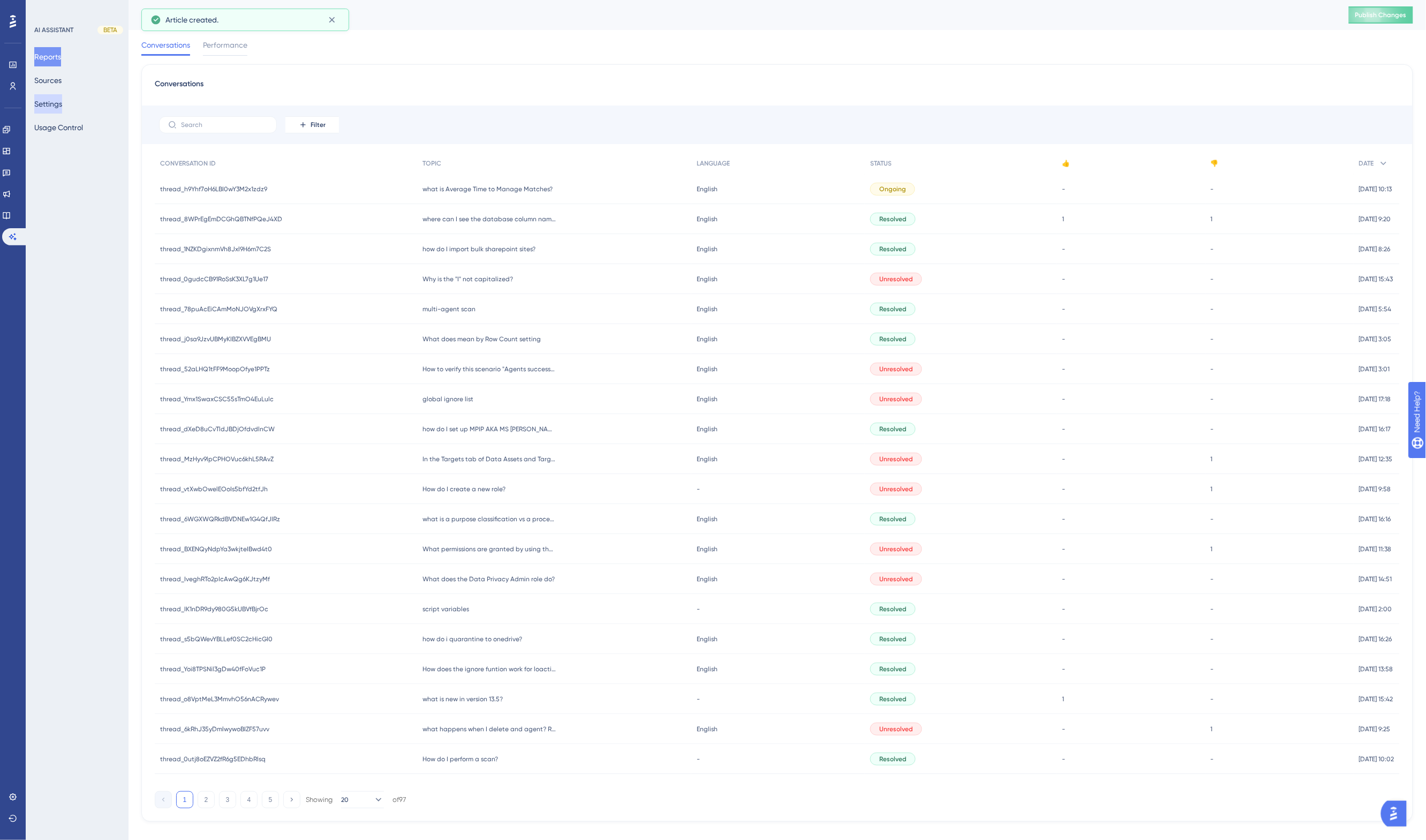
click at [54, 105] on button "Settings" at bounding box center [48, 104] width 28 height 19
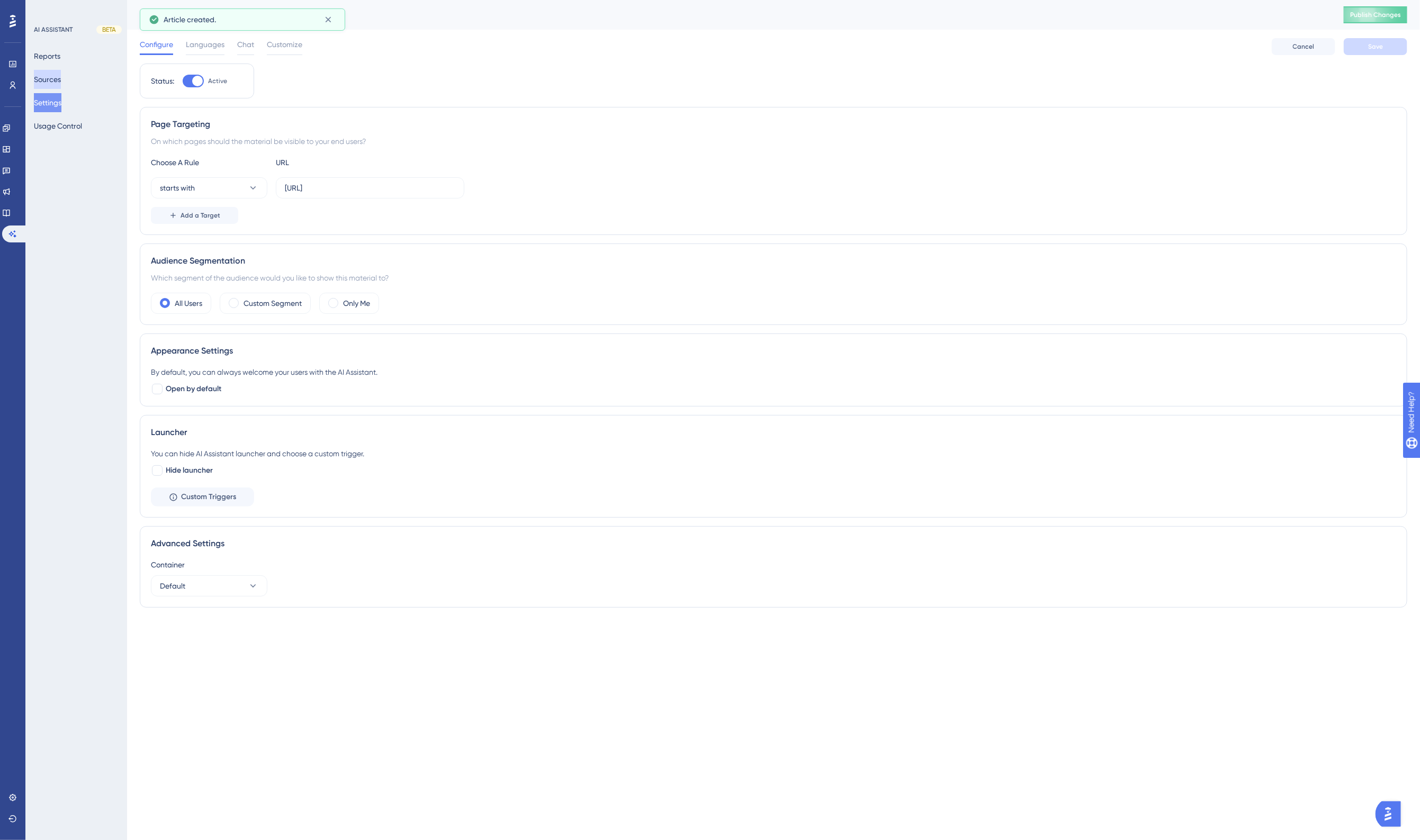
click at [57, 83] on button "Sources" at bounding box center [48, 80] width 27 height 19
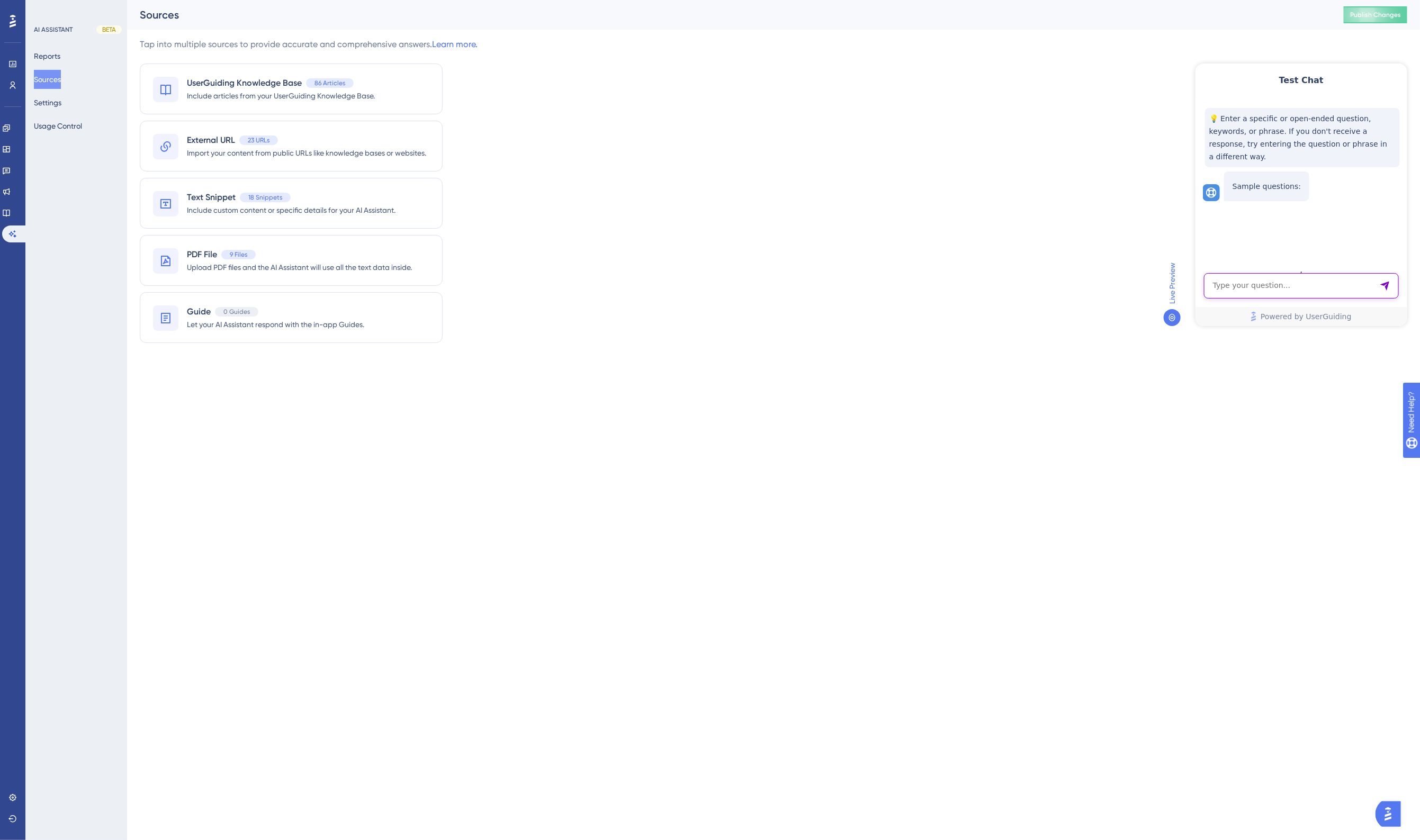
click at [1250, 289] on textarea "AI Assistant Text Input" at bounding box center [1301, 285] width 195 height 25
type textarea "what benefits does Spirion software provide over archTIS software?"
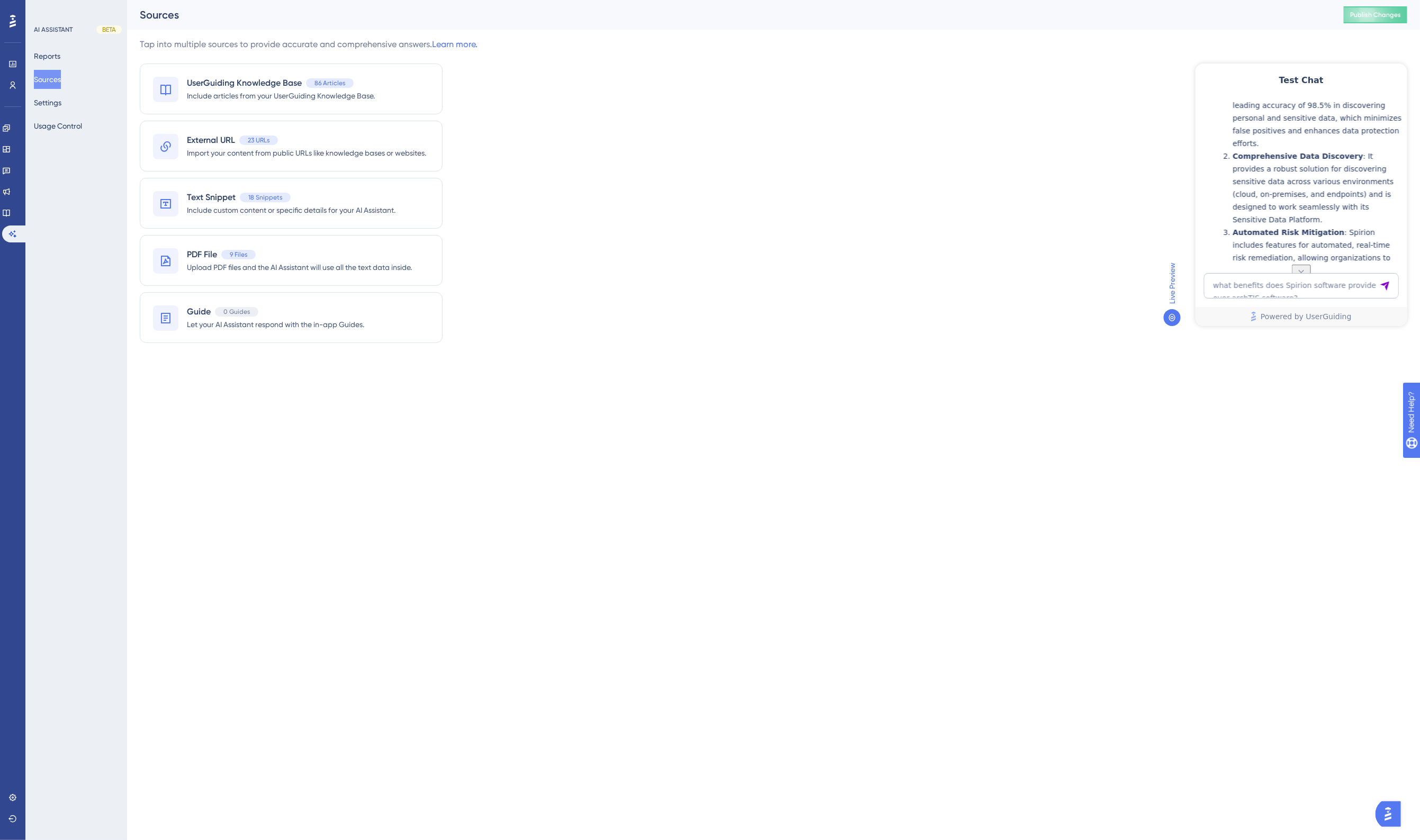
scroll to position [269, 0]
click at [1253, 10] on button "Publish Changes" at bounding box center [1375, 14] width 63 height 17
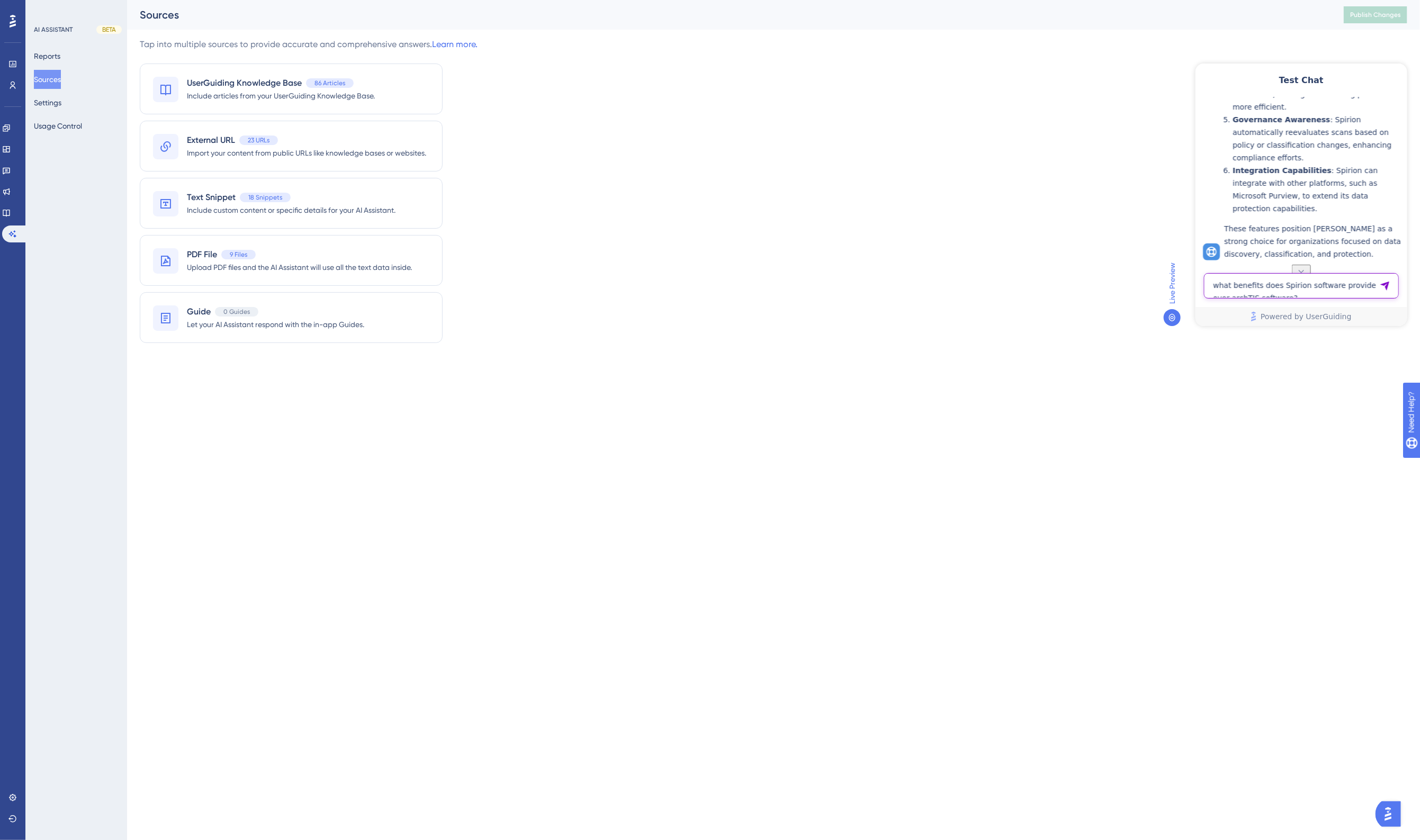
click at [1253, 284] on textarea "what benefits does Spirion software provide over archTIS software?" at bounding box center [1301, 285] width 195 height 25
type textarea "what is spirion DDC?"
click at [8, 82] on icon at bounding box center [12, 85] width 8 height 8
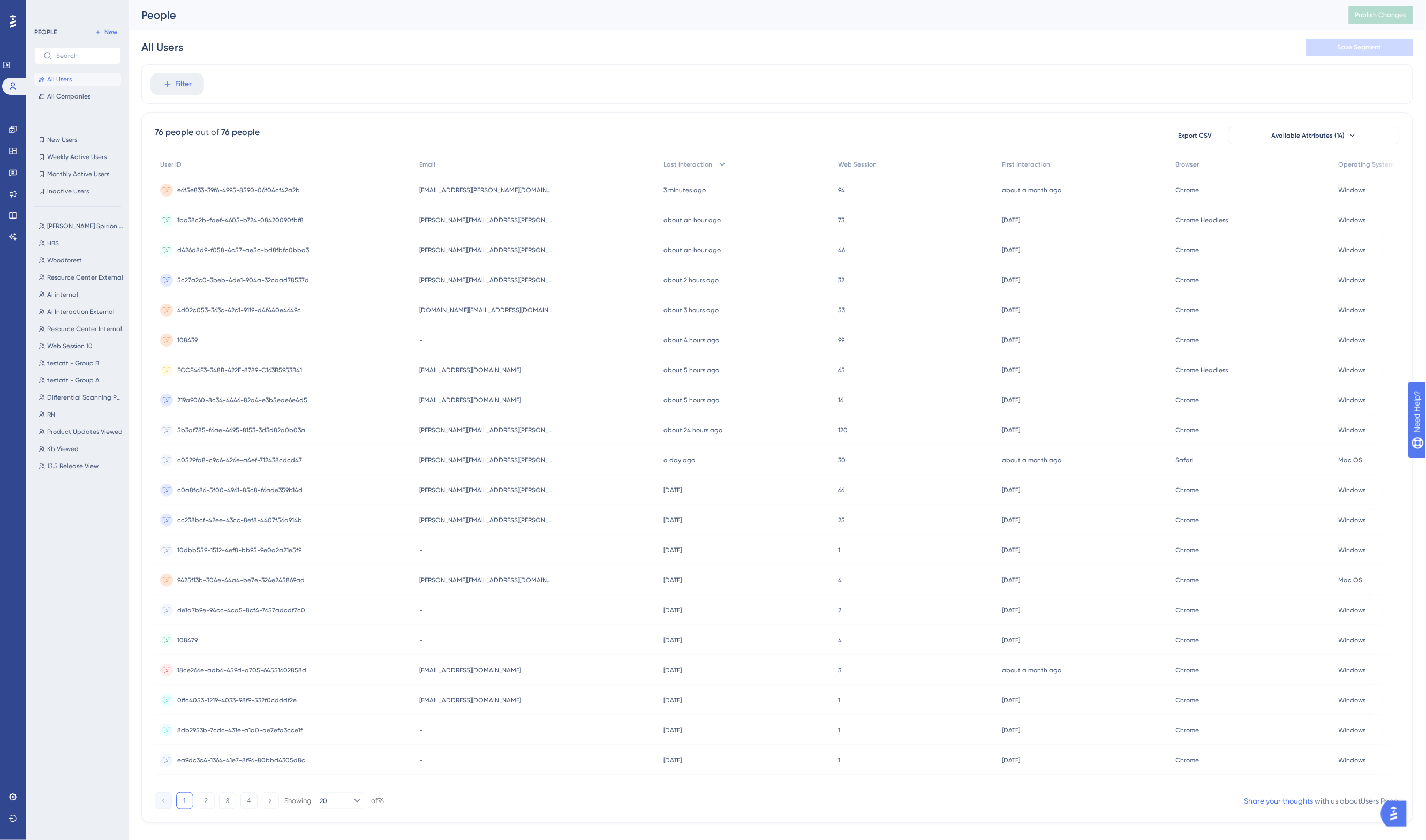
click at [381, 79] on div "Filter" at bounding box center [777, 84] width 1272 height 40
click at [510, 189] on div "ray.teninty@woodforest.com ray.teninty@woodforest.com" at bounding box center [536, 190] width 244 height 30
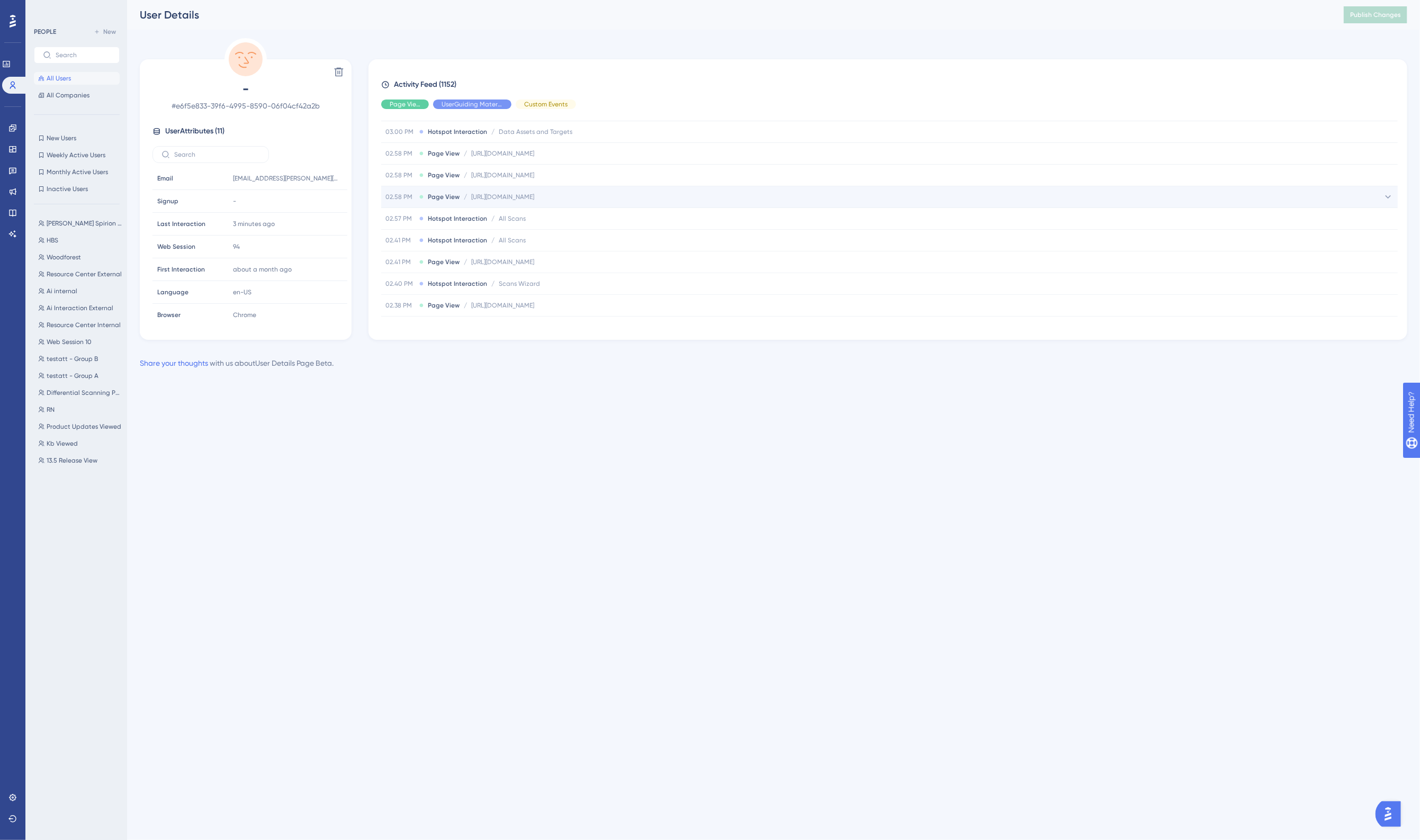
scroll to position [596, 0]
click at [545, 216] on div "02.40 PM Hotspot Interaction / Scans Wizard Scans Wizard" at bounding box center [889, 217] width 1016 height 21
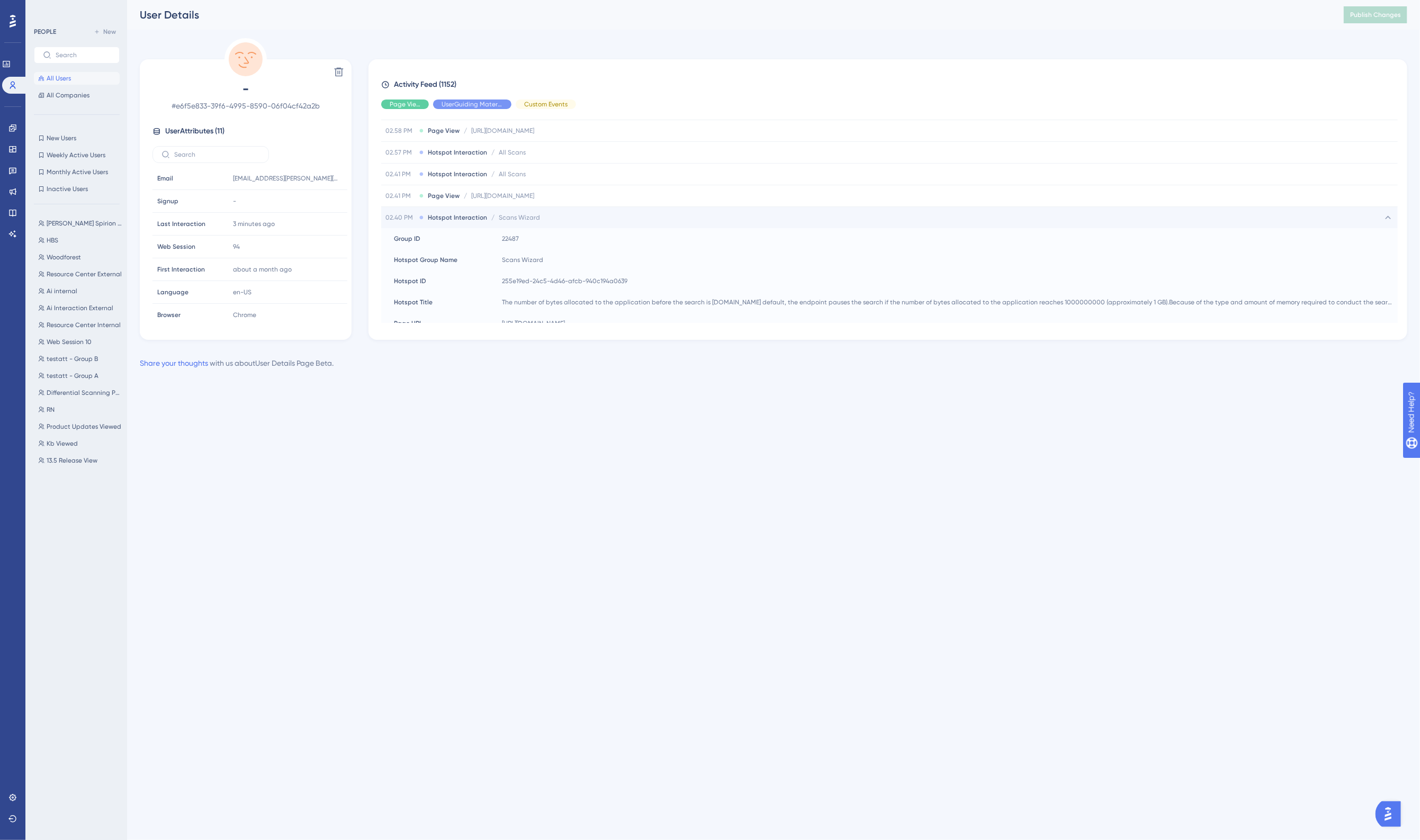
click at [545, 216] on div "02.40 PM Hotspot Interaction / Scans Wizard Scans Wizard" at bounding box center [889, 217] width 1016 height 21
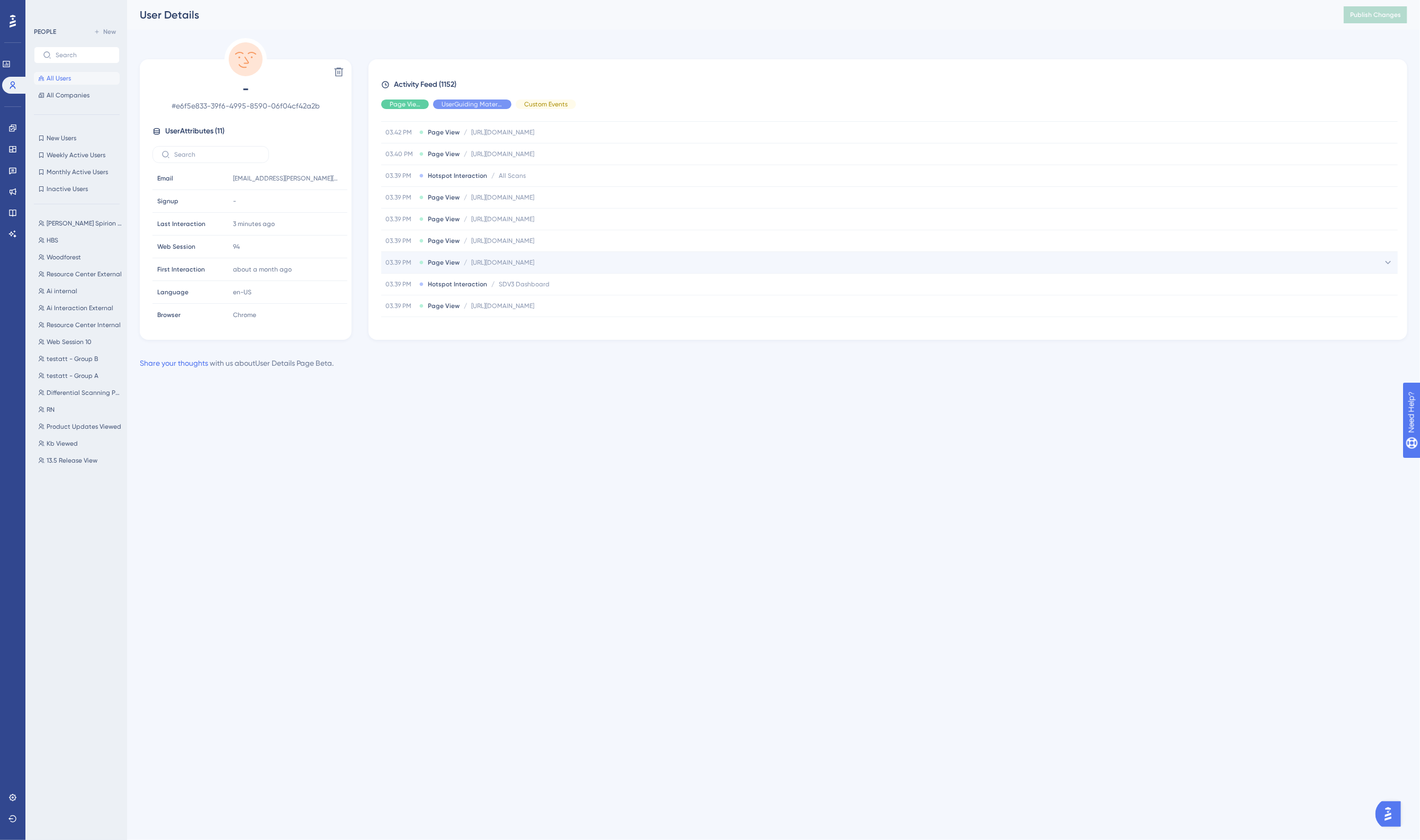
scroll to position [0, 0]
click at [659, 21] on div "User Details" at bounding box center [728, 15] width 1178 height 15
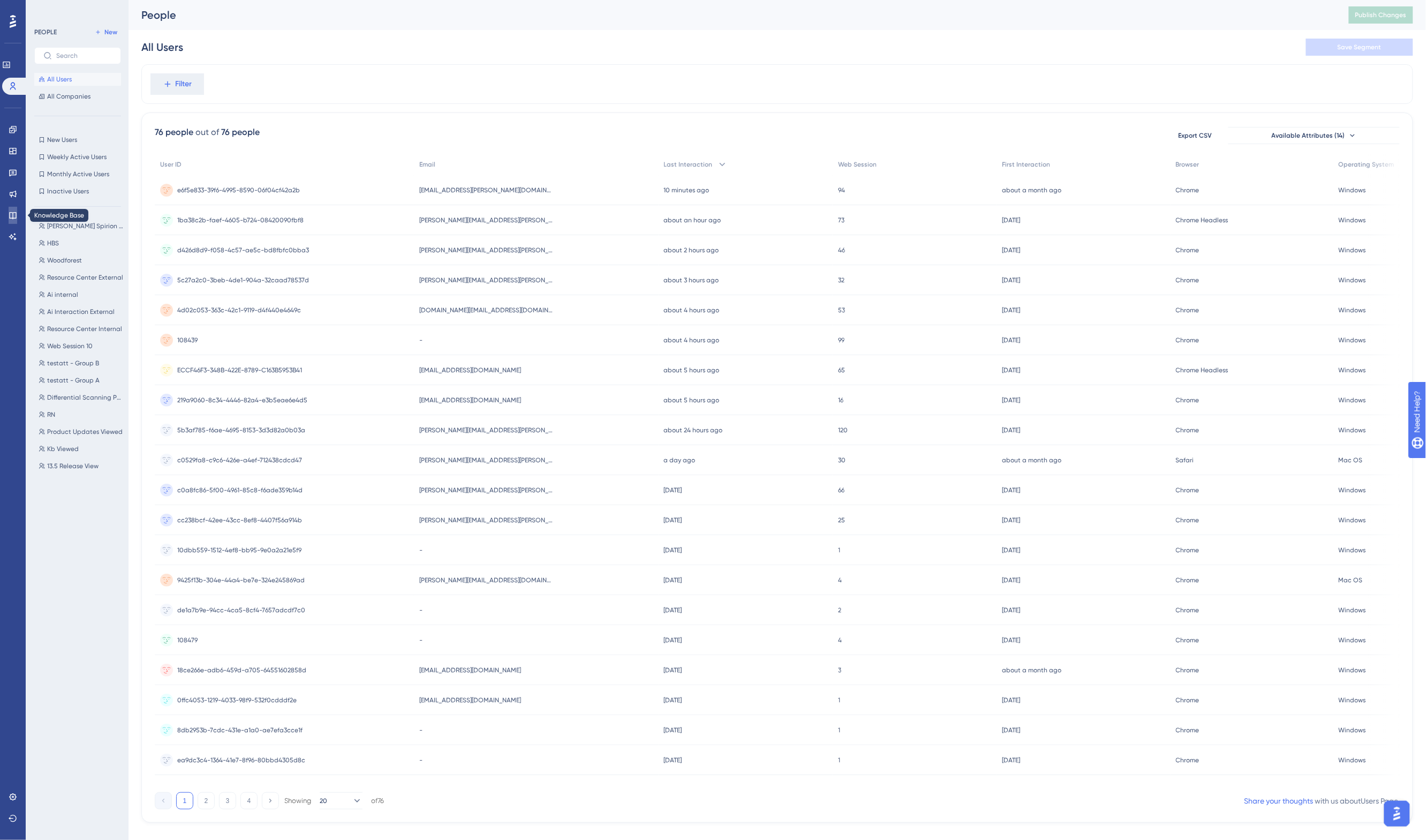
click at [12, 214] on icon at bounding box center [12, 216] width 7 height 7
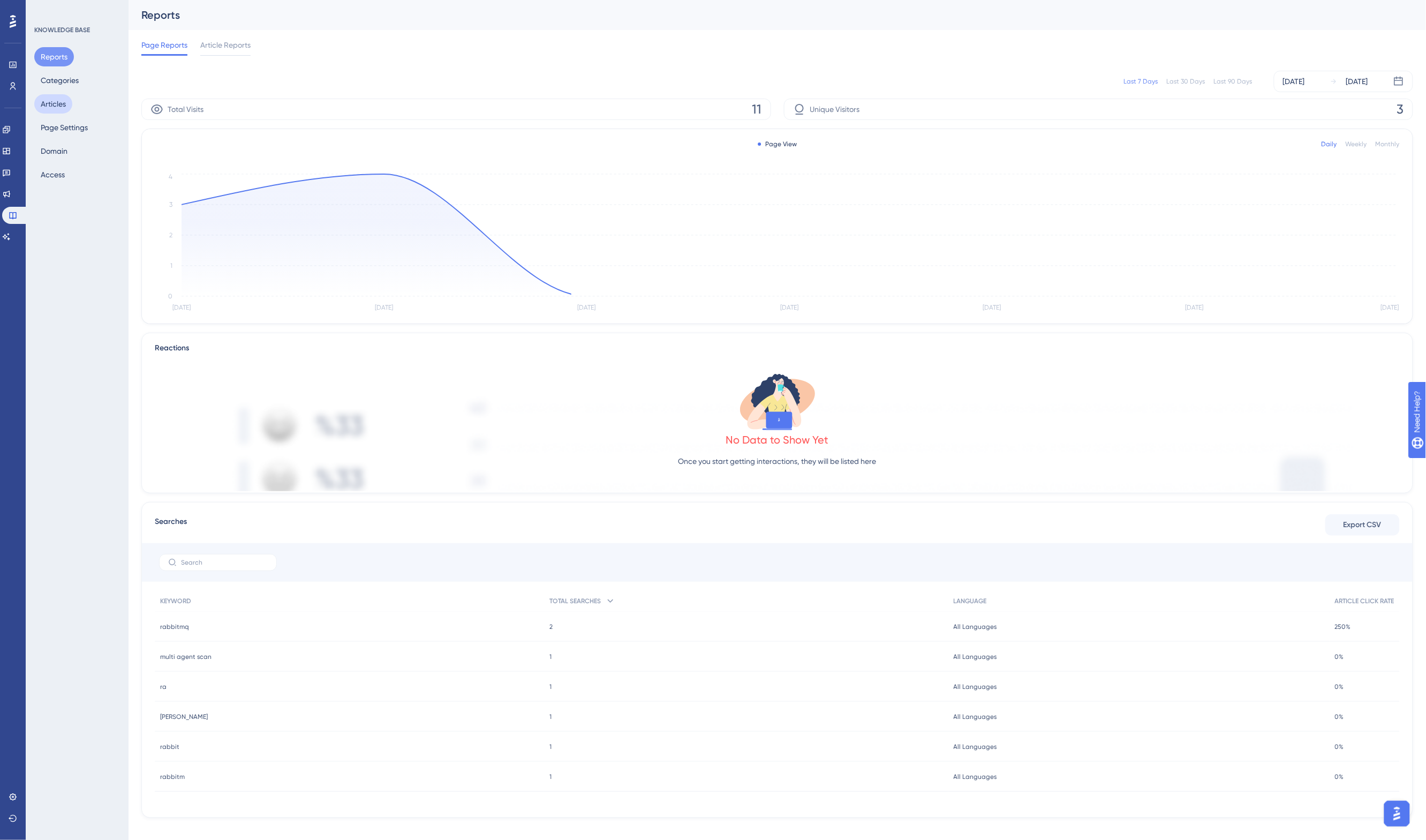
click at [54, 107] on button "Articles" at bounding box center [53, 104] width 38 height 19
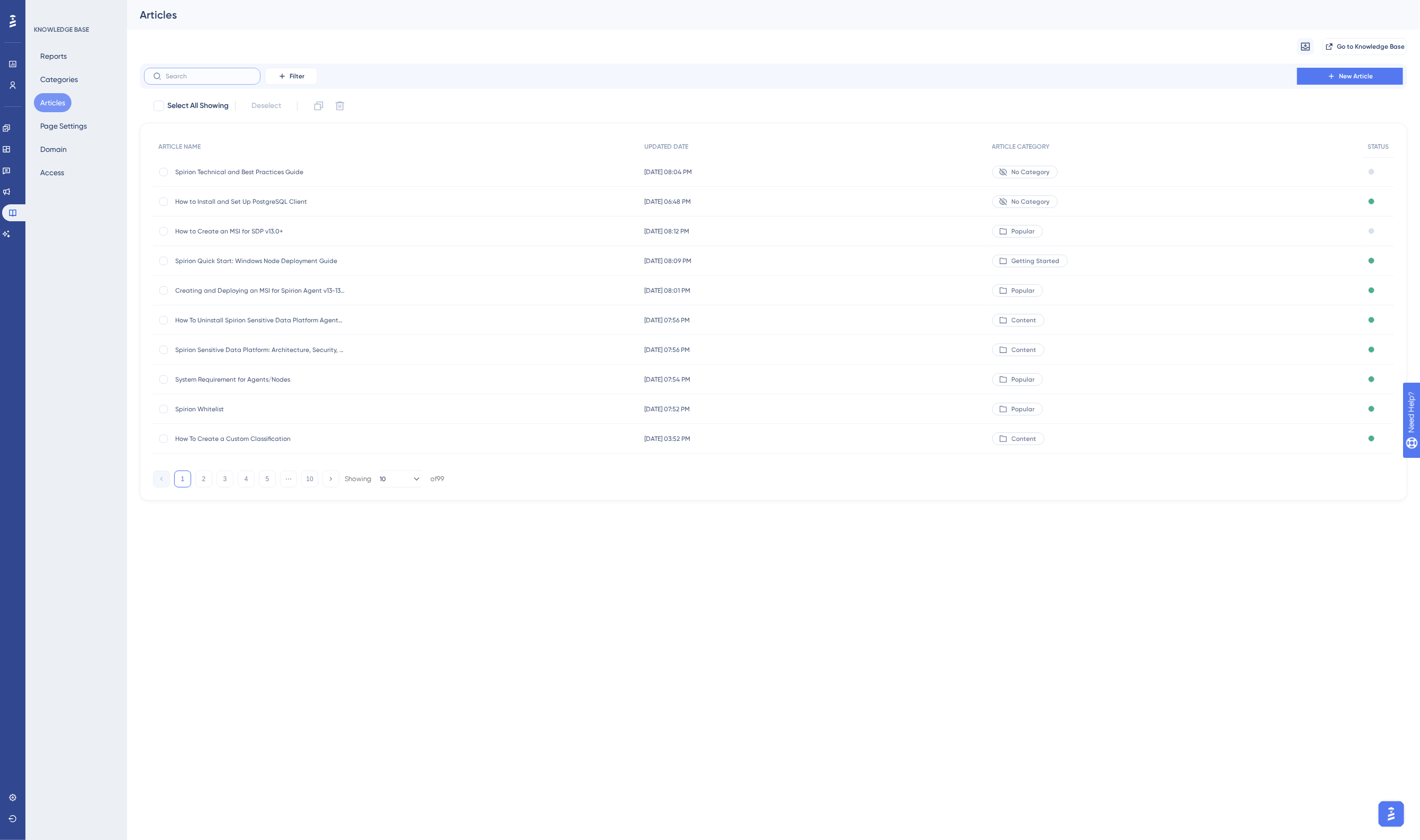
click at [220, 75] on input "text" at bounding box center [208, 76] width 86 height 7
type input "edis"
checkbox input "true"
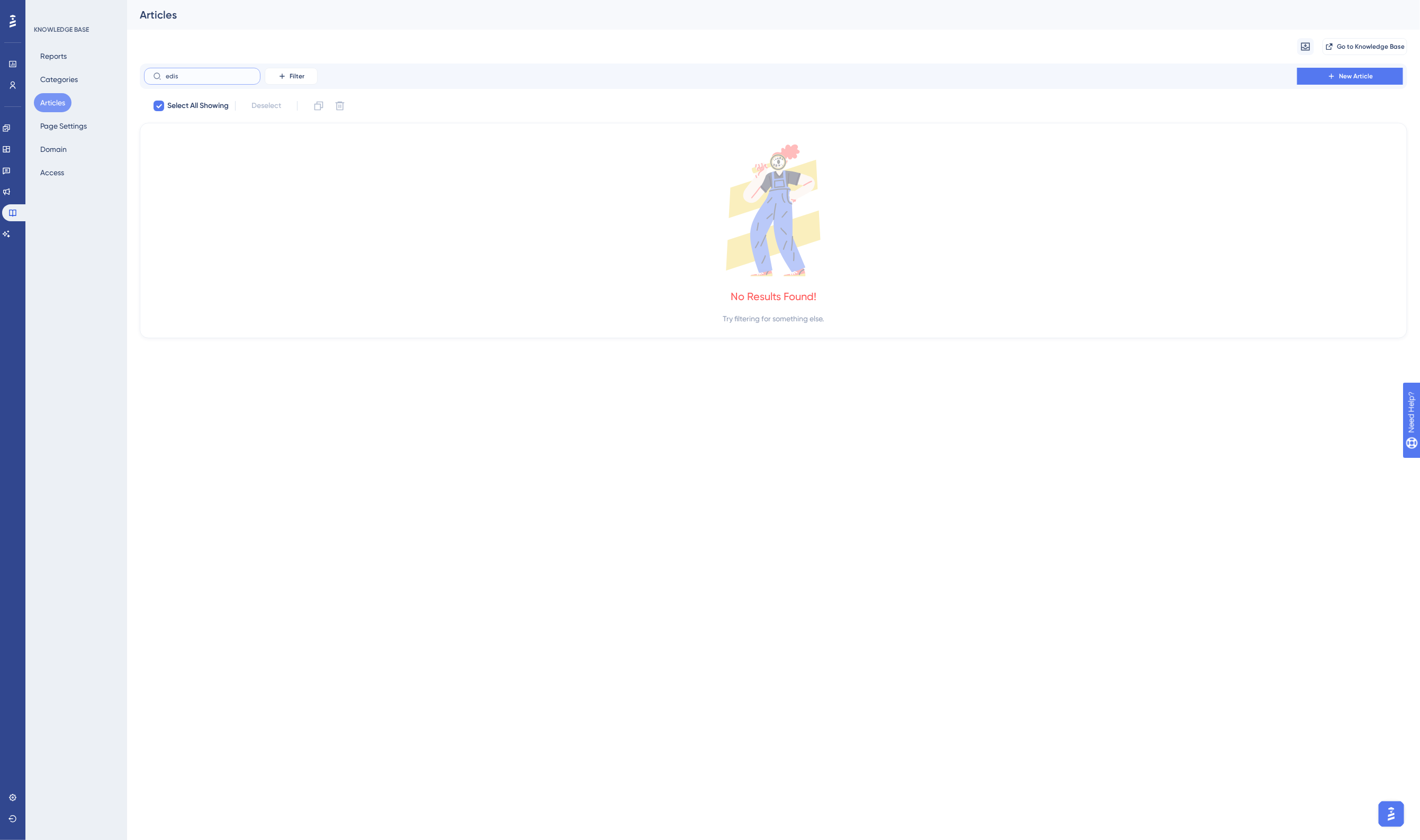
type input "edi"
checkbox input "false"
type input "e"
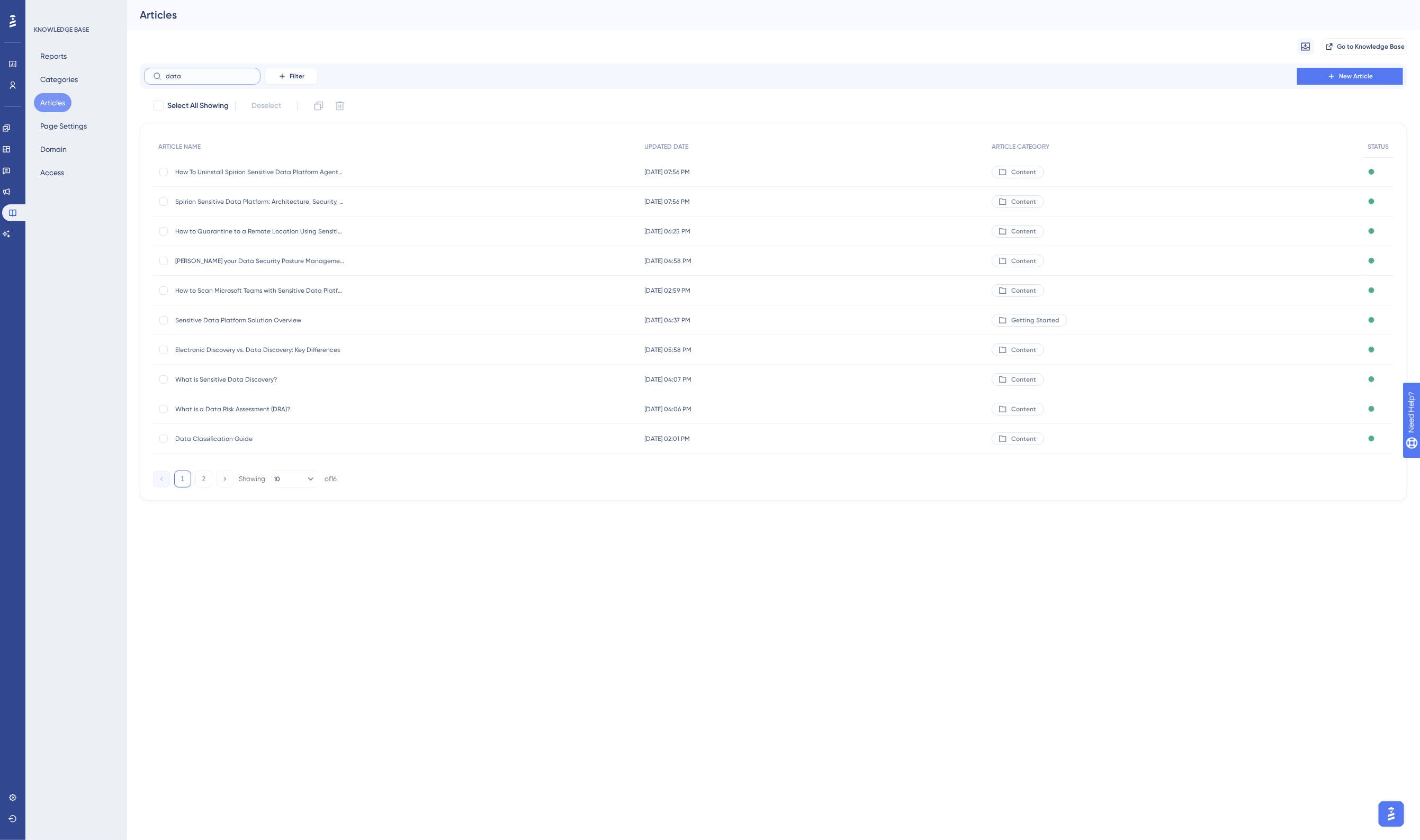
type input "data"
click at [229, 376] on span "What is Sensitive Data Discovery?" at bounding box center [259, 379] width 170 height 8
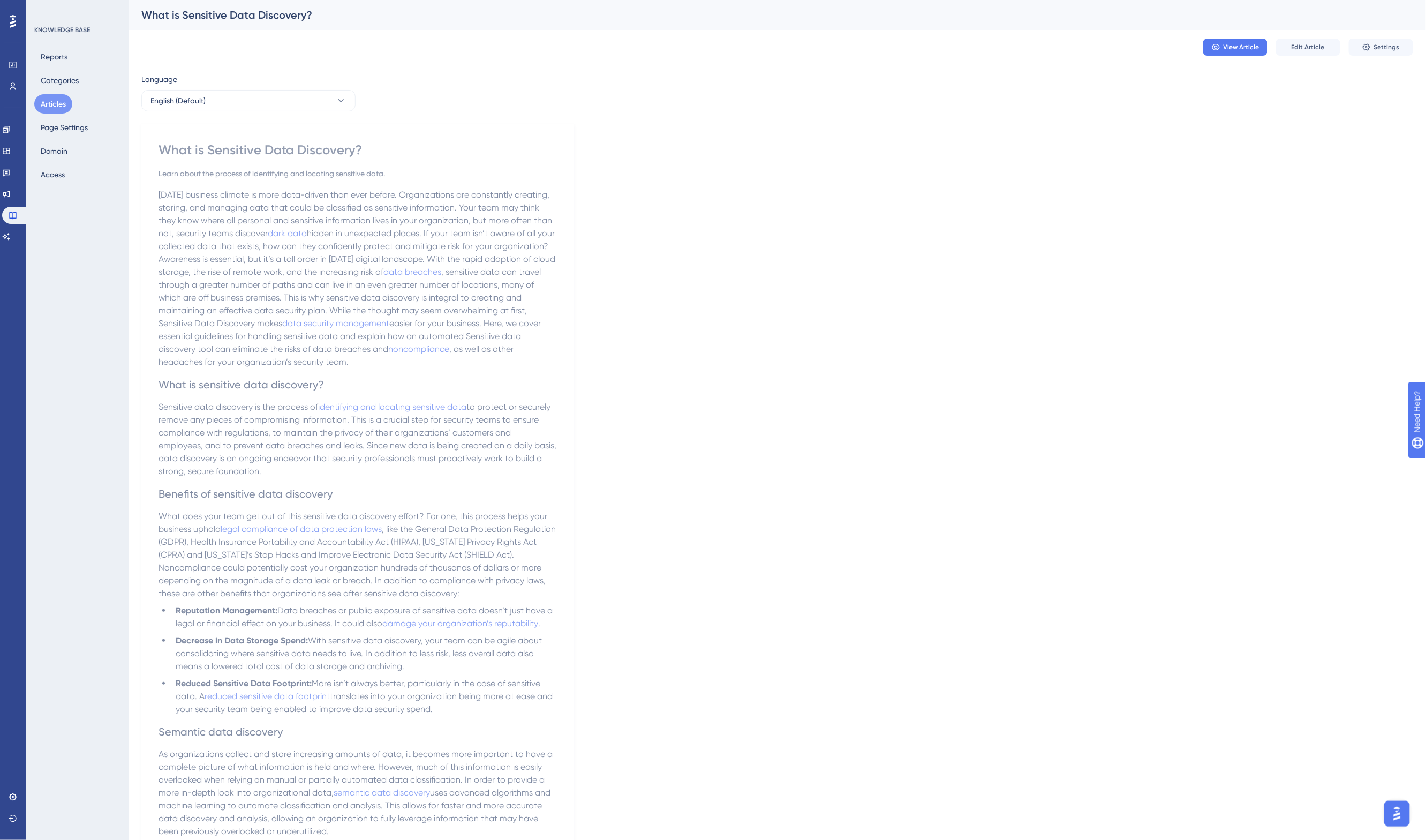
click at [52, 100] on button "Articles" at bounding box center [53, 104] width 38 height 19
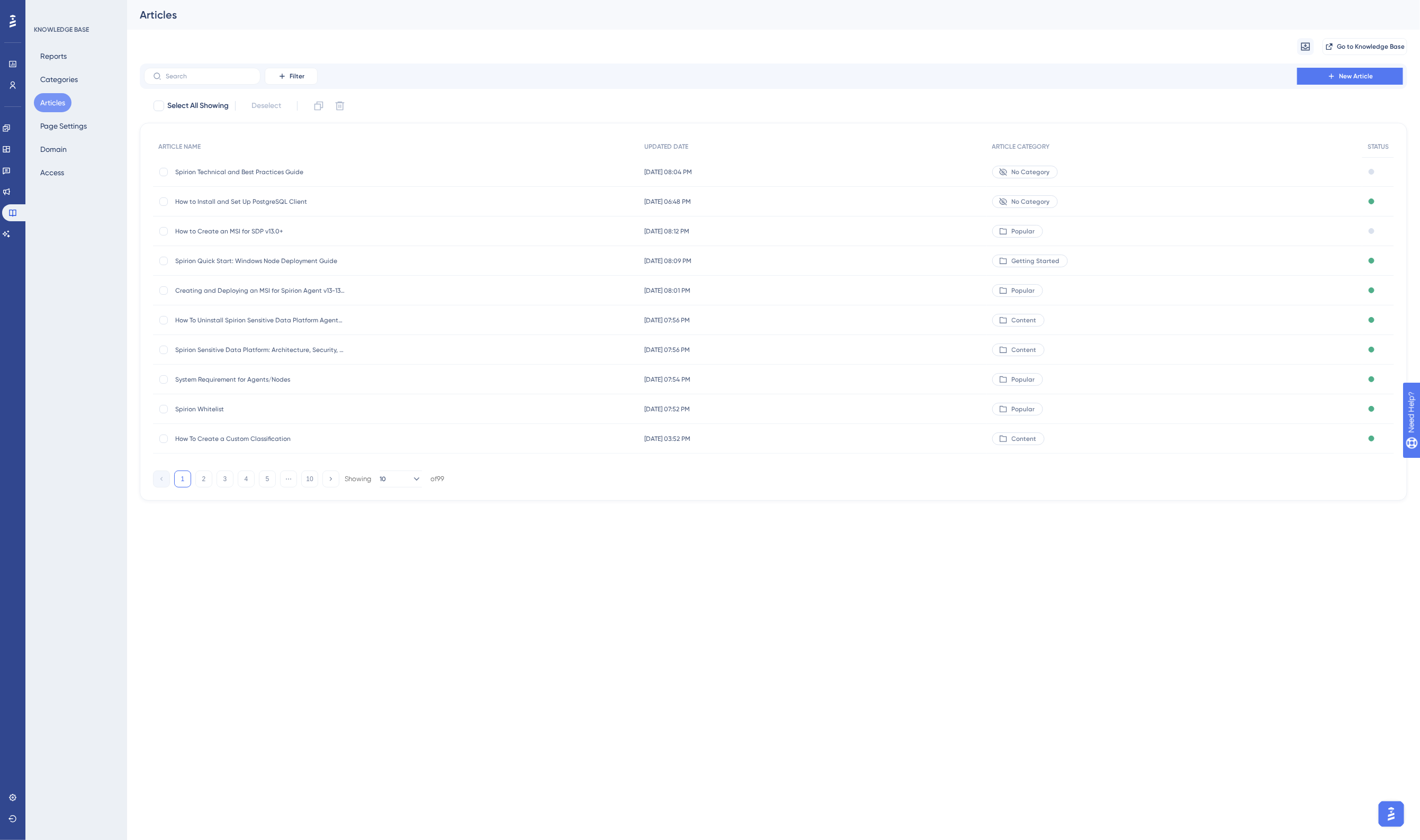
click at [1184, 19] on div "Articles" at bounding box center [760, 15] width 1241 height 15
click at [213, 78] on input "text" at bounding box center [208, 76] width 86 height 7
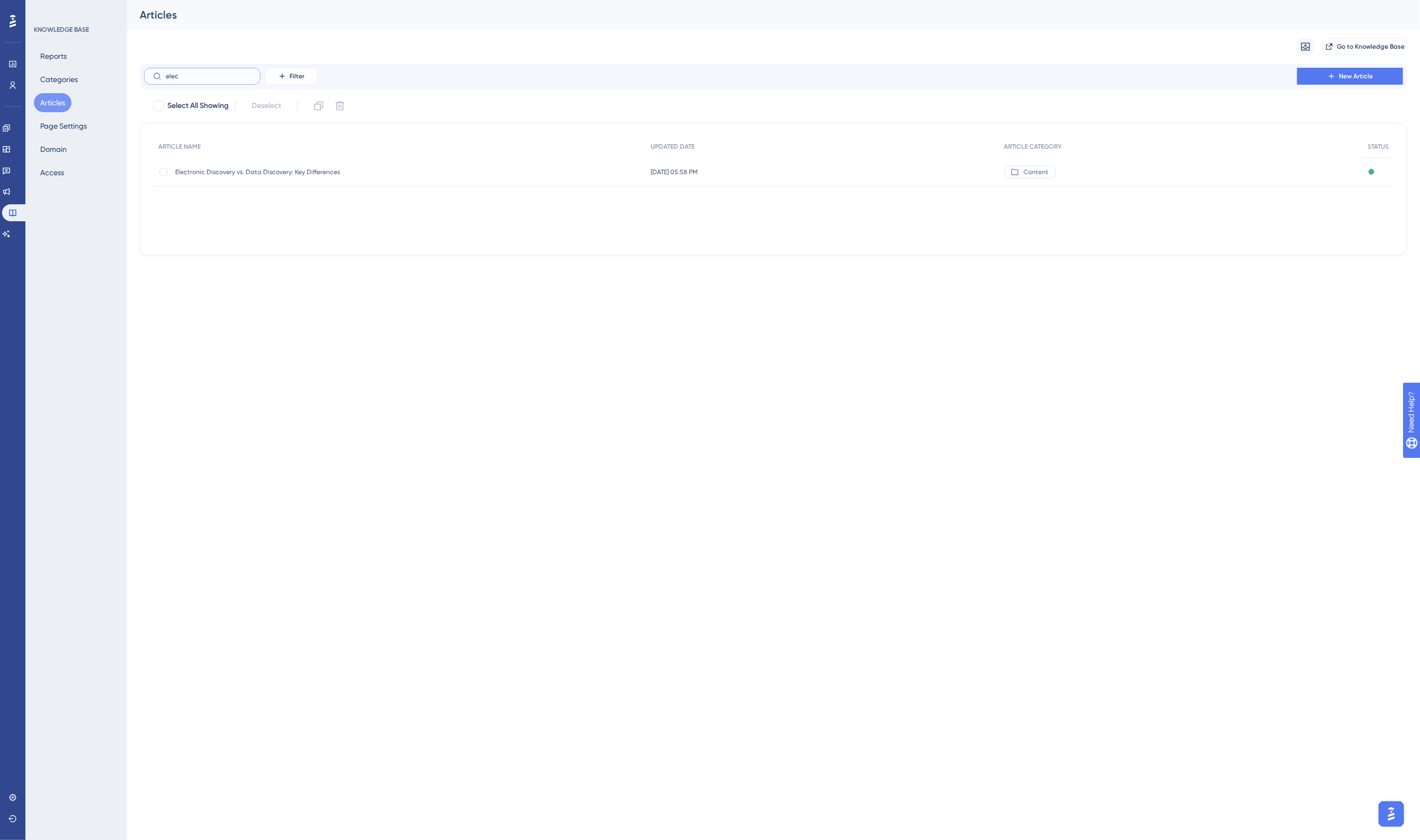
type input "elec"
click at [259, 174] on span "Electronic Discovery vs. Data Discovery: Key Differences" at bounding box center [259, 172] width 170 height 8
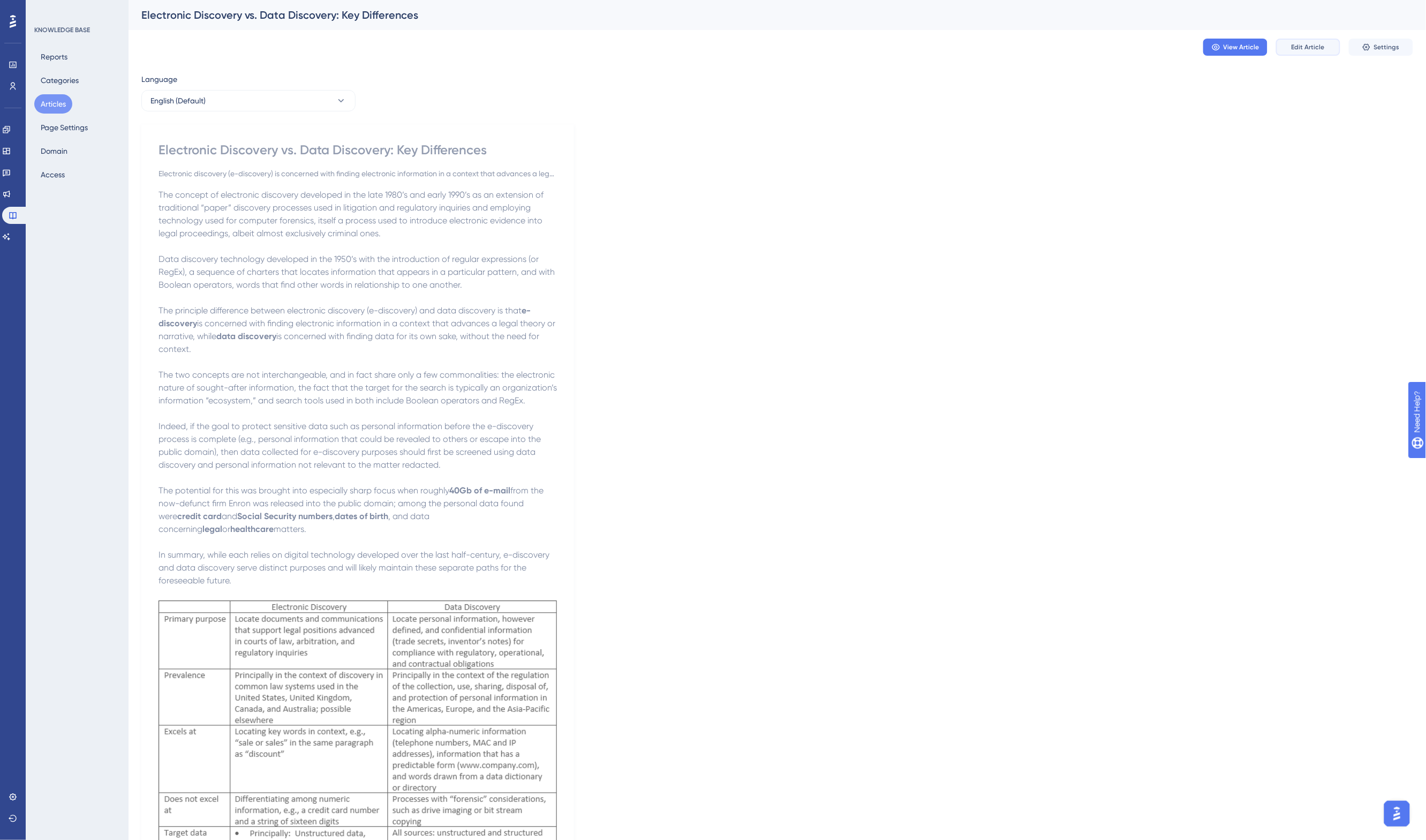
click at [1308, 51] on span "Edit Article" at bounding box center [1308, 47] width 33 height 8
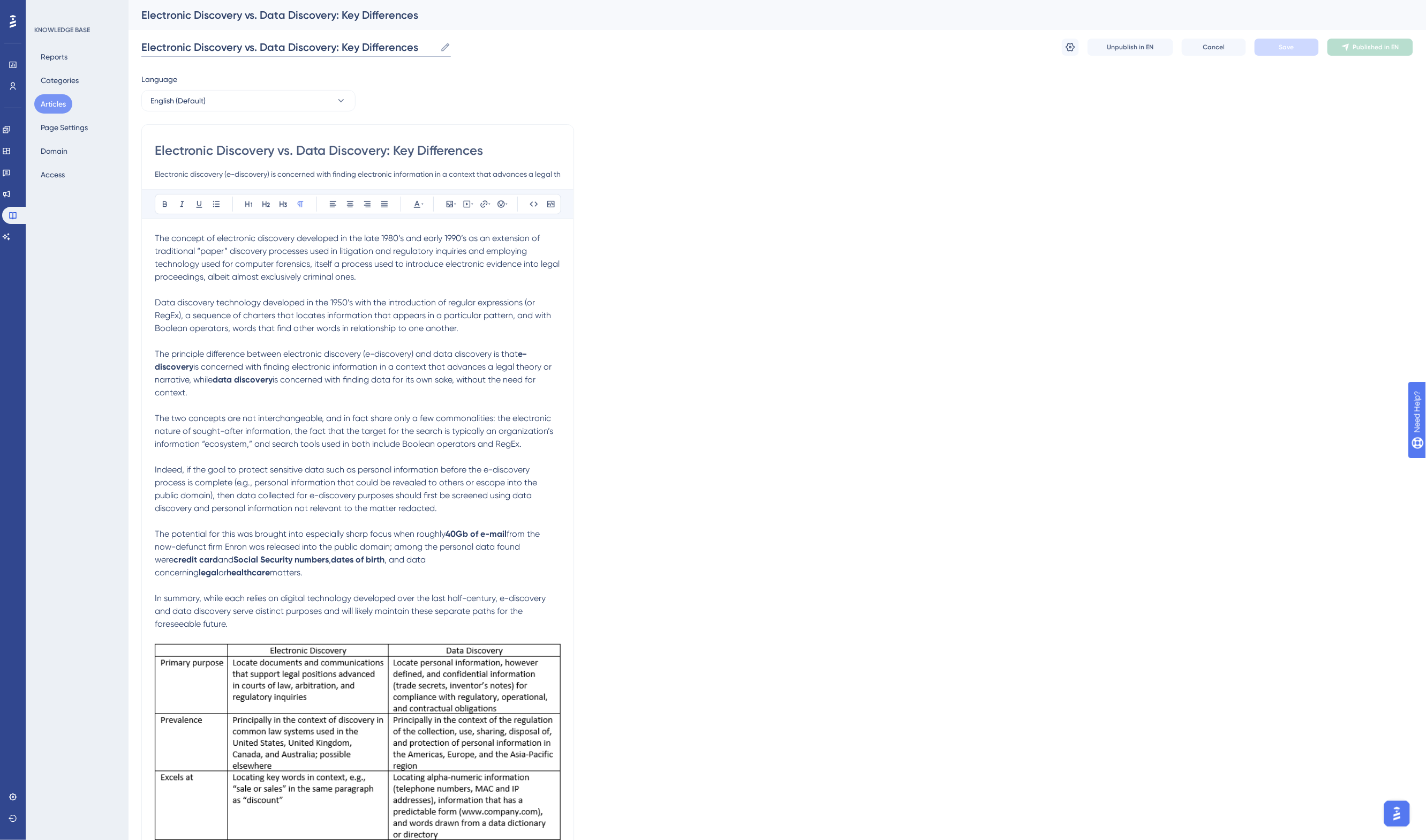
click at [239, 47] on input "Electronic Discovery vs. Data Discovery: Key Differences" at bounding box center [289, 48] width 295 height 15
type input "Electronic Discovery (eDiscovery) vs. Data Discovery: Key Differences"
click at [218, 147] on input "Electronic Discovery vs. Data Discovery: Key Differences" at bounding box center [358, 150] width 406 height 17
type input "Electronic Discovery (eDiscovery) vs. Data Discovery: Key Differences"
click at [1286, 43] on span "Save" at bounding box center [1287, 47] width 15 height 8
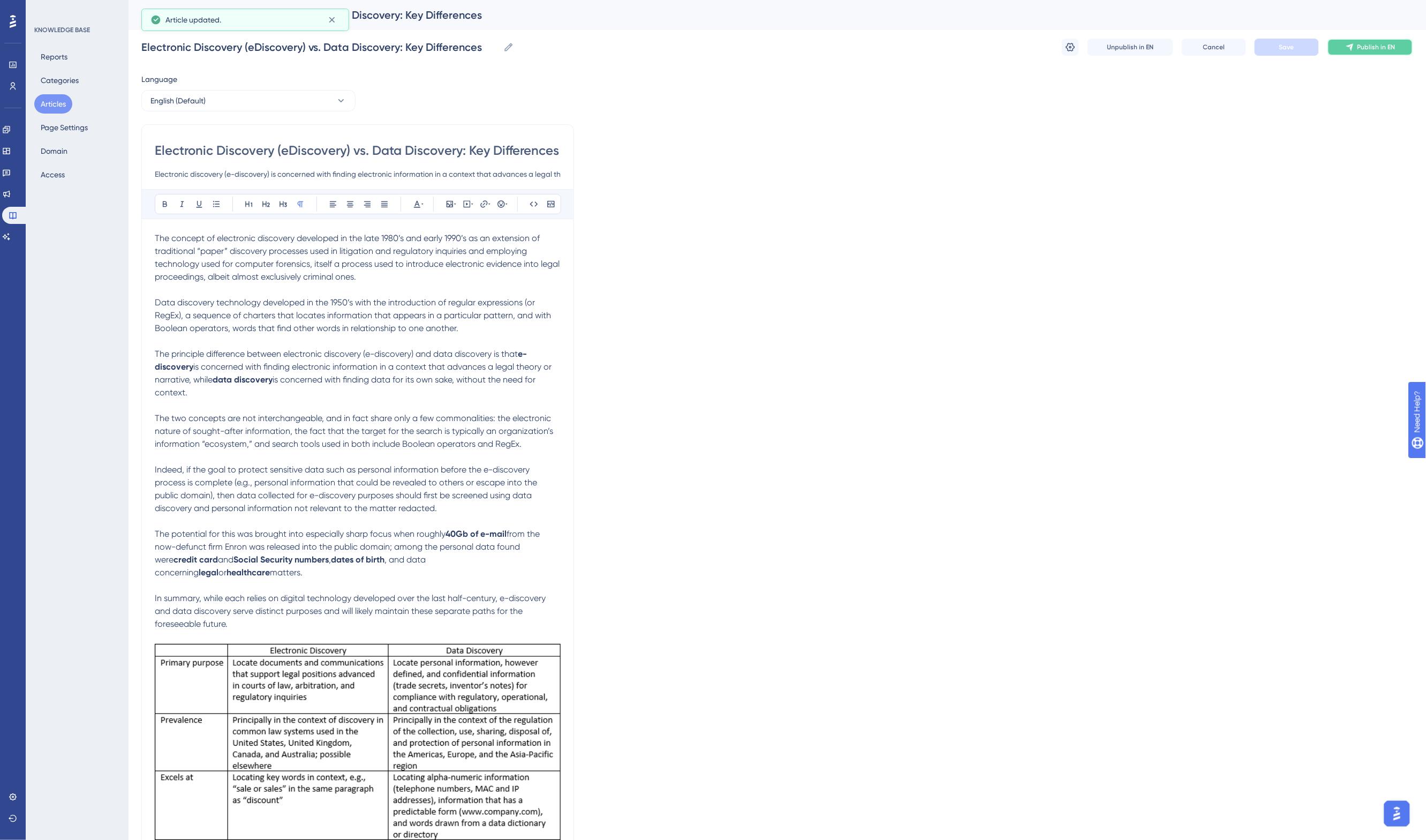
click at [1374, 46] on span "Publish in EN" at bounding box center [1376, 47] width 38 height 8
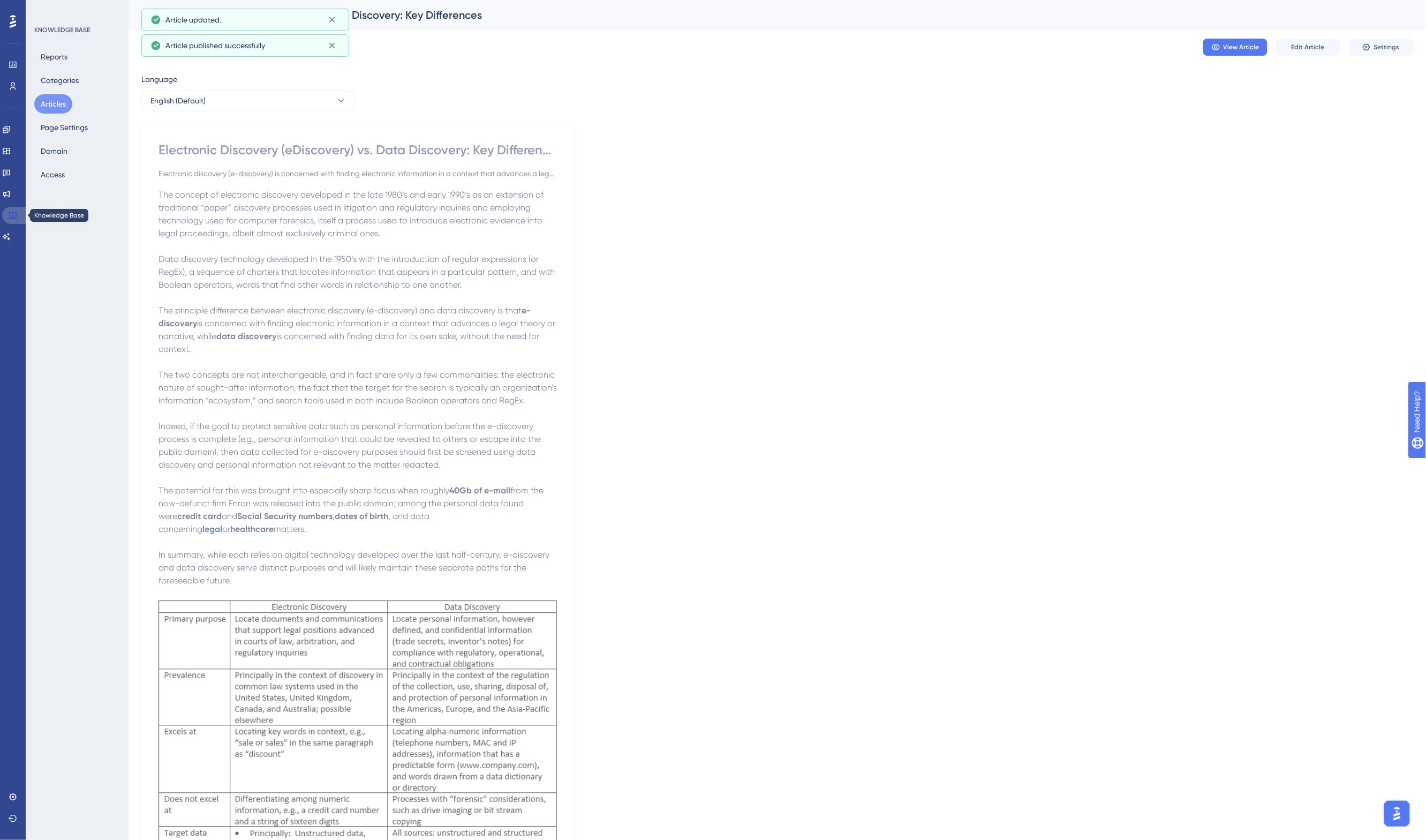
click at [14, 216] on icon at bounding box center [12, 215] width 8 height 8
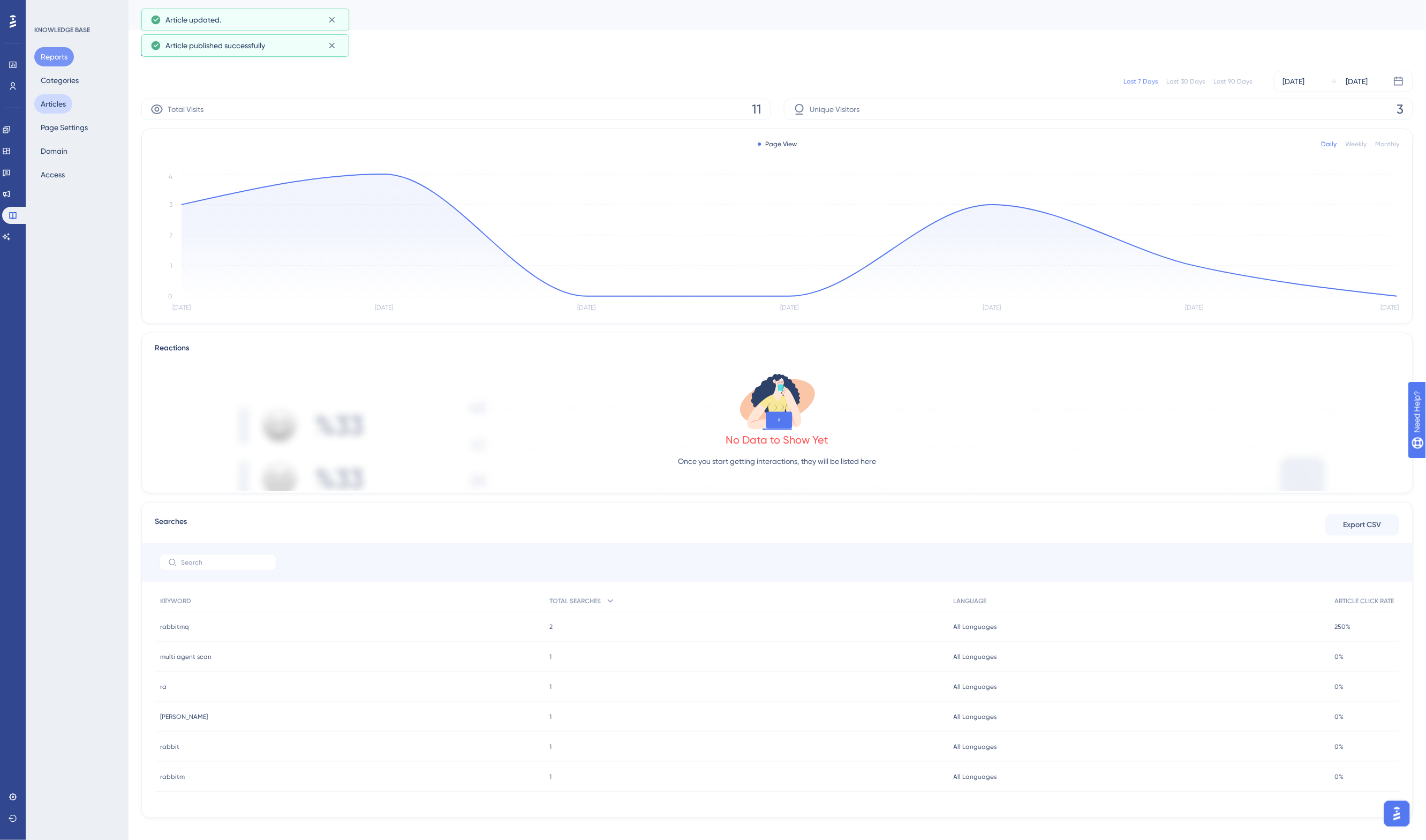
click at [52, 97] on button "Articles" at bounding box center [53, 104] width 38 height 19
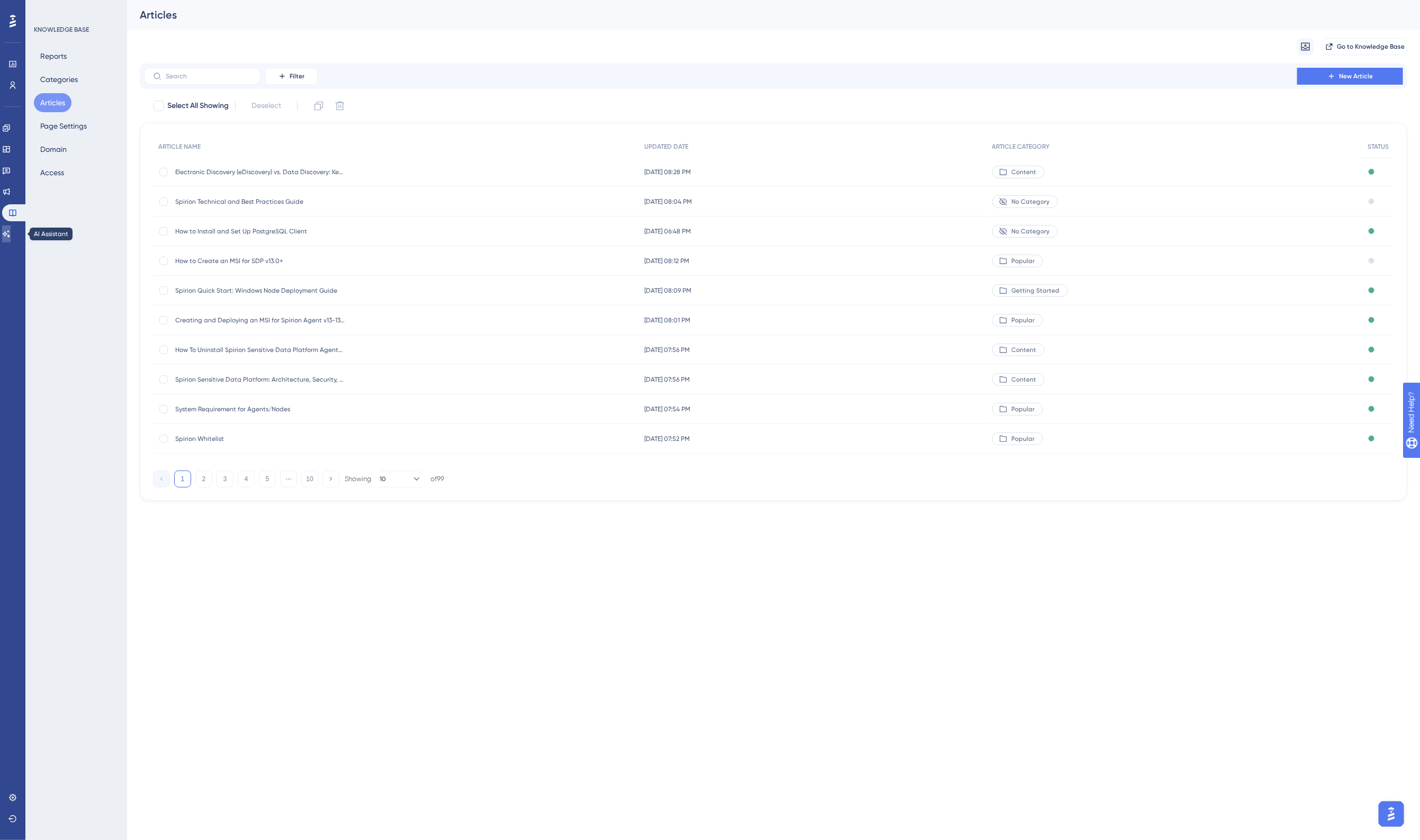
click at [11, 230] on icon at bounding box center [6, 234] width 8 height 8
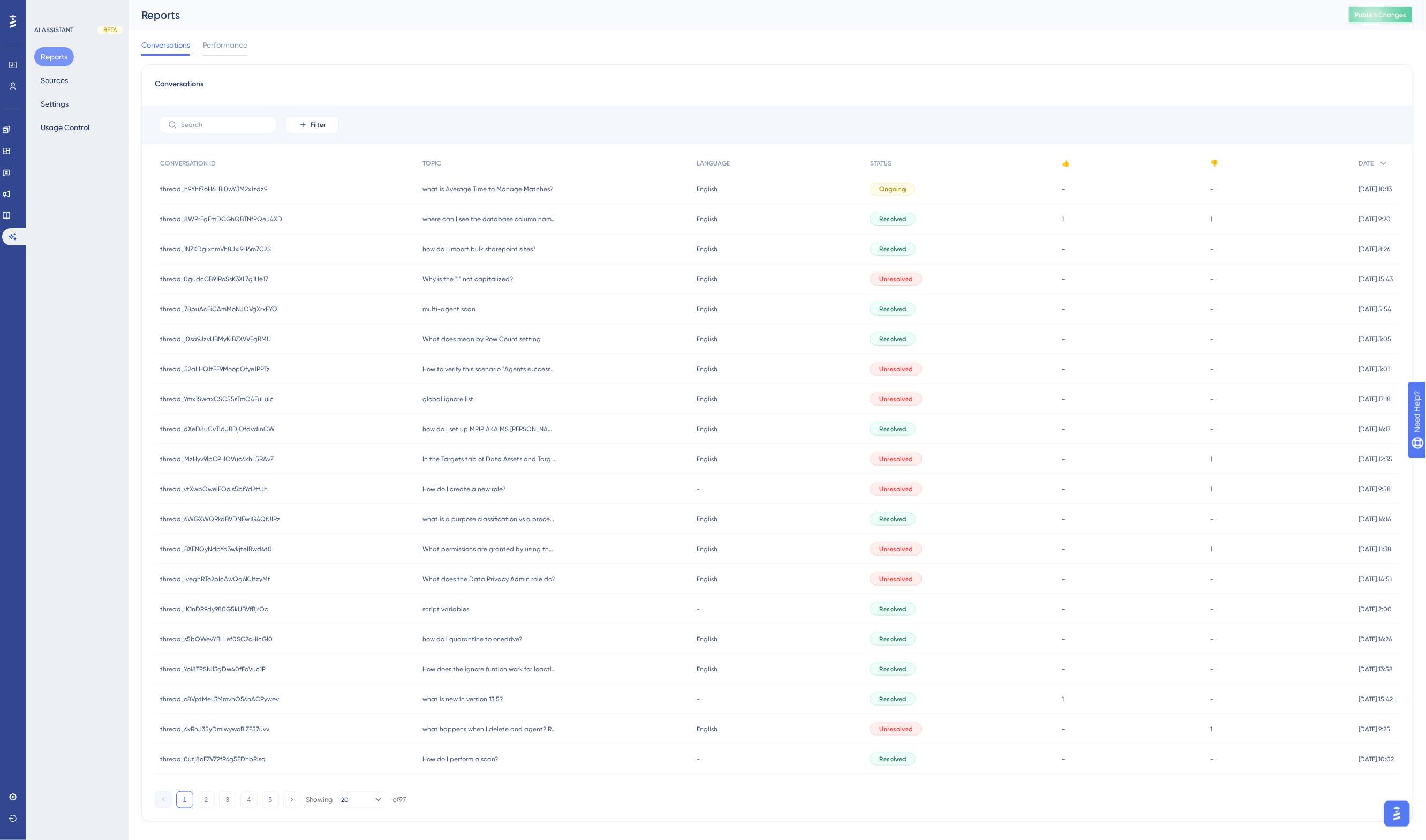
click at [1396, 11] on span "Publish Changes" at bounding box center [1381, 15] width 52 height 8
click at [54, 103] on button "Settings" at bounding box center [54, 104] width 41 height 19
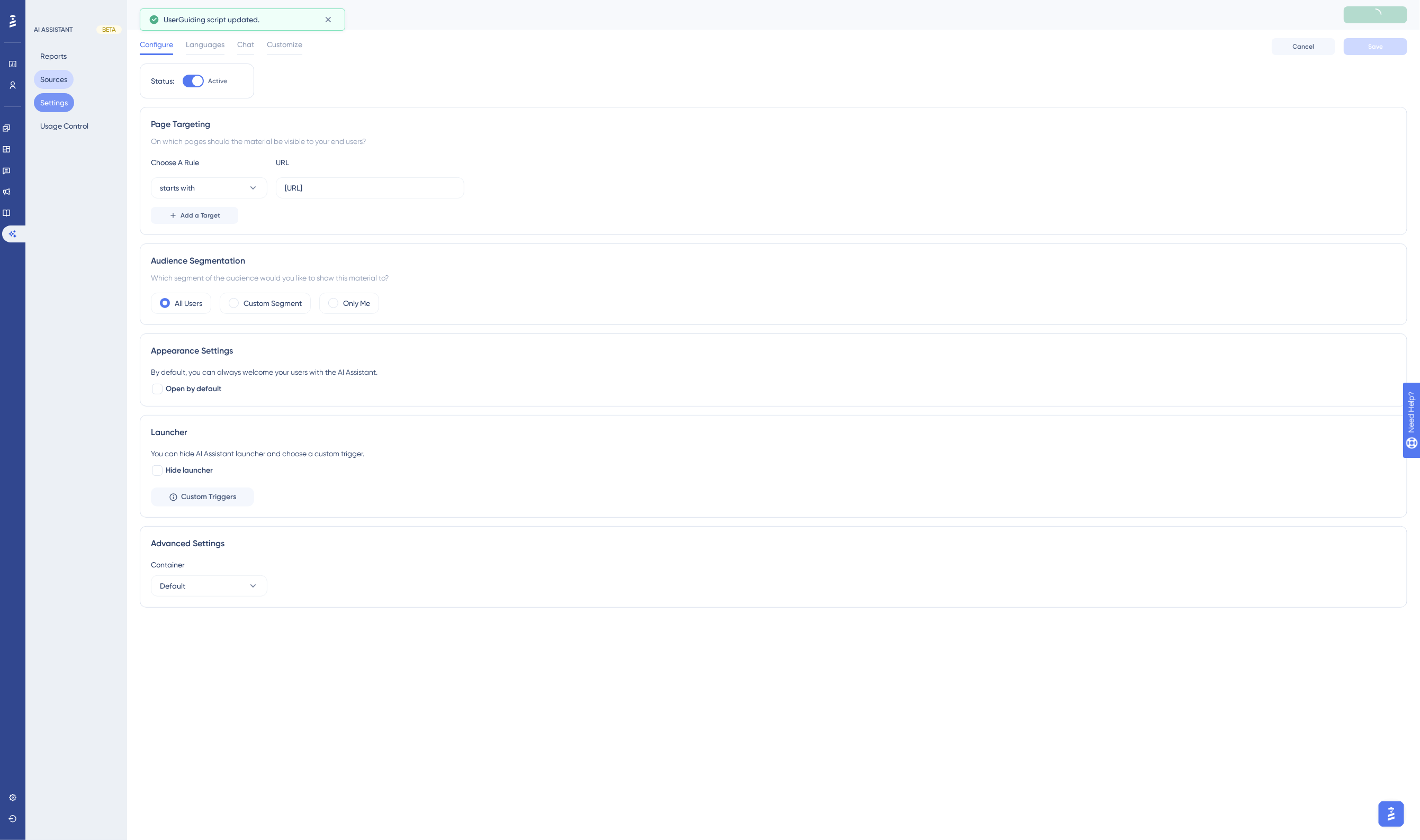
click at [54, 74] on button "Sources" at bounding box center [54, 80] width 39 height 19
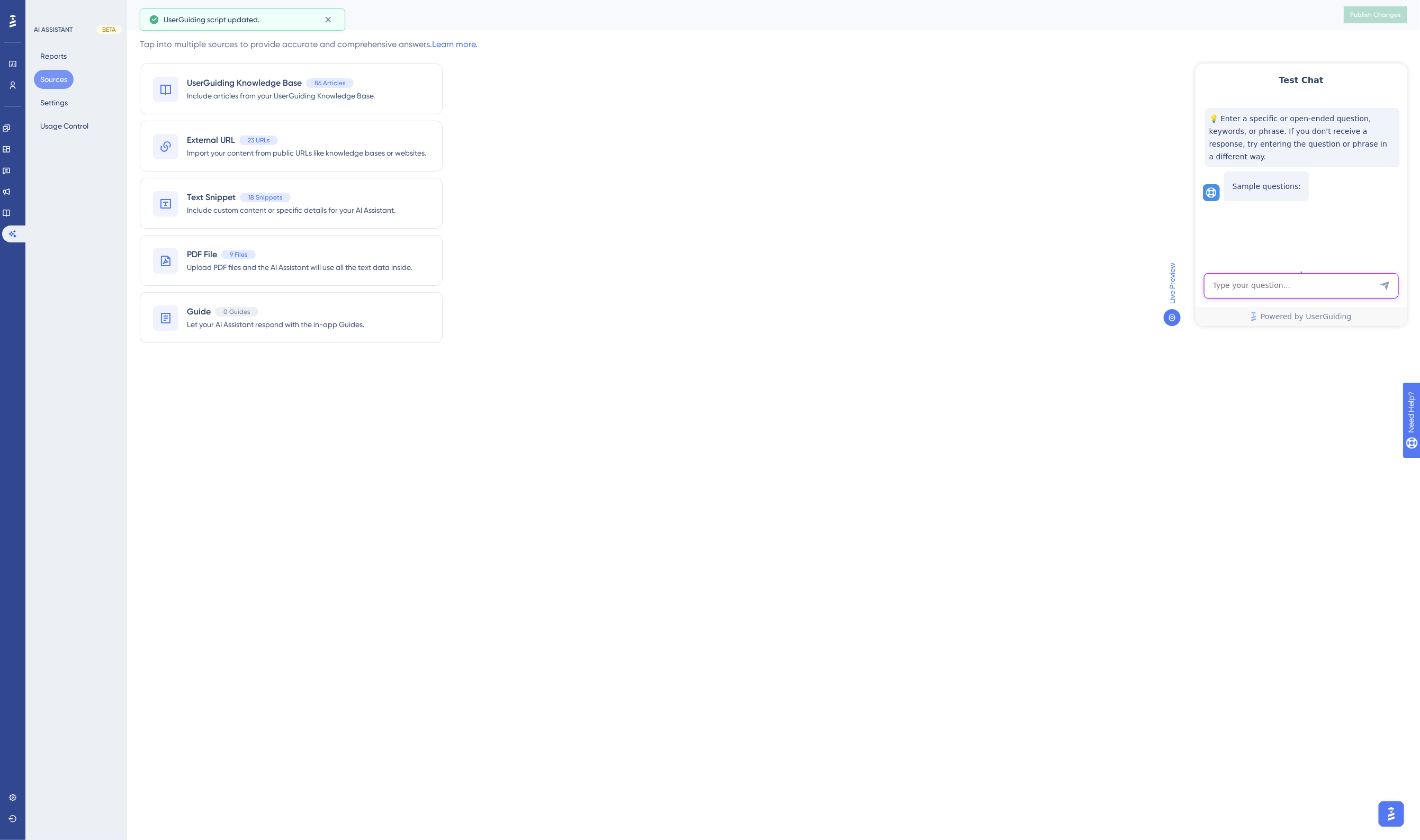
click at [1239, 288] on textarea "AI Assistant Text Input" at bounding box center [1301, 285] width 195 height 25
type textarea "how do i setup postgresql?"
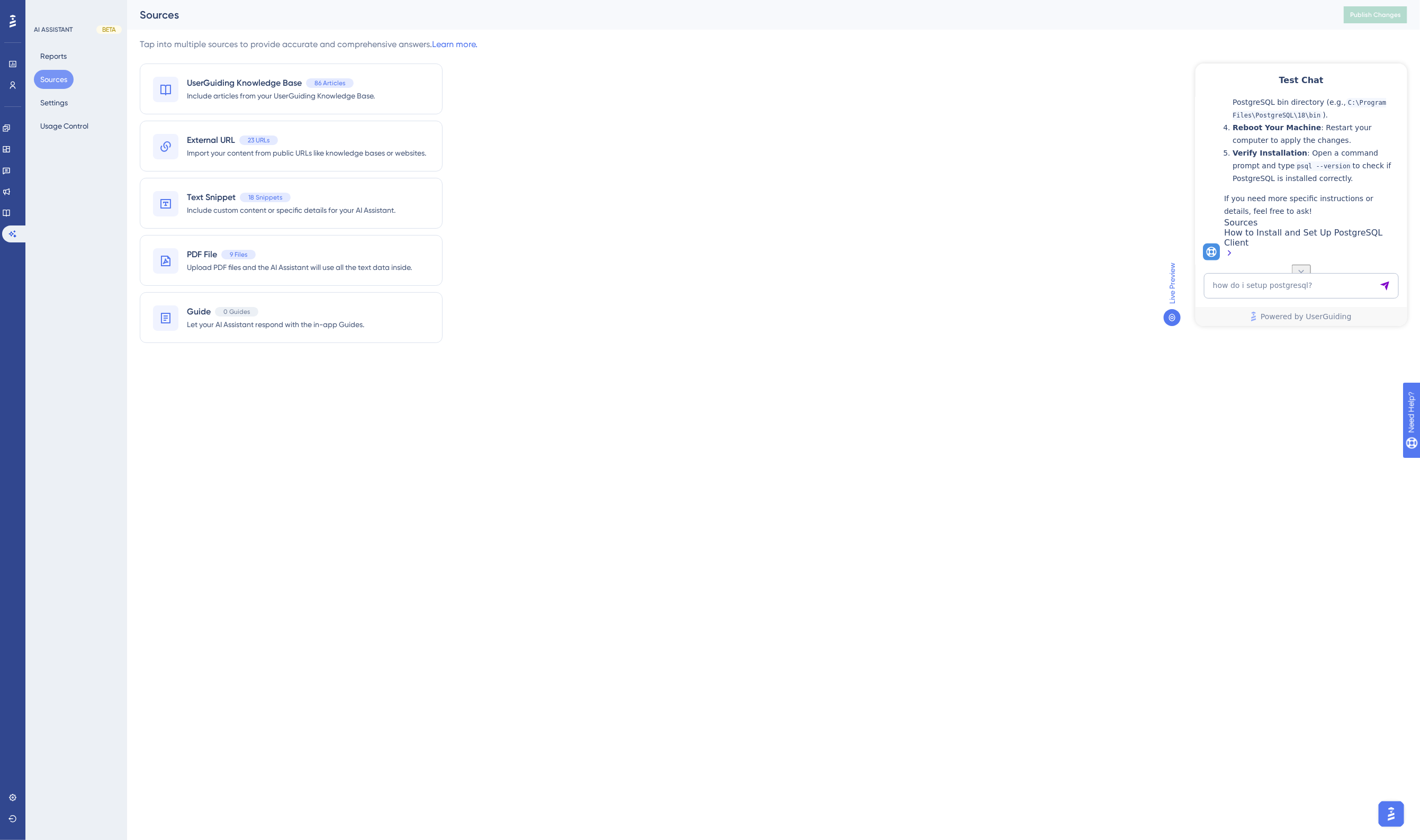
scroll to position [350, 0]
drag, startPoint x: 1041, startPoint y: 227, endPoint x: 1058, endPoint y: 182, distance: 48.1
click at [1041, 227] on div "Tap into multiple sources to provide accurate and comprehensive answers. Learn …" at bounding box center [773, 197] width 1268 height 318
click at [7, 129] on link at bounding box center [6, 128] width 8 height 17
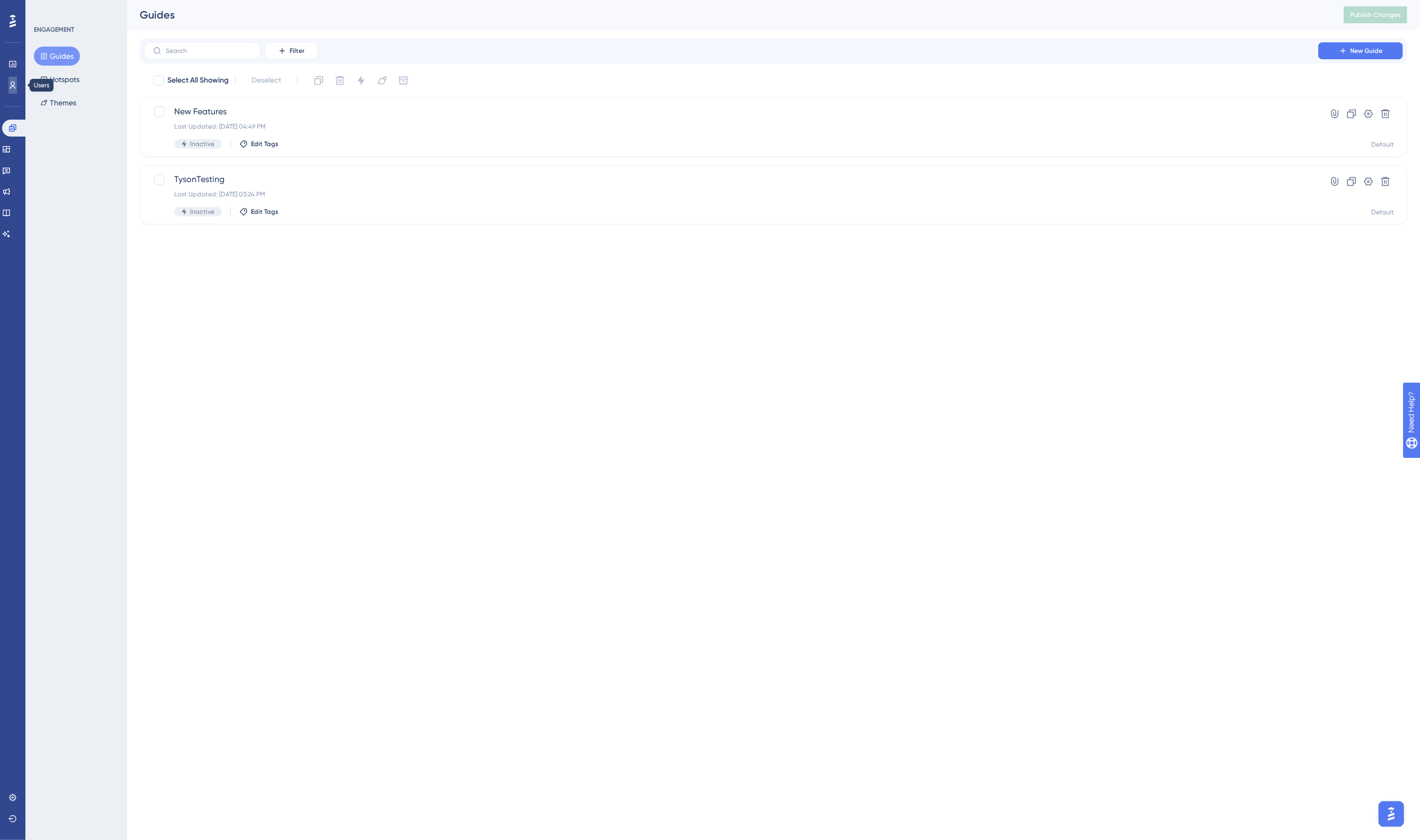
click at [16, 82] on icon at bounding box center [12, 85] width 8 height 8
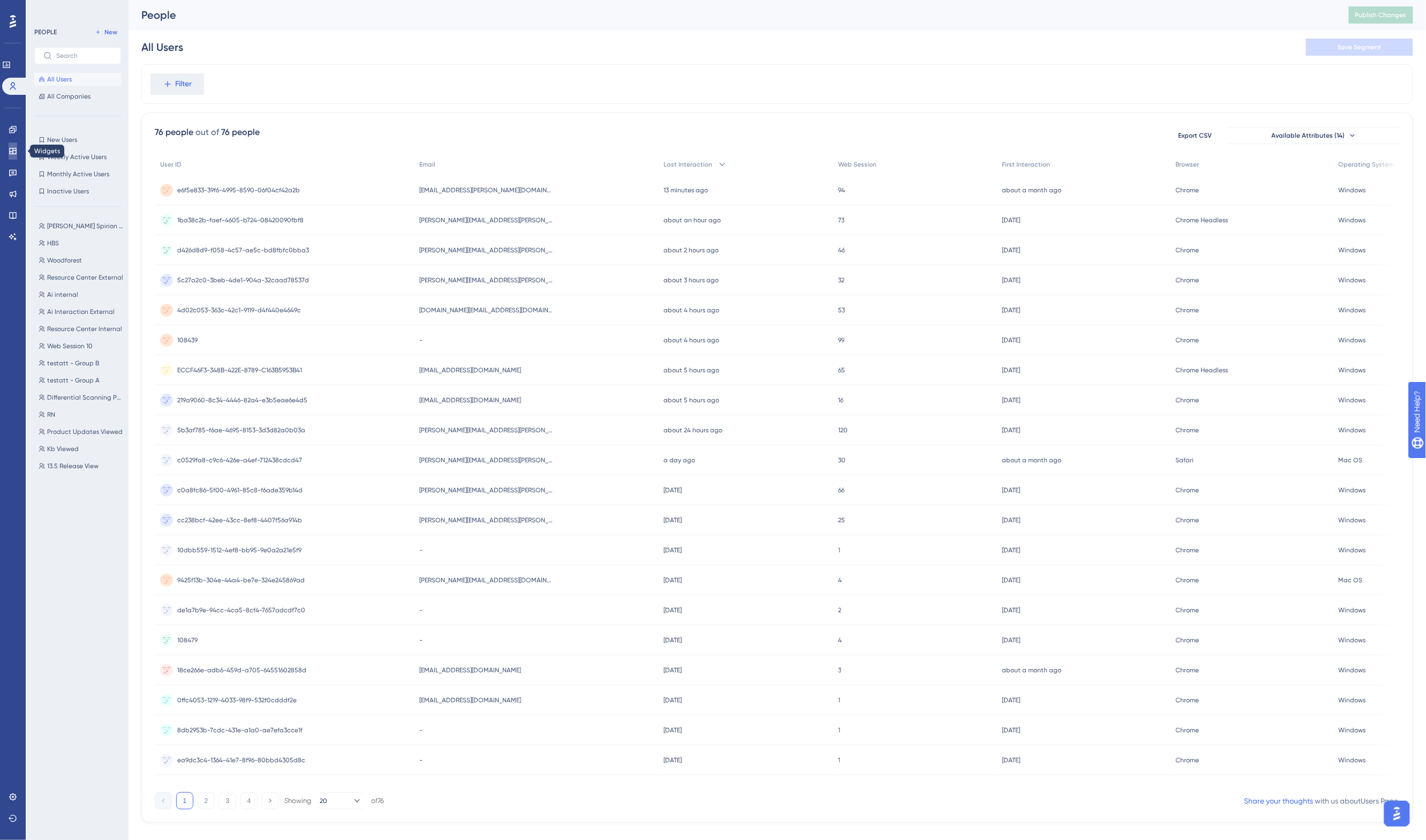
click at [17, 151] on icon at bounding box center [12, 151] width 8 height 8
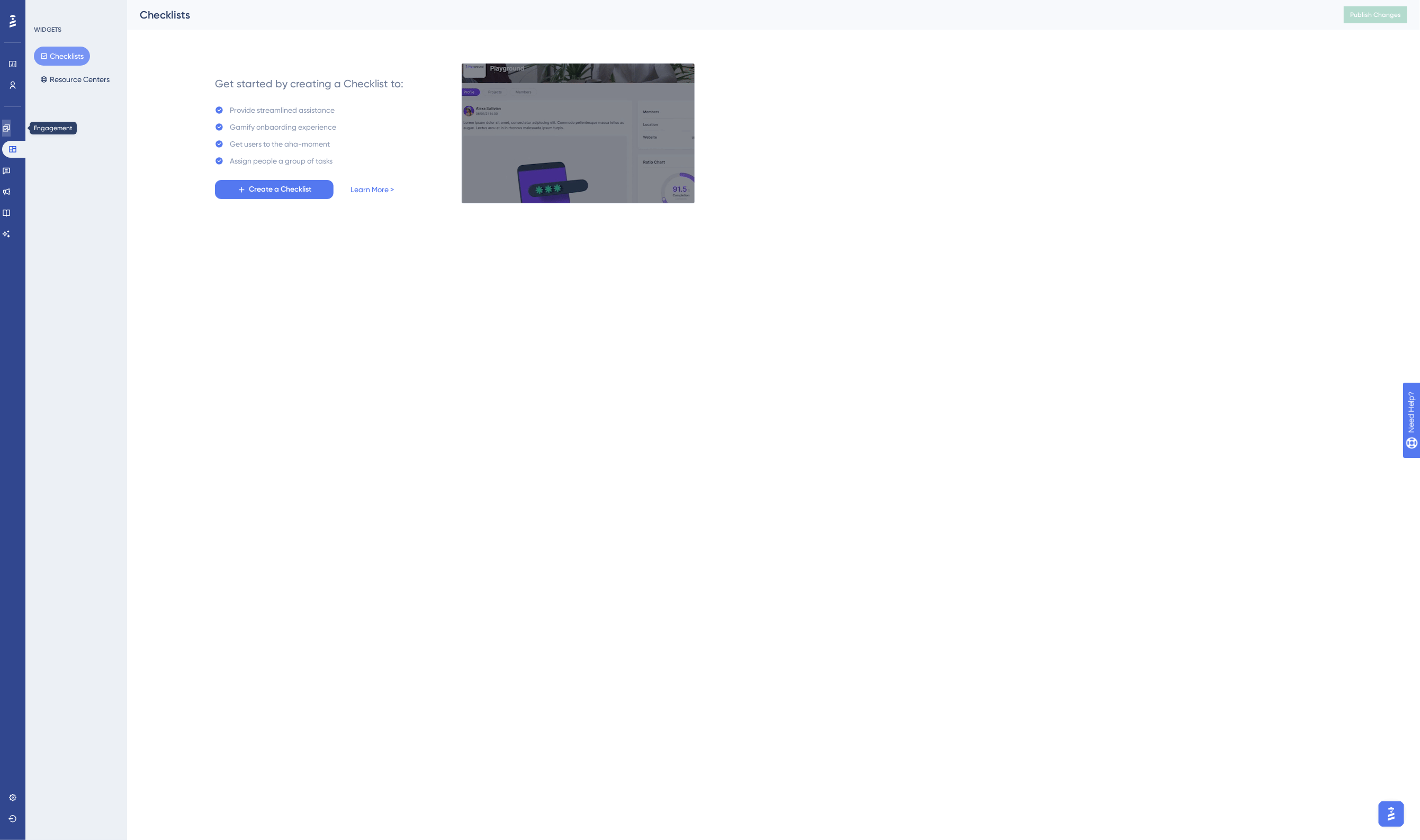
click at [11, 123] on link at bounding box center [6, 128] width 8 height 17
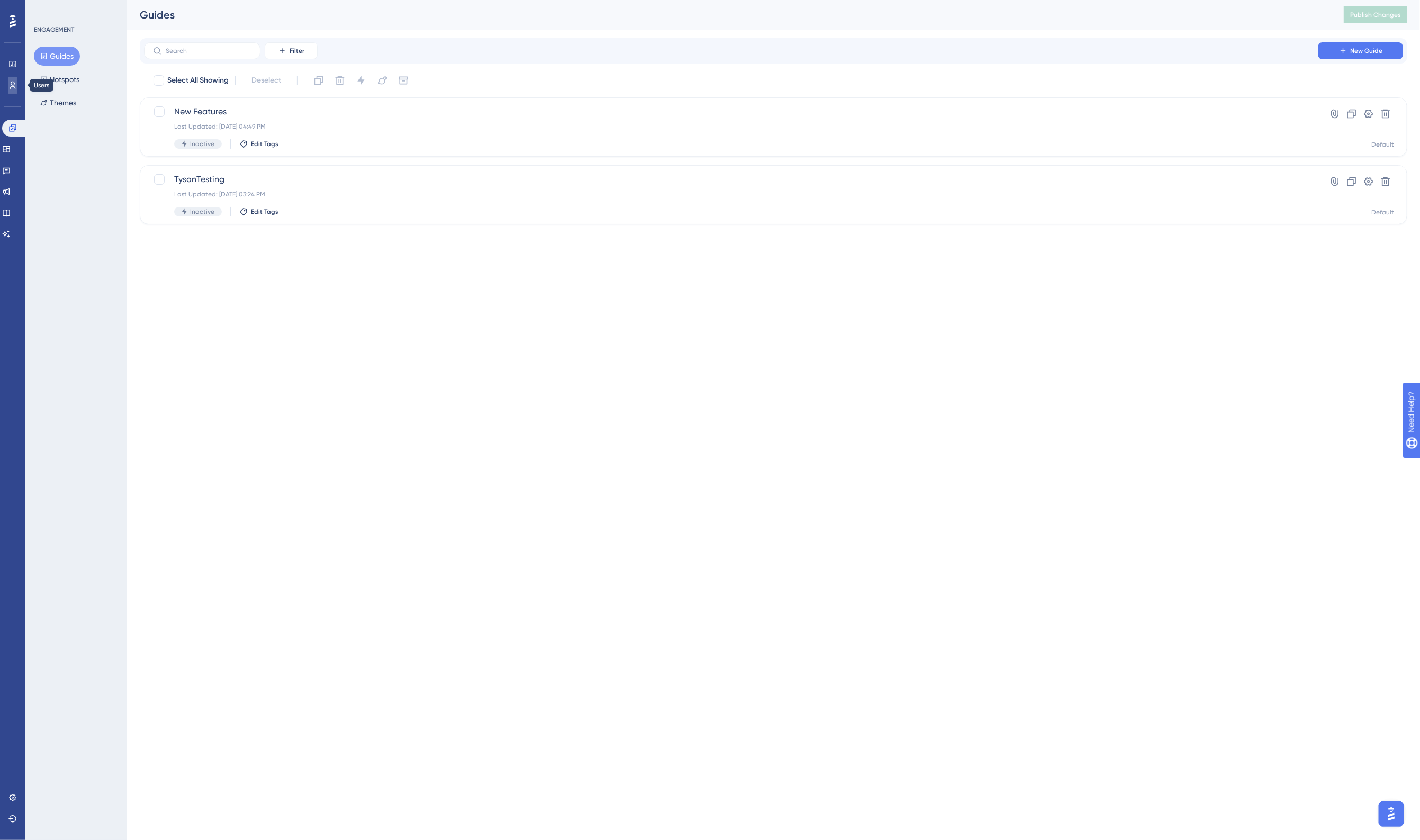
click at [15, 84] on icon at bounding box center [12, 85] width 8 height 8
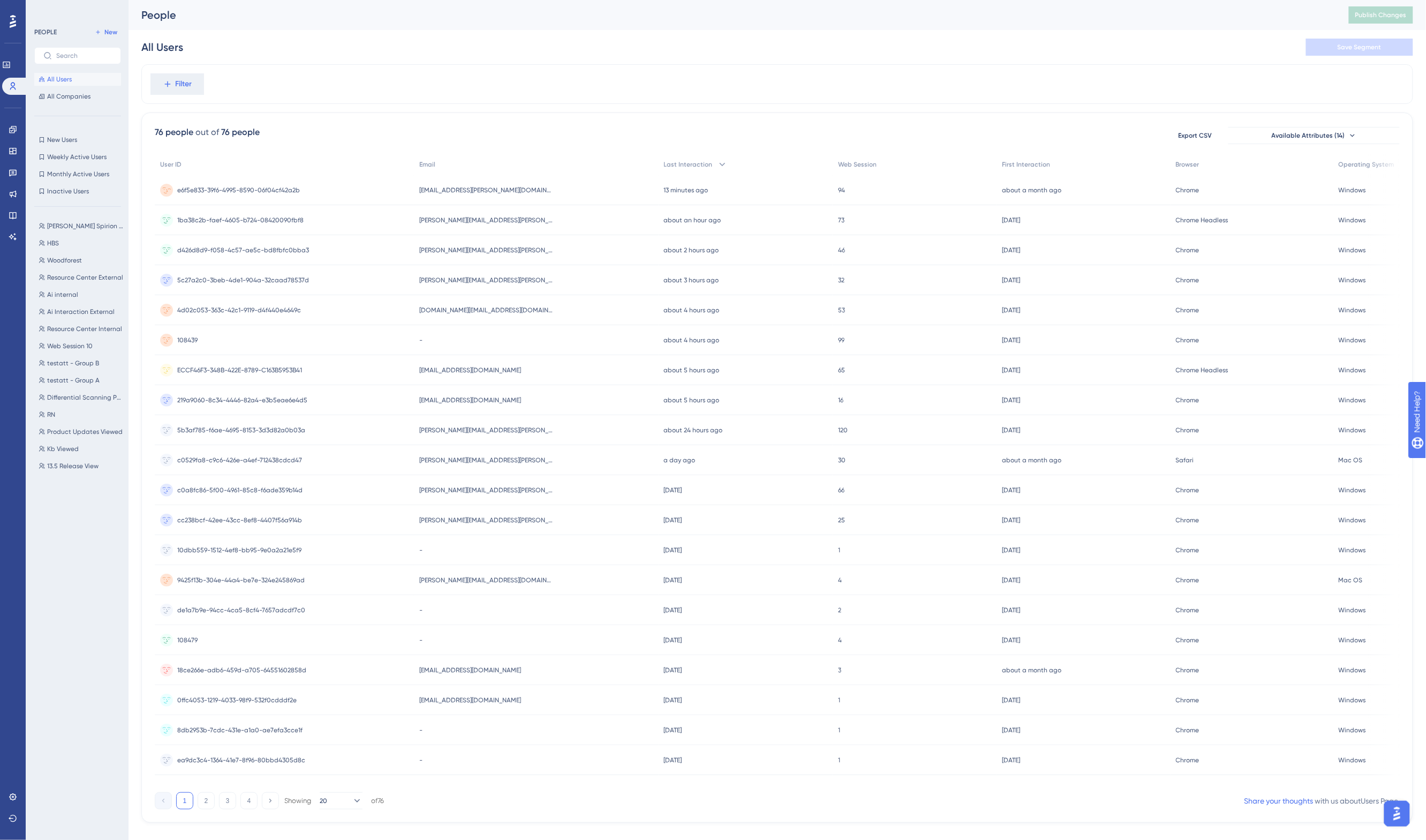
click at [503, 194] on span "[EMAIL_ADDRESS][PERSON_NAME][DOMAIN_NAME]" at bounding box center [486, 190] width 134 height 8
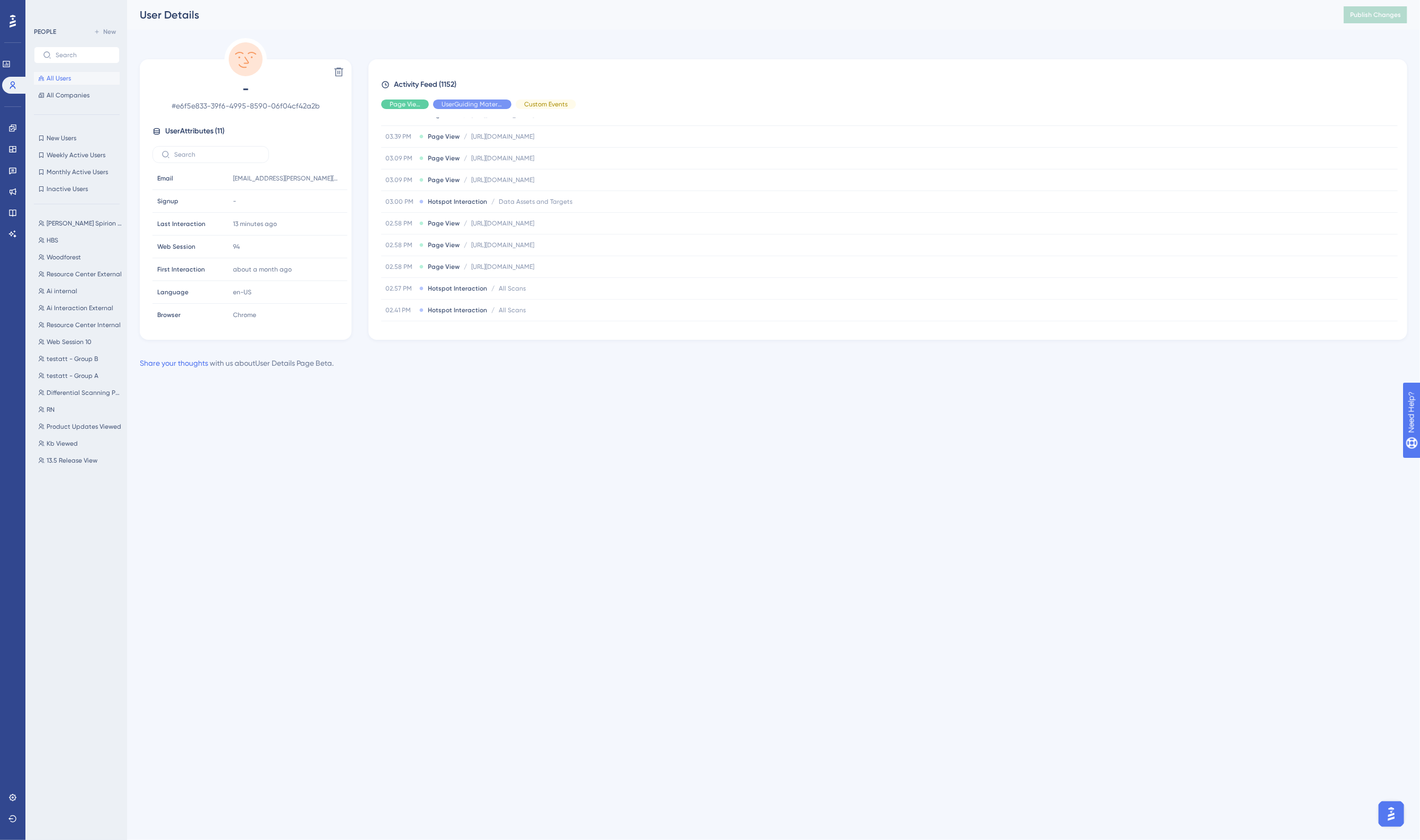
scroll to position [464, 0]
click at [565, 201] on span "Data Assets and Targets" at bounding box center [536, 198] width 74 height 8
click at [656, 38] on div "Delete - # e6f5e833-39f6-4995-8590-06f04cf42a2b User Attributes ( 11 ) Email Em…" at bounding box center [773, 189] width 1268 height 302
